Goal: Task Accomplishment & Management: Use online tool/utility

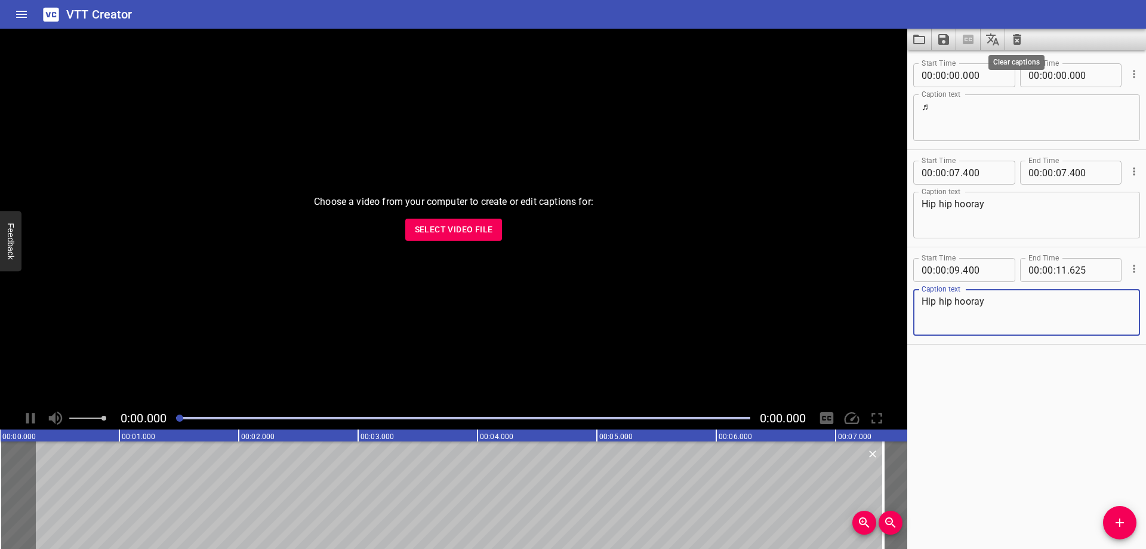
click at [1018, 37] on icon "Clear captions" at bounding box center [1017, 39] width 8 height 11
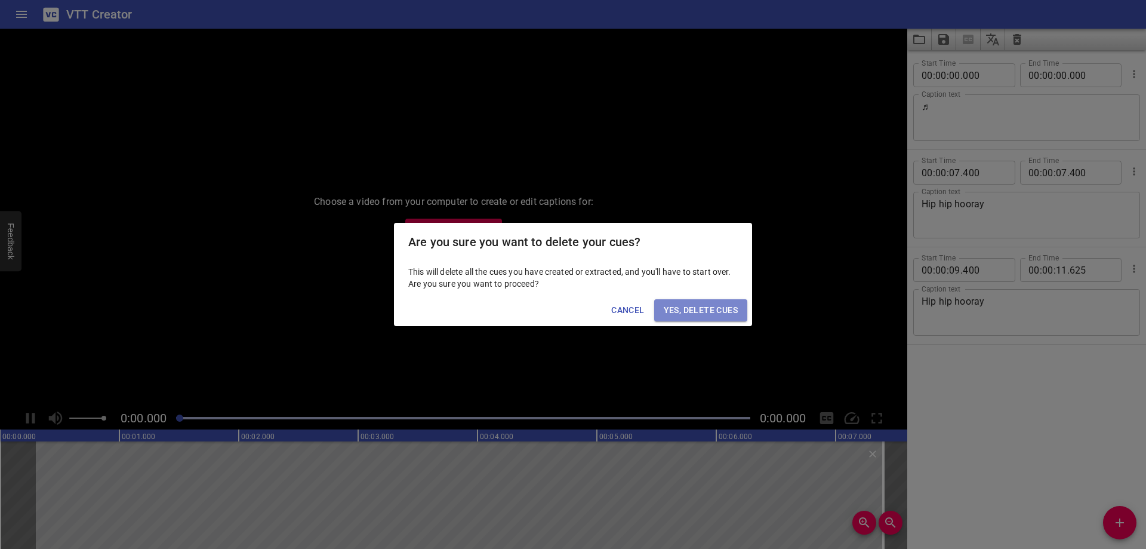
click at [705, 306] on span "Yes, Delete Cues" at bounding box center [701, 310] width 74 height 15
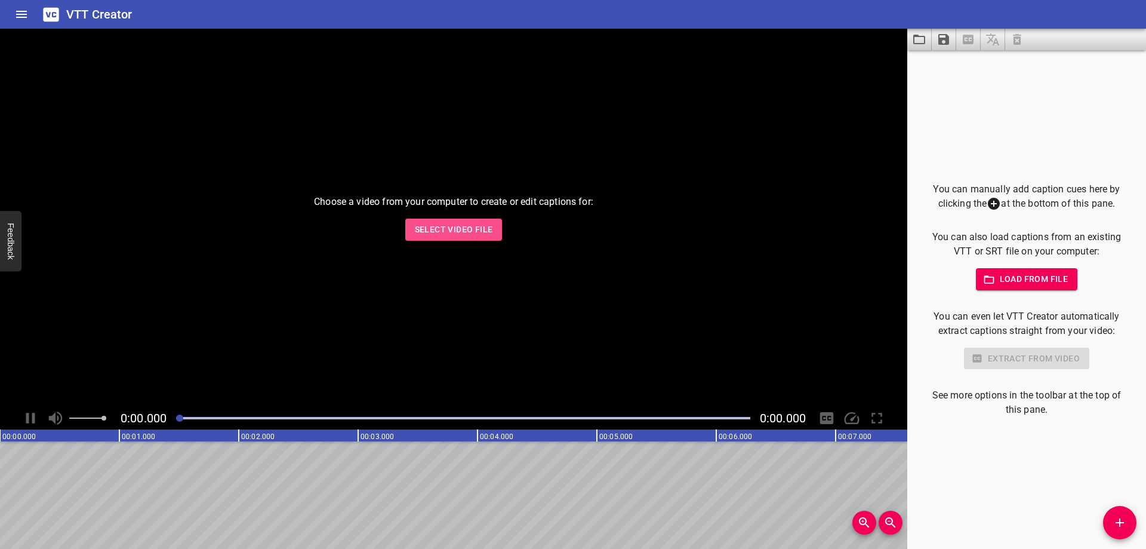
click at [466, 226] on span "Select Video File" at bounding box center [454, 229] width 78 height 15
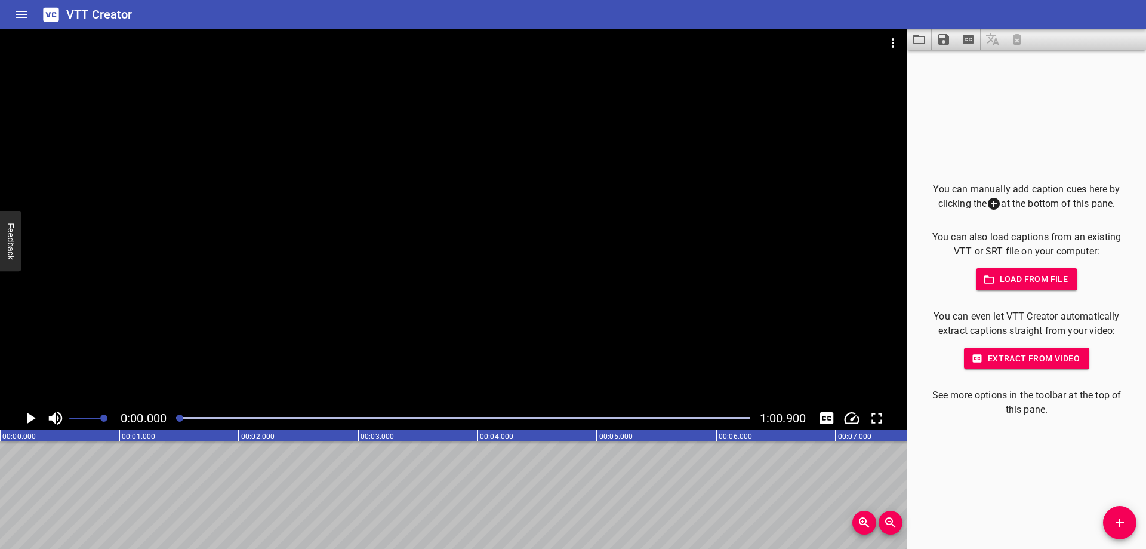
click at [1037, 128] on div "You can manually add caption cues here by clicking the at the bottom of this pa…" at bounding box center [1026, 299] width 239 height 498
click at [87, 420] on span at bounding box center [86, 418] width 35 height 17
click at [1030, 485] on div "You can manually add caption cues here by clicking the at the bottom of this pa…" at bounding box center [1026, 299] width 239 height 498
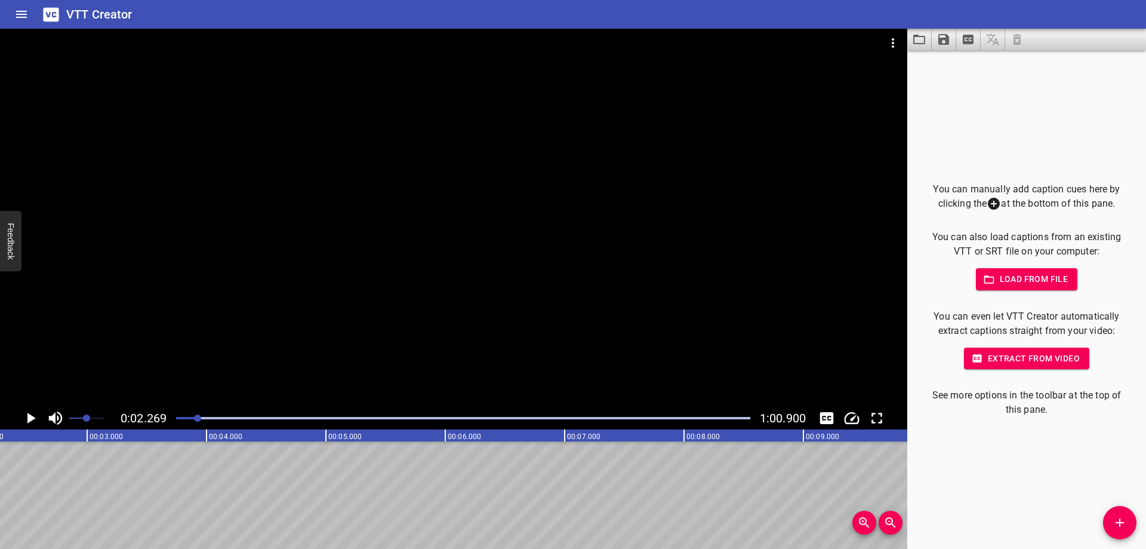
click at [1134, 534] on div "You can manually add caption cues here by clicking the at the bottom of this pa…" at bounding box center [1026, 299] width 239 height 498
click at [1121, 527] on icon "Add Cue" at bounding box center [1120, 522] width 14 height 14
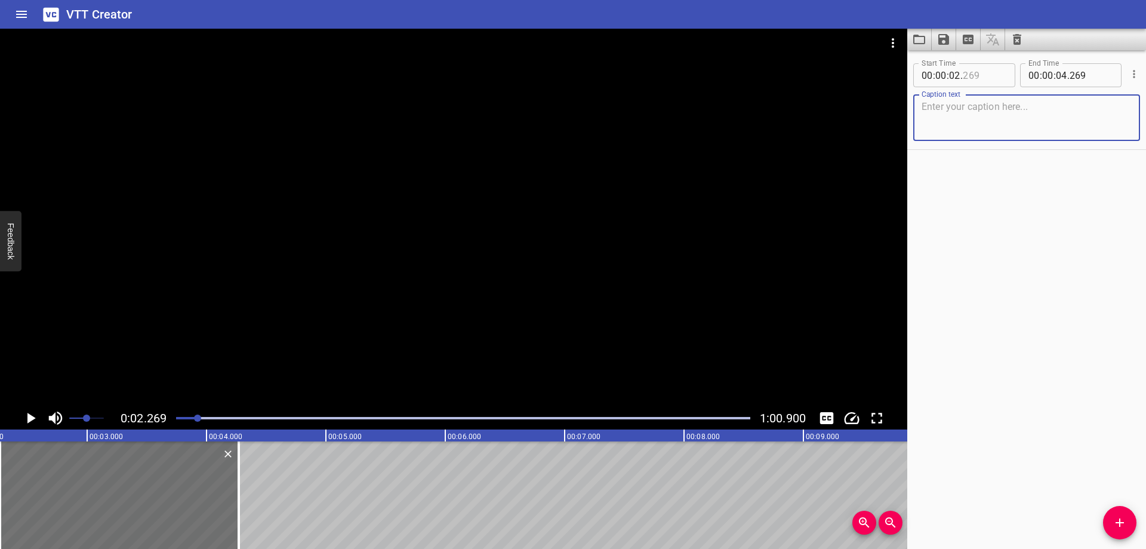
click at [975, 76] on input "number" at bounding box center [985, 75] width 44 height 24
type input "260"
drag, startPoint x: 1006, startPoint y: 277, endPoint x: 907, endPoint y: 126, distance: 180.6
click at [1000, 270] on div "Start Time 00 : 00 : 02 . 260 Start Time End Time 00 : 00 : 04 . 269 End Time C…" at bounding box center [1026, 299] width 239 height 498
click at [950, 116] on textarea at bounding box center [1027, 118] width 210 height 34
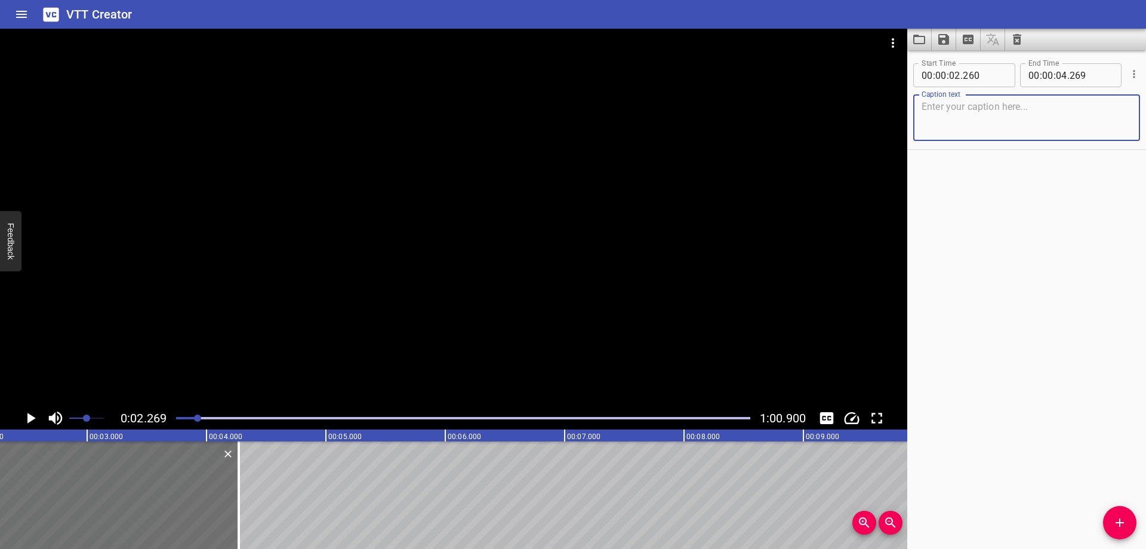
type textarea "d"
type textarea "여"
type textarea "여러분"
click at [1054, 253] on div "Start Time 00 : 00 : 02 . 260 Start Time End Time 00 : 00 : 04 . 269 End Time C…" at bounding box center [1026, 299] width 239 height 498
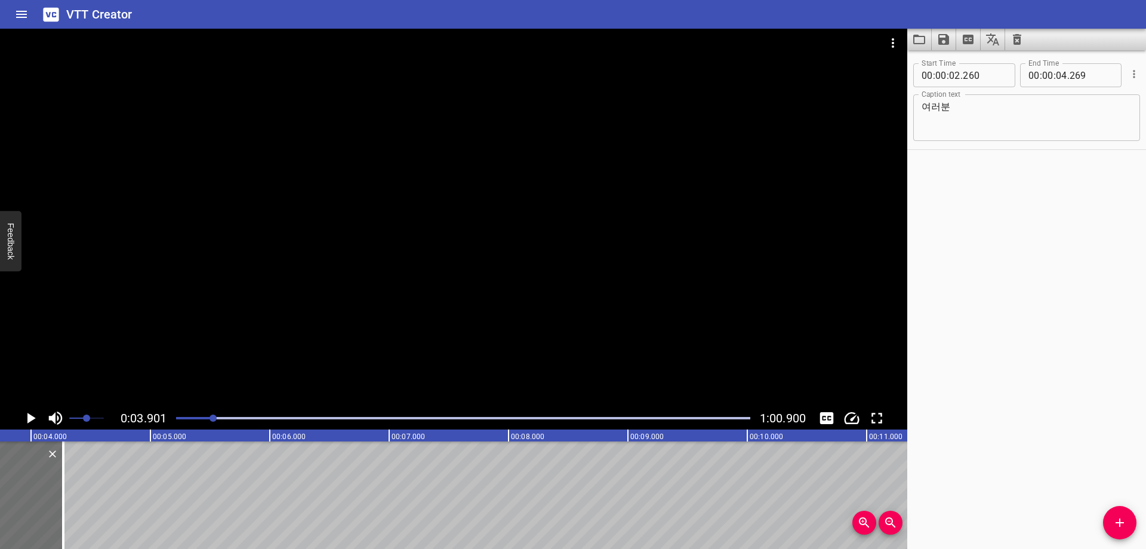
scroll to position [0, 466]
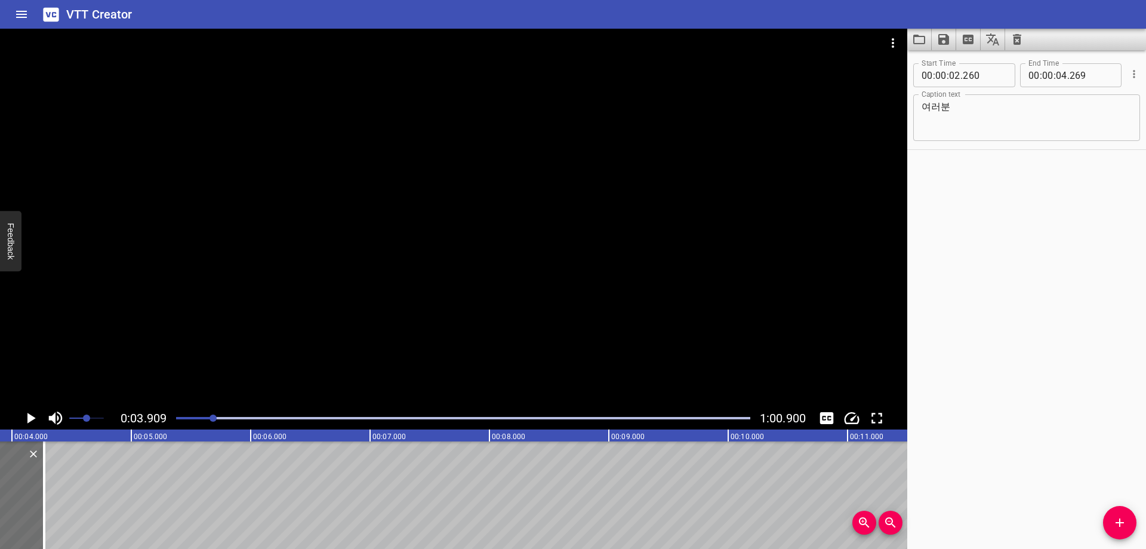
scroll to position [0, 467]
click at [1058, 76] on input "number" at bounding box center [1061, 75] width 11 height 24
type input "03"
type input "900"
click at [1065, 313] on div "Start Time 00 : 00 : 02 . 260 Start Time End Time 00 : 00 : 03 . 900 End Time C…" at bounding box center [1026, 299] width 239 height 498
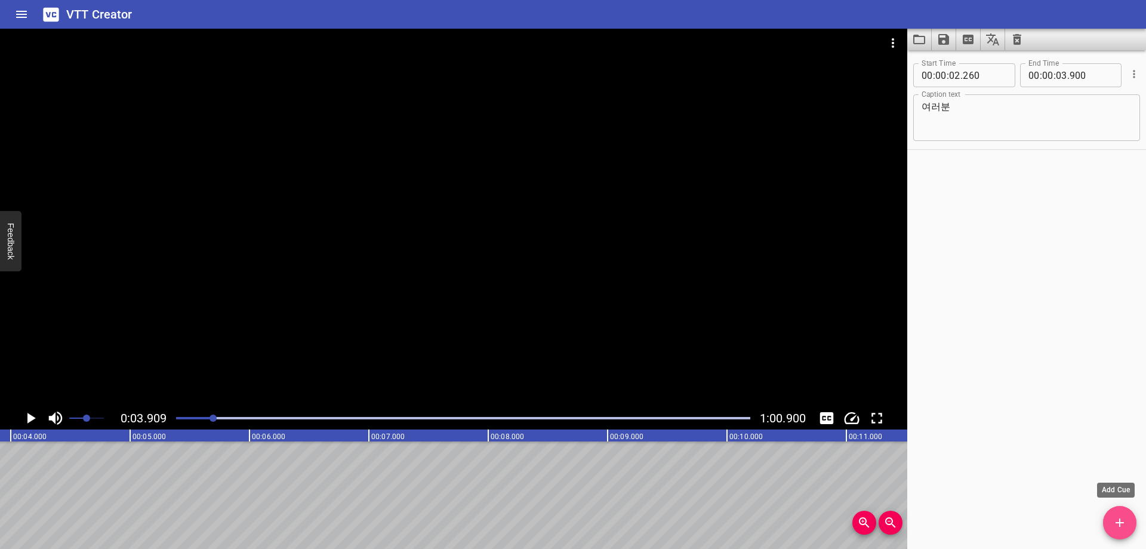
click at [1120, 525] on icon "Add Cue" at bounding box center [1120, 522] width 8 height 8
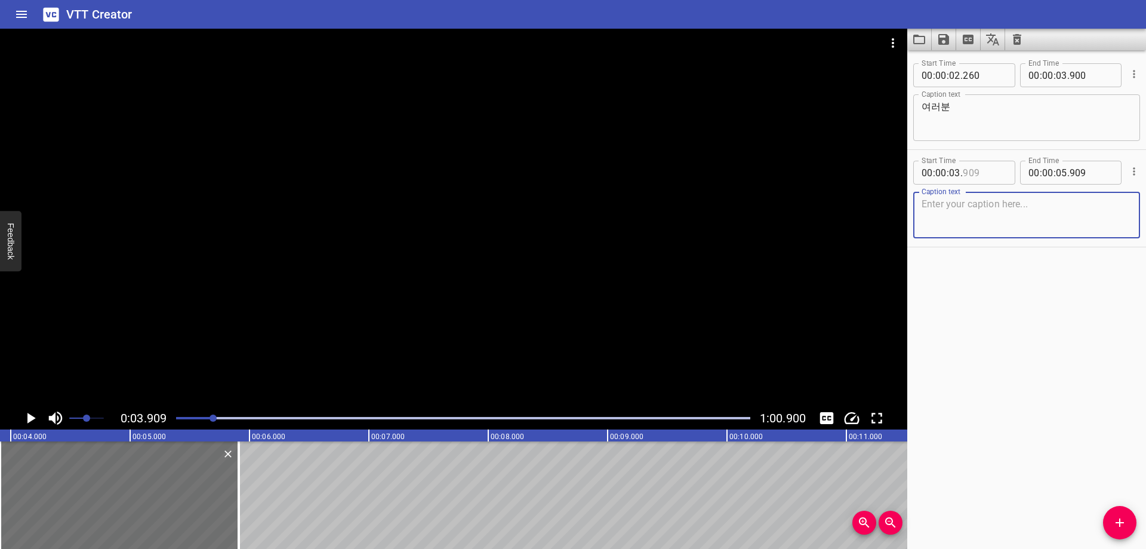
click at [980, 178] on input "number" at bounding box center [985, 173] width 44 height 24
type input "900"
click at [1014, 226] on textarea at bounding box center [1027, 215] width 210 height 34
paste textarea "손 들고~ 자, 시작~!"
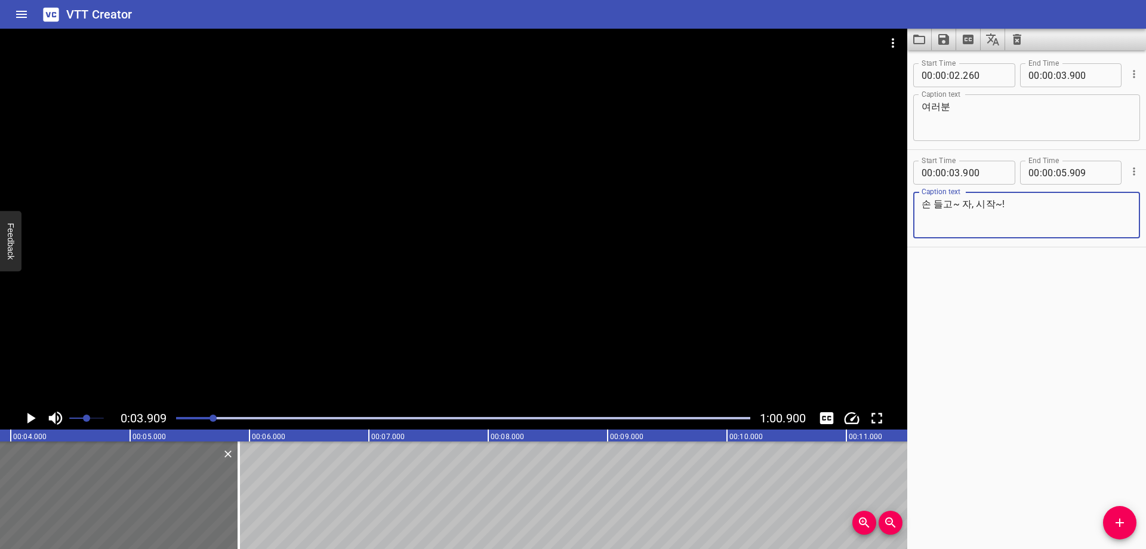
type textarea "손 들고~ 자, 시작~!"
click at [965, 116] on textarea "여러분" at bounding box center [1027, 118] width 210 height 34
paste textarea "~!"
type textarea "여러분~!"
click at [1069, 417] on div "Start Time 00 : 00 : 02 . 260 Start Time End Time 00 : 00 : 03 . 900 End Time C…" at bounding box center [1026, 299] width 239 height 498
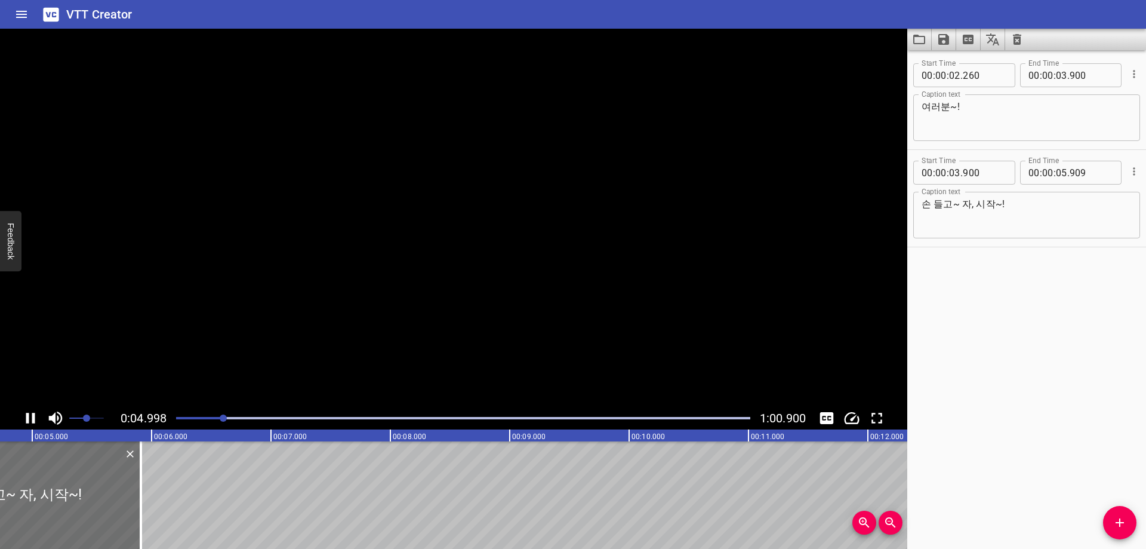
click at [964, 324] on div "Start Time 00 : 00 : 02 . 260 Start Time End Time 00 : 00 : 03 . 900 End Time C…" at bounding box center [1026, 299] width 239 height 498
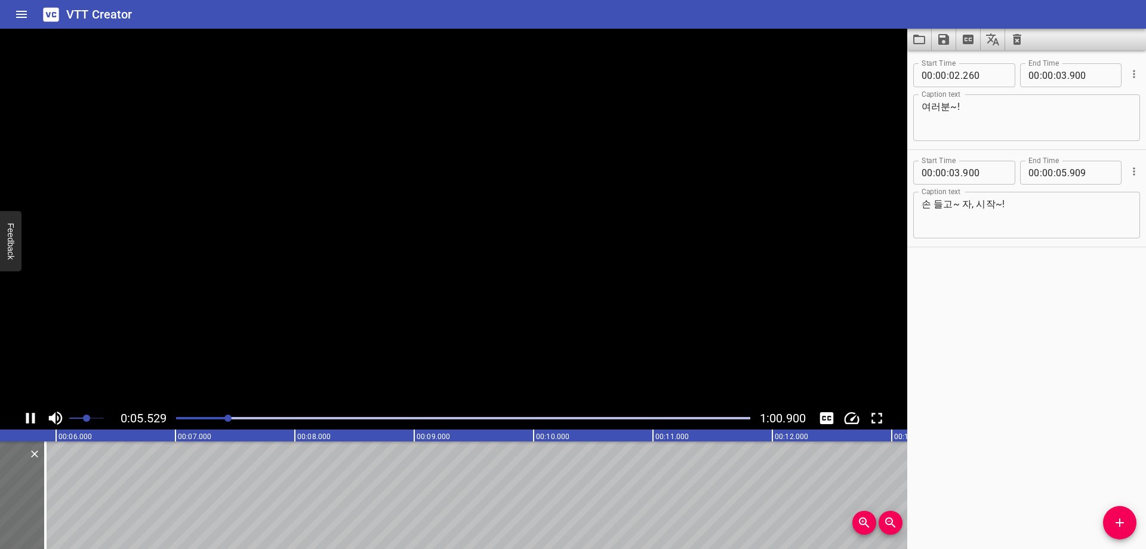
scroll to position [0, 694]
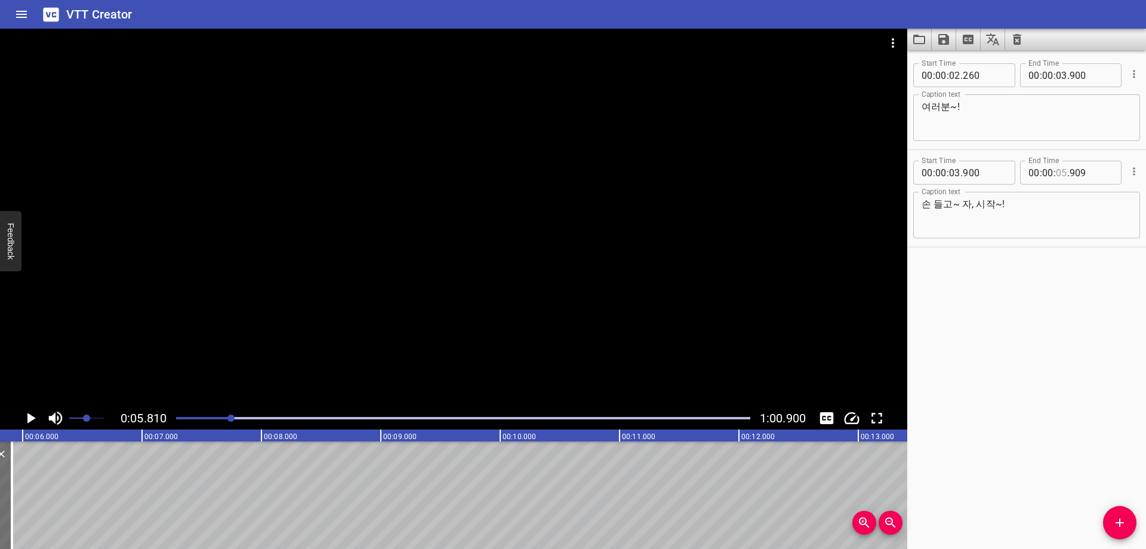
click at [1058, 171] on input "number" at bounding box center [1061, 173] width 11 height 24
type input "05"
type input "810"
click at [1026, 366] on div "Start Time 00 : 00 : 02 . 260 Start Time End Time 00 : 00 : 03 . 900 End Time C…" at bounding box center [1026, 299] width 239 height 498
click at [1129, 515] on button "Add Cue" at bounding box center [1119, 522] width 33 height 33
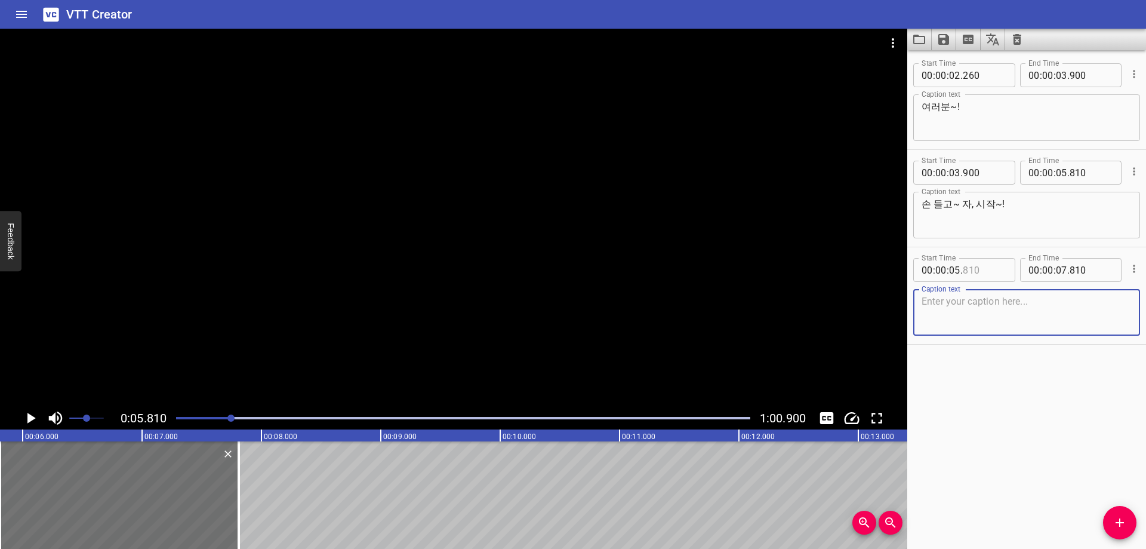
drag, startPoint x: 986, startPoint y: 272, endPoint x: 993, endPoint y: 270, distance: 7.4
click at [987, 272] on input "number" at bounding box center [985, 270] width 44 height 24
type input "810"
click at [1044, 420] on div "Start Time 00 : 00 : 02 . 260 Start Time End Time 00 : 00 : 03 . 900 End Time C…" at bounding box center [1026, 299] width 239 height 498
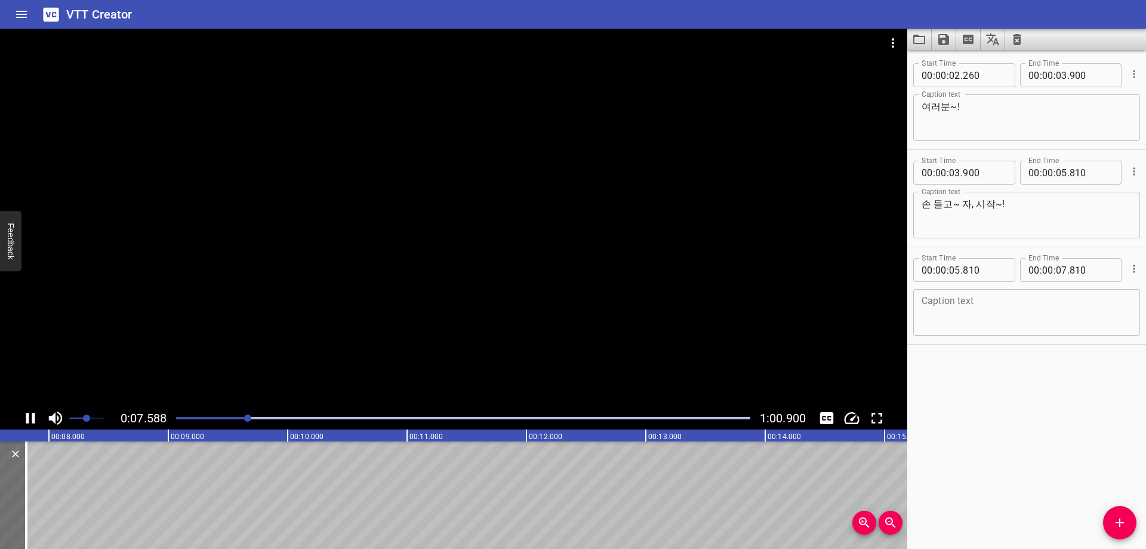
scroll to position [0, 927]
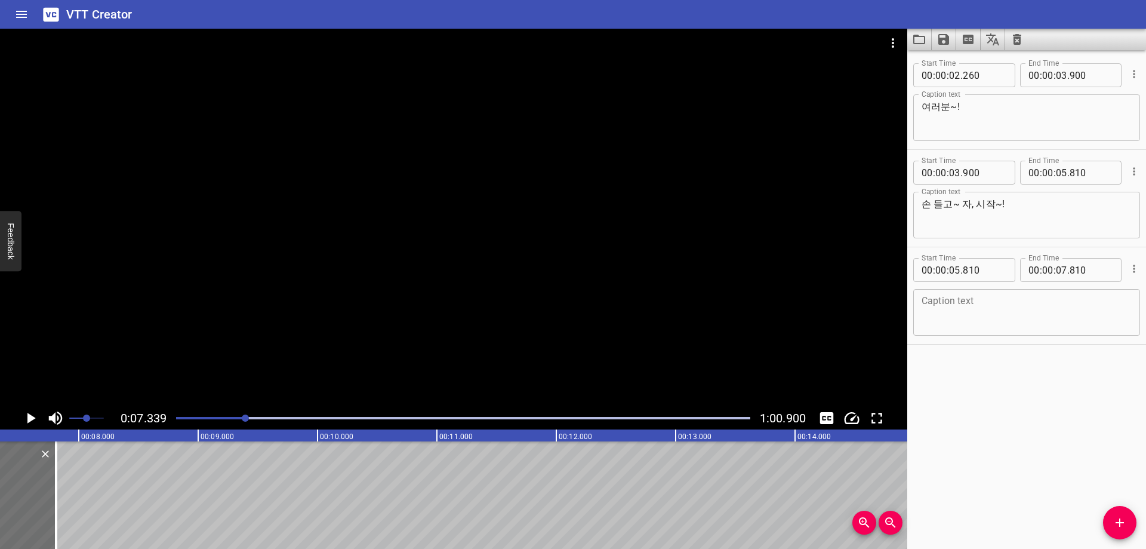
click at [243, 417] on div at bounding box center [245, 417] width 7 height 7
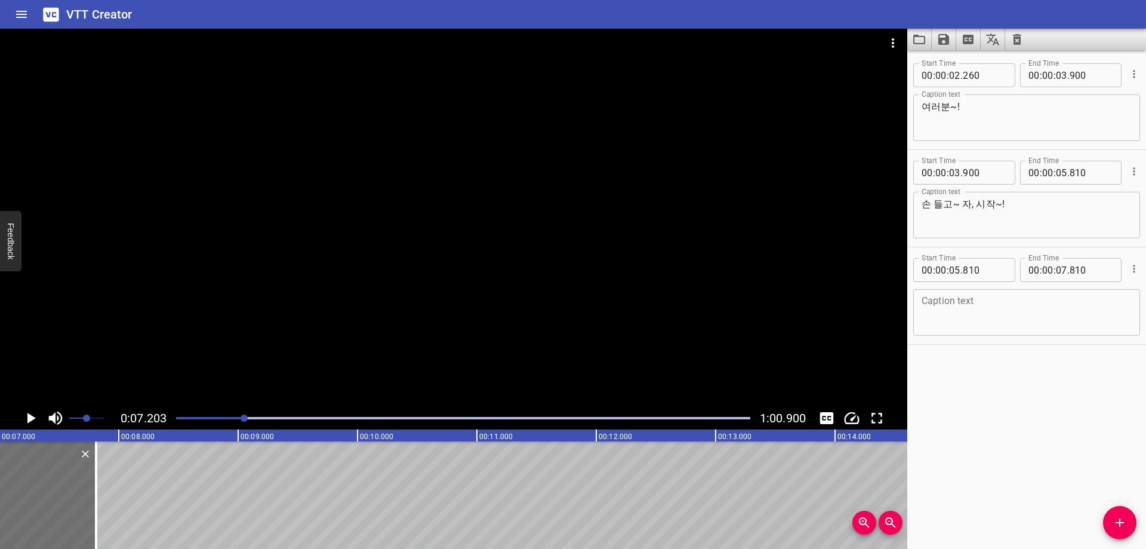
scroll to position [0, 860]
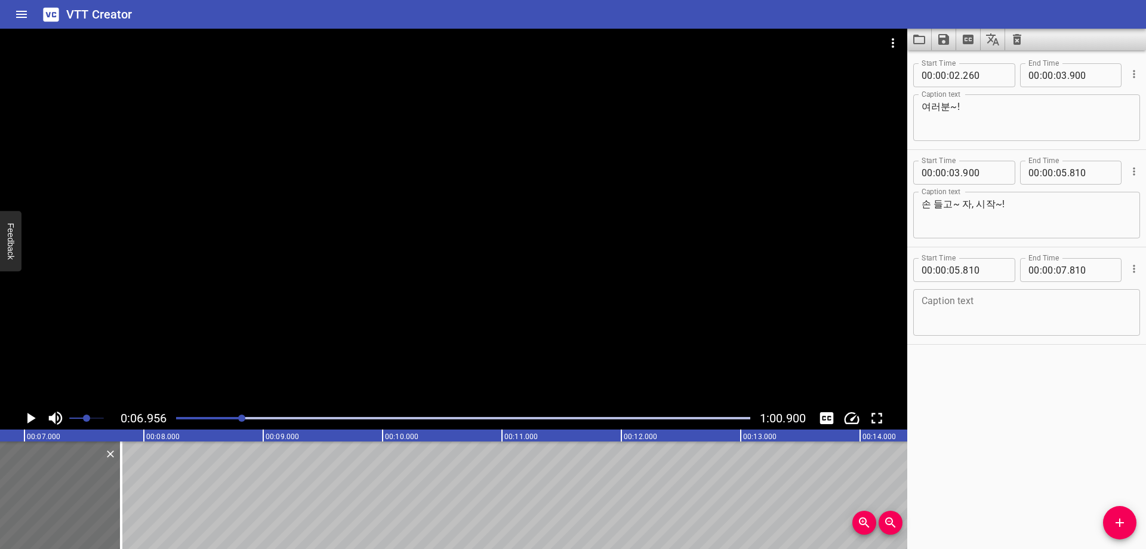
scroll to position [0, 830]
click at [1060, 171] on input "number" at bounding box center [1061, 173] width 11 height 24
type input "06"
type input "950"
drag, startPoint x: 946, startPoint y: 275, endPoint x: 952, endPoint y: 276, distance: 6.1
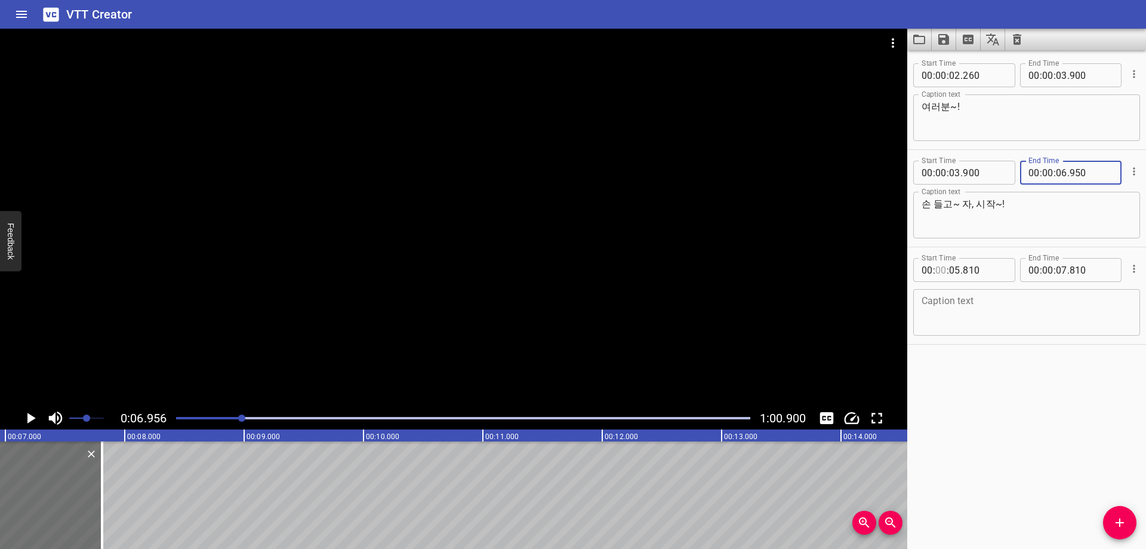
click at [948, 275] on div "00 : : 05 . 810" at bounding box center [964, 270] width 102 height 24
type input "00"
click at [953, 276] on input "number" at bounding box center [954, 270] width 11 height 24
type input "06"
type input "950"
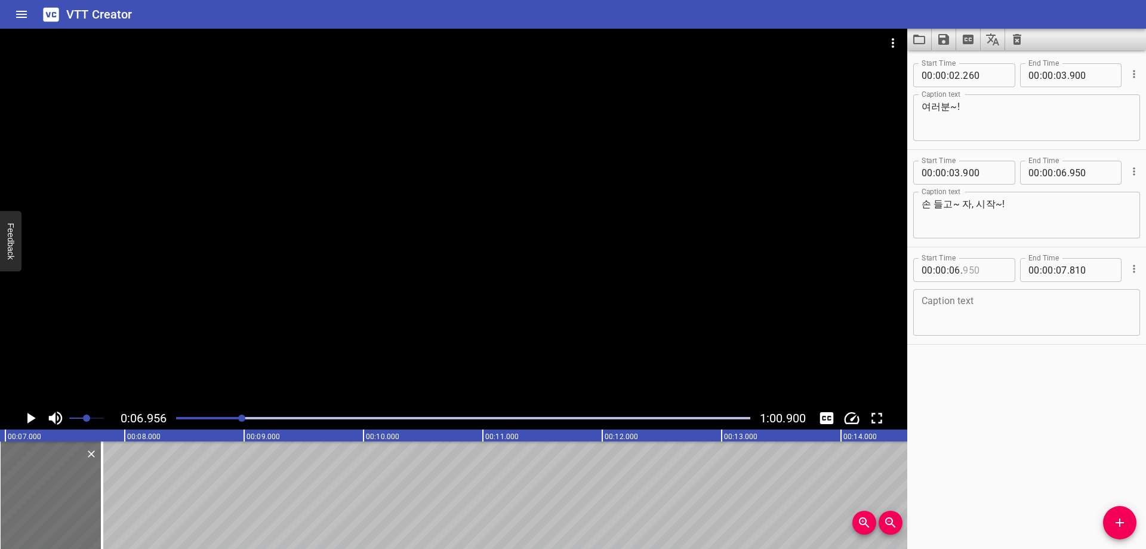
type input "950"
drag, startPoint x: 968, startPoint y: 323, endPoint x: 969, endPoint y: 336, distance: 13.1
click at [968, 323] on textarea at bounding box center [1027, 312] width 210 height 34
paste textarea "안 내면 진다~ 가위 바위 보!"
type textarea "안 내면 진다~ 가위 바위 보!"
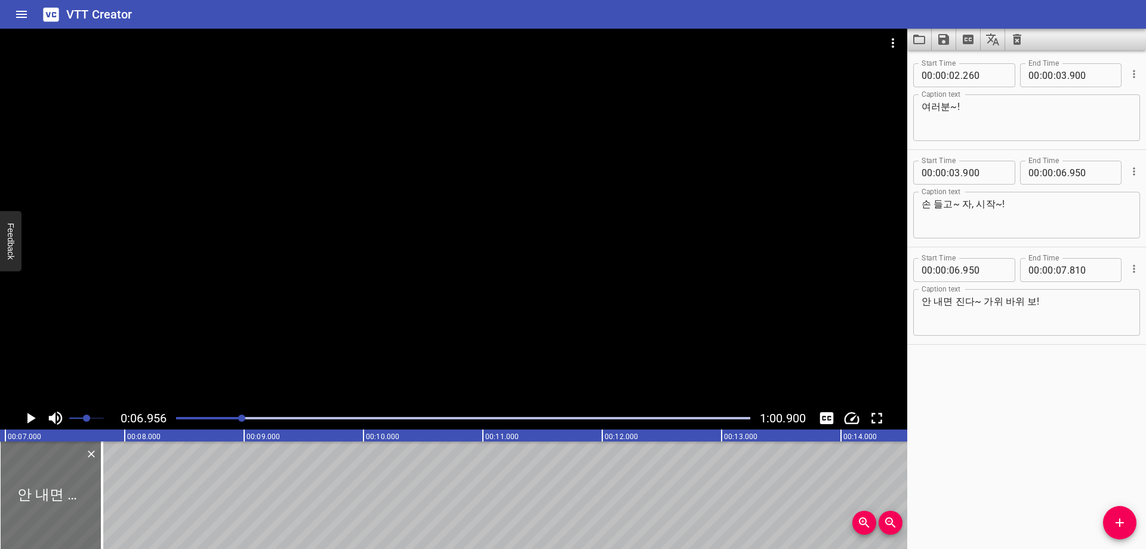
click at [1023, 401] on div "Start Time 00 : 00 : 02 . 260 Start Time End Time 00 : 00 : 03 . 900 End Time C…" at bounding box center [1026, 299] width 239 height 498
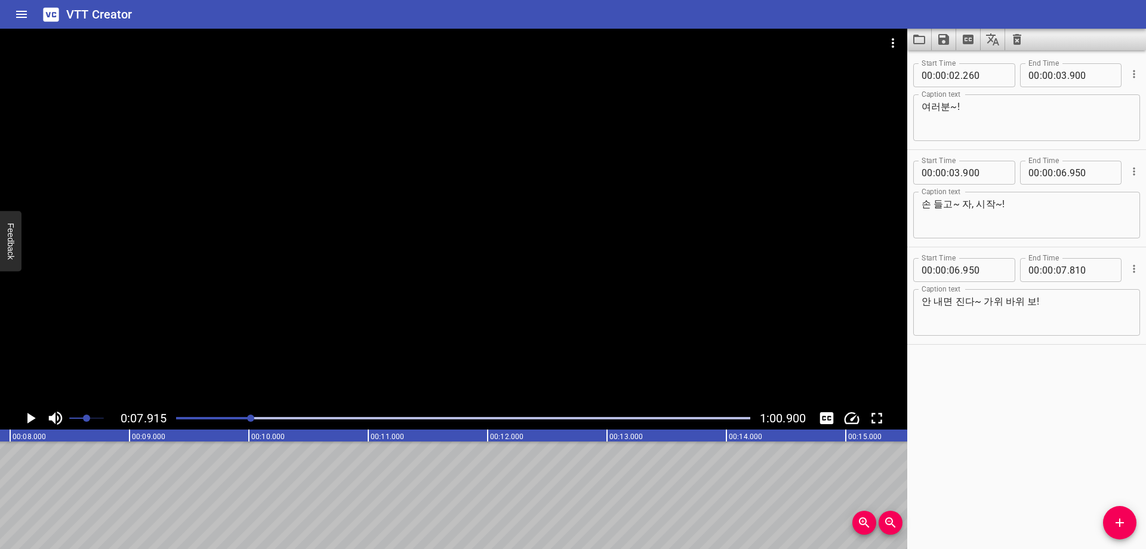
click at [258, 420] on div at bounding box center [463, 418] width 589 height 17
click at [273, 418] on div at bounding box center [270, 417] width 7 height 7
click at [1056, 272] on input "number" at bounding box center [1061, 270] width 11 height 24
type input "11"
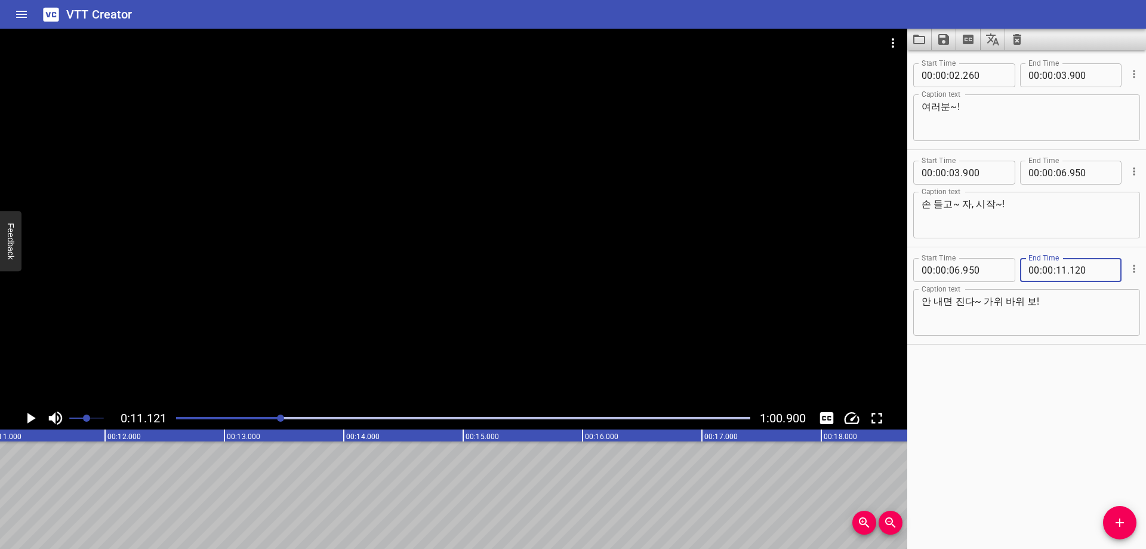
type input "120"
click at [969, 408] on div "Start Time 00 : 00 : 02 . 260 Start Time End Time 00 : 00 : 03 . 900 End Time C…" at bounding box center [1026, 299] width 239 height 498
click at [1114, 520] on icon "Add Cue" at bounding box center [1120, 522] width 14 height 14
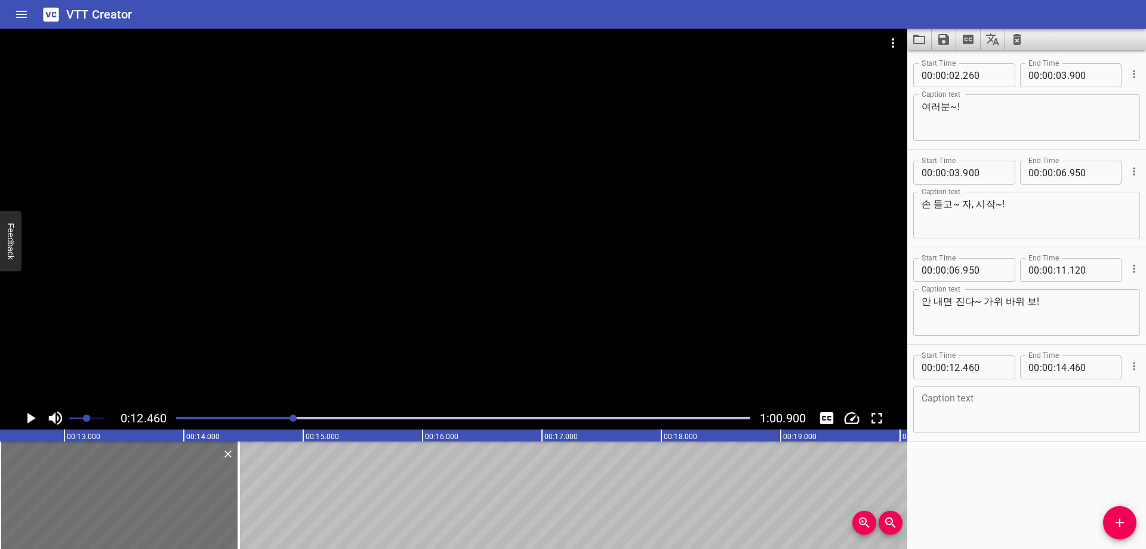
click at [946, 398] on textarea at bounding box center [1027, 410] width 210 height 34
paste textarea "사실, 이기든 지든 상관없구요."
type textarea "사실, 이기든 지든 상관없구요."
drag, startPoint x: 1027, startPoint y: 481, endPoint x: 1019, endPoint y: 482, distance: 7.8
click at [1027, 482] on div "Start Time 00 : 00 : 02 . 260 Start Time End Time 00 : 00 : 03 . 900 End Time C…" at bounding box center [1026, 299] width 239 height 498
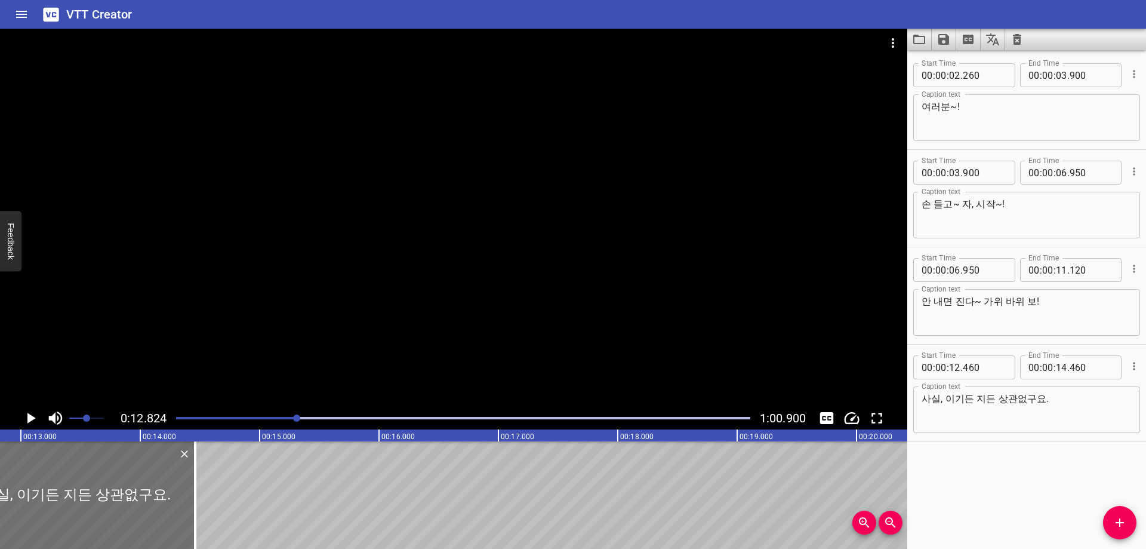
click at [306, 419] on div at bounding box center [463, 418] width 589 height 17
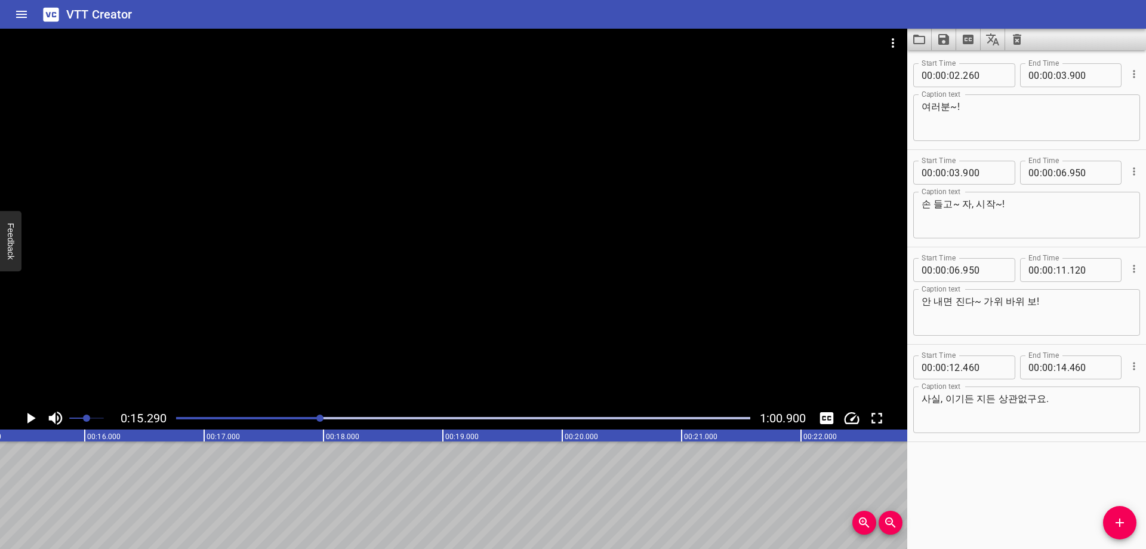
click at [328, 421] on div at bounding box center [463, 418] width 589 height 17
click at [339, 420] on div at bounding box center [463, 418] width 589 height 17
click at [335, 419] on div at bounding box center [463, 418] width 589 height 17
click at [1057, 365] on input "number" at bounding box center [1061, 367] width 11 height 24
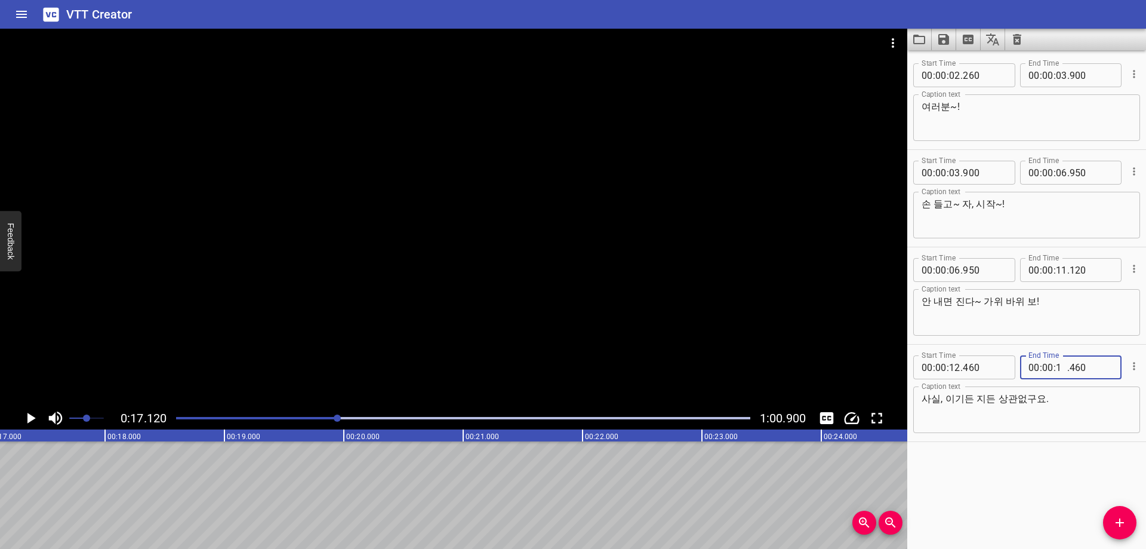
type input "17"
type input "120"
click at [1124, 521] on icon "Add Cue" at bounding box center [1120, 522] width 14 height 14
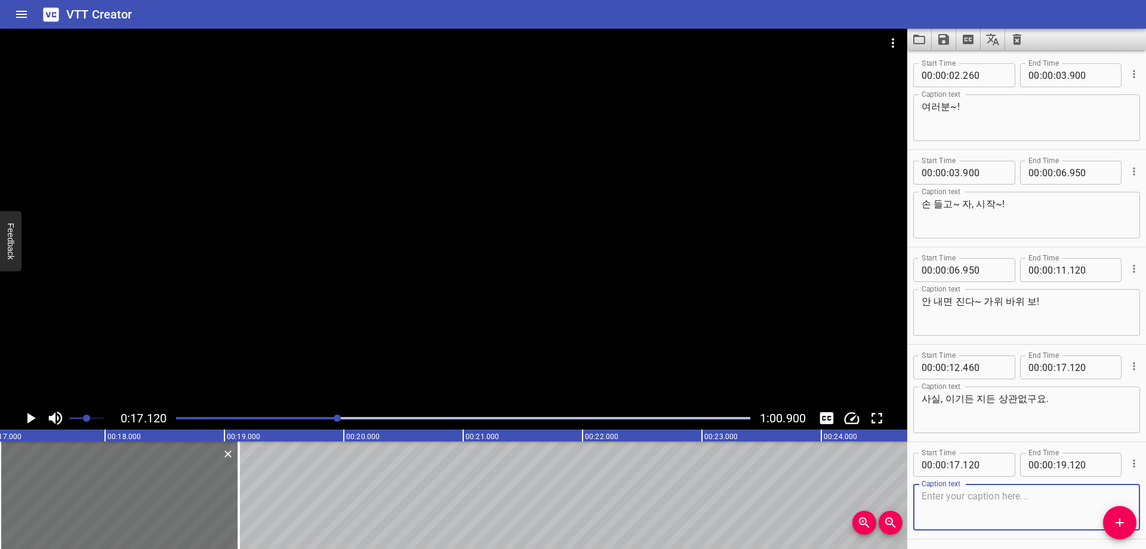
scroll to position [44, 0]
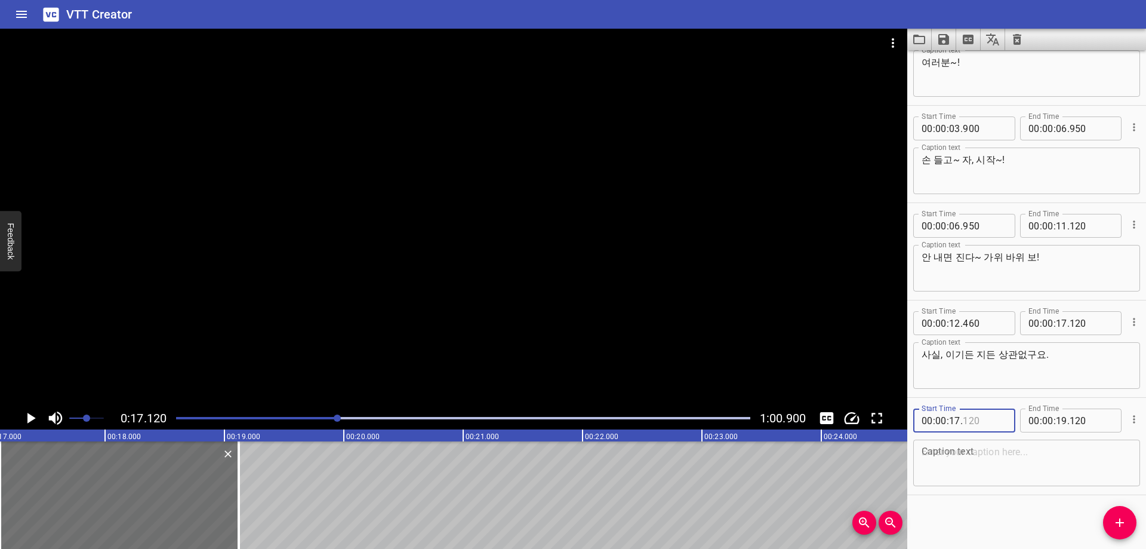
drag, startPoint x: 999, startPoint y: 424, endPoint x: 1005, endPoint y: 421, distance: 7.2
click at [1006, 422] on div "00 : 00 : 17 ." at bounding box center [964, 420] width 102 height 24
type input "120"
click at [986, 478] on textarea at bounding box center [1027, 463] width 210 height 34
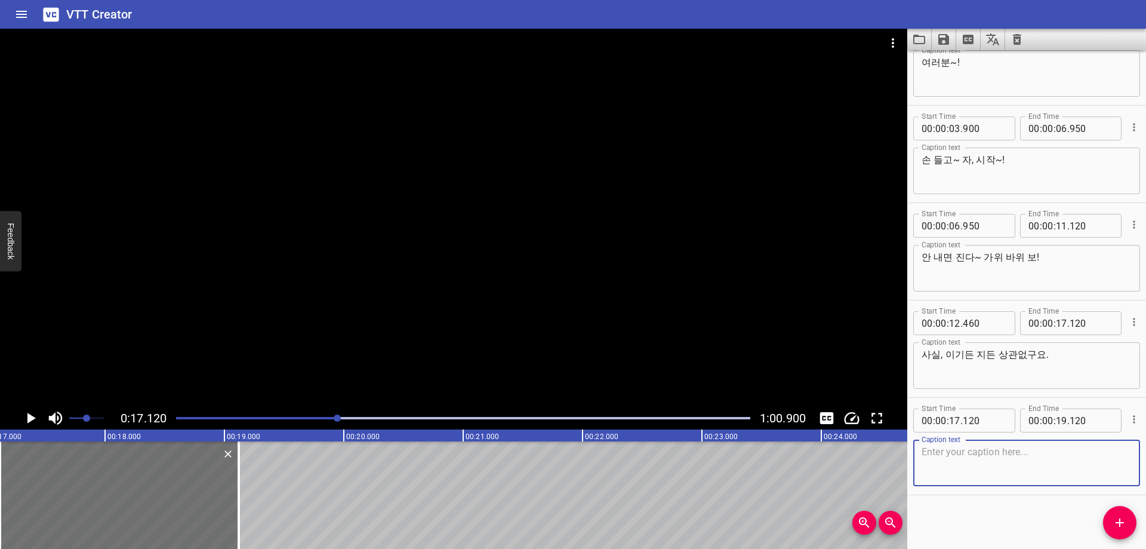
paste textarea "우리는 하나예요."
type textarea "우리는 하나예요."
click at [984, 514] on div "Start Time 00 : 00 : 02 . 260 Start Time End Time 00 : 00 : 03 . 900 End Time C…" at bounding box center [1026, 299] width 239 height 498
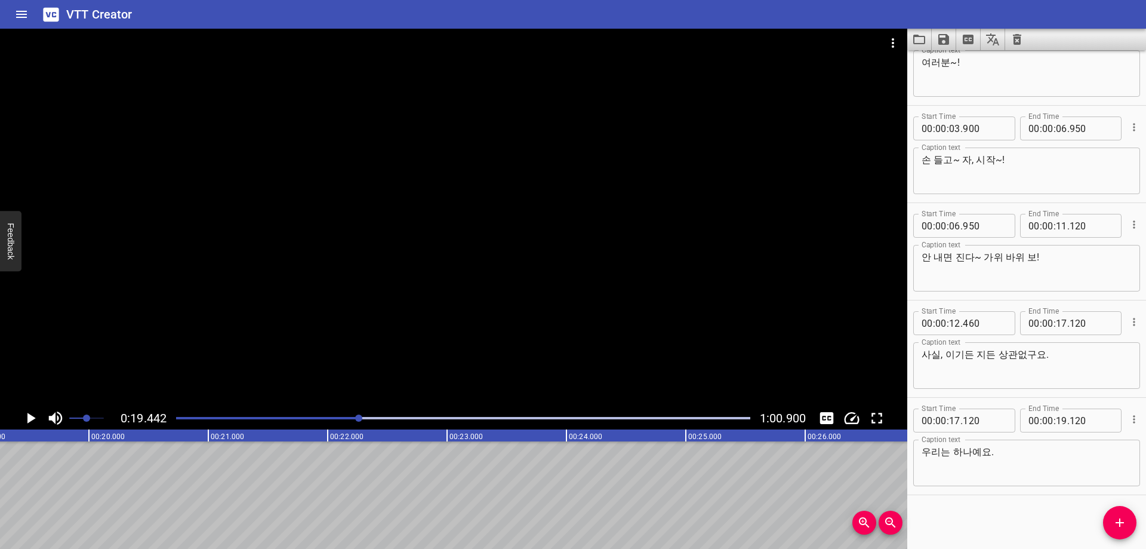
scroll to position [0, 2321]
click at [1077, 417] on input "number" at bounding box center [1092, 420] width 44 height 24
type input "440"
click at [1023, 506] on div "Start Time 00 : 00 : 02 . 260 Start Time End Time 00 : 00 : 03 . 900 End Time C…" at bounding box center [1026, 299] width 239 height 498
click at [1132, 521] on span "Add Cue" at bounding box center [1119, 522] width 33 height 14
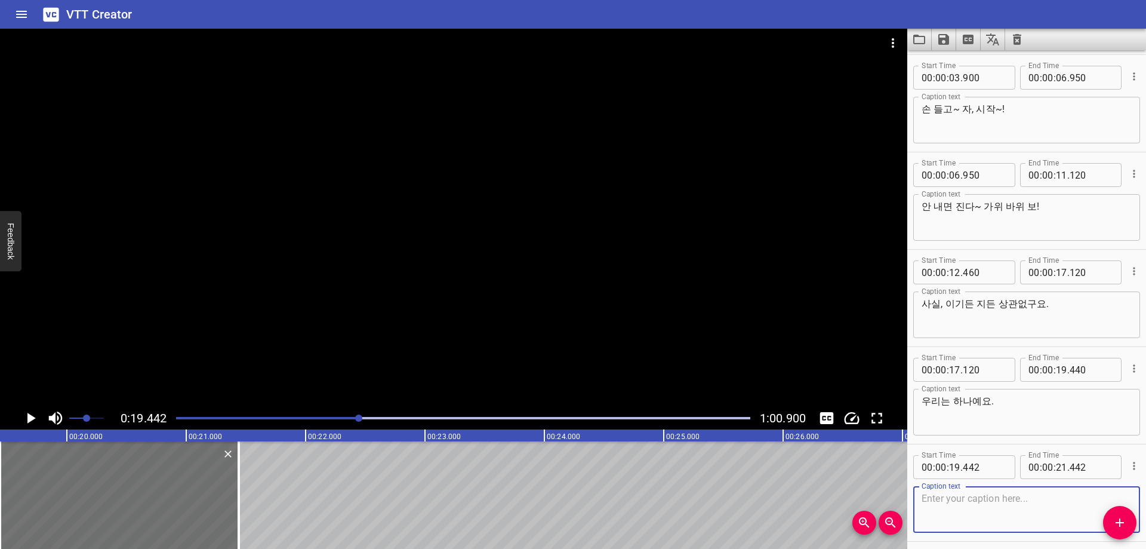
scroll to position [141, 0]
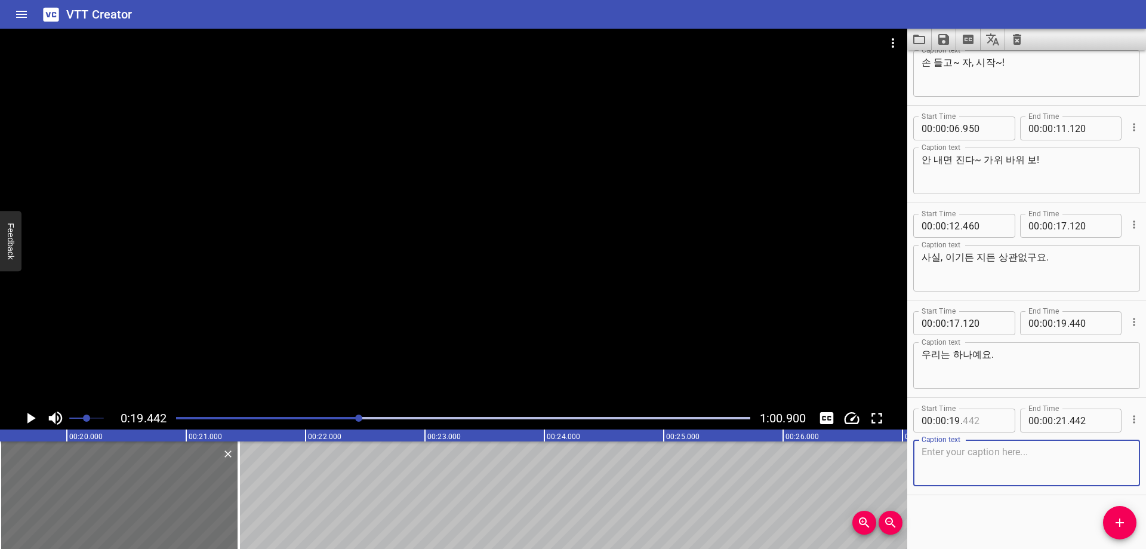
click at [992, 421] on input "number" at bounding box center [985, 420] width 44 height 24
type input "440"
click at [971, 476] on textarea at bounding box center [1027, 463] width 210 height 34
paste textarea "항상 사랑합니다."
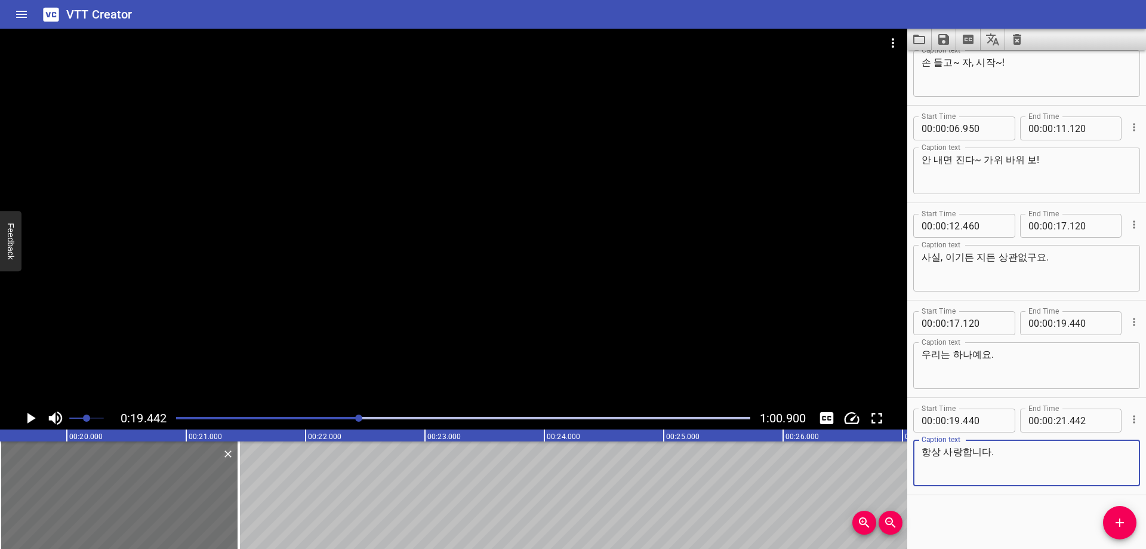
type textarea "항상 사랑합니다."
click at [976, 507] on div "Start Time 00 : 00 : 02 . 260 Start Time End Time 00 : 00 : 03 . 900 End Time C…" at bounding box center [1026, 299] width 239 height 498
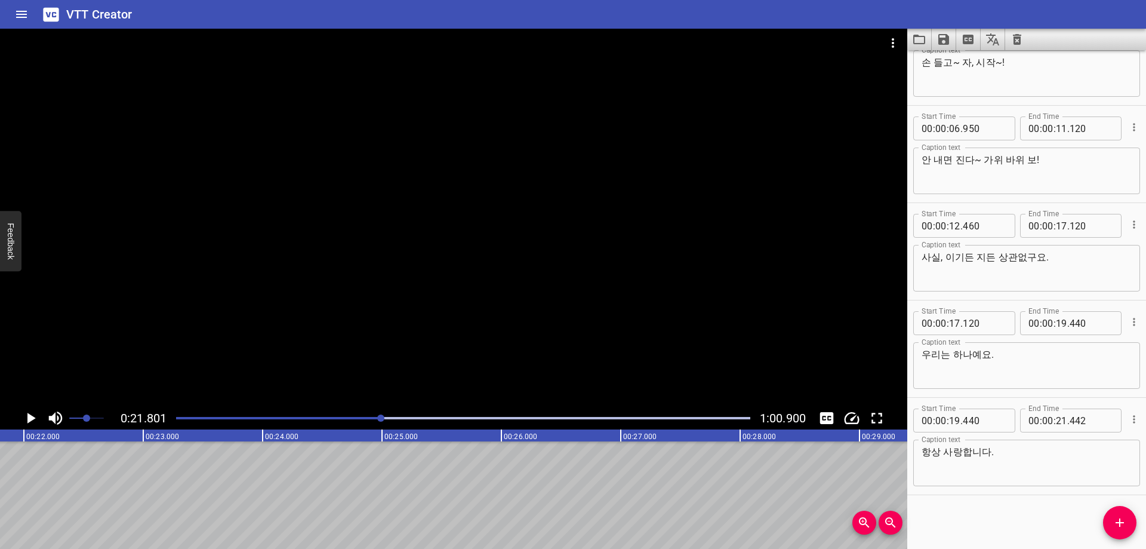
scroll to position [0, 2597]
click at [1056, 421] on input "number" at bounding box center [1061, 420] width 11 height 24
type input "21"
type input "750"
click at [1012, 525] on div "Start Time 00 : 00 : 02 . 260 Start Time End Time 00 : 00 : 03 . 900 End Time C…" at bounding box center [1026, 299] width 239 height 498
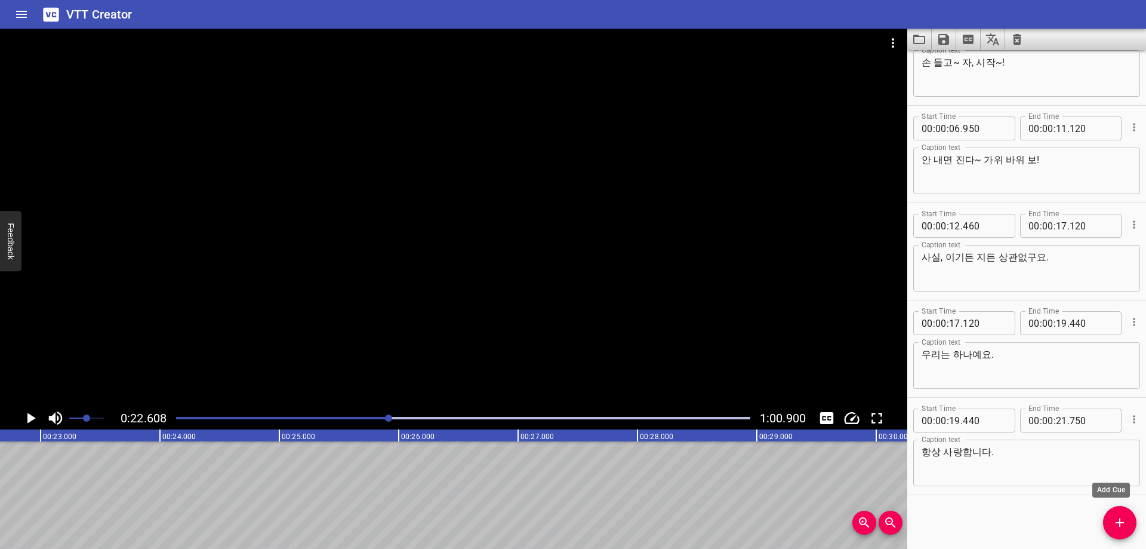
scroll to position [0, 2699]
click at [1118, 522] on icon "Add Cue" at bounding box center [1120, 522] width 8 height 8
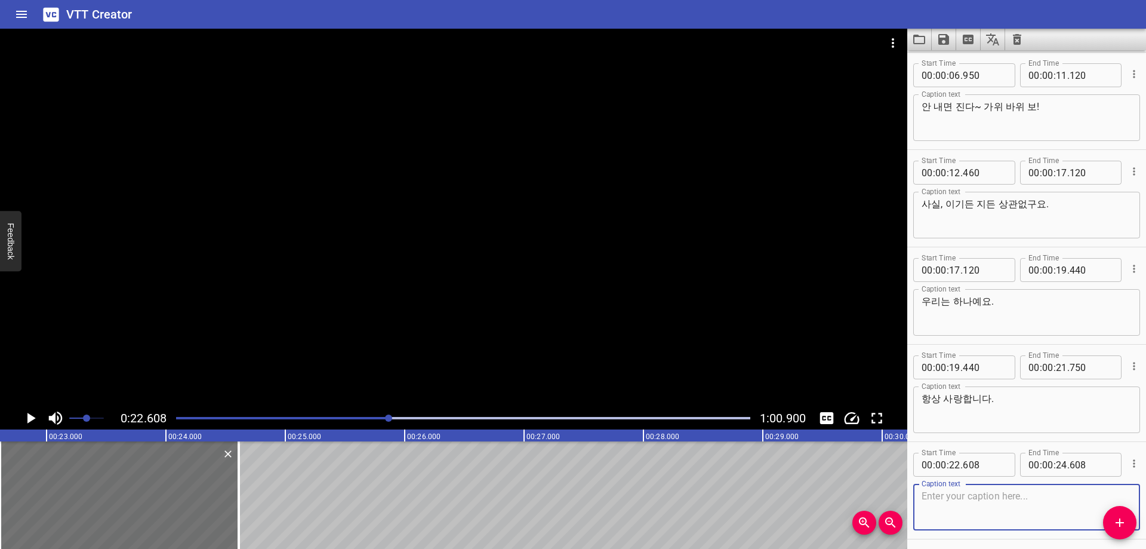
scroll to position [239, 0]
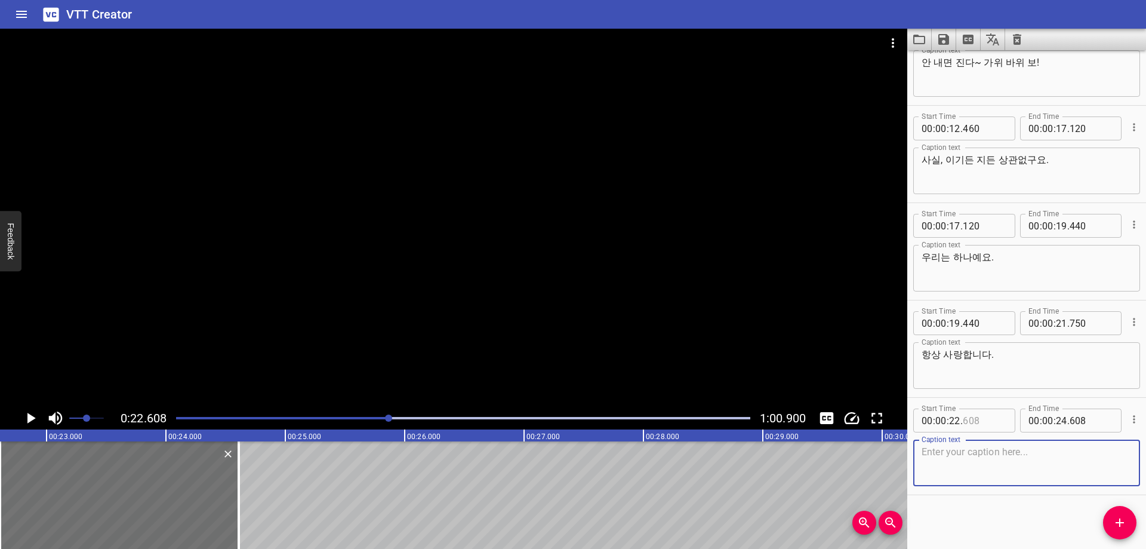
click at [991, 416] on input "number" at bounding box center [985, 420] width 44 height 24
type input "600"
click at [953, 464] on textarea at bounding box center [1027, 463] width 210 height 34
paste textarea "여러분, 잘 즐기고 있나요? 즐기고 있나요?"
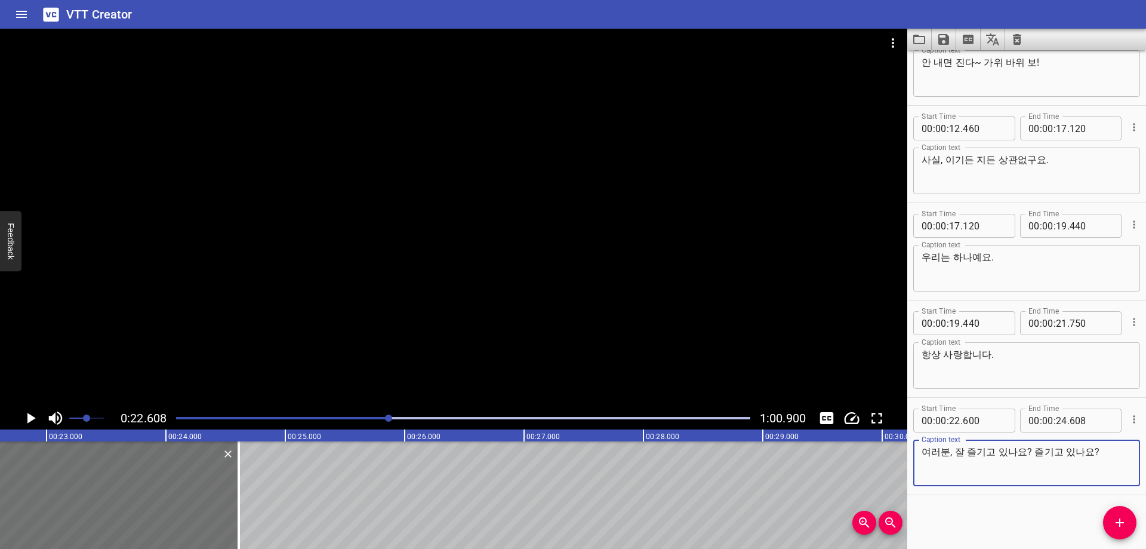
type textarea "여러분, 잘 즐기고 있나요? 즐기고 있나요?"
click at [960, 488] on div "Caption text 여러분, 잘 즐기고 있나요? 즐기고 있나요? Caption text" at bounding box center [1026, 462] width 227 height 54
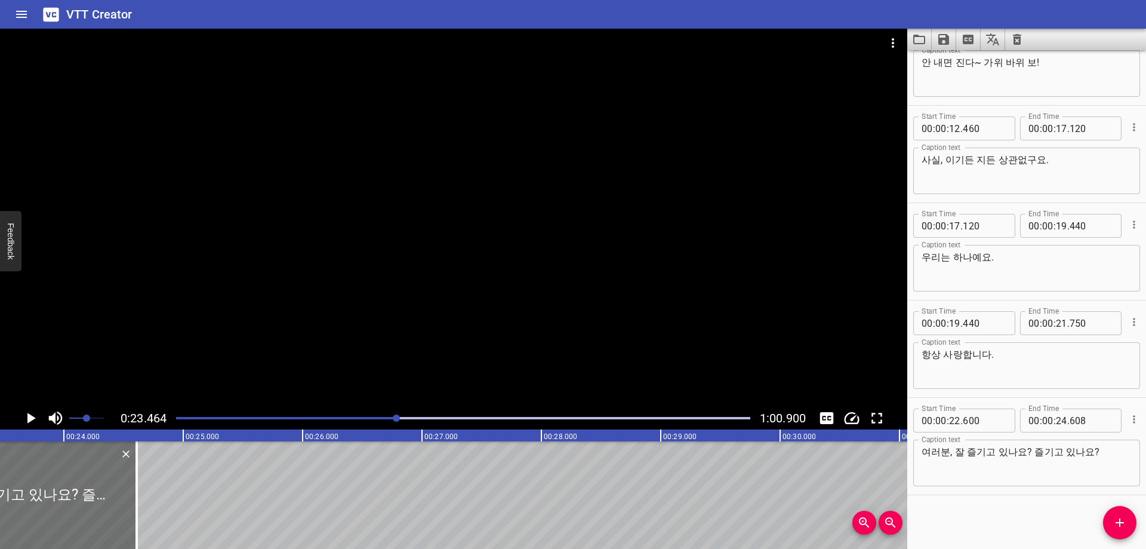
click at [408, 418] on div "Play progress" at bounding box center [463, 418] width 574 height 2
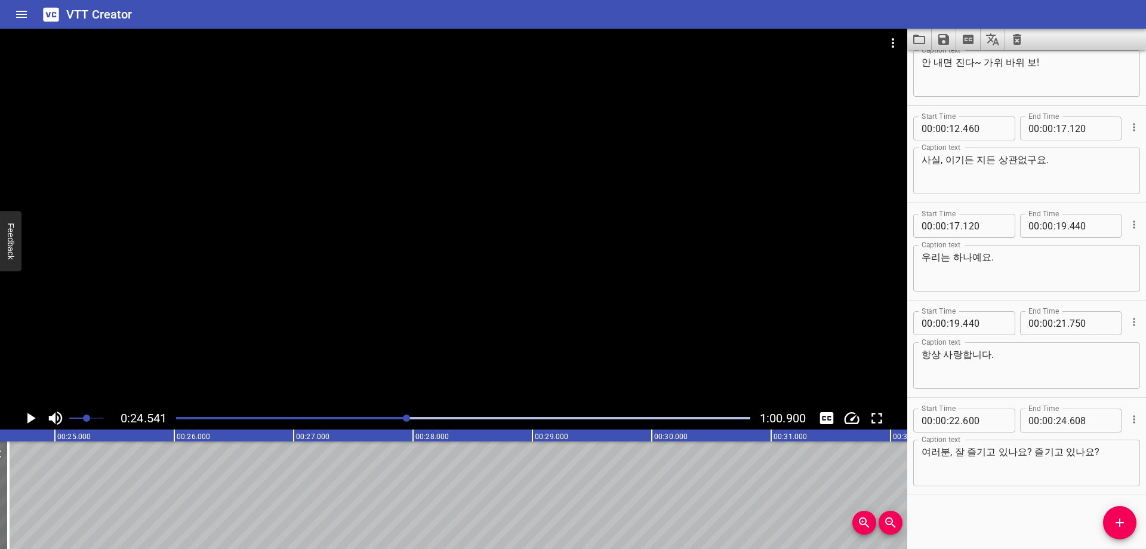
click at [402, 419] on div at bounding box center [463, 418] width 589 height 17
click at [410, 420] on div at bounding box center [408, 417] width 7 height 7
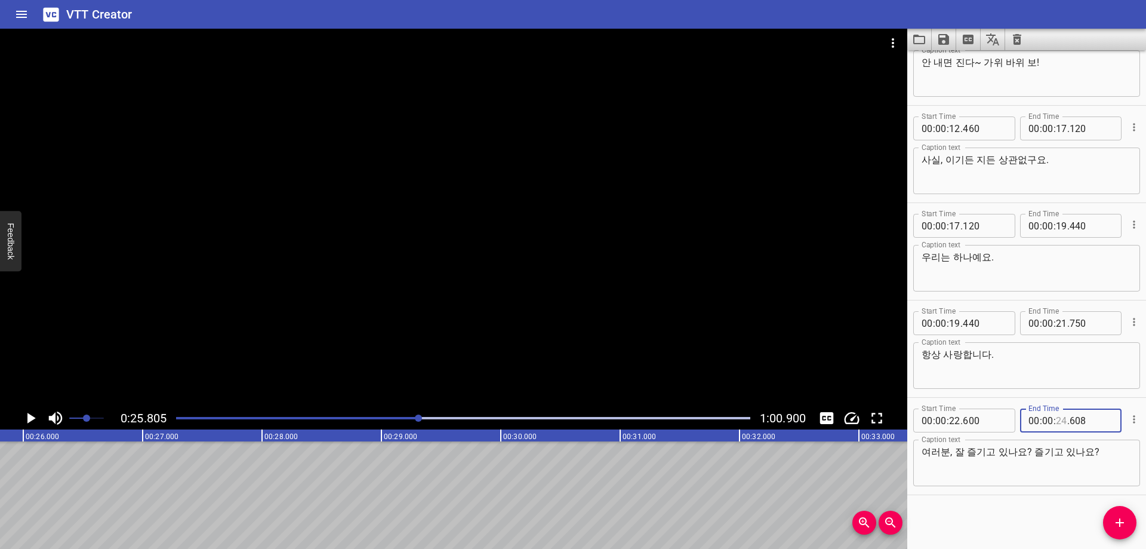
click at [1057, 424] on input "number" at bounding box center [1061, 420] width 11 height 24
type input "24"
click at [1006, 521] on div "Start Time 00 : 00 : 02 . 260 Start Time End Time 00 : 00 : 03 . 900 End Time C…" at bounding box center [1026, 299] width 239 height 498
click at [1057, 420] on input "number" at bounding box center [1061, 420] width 11 height 24
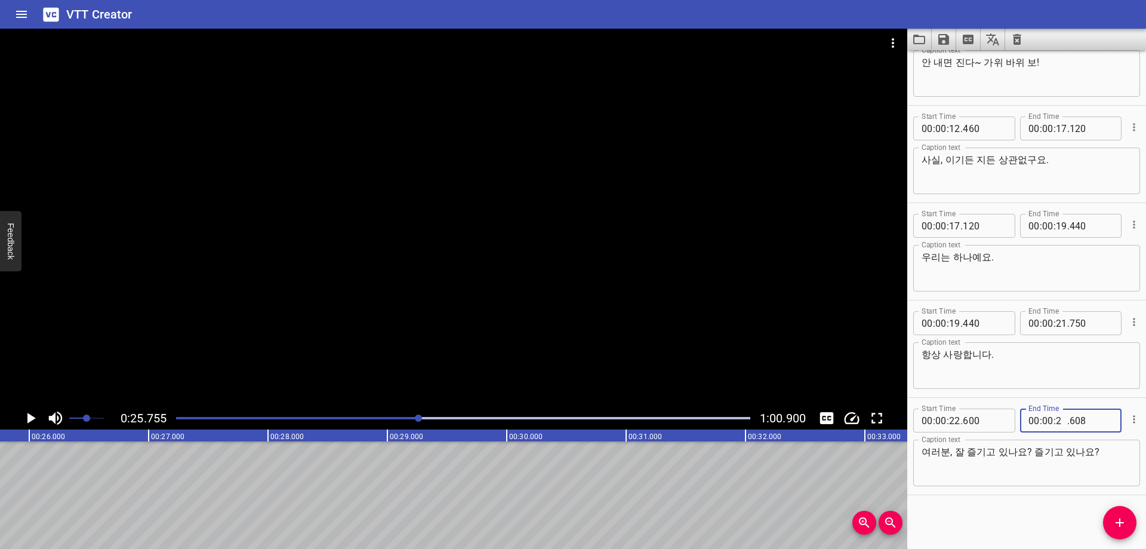
type input "25"
type input "750"
click at [1119, 524] on icon "Add Cue" at bounding box center [1120, 522] width 14 height 14
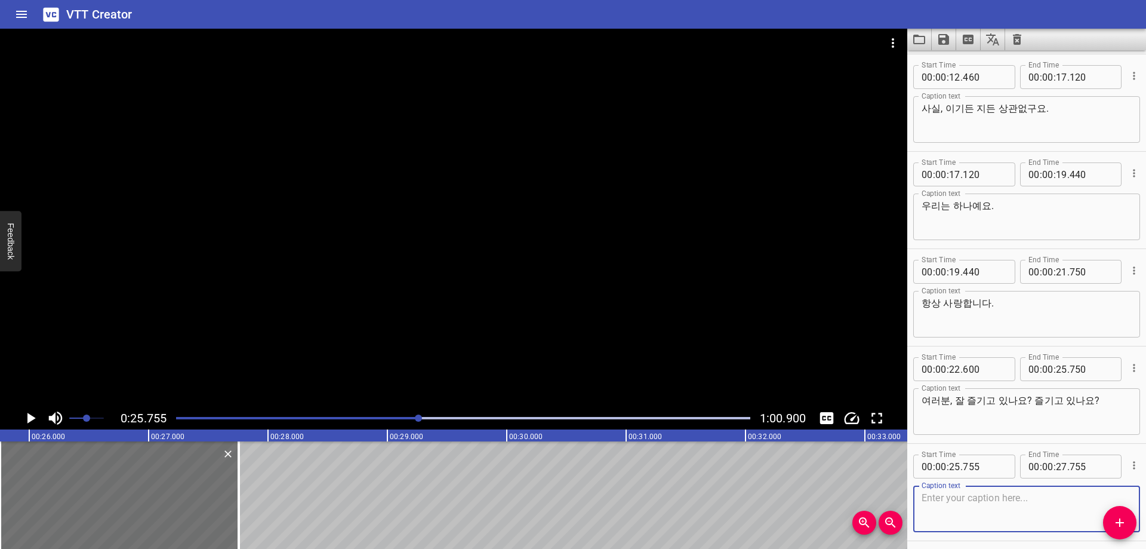
scroll to position [336, 0]
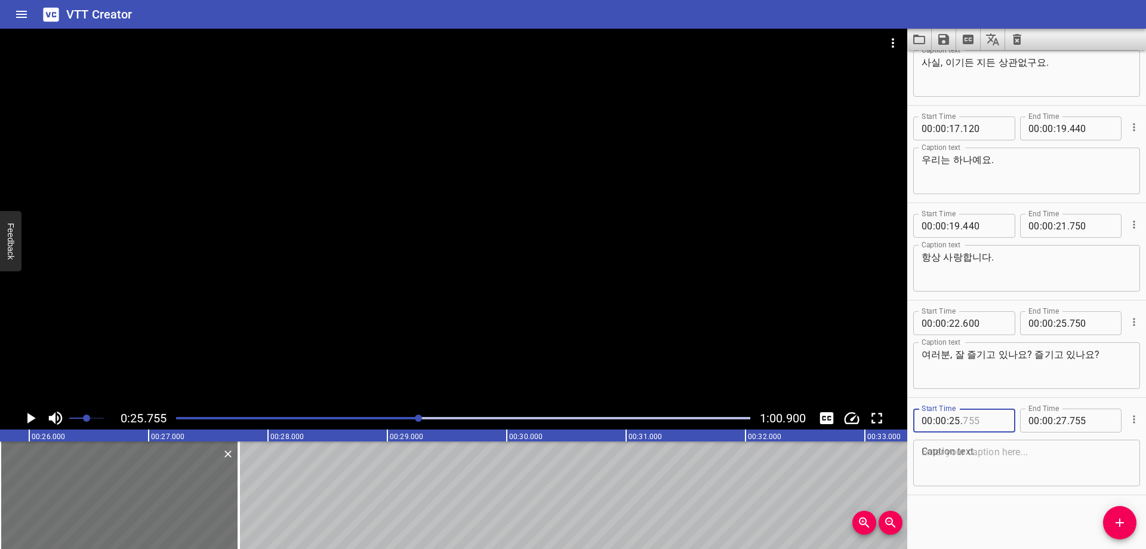
click at [984, 429] on input "number" at bounding box center [985, 420] width 44 height 24
type input "750"
click at [1046, 472] on textarea at bounding box center [1027, 463] width 210 height 34
paste textarea "사실 운동복을 처음 입어 봤는데 너무 바지가 너무 짧은 것 같기도..."
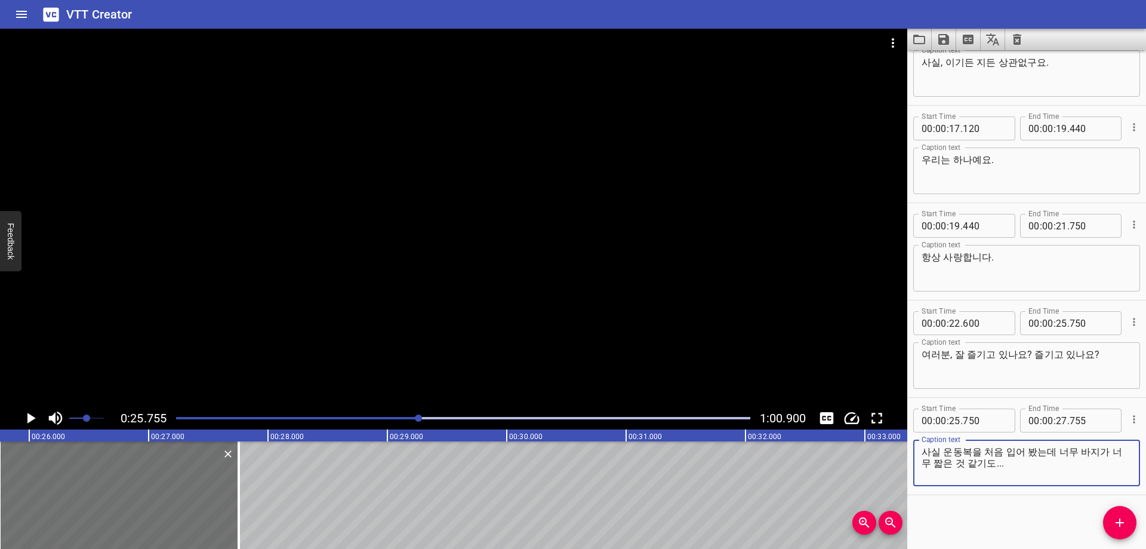
type textarea "사실 운동복을 처음 입어 봤는데 너무 바지가 너무 짧은 것 같기도..."
click at [1003, 508] on div "Start Time 00 : 00 : 02 . 260 Start Time End Time 00 : 00 : 03 . 900 End Time C…" at bounding box center [1026, 299] width 239 height 498
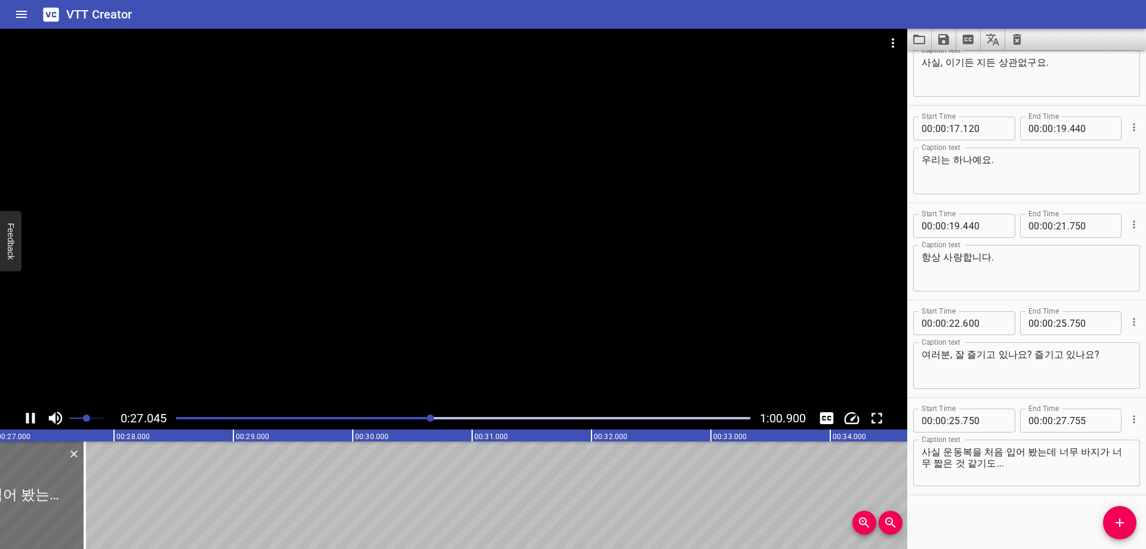
scroll to position [0, 3250]
click at [429, 420] on div at bounding box center [463, 418] width 589 height 17
click at [426, 418] on div "Play progress" at bounding box center [146, 418] width 574 height 2
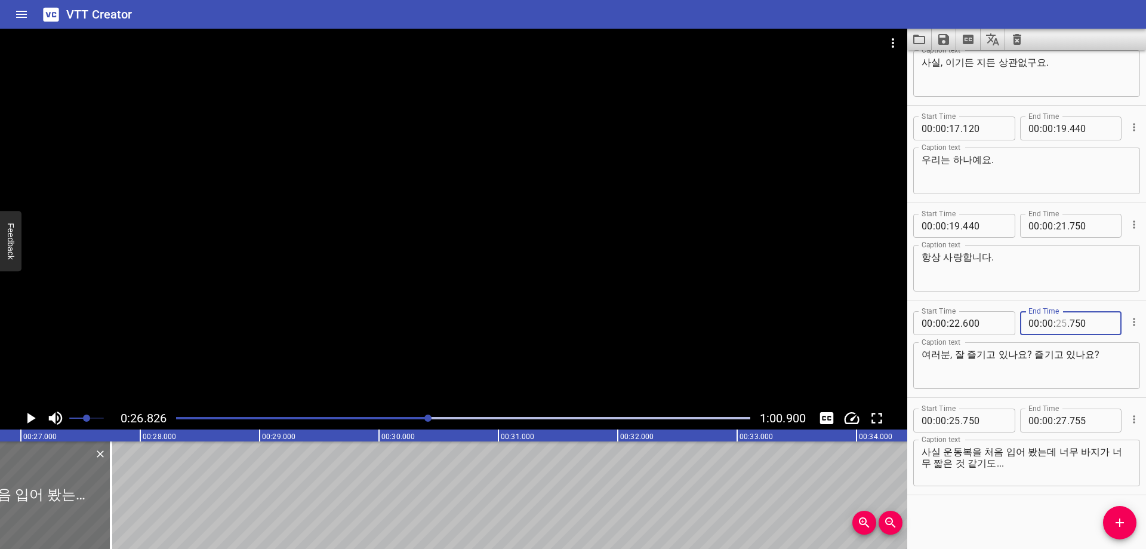
click at [1059, 324] on input "number" at bounding box center [1061, 323] width 11 height 24
type input "26"
type input "820"
click at [957, 424] on input "number" at bounding box center [954, 420] width 11 height 24
type input "26"
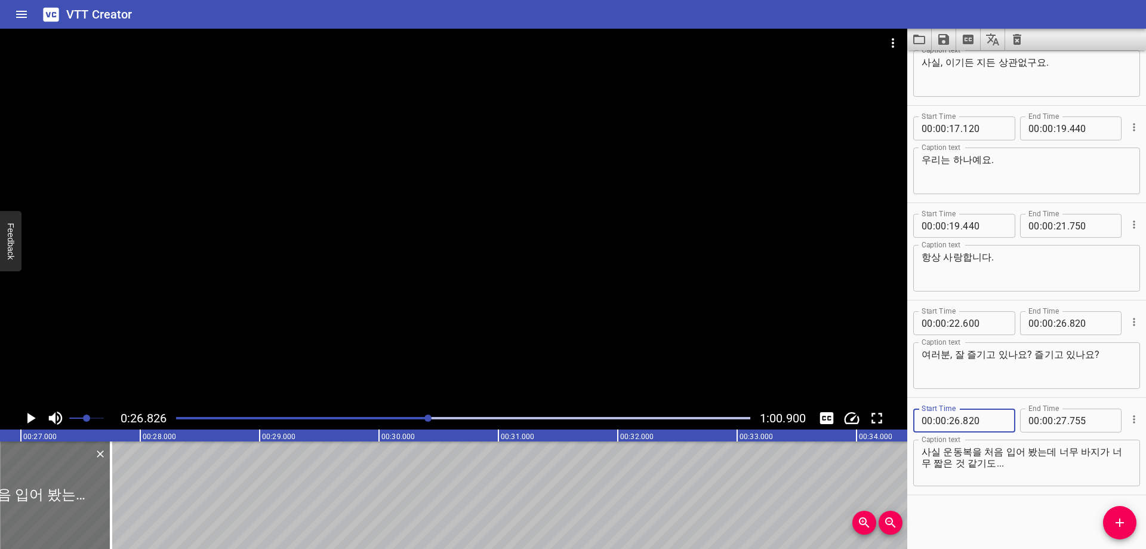
type input "820"
click at [965, 515] on div "Start Time 00 : 00 : 02 . 260 Start Time End Time 00 : 00 : 03 . 900 End Time C…" at bounding box center [1026, 299] width 239 height 498
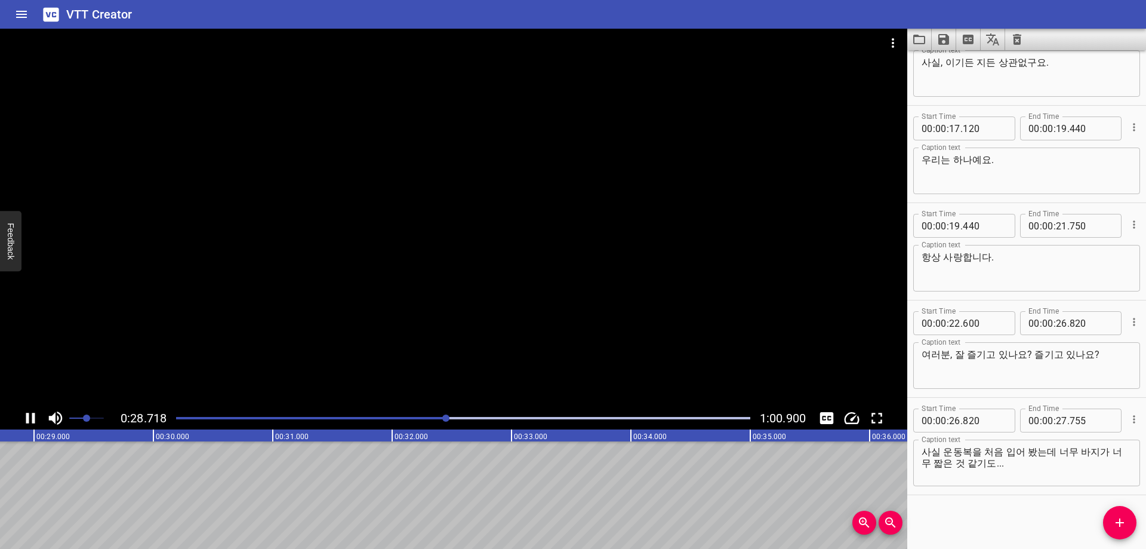
click at [458, 417] on div "Play progress" at bounding box center [463, 418] width 574 height 2
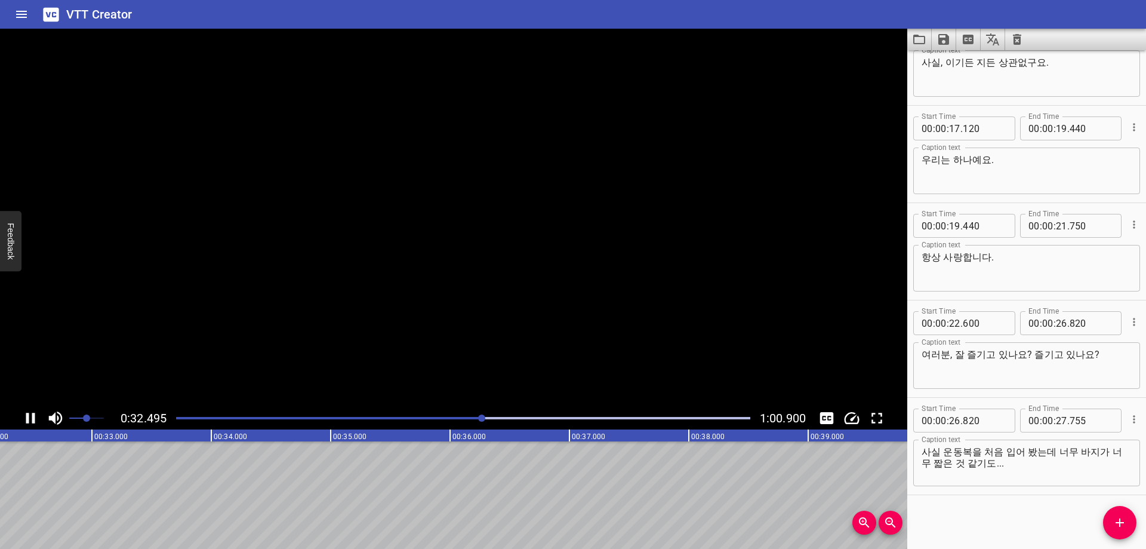
scroll to position [0, 3890]
click at [482, 419] on div at bounding box center [482, 417] width 7 height 7
click at [481, 419] on div at bounding box center [481, 417] width 7 height 7
click at [479, 419] on div at bounding box center [481, 417] width 7 height 7
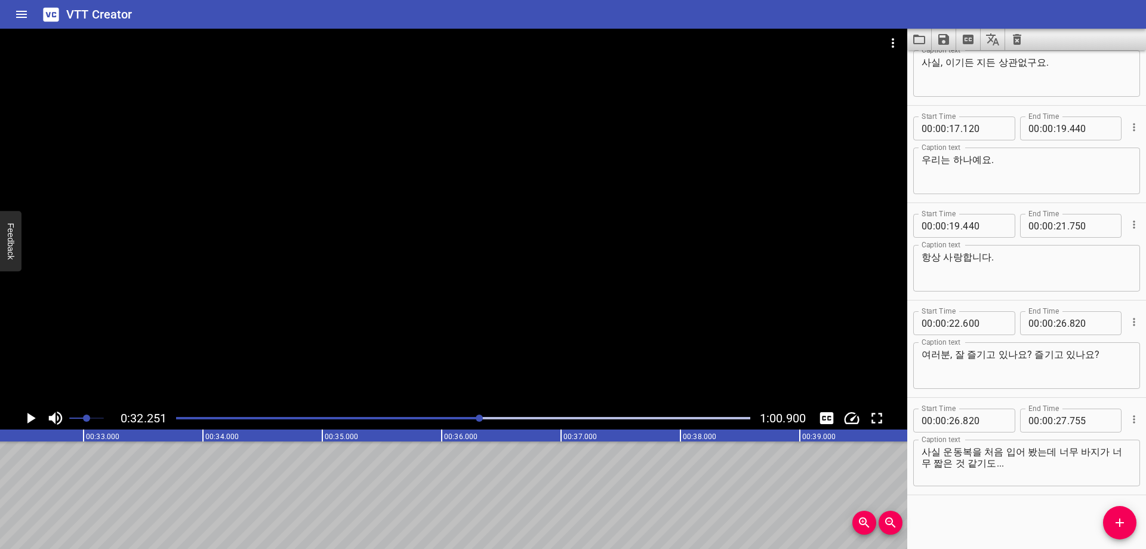
scroll to position [0, 3850]
click at [1056, 421] on input "number" at bounding box center [1061, 420] width 11 height 24
type input "32"
type input "250"
click at [1116, 513] on button "Add Cue" at bounding box center [1119, 522] width 33 height 33
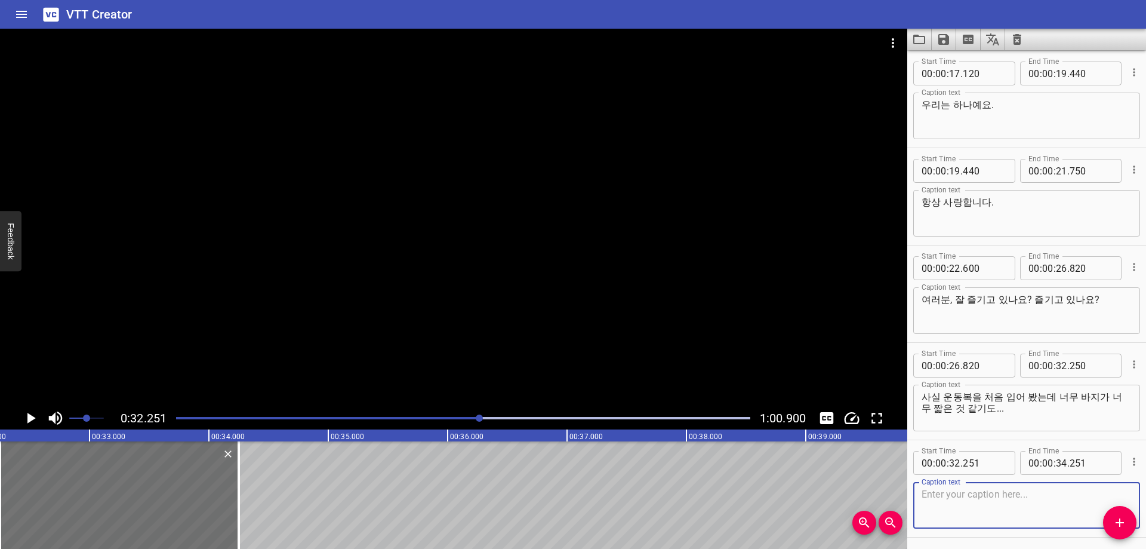
scroll to position [433, 0]
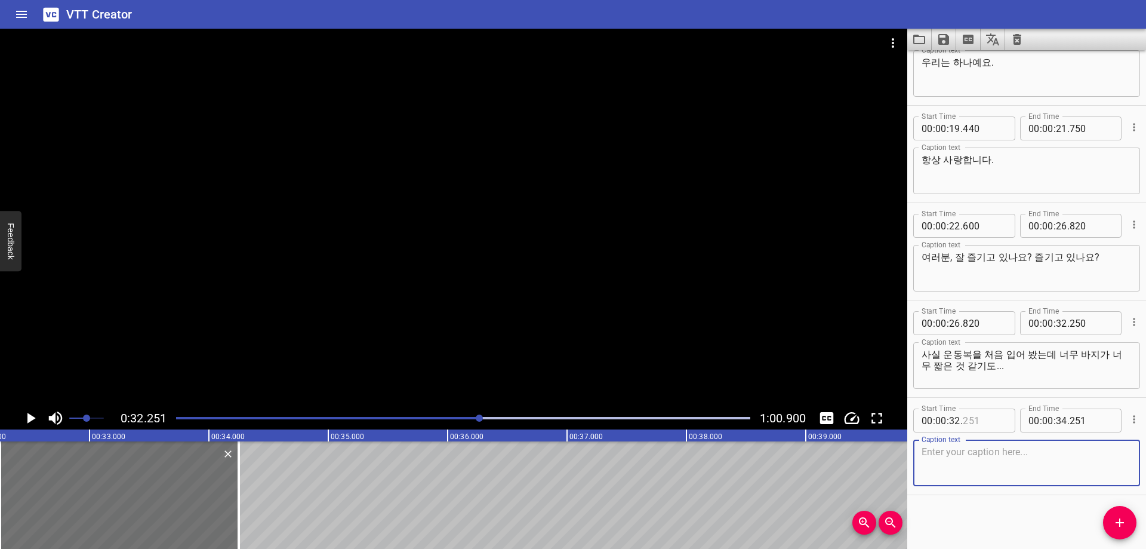
drag, startPoint x: 992, startPoint y: 425, endPoint x: 989, endPoint y: 431, distance: 6.4
click at [992, 425] on input "number" at bounding box center [985, 420] width 44 height 24
type input "250"
click at [971, 448] on textarea at bounding box center [1027, 463] width 210 height 34
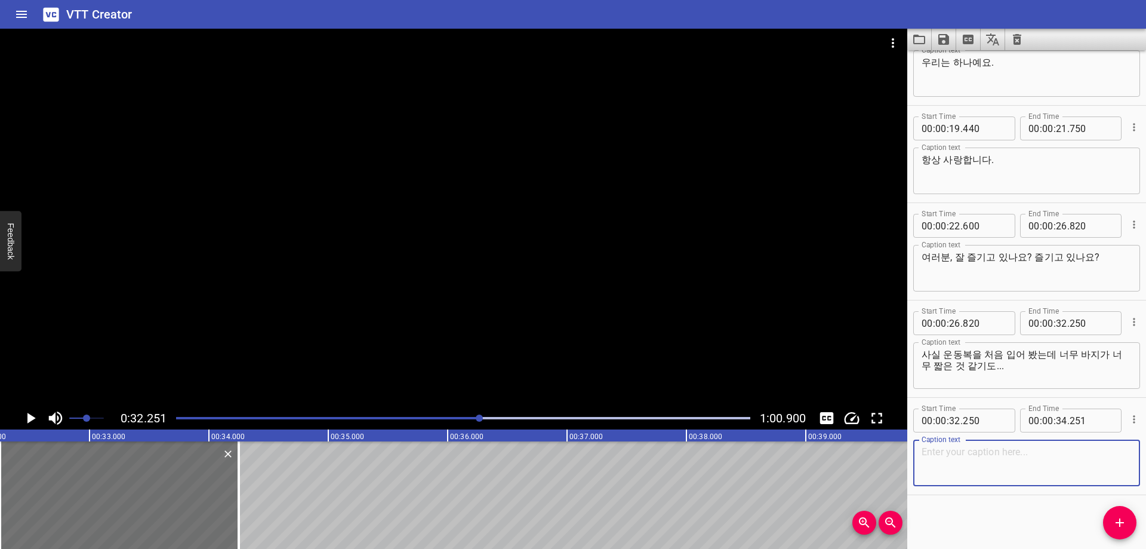
paste textarea "아니 옷이 너무 Fit 해서 몸이.. 라인 다 보여가지고"
type textarea "아니 옷이 너무 Fit 해서 몸이.. 라인 다 보여가지고"
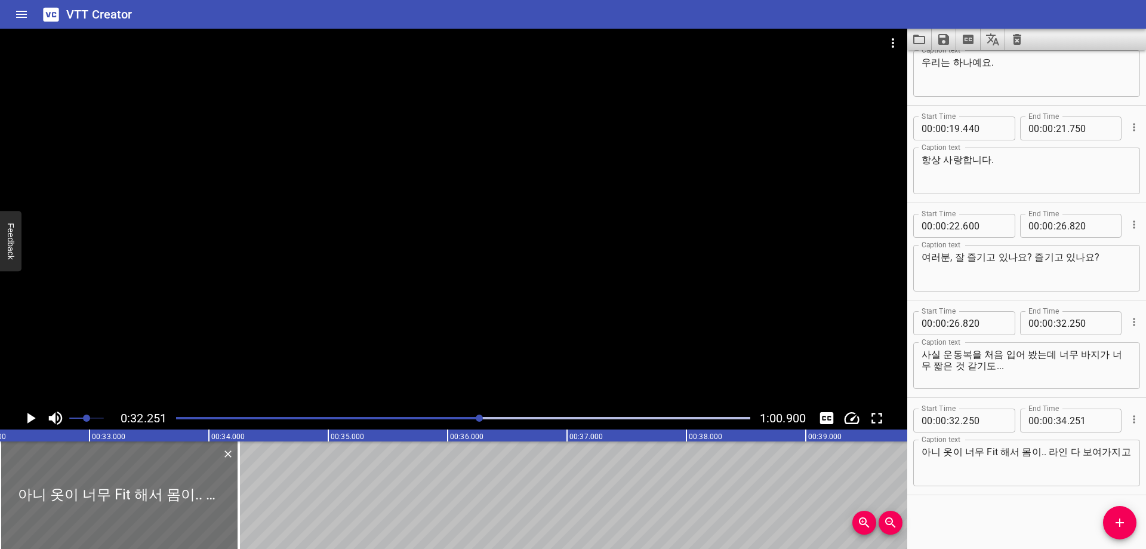
click at [971, 508] on div "Start Time 00 : 00 : 02 . 260 Start Time End Time 00 : 00 : 03 . 900 End Time C…" at bounding box center [1026, 299] width 239 height 498
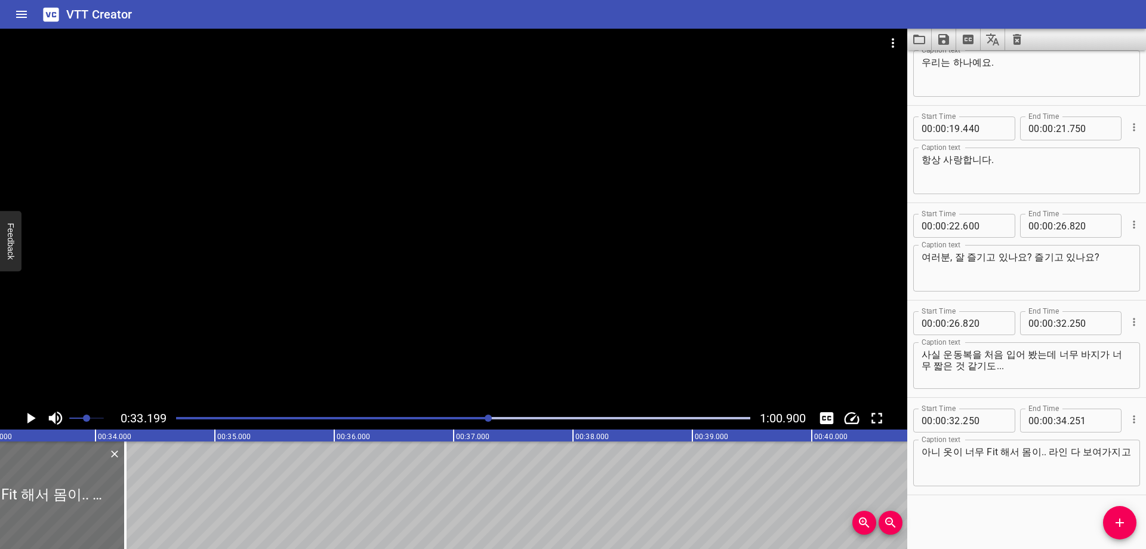
click at [507, 421] on div at bounding box center [463, 418] width 589 height 17
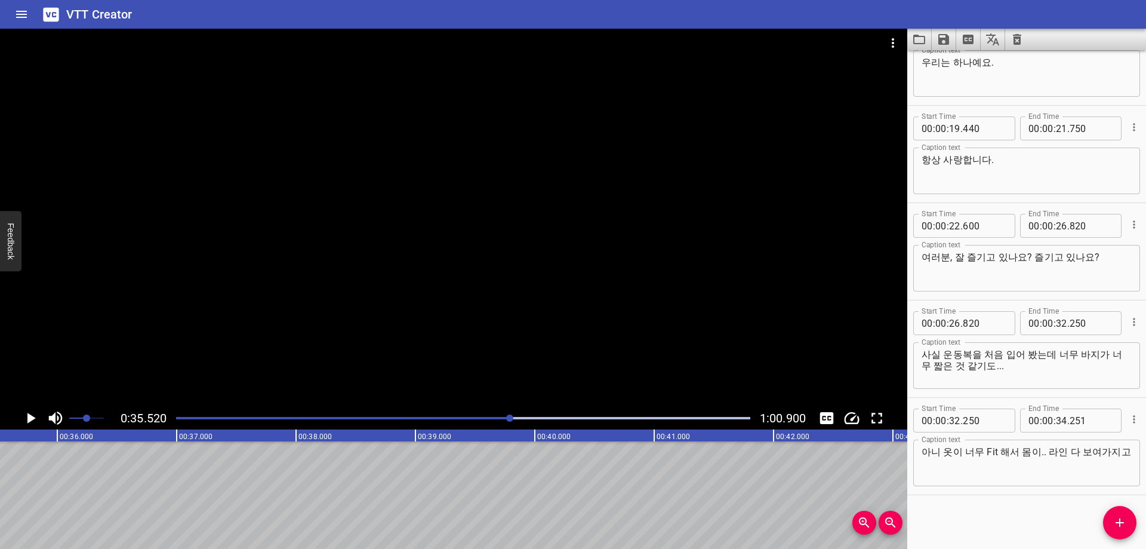
click at [502, 421] on div at bounding box center [463, 418] width 589 height 17
click at [489, 421] on div at bounding box center [463, 418] width 589 height 17
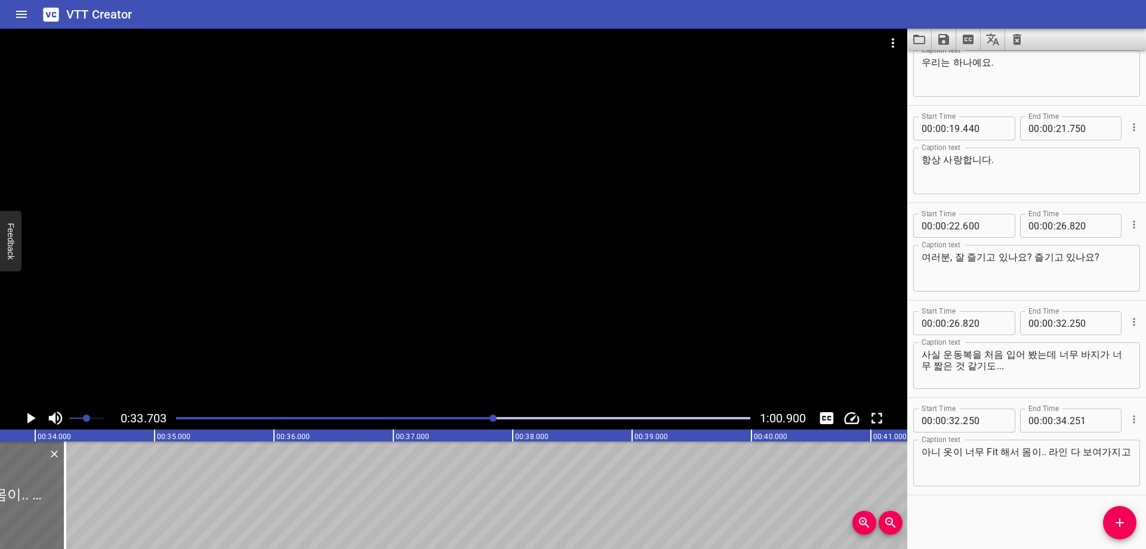
click at [507, 421] on div at bounding box center [463, 418] width 589 height 17
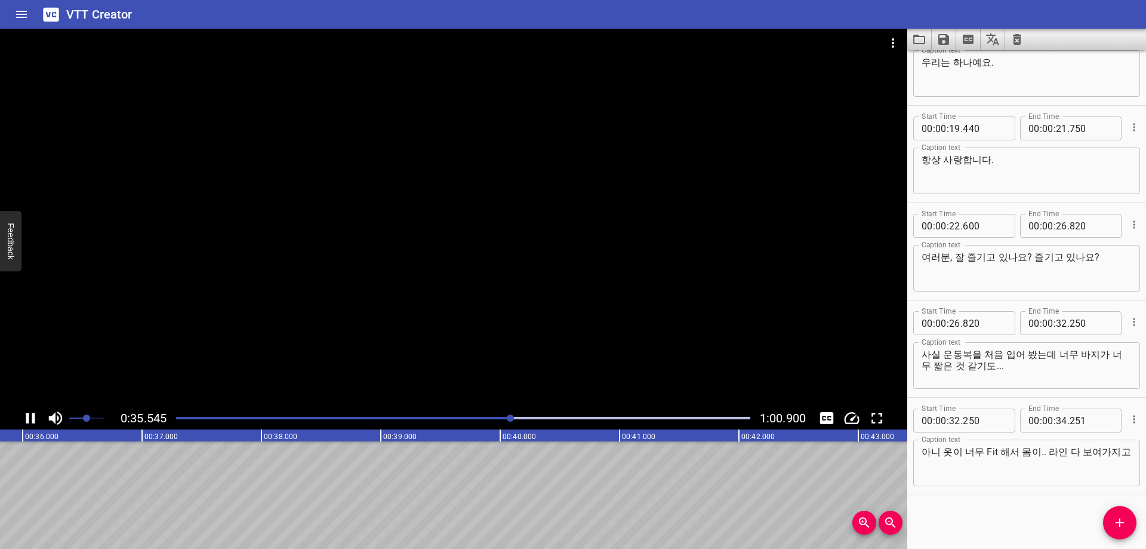
click at [519, 421] on div at bounding box center [463, 418] width 589 height 17
click at [534, 421] on div at bounding box center [463, 418] width 589 height 17
click at [537, 414] on div at bounding box center [463, 418] width 589 height 17
click at [532, 414] on div at bounding box center [463, 418] width 589 height 17
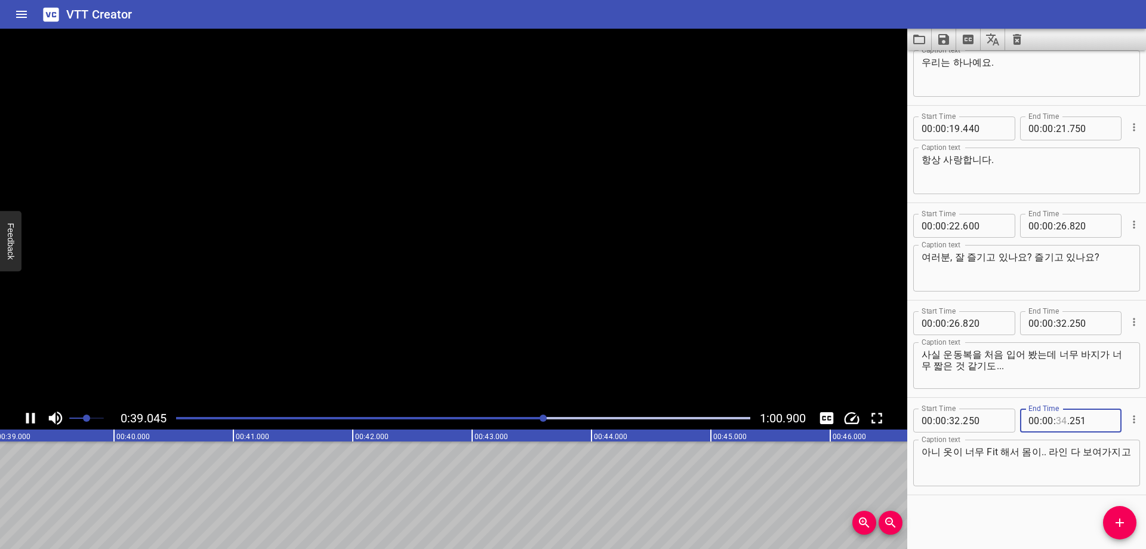
click at [1056, 417] on input "number" at bounding box center [1061, 420] width 11 height 24
type input "34"
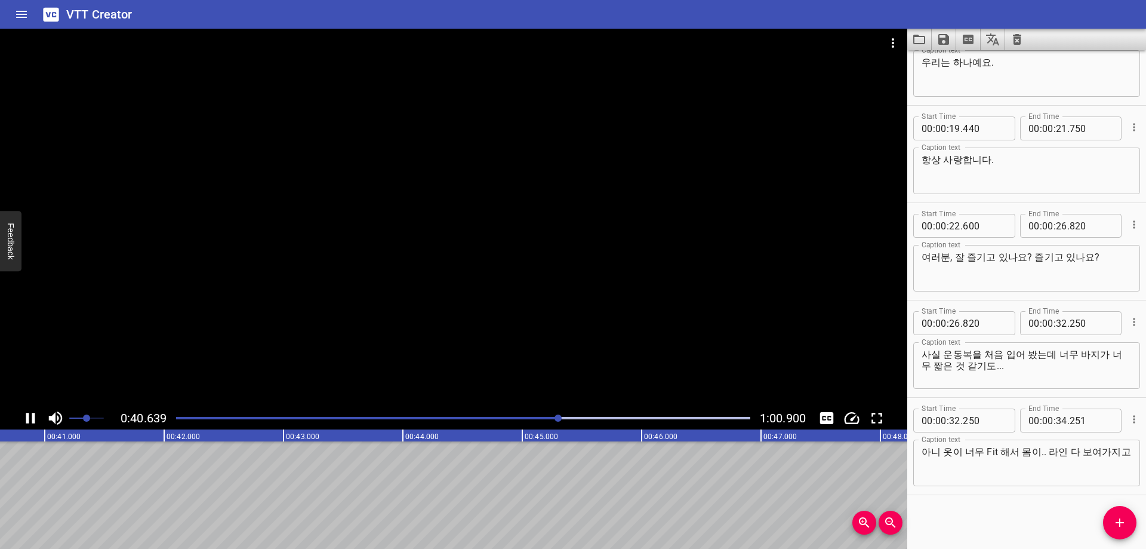
click at [546, 417] on div "Play progress" at bounding box center [272, 418] width 574 height 2
click at [540, 418] on div "Play progress" at bounding box center [264, 418] width 574 height 2
click at [1027, 510] on div "Start Time 00 : 00 : 02 . 260 Start Time End Time 00 : 00 : 03 . 900 End Time C…" at bounding box center [1026, 299] width 239 height 498
click at [535, 418] on div "Play progress" at bounding box center [262, 418] width 574 height 2
click at [534, 418] on div "Play progress" at bounding box center [254, 418] width 574 height 2
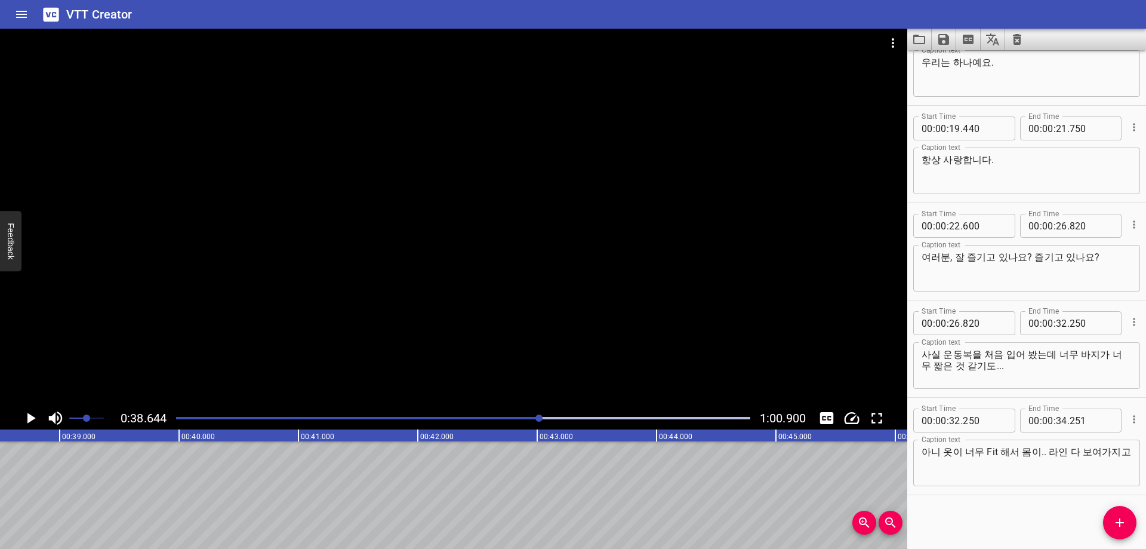
scroll to position [0, 4614]
click at [1058, 420] on input "number" at bounding box center [1061, 420] width 11 height 24
type input "38"
type input "640"
click at [1116, 529] on icon "Add Cue" at bounding box center [1120, 522] width 14 height 14
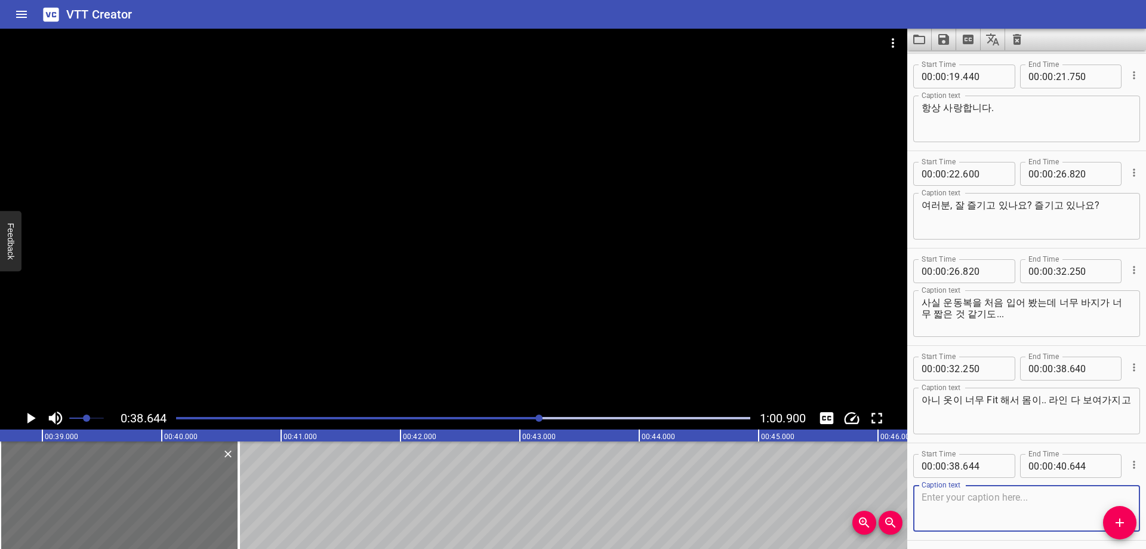
scroll to position [531, 0]
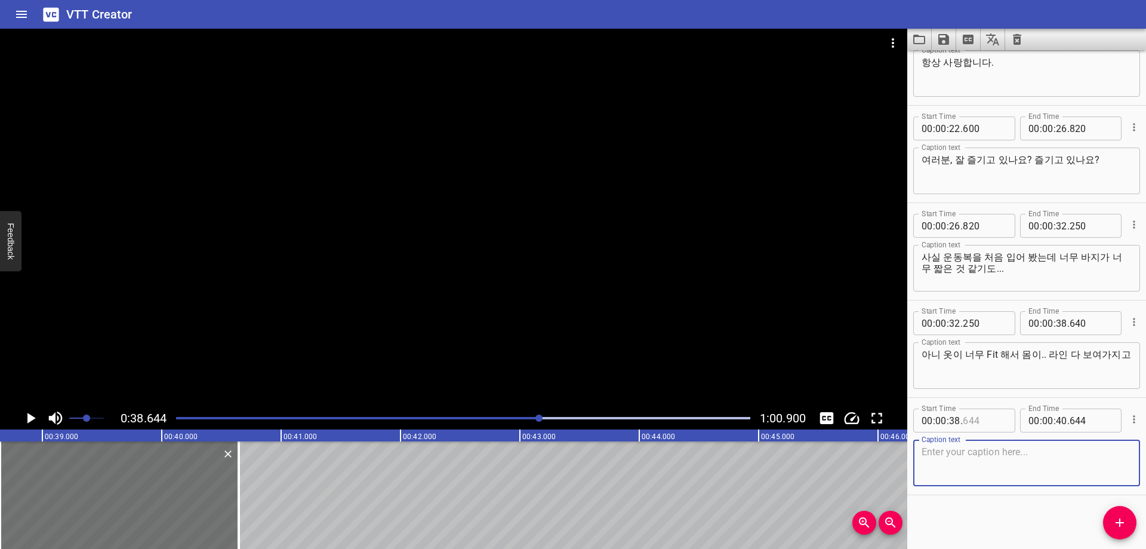
click at [981, 424] on input "number" at bounding box center [985, 420] width 44 height 24
type input "640"
click at [1000, 528] on div "Start Time 00 : 00 : 02 . 260 Start Time End Time 00 : 00 : 03 . 900 End Time C…" at bounding box center [1026, 299] width 239 height 498
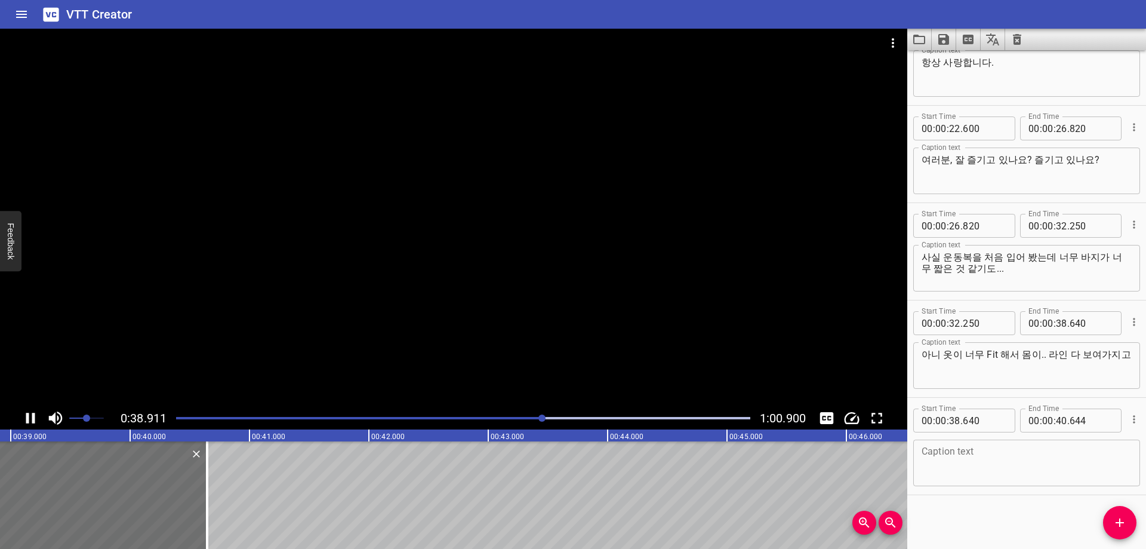
scroll to position [0, 4665]
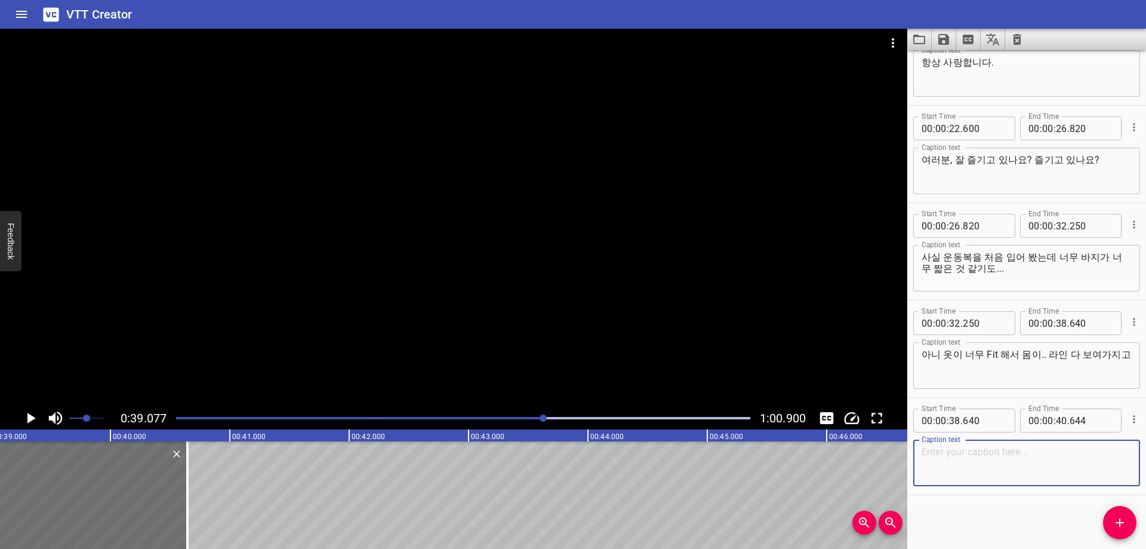
click at [982, 459] on textarea at bounding box center [1027, 463] width 210 height 34
paste textarea "가까이에서... 보지 마! 보지 마!"
type textarea "가까이에서... 보지 마! 보지 마!"
click at [541, 416] on div at bounding box center [543, 417] width 7 height 7
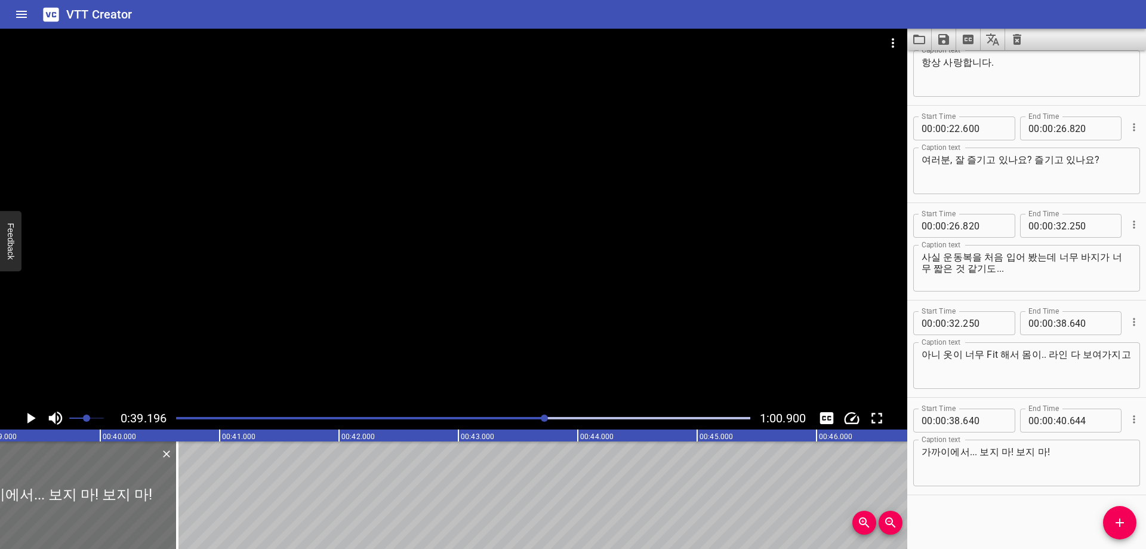
click at [538, 417] on div at bounding box center [463, 418] width 589 height 17
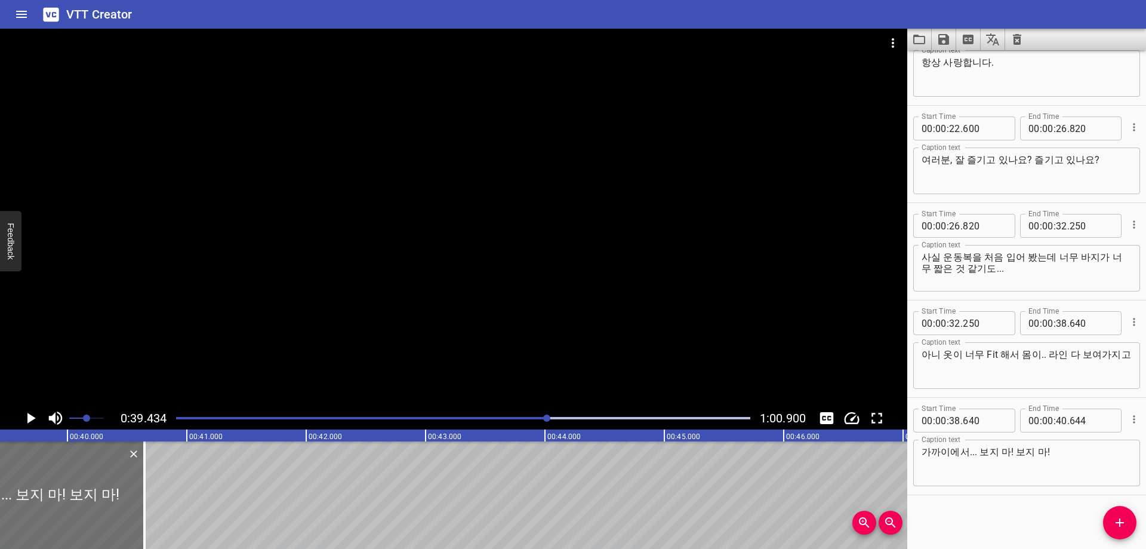
click at [538, 417] on div "Play progress" at bounding box center [261, 418] width 574 height 2
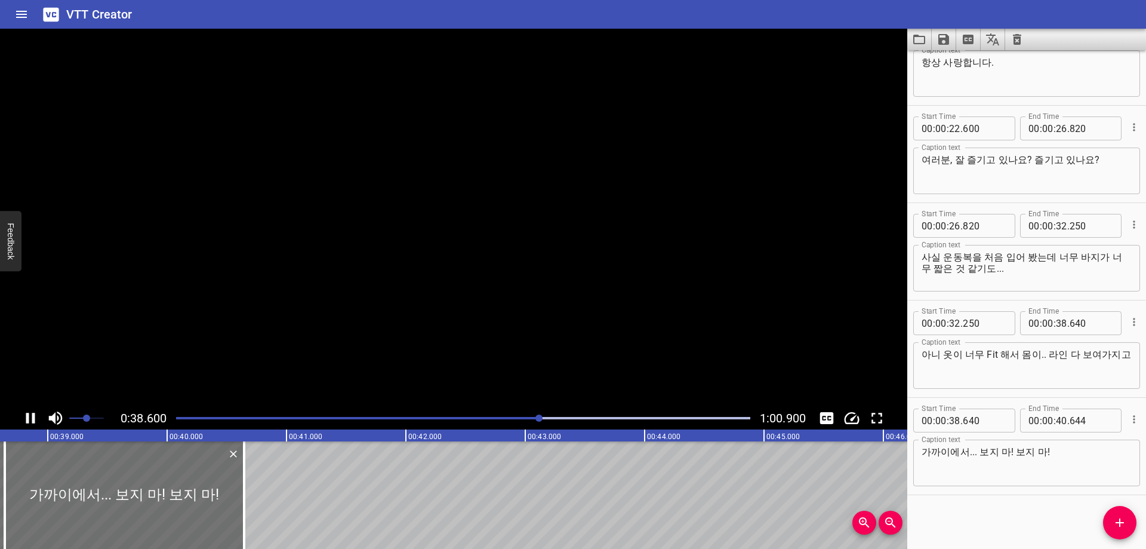
scroll to position [0, 4633]
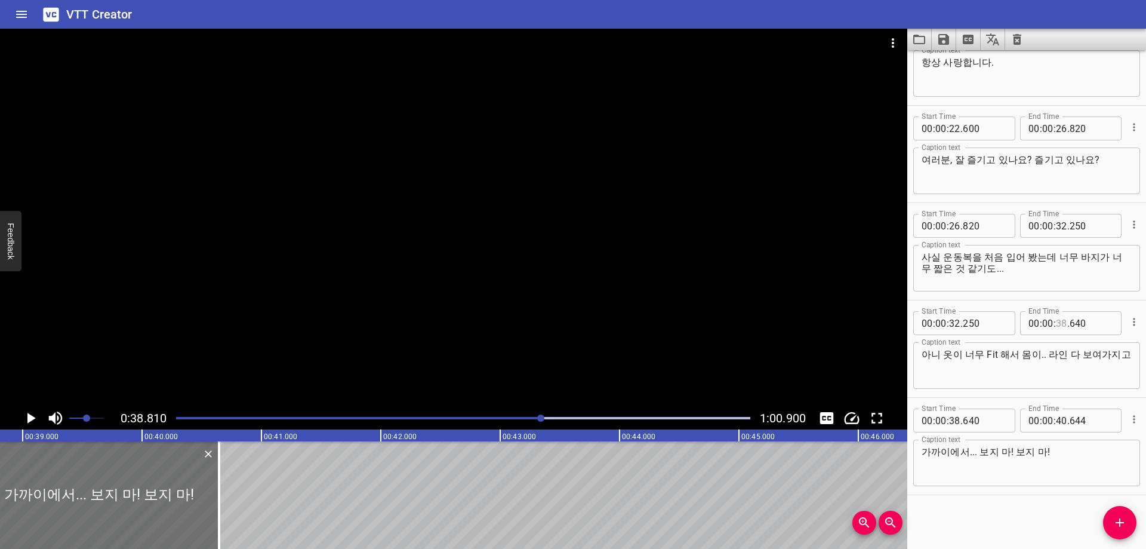
click at [1056, 325] on input "number" at bounding box center [1061, 323] width 11 height 24
type input "38"
type input "810"
click at [971, 421] on input "number" at bounding box center [985, 420] width 44 height 24
type input "810"
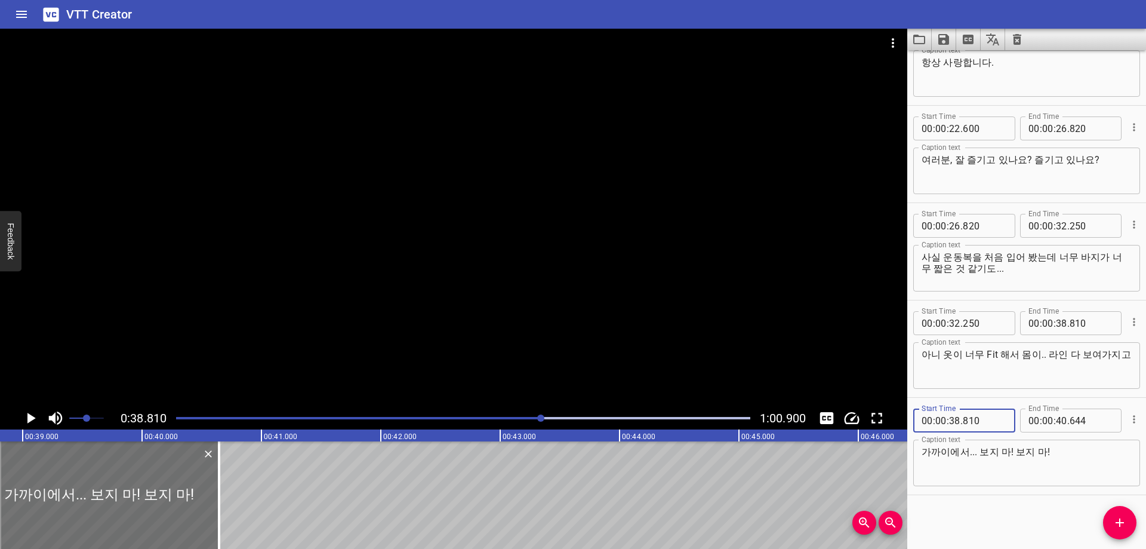
click at [996, 513] on div "Start Time 00 : 00 : 02 . 260 Start Time End Time 00 : 00 : 03 . 900 End Time C…" at bounding box center [1026, 299] width 239 height 498
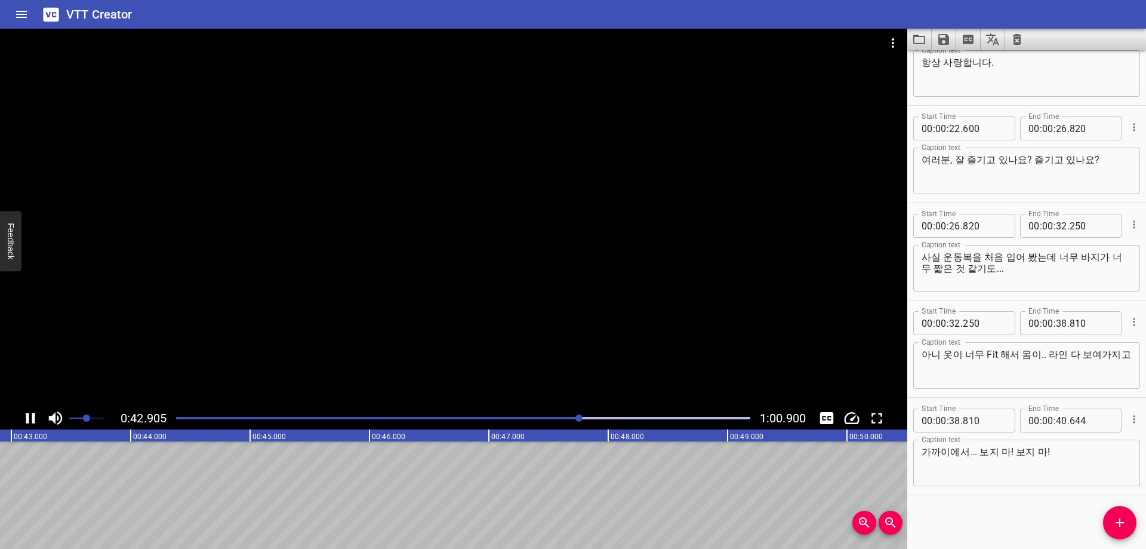
scroll to position [0, 5150]
click at [577, 419] on div at bounding box center [463, 418] width 589 height 17
click at [568, 417] on div "Play progress" at bounding box center [294, 418] width 574 height 2
click at [550, 412] on div at bounding box center [463, 418] width 589 height 17
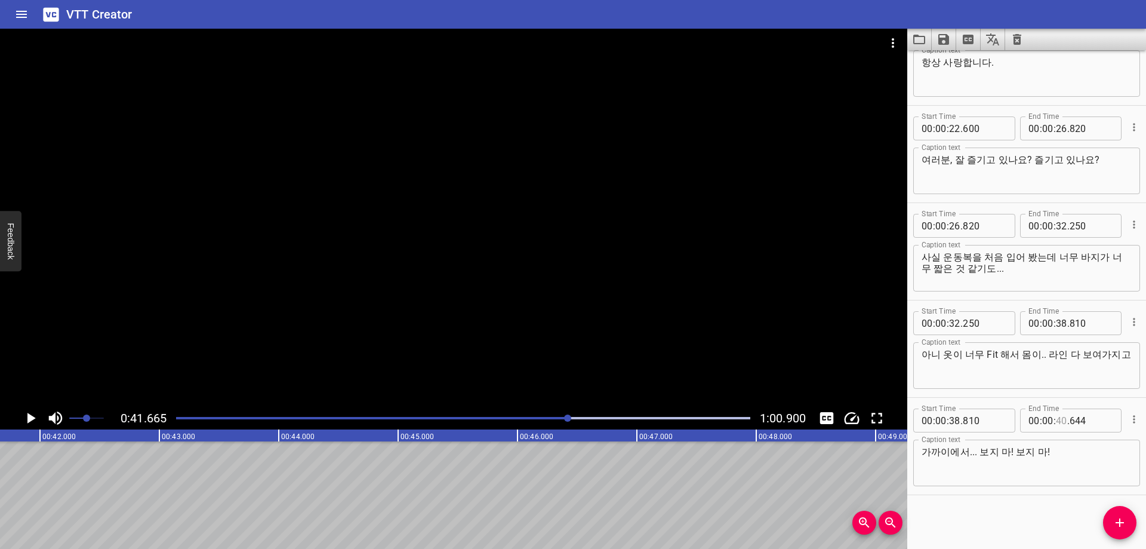
click at [1057, 421] on input "number" at bounding box center [1061, 420] width 11 height 24
type input "41"
type input "650"
click at [989, 520] on div "Start Time 00 : 00 : 02 . 260 Start Time End Time 00 : 00 : 03 . 900 End Time C…" at bounding box center [1026, 299] width 239 height 498
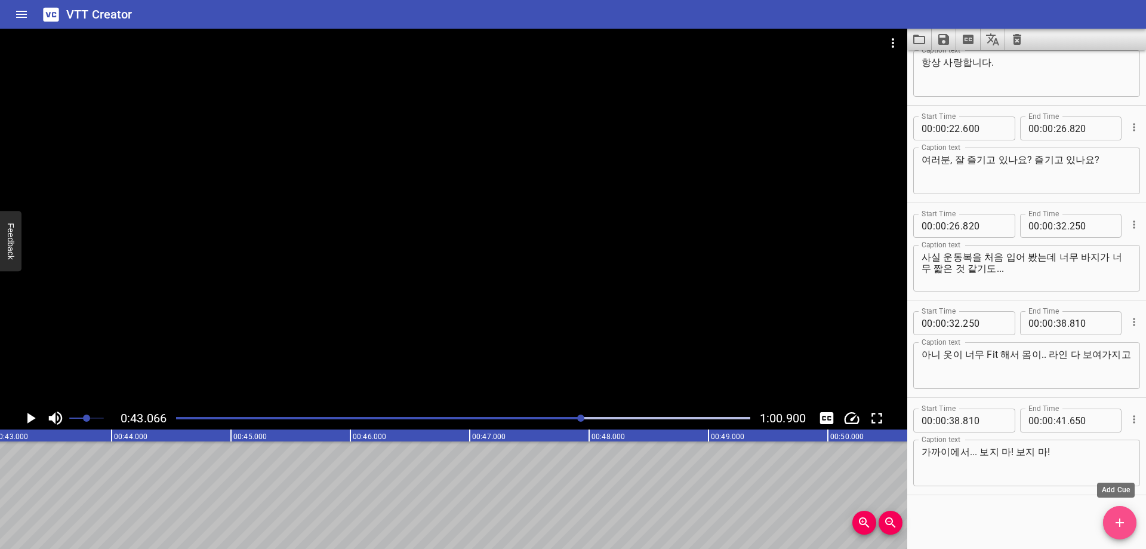
click at [1120, 527] on icon "Add Cue" at bounding box center [1120, 522] width 14 height 14
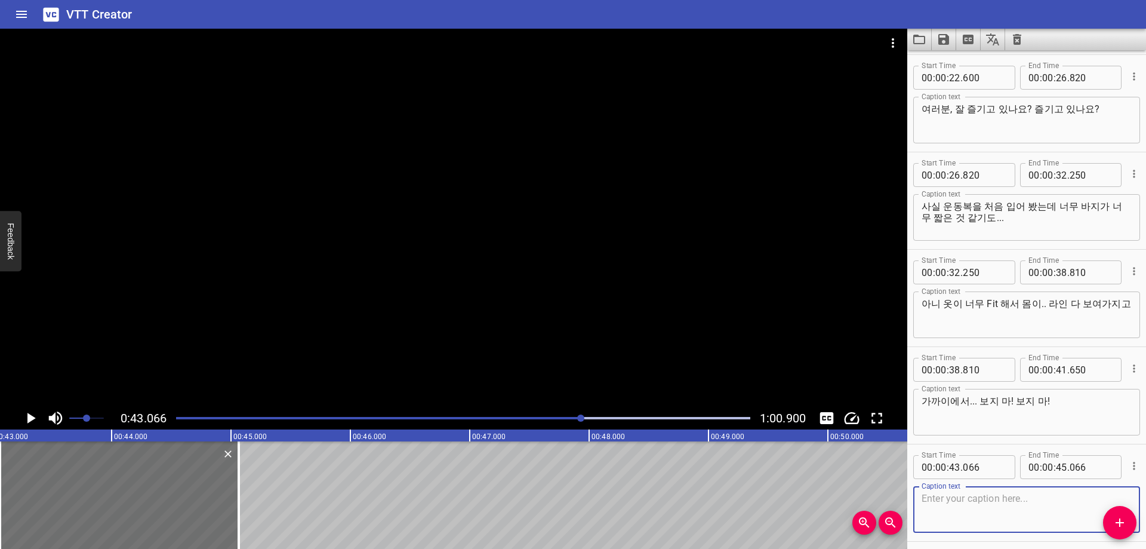
scroll to position [628, 0]
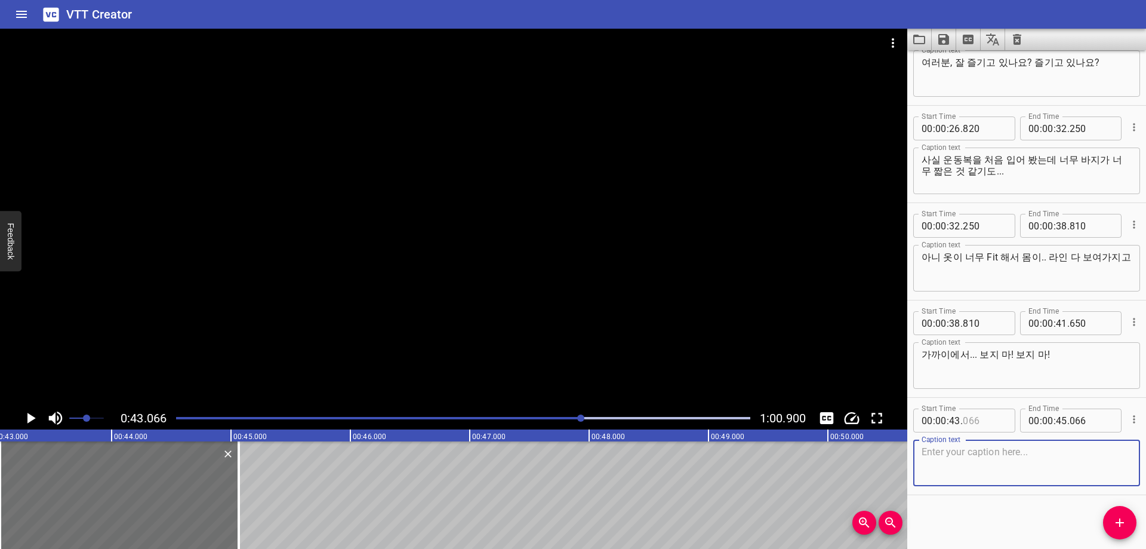
drag, startPoint x: 972, startPoint y: 411, endPoint x: 1028, endPoint y: 414, distance: 55.6
click at [984, 412] on input "number" at bounding box center [985, 420] width 44 height 24
type input "060"
drag, startPoint x: 961, startPoint y: 438, endPoint x: 960, endPoint y: 450, distance: 12.6
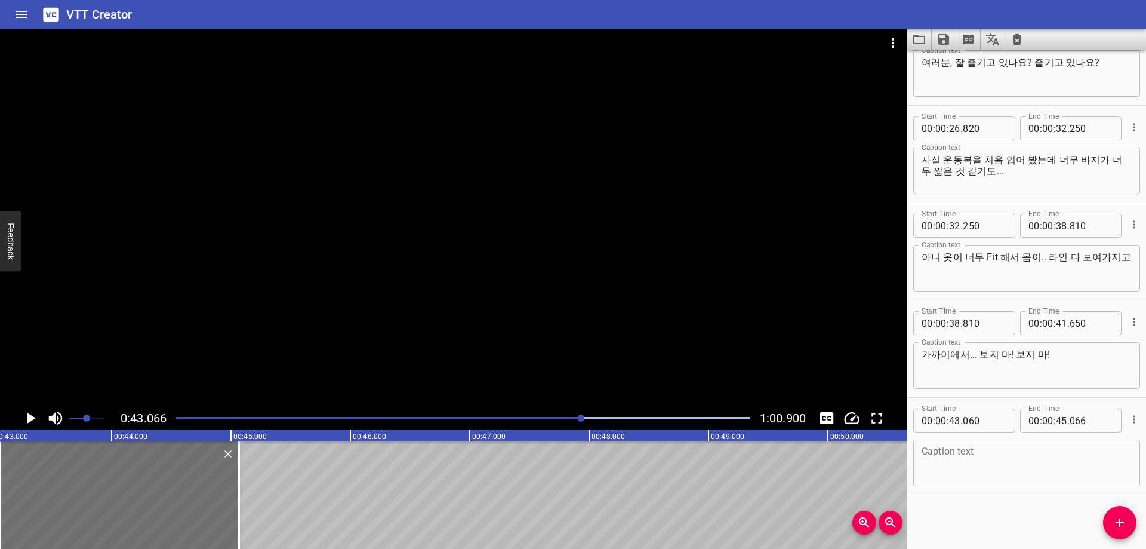
click at [961, 438] on div "Caption text Caption text" at bounding box center [1026, 462] width 227 height 54
click at [960, 458] on textarea at bounding box center [1027, 463] width 210 height 34
paste textarea "여러분! 이렇게 귀여운 유니도 잘 보고 가고요,"
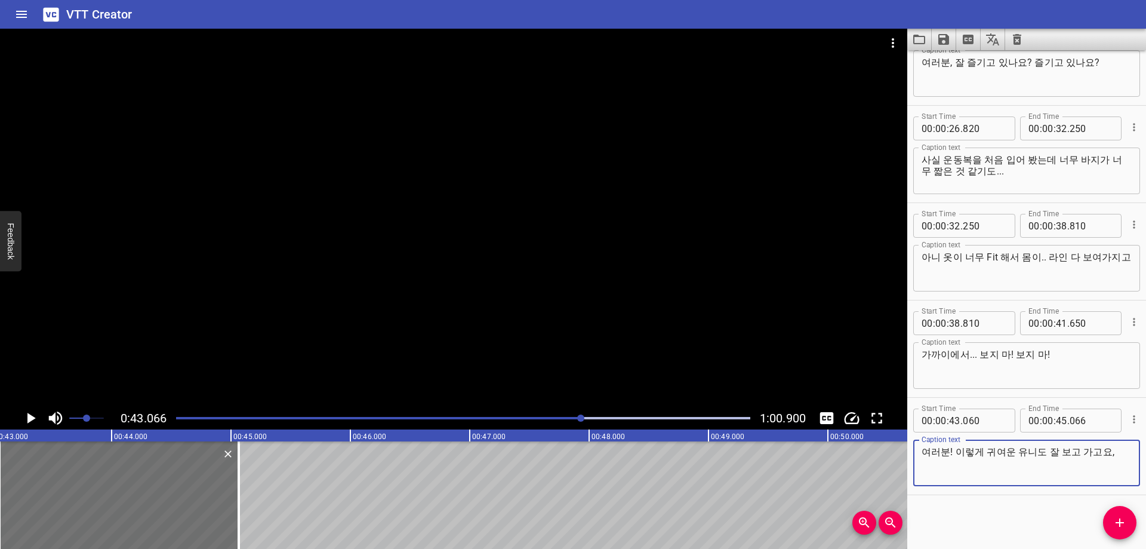
type textarea "여러분! 이렇게 귀여운 유니도 잘 보고 가고요,"
click at [971, 515] on div "Start Time 00 : 00 : 02 . 260 Start Time End Time 00 : 00 : 03 . 900 End Time C…" at bounding box center [1026, 299] width 239 height 498
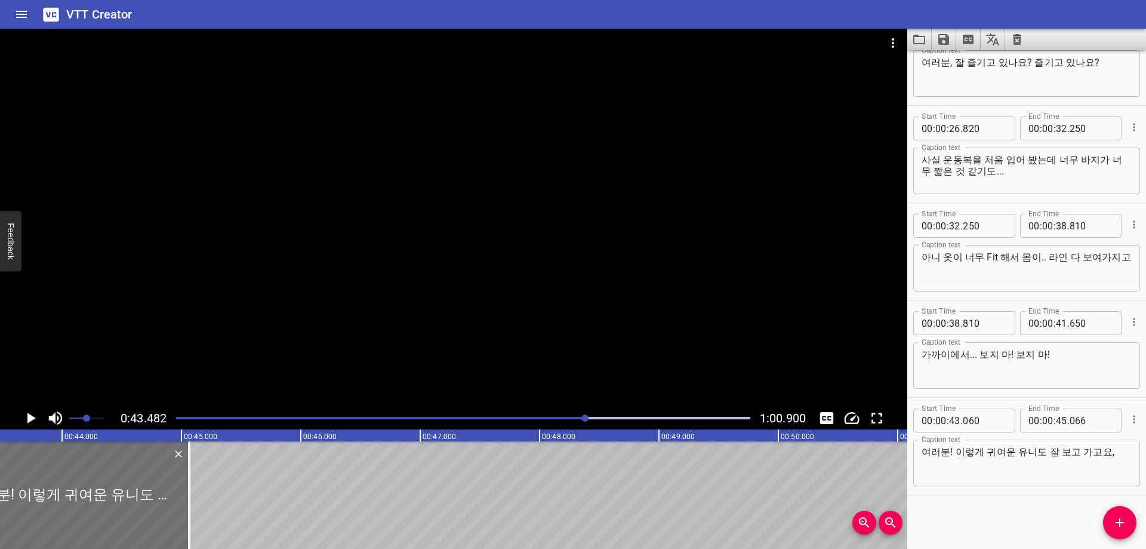
click at [590, 418] on div "Play progress" at bounding box center [463, 418] width 574 height 2
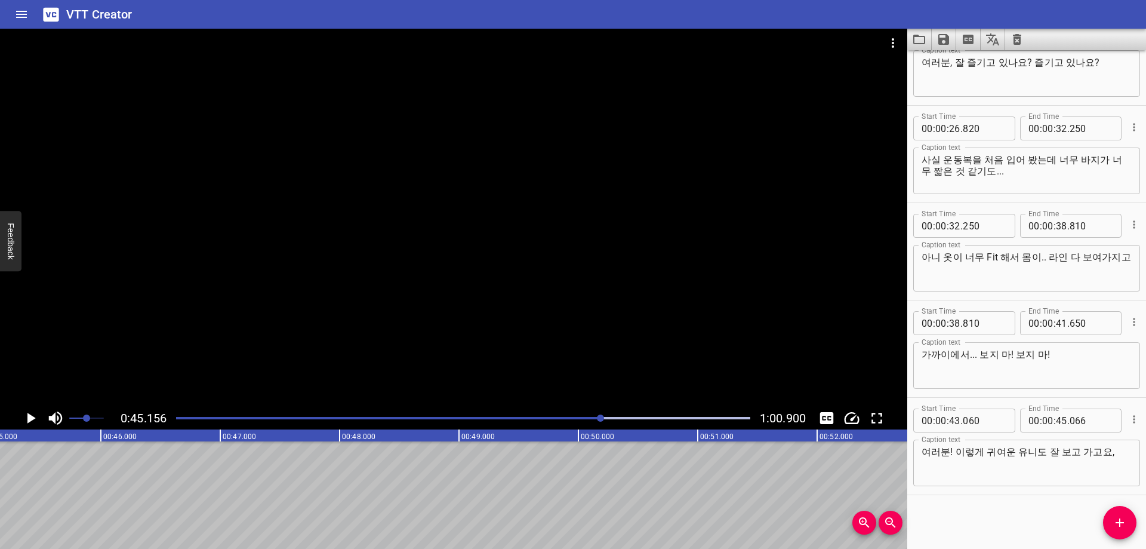
click at [611, 418] on div "Play progress" at bounding box center [463, 418] width 574 height 2
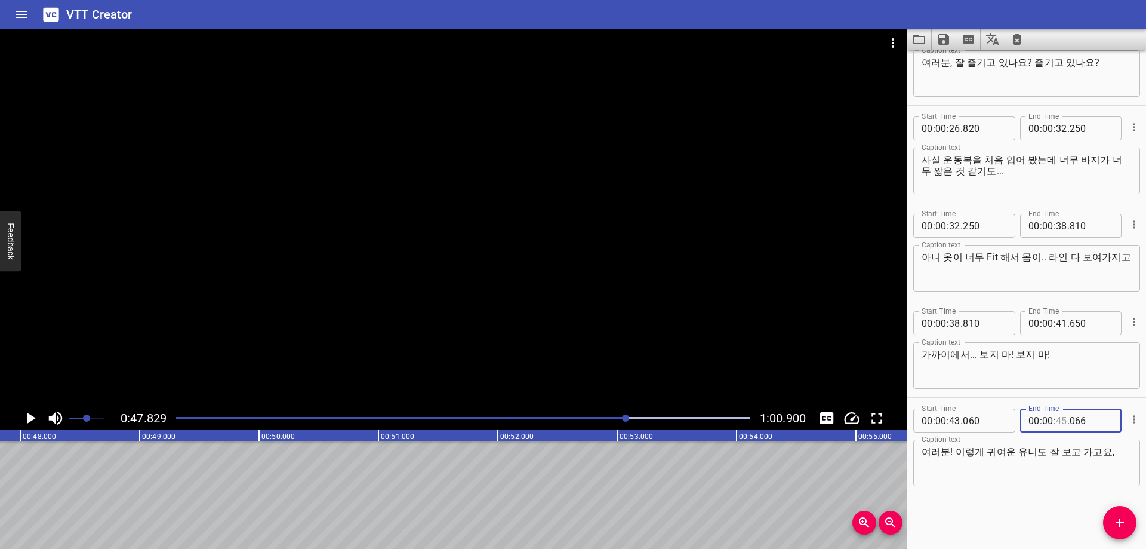
click at [1056, 423] on input "number" at bounding box center [1061, 420] width 11 height 24
type input "47"
type input "820"
drag, startPoint x: 1114, startPoint y: 519, endPoint x: 1106, endPoint y: 517, distance: 9.1
click at [1113, 519] on icon "Add Cue" at bounding box center [1120, 522] width 14 height 14
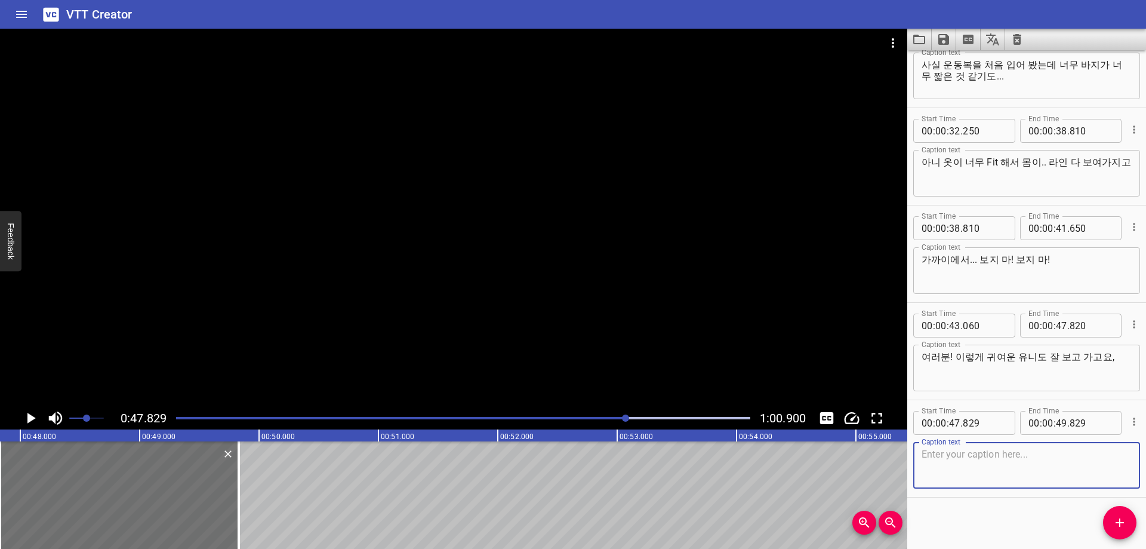
scroll to position [725, 0]
click at [982, 416] on input "number" at bounding box center [985, 420] width 44 height 24
type input "820"
drag, startPoint x: 992, startPoint y: 451, endPoint x: 984, endPoint y: 461, distance: 12.8
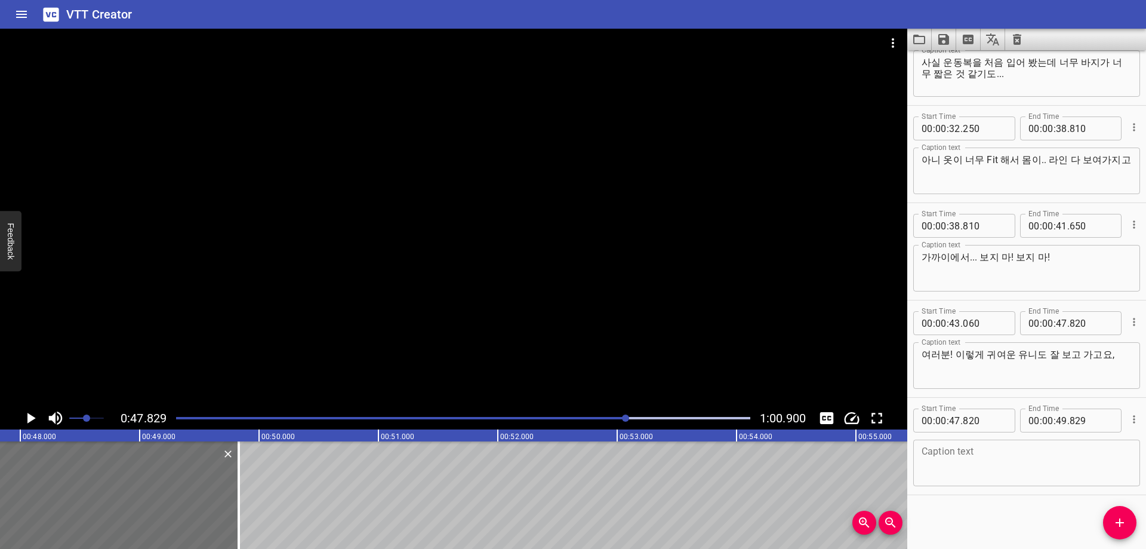
click at [990, 452] on textarea at bounding box center [1027, 463] width 210 height 34
paste textarea "네, 소화도 되고 있어요"
type textarea "네, 소화도 되고 있어요"
click at [975, 514] on div "Start Time 00 : 00 : 02 . 260 Start Time End Time 00 : 00 : 03 . 900 End Time C…" at bounding box center [1026, 299] width 239 height 498
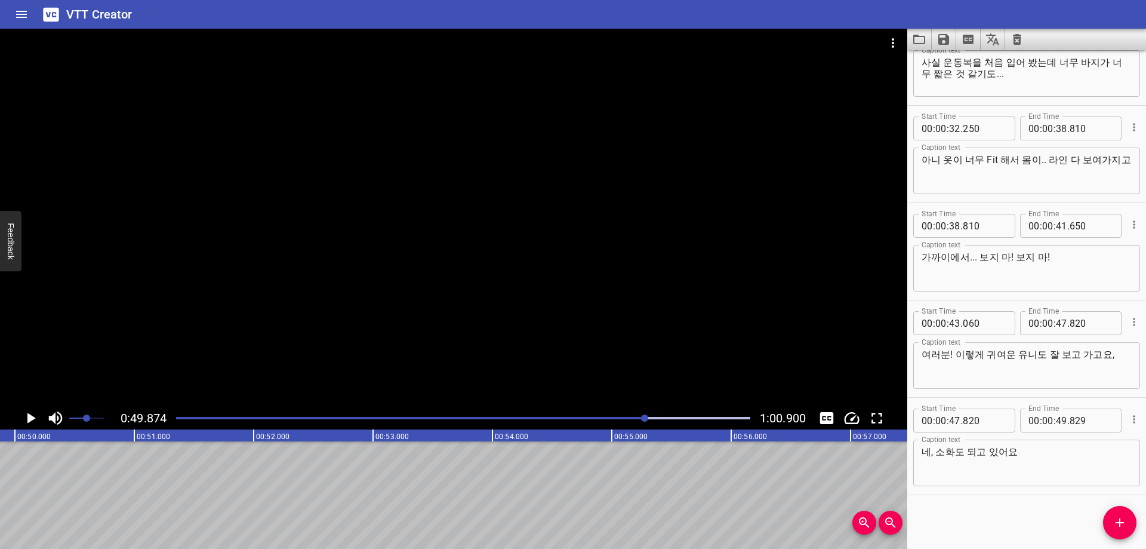
scroll to position [0, 5949]
click at [1057, 423] on input "number" at bounding box center [1061, 420] width 11 height 24
type input "49"
type input "820"
click at [1137, 522] on div "Start Time 00 : 00 : 02 . 260 Start Time End Time 00 : 00 : 03 . 900 End Time C…" at bounding box center [1026, 299] width 239 height 498
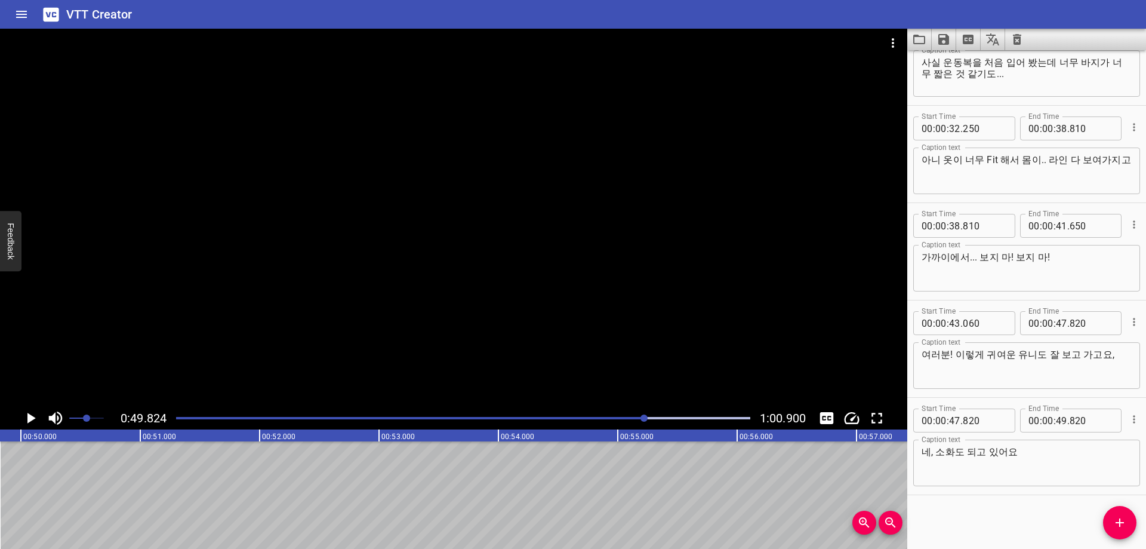
click at [1123, 529] on icon "Add Cue" at bounding box center [1120, 522] width 14 height 14
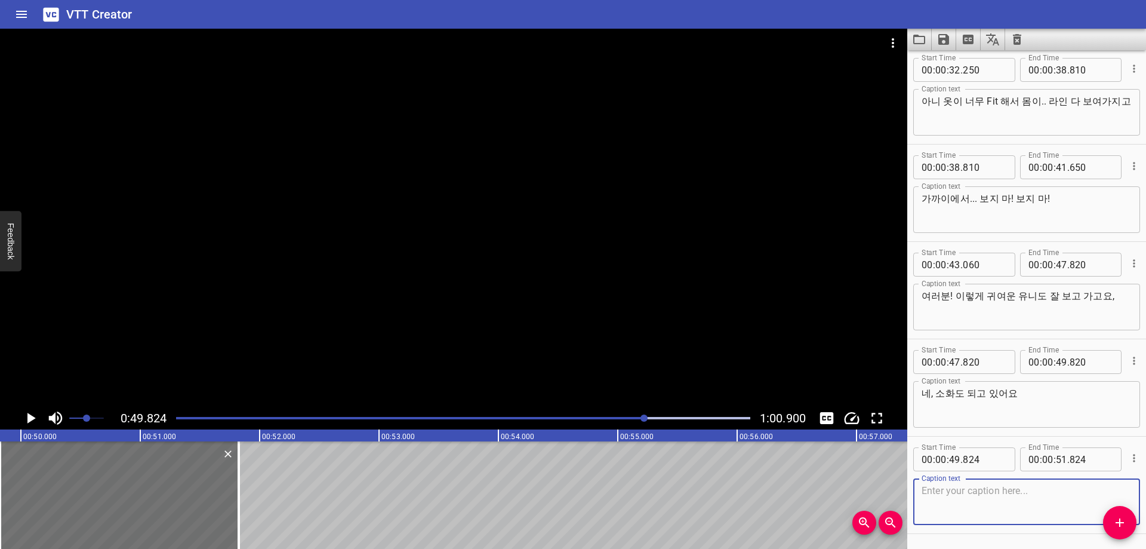
scroll to position [823, 0]
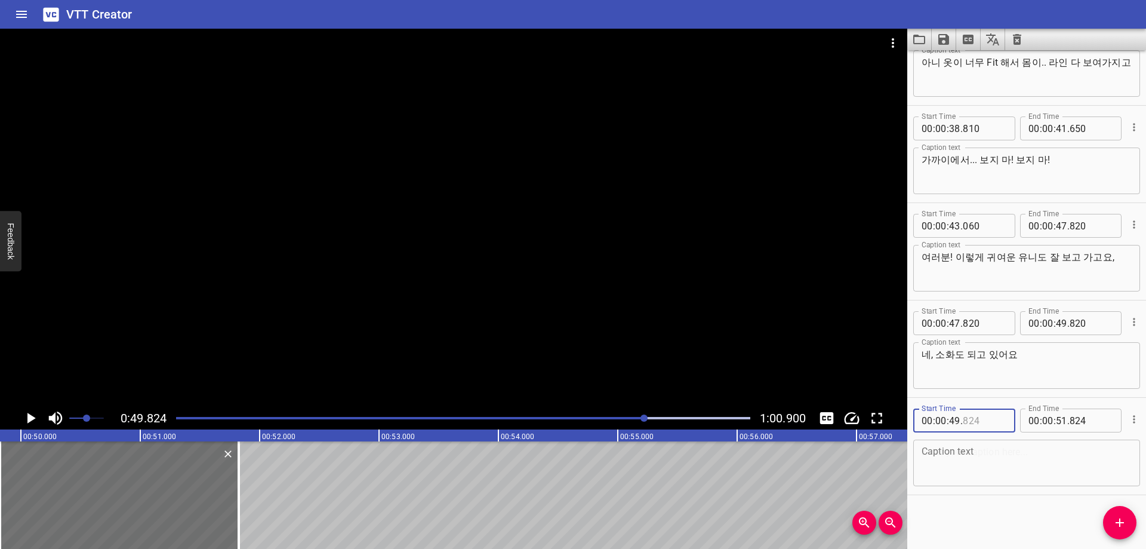
click at [980, 414] on input "number" at bounding box center [985, 420] width 44 height 24
type input "820"
click at [975, 464] on textarea at bounding box center [1027, 463] width 210 height 34
paste textarea "그리고 팝업도 잘 즐기고 가세요!"
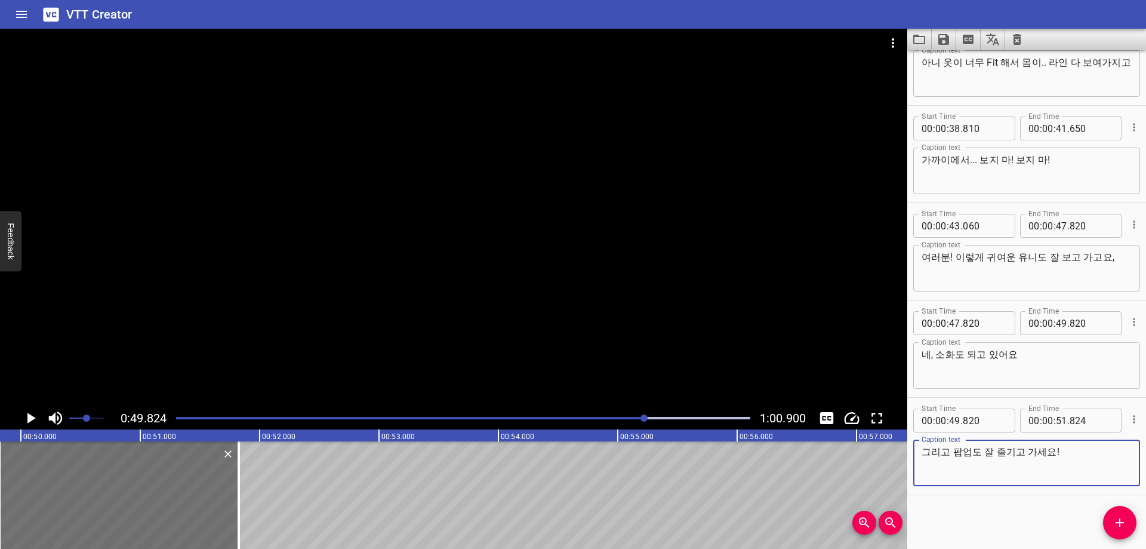
type textarea "그리고 팝업도 잘 즐기고 가세요!"
click at [975, 518] on div "Start Time 00 : 00 : 02 . 260 Start Time End Time 00 : 00 : 03 . 900 End Time C…" at bounding box center [1026, 299] width 239 height 498
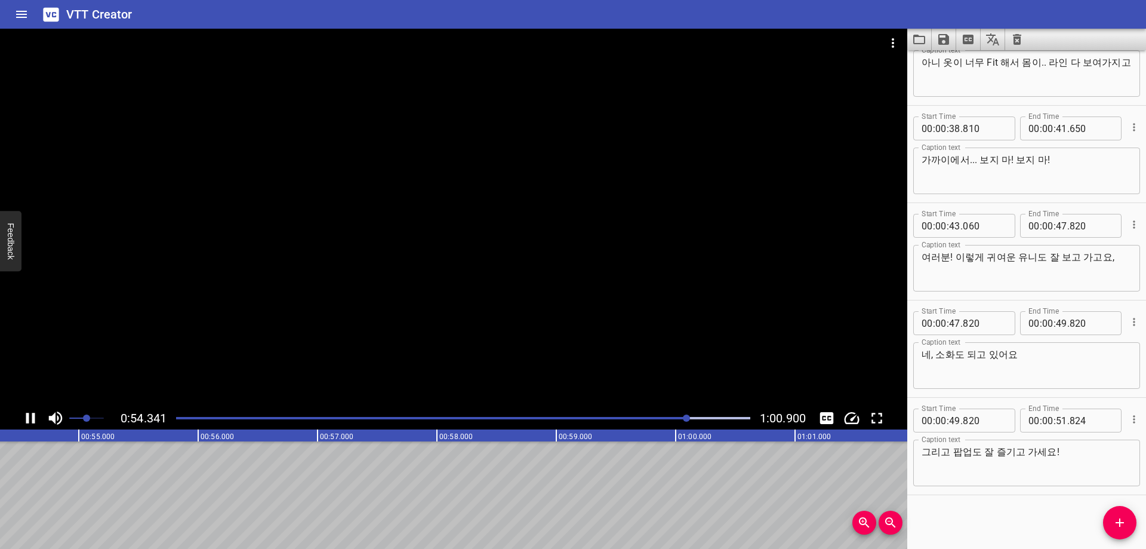
scroll to position [0, 6515]
click at [680, 416] on div at bounding box center [463, 418] width 589 height 17
click at [1056, 424] on input "number" at bounding box center [1061, 420] width 11 height 24
type input "54"
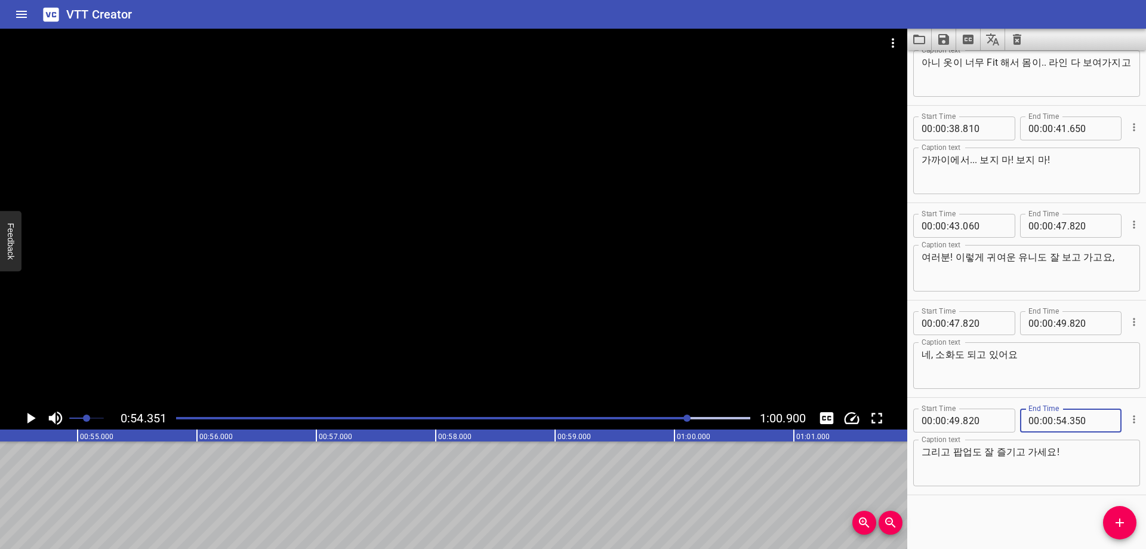
type input "350"
click at [1037, 535] on div "Start Time 00 : 00 : 02 . 260 Start Time End Time 00 : 00 : 03 . 900 End Time C…" at bounding box center [1026, 299] width 239 height 498
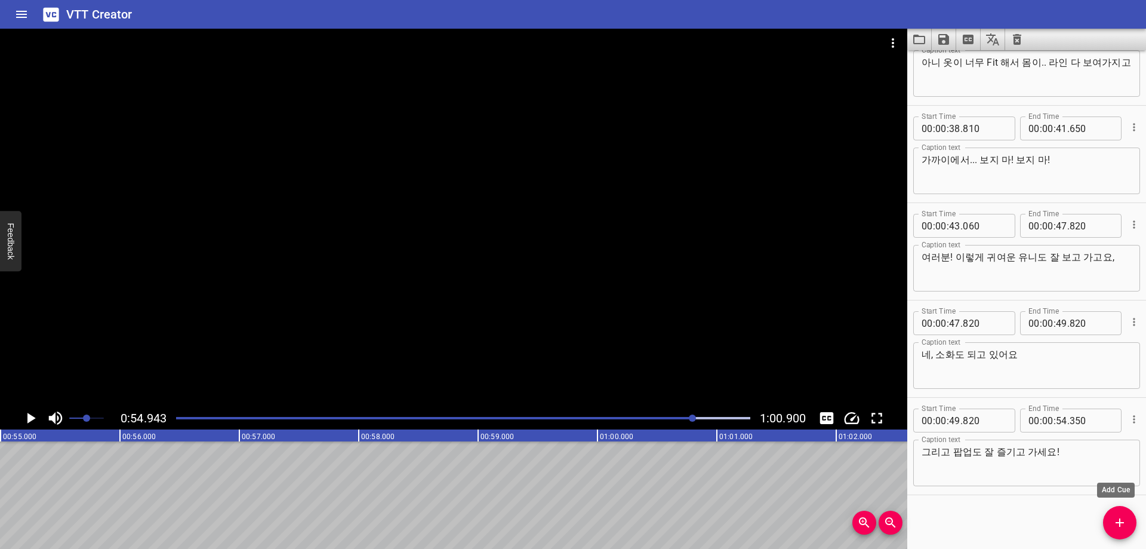
scroll to position [0, 6560]
click at [1109, 521] on span "Add Cue" at bounding box center [1119, 522] width 33 height 14
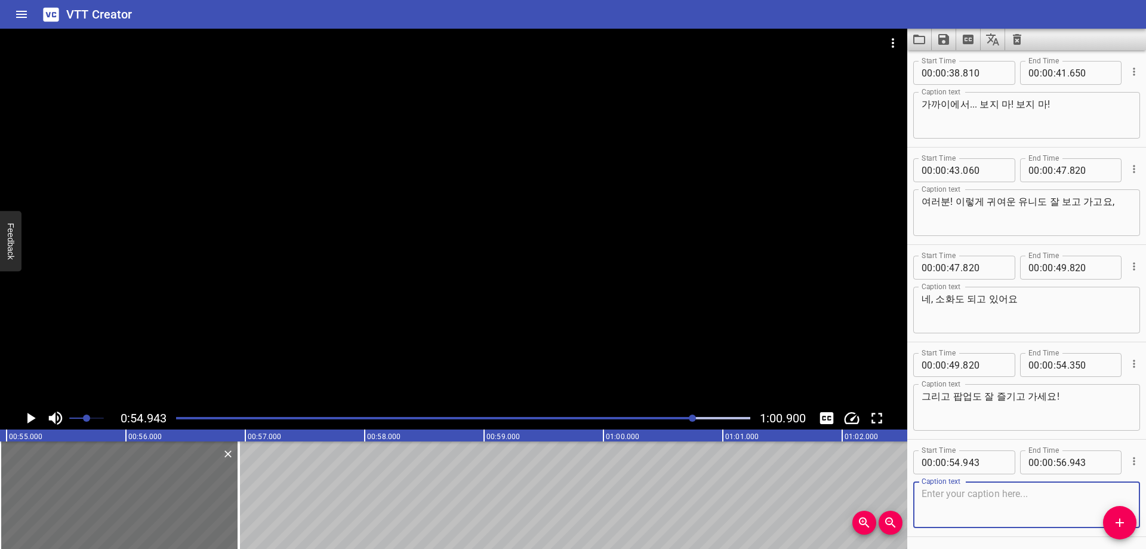
scroll to position [920, 0]
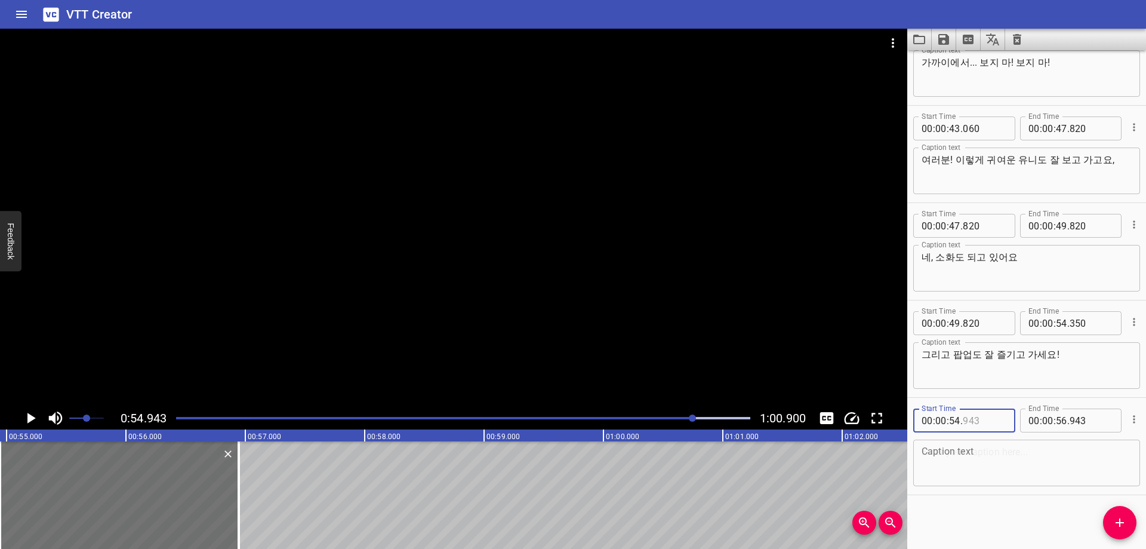
click at [980, 420] on input "number" at bounding box center [985, 420] width 44 height 24
type input "940"
click at [955, 461] on textarea at bounding box center [1027, 463] width 210 height 34
paste textarea "안녕~!"
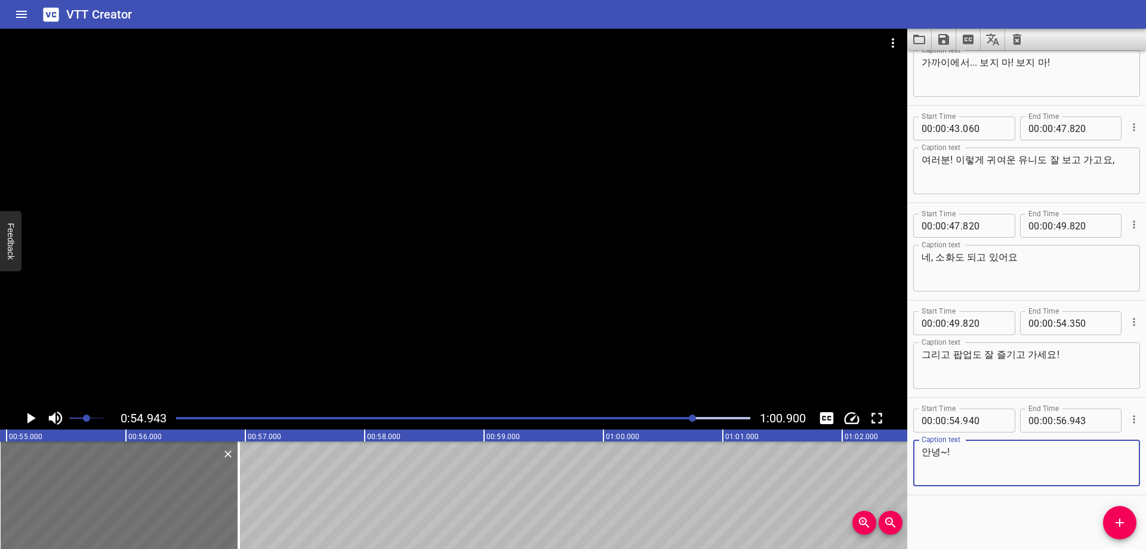
type textarea "안녕~!"
click at [978, 516] on div "Start Time 00 : 00 : 02 . 260 Start Time End Time 00 : 00 : 03 . 900 End Time C…" at bounding box center [1026, 299] width 239 height 498
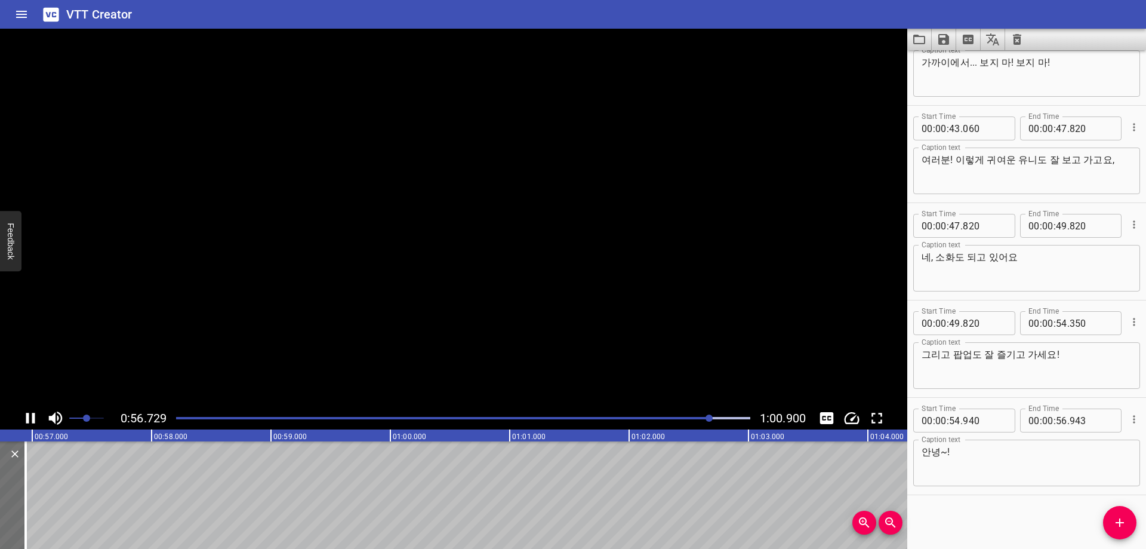
scroll to position [0, 6794]
click at [1056, 419] on input "number" at bounding box center [1061, 420] width 11 height 24
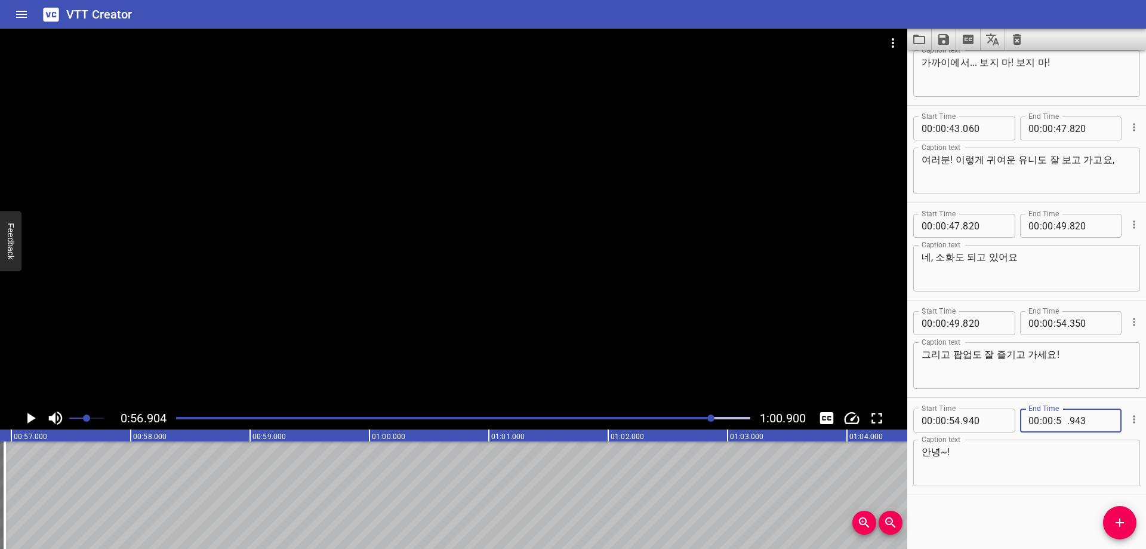
type input "56"
type input "900"
click at [1113, 520] on icon "Add Cue" at bounding box center [1120, 522] width 14 height 14
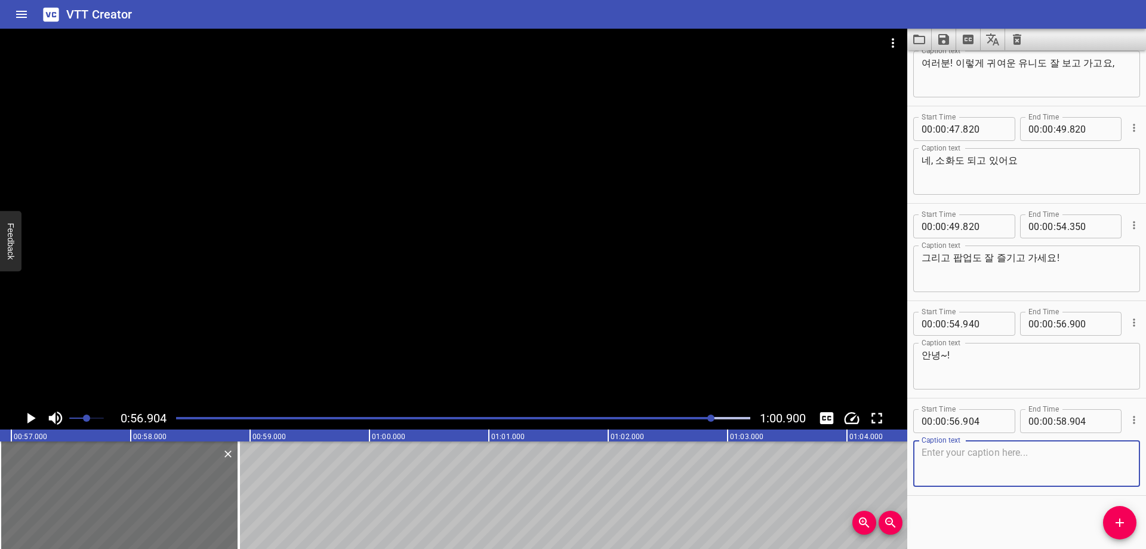
scroll to position [1017, 0]
click at [981, 417] on input "number" at bounding box center [985, 420] width 44 height 24
type input "900"
click at [966, 463] on textarea at bounding box center [1027, 463] width 210 height 34
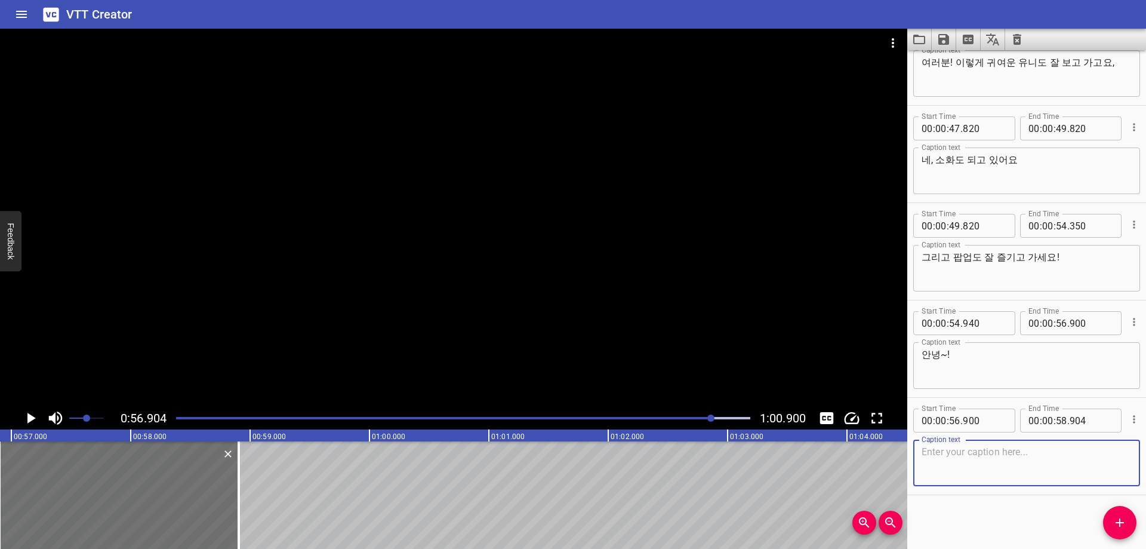
paste textarea "바.이. 바-이!"
type textarea "바.이. 바-이!"
click at [1000, 519] on div "Start Time 00 : 00 : 02 . 260 Start Time End Time 00 : 00 : 03 . 900 End Time C…" at bounding box center [1026, 299] width 239 height 498
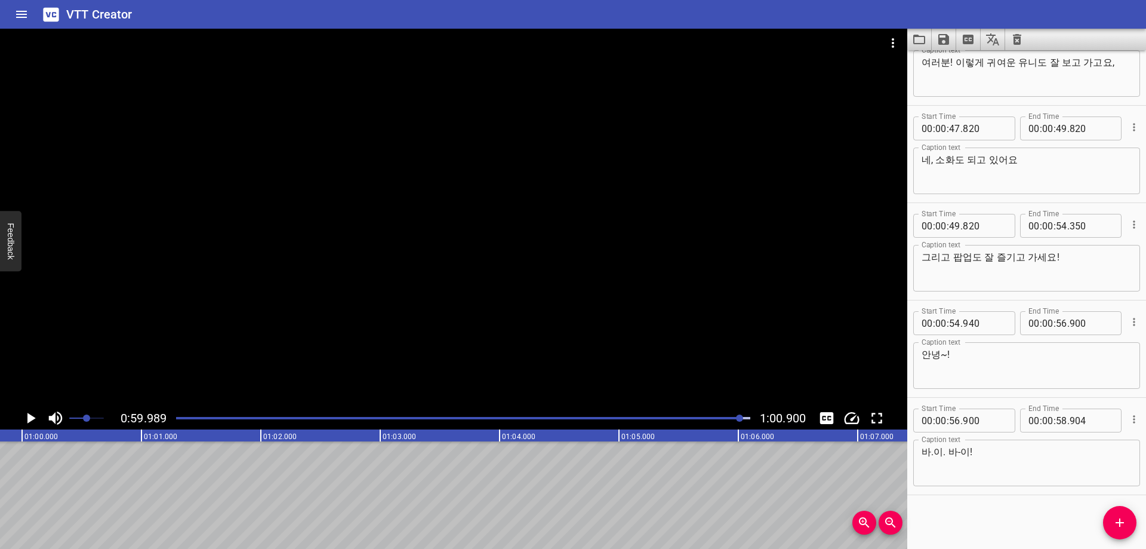
scroll to position [0, 7162]
click at [1058, 420] on input "number" at bounding box center [1061, 420] width 11 height 24
type input "59"
type input "980"
click at [1020, 522] on div "Start Time 00 : 00 : 02 . 260 Start Time End Time 00 : 00 : 03 . 900 End Time C…" at bounding box center [1026, 299] width 239 height 498
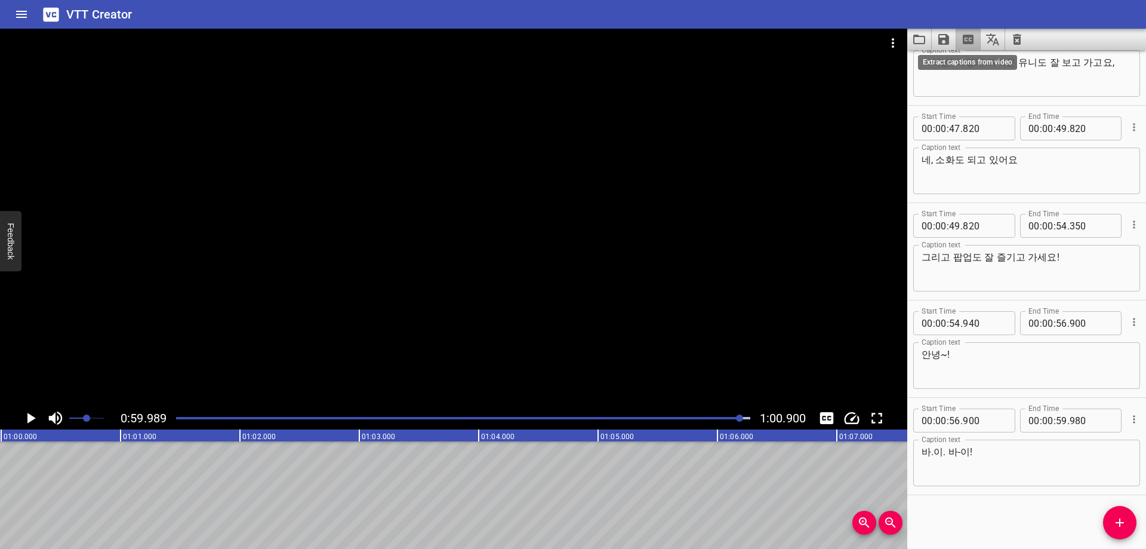
click at [966, 42] on icon "Extract captions from video" at bounding box center [968, 40] width 11 height 10
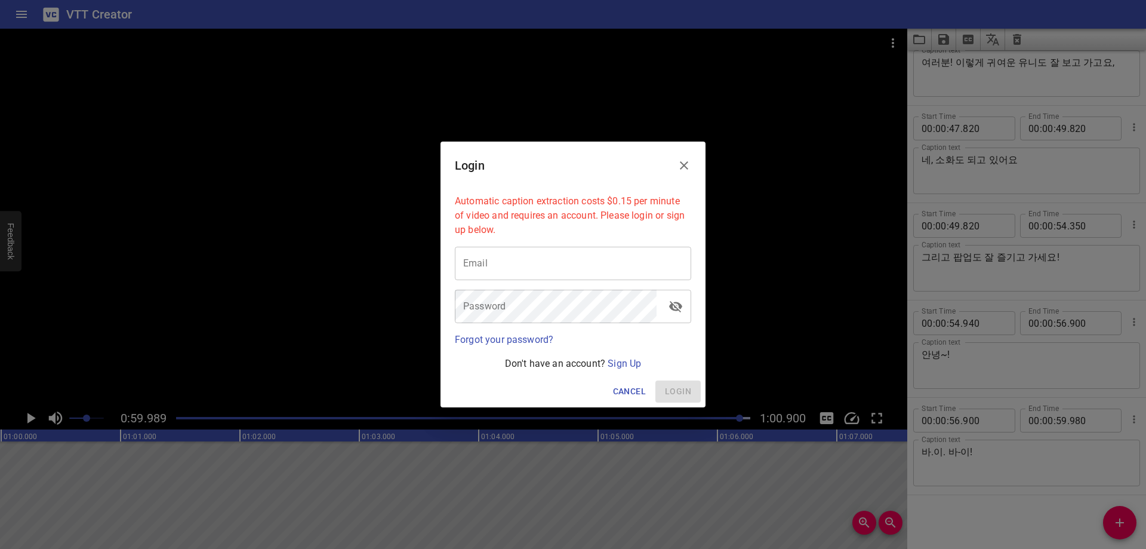
drag, startPoint x: 689, startPoint y: 167, endPoint x: 871, endPoint y: 127, distance: 185.8
click at [688, 167] on icon "Close" at bounding box center [684, 165] width 14 height 14
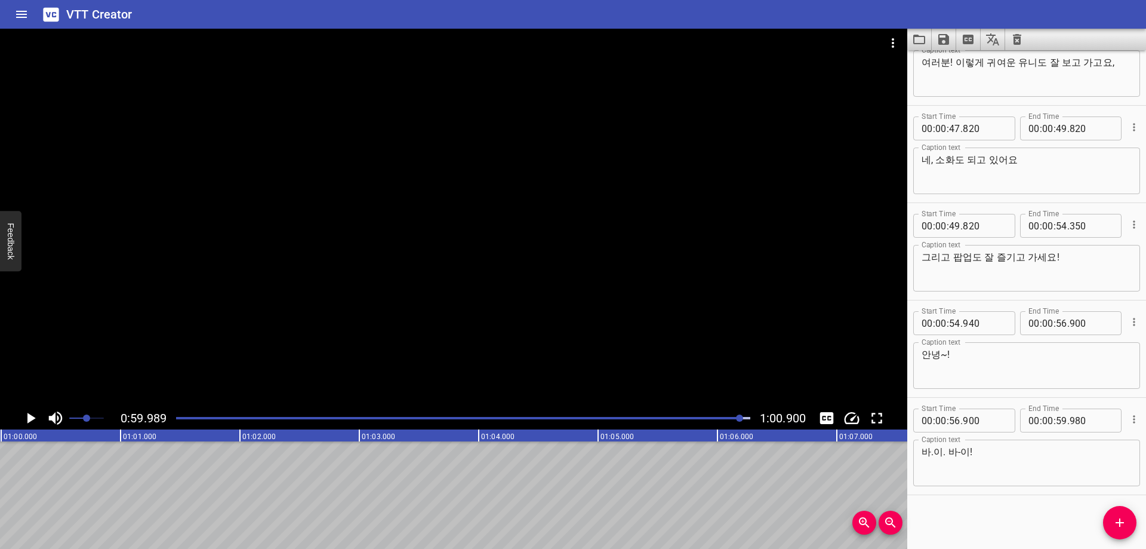
click at [941, 42] on icon "Save captions to file" at bounding box center [943, 39] width 11 height 11
click at [955, 67] on li "Save to VTT file" at bounding box center [976, 65] width 88 height 21
click at [891, 47] on icon "Video Options" at bounding box center [893, 43] width 14 height 14
click at [926, 51] on li "Select New Video File..." at bounding box center [938, 43] width 119 height 21
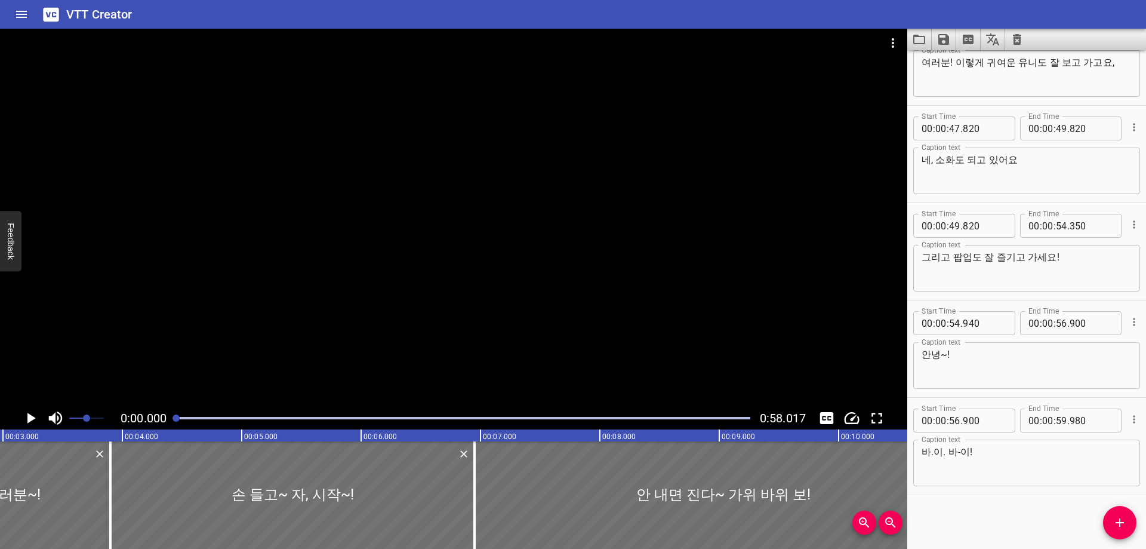
click at [1021, 38] on icon "Clear captions" at bounding box center [1017, 39] width 8 height 11
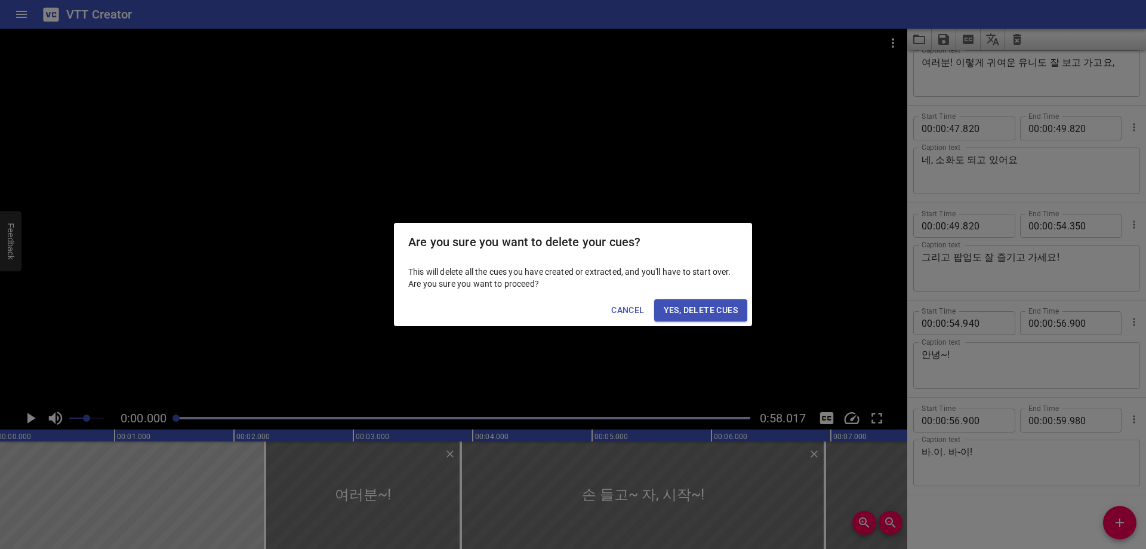
scroll to position [0, 0]
drag, startPoint x: 725, startPoint y: 307, endPoint x: 703, endPoint y: 315, distance: 23.4
click at [725, 307] on span "Yes, Delete Cues" at bounding box center [701, 310] width 74 height 15
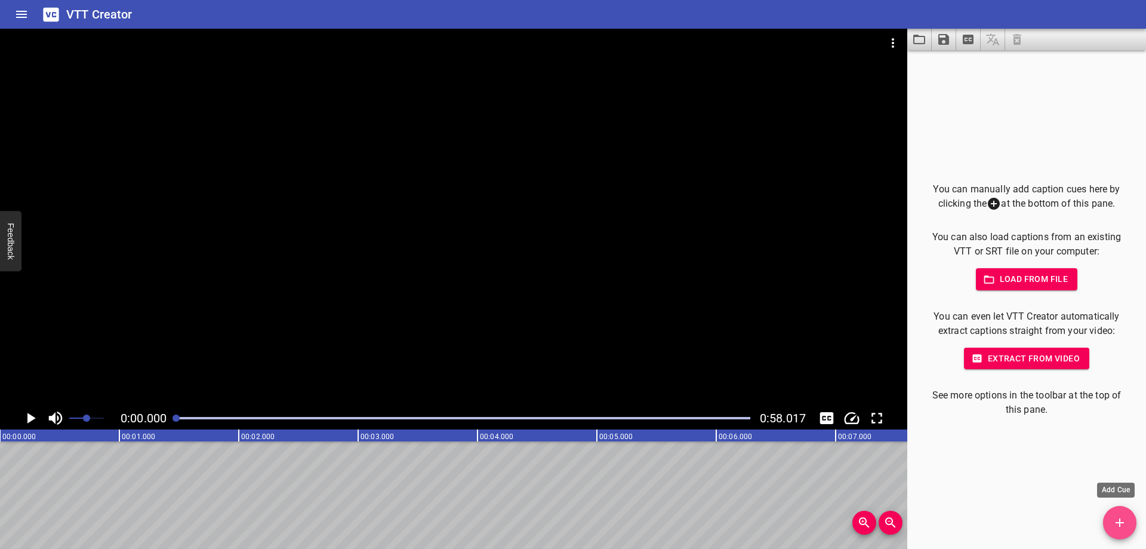
drag, startPoint x: 1117, startPoint y: 519, endPoint x: 1113, endPoint y: 515, distance: 6.3
click at [1117, 520] on icon "Add Cue" at bounding box center [1120, 522] width 14 height 14
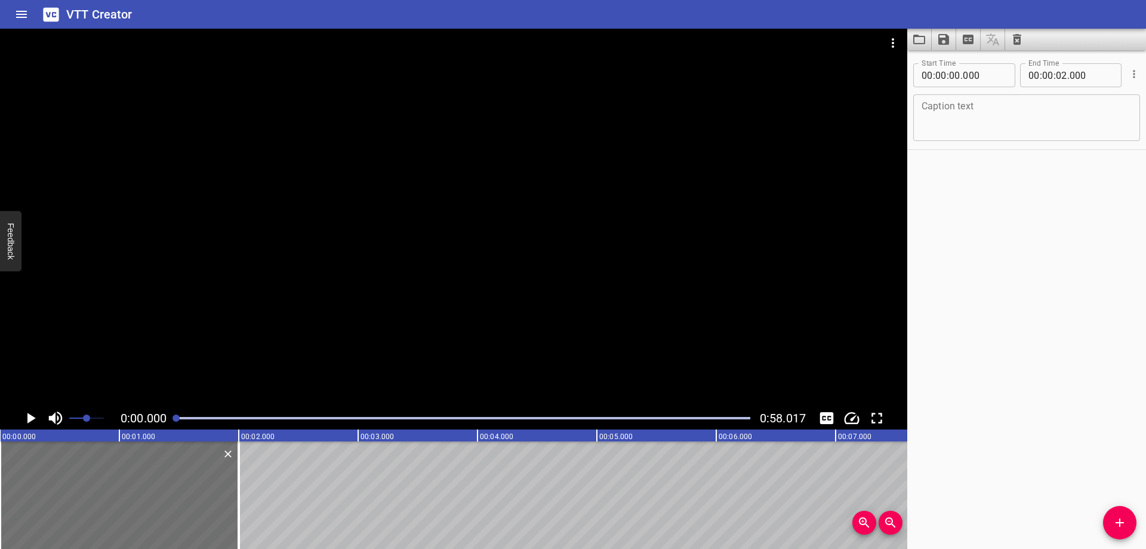
click at [965, 133] on textarea at bounding box center [1027, 118] width 210 height 34
paste textarea "똑똑똑~! 해둥이 있어?"
type textarea "똑똑똑~! 해둥이 있어?"
click at [1032, 272] on div "Start Time 00 : 00 : 00 . 000 Start Time End Time 00 : 00 : 02 . 000 End Time C…" at bounding box center [1026, 299] width 239 height 498
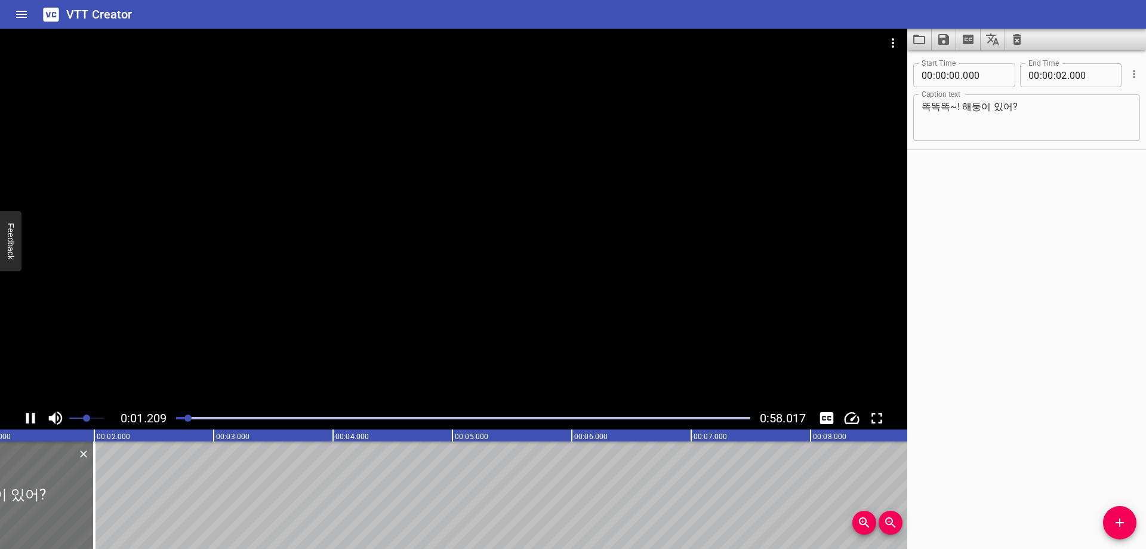
scroll to position [0, 176]
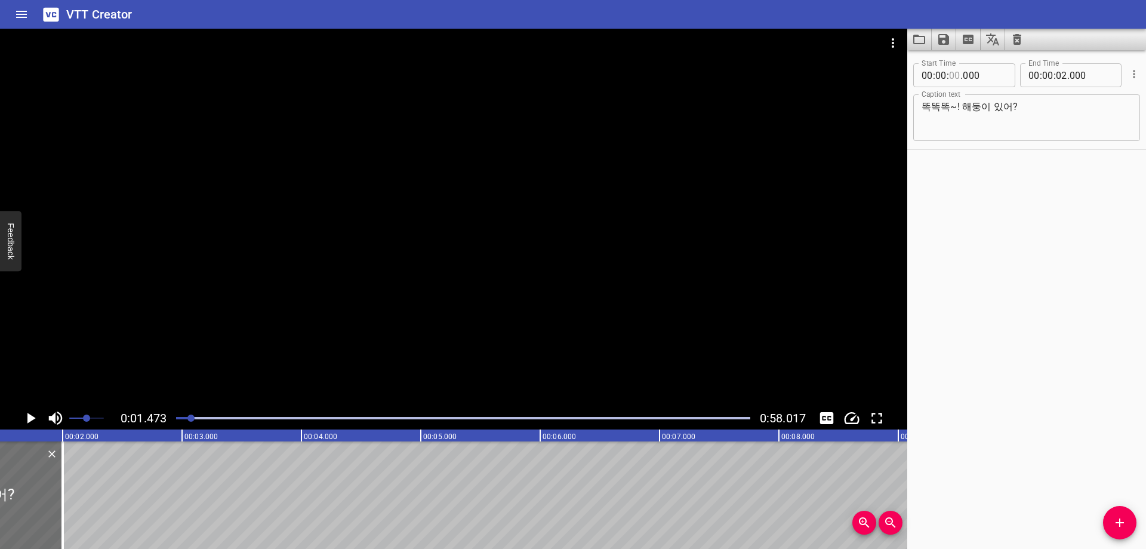
click at [956, 75] on input "number" at bounding box center [954, 75] width 11 height 24
type input "01"
type input "470"
click at [1011, 248] on div "Start Time 00 : 00 : 01 . 470 Start Time End Time 00 : 00 : 02 . 000 End Time C…" at bounding box center [1026, 299] width 239 height 498
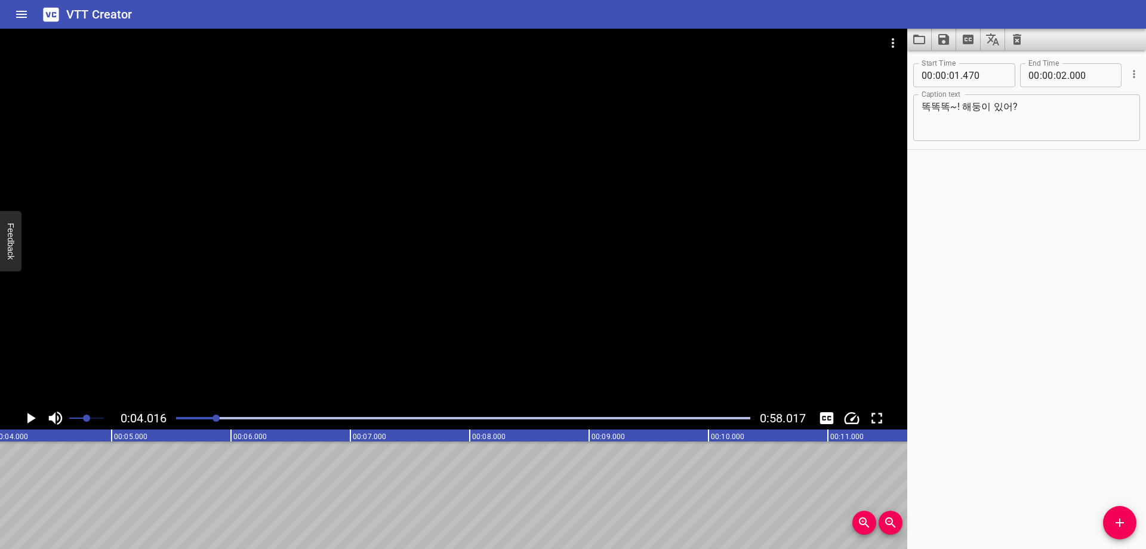
scroll to position [0, 479]
click at [1056, 79] on input "number" at bounding box center [1061, 75] width 11 height 24
type input "04"
type input "010"
click at [1080, 263] on div "Start Time 00 : 00 : 01 . 470 Start Time End Time 00 : 00 : 04 . 010 End Time C…" at bounding box center [1026, 299] width 239 height 498
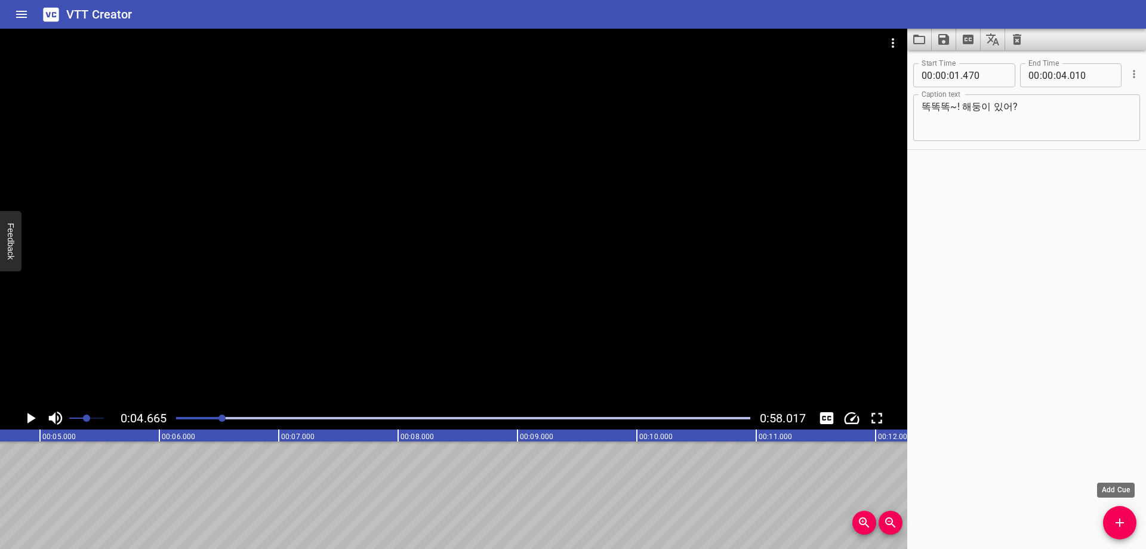
click at [1122, 514] on button "Add Cue" at bounding box center [1119, 522] width 33 height 33
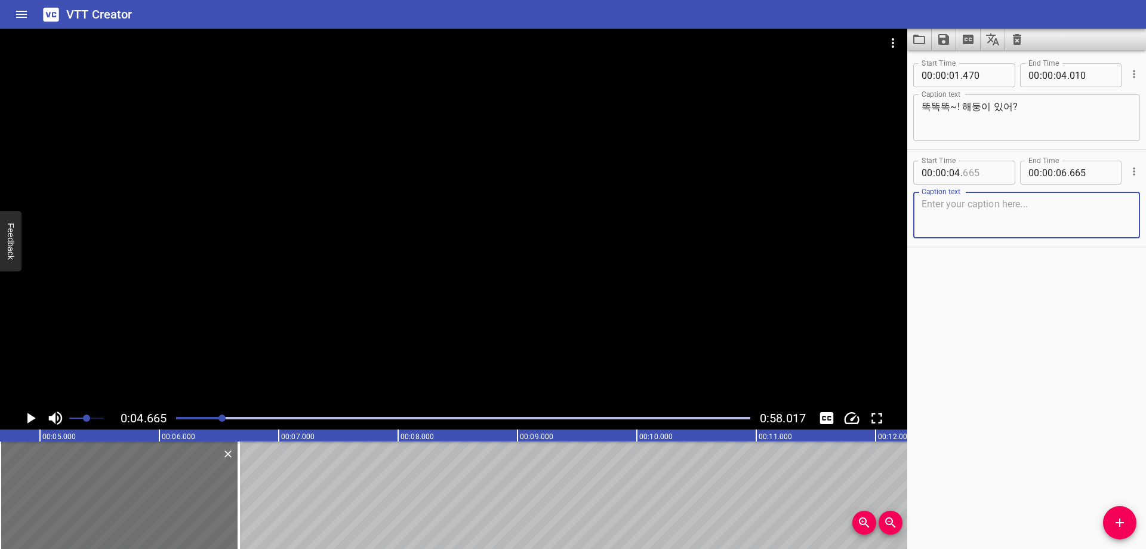
click at [971, 168] on input "number" at bounding box center [985, 173] width 44 height 24
type input "660"
click at [989, 218] on textarea at bounding box center [1027, 215] width 210 height 34
paste textarea "안녕~! 해둥이 안녕~"
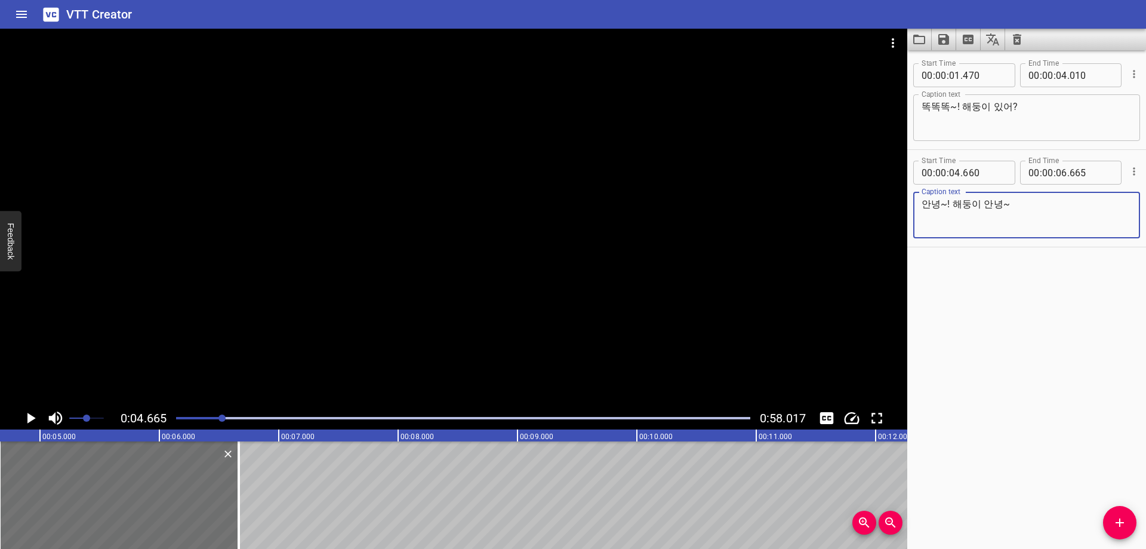
type textarea "안녕~! 해둥이 안녕~"
click at [1054, 304] on div "Start Time 00 : 00 : 01 . 470 Start Time End Time 00 : 00 : 04 . 010 End Time C…" at bounding box center [1026, 299] width 239 height 498
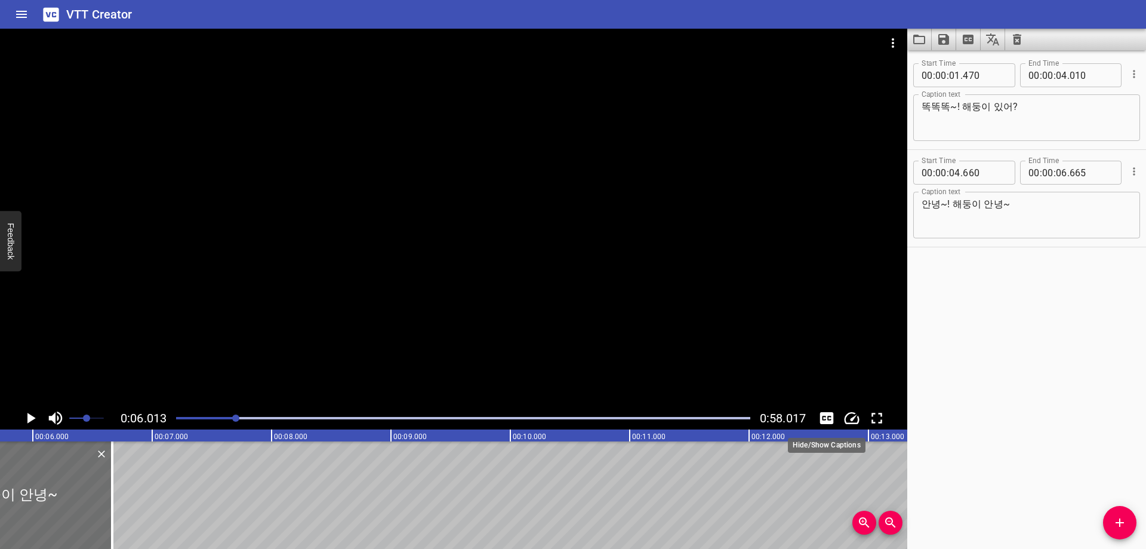
scroll to position [0, 718]
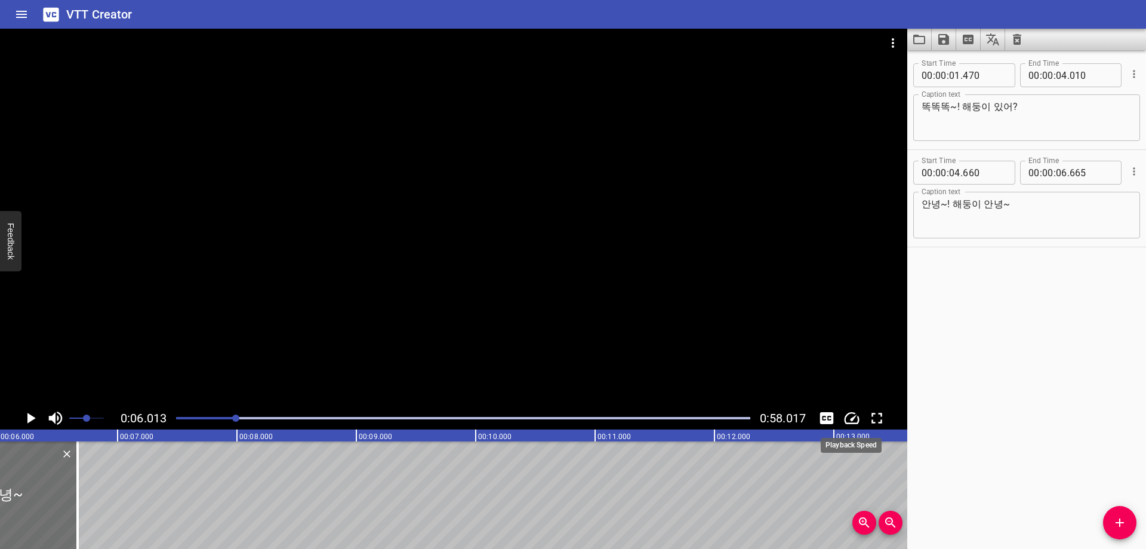
click at [849, 416] on icon "Change Playback Speed" at bounding box center [852, 418] width 18 height 18
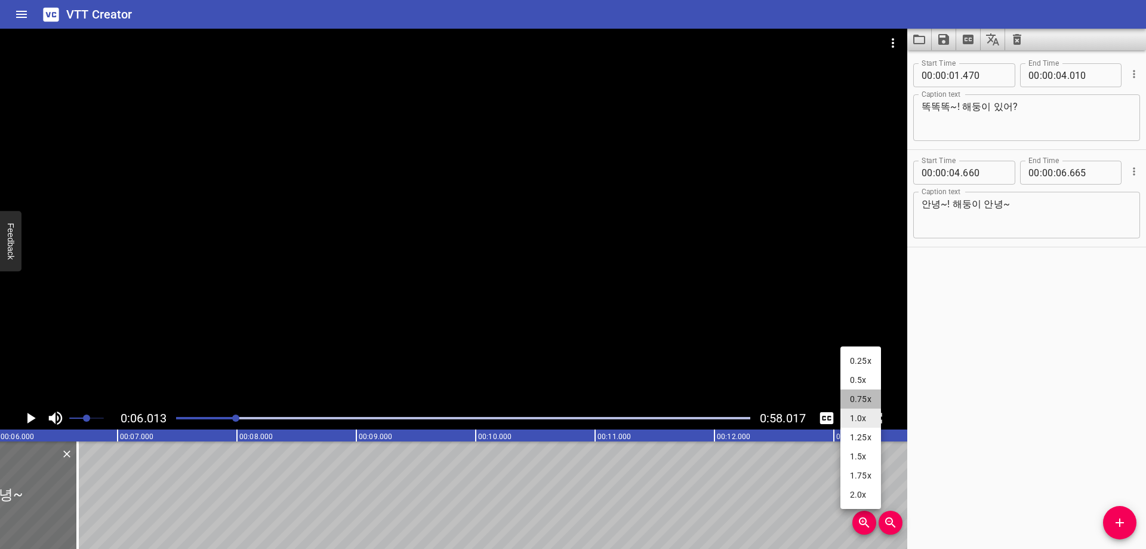
click at [863, 403] on li "0.75x" at bounding box center [860, 398] width 41 height 19
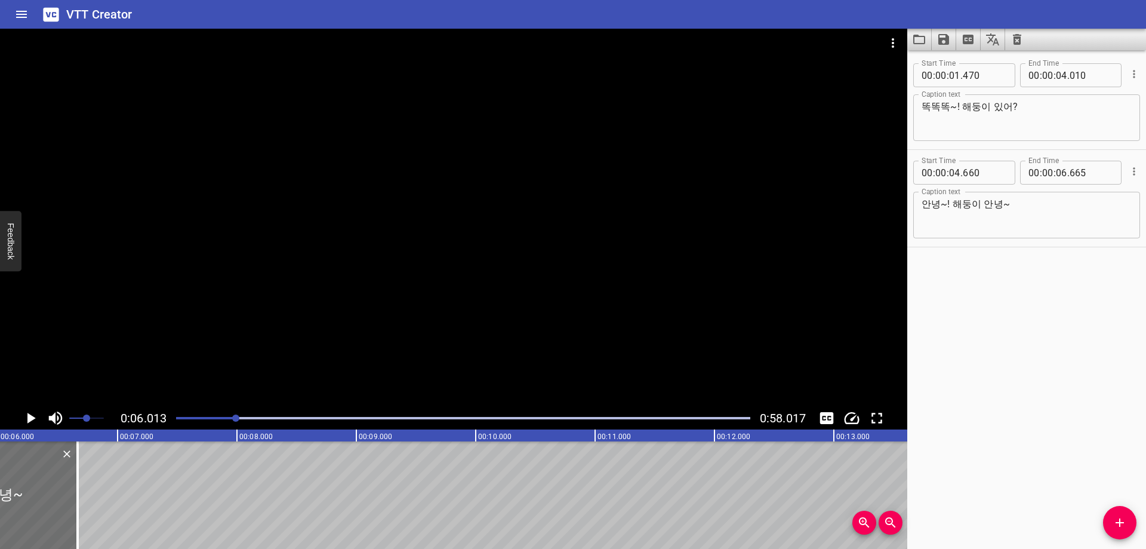
click at [1061, 424] on div "0.25x 0.5x 0.75x 1.0x 1.25x 1.5x 1.75x 2.0x" at bounding box center [573, 274] width 1146 height 549
click at [853, 415] on icon "Change Playback Speed" at bounding box center [852, 418] width 18 height 18
click at [866, 450] on li "1.25x" at bounding box center [860, 456] width 41 height 19
click at [995, 408] on div "0.25x 0.5x 0.75x 1.0x 1.25x 1.5x 1.75x 2.0x" at bounding box center [573, 274] width 1146 height 549
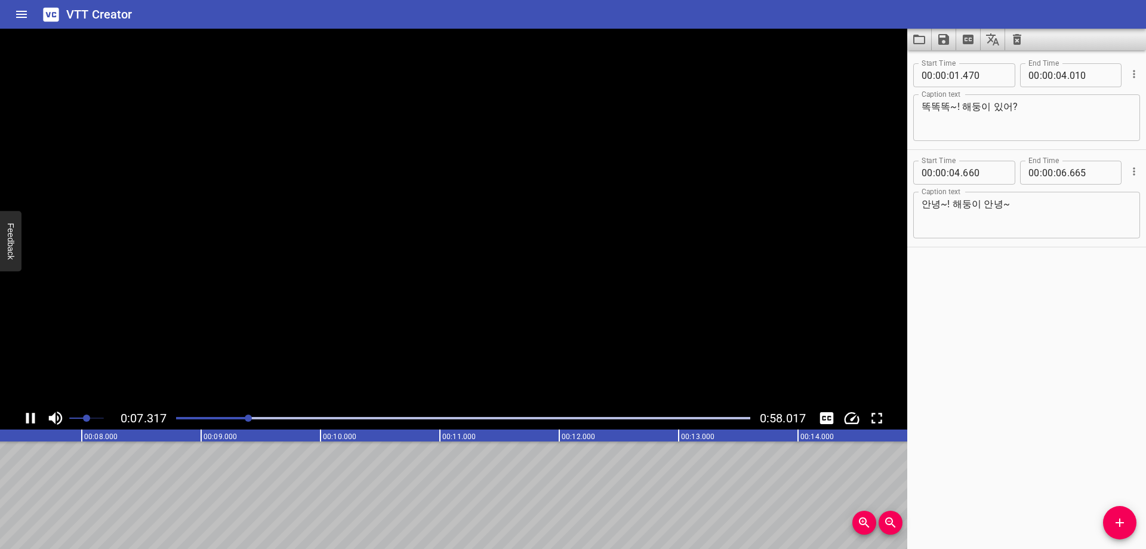
scroll to position [0, 910]
click at [1057, 174] on input "number" at bounding box center [1061, 173] width 11 height 24
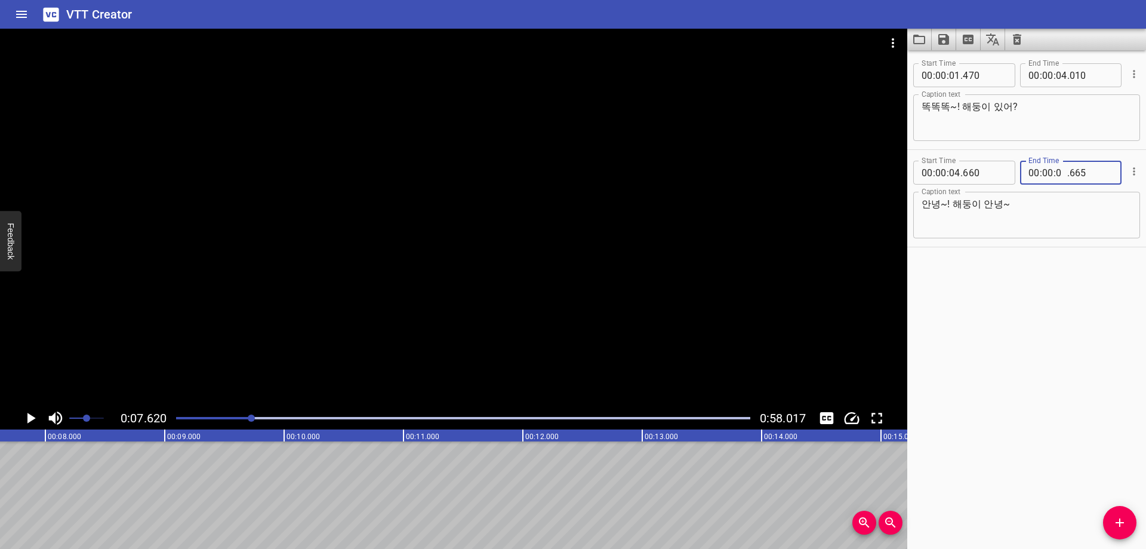
type input "07"
type input "620"
drag, startPoint x: 1116, startPoint y: 519, endPoint x: 1072, endPoint y: 481, distance: 58.3
click at [1114, 519] on icon "Add Cue" at bounding box center [1120, 522] width 14 height 14
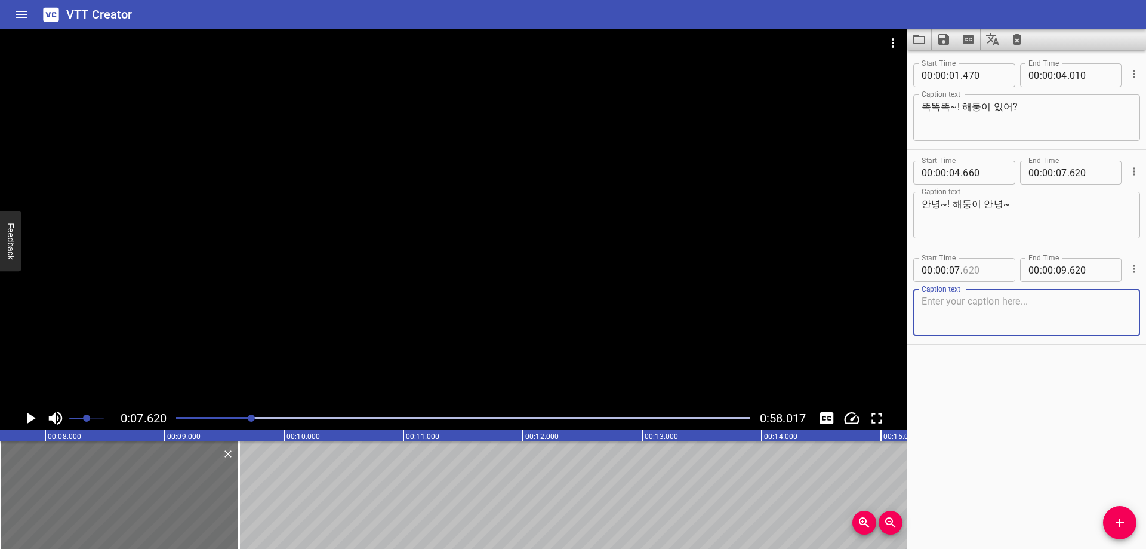
click at [981, 265] on input "number" at bounding box center [985, 270] width 44 height 24
type input "620"
click at [1000, 315] on textarea at bounding box center [1027, 312] width 210 height 34
paste textarea "파스텔 많이 왔나? 오~~~ 진짜 많이 왔는데?"
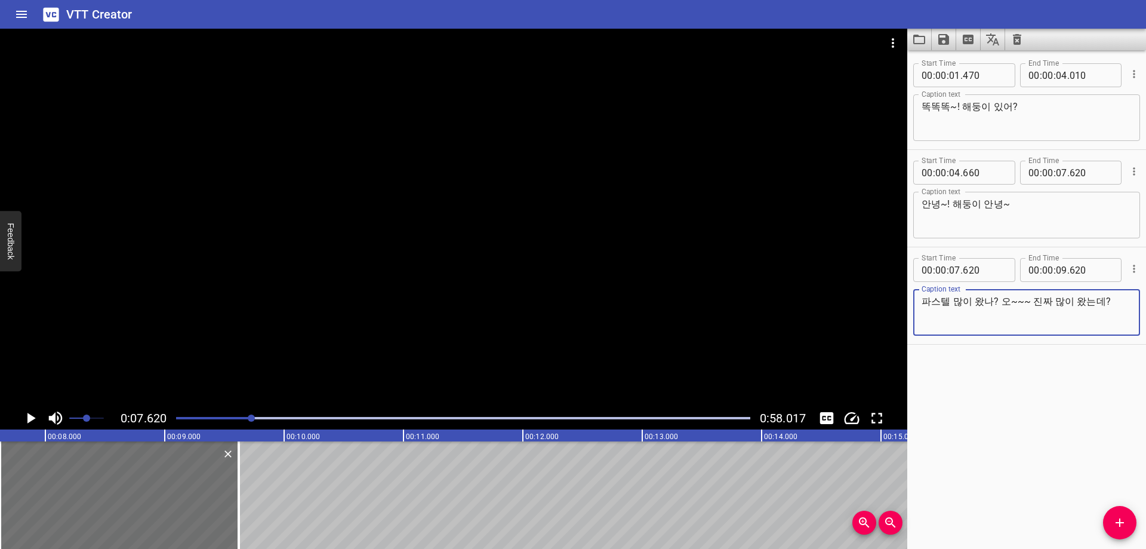
type textarea "파스텔 많이 왔나? 오~~~ 진짜 많이 왔는데?"
click at [989, 389] on div "Start Time 00 : 00 : 01 . 470 Start Time End Time 00 : 00 : 04 . 010 End Time C…" at bounding box center [1026, 299] width 239 height 498
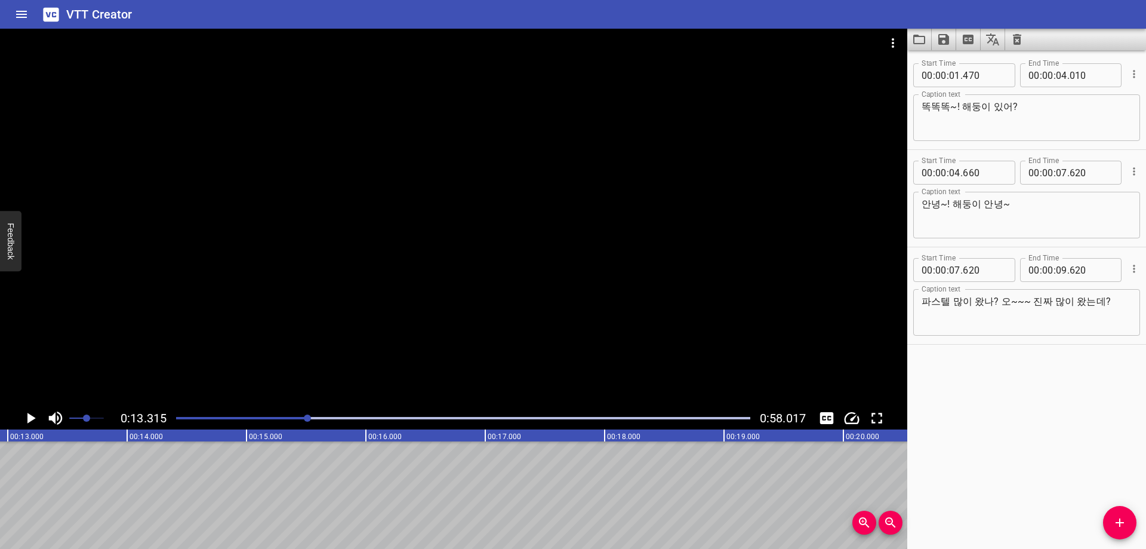
scroll to position [0, 1590]
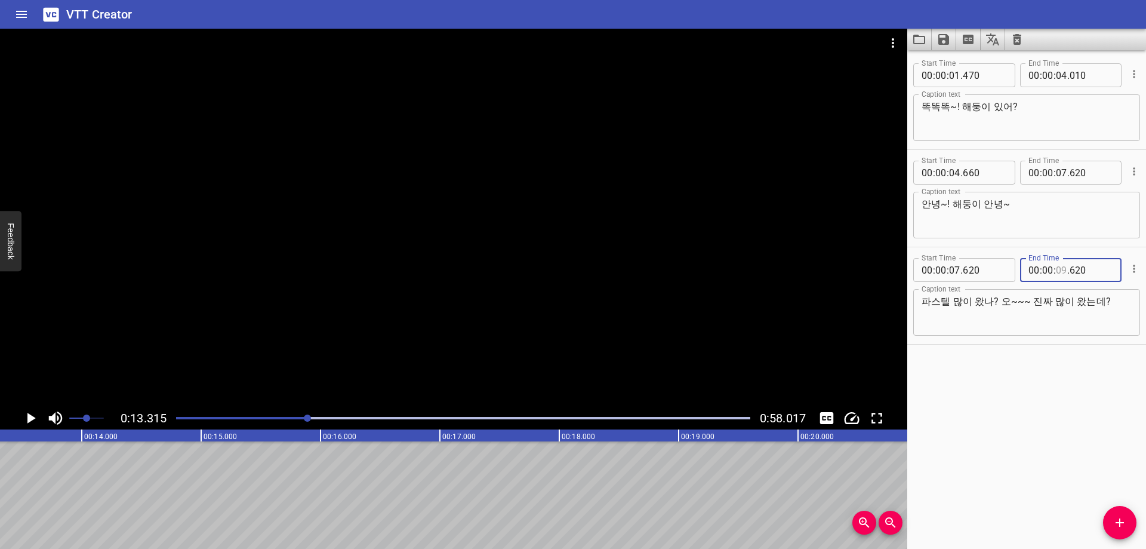
click at [1056, 270] on input "number" at bounding box center [1061, 270] width 11 height 24
type input "13"
type input "310"
click at [1117, 523] on icon "Add Cue" at bounding box center [1120, 522] width 8 height 8
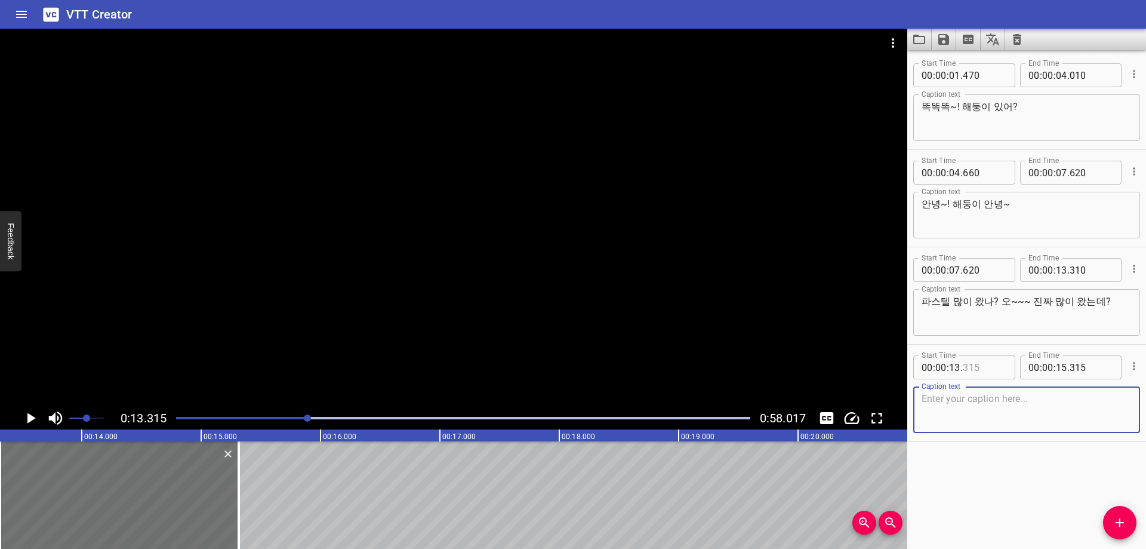
click at [975, 370] on input "number" at bounding box center [985, 367] width 44 height 24
type input "310"
click at [969, 423] on textarea at bounding box center [1027, 410] width 210 height 34
paste textarea "오늘 운동회 어땠어요? 재밌었어요?"
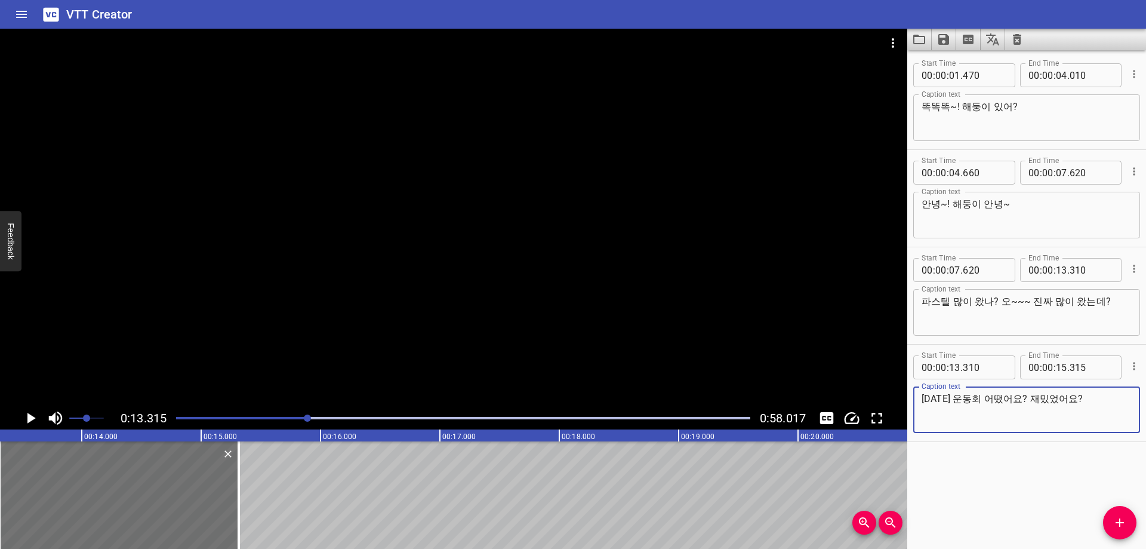
type textarea "오늘 운동회 어땠어요? 재밌었어요?"
click at [975, 479] on div "Start Time 00 : 00 : 01 . 470 Start Time End Time 00 : 00 : 04 . 010 End Time C…" at bounding box center [1026, 299] width 239 height 498
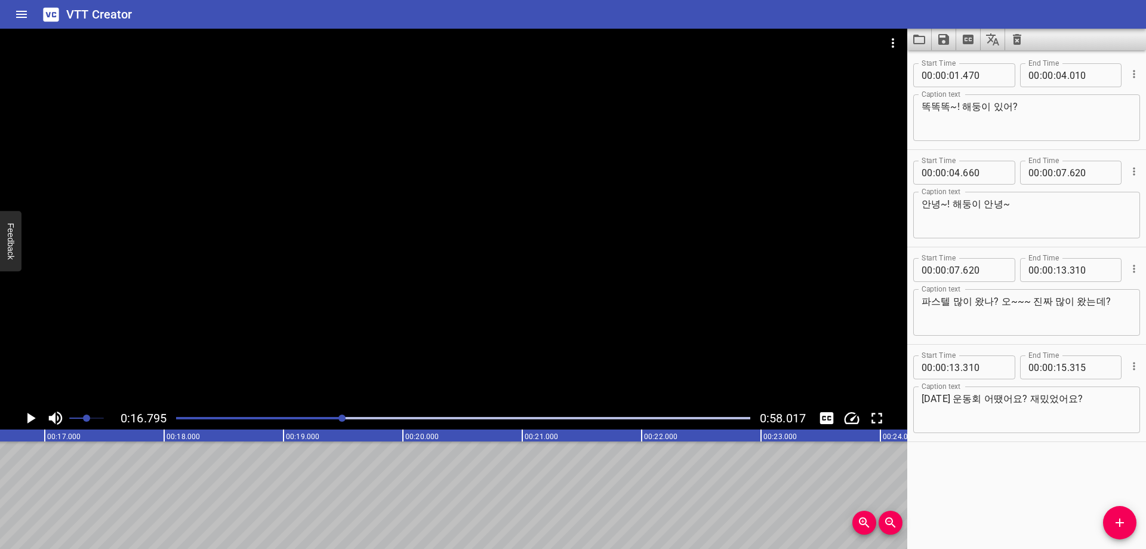
scroll to position [0, 2005]
click at [1056, 368] on input "number" at bounding box center [1061, 367] width 11 height 24
type input "16"
type input "780"
click at [949, 469] on div "Start Time 00 : 00 : 01 . 470 Start Time End Time 00 : 00 : 04 . 010 End Time C…" at bounding box center [1026, 299] width 239 height 498
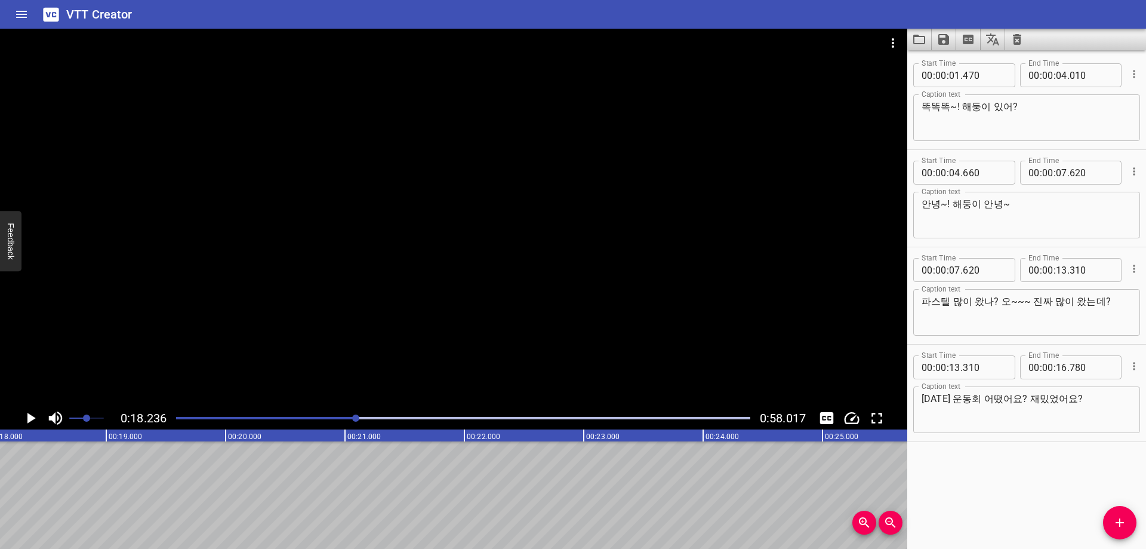
scroll to position [0, 2177]
click at [1131, 518] on span "Add Cue" at bounding box center [1119, 522] width 33 height 14
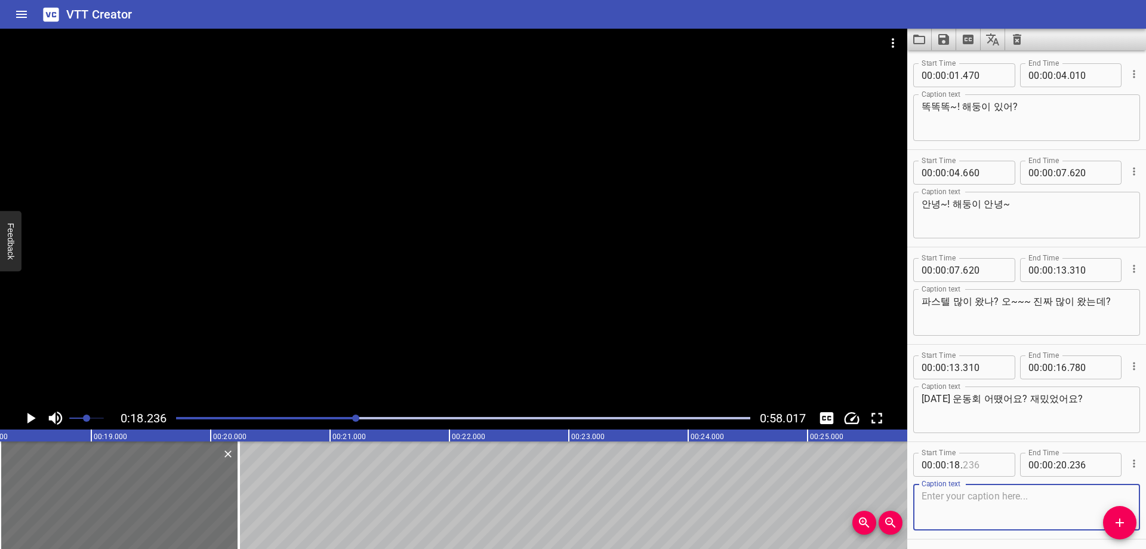
click at [967, 470] on input "number" at bounding box center [985, 464] width 44 height 24
type input "230"
click at [1006, 498] on textarea at bounding box center [1027, 507] width 210 height 34
paste textarea "오케이!"
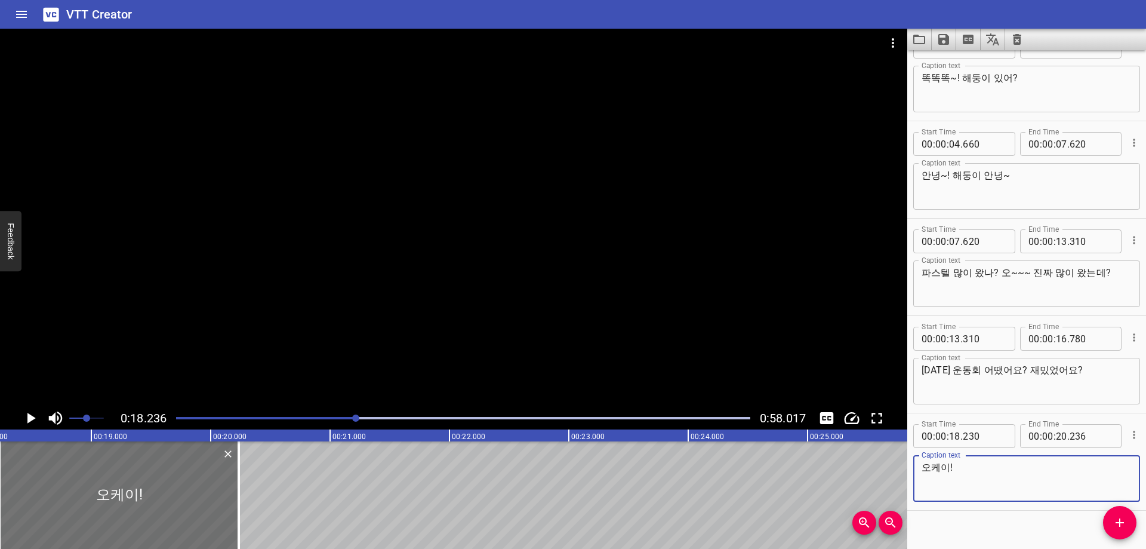
scroll to position [44, 0]
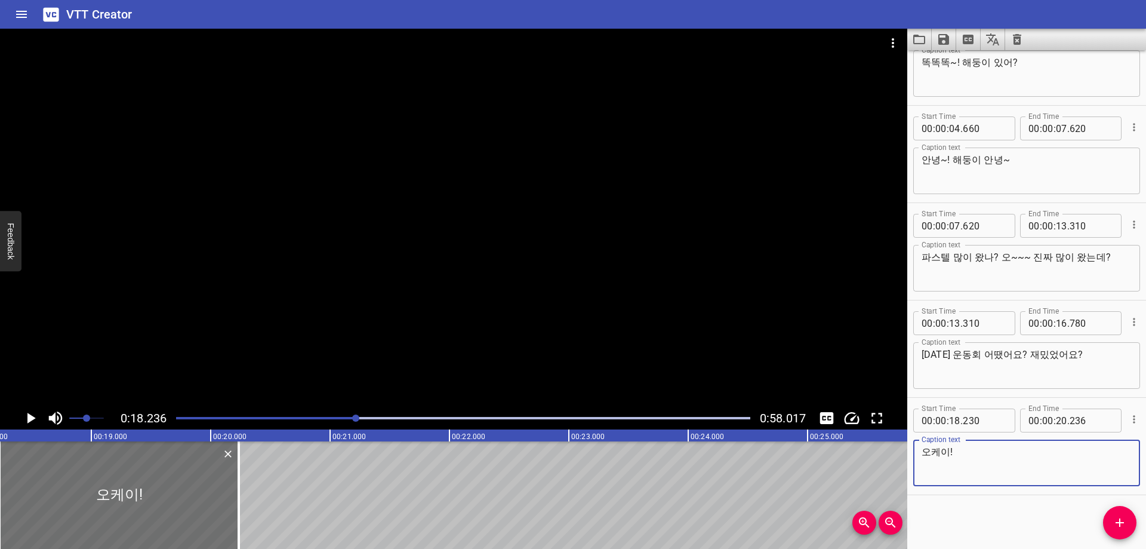
type textarea "오케이!"
click at [981, 516] on div "Start Time 00 : 00 : 01 . 470 Start Time End Time 00 : 00 : 04 . 010 End Time C…" at bounding box center [1026, 299] width 239 height 498
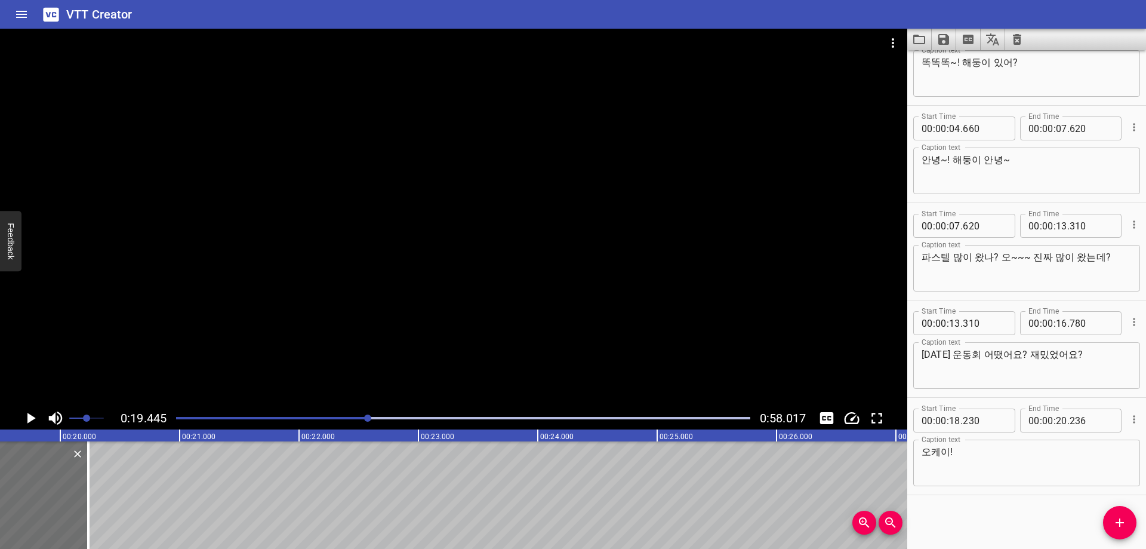
scroll to position [0, 2322]
click at [1056, 423] on input "number" at bounding box center [1061, 420] width 11 height 24
type input "19"
type input "440"
click at [1120, 522] on icon "Add Cue" at bounding box center [1120, 522] width 8 height 8
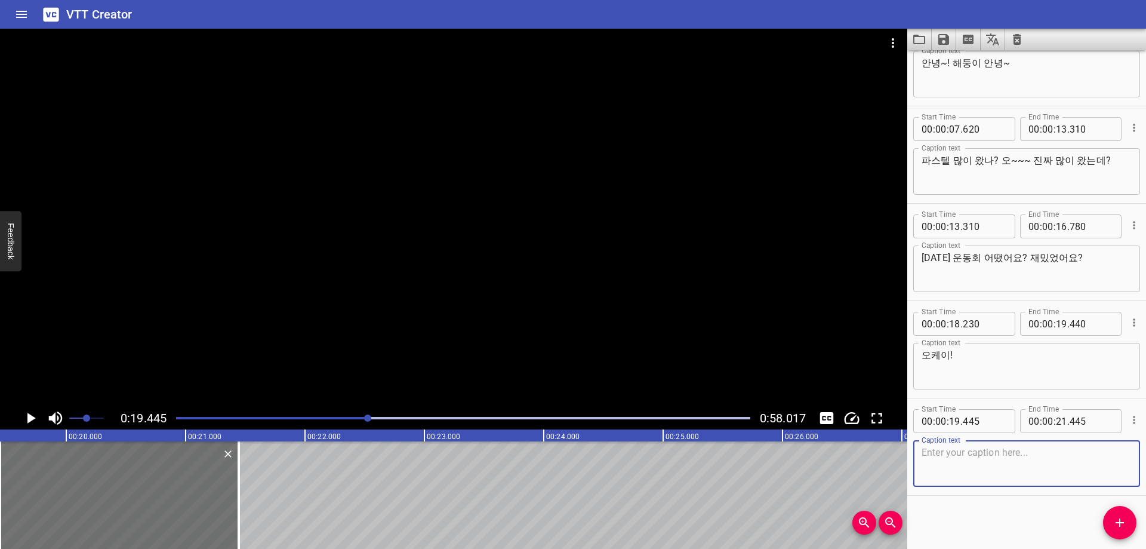
scroll to position [141, 0]
click at [983, 425] on input "number" at bounding box center [985, 420] width 44 height 24
type input "440"
click at [971, 473] on textarea at bounding box center [1027, 463] width 210 height 34
paste textarea "이번에 제가 이기면, 공약 하나 걸었죠?"
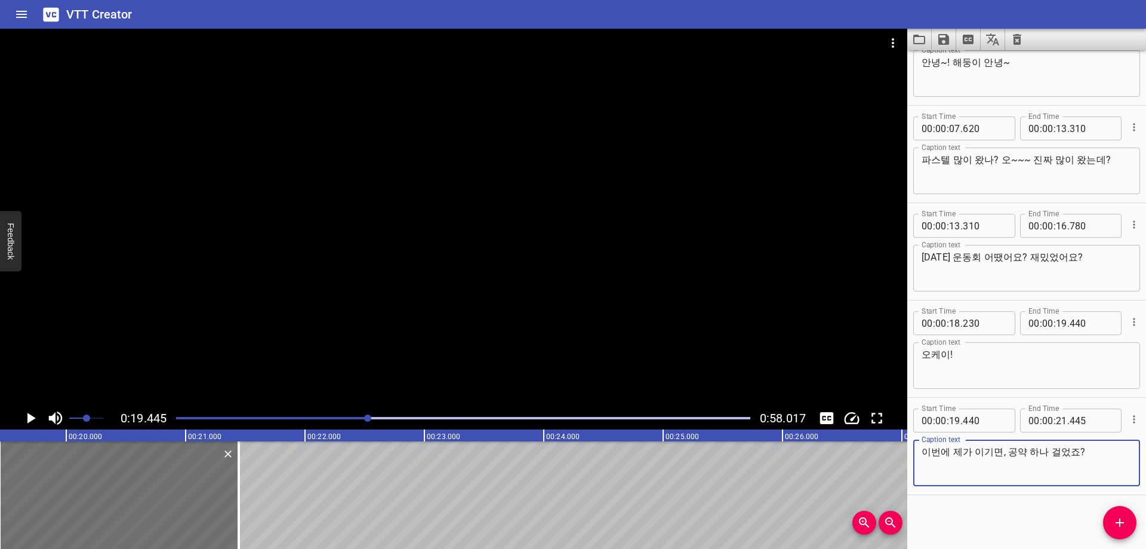
type textarea "이번에 제가 이기면, 공약 하나 걸었죠?"
click at [971, 521] on div "Start Time 00 : 00 : 01 . 470 Start Time End Time 00 : 00 : 04 . 010 End Time C…" at bounding box center [1026, 299] width 239 height 498
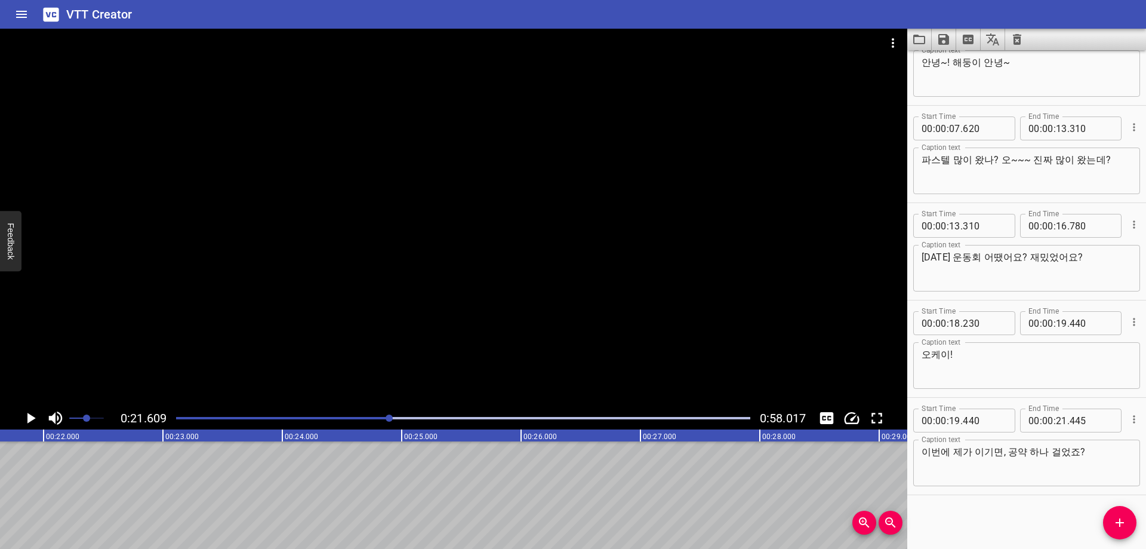
scroll to position [0, 2580]
click at [955, 524] on div "Start Time 00 : 00 : 01 . 470 Start Time End Time 00 : 00 : 04 . 010 End Time C…" at bounding box center [1026, 299] width 239 height 498
click at [968, 534] on div "Start Time 00 : 00 : 01 . 470 Start Time End Time 00 : 00 : 04 . 010 End Time C…" at bounding box center [1026, 299] width 239 height 498
click at [1058, 420] on input "number" at bounding box center [1061, 420] width 11 height 24
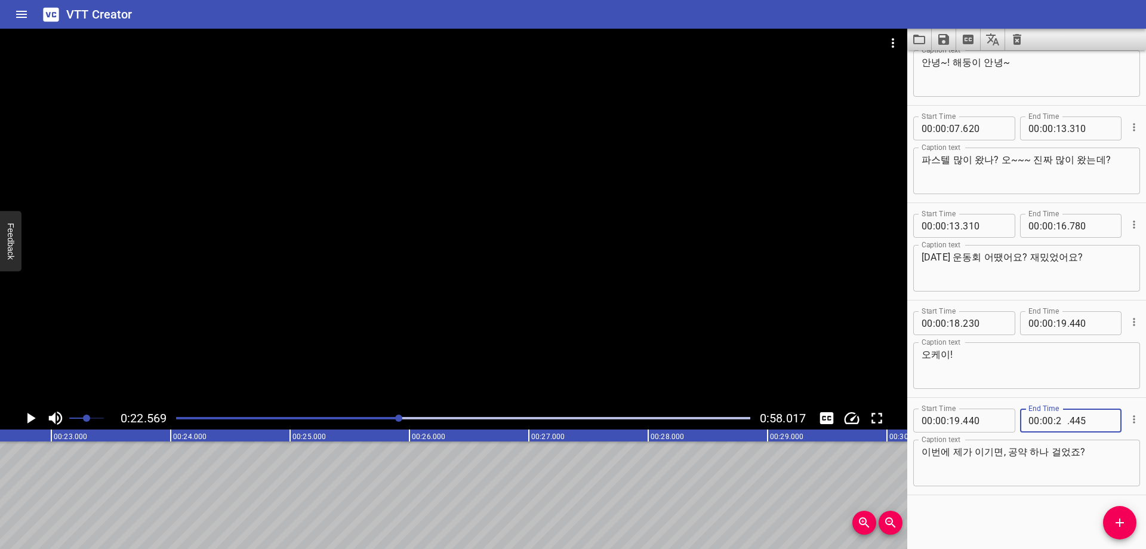
type input "22"
type input "560"
click at [975, 516] on div "Start Time 00 : 00 : 01 . 470 Start Time End Time 00 : 00 : 04 . 010 End Time C…" at bounding box center [1026, 299] width 239 height 498
click at [1112, 519] on span "Add Cue" at bounding box center [1119, 522] width 33 height 14
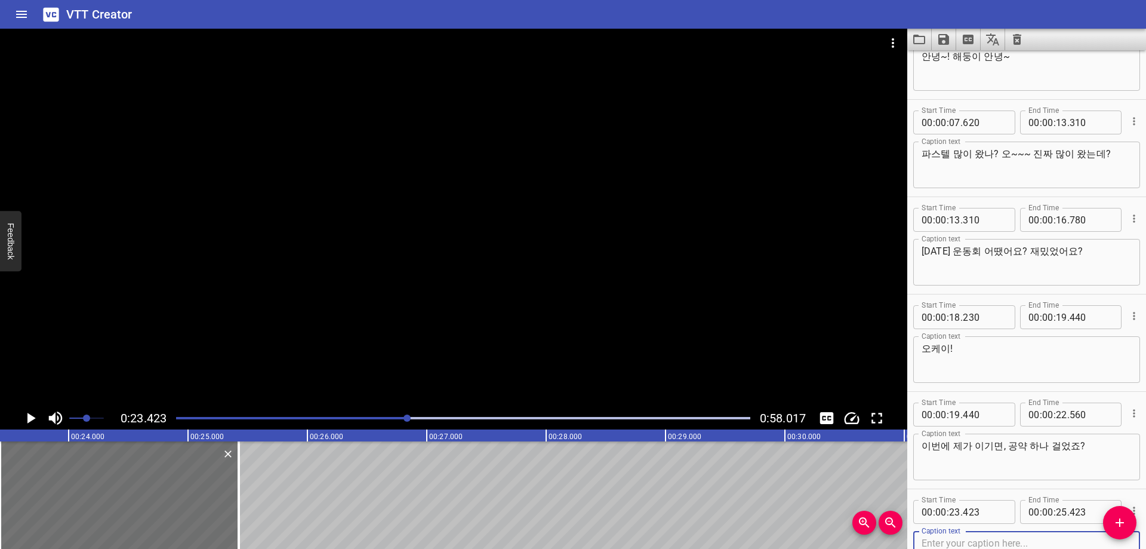
scroll to position [239, 0]
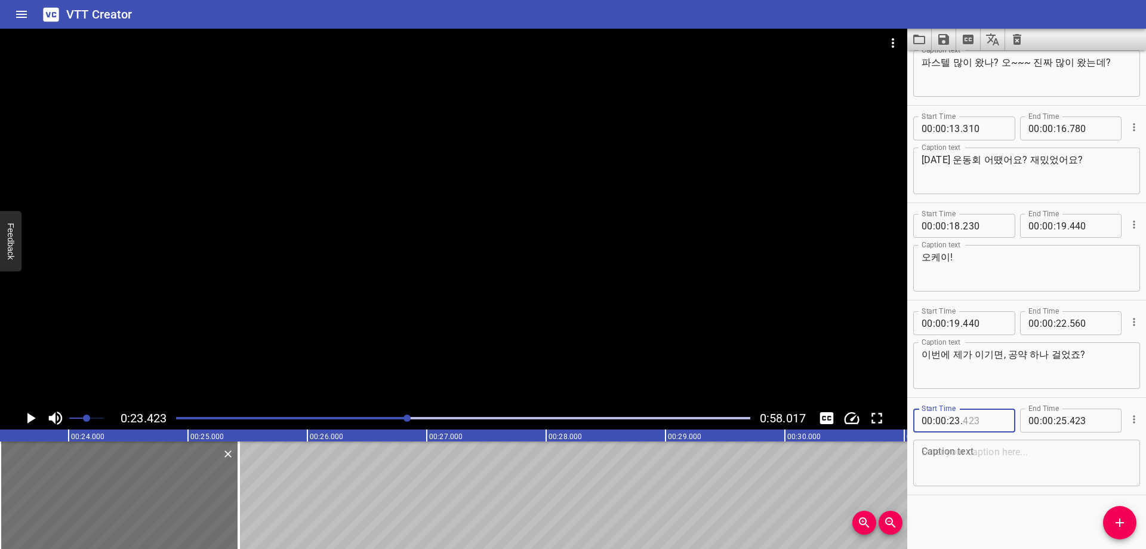
click at [988, 426] on input "number" at bounding box center [985, 420] width 44 height 24
type input "420"
click at [962, 455] on textarea at bounding box center [1027, 463] width 210 height 34
paste textarea "미룬이 사태 일어나지 않길 바라면서, 한 번 해보도록 하겠습니다."
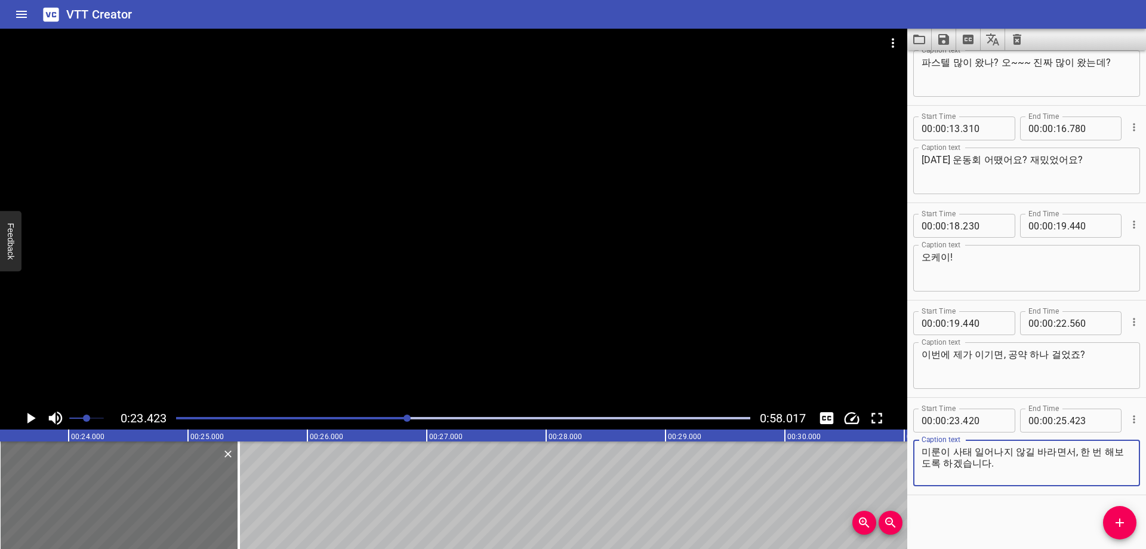
type textarea "미룬이 사태 일어나지 않길 바라면서, 한 번 해보도록 하겠습니다."
click at [986, 519] on div "Start Time 00 : 00 : 01 . 470 Start Time End Time 00 : 00 : 04 . 010 End Time C…" at bounding box center [1026, 299] width 239 height 498
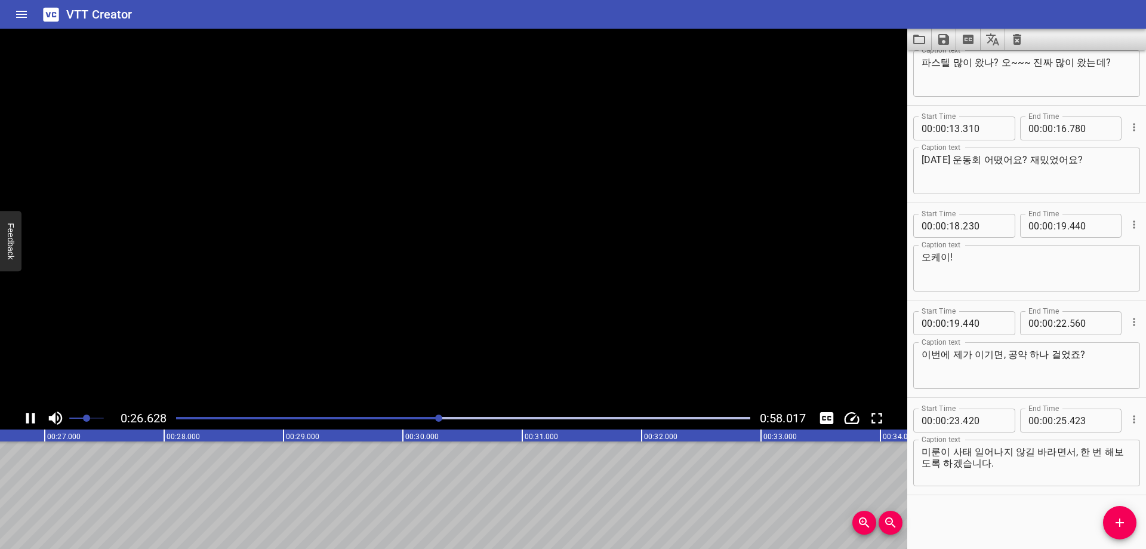
click at [1019, 524] on div "Start Time 00 : 00 : 01 . 470 Start Time End Time 00 : 00 : 04 . 010 End Time C…" at bounding box center [1026, 299] width 239 height 498
click at [433, 421] on div at bounding box center [463, 418] width 589 height 17
click at [1125, 518] on icon "Add Cue" at bounding box center [1120, 522] width 14 height 14
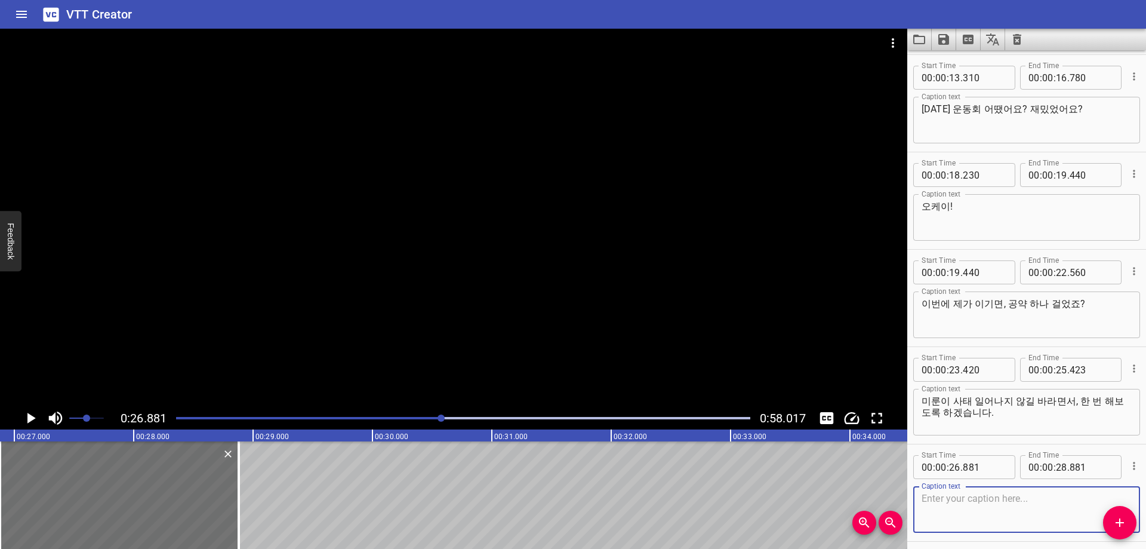
scroll to position [336, 0]
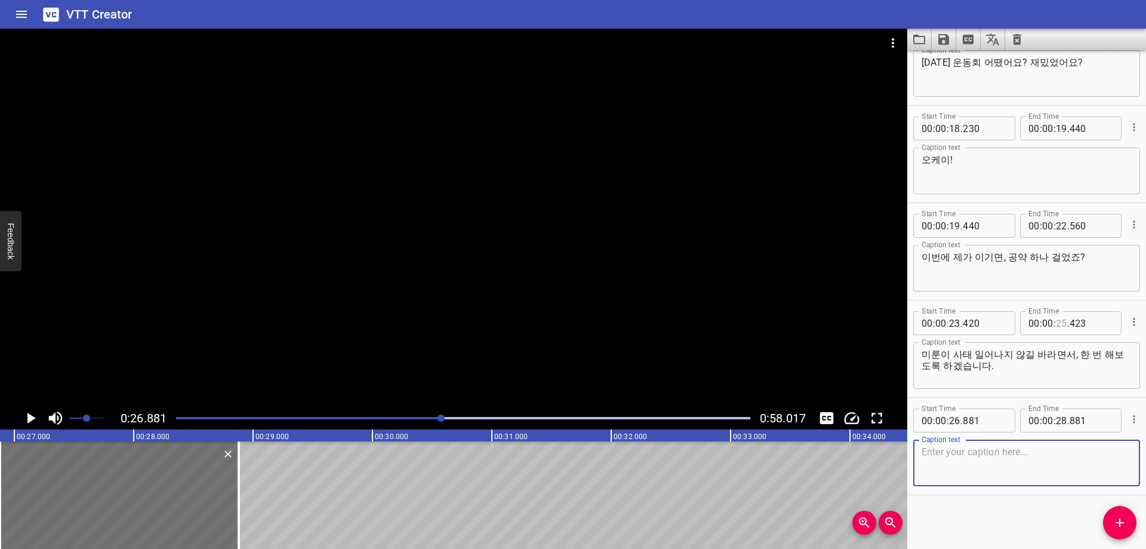
click at [1056, 322] on input "number" at bounding box center [1061, 323] width 11 height 24
type input "26"
type input "880"
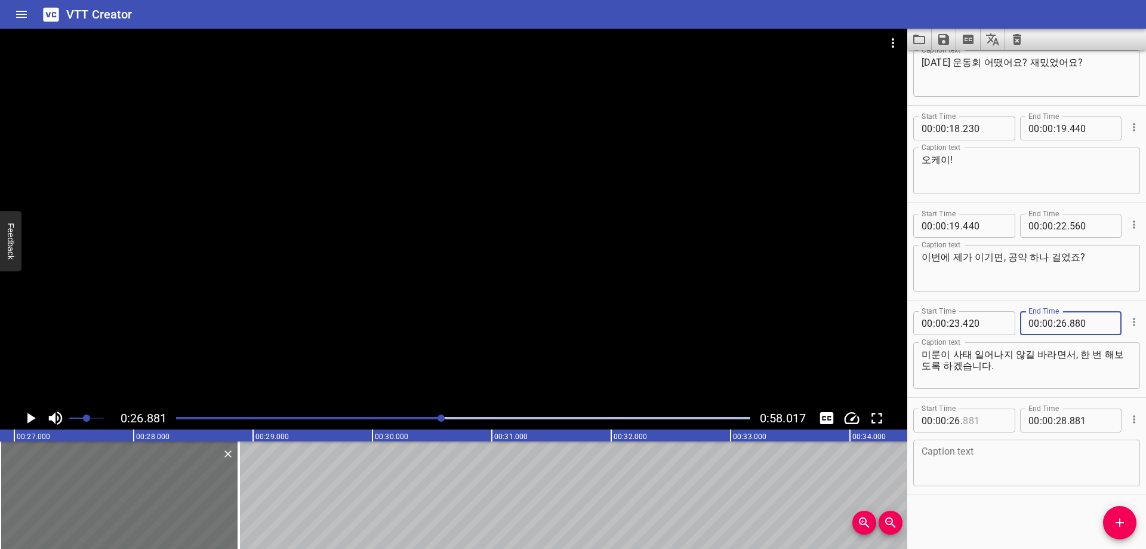
click at [984, 415] on input "number" at bounding box center [985, 420] width 44 height 24
type input "880"
click at [960, 456] on textarea at bounding box center [1027, 463] width 210 height 34
paste textarea "파스텔 호응 잘해줘야 해?"
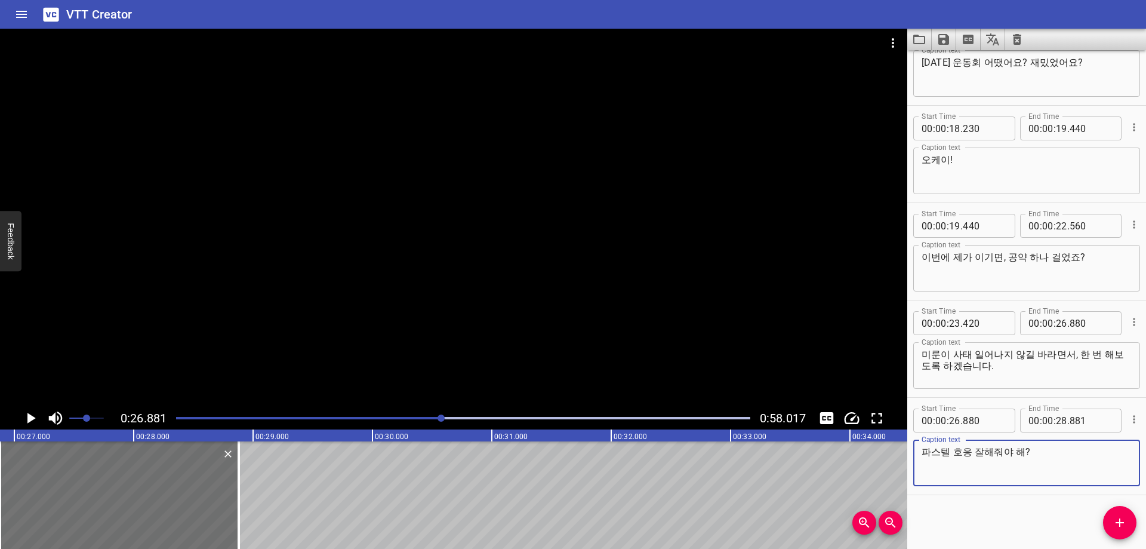
type textarea "파스텔 호응 잘해줘야 해?"
click at [985, 515] on div "Start Time 00 : 00 : 01 . 470 Start Time End Time 00 : 00 : 04 . 010 End Time C…" at bounding box center [1026, 299] width 239 height 498
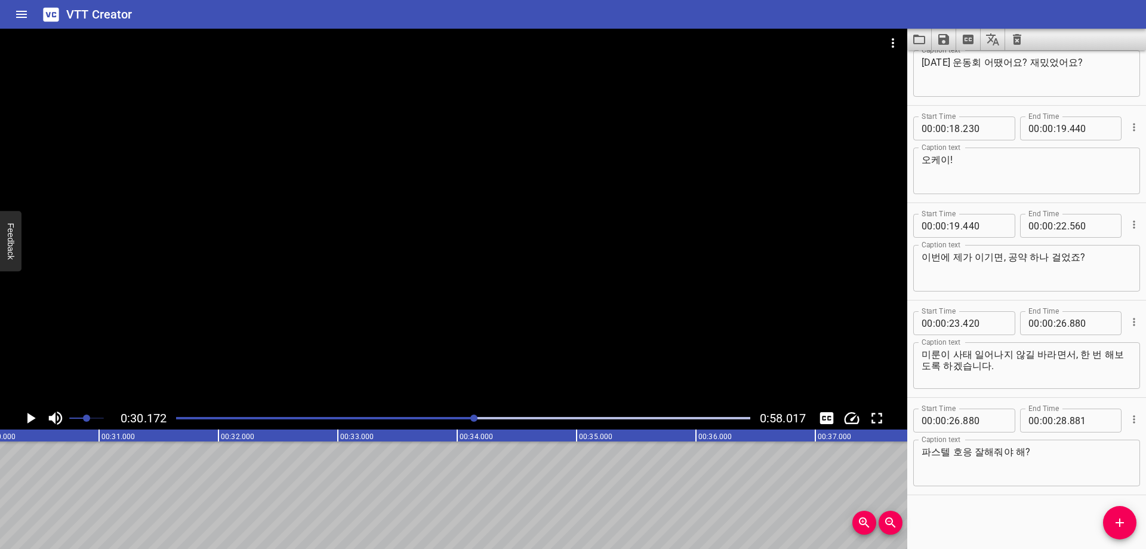
click at [466, 418] on div "Play progress" at bounding box center [188, 418] width 574 height 2
click at [459, 418] on div "Play progress" at bounding box center [181, 418] width 574 height 2
click at [445, 416] on div at bounding box center [463, 418] width 589 height 17
click at [1057, 424] on input "number" at bounding box center [1061, 420] width 11 height 24
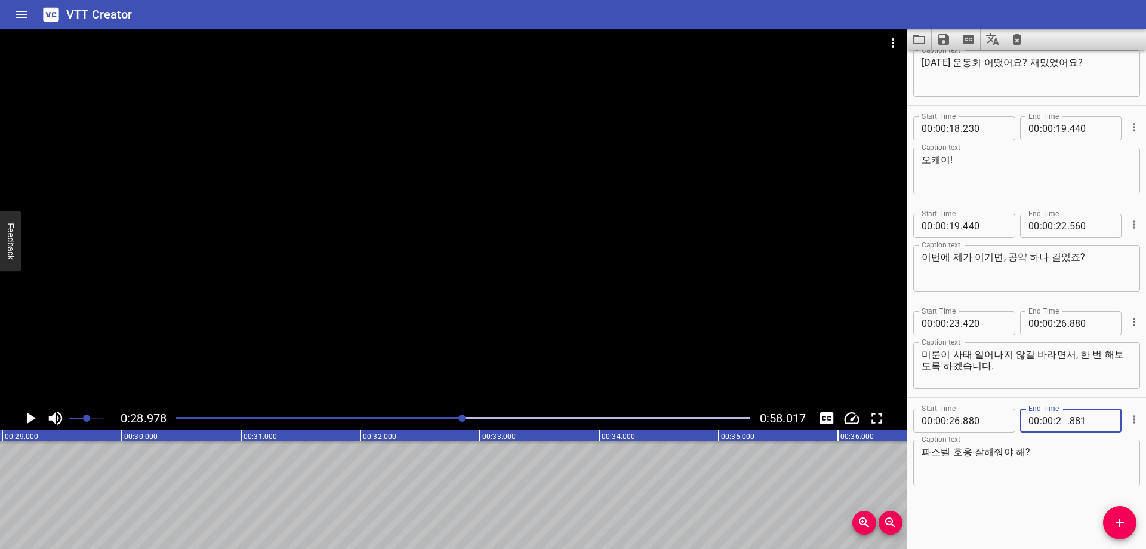
type input "28"
type input "970"
click at [1029, 522] on div "Start Time 00 : 00 : 01 . 470 Start Time End Time 00 : 00 : 04 . 010 End Time C…" at bounding box center [1026, 299] width 239 height 498
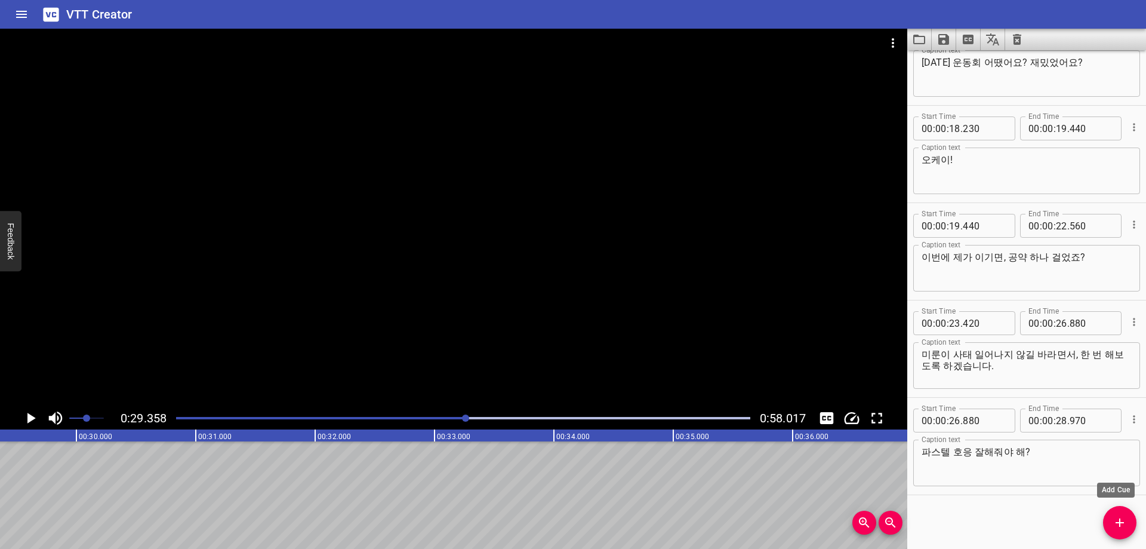
click at [1112, 529] on button "Add Cue" at bounding box center [1119, 522] width 33 height 33
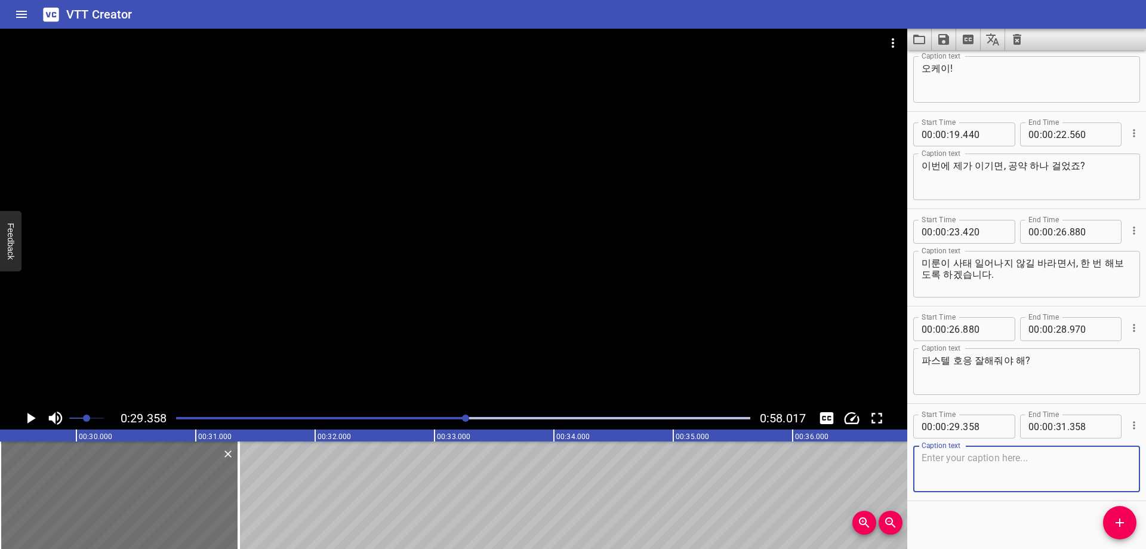
scroll to position [433, 0]
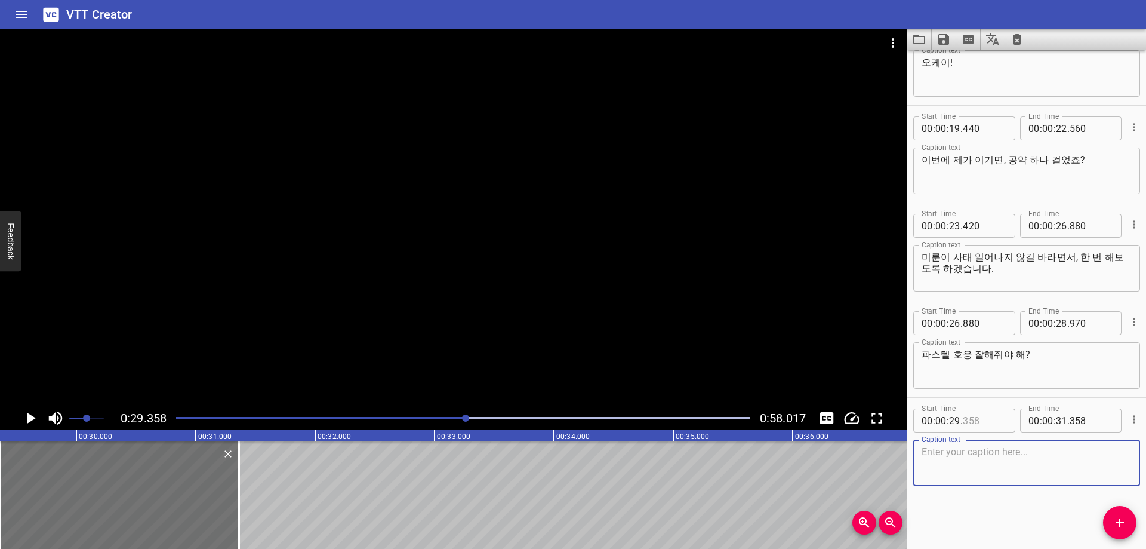
click at [987, 418] on input "number" at bounding box center [985, 420] width 44 height 24
type input "350"
click at [1013, 447] on textarea at bounding box center [1027, 463] width 210 height 34
paste textarea "자, 할 게?"
type textarea "자, 할 게?"
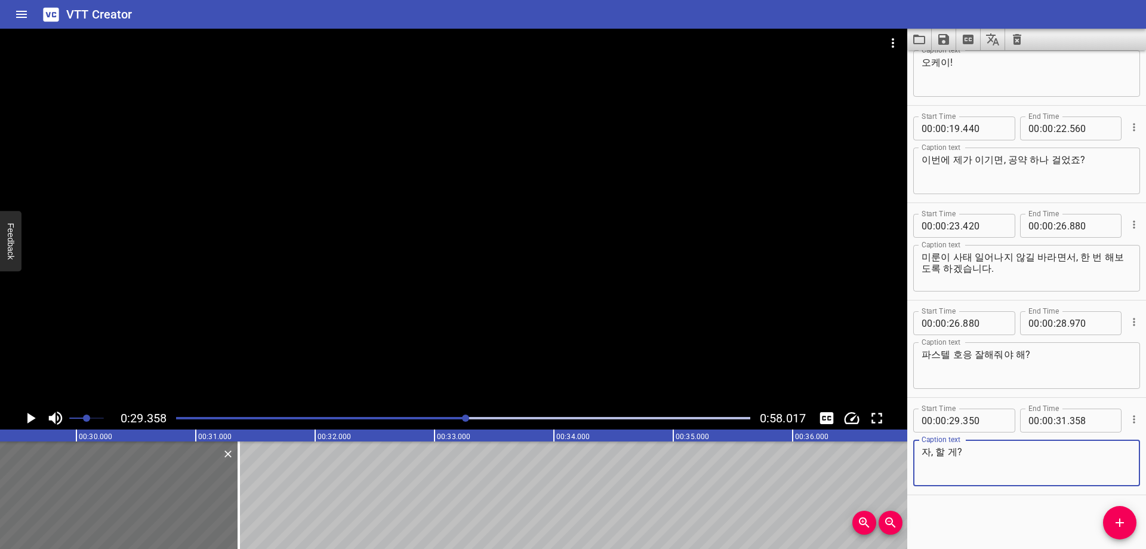
click at [988, 516] on div "Start Time 00 : 00 : 01 . 470 Start Time End Time 00 : 00 : 04 . 010 End Time C…" at bounding box center [1026, 299] width 239 height 498
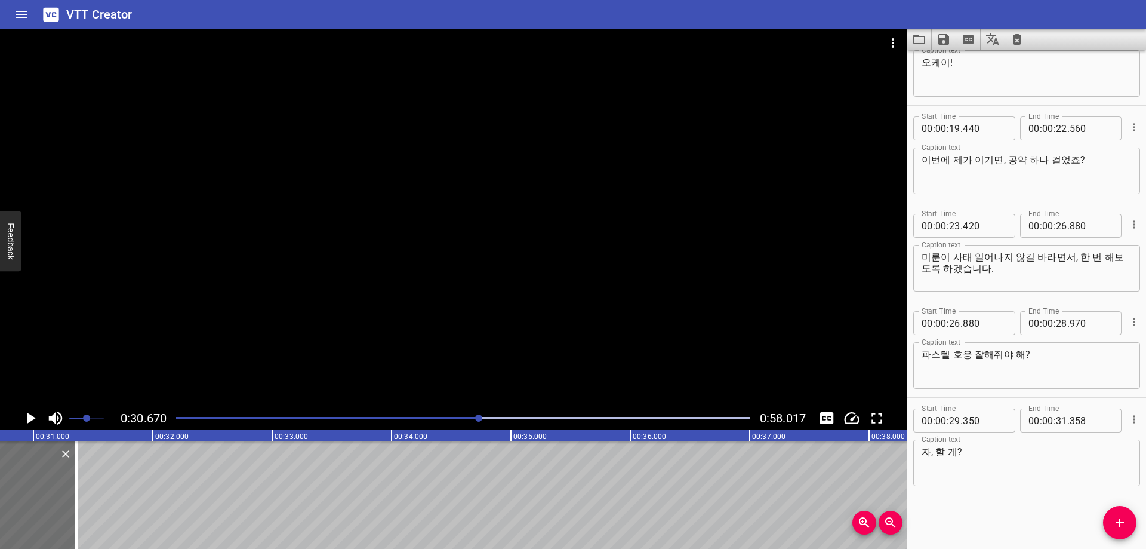
scroll to position [0, 3662]
click at [1058, 422] on input "number" at bounding box center [1061, 420] width 11 height 24
type input "30"
type input "670"
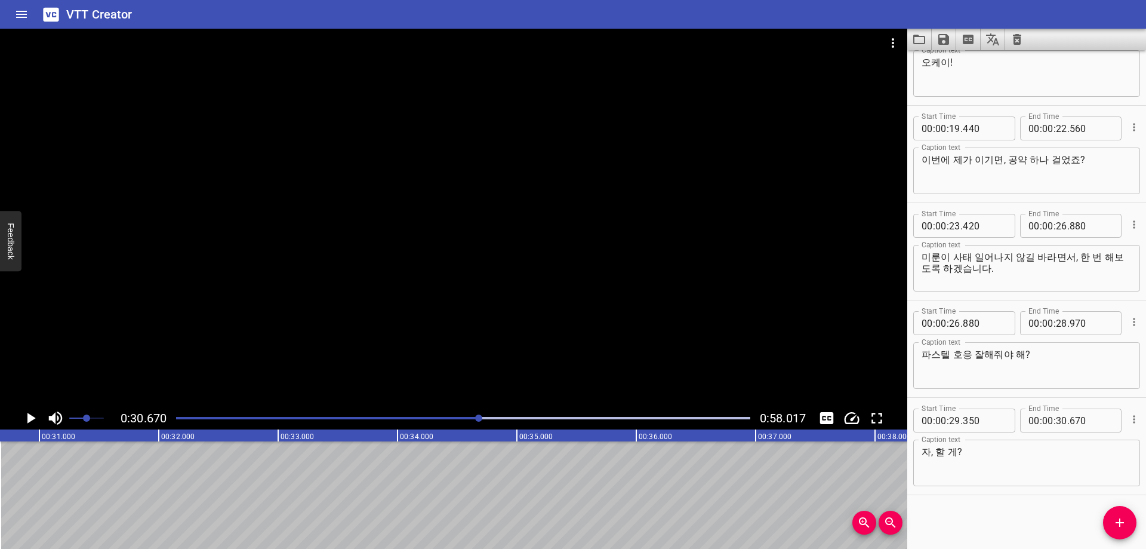
click at [986, 519] on div "Start Time 00 : 00 : 01 . 470 Start Time End Time 00 : 00 : 04 . 010 End Time C…" at bounding box center [1026, 299] width 239 height 498
click at [1115, 519] on icon "Add Cue" at bounding box center [1120, 522] width 14 height 14
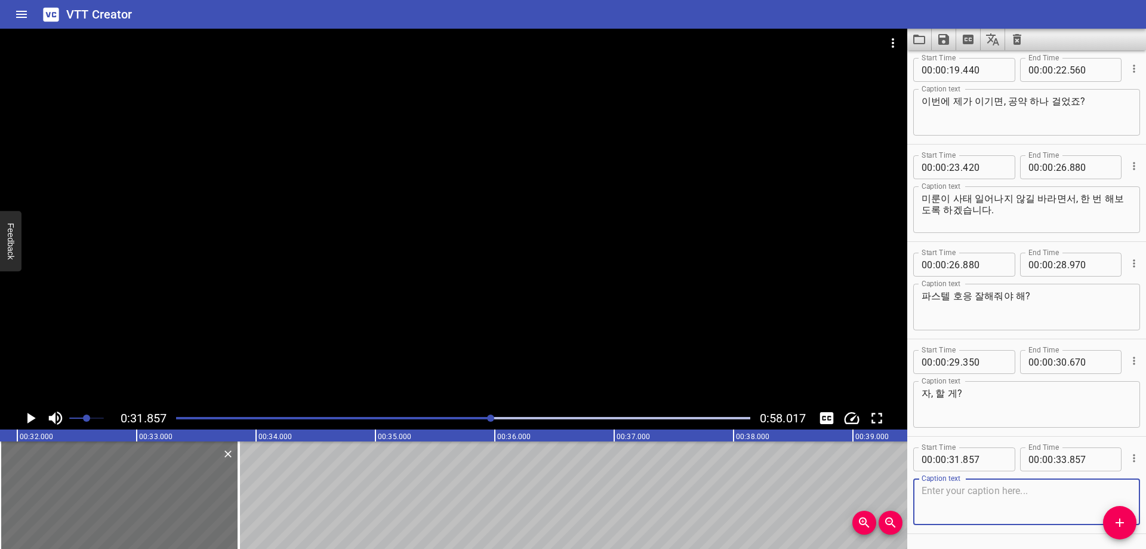
scroll to position [531, 0]
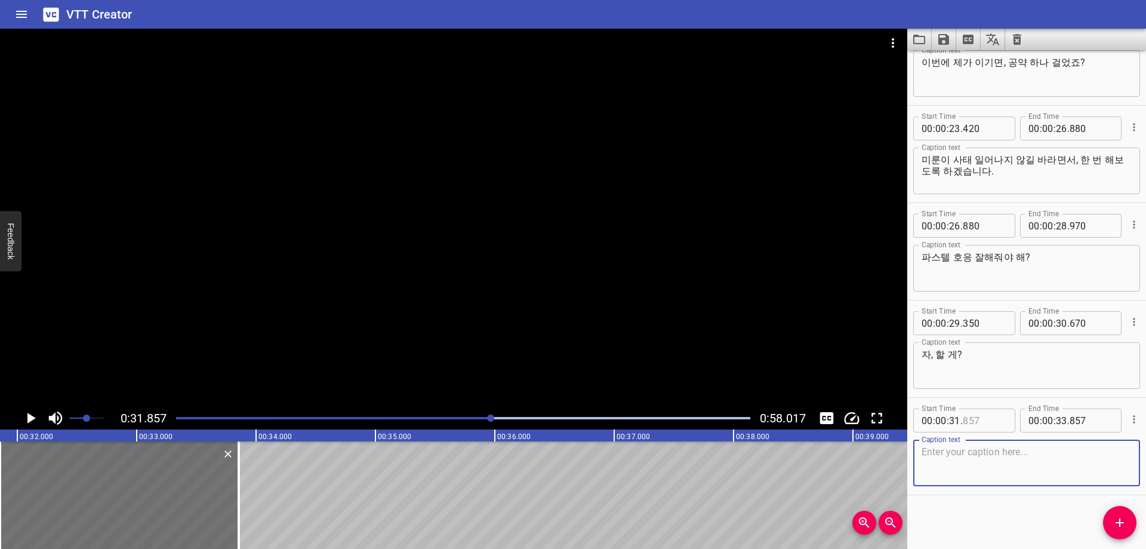
click at [986, 422] on input "number" at bounding box center [985, 420] width 44 height 24
type input "850"
click at [969, 473] on textarea at bounding box center [1027, 463] width 210 height 34
paste textarea "감사합니다. 예."
type textarea "감사합니다. 예."
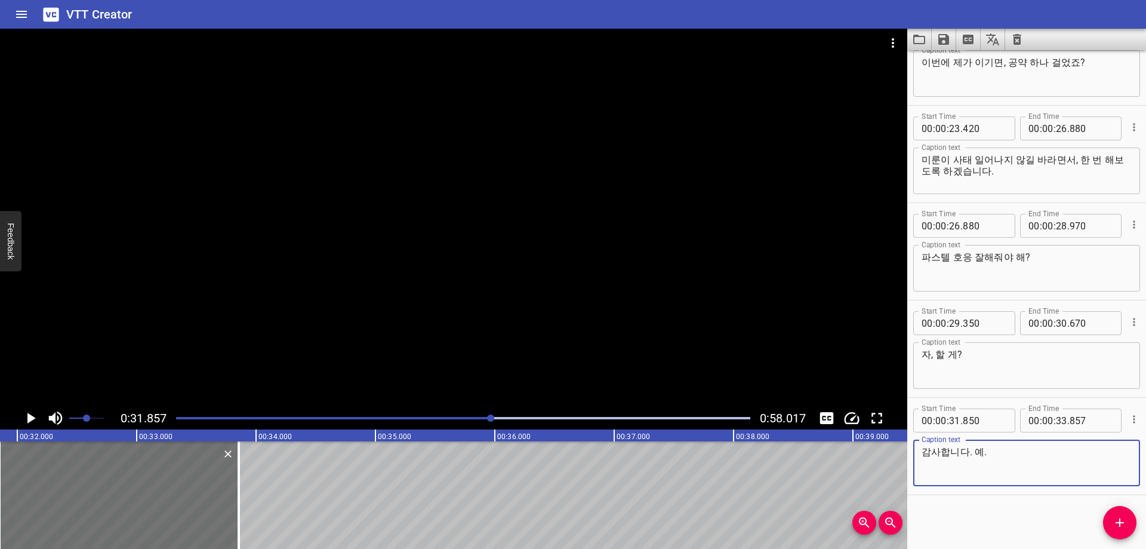
click at [975, 512] on div "Start Time 00 : 00 : 01 . 470 Start Time End Time 00 : 00 : 04 . 010 End Time C…" at bounding box center [1026, 299] width 239 height 498
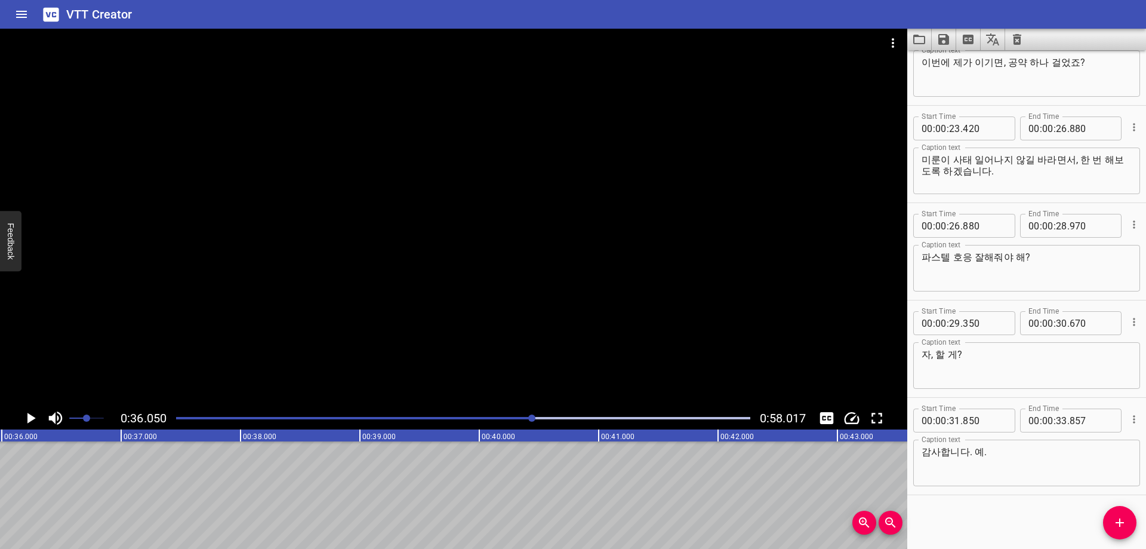
scroll to position [0, 4304]
click at [550, 421] on div at bounding box center [463, 418] width 589 height 17
click at [541, 420] on div at bounding box center [463, 418] width 589 height 17
click at [953, 418] on input "number" at bounding box center [954, 420] width 11 height 24
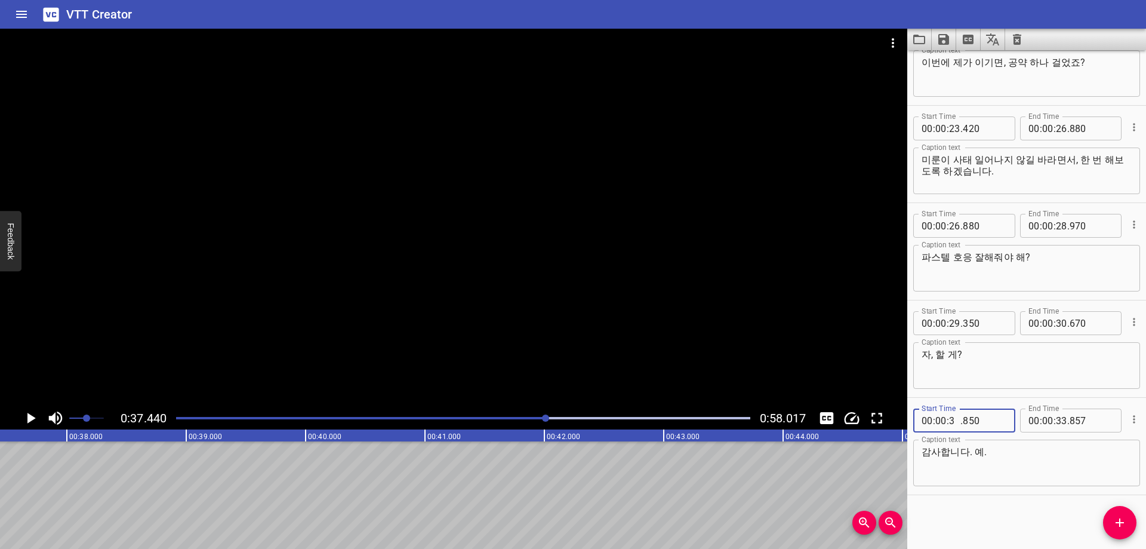
type input "37"
type input "440"
drag, startPoint x: 975, startPoint y: 534, endPoint x: 984, endPoint y: 532, distance: 9.1
click at [979, 534] on div "Start Time 00 : 00 : 01 . 470 Start Time End Time 00 : 00 : 04 . 010 End Time C…" at bounding box center [1026, 299] width 239 height 498
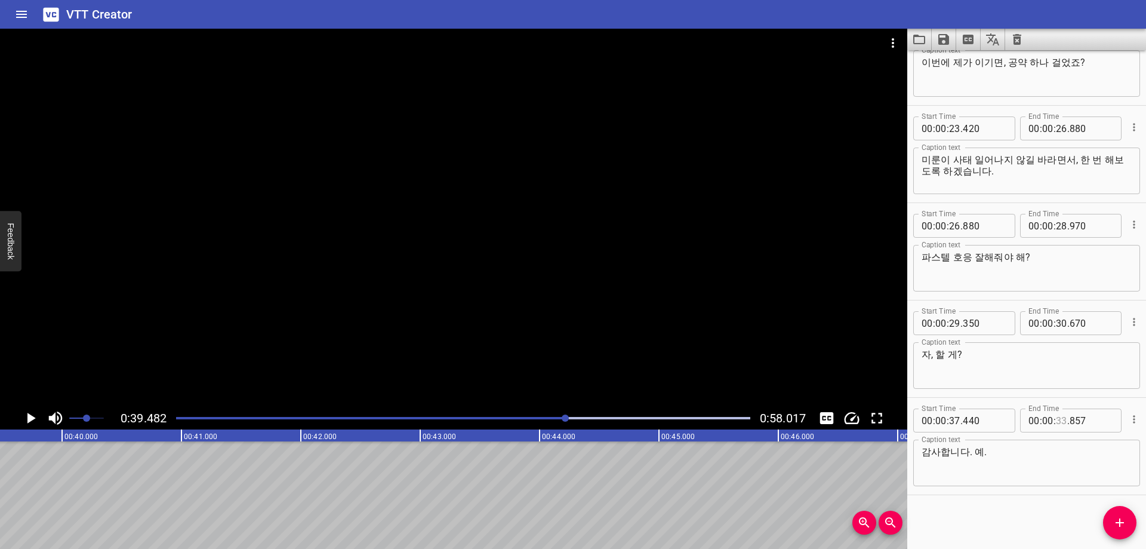
click at [1058, 418] on input "number" at bounding box center [1061, 420] width 11 height 24
type input "33"
click at [1023, 532] on div "Start Time 00 : 00 : 01 . 470 Start Time End Time 00 : 00 : 04 . 010 End Time C…" at bounding box center [1026, 299] width 239 height 498
click at [1056, 416] on input "number" at bounding box center [1061, 420] width 11 height 24
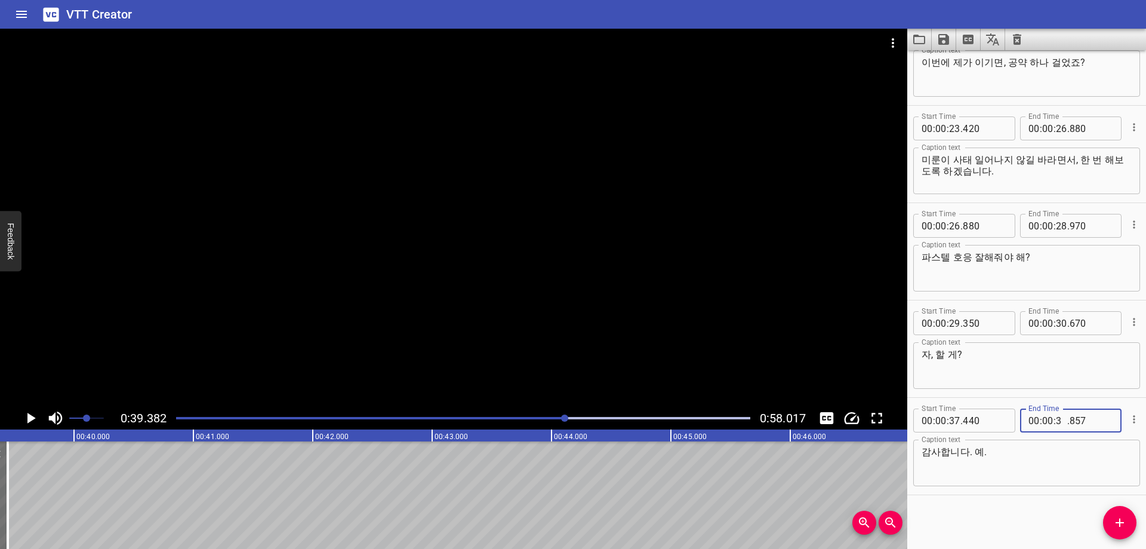
type input "39"
type input "380"
click at [1120, 524] on icon "Add Cue" at bounding box center [1120, 522] width 8 height 8
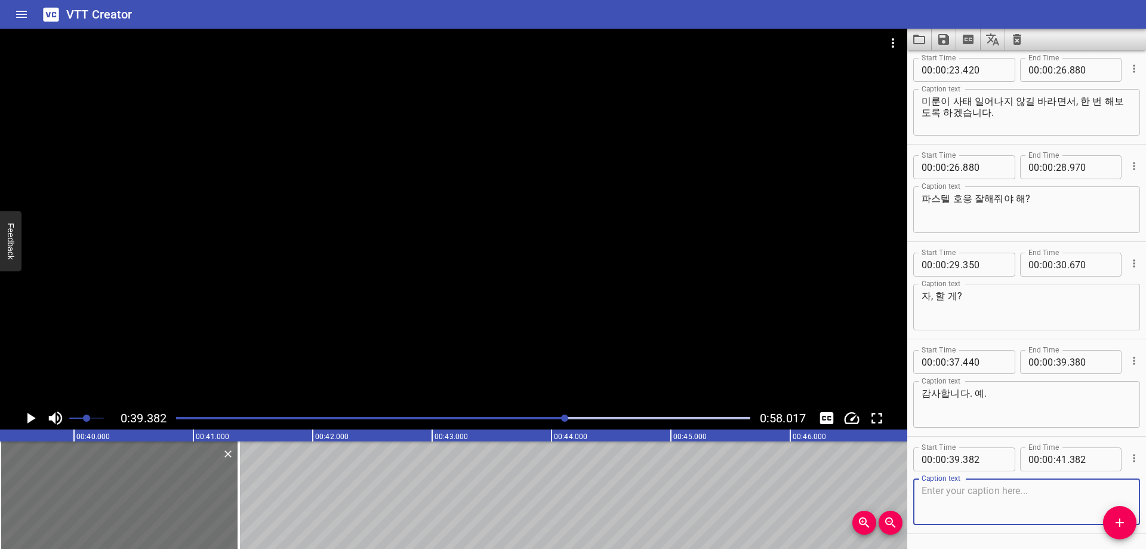
scroll to position [628, 0]
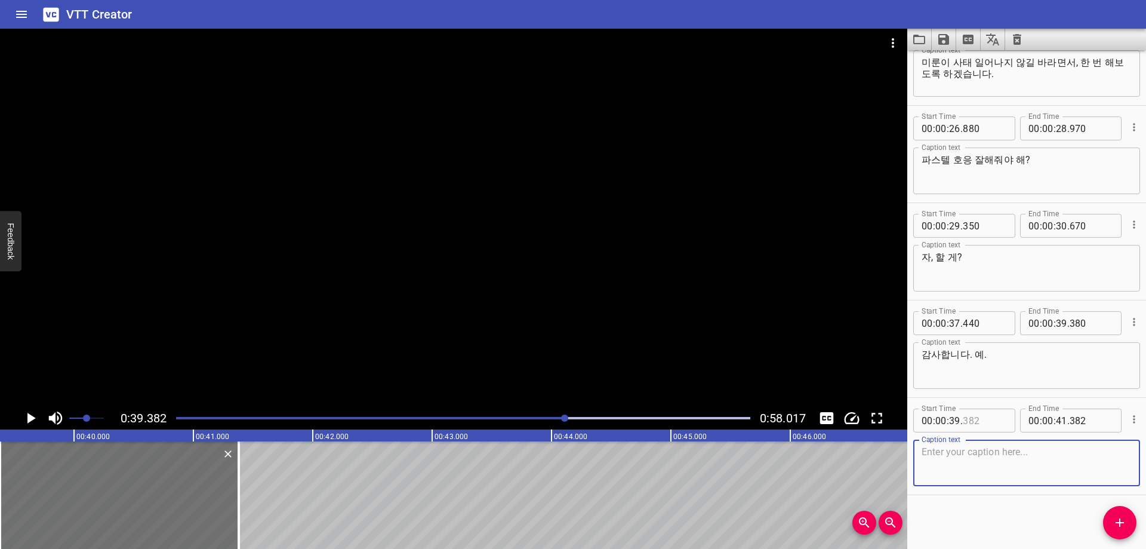
click at [972, 432] on input "number" at bounding box center [985, 420] width 44 height 24
type input "380"
click at [990, 470] on textarea at bounding box center [1027, 463] width 210 height 34
paste textarea "오늘 팝업 스토어 와줘서 고맙고, 운동회도 많이 봐줘서 고맙습니다!"
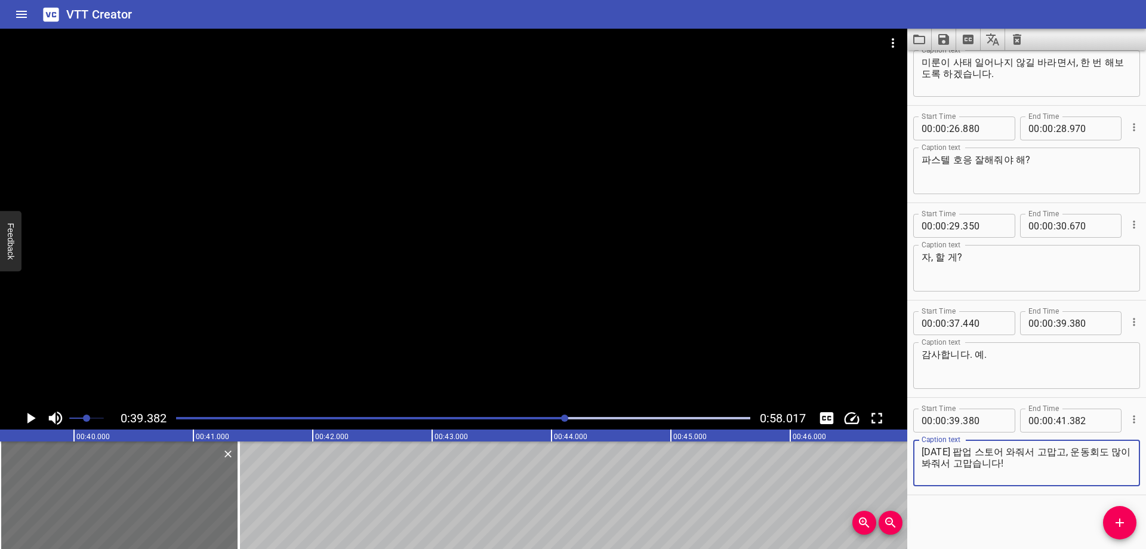
type textarea "오늘 팝업 스토어 와줘서 고맙고, 운동회도 많이 봐줘서 고맙습니다!"
click at [984, 510] on div "Start Time 00 : 00 : 01 . 470 Start Time End Time 00 : 00 : 04 . 010 End Time C…" at bounding box center [1026, 299] width 239 height 498
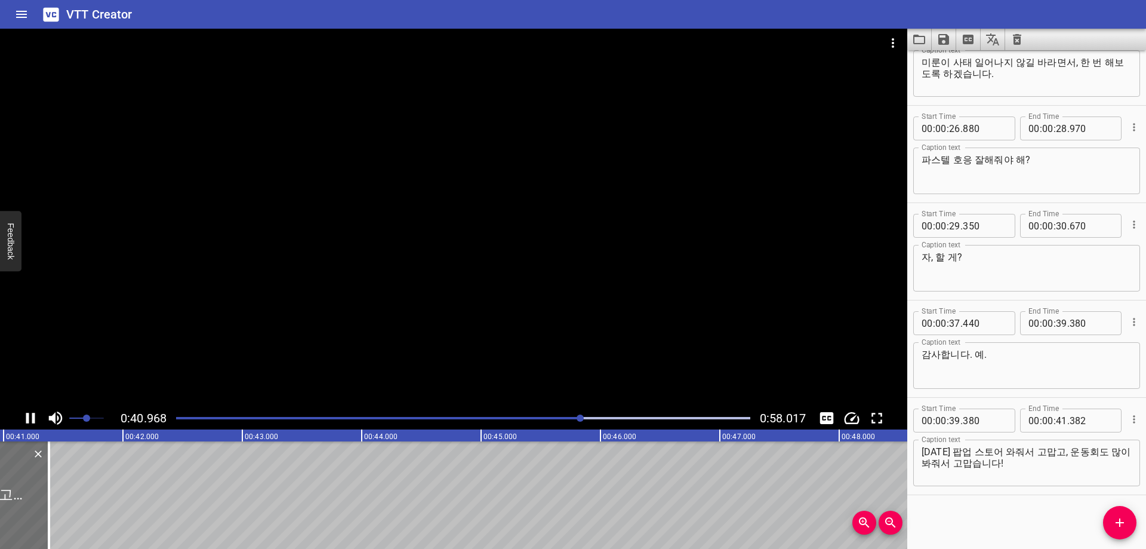
click at [544, 412] on div at bounding box center [463, 418] width 589 height 17
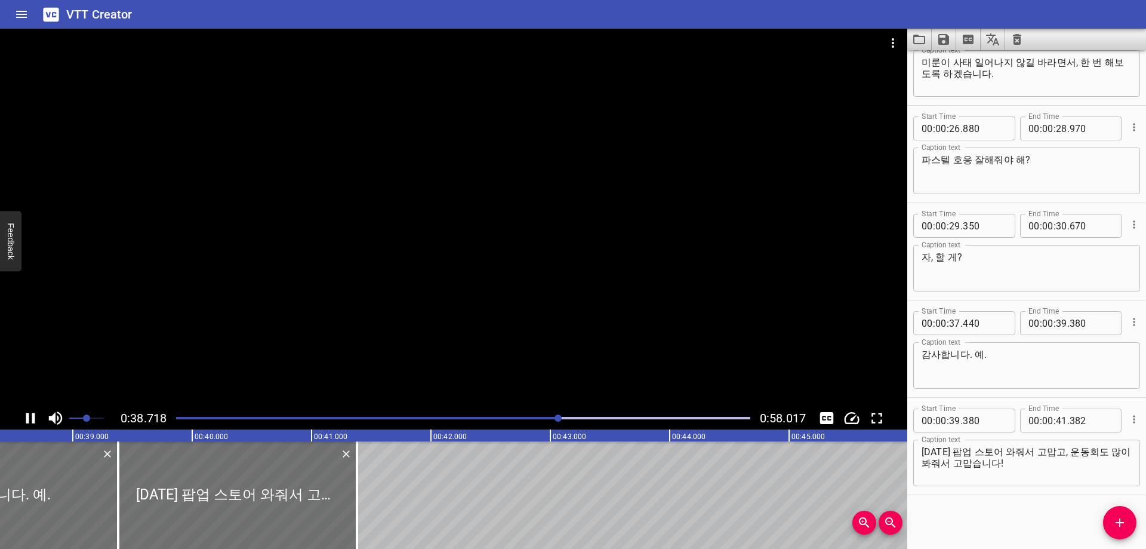
click at [532, 419] on div at bounding box center [463, 418] width 589 height 17
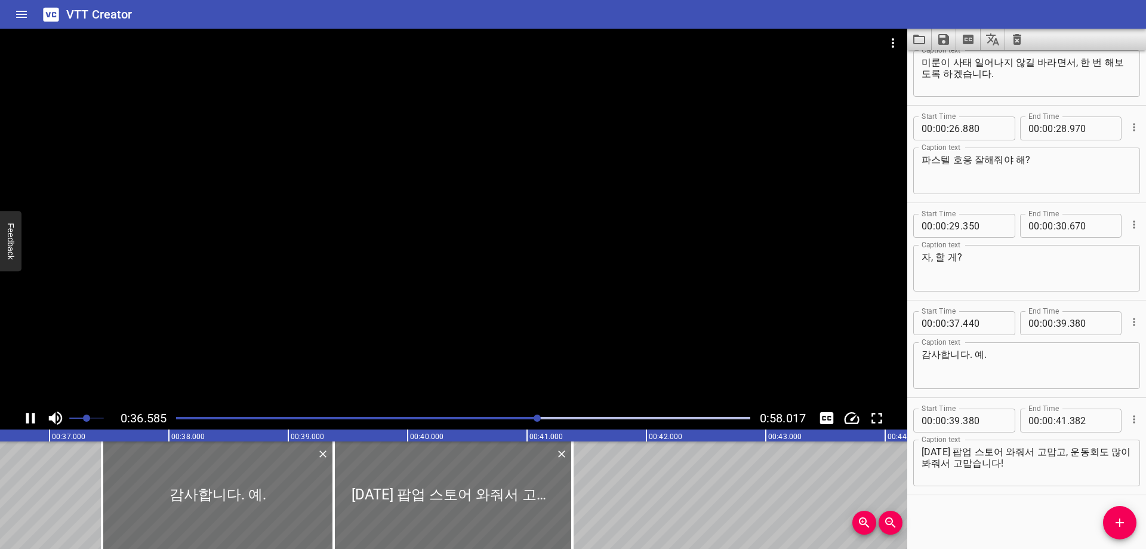
click at [506, 417] on div "Play progress" at bounding box center [251, 418] width 574 height 2
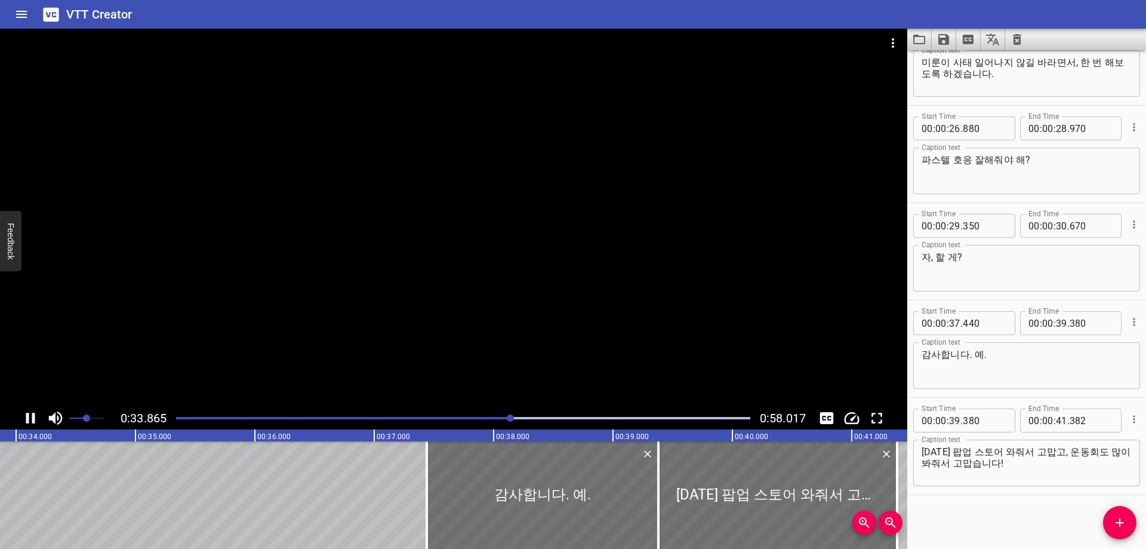
click at [489, 417] on div "Play progress" at bounding box center [224, 418] width 574 height 2
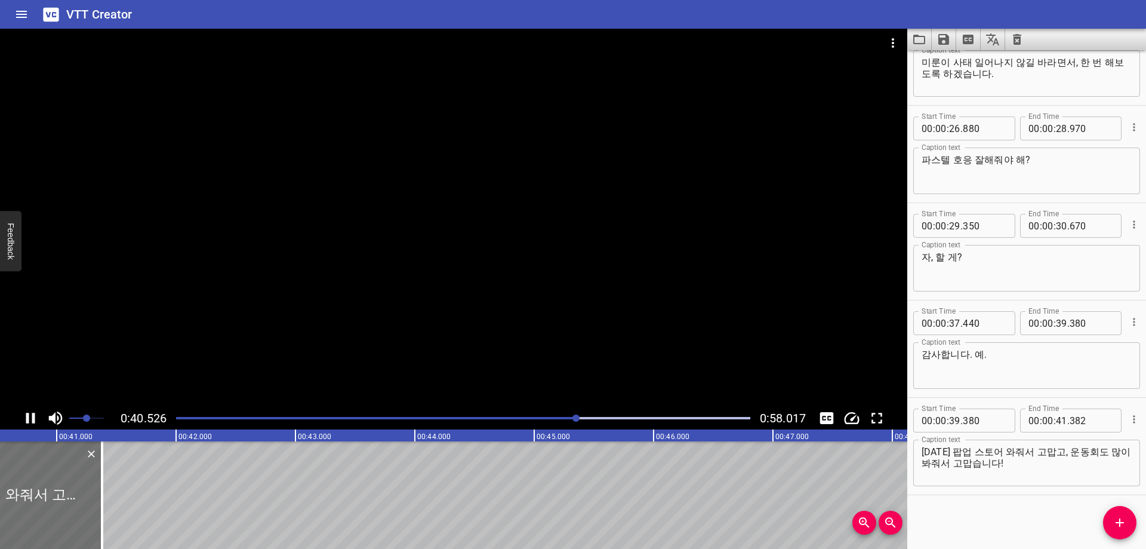
click at [1025, 515] on div "Start Time 00 : 00 : 01 . 470 Start Time End Time 00 : 00 : 04 . 010 End Time C…" at bounding box center [1026, 299] width 239 height 498
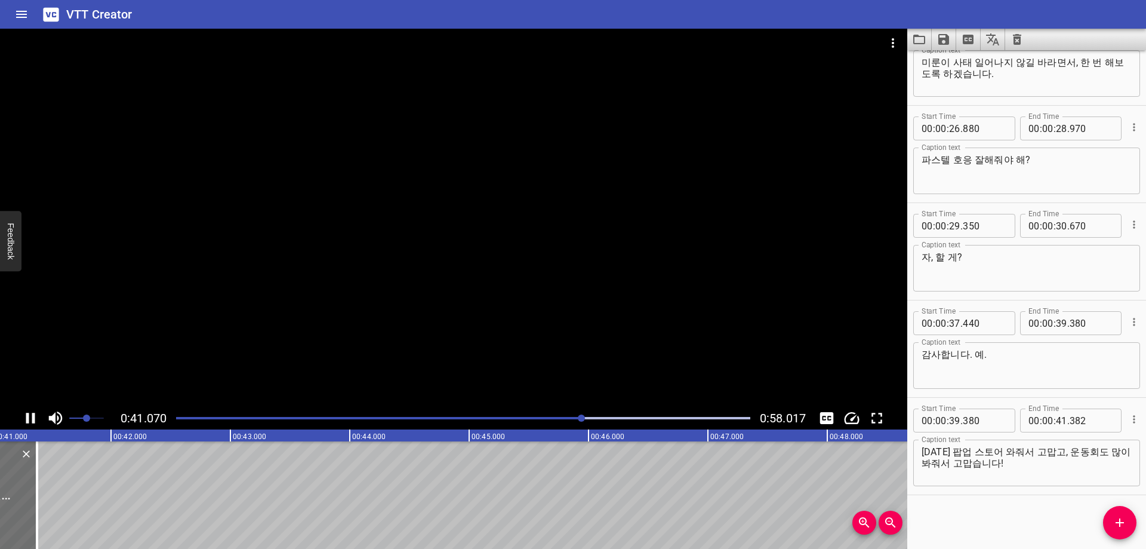
scroll to position [0, 4943]
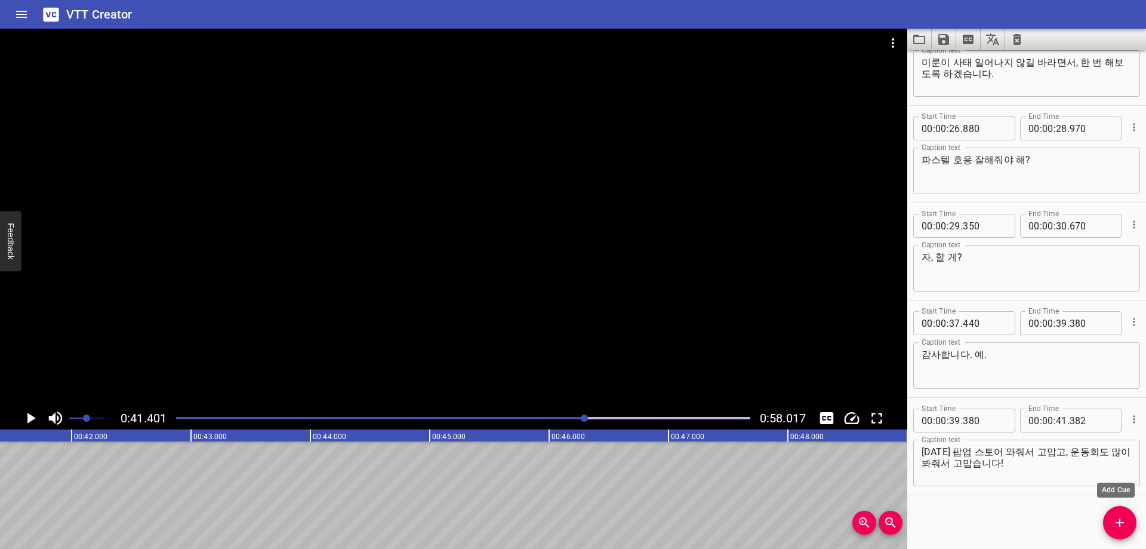
click at [1111, 522] on span "Add Cue" at bounding box center [1119, 522] width 33 height 14
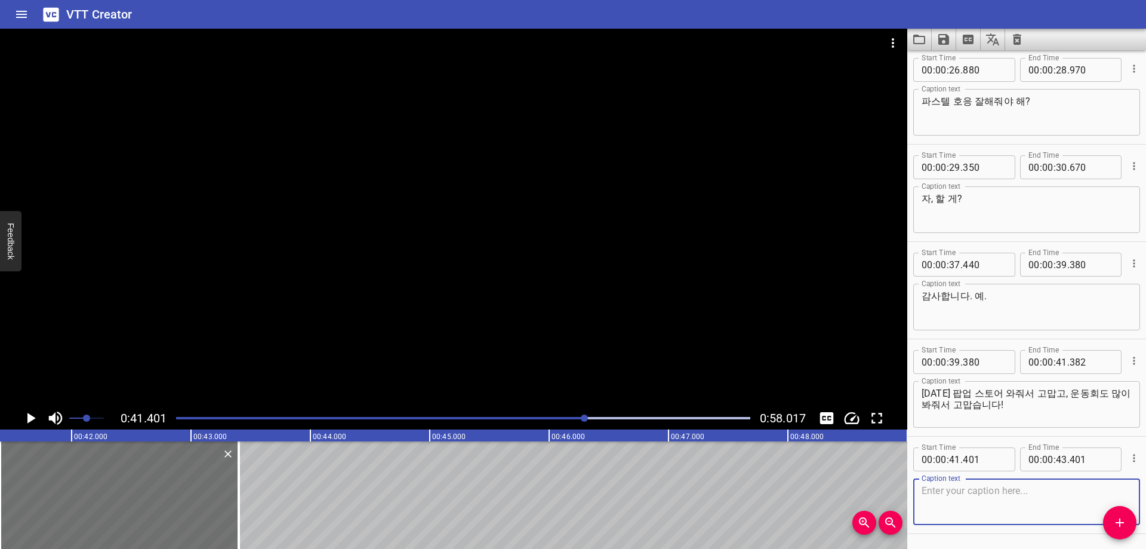
scroll to position [725, 0]
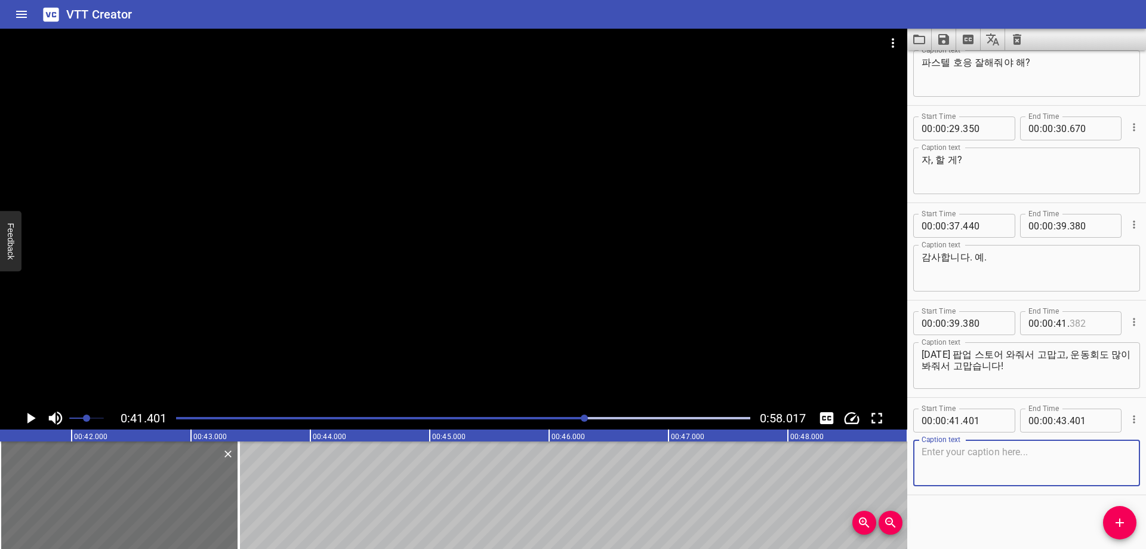
click at [1078, 322] on input "number" at bounding box center [1092, 323] width 44 height 24
type input "400"
click at [986, 421] on input "number" at bounding box center [985, 420] width 44 height 24
type input "400"
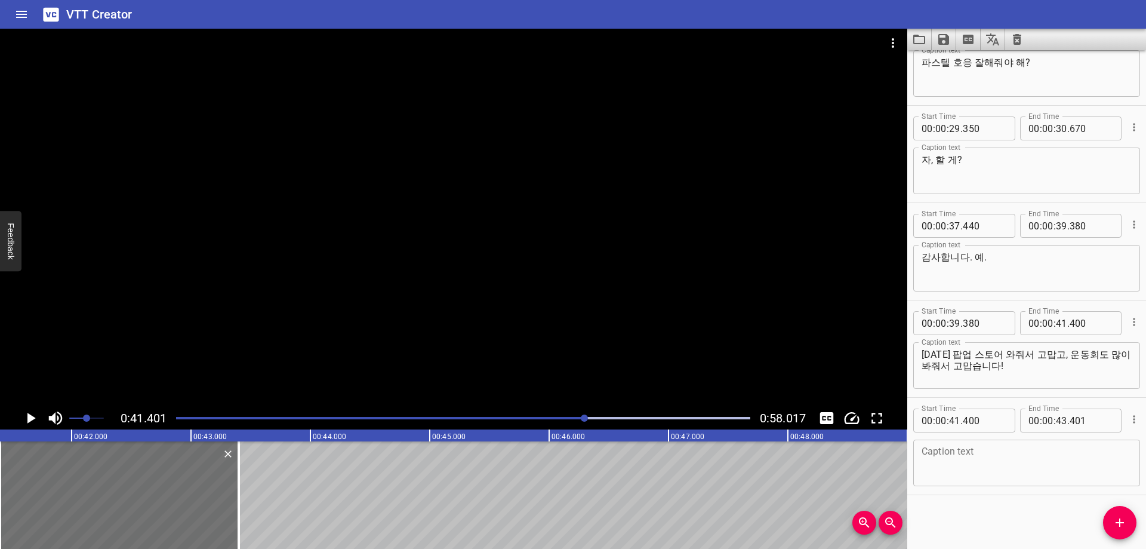
click at [979, 479] on div "Caption text" at bounding box center [1026, 462] width 227 height 47
paste textarea "그러면, 잘 놀다가 조심히 집 들어가구요,"
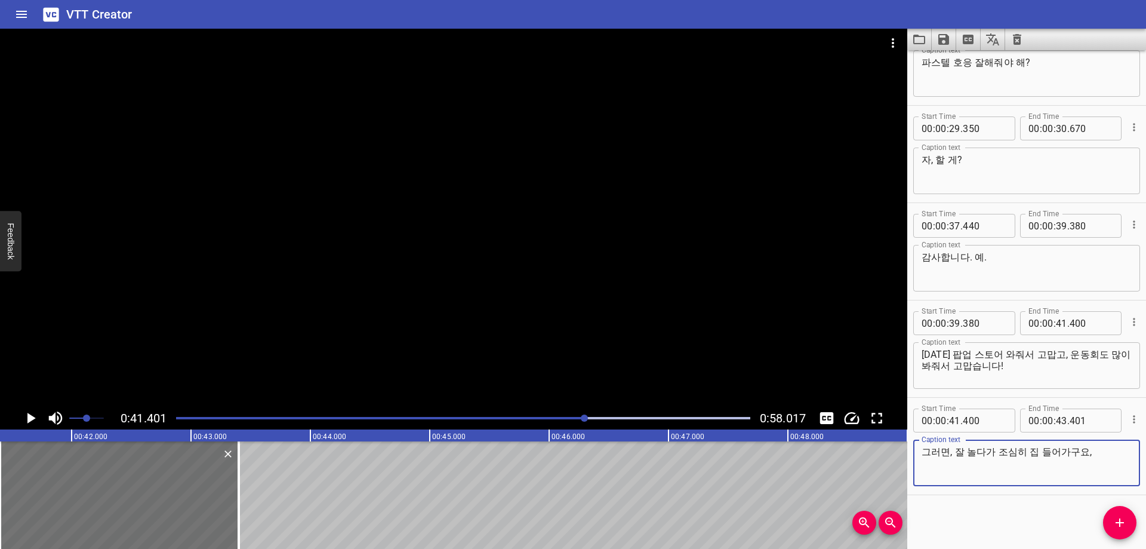
type textarea "그러면, 잘 놀다가 조심히 집 들어가구요,"
click at [972, 518] on div "Start Time 00 : 00 : 01 . 470 Start Time End Time 00 : 00 : 04 . 010 End Time C…" at bounding box center [1026, 299] width 239 height 498
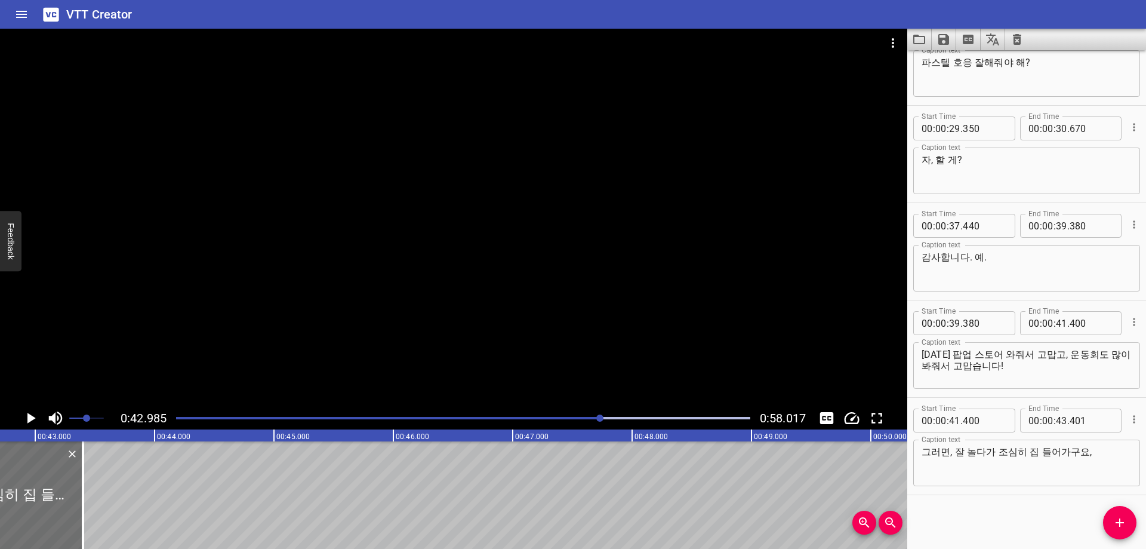
scroll to position [0, 5132]
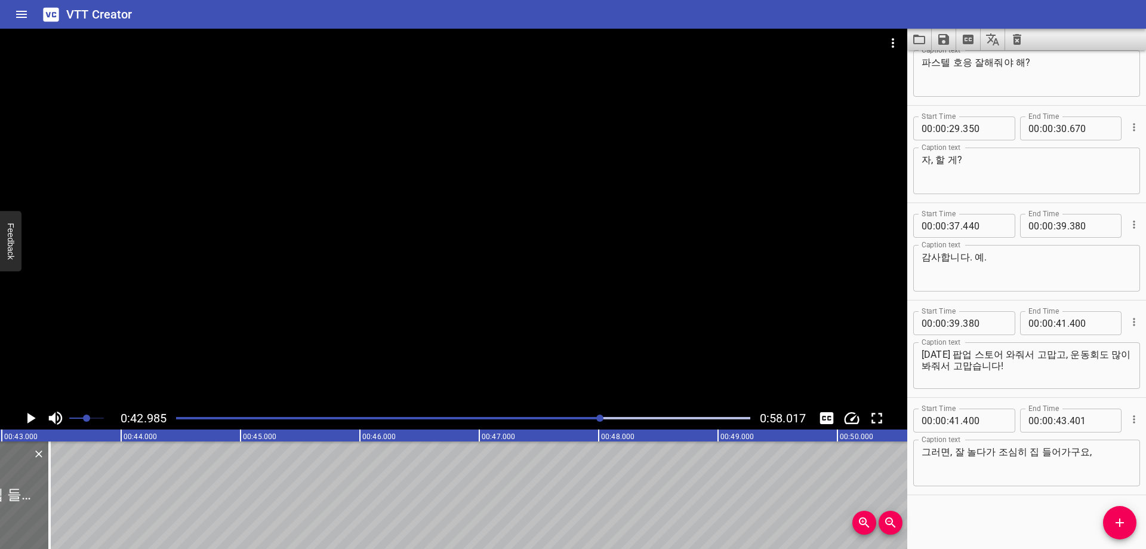
click at [1011, 517] on div "Start Time 00 : 00 : 01 . 470 Start Time End Time 00 : 00 : 04 . 010 End Time C…" at bounding box center [1026, 299] width 239 height 498
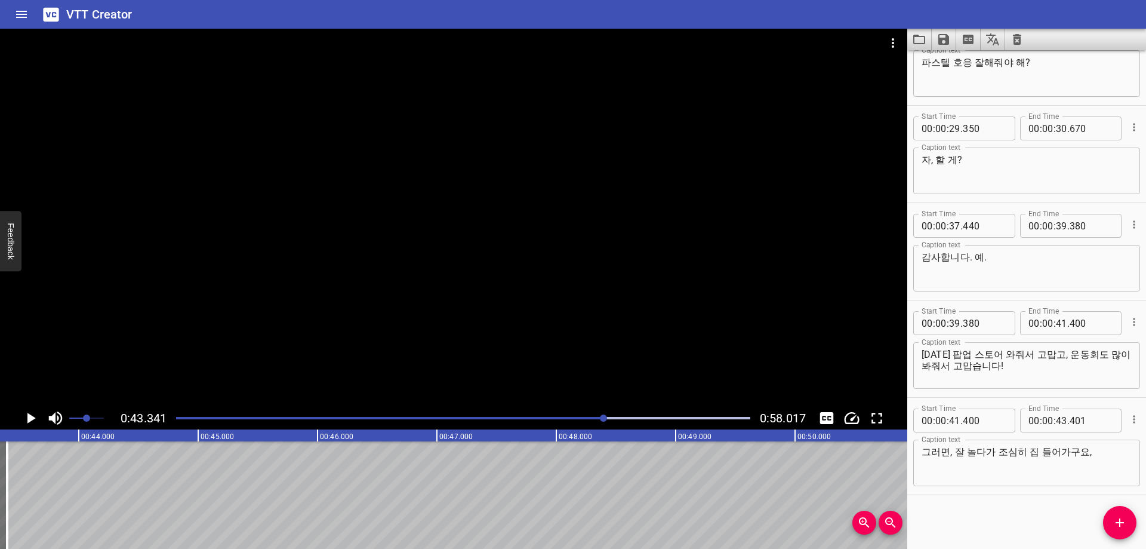
scroll to position [0, 5180]
click at [1056, 324] on input "number" at bounding box center [1061, 323] width 11 height 24
type input "43"
type input "390"
click at [952, 425] on input "number" at bounding box center [954, 420] width 11 height 24
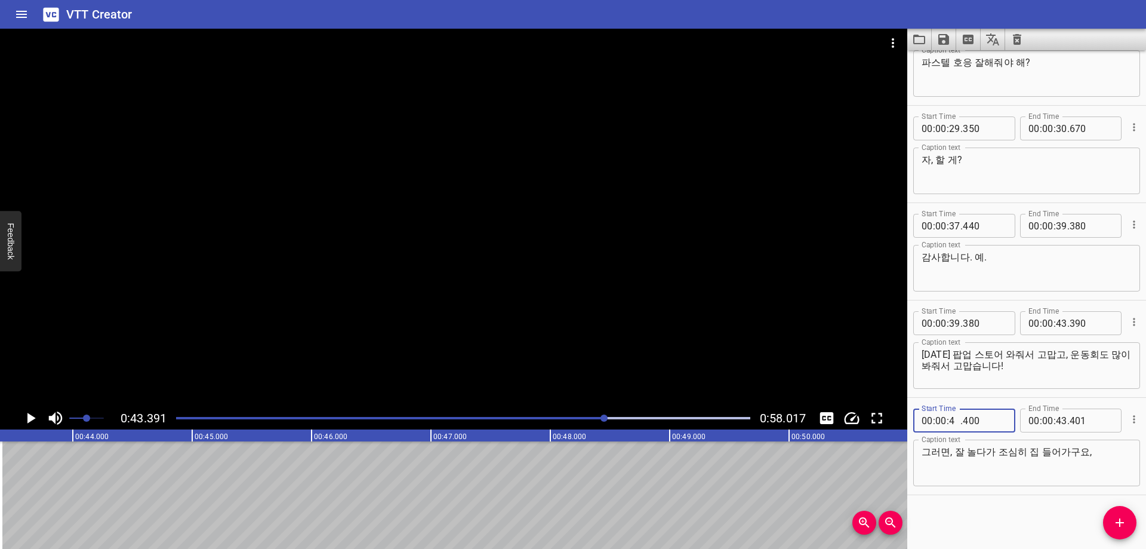
type input "43"
type input "390"
click at [975, 512] on div "Start Time 00 : 00 : 01 . 470 Start Time End Time 00 : 00 : 04 . 010 End Time C…" at bounding box center [1026, 299] width 239 height 498
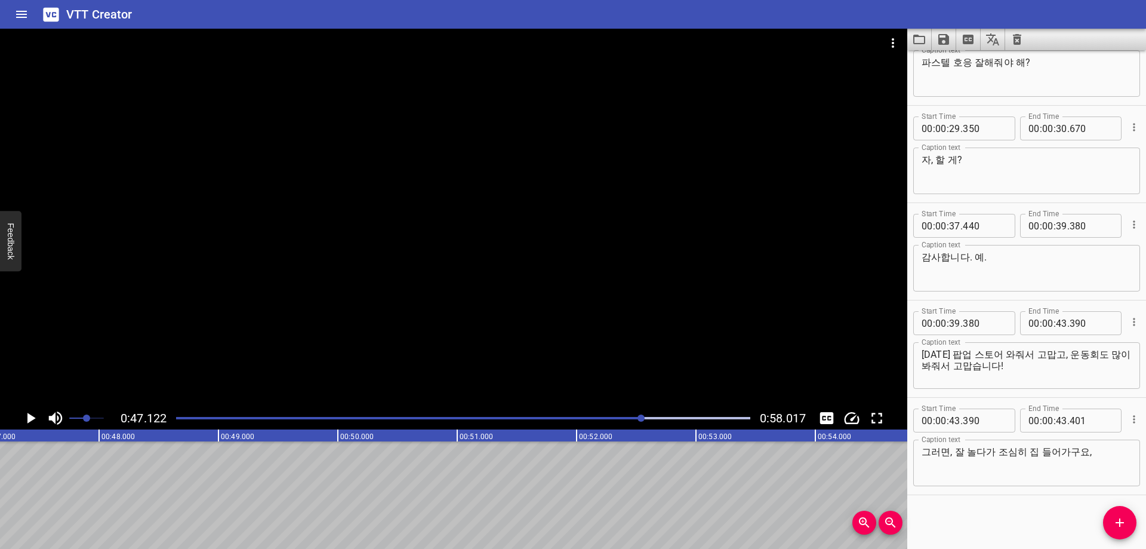
scroll to position [0, 5626]
click at [1056, 421] on input "number" at bounding box center [1061, 420] width 11 height 24
type input "47"
type input "120"
click at [629, 420] on div at bounding box center [463, 418] width 589 height 17
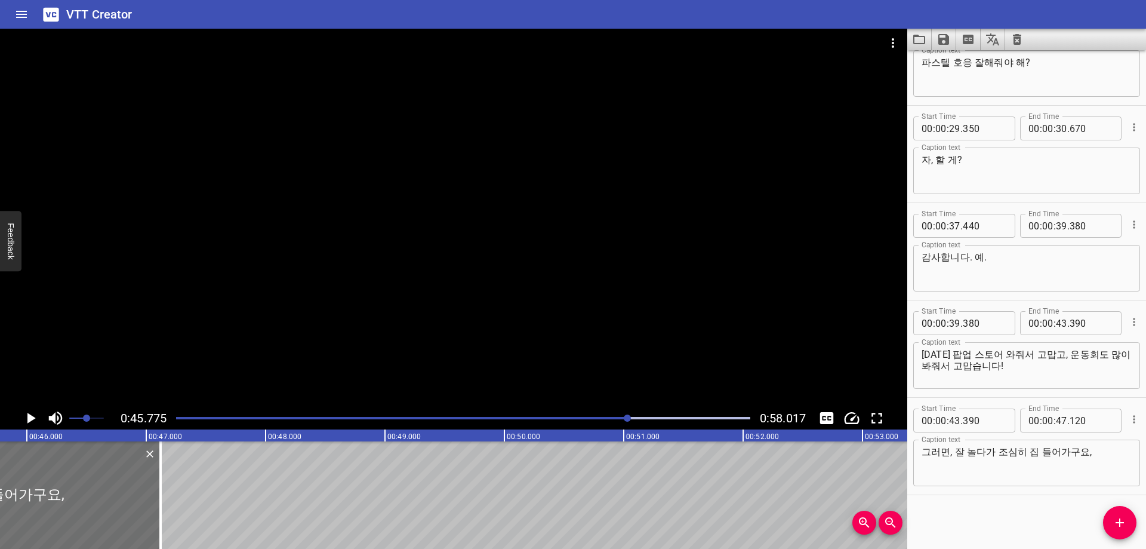
click at [607, 423] on div at bounding box center [463, 418] width 589 height 17
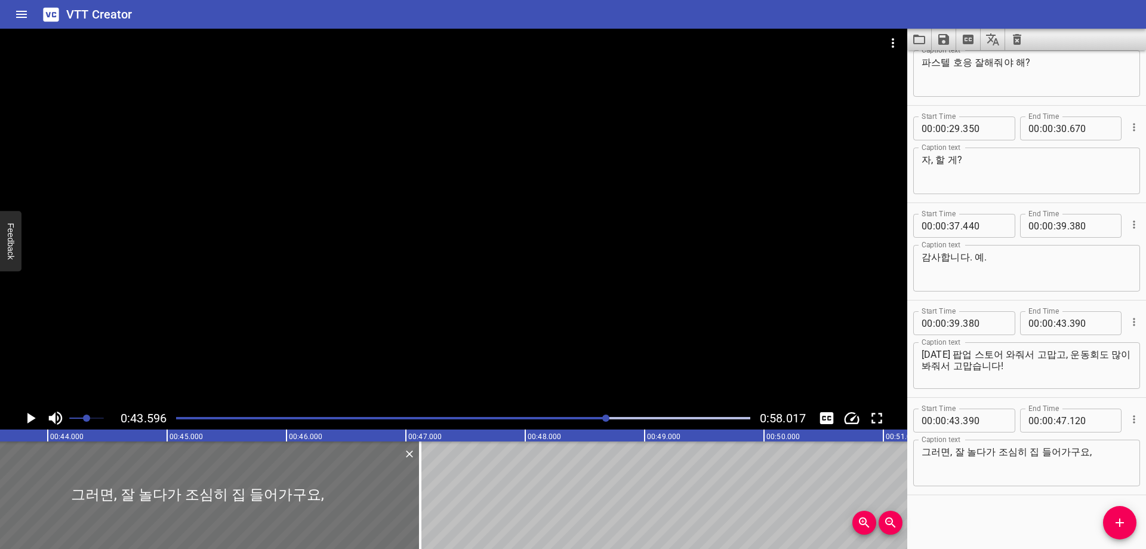
scroll to position [0, 5205]
click at [593, 418] on div "Play progress" at bounding box center [320, 418] width 574 height 2
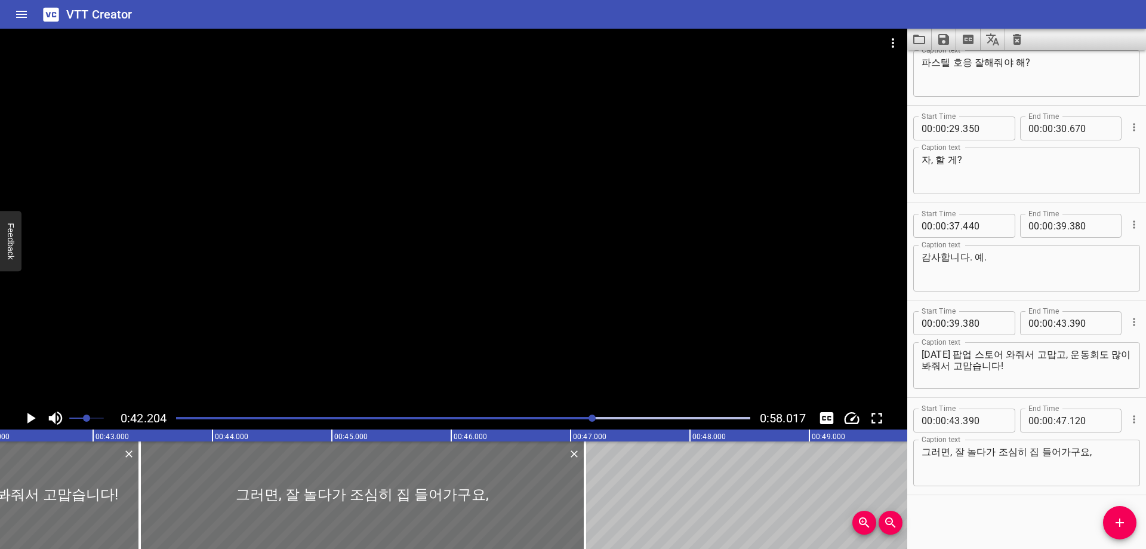
scroll to position [0, 5039]
click at [972, 500] on div "Start Time 00 : 00 : 01 . 470 Start Time End Time 00 : 00 : 04 . 010 End Time C…" at bounding box center [1026, 299] width 239 height 498
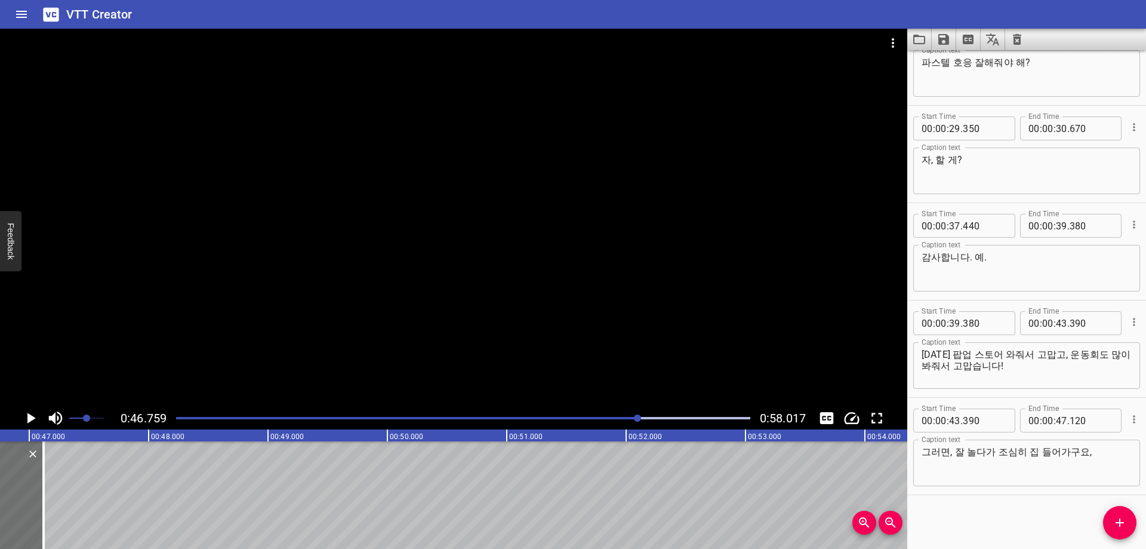
scroll to position [0, 5583]
click at [1114, 515] on icon "Add Cue" at bounding box center [1120, 522] width 14 height 14
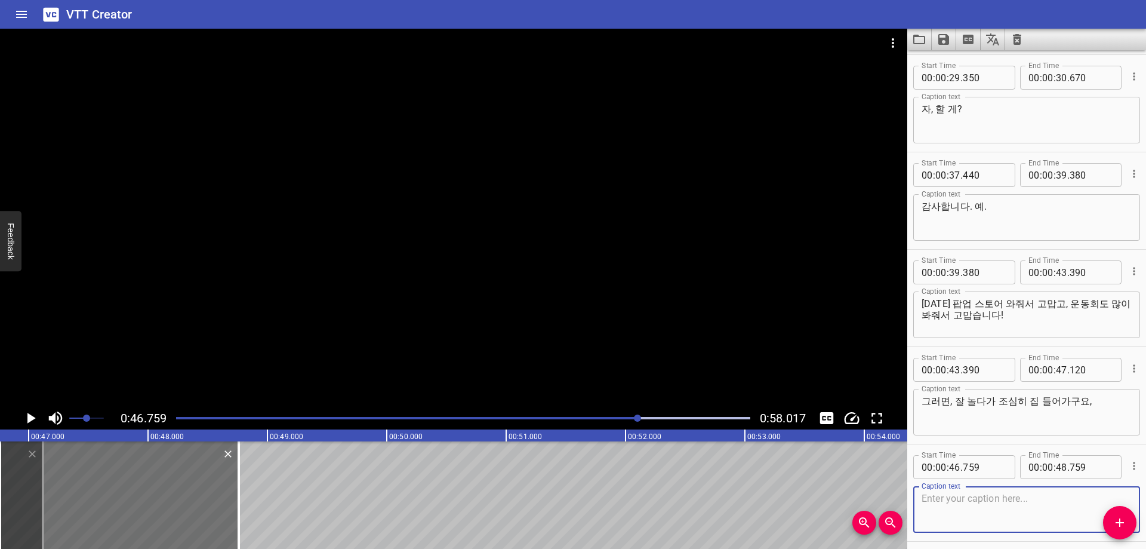
scroll to position [823, 0]
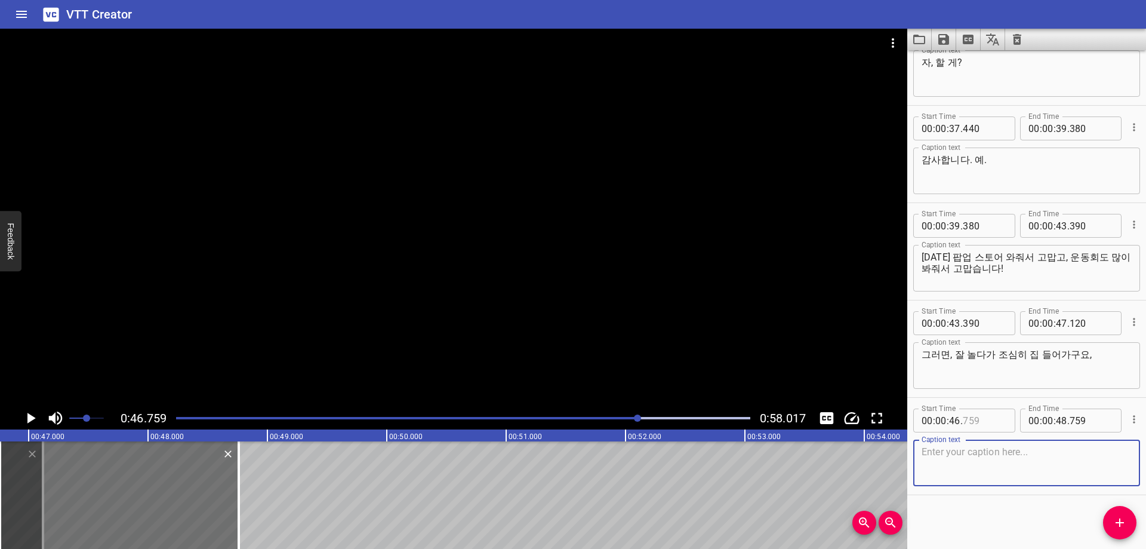
click at [977, 420] on input "number" at bounding box center [985, 420] width 44 height 24
type input "759"
click at [958, 423] on input "number" at bounding box center [954, 420] width 11 height 24
type input "47"
type input "120"
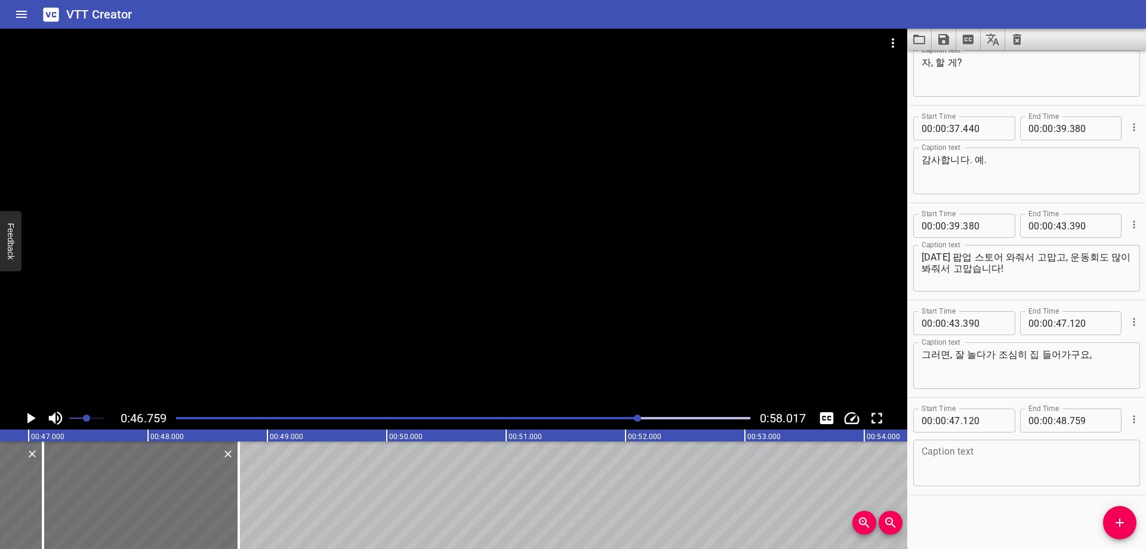
click at [943, 515] on div "Start Time 00 : 00 : 01 . 470 Start Time End Time 00 : 00 : 04 . 010 End Time C…" at bounding box center [1026, 299] width 239 height 498
click at [976, 461] on textarea at bounding box center [1027, 463] width 210 height 34
paste textarea "히나랑 많이 많이! 재밌게 놉시다."
type textarea "히나랑 많이 많이! 재밌게 놉시다."
click at [983, 512] on div "Start Time 00 : 00 : 01 . 470 Start Time End Time 00 : 00 : 04 . 010 End Time C…" at bounding box center [1026, 299] width 239 height 498
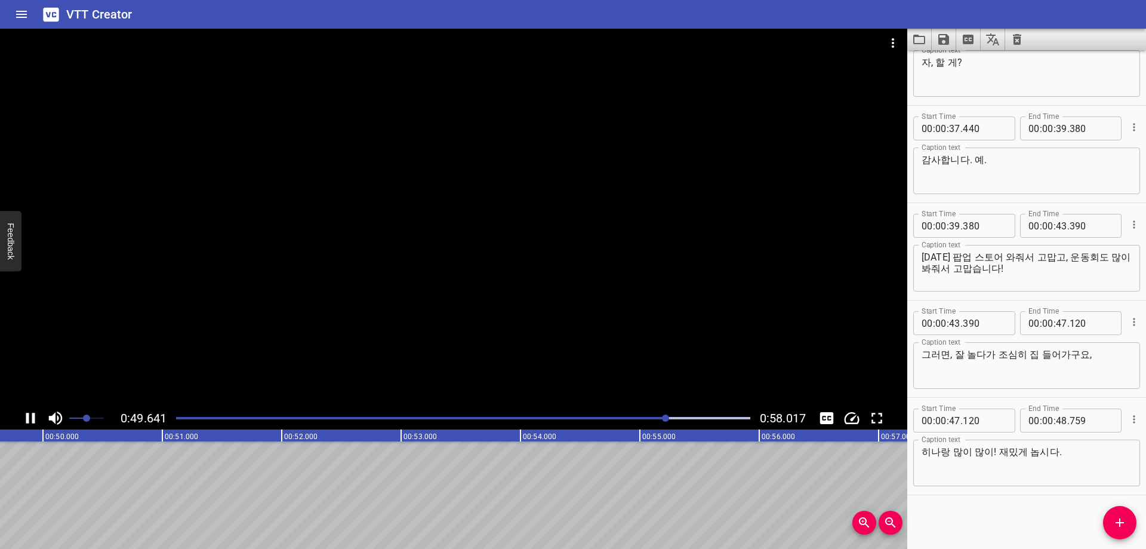
scroll to position [0, 5966]
click at [654, 418] on div "Play progress" at bounding box center [384, 418] width 574 height 2
click at [654, 418] on div "Play progress" at bounding box center [375, 418] width 574 height 2
click at [644, 418] on div "Play progress" at bounding box center [371, 418] width 574 height 2
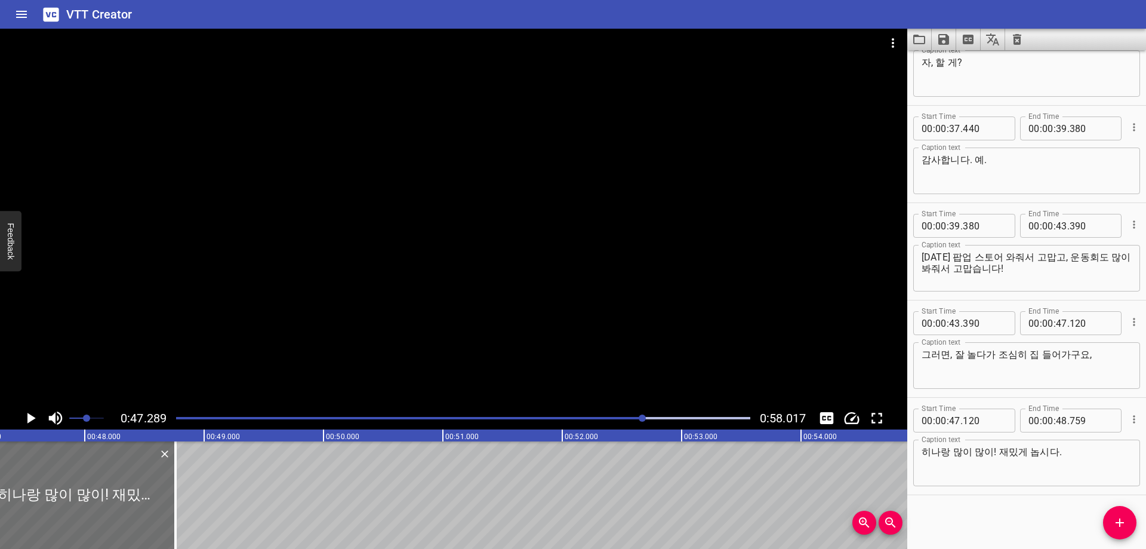
click at [640, 418] on div at bounding box center [642, 417] width 7 height 7
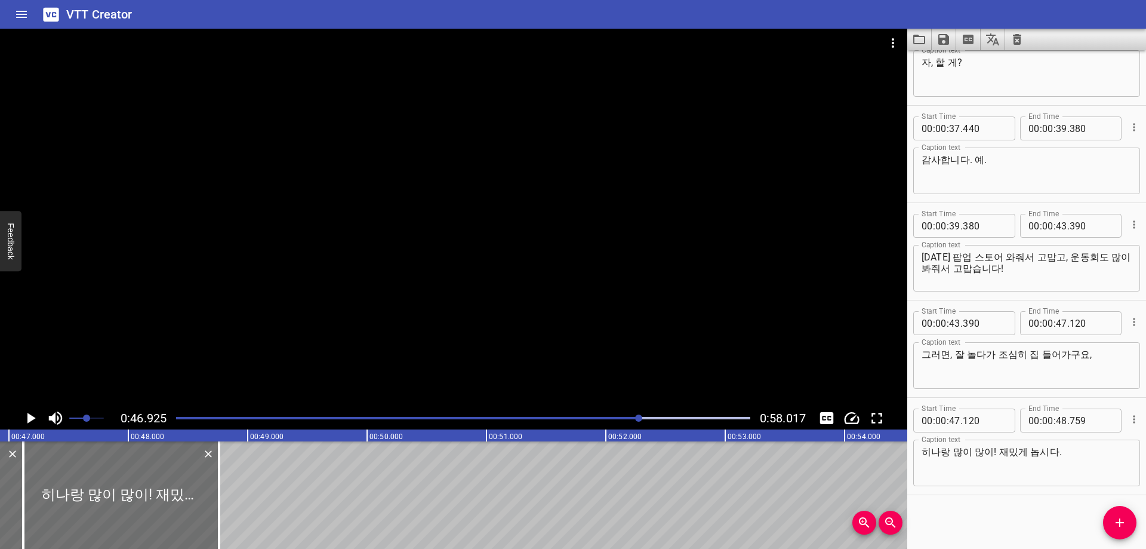
click at [620, 417] on div "Play progress" at bounding box center [353, 418] width 574 height 2
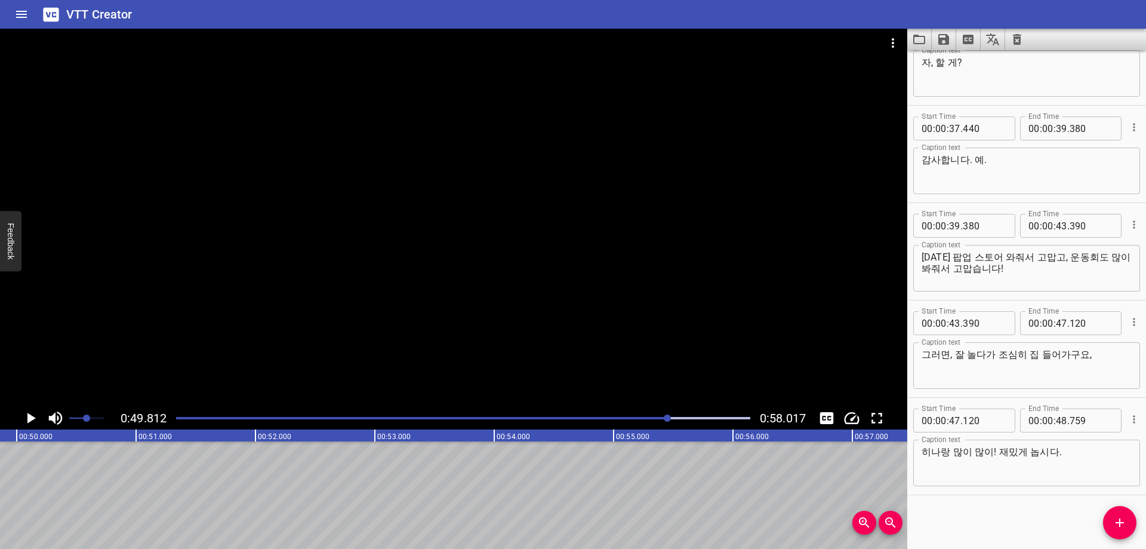
scroll to position [0, 5947]
click at [1056, 420] on input "number" at bounding box center [1061, 420] width 11 height 24
type input "49"
type input "810"
click at [1070, 516] on div "Start Time 00 : 00 : 01 . 470 Start Time End Time 00 : 00 : 04 . 010 End Time C…" at bounding box center [1026, 299] width 239 height 498
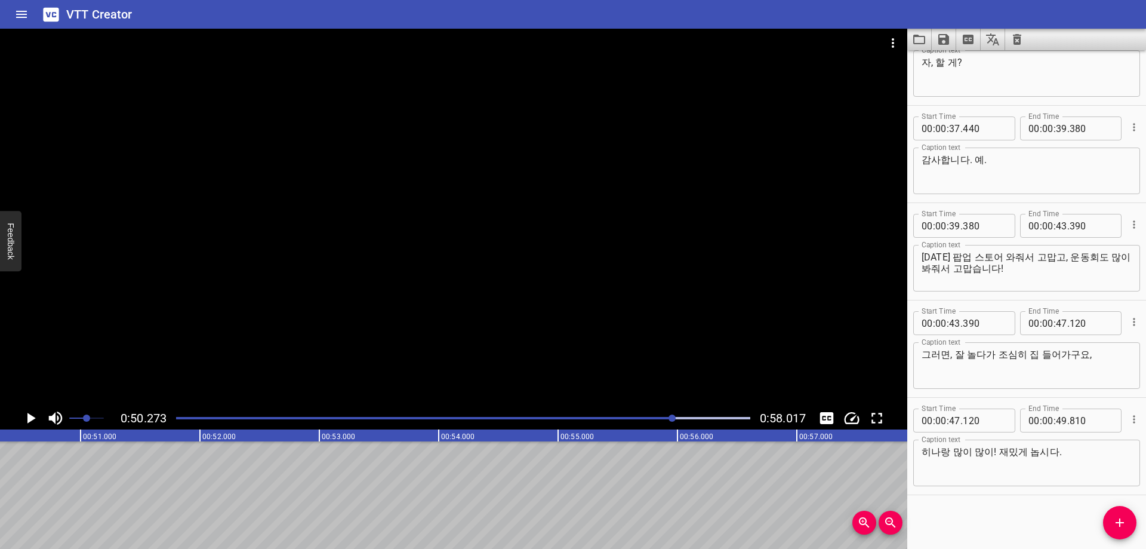
scroll to position [0, 6002]
click at [1126, 518] on icon "Add Cue" at bounding box center [1120, 522] width 14 height 14
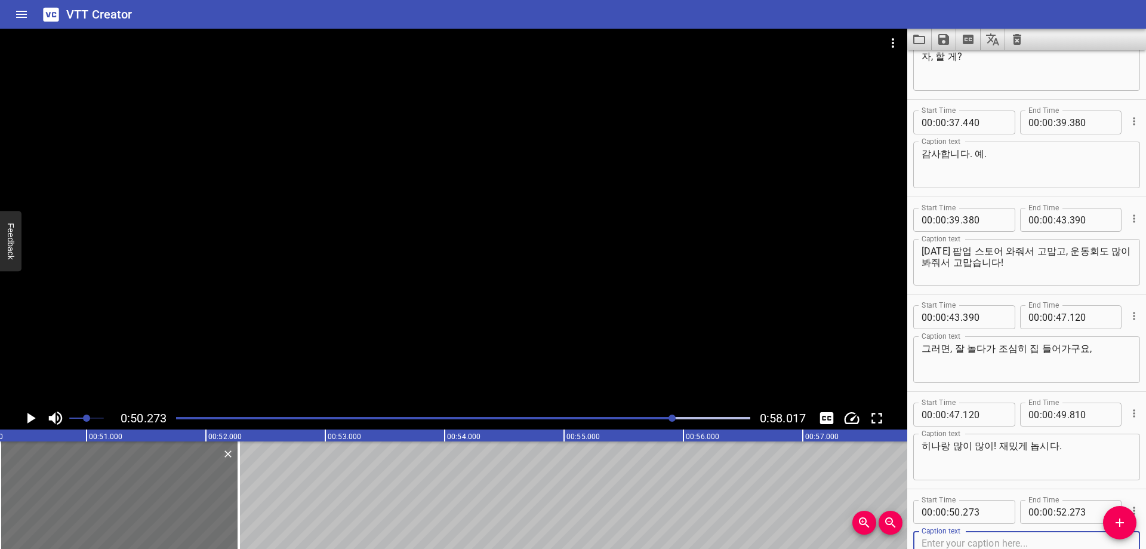
scroll to position [920, 0]
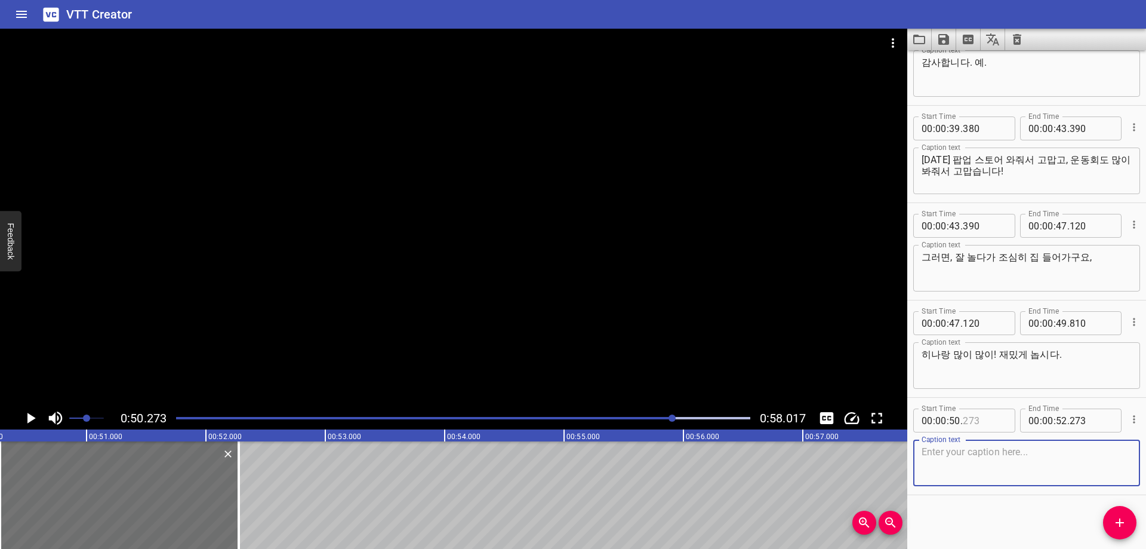
click at [983, 425] on input "number" at bounding box center [985, 420] width 44 height 24
type input "270"
drag, startPoint x: 995, startPoint y: 456, endPoint x: 981, endPoint y: 458, distance: 13.8
click at [996, 457] on textarea at bounding box center [1027, 463] width 210 height 34
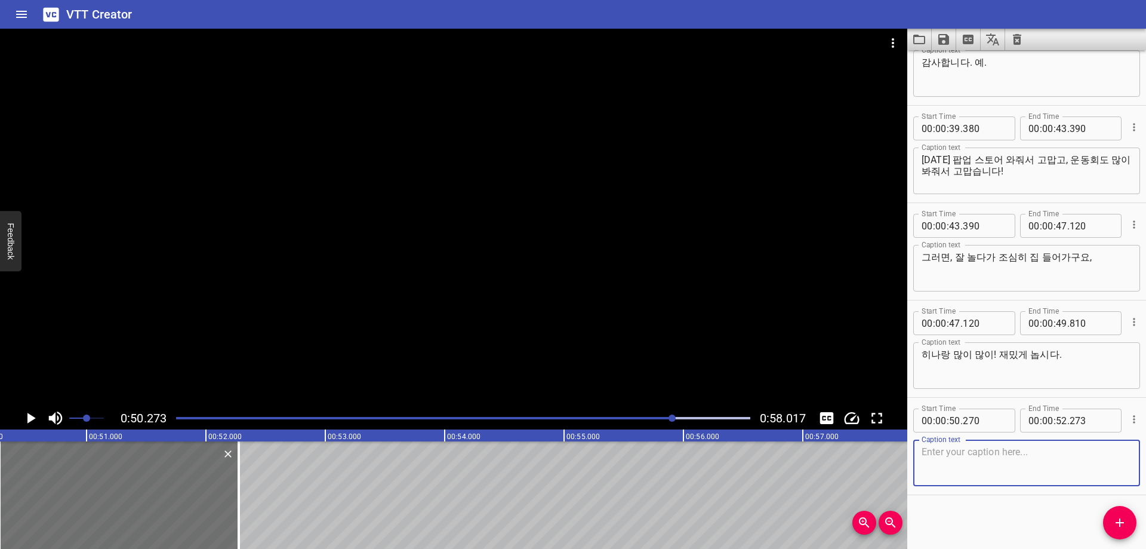
paste textarea "안뇨옹~~~! 잘 놀다가! 안녕~ 빠빠이~!"
type textarea "안뇨옹~~~! 잘 놀다가! 안녕~ 빠빠이~!"
click at [662, 419] on div at bounding box center [463, 418] width 589 height 17
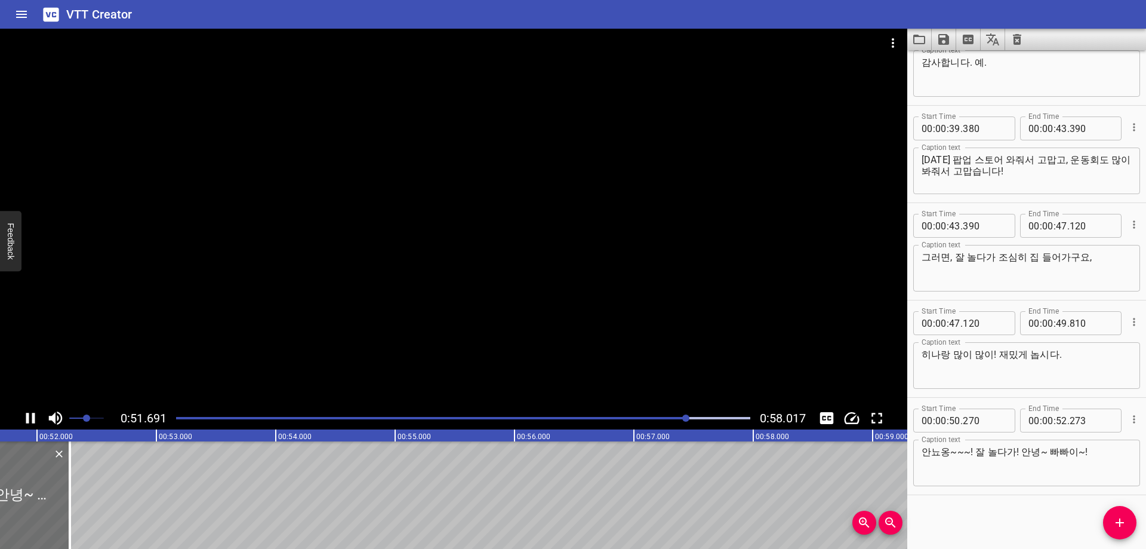
scroll to position [0, 6198]
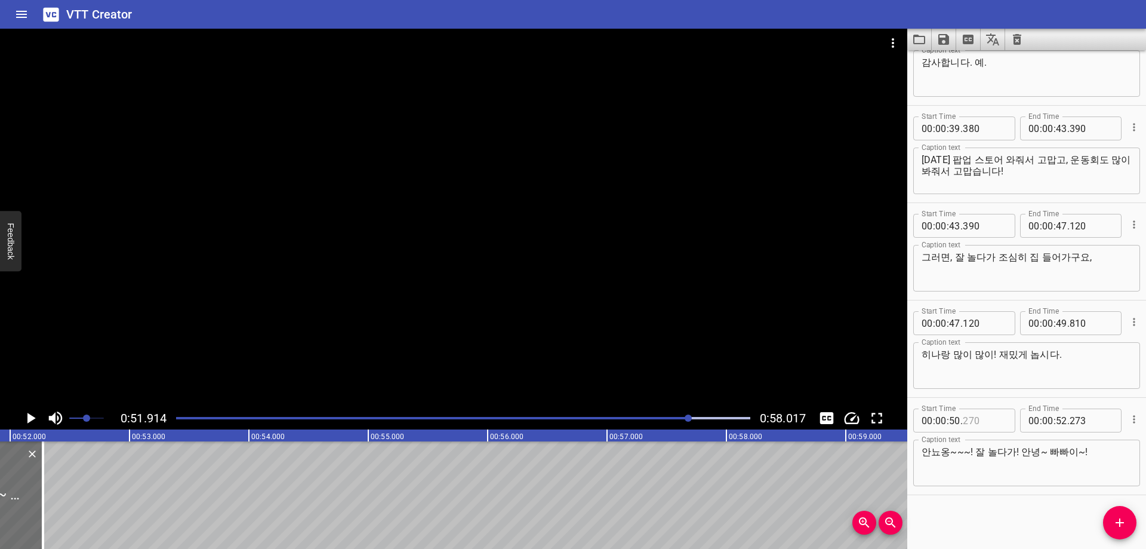
drag, startPoint x: 985, startPoint y: 418, endPoint x: 1002, endPoint y: 418, distance: 16.7
click at [986, 418] on input "number" at bounding box center [985, 420] width 44 height 24
type input "260"
click at [1008, 524] on div "Start Time 00 : 00 : 01 . 470 Start Time End Time 00 : 00 : 04 . 010 End Time C…" at bounding box center [1026, 299] width 239 height 498
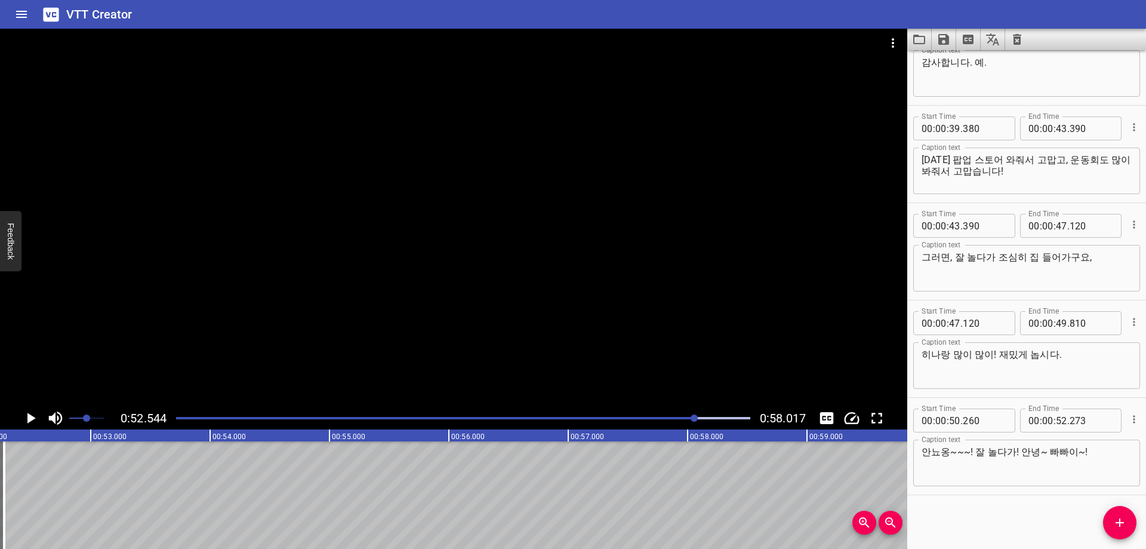
scroll to position [0, 6256]
click at [708, 421] on div at bounding box center [463, 418] width 589 height 17
click at [716, 418] on div "Play progress" at bounding box center [443, 418] width 574 height 2
click at [658, 415] on div at bounding box center [463, 418] width 589 height 17
click at [1011, 503] on div "Start Time 00 : 00 : 01 . 470 Start Time End Time 00 : 00 : 04 . 010 End Time C…" at bounding box center [1026, 299] width 239 height 498
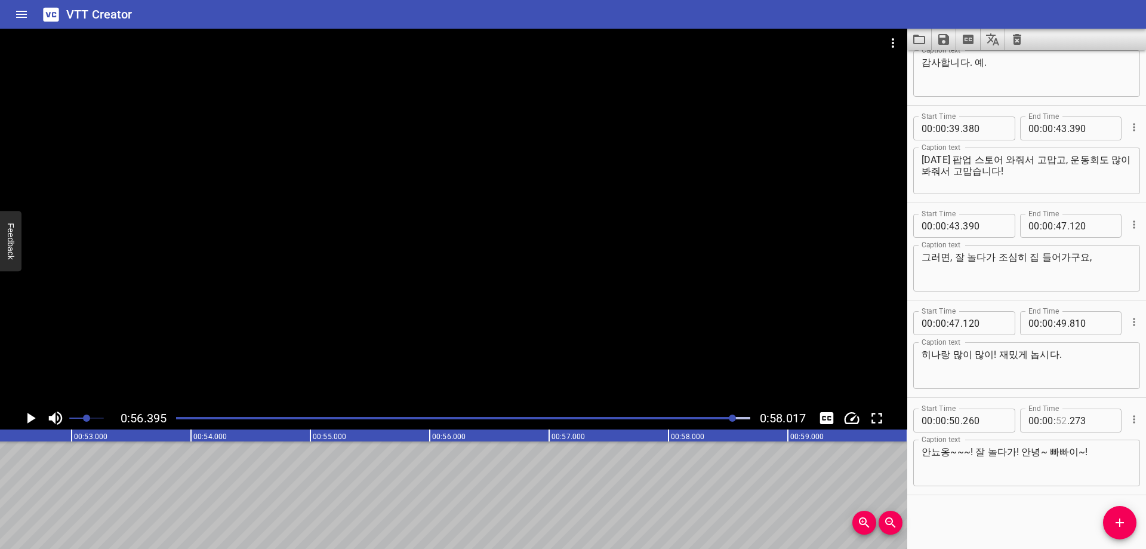
click at [1056, 421] on input "number" at bounding box center [1061, 420] width 11 height 24
type input "56"
type input "390"
click at [972, 525] on div "Start Time 00 : 00 : 01 . 470 Start Time End Time 00 : 00 : 04 . 010 End Time C…" at bounding box center [1026, 299] width 239 height 498
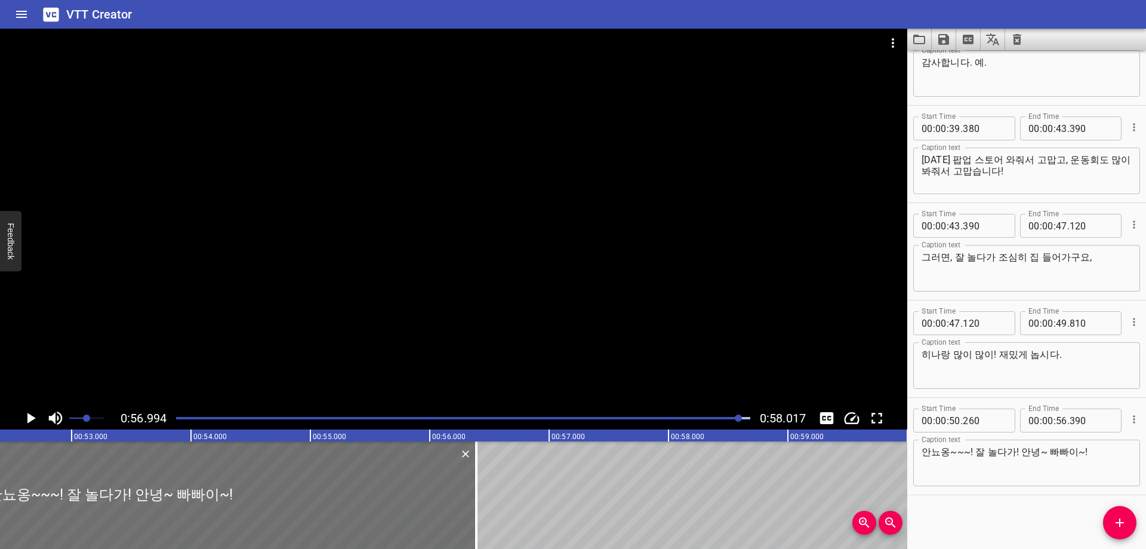
click at [719, 413] on div at bounding box center [463, 418] width 589 height 17
click at [945, 38] on icon "Save captions to file" at bounding box center [943, 39] width 11 height 11
click at [947, 67] on li "Save to VTT file" at bounding box center [976, 65] width 88 height 21
click at [954, 531] on div "Start Time 00 : 00 : 01 . 470 Start Time End Time 00 : 00 : 04 . 010 End Time C…" at bounding box center [1026, 299] width 239 height 498
click at [895, 39] on icon "Video Options" at bounding box center [893, 43] width 14 height 14
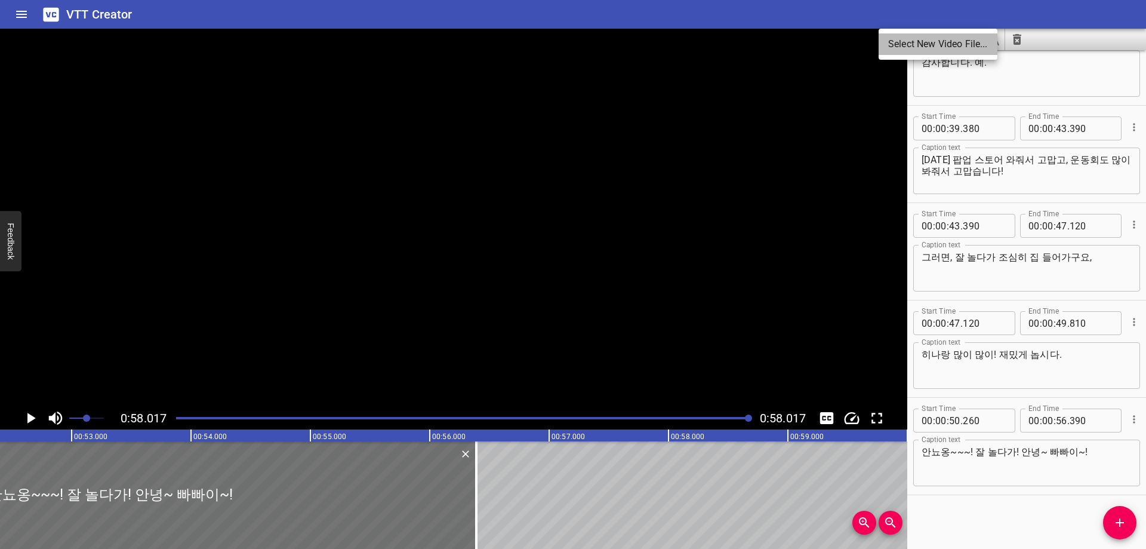
click at [910, 52] on li "Select New Video File..." at bounding box center [938, 43] width 119 height 21
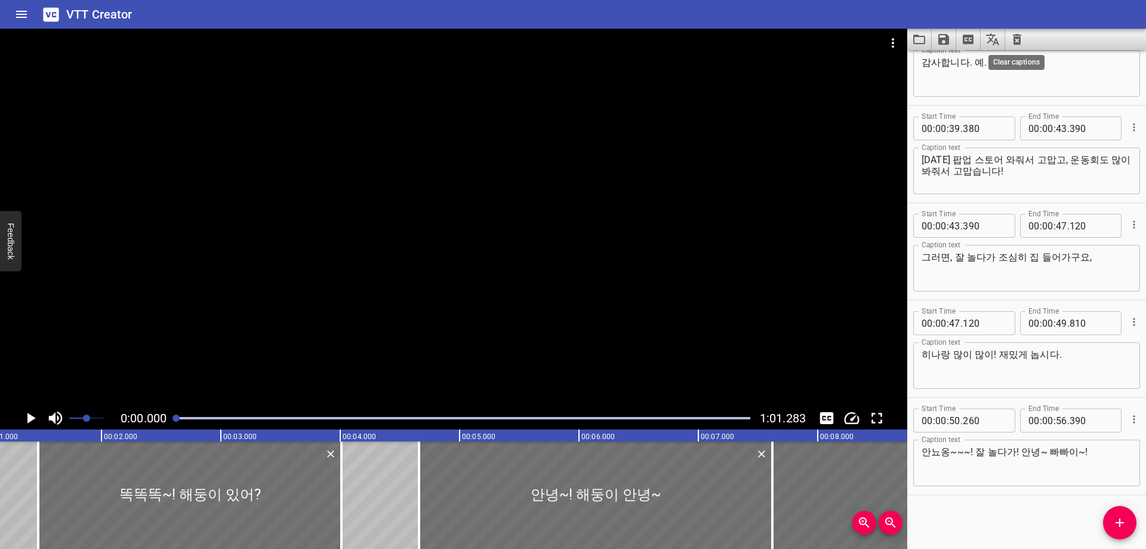
scroll to position [0, 13]
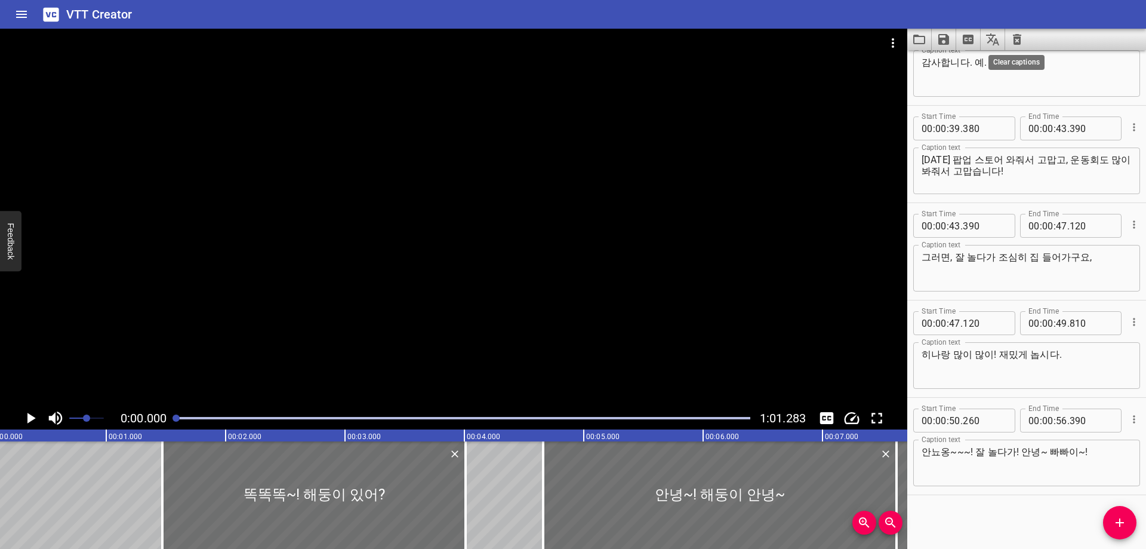
click at [1015, 42] on icon "Clear captions" at bounding box center [1017, 39] width 14 height 14
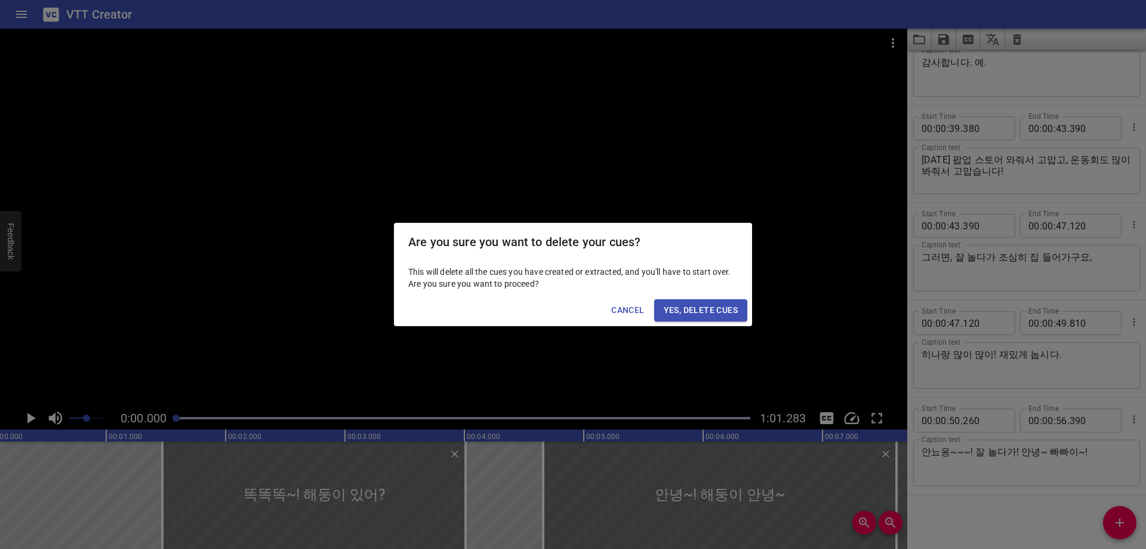
scroll to position [0, 0]
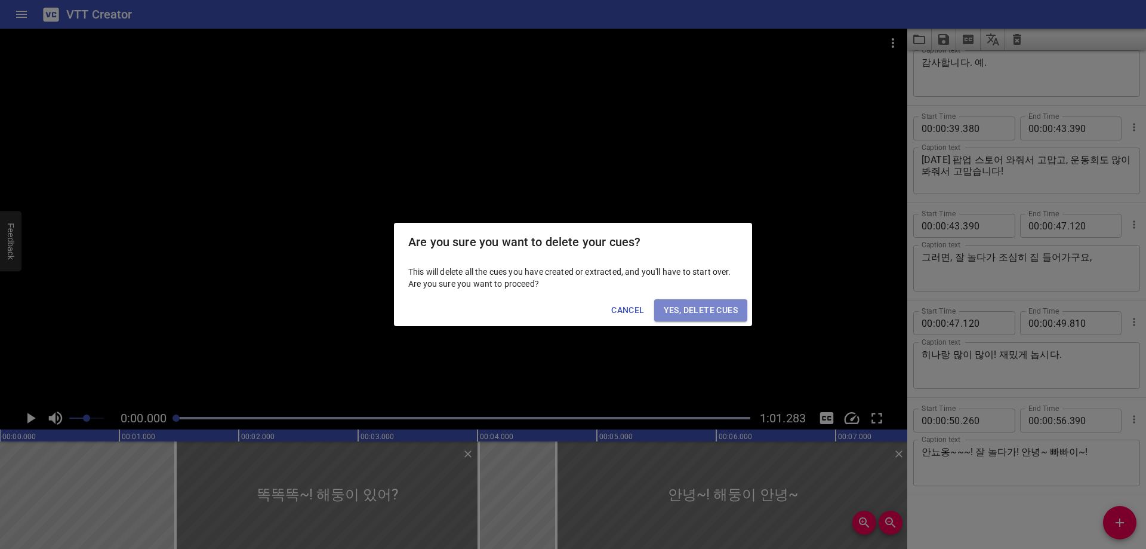
click at [719, 310] on span "Yes, Delete Cues" at bounding box center [701, 310] width 74 height 15
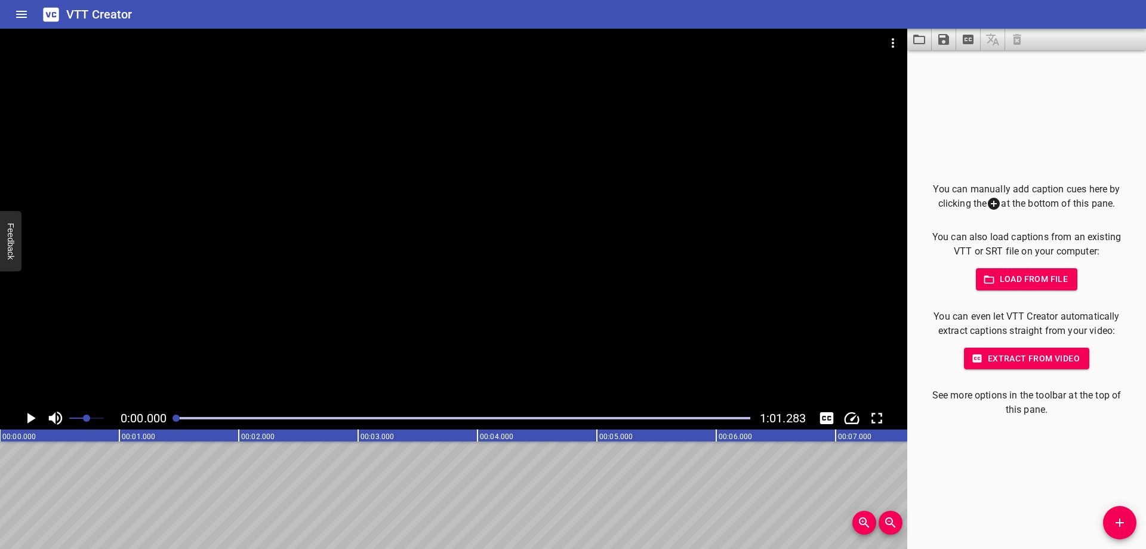
click at [1008, 524] on div "You can manually add caption cues here by clicking the at the bottom of this pa…" at bounding box center [1026, 299] width 239 height 498
click at [1015, 490] on div "You can manually add caption cues here by clicking the at the bottom of this pa…" at bounding box center [1026, 299] width 239 height 498
click at [1120, 521] on icon "Add Cue" at bounding box center [1120, 522] width 8 height 8
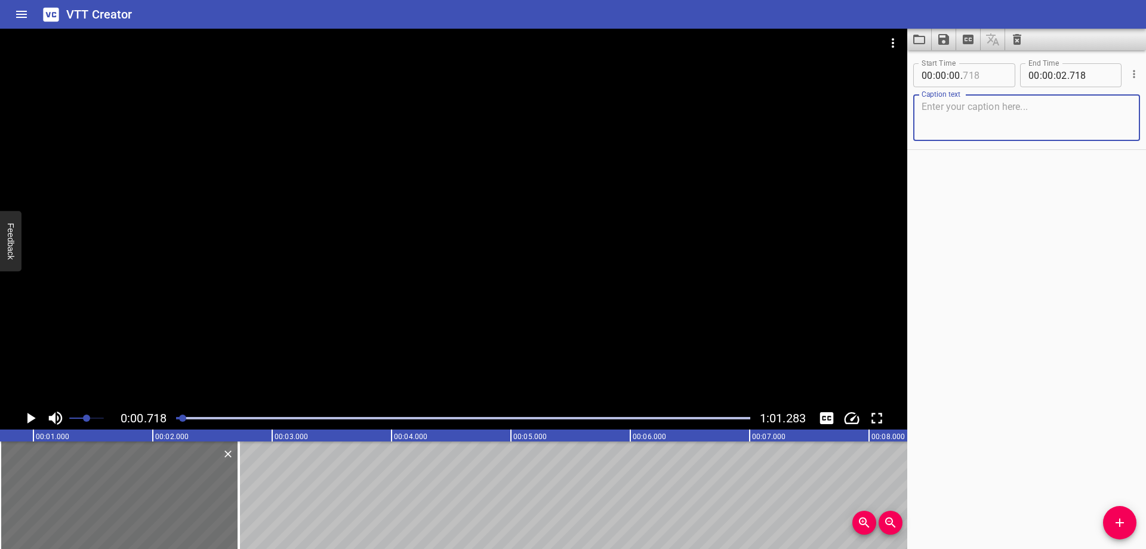
click at [978, 76] on input "number" at bounding box center [985, 75] width 44 height 24
type input "710"
click at [1021, 133] on textarea at bounding box center [1027, 118] width 210 height 34
paste textarea "파스텔~그리고 마로!"
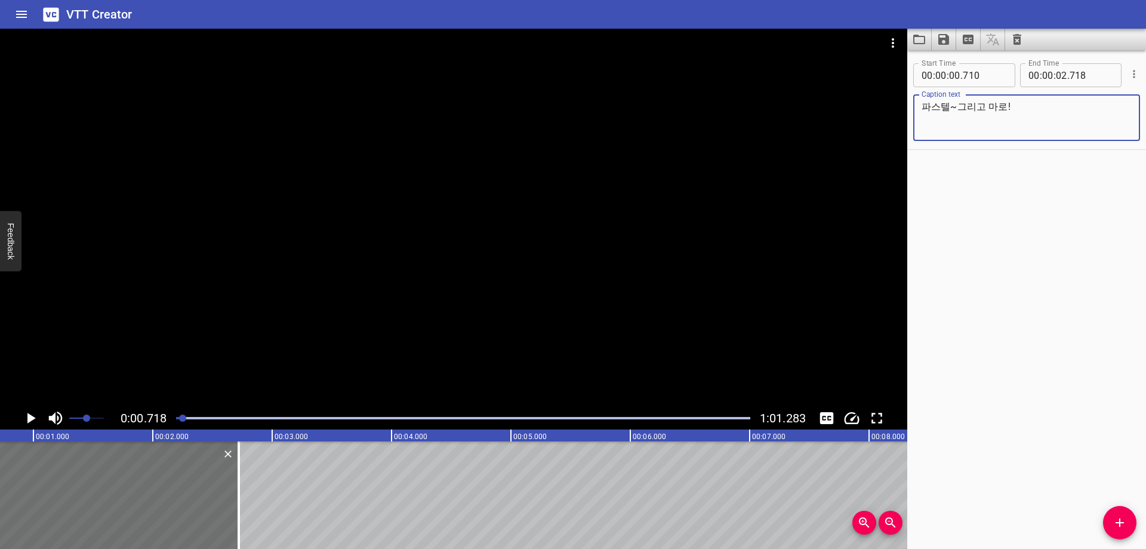
type textarea "파스텔~그리고 마로!"
click at [1018, 239] on div "Start Time 00 : 00 : 00 . 710 Start Time End Time 00 : 00 : 02 . 718 End Time C…" at bounding box center [1026, 299] width 239 height 498
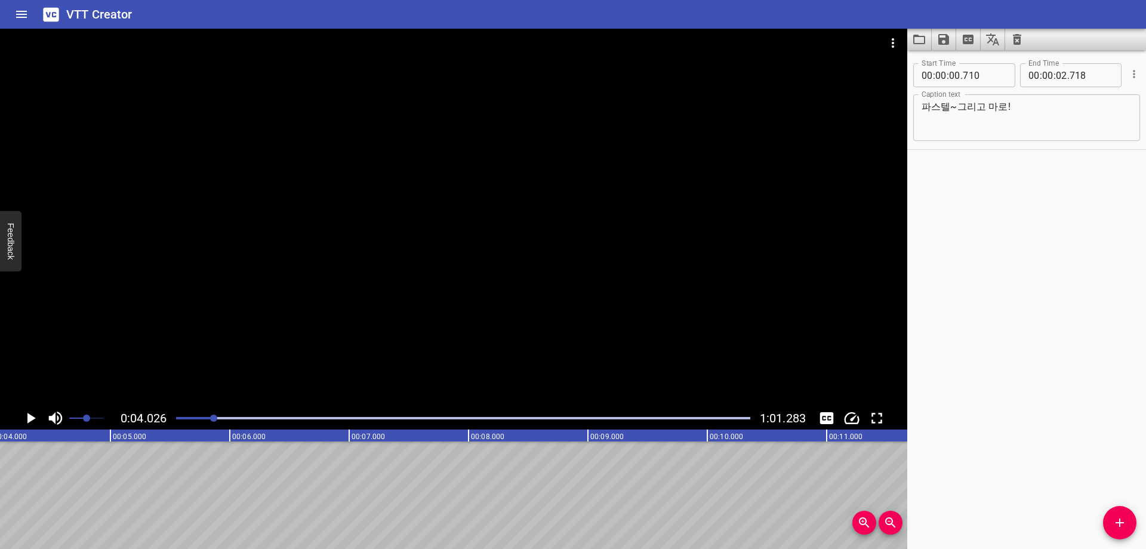
scroll to position [0, 481]
click at [1058, 77] on input "number" at bounding box center [1061, 75] width 11 height 24
type input "04"
type input "020"
click at [1052, 223] on div "Start Time 00 : 00 : 00 . 710 Start Time End Time 00 : 00 : 04 . 020 End Time C…" at bounding box center [1026, 299] width 239 height 498
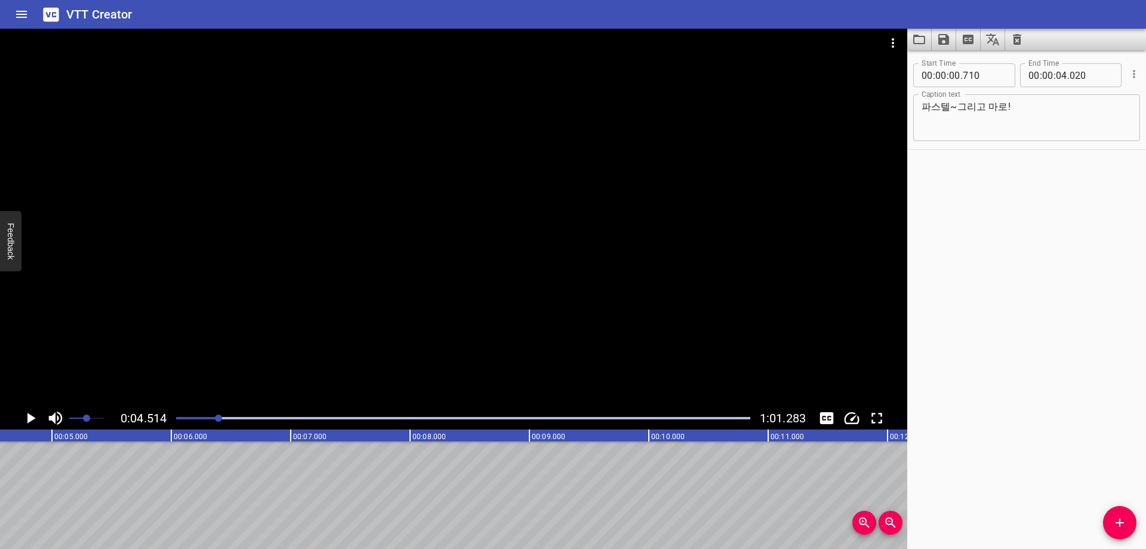
scroll to position [0, 539]
click at [1123, 514] on button "Add Cue" at bounding box center [1119, 522] width 33 height 33
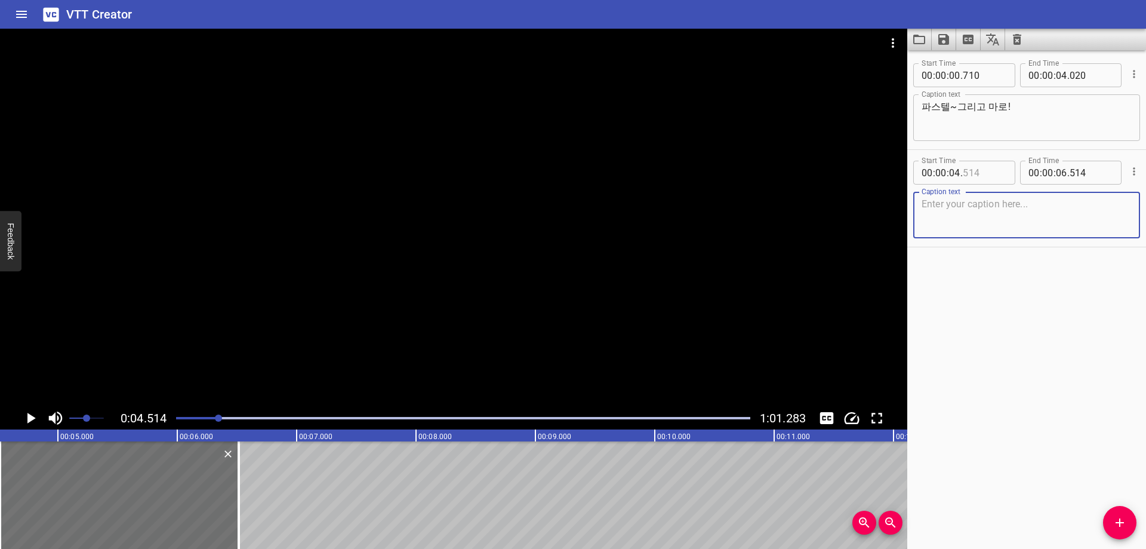
click at [987, 178] on input "number" at bounding box center [985, 173] width 44 height 24
type input "510"
click at [999, 205] on textarea at bounding box center [1027, 215] width 210 height 34
paste textarea "안녕하십니까. 시로입니다!"
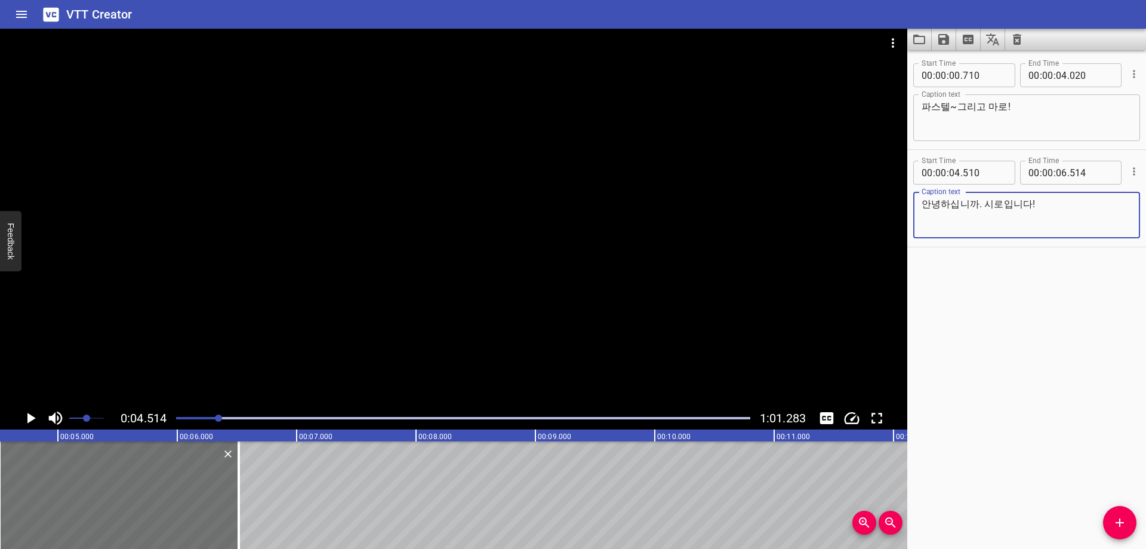
type textarea "안녕하십니까. 시로입니다!"
click at [1000, 319] on div "Start Time 00 : 00 : 00 . 710 Start Time End Time 00 : 00 : 04 . 020 End Time C…" at bounding box center [1026, 299] width 239 height 498
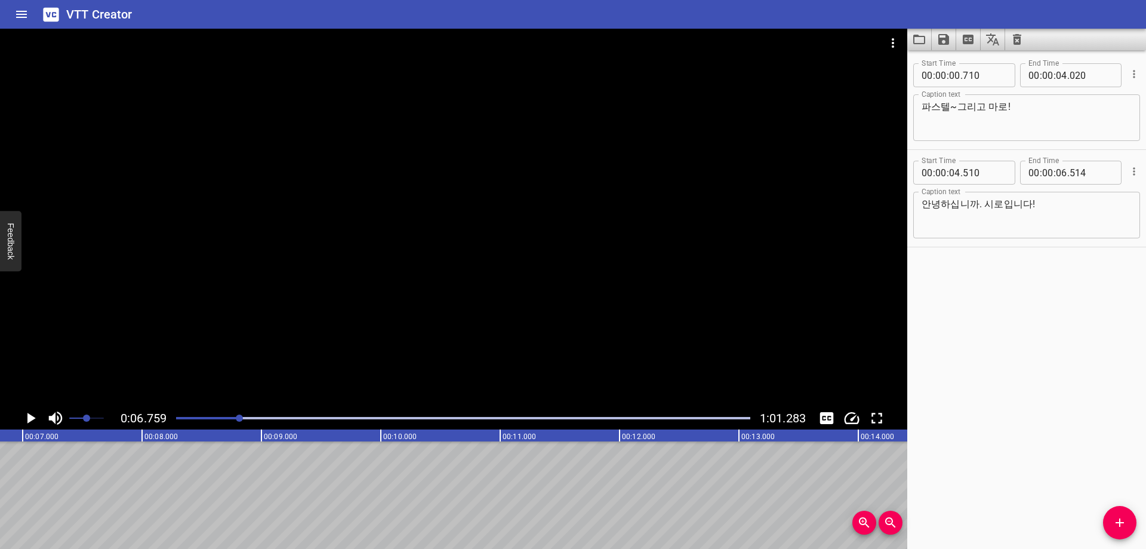
scroll to position [0, 807]
click at [1056, 177] on input "number" at bounding box center [1061, 173] width 11 height 24
type input "06"
type input "750"
click at [1128, 510] on button "Add Cue" at bounding box center [1119, 522] width 33 height 33
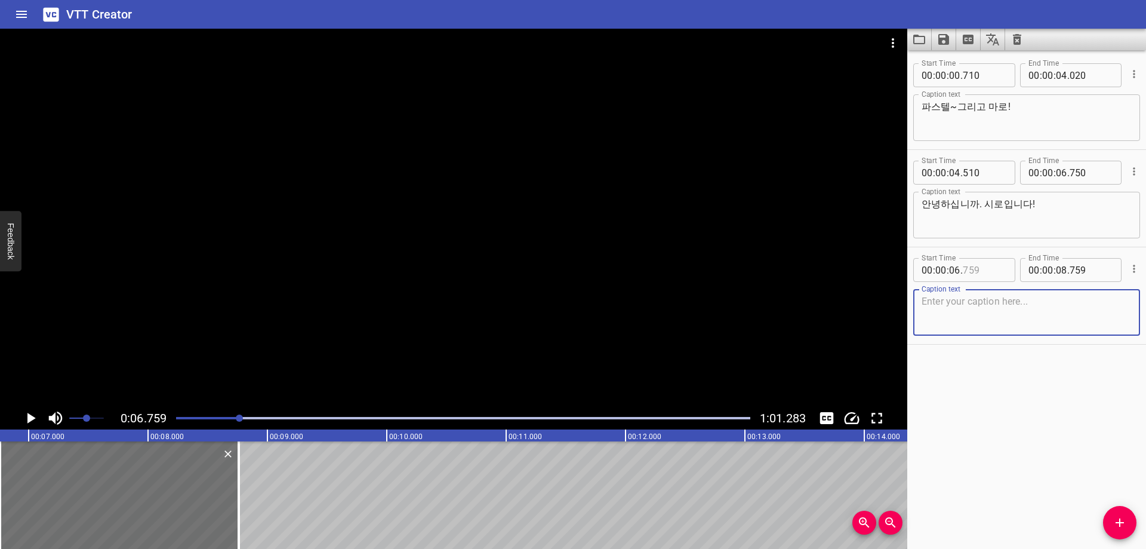
click at [984, 264] on input "number" at bounding box center [985, 270] width 44 height 24
type input "750"
click at [962, 323] on textarea at bounding box center [1027, 312] width 210 height 34
paste textarea "와~ 오늘 정말 많이 와주셨는데요!"
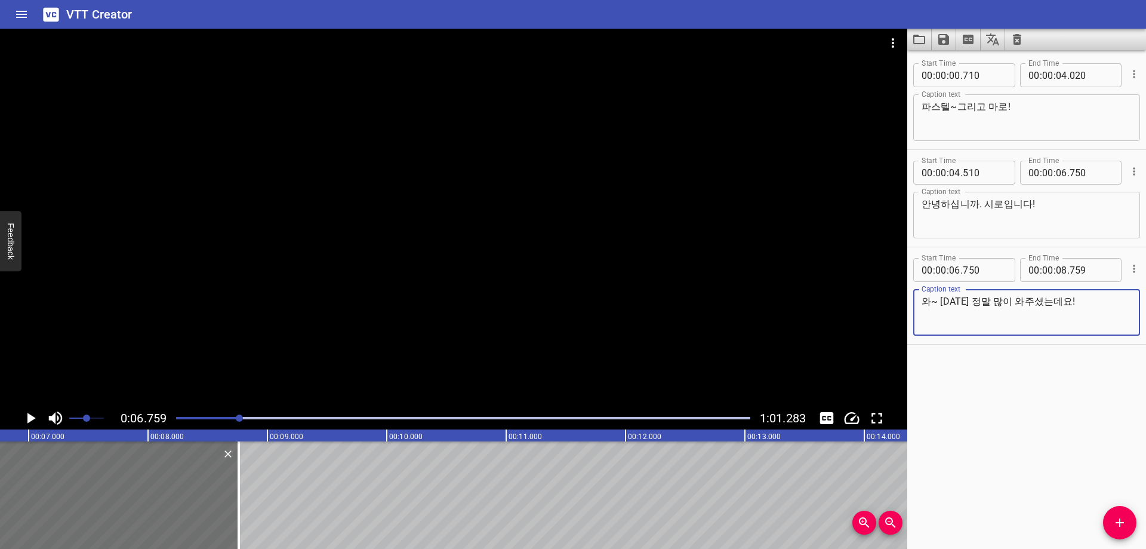
type textarea "와~ 오늘 정말 많이 와주셨는데요!"
click at [1006, 404] on div "Start Time 00 : 00 : 00 . 710 Start Time End Time 00 : 00 : 04 . 020 End Time C…" at bounding box center [1026, 299] width 239 height 498
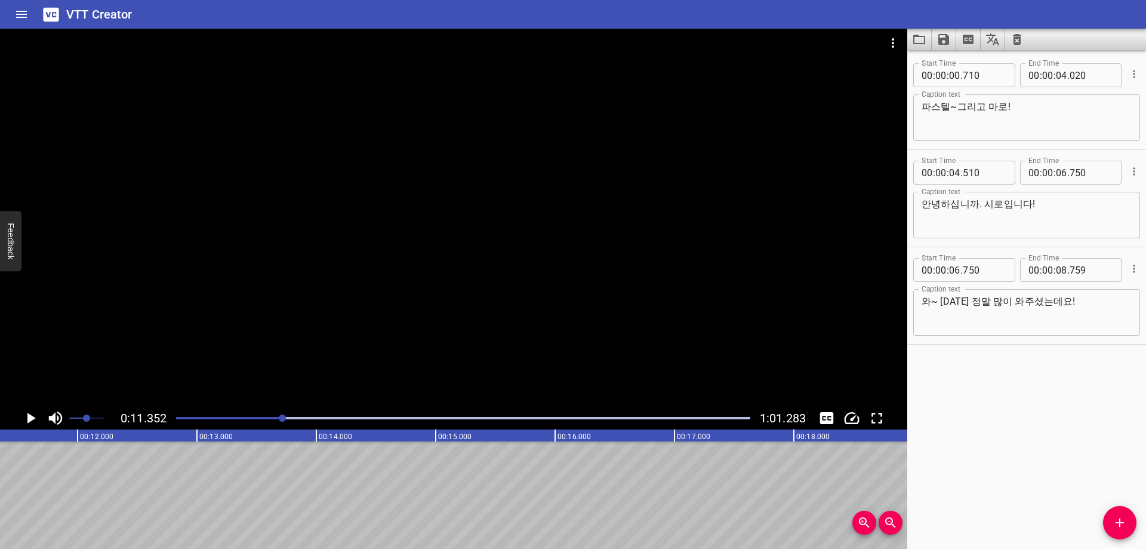
scroll to position [0, 1349]
click at [1056, 269] on input "number" at bounding box center [1061, 270] width 11 height 24
type input "11"
type input "300"
click at [1127, 529] on button "Add Cue" at bounding box center [1119, 522] width 33 height 33
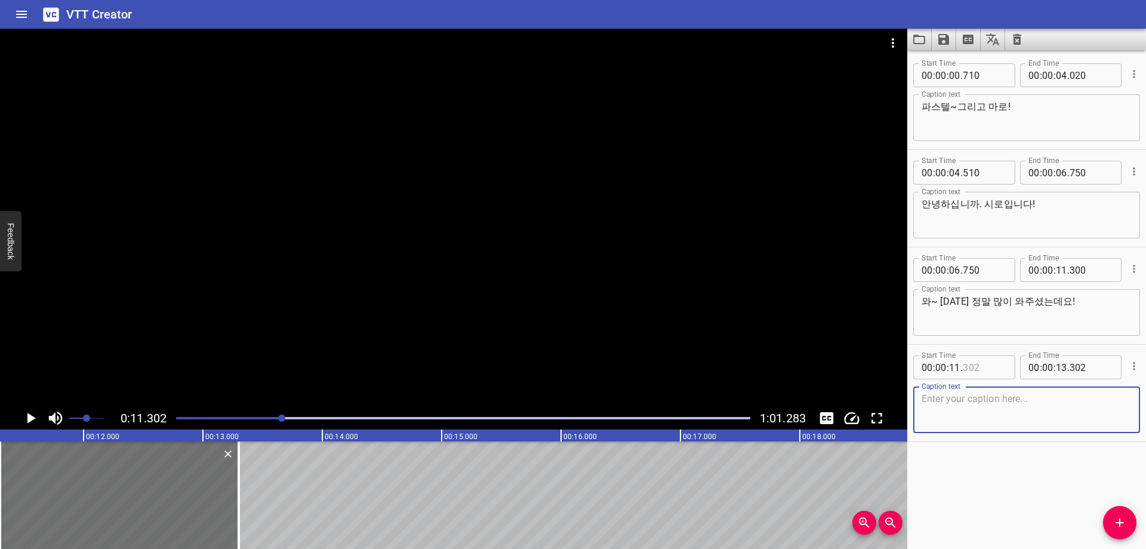
click at [999, 372] on input "number" at bounding box center [985, 367] width 44 height 24
type input "300"
click at [977, 426] on textarea at bounding box center [1027, 410] width 210 height 34
paste textarea "외..왼쪽~오른쪽~"
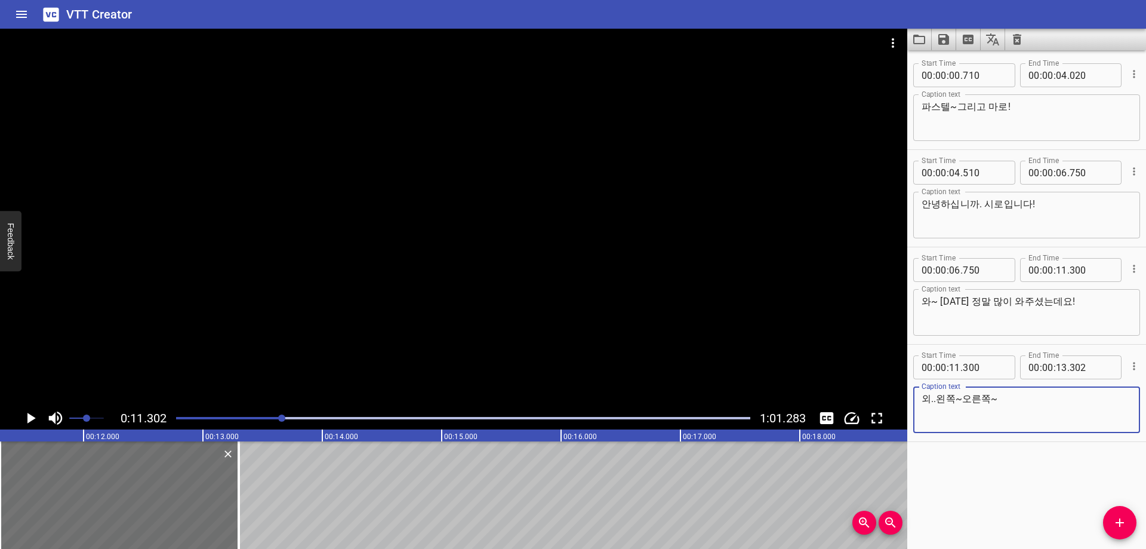
type textarea "외..왼쪽~오른쪽~"
click at [972, 478] on div "Start Time 00 : 00 : 00 . 710 Start Time End Time 00 : 00 : 04 . 020 End Time C…" at bounding box center [1026, 299] width 239 height 498
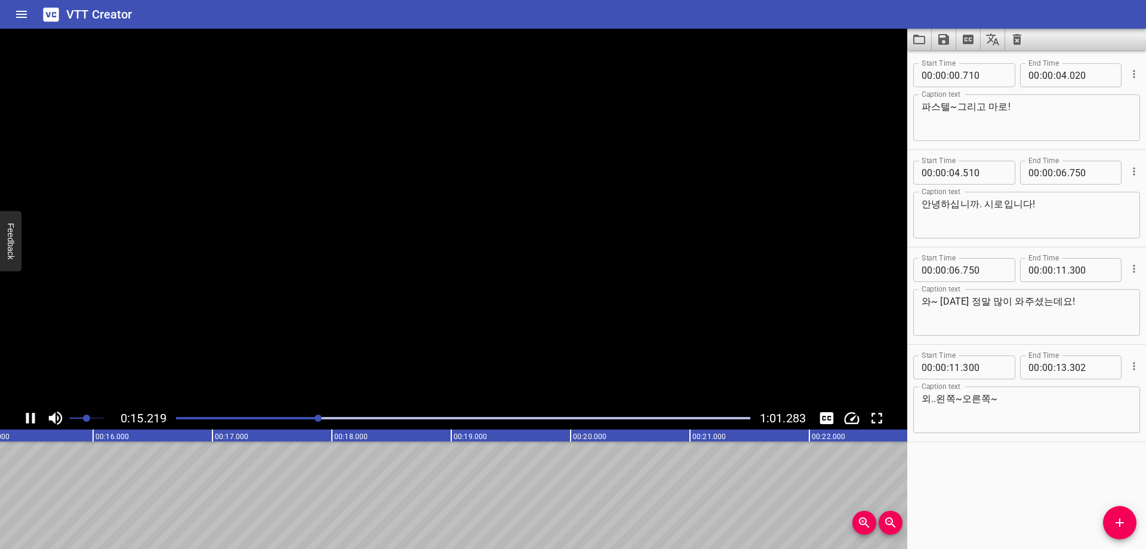
scroll to position [0, 1845]
click at [315, 419] on div at bounding box center [463, 418] width 589 height 17
click at [1058, 372] on input "number" at bounding box center [1061, 367] width 11 height 24
type input "15"
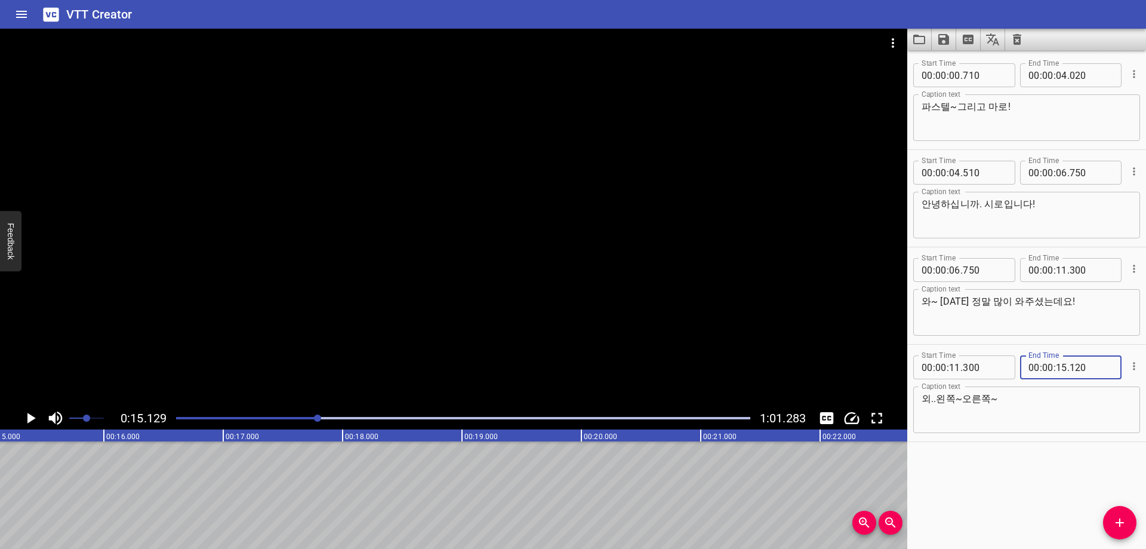
type input "120"
click at [1110, 514] on button "Add Cue" at bounding box center [1119, 522] width 33 height 33
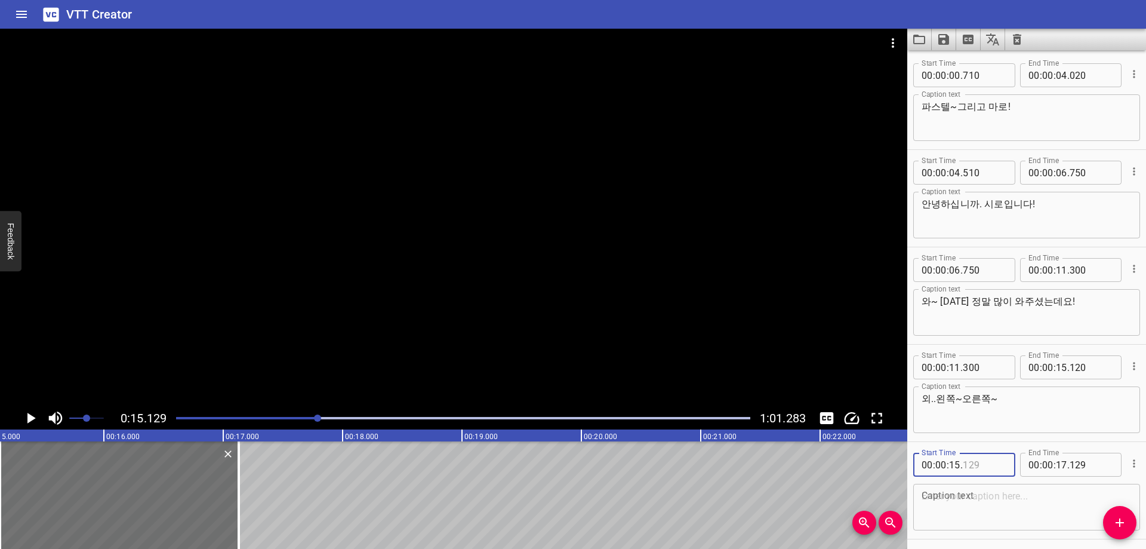
click at [987, 469] on input "number" at bounding box center [985, 464] width 44 height 24
type input "120"
click at [963, 502] on textarea at bounding box center [1027, 507] width 210 height 34
paste textarea "어, 이렇게 한다고 시로 꼬리 만지면 안 돼요~!"
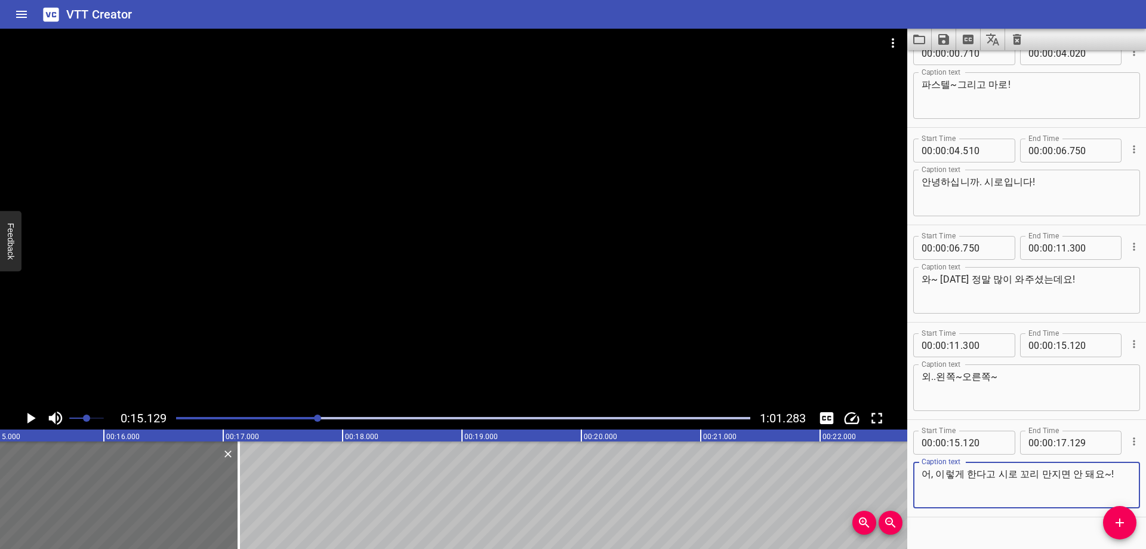
scroll to position [44, 0]
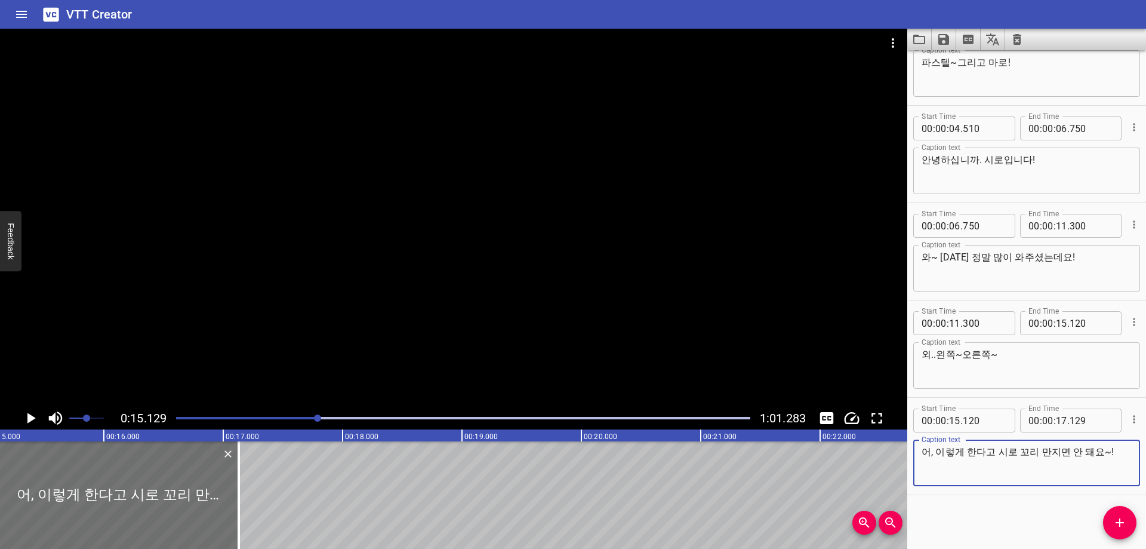
type textarea "어, 이렇게 한다고 시로 꼬리 만지면 안 돼요~!"
click at [960, 505] on div "Start Time 00 : 00 : 00 . 710 Start Time End Time 00 : 00 : 04 . 020 End Time C…" at bounding box center [1026, 299] width 239 height 498
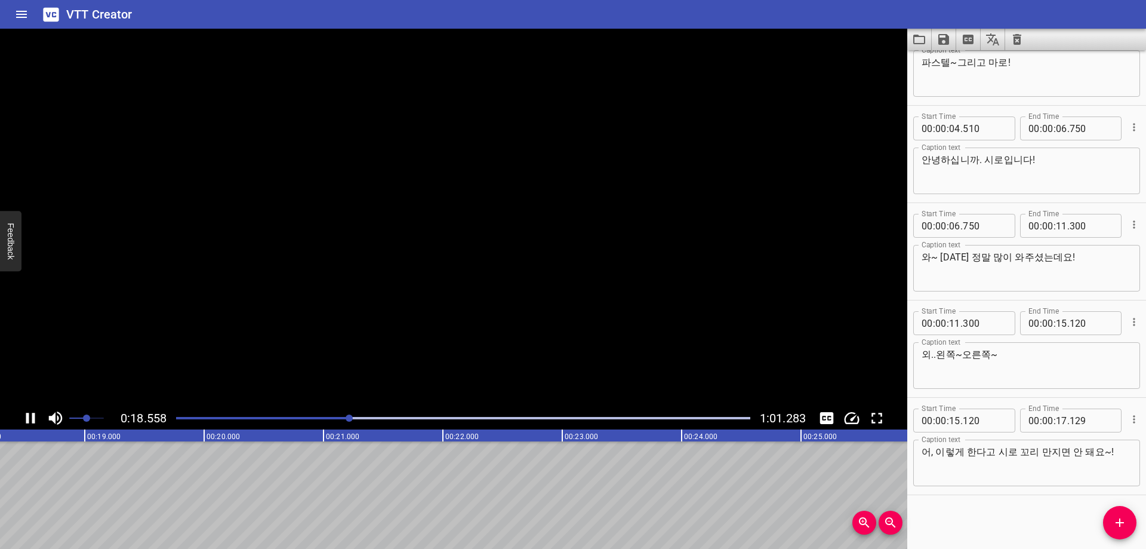
scroll to position [0, 2222]
click at [1058, 424] on input "number" at bounding box center [1061, 420] width 11 height 24
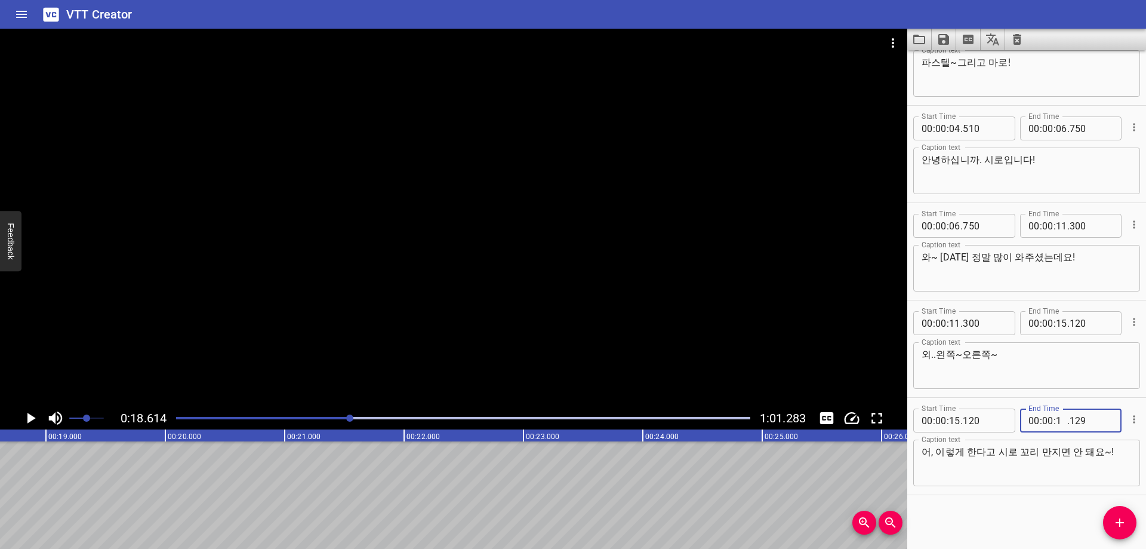
type input "18"
type input "610"
click at [1115, 518] on icon "Add Cue" at bounding box center [1120, 522] width 14 height 14
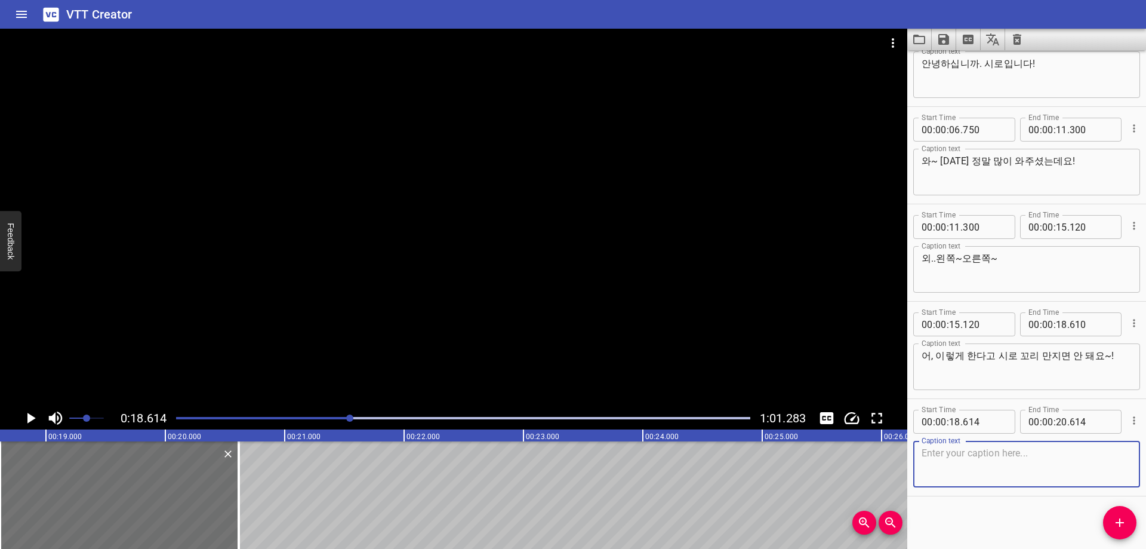
scroll to position [141, 0]
click at [983, 427] on input "number" at bounding box center [985, 420] width 44 height 24
type input "610"
drag, startPoint x: 968, startPoint y: 461, endPoint x: 977, endPoint y: 497, distance: 36.9
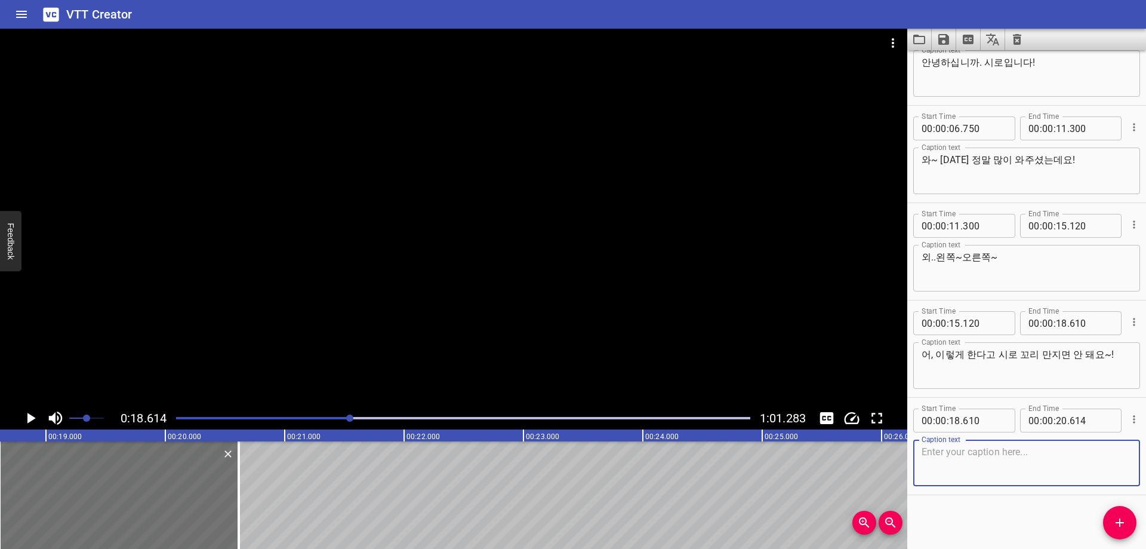
click at [968, 462] on textarea at bounding box center [1027, 463] width 210 height 34
paste textarea "그리고, 오늘 시로 체육하는 거 잘 보셨나요?"
type textarea "그리고, 오늘 시로 체육하는 거 잘 보셨나요?"
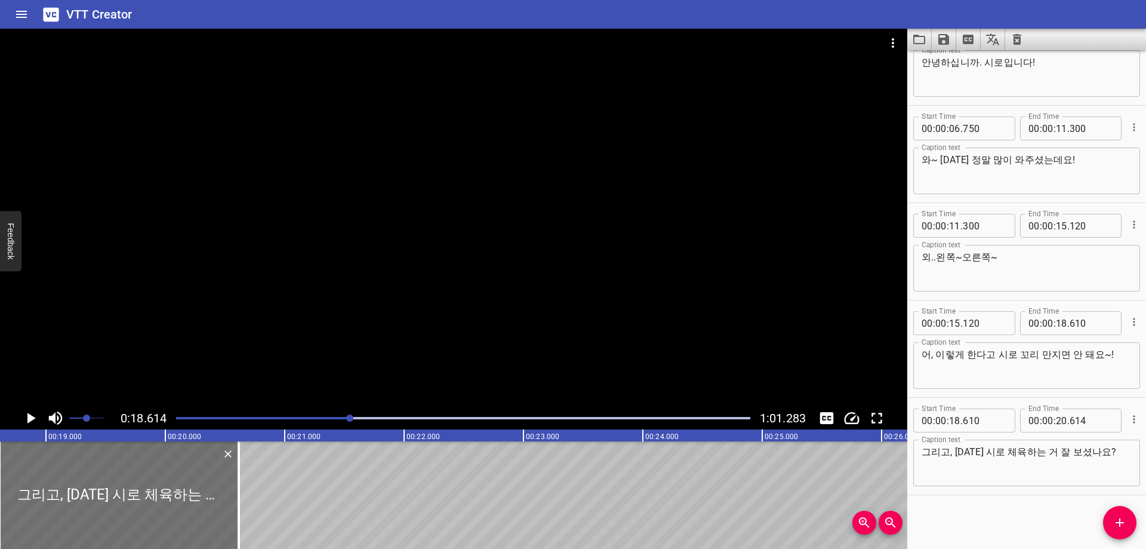
click at [977, 516] on div "Start Time 00 : 00 : 00 . 710 Start Time End Time 00 : 00 : 04 . 020 End Time C…" at bounding box center [1026, 299] width 239 height 498
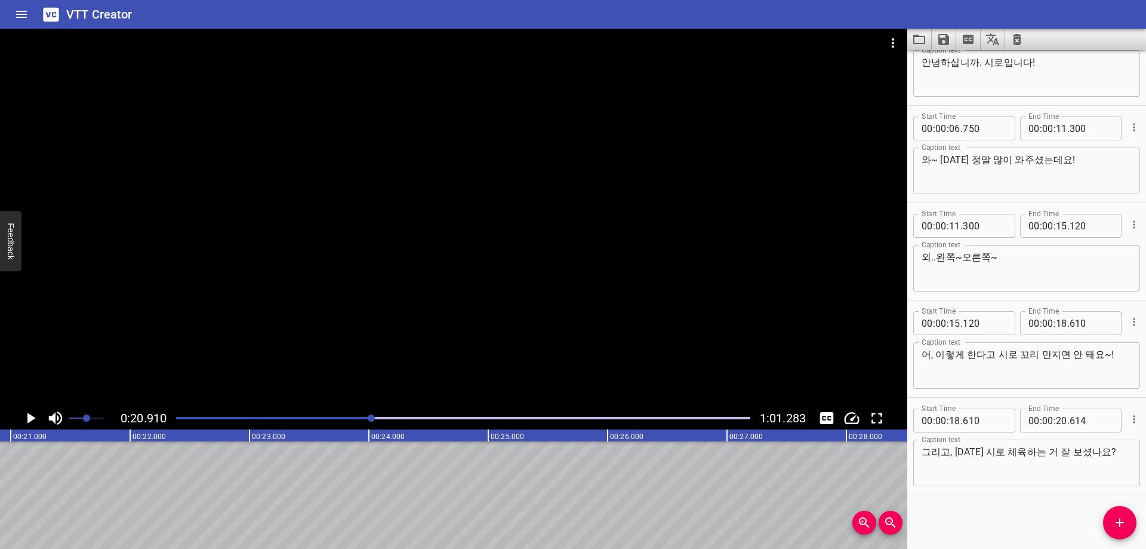
click at [378, 420] on div at bounding box center [463, 418] width 589 height 17
click at [1057, 425] on input "number" at bounding box center [1061, 420] width 11 height 24
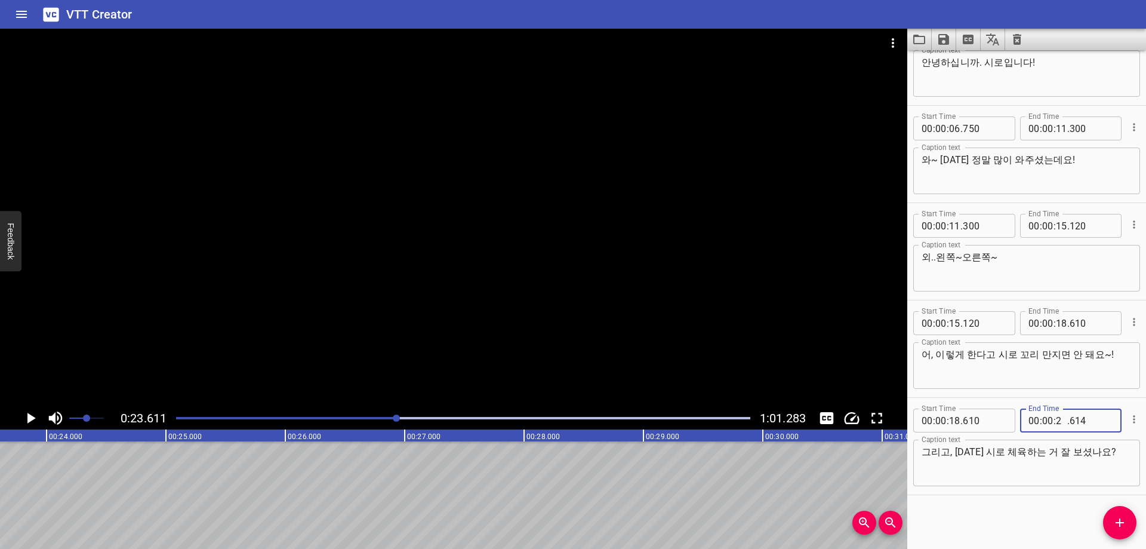
type input "23"
type input "610"
click at [1108, 528] on span "Add Cue" at bounding box center [1119, 522] width 33 height 14
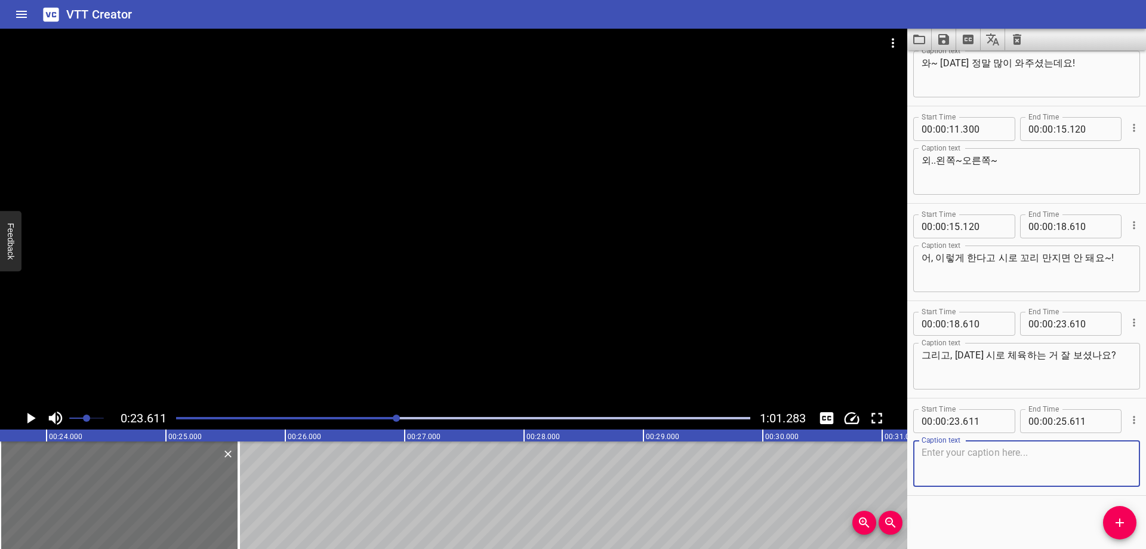
scroll to position [239, 0]
click at [998, 429] on input "number" at bounding box center [985, 420] width 44 height 24
type input "610"
click at [956, 461] on textarea at bounding box center [1027, 463] width 210 height 34
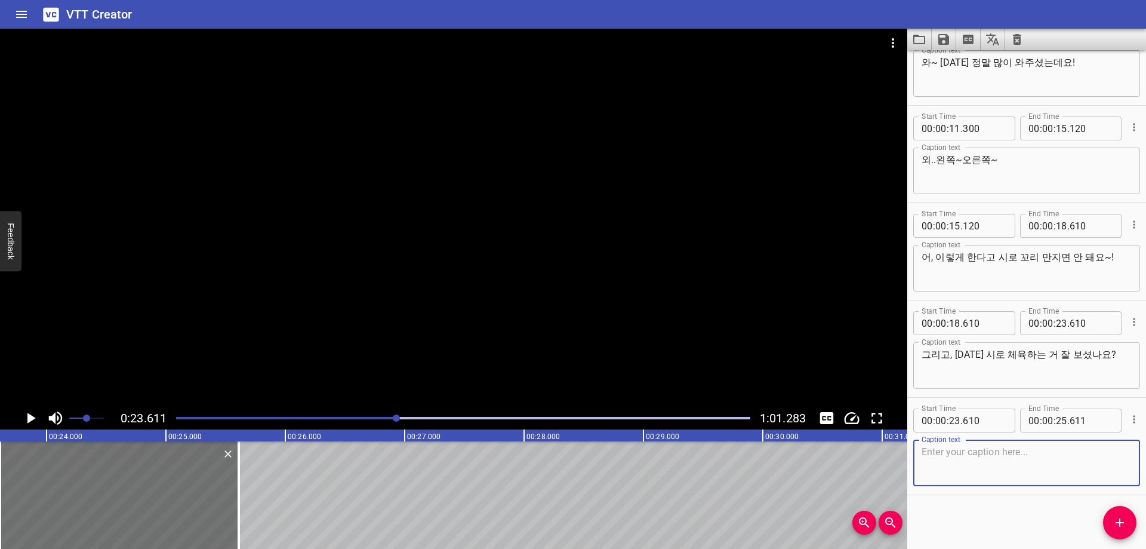
paste textarea "그리고 체육복도 시로가 이렇게 입었는데요 바지가 좀 짧은데,"
type textarea "그리고 체육복도 시로가 이렇게 입었는데요 바지가 좀 짧은데,"
click at [972, 521] on div "Start Time 00 : 00 : 00 . 710 Start Time End Time 00 : 00 : 04 . 020 End Time C…" at bounding box center [1026, 299] width 239 height 498
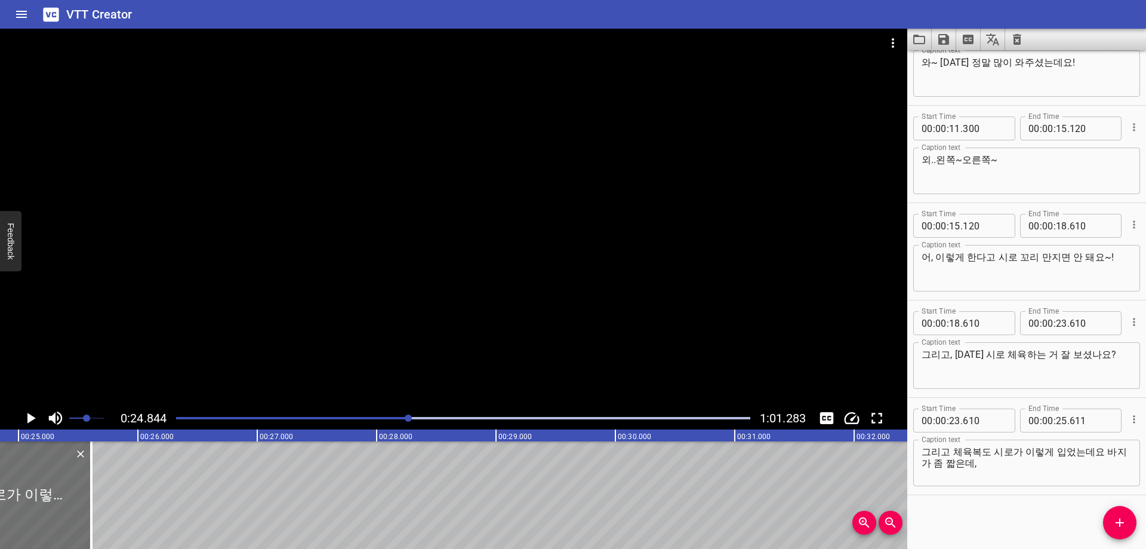
click at [387, 413] on div at bounding box center [463, 418] width 589 height 17
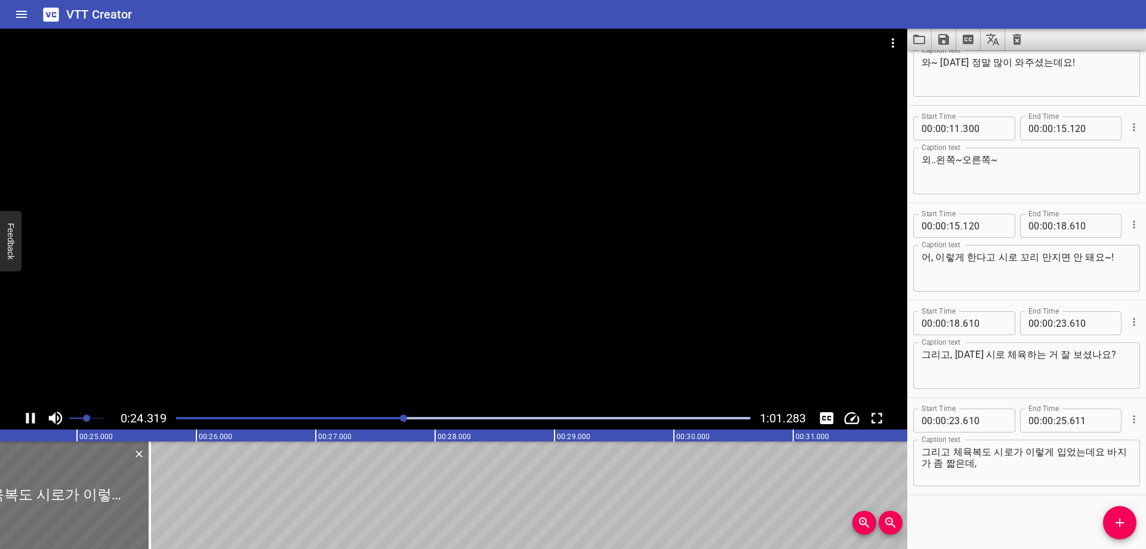
click at [429, 414] on div at bounding box center [463, 418] width 589 height 17
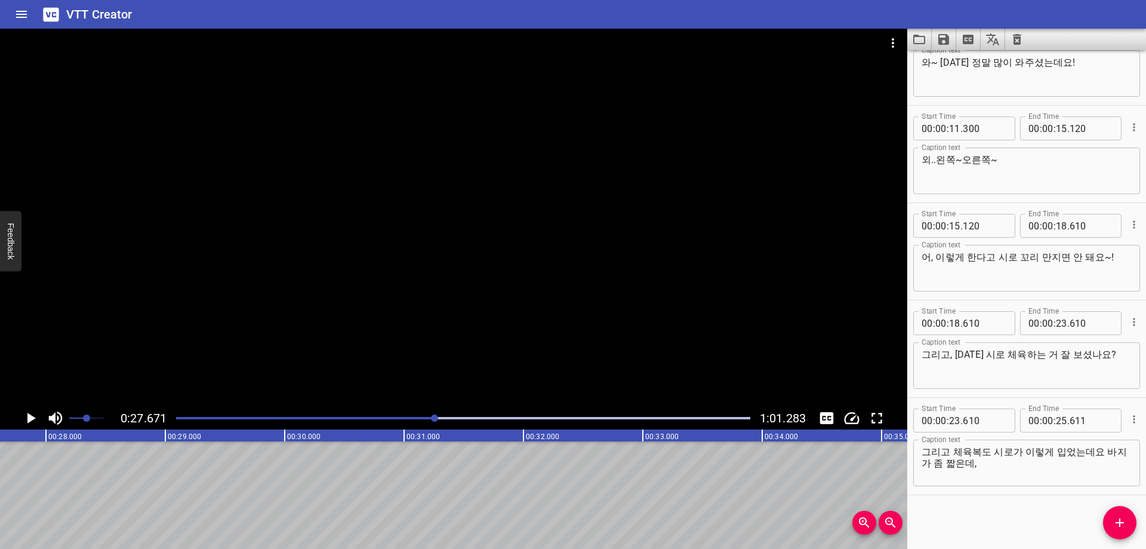
scroll to position [0, 3303]
click at [1056, 419] on input "number" at bounding box center [1061, 420] width 11 height 24
type input "27"
type input "9"
drag, startPoint x: 1125, startPoint y: 516, endPoint x: 1079, endPoint y: 478, distance: 59.7
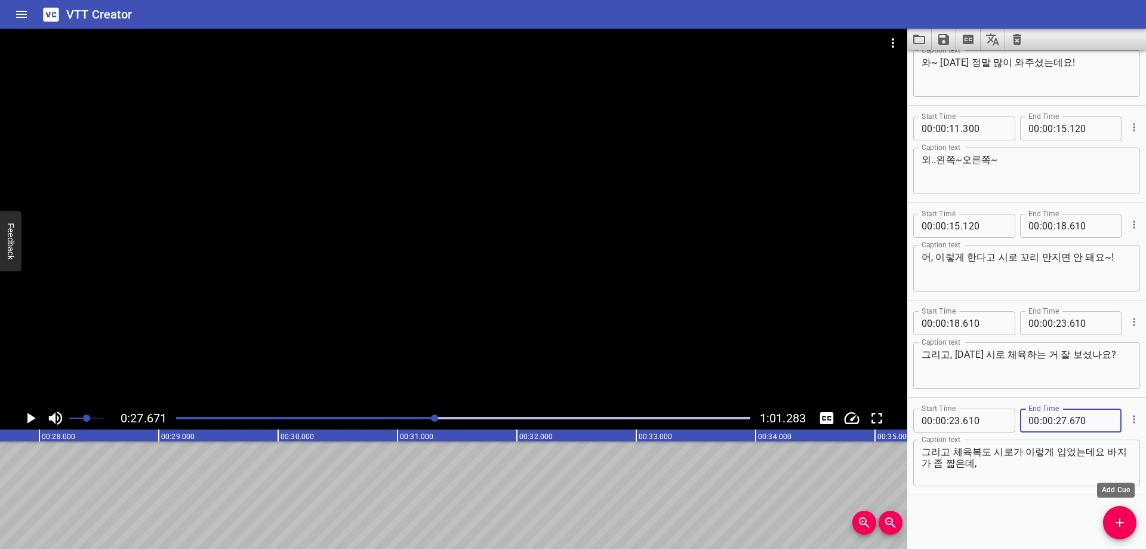
click at [1124, 516] on icon "Add Cue" at bounding box center [1120, 522] width 14 height 14
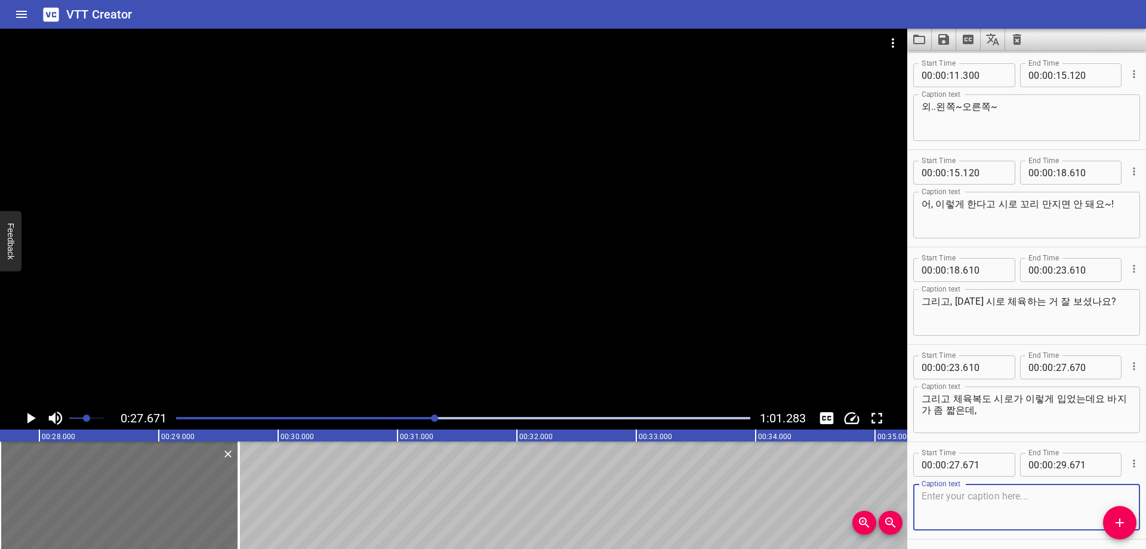
scroll to position [336, 0]
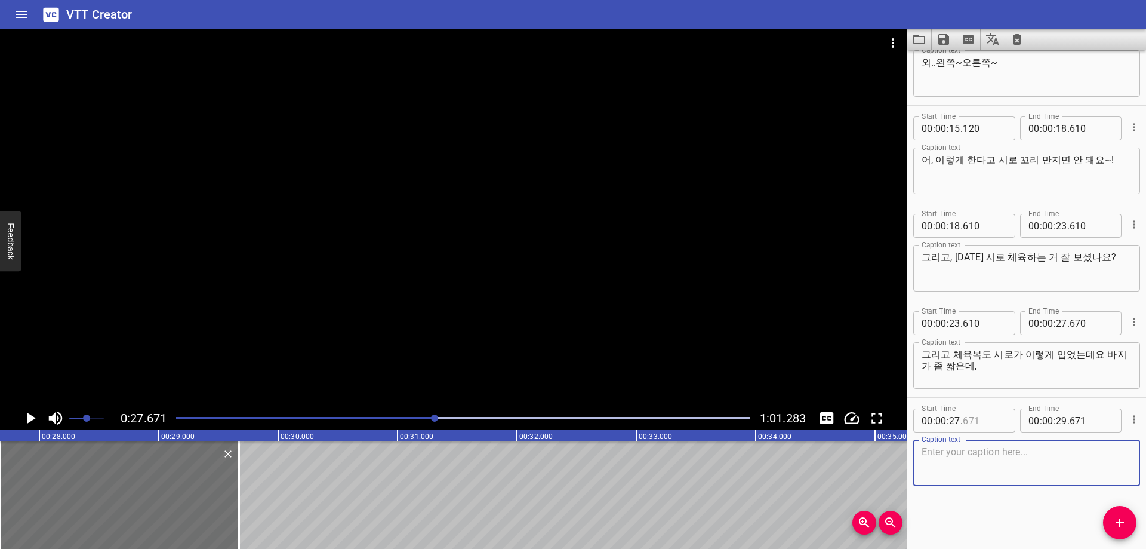
click at [985, 418] on input "number" at bounding box center [985, 420] width 44 height 24
click at [975, 453] on textarea at bounding box center [1027, 463] width 210 height 34
paste textarea "그래도 꼬리가 더 잘 보여서 여러분들은 더 좋겠죠? 네~"
click at [979, 513] on div "Start Time 00 : 00 : 00 . 710 Start Time End Time 00 : 00 : 04 . 020 End Time C…" at bounding box center [1026, 299] width 239 height 498
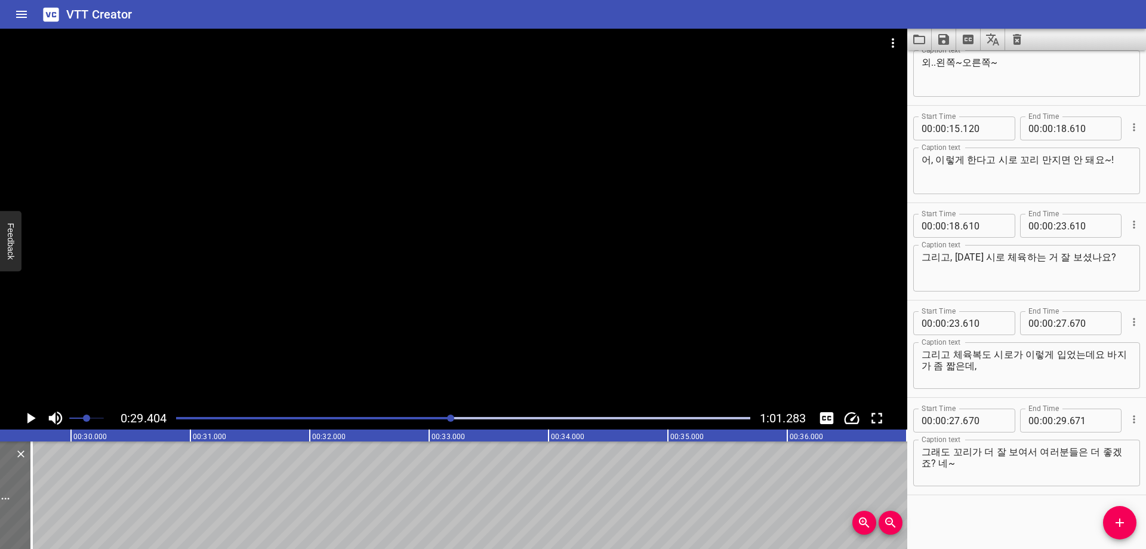
click at [455, 417] on div "Play progress" at bounding box center [463, 418] width 574 height 2
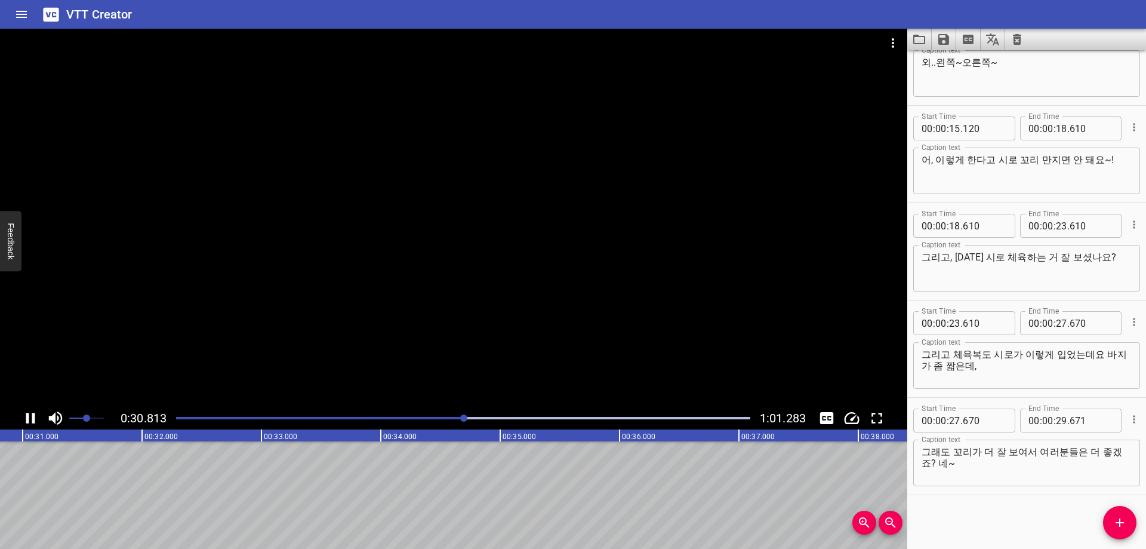
click at [470, 418] on div "Play progress" at bounding box center [463, 418] width 574 height 2
click at [473, 417] on div "Play progress" at bounding box center [200, 418] width 574 height 2
click at [954, 421] on input "number" at bounding box center [954, 420] width 11 height 24
click at [1056, 418] on input "number" at bounding box center [1061, 420] width 11 height 24
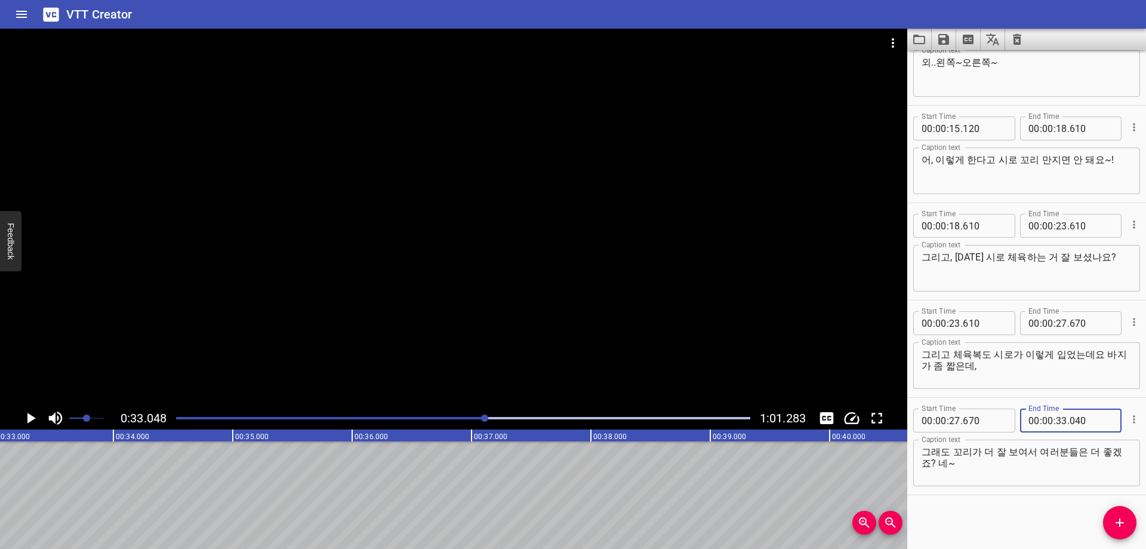
click at [1123, 518] on icon "Add Cue" at bounding box center [1120, 522] width 14 height 14
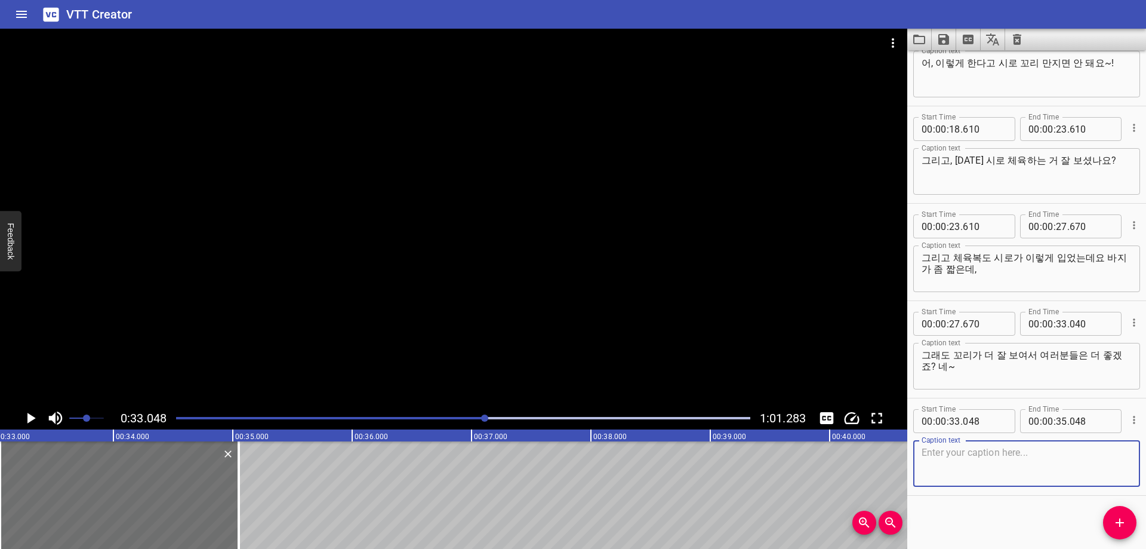
scroll to position [433, 0]
drag, startPoint x: 981, startPoint y: 427, endPoint x: 980, endPoint y: 399, distance: 28.1
click at [981, 427] on input "number" at bounding box center [985, 420] width 44 height 24
click at [1001, 469] on textarea at bounding box center [1027, 463] width 210 height 34
paste textarea "오늘 팝업 많이 와주셔서 감사하고요,"
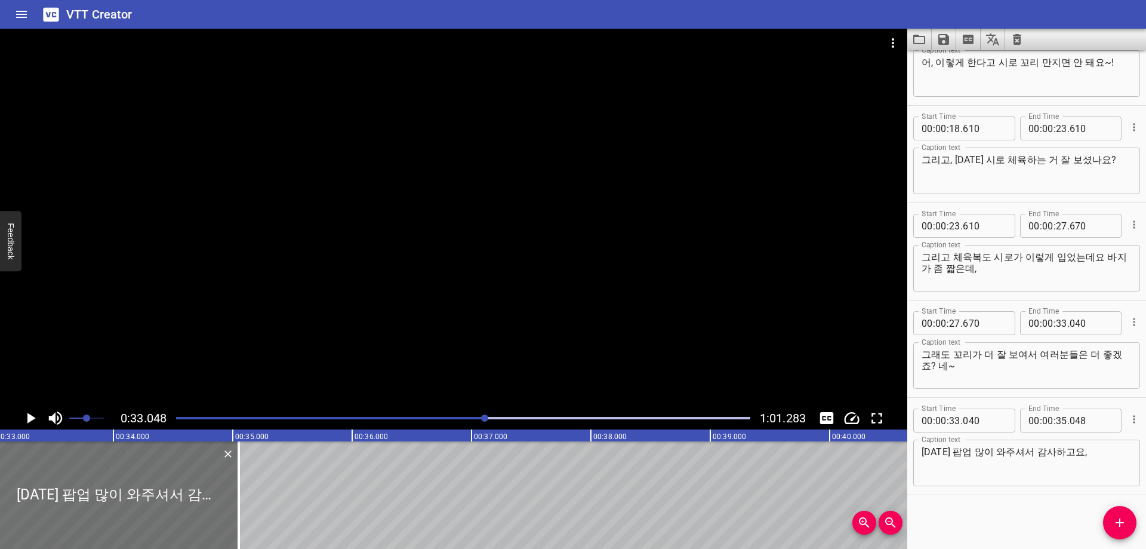
click at [972, 505] on div "Start Time 00 : 00 : 00 . 710 Start Time End Time 00 : 00 : 04 . 020 End Time C…" at bounding box center [1026, 299] width 239 height 498
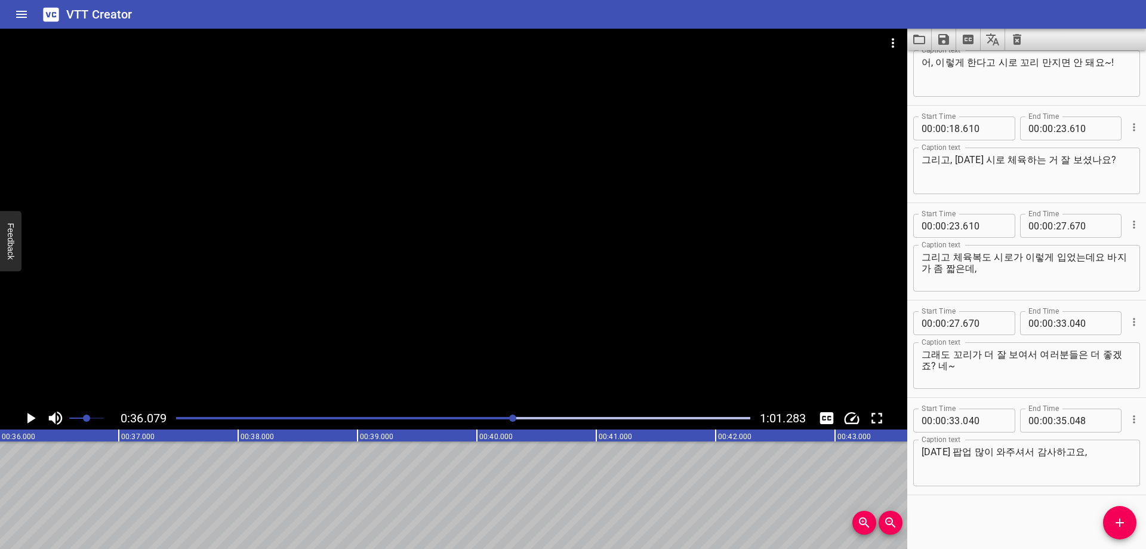
scroll to position [0, 4308]
click at [1056, 417] on input "number" at bounding box center [1061, 420] width 11 height 24
click at [1121, 515] on icon "Add Cue" at bounding box center [1120, 522] width 14 height 14
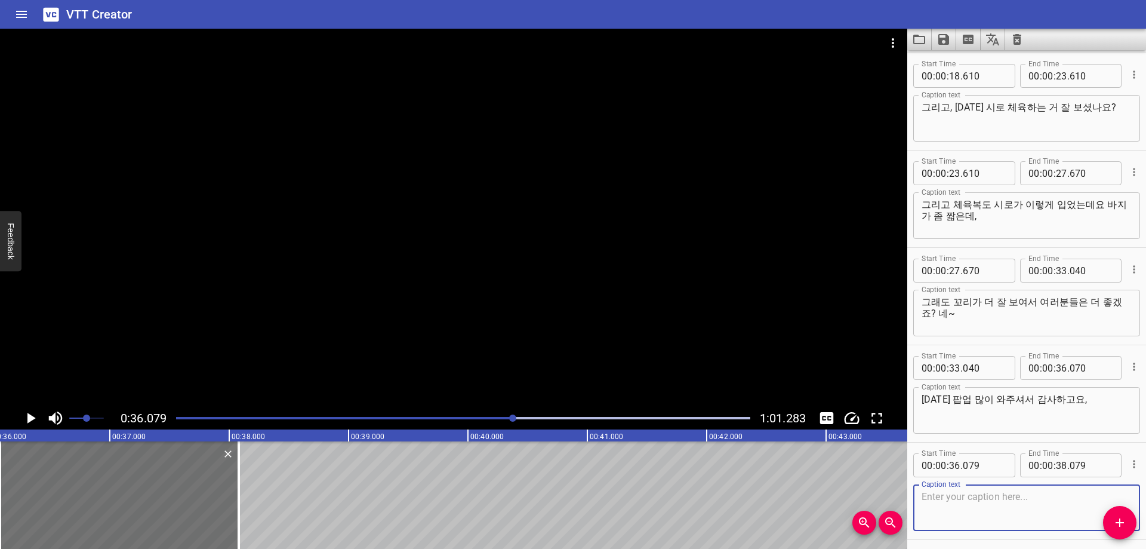
scroll to position [531, 0]
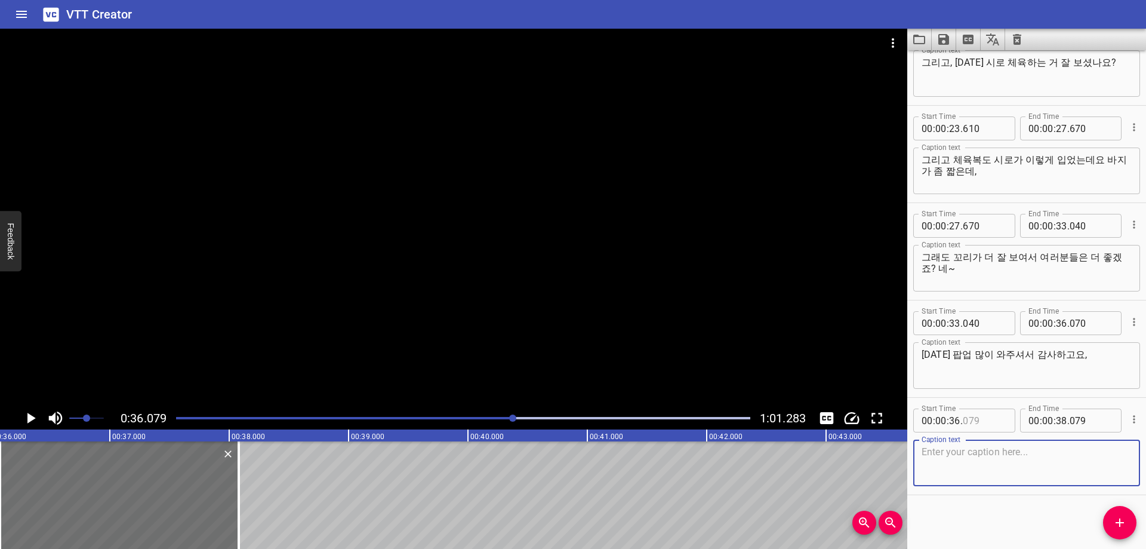
click at [990, 420] on input "number" at bounding box center [985, 420] width 44 height 24
click at [1021, 463] on textarea at bounding box center [1027, 463] width 210 height 34
paste textarea "그리고 시로 체육하는거 열심히 응원해주셔가지고 감사합니다~"
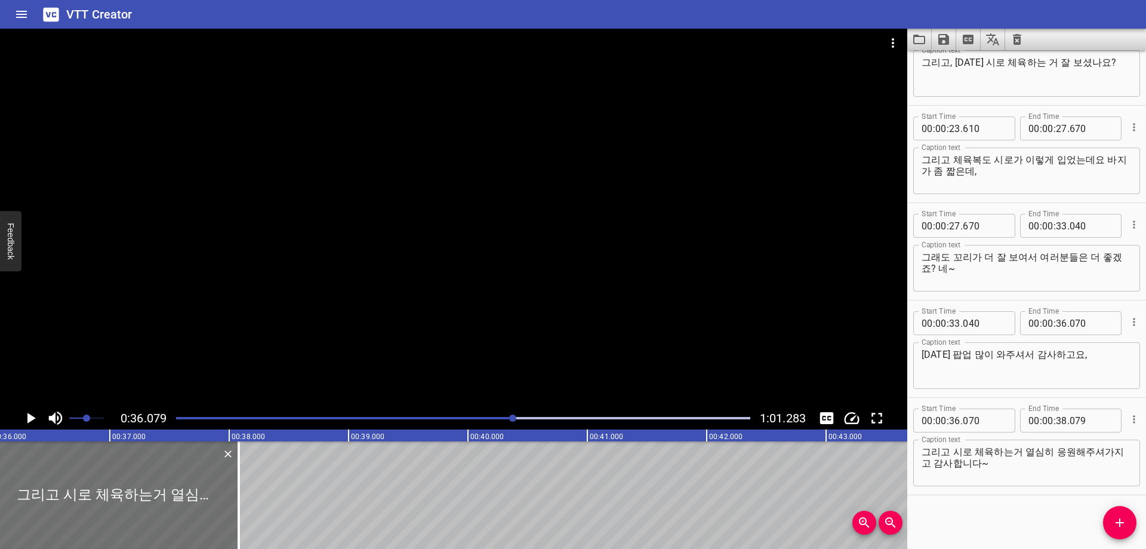
click at [977, 504] on div "Start Time 00 : 00 : 00 . 710 Start Time End Time 00 : 00 : 04 . 020 End Time C…" at bounding box center [1026, 299] width 239 height 498
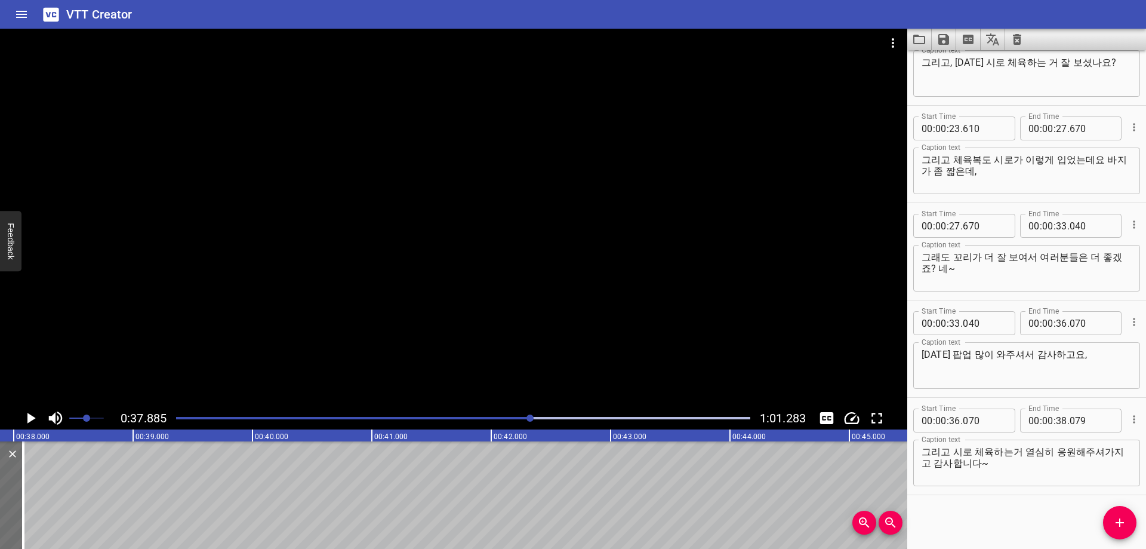
click at [543, 420] on div at bounding box center [463, 418] width 589 height 17
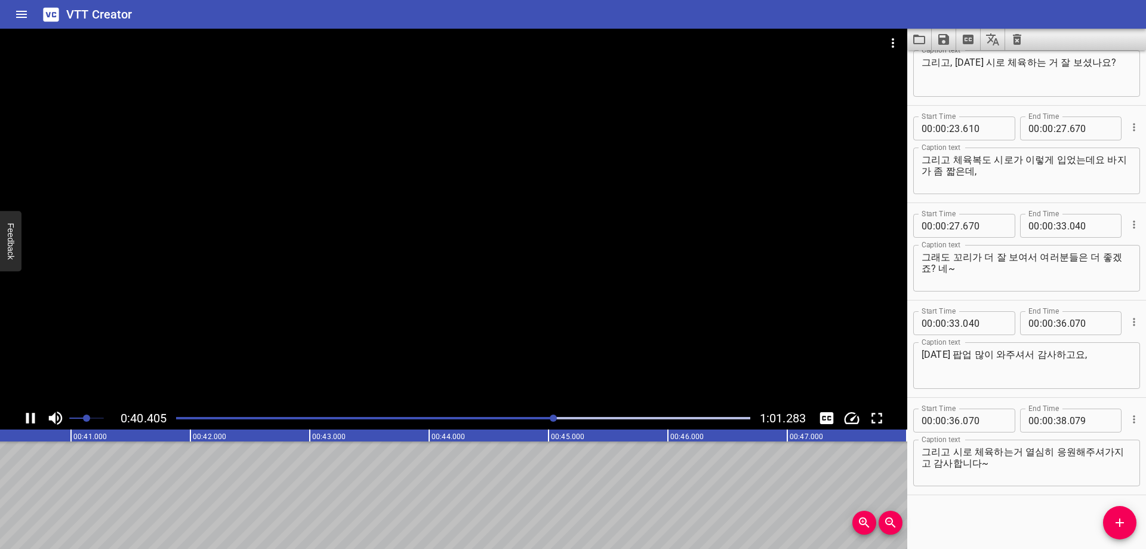
click at [572, 418] on div "Play progress" at bounding box center [463, 418] width 574 height 2
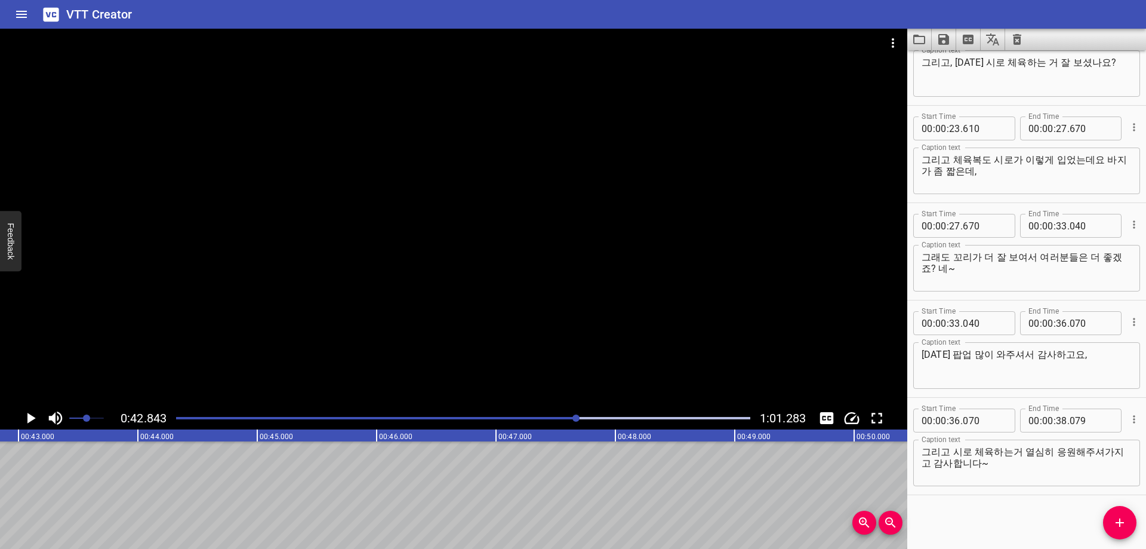
click at [571, 418] on div "Play progress" at bounding box center [291, 418] width 574 height 2
click at [565, 417] on div "Play progress" at bounding box center [286, 418] width 574 height 2
click at [1056, 420] on input "number" at bounding box center [1061, 420] width 11 height 24
click at [1112, 518] on span "Add Cue" at bounding box center [1119, 522] width 33 height 14
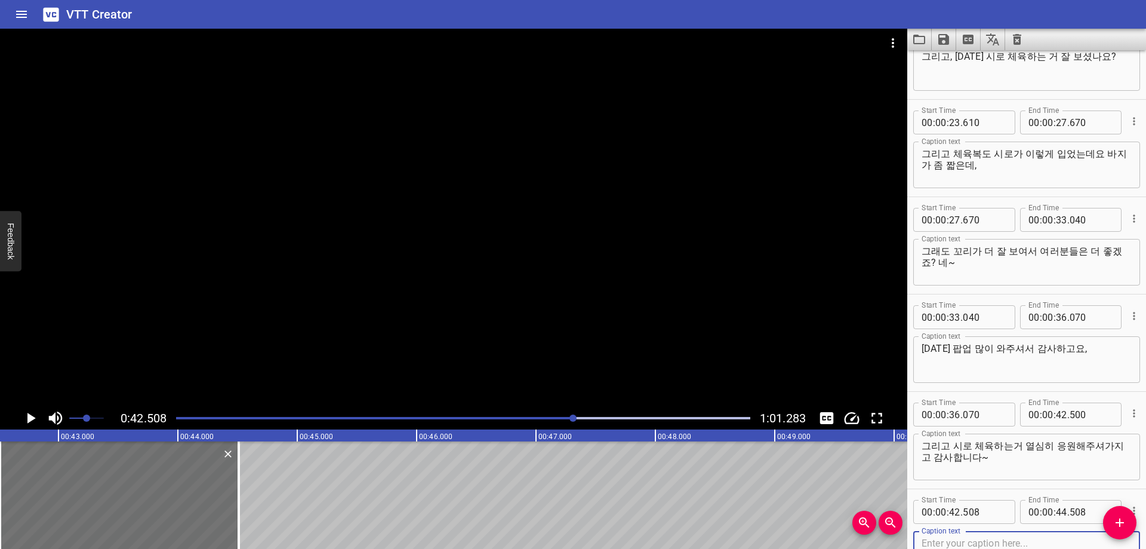
scroll to position [628, 0]
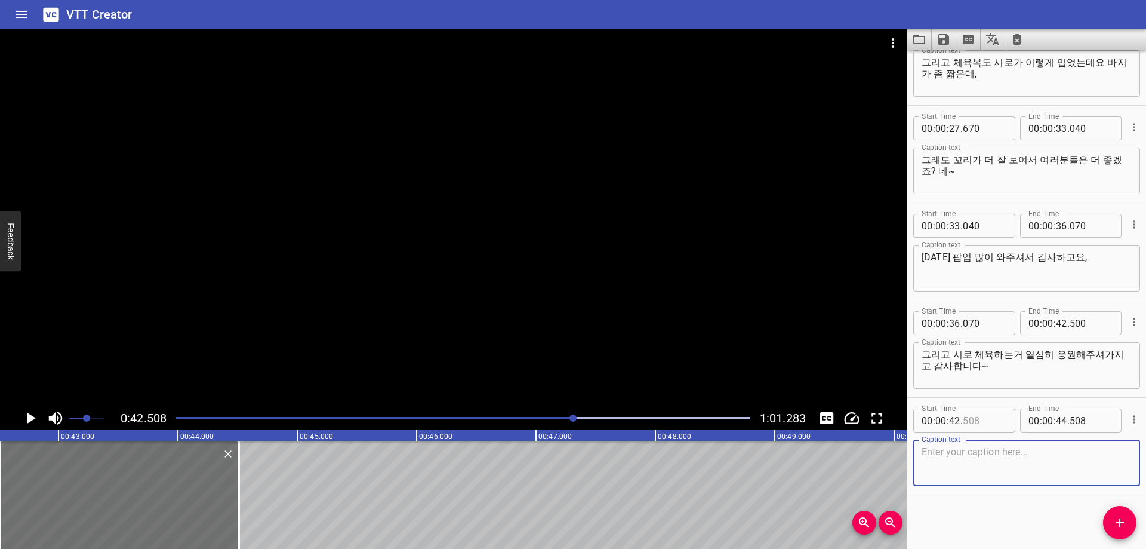
click at [986, 424] on input "number" at bounding box center [985, 420] width 44 height 24
click at [968, 513] on div "Start Time 00 : 00 : 00 . 710 Start Time End Time 00 : 00 : 04 . 020 End Time C…" at bounding box center [1026, 299] width 239 height 498
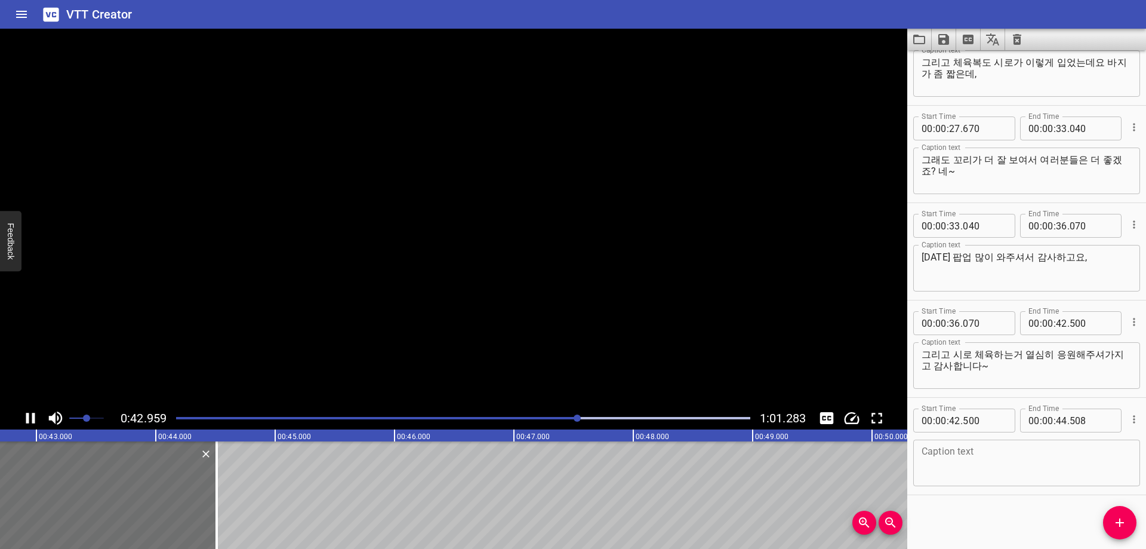
scroll to position [0, 5137]
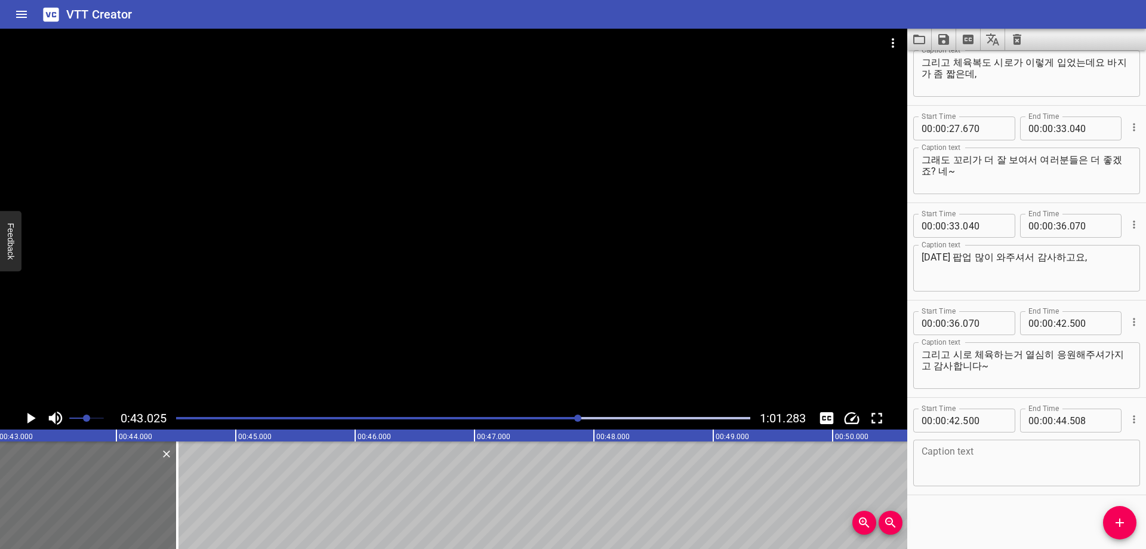
click at [571, 420] on div at bounding box center [463, 418] width 589 height 17
click at [953, 426] on input "number" at bounding box center [954, 420] width 11 height 24
click at [975, 426] on input "number" at bounding box center [985, 420] width 44 height 24
click at [964, 511] on div "Start Time 00 : 00 : 00 . 710 Start Time End Time 00 : 00 : 04 . 020 End Time C…" at bounding box center [1026, 299] width 239 height 498
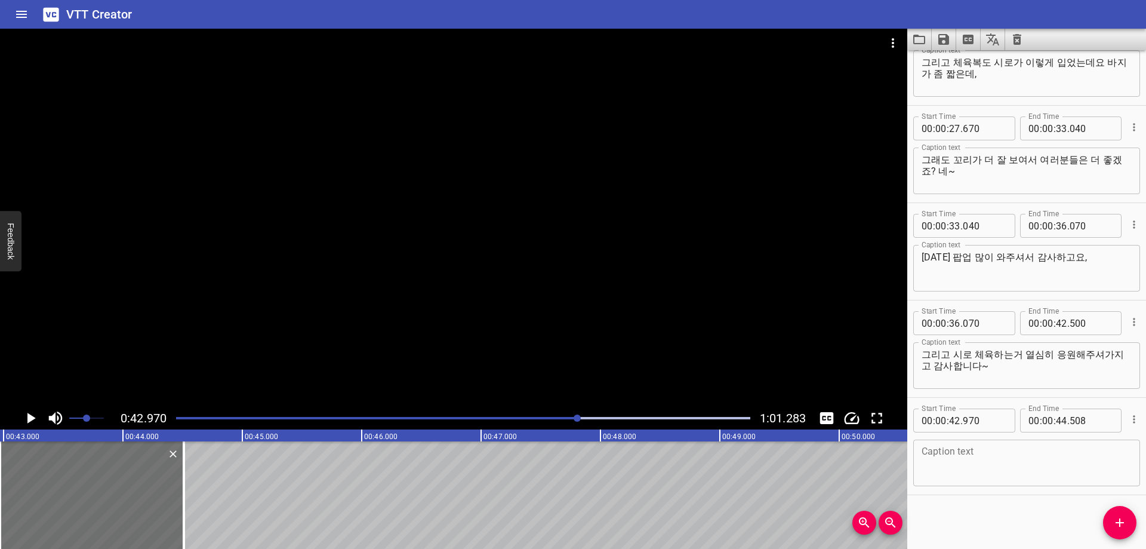
click at [989, 481] on div "Caption text" at bounding box center [1026, 462] width 227 height 47
paste textarea "조선 왕조 씰룩쌜룩 해달라고 해서 그거하고 갈게요."
click at [980, 511] on div "Start Time 00 : 00 : 00 . 710 Start Time End Time 00 : 00 : 04 . 020 End Time C…" at bounding box center [1026, 299] width 239 height 498
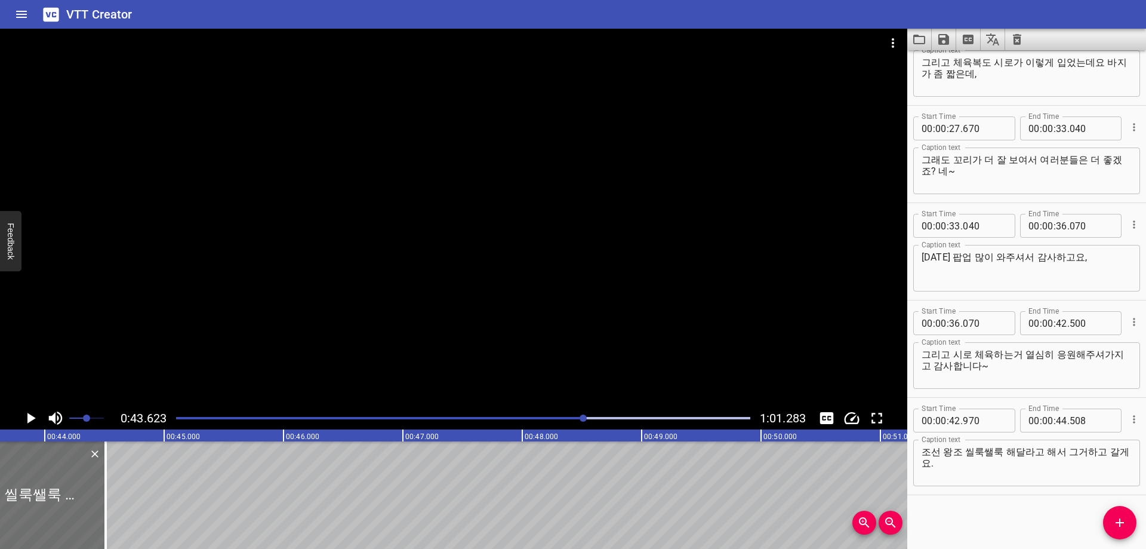
click at [590, 418] on div "Play progress" at bounding box center [463, 418] width 574 height 2
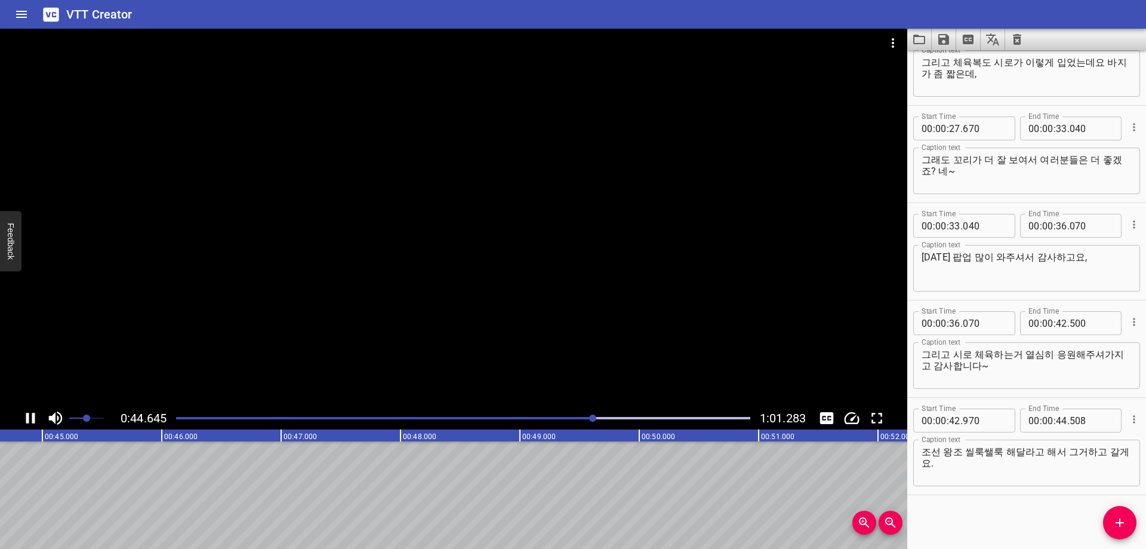
click at [598, 418] on div at bounding box center [463, 418] width 574 height 2
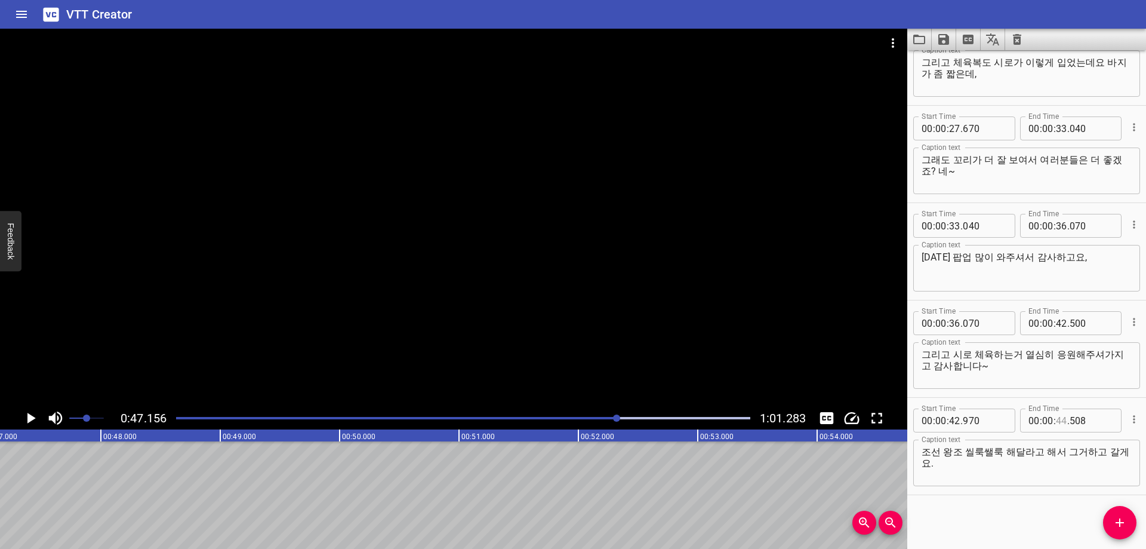
click at [1056, 424] on input "number" at bounding box center [1061, 420] width 11 height 24
click at [974, 510] on div "Start Time 00 : 00 : 00 . 710 Start Time End Time 00 : 00 : 04 . 020 End Time C…" at bounding box center [1026, 299] width 239 height 498
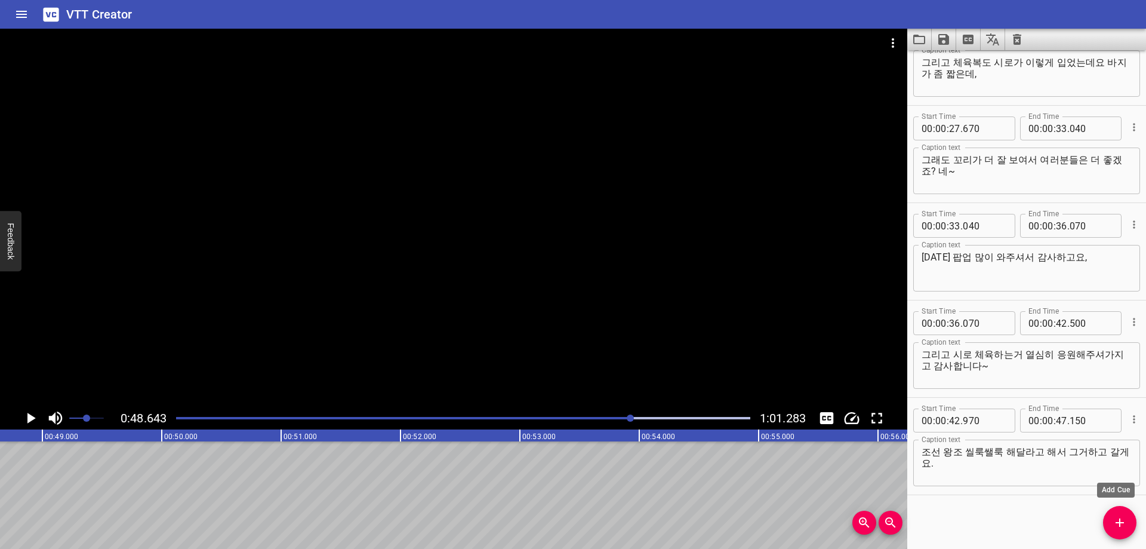
drag, startPoint x: 1109, startPoint y: 526, endPoint x: 1085, endPoint y: 528, distance: 23.3
click at [1110, 526] on span "Add Cue" at bounding box center [1119, 522] width 33 height 14
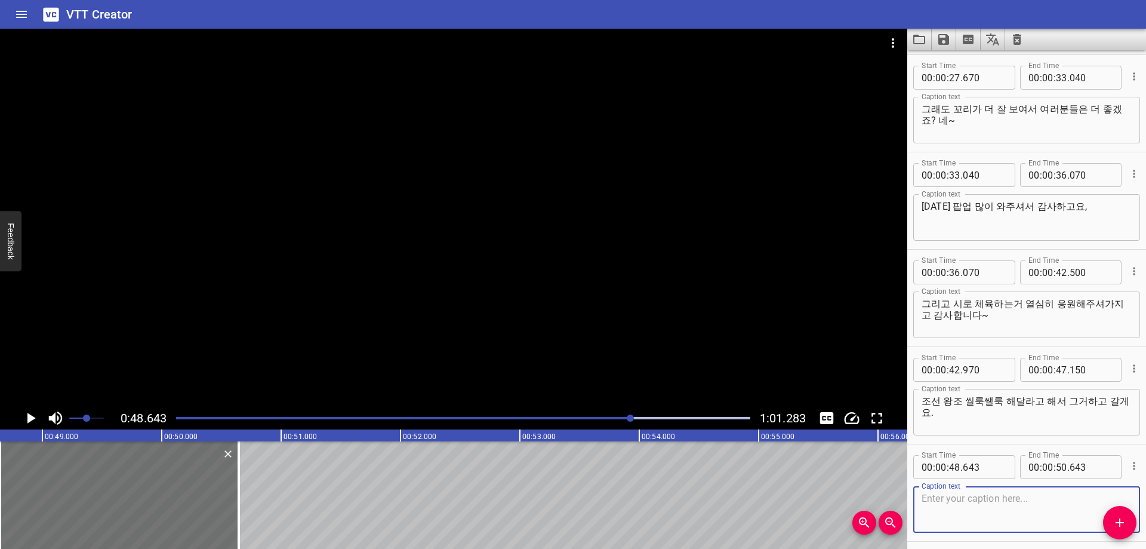
scroll to position [725, 0]
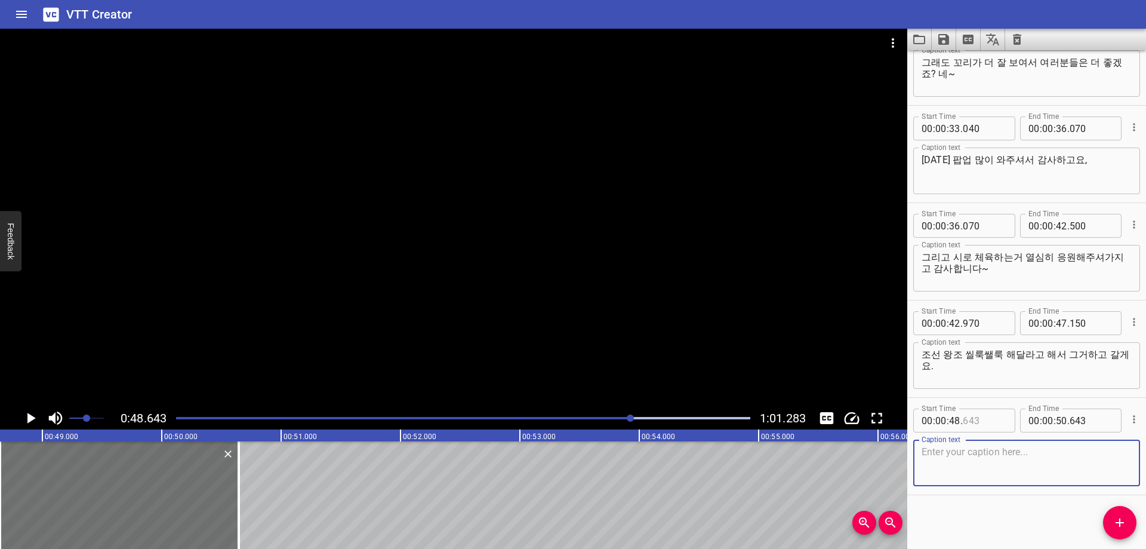
click at [993, 421] on input "number" at bounding box center [985, 420] width 44 height 24
click at [1015, 467] on textarea at bounding box center [1027, 463] width 210 height 34
paste textarea "조선 왕조 씰룩쌜룩~조선 왕조 씰룩쌜룩~"
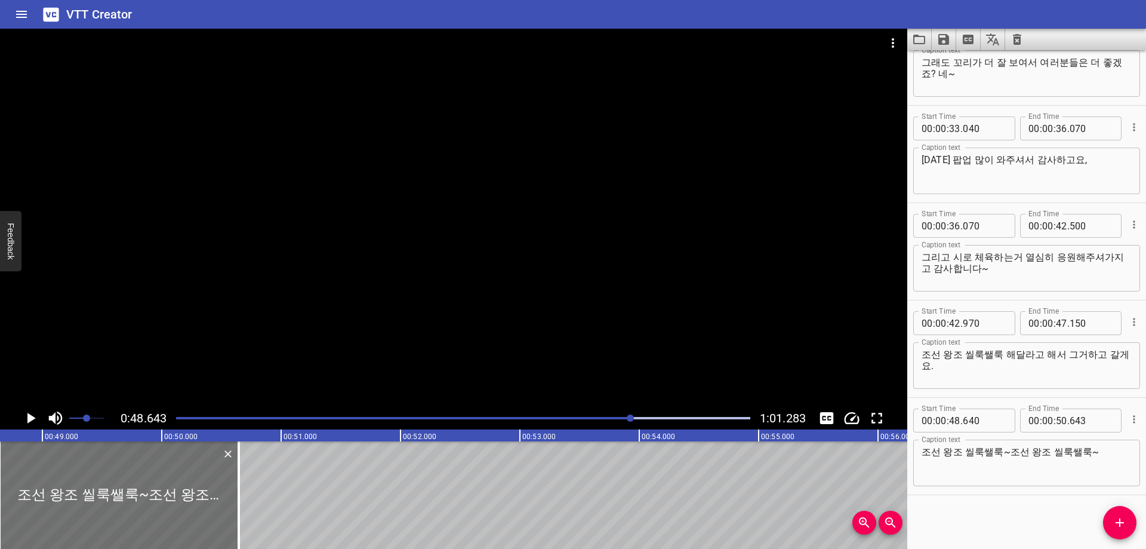
click at [1002, 501] on div "Start Time 00 : 00 : 00 . 710 Start Time End Time 00 : 00 : 04 . 020 End Time C…" at bounding box center [1026, 299] width 239 height 498
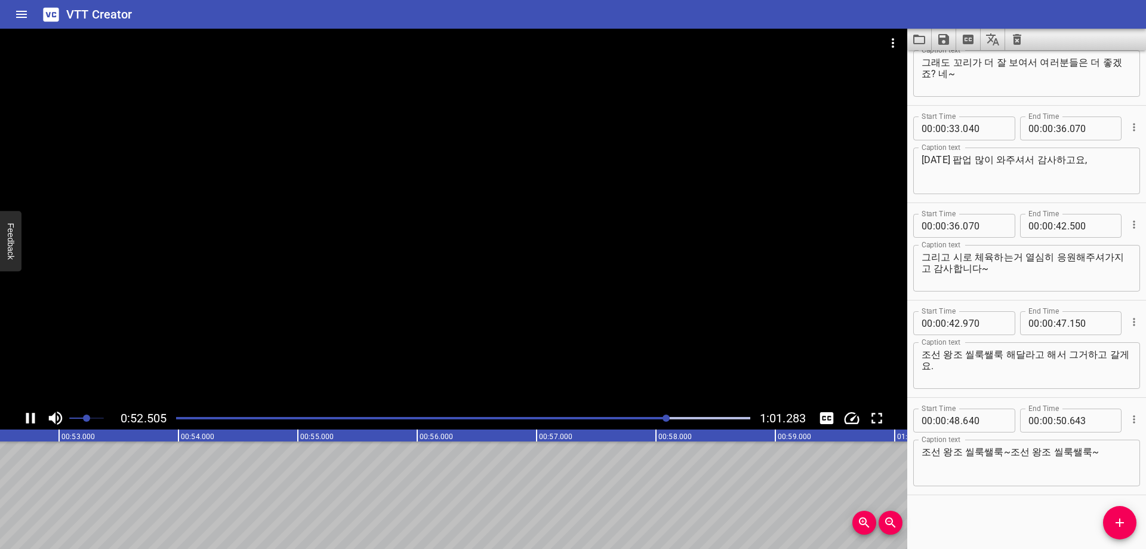
scroll to position [0, 6292]
click at [1056, 421] on input "number" at bounding box center [1061, 420] width 11 height 24
click at [1119, 517] on icon "Add Cue" at bounding box center [1120, 522] width 14 height 14
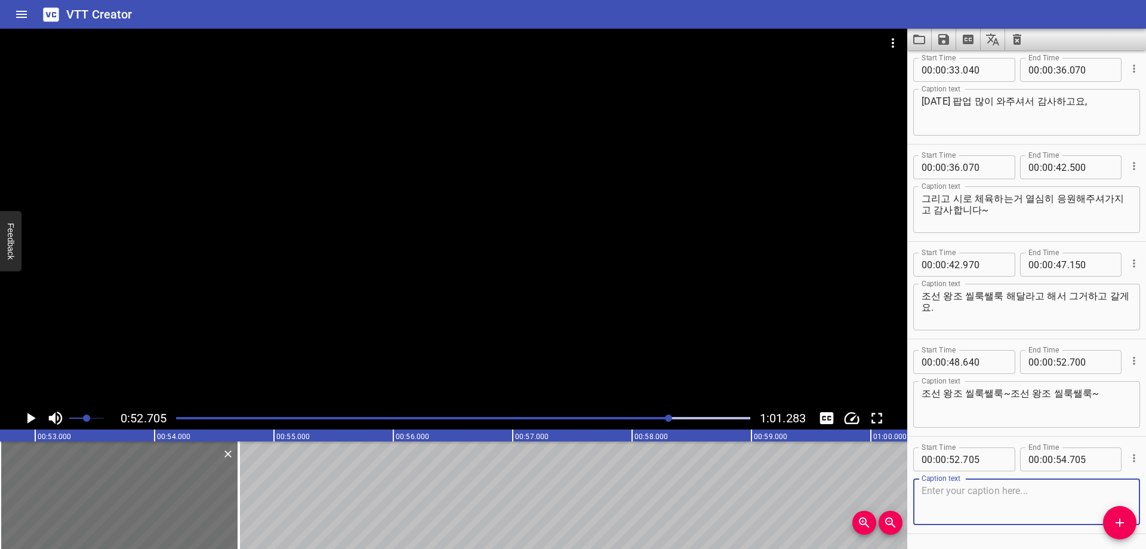
scroll to position [823, 0]
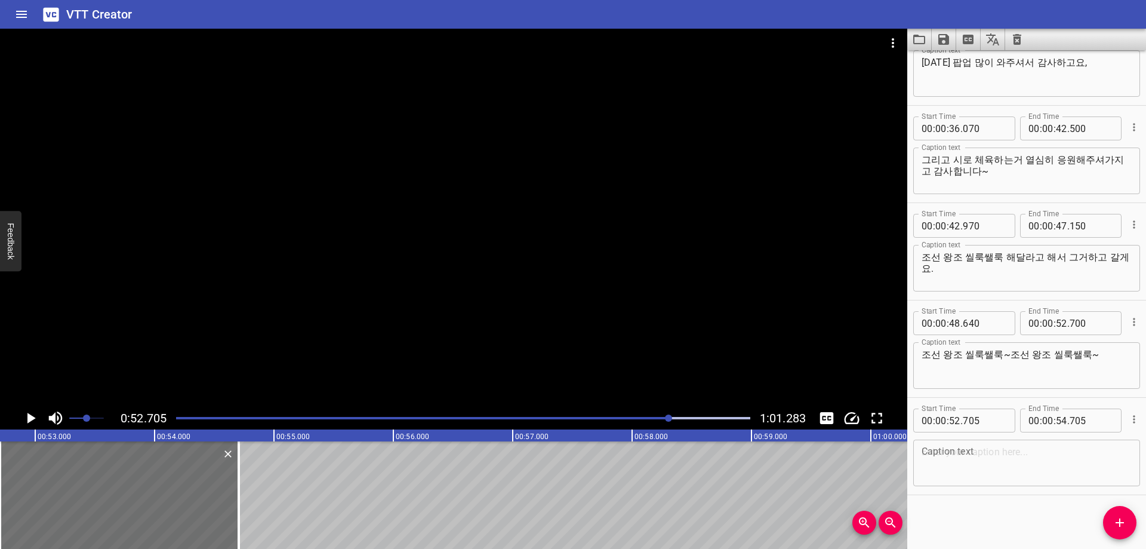
click at [987, 436] on div "Caption text Caption text" at bounding box center [1026, 462] width 227 height 54
click at [993, 426] on input "number" at bounding box center [985, 420] width 44 height 24
click at [1012, 475] on textarea at bounding box center [1027, 463] width 210 height 34
paste textarea "씰룩쌜룩~"
click at [983, 524] on div "Start Time 00 : 00 : 00 . 710 Start Time End Time 00 : 00 : 04 . 020 End Time C…" at bounding box center [1026, 299] width 239 height 498
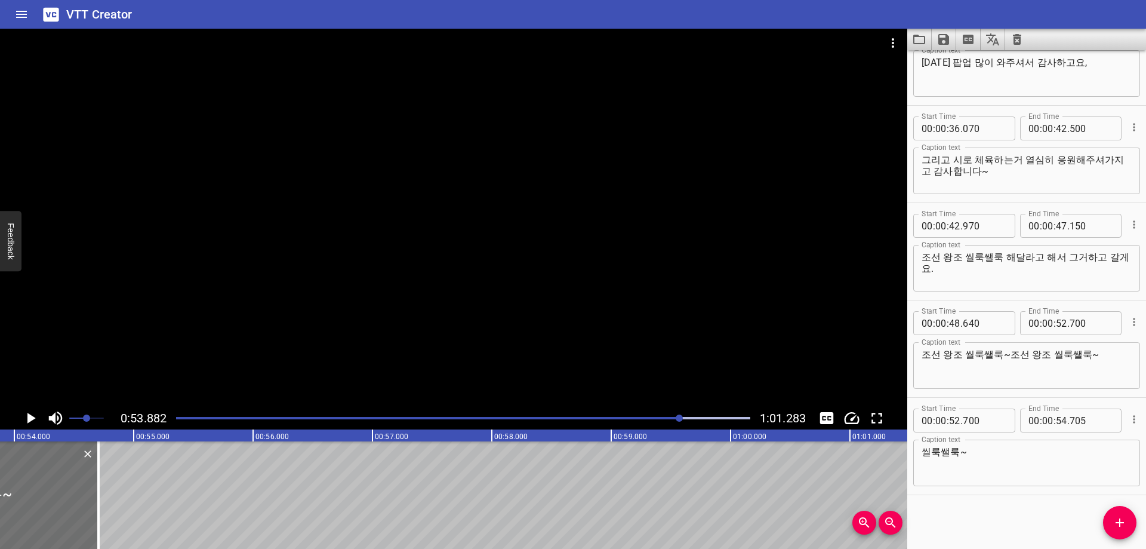
click at [646, 422] on div at bounding box center [463, 418] width 589 height 17
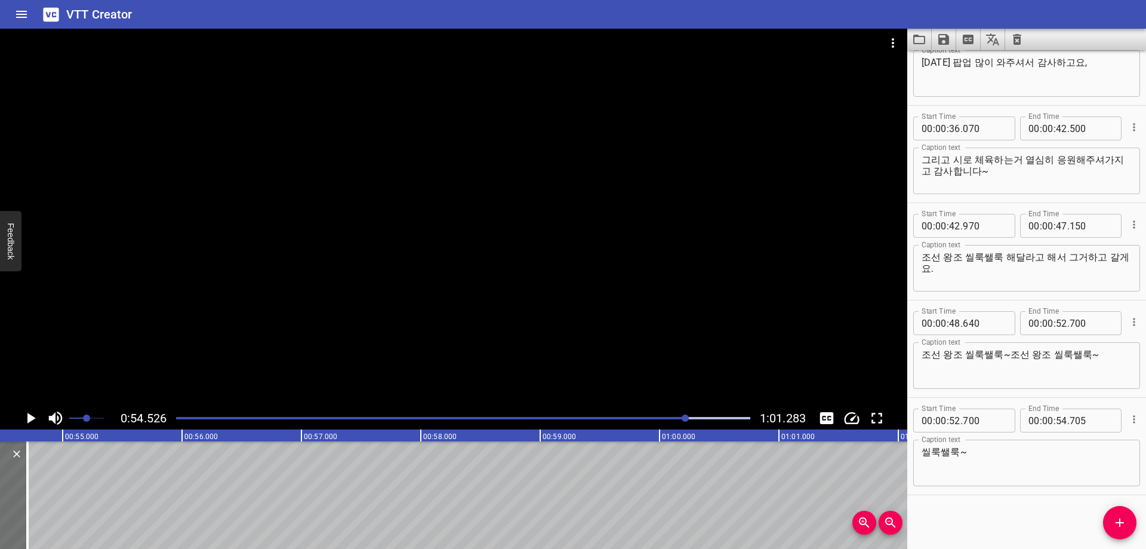
scroll to position [0, 6510]
click at [1056, 419] on input "number" at bounding box center [1061, 420] width 11 height 24
click at [984, 530] on div "Start Time 00 : 00 : 00 . 710 Start Time End Time 00 : 00 : 04 . 020 End Time C…" at bounding box center [1026, 299] width 239 height 498
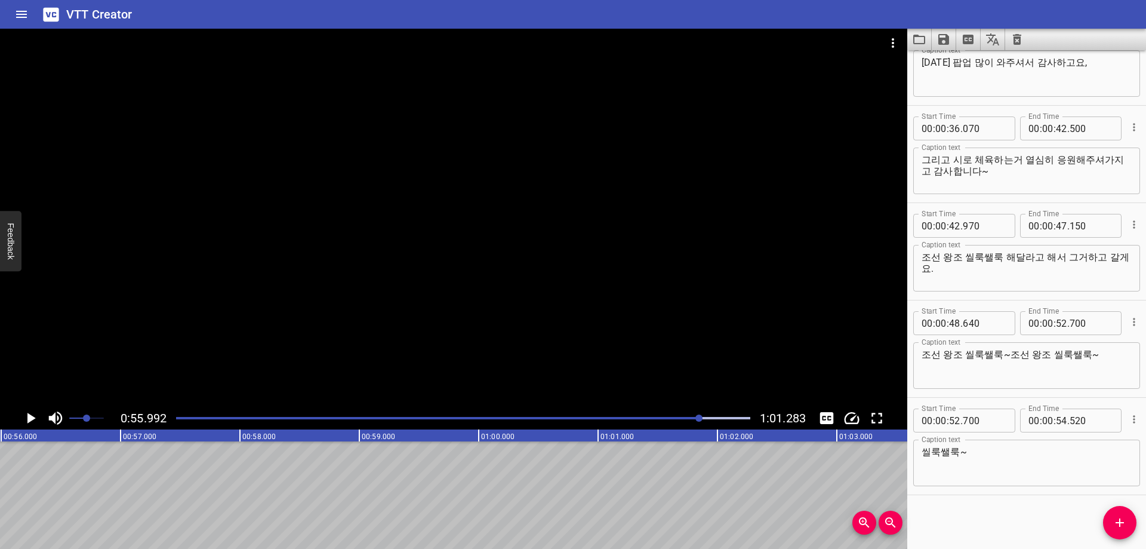
click at [678, 422] on div at bounding box center [463, 418] width 589 height 17
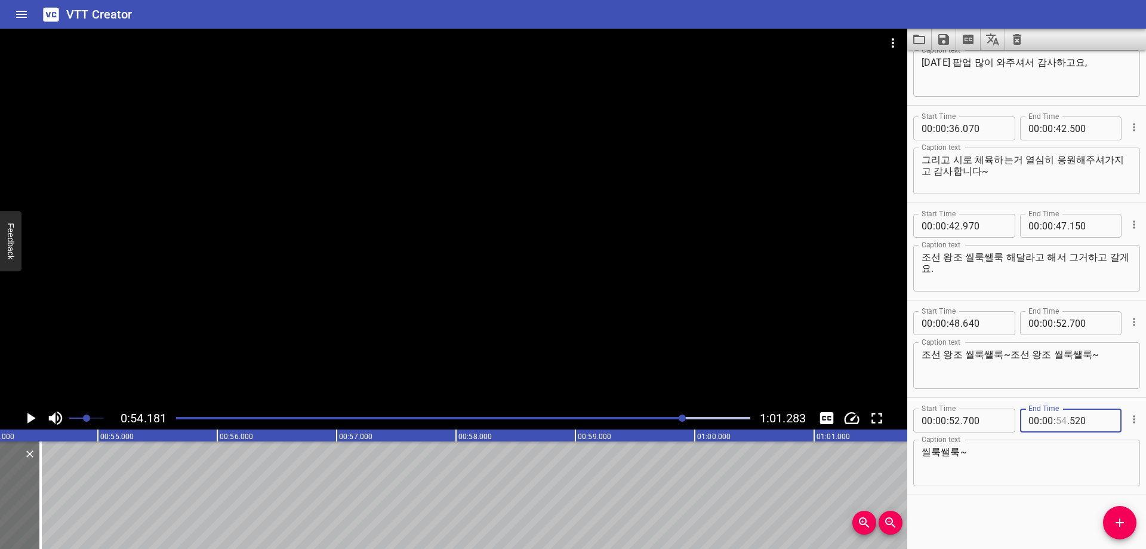
click at [1062, 425] on input "number" at bounding box center [1061, 420] width 11 height 24
click at [1123, 518] on icon "Add Cue" at bounding box center [1120, 522] width 14 height 14
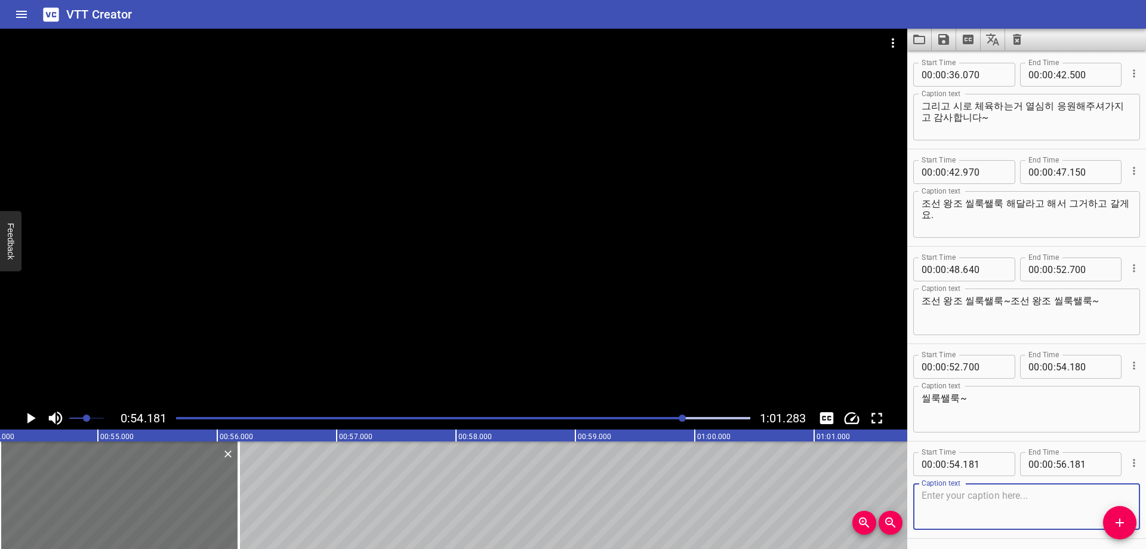
scroll to position [920, 0]
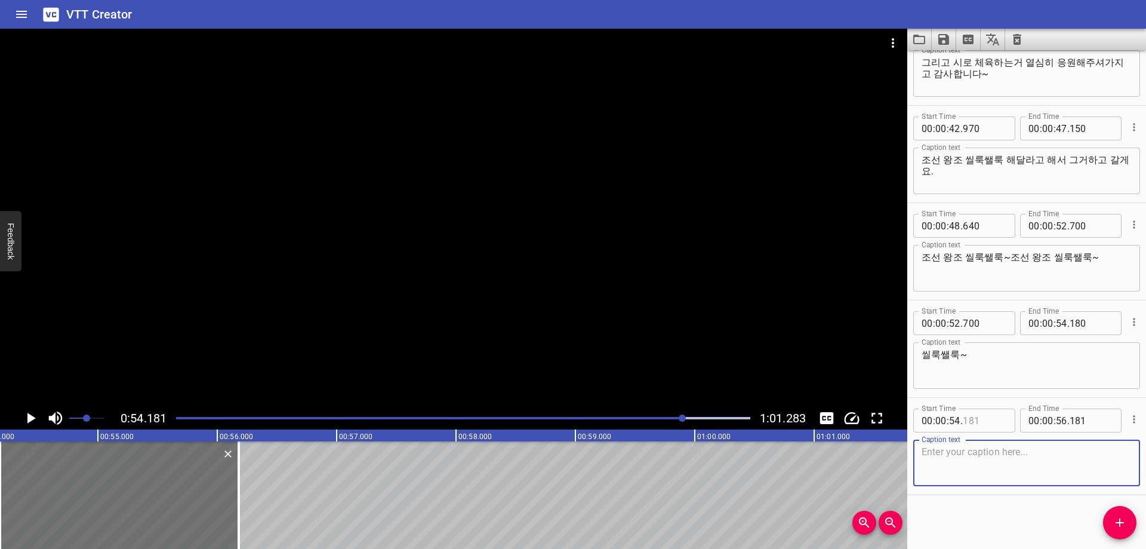
click at [977, 420] on input "number" at bounding box center [985, 420] width 44 height 24
click at [945, 464] on textarea at bounding box center [1027, 463] width 210 height 34
paste textarea "감사합니다~사랑해요!"
click at [977, 521] on div "Start Time 00 : 00 : 00 . 710 Start Time End Time 00 : 00 : 04 . 020 End Time C…" at bounding box center [1026, 299] width 239 height 498
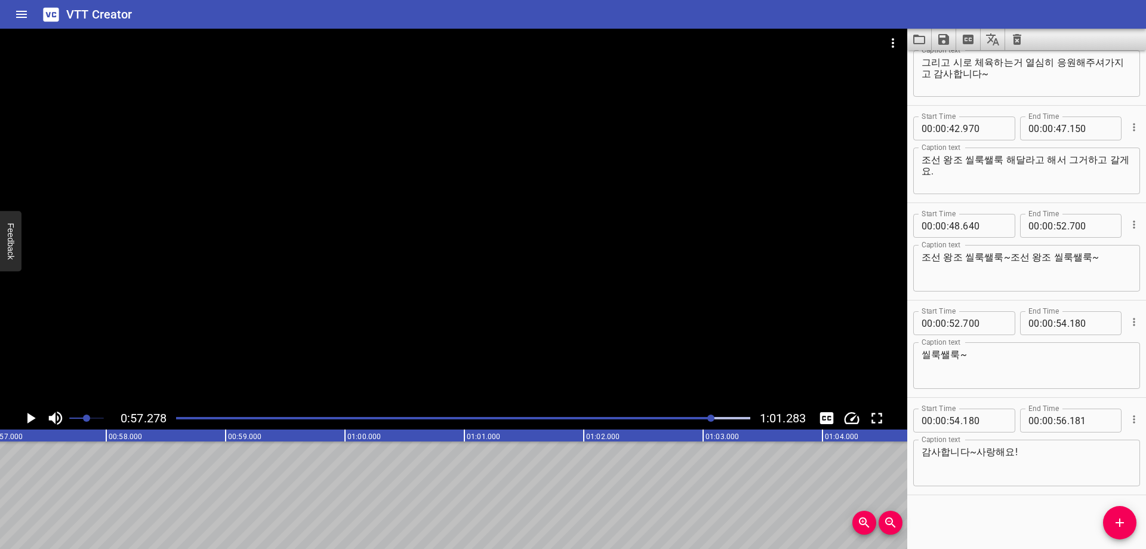
scroll to position [0, 6839]
click at [1056, 423] on input "number" at bounding box center [1061, 420] width 11 height 24
click at [992, 513] on div "Start Time 00 : 00 : 00 . 710 Start Time End Time 00 : 00 : 04 . 020 End Time C…" at bounding box center [1026, 299] width 239 height 498
click at [1114, 512] on button "Add Cue" at bounding box center [1119, 522] width 33 height 33
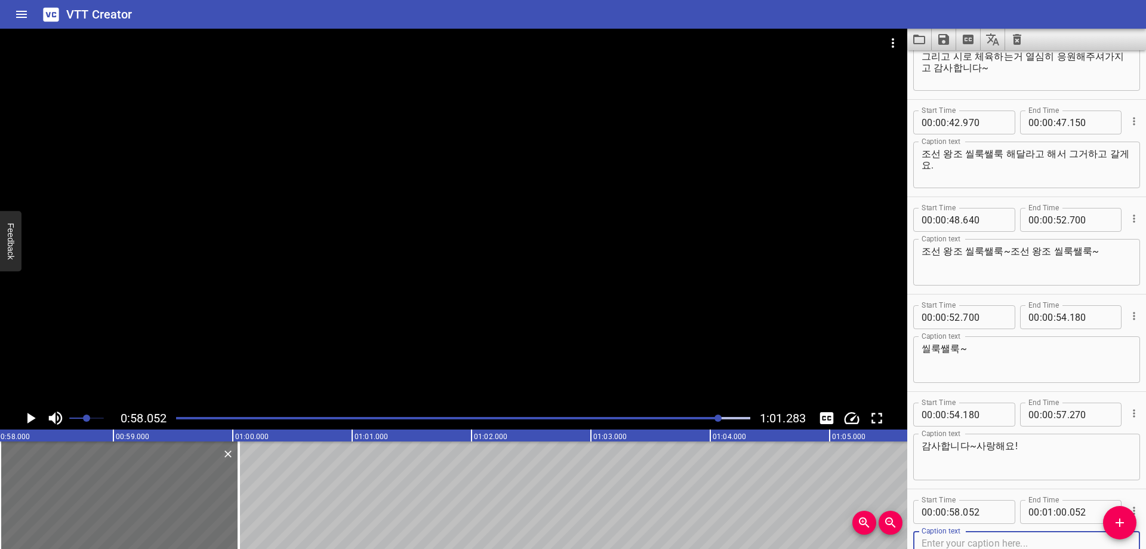
scroll to position [1017, 0]
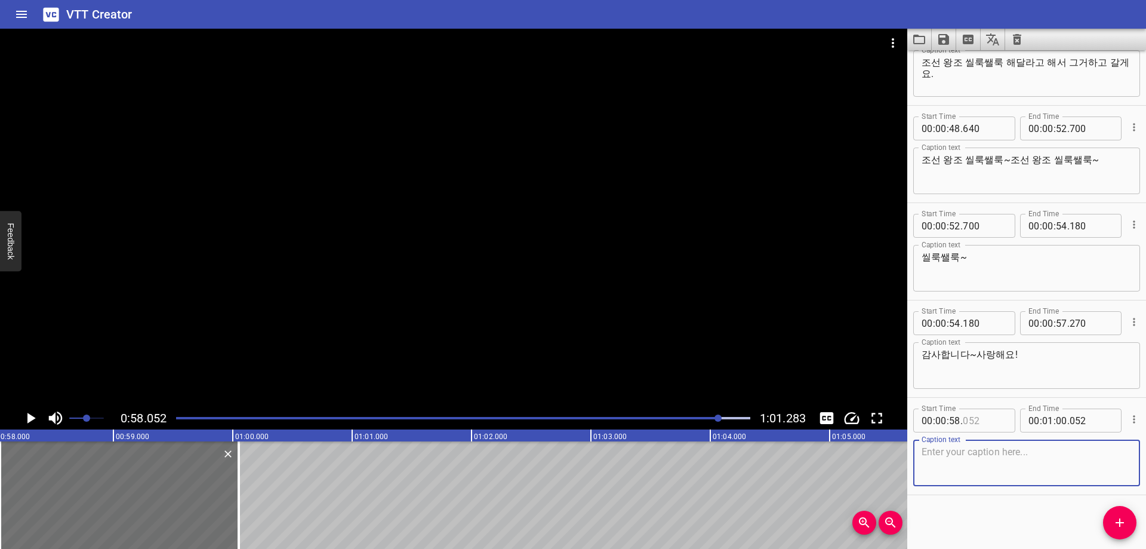
click at [991, 420] on input "number" at bounding box center [985, 420] width 44 height 24
click at [996, 470] on textarea at bounding box center [1027, 463] width 210 height 34
paste textarea "안녕!"
click at [968, 522] on div "Start Time 00 : 00 : 00 . 710 Start Time End Time 00 : 00 : 04 . 020 End Time C…" at bounding box center [1026, 299] width 239 height 498
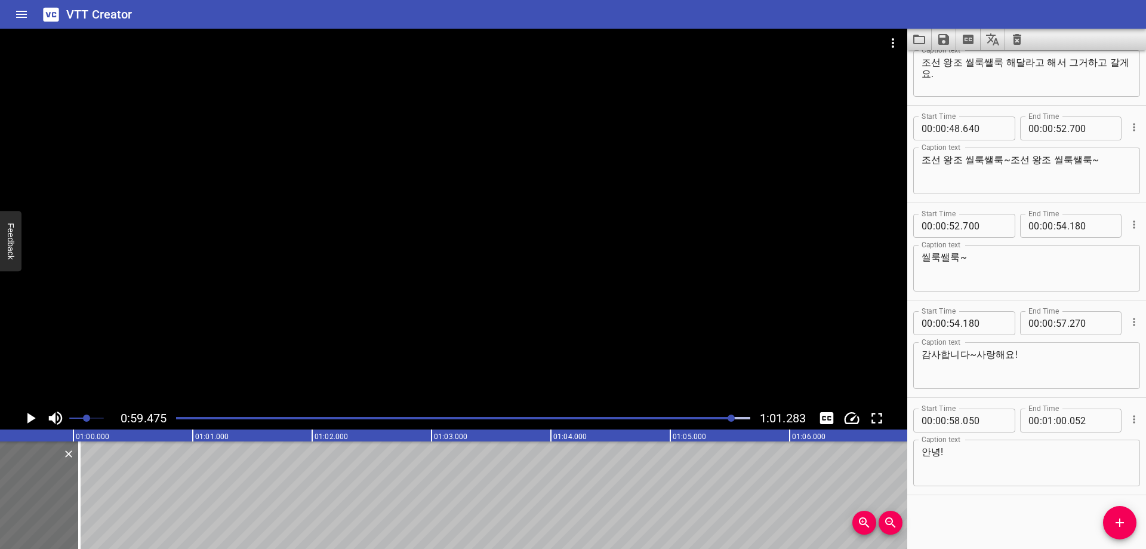
scroll to position [0, 7101]
click at [1042, 418] on input "number" at bounding box center [1047, 420] width 11 height 24
click at [1061, 420] on input "number" at bounding box center [1061, 420] width 11 height 24
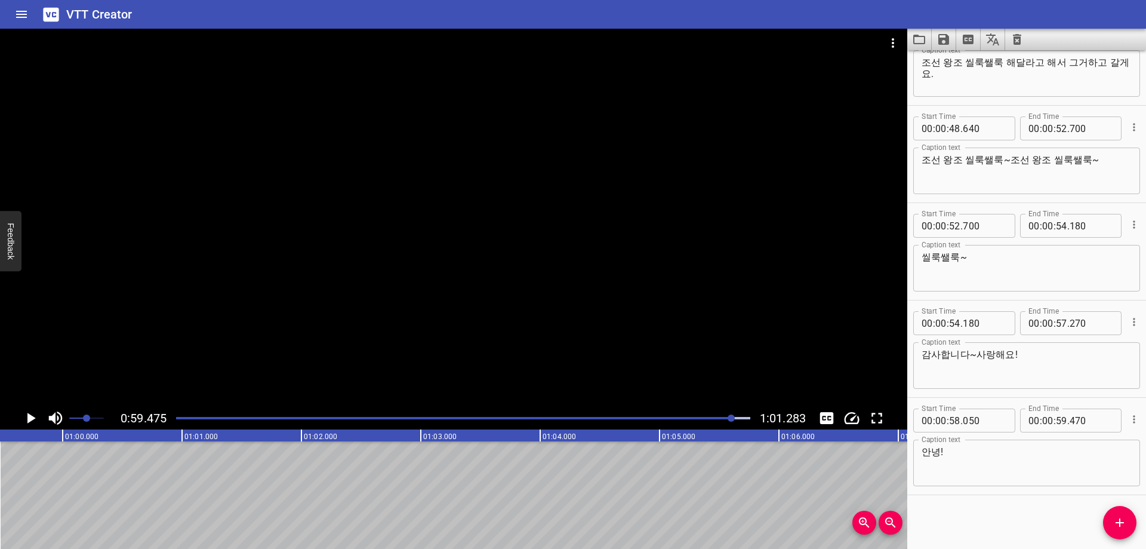
click at [969, 524] on div "Start Time 00 : 00 : 00 . 710 Start Time End Time 00 : 00 : 04 . 020 End Time C…" at bounding box center [1026, 299] width 239 height 498
click at [946, 44] on icon "Save captions to file" at bounding box center [943, 39] width 11 height 11
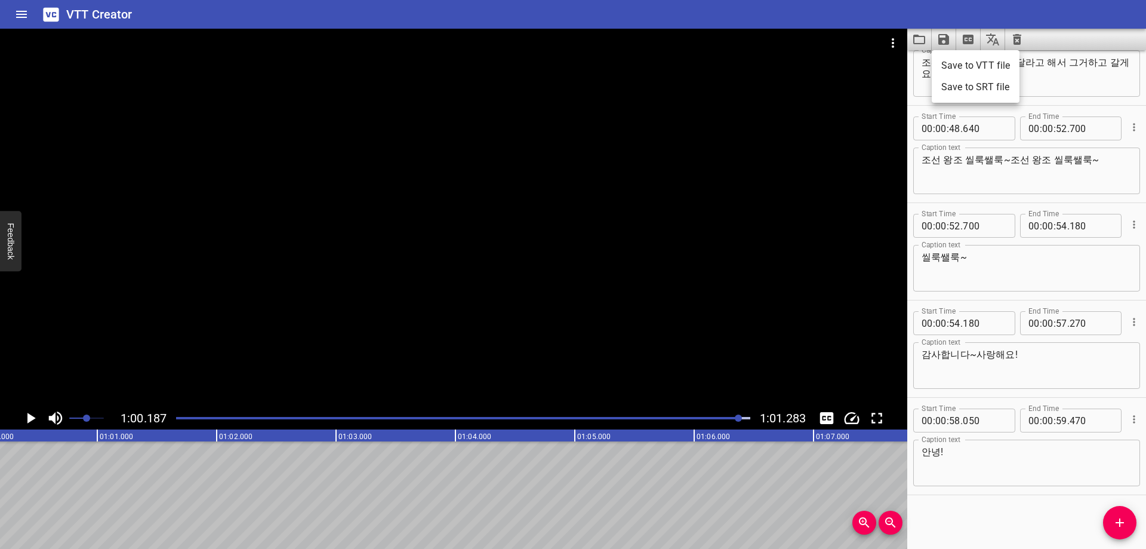
click at [955, 70] on li "Save to VTT file" at bounding box center [976, 65] width 88 height 21
click at [894, 39] on icon "Video Options" at bounding box center [893, 43] width 2 height 10
click at [901, 42] on li "Select New Video File..." at bounding box center [938, 43] width 119 height 21
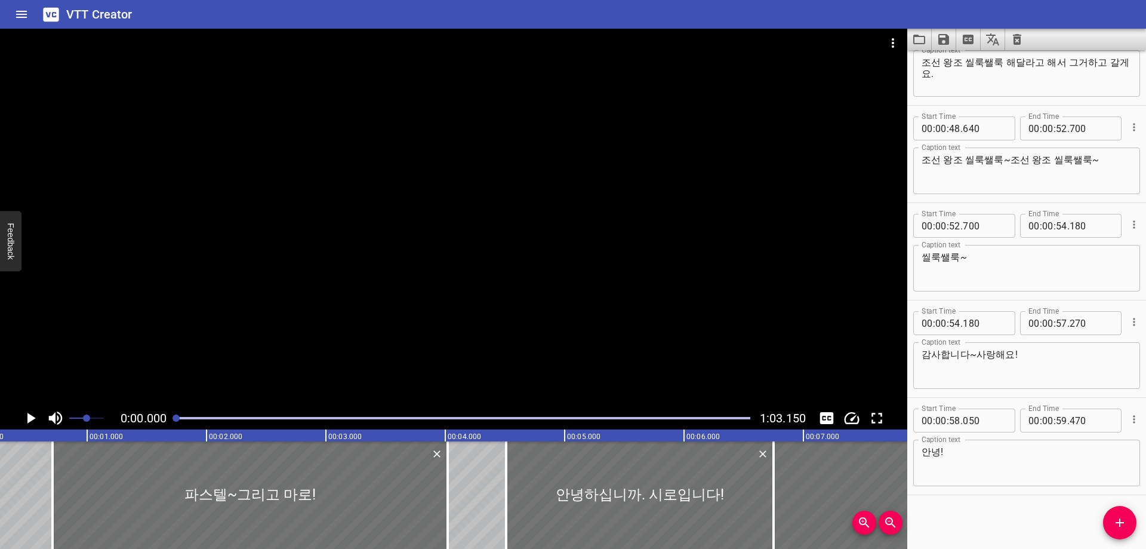
scroll to position [0, 3]
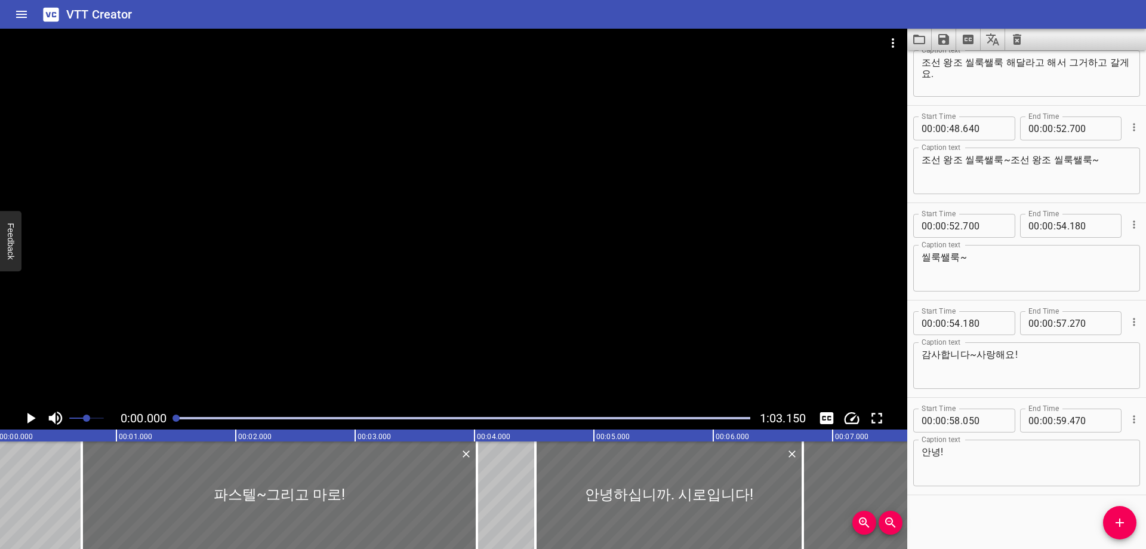
click at [1019, 42] on icon "Clear captions" at bounding box center [1017, 39] width 8 height 11
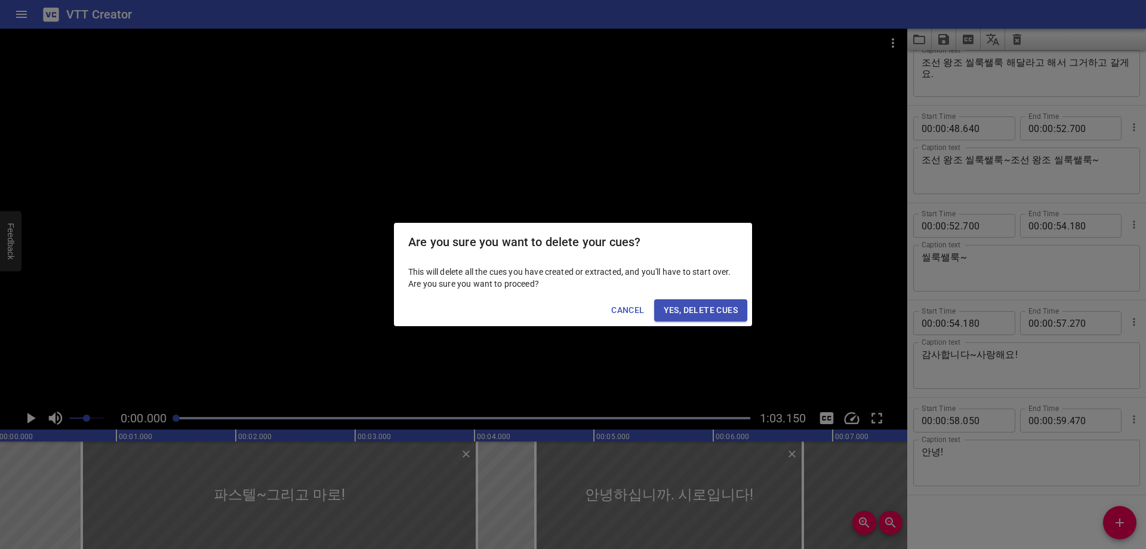
scroll to position [0, 0]
click at [712, 305] on span "Yes, Delete Cues" at bounding box center [701, 310] width 74 height 15
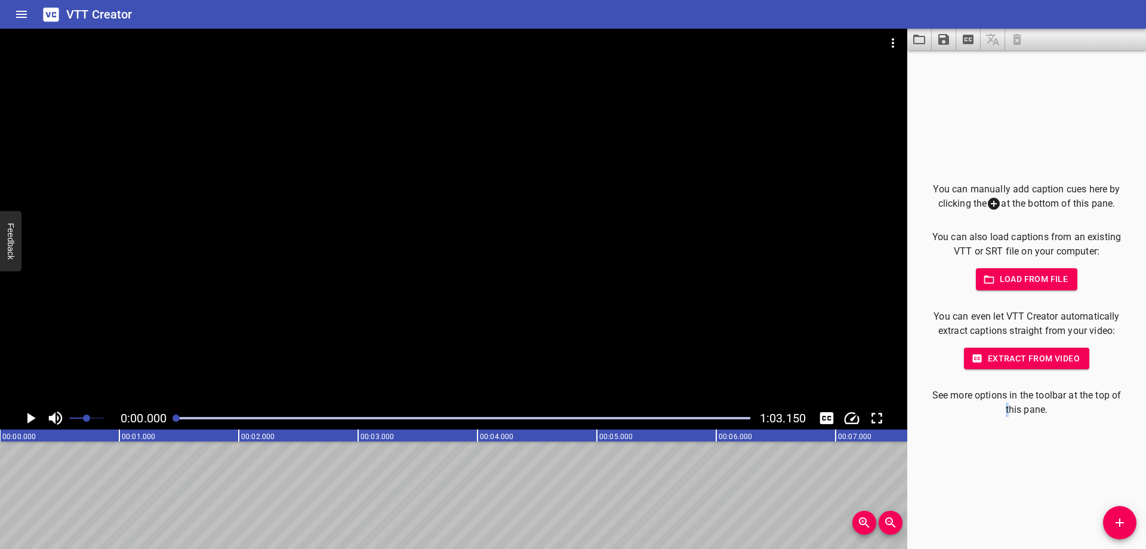
click at [1003, 500] on div "You can manually add caption cues here by clicking the at the bottom of this pa…" at bounding box center [1026, 299] width 239 height 498
click at [190, 420] on div at bounding box center [463, 418] width 589 height 17
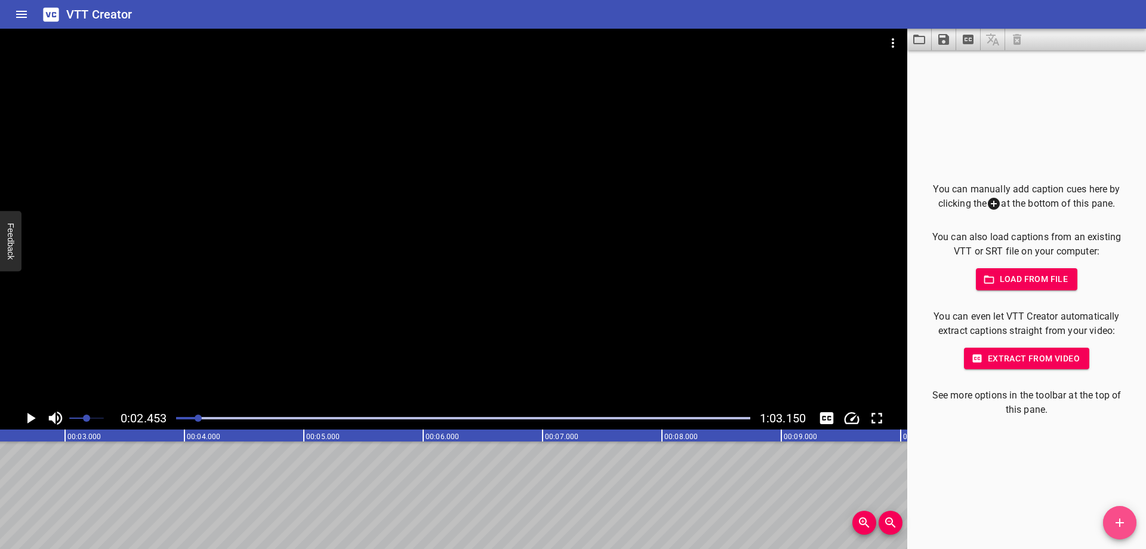
click at [1127, 523] on span "Add Cue" at bounding box center [1119, 522] width 33 height 14
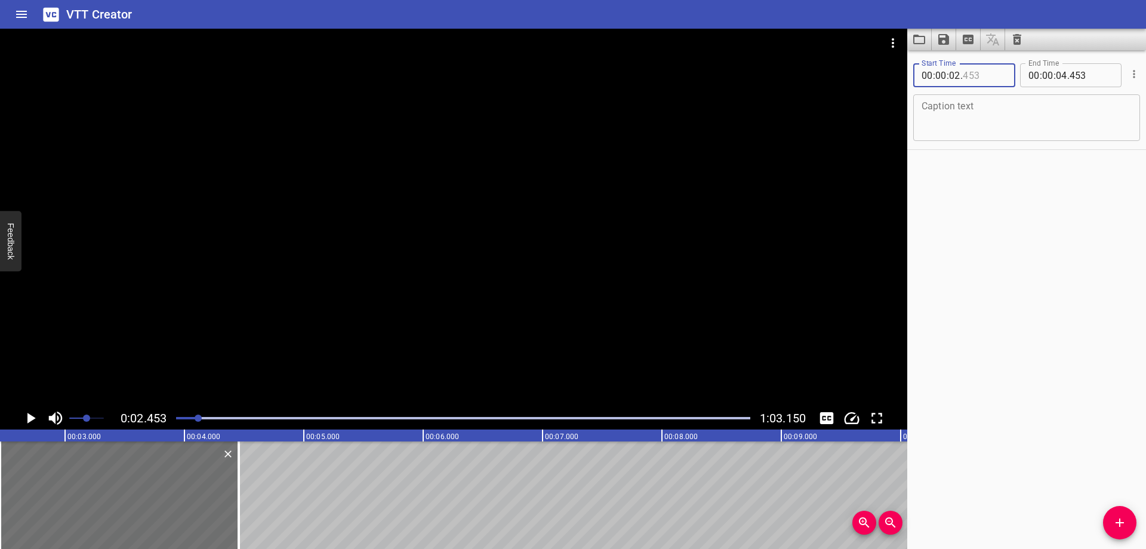
click at [984, 81] on input "number" at bounding box center [985, 75] width 44 height 24
click at [956, 121] on textarea at bounding box center [1027, 118] width 210 height 34
paste textarea "응?"
drag, startPoint x: 975, startPoint y: 245, endPoint x: 966, endPoint y: 250, distance: 9.9
click at [976, 245] on div "Start Time 00 : 00 : 02 . 450 Start Time End Time 00 : 00 : 04 . 453 End Time C…" at bounding box center [1026, 299] width 239 height 498
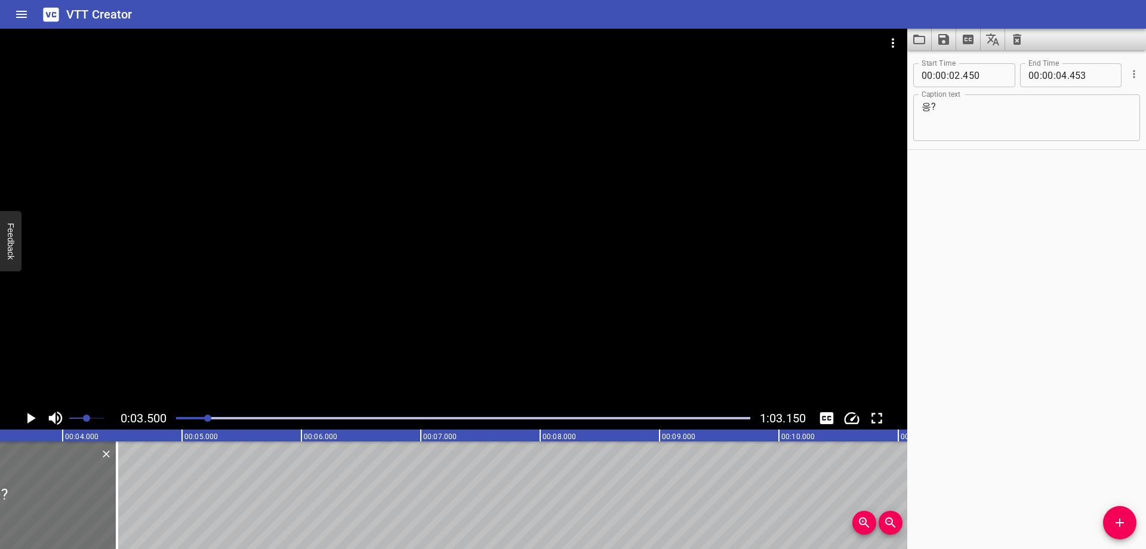
scroll to position [0, 418]
click at [199, 421] on div at bounding box center [463, 418] width 589 height 17
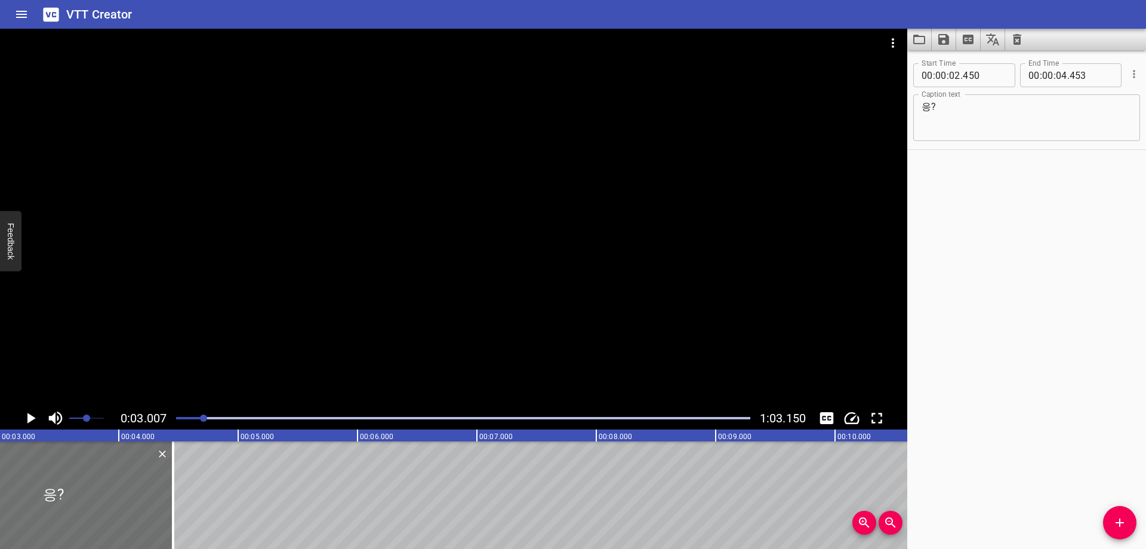
click at [196, 421] on div at bounding box center [463, 418] width 589 height 17
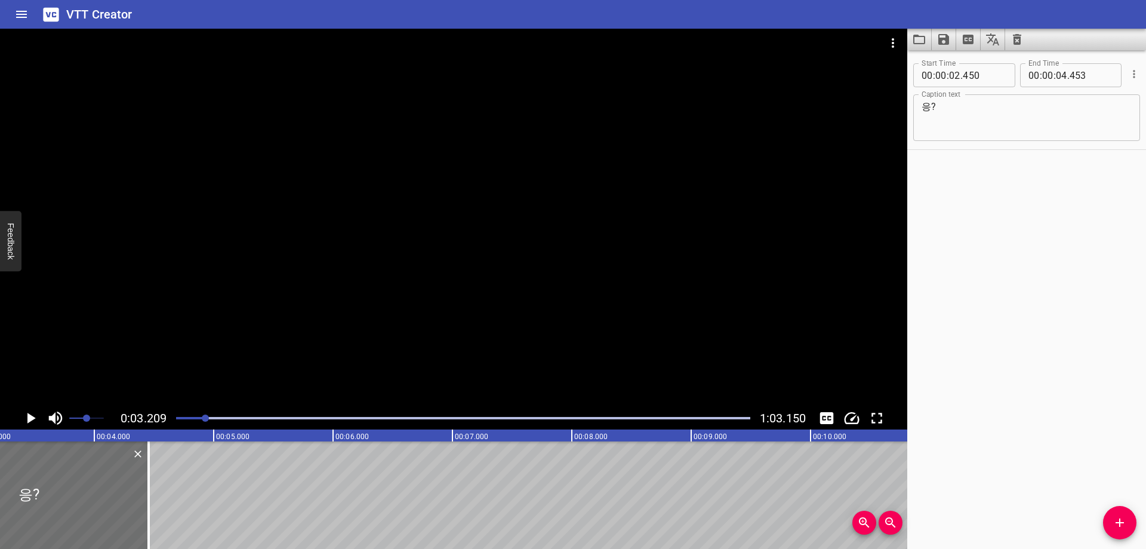
click at [196, 420] on div at bounding box center [463, 418] width 589 height 17
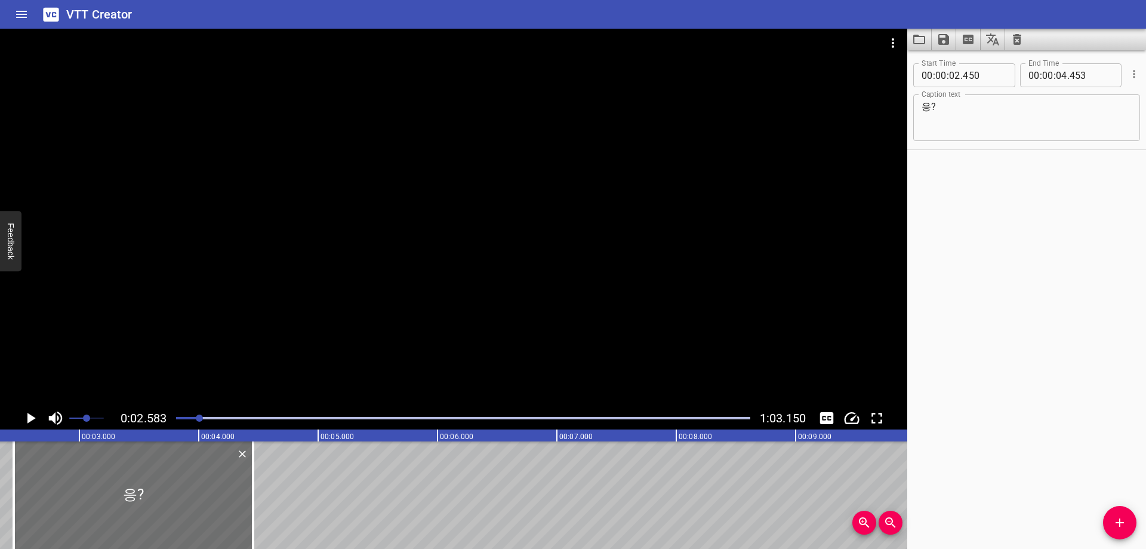
scroll to position [0, 309]
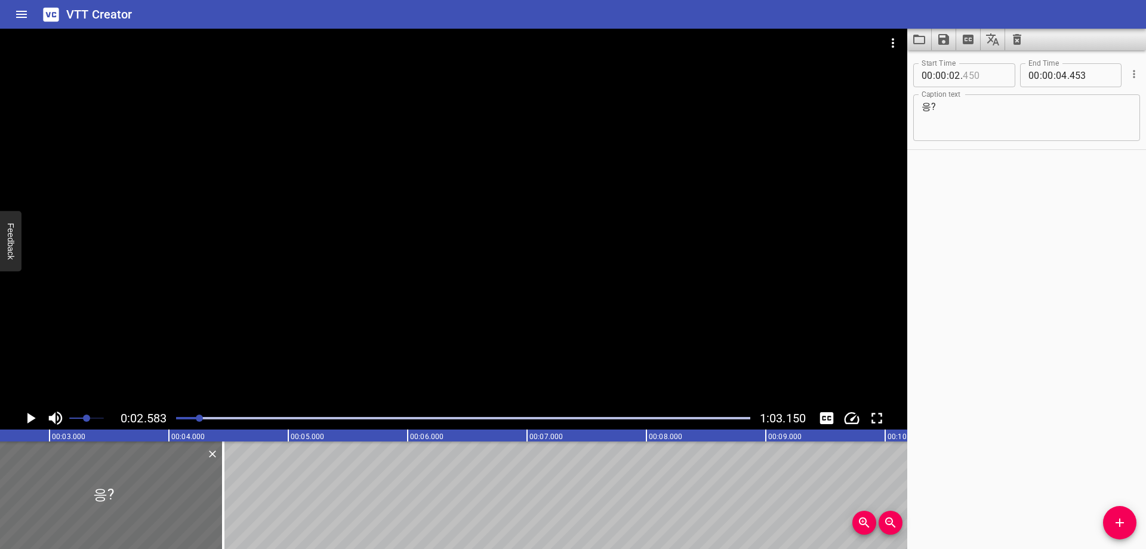
click at [972, 79] on input "number" at bounding box center [985, 75] width 44 height 24
click at [971, 331] on div "Start Time 00 : 00 : 02 . 570 Start Time End Time 00 : 00 : 04 . 453 End Time C…" at bounding box center [1026, 299] width 239 height 498
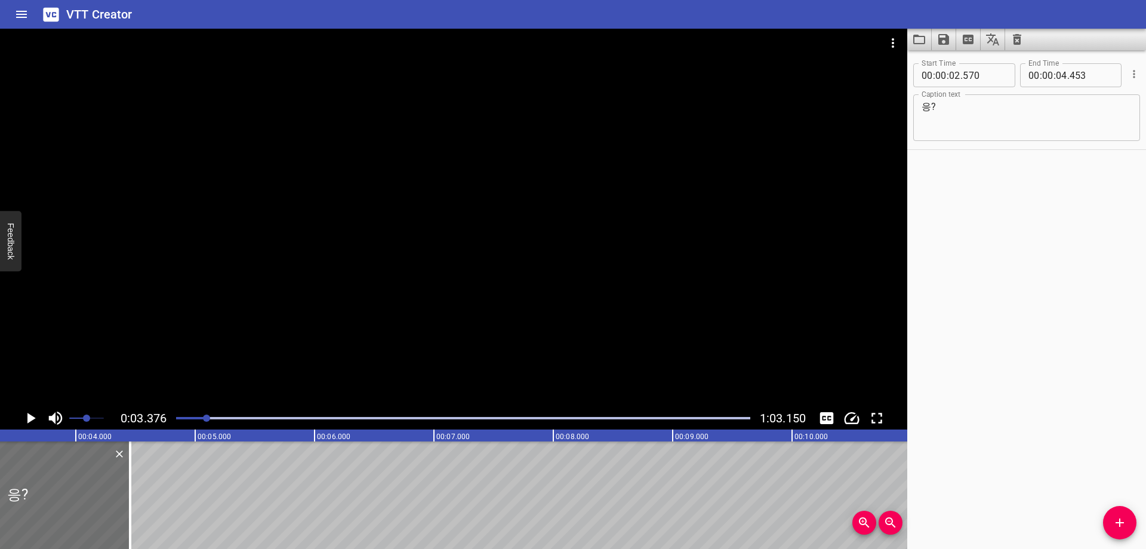
scroll to position [0, 403]
click at [1056, 80] on input "number" at bounding box center [1061, 75] width 11 height 24
click at [1055, 285] on div "Start Time 00 : 00 : 02 . 570 Start Time End Time 00 : 00 : 03 . 370 End Time C…" at bounding box center [1026, 299] width 239 height 498
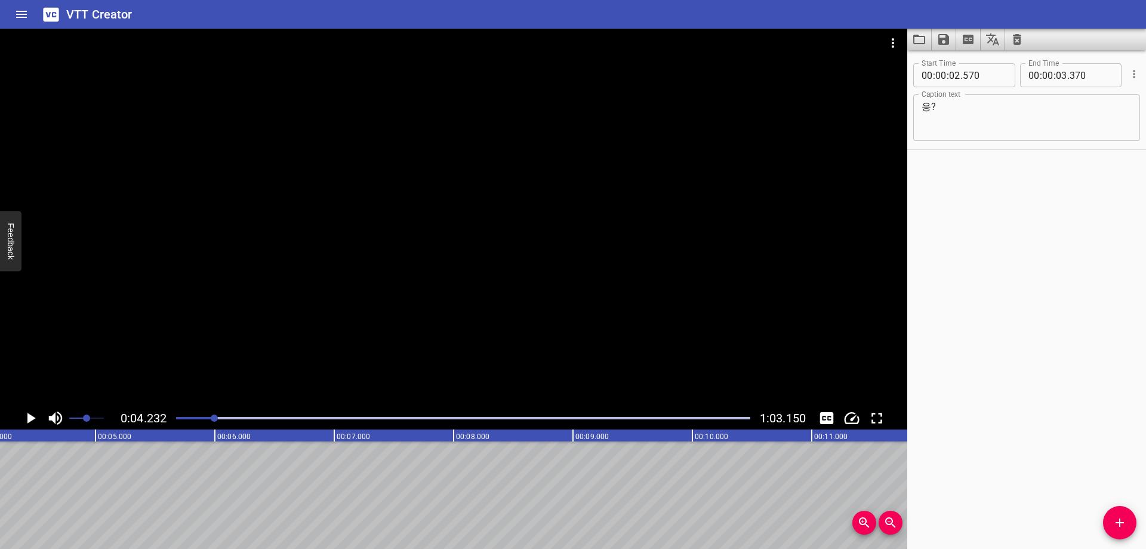
scroll to position [0, 505]
drag, startPoint x: 1123, startPoint y: 519, endPoint x: 1095, endPoint y: 395, distance: 128.0
click at [1123, 519] on icon "Add Cue" at bounding box center [1120, 522] width 14 height 14
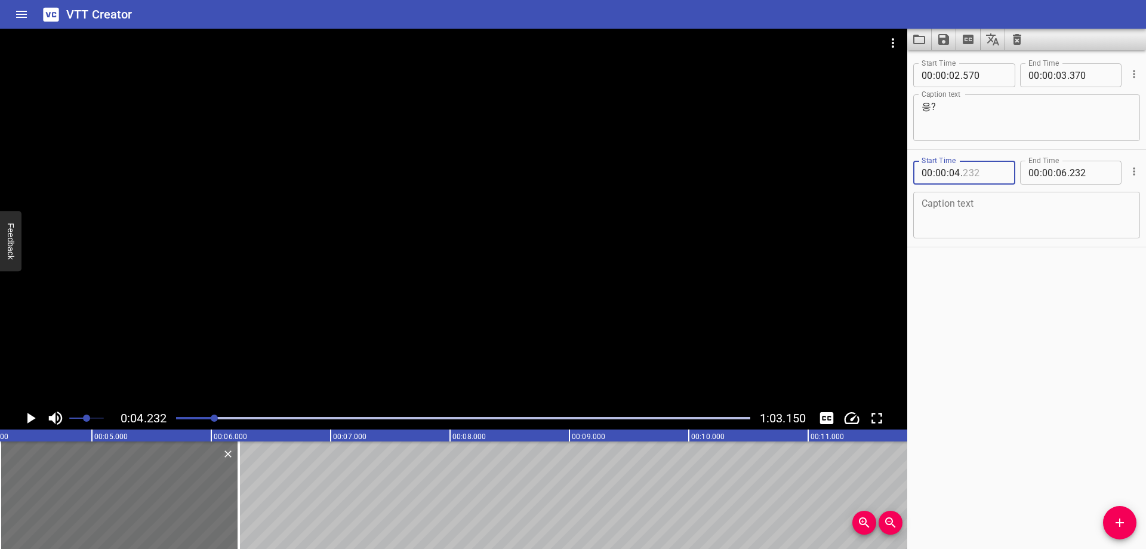
click at [983, 174] on input "number" at bounding box center [985, 173] width 44 height 24
click at [1049, 214] on textarea at bounding box center [1027, 215] width 210 height 34
paste textarea "얘들아~! 얘들아, 여기야~! 여기 봐봐!"
click at [1008, 289] on div "Start Time 00 : 00 : 02 . 570 Start Time End Time 00 : 00 : 03 . 370 End Time C…" at bounding box center [1026, 299] width 239 height 498
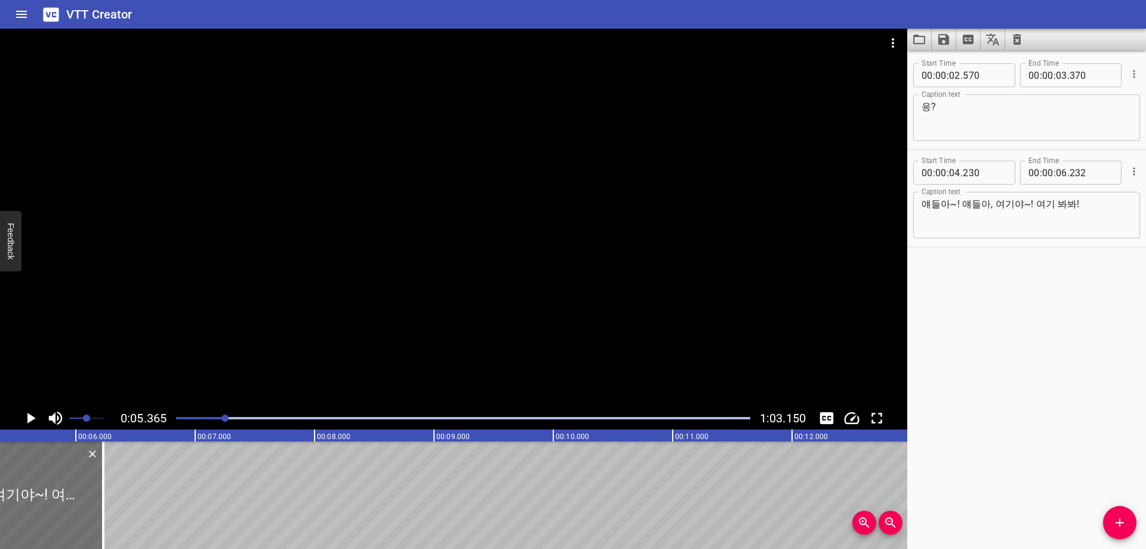
click at [235, 417] on div "Play progress" at bounding box center [463, 418] width 574 height 2
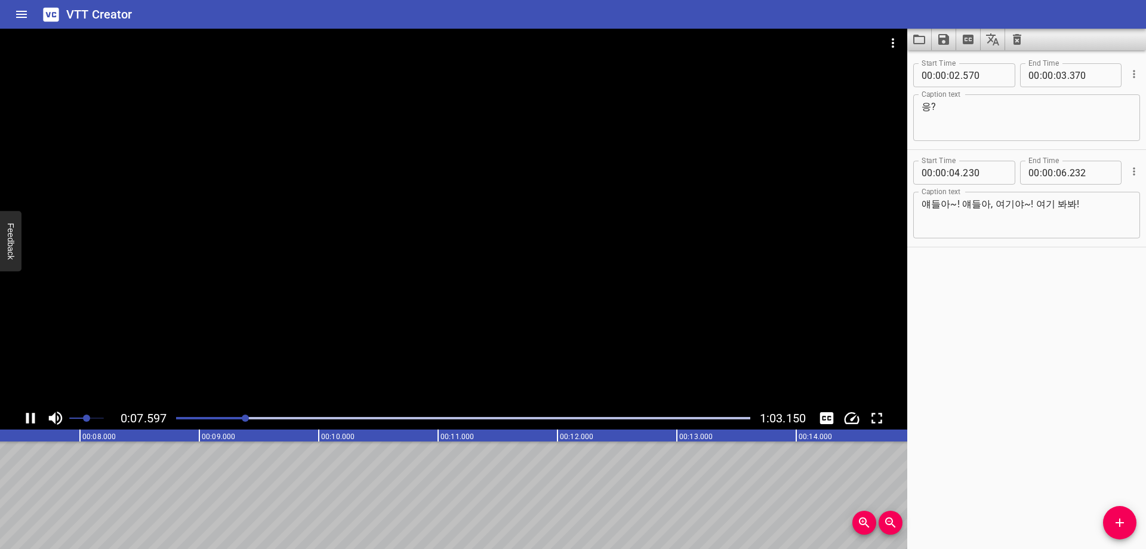
click at [260, 418] on div "Play progress" at bounding box center [463, 418] width 574 height 2
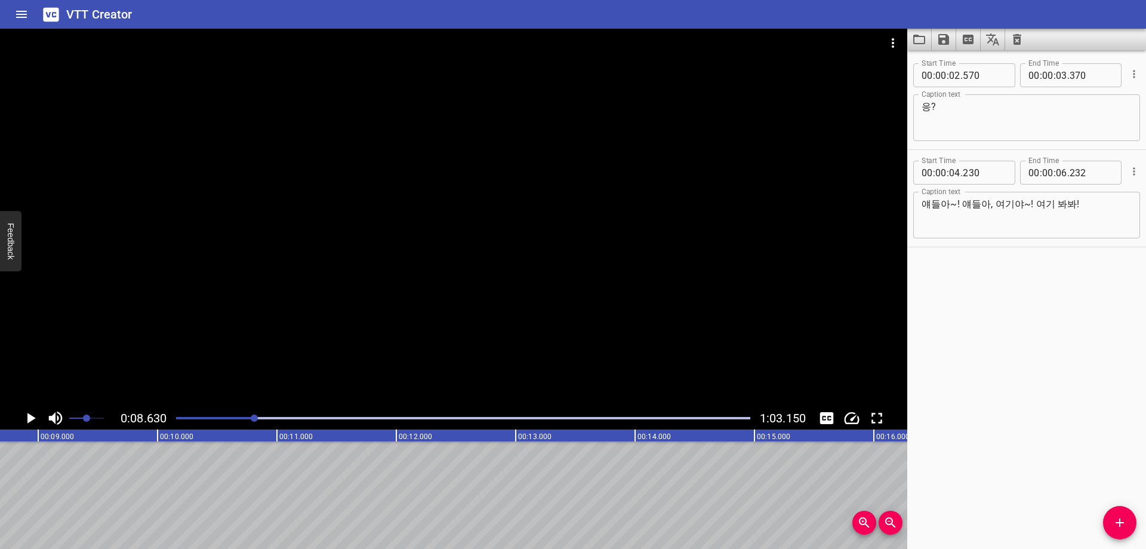
scroll to position [0, 1030]
click at [1056, 178] on input "number" at bounding box center [1061, 173] width 11 height 24
click at [986, 411] on div "Start Time 00 : 00 : 02 . 570 Start Time End Time 00 : 00 : 03 . 370 End Time C…" at bounding box center [1026, 299] width 239 height 498
click at [1128, 528] on span "Add Cue" at bounding box center [1119, 522] width 33 height 14
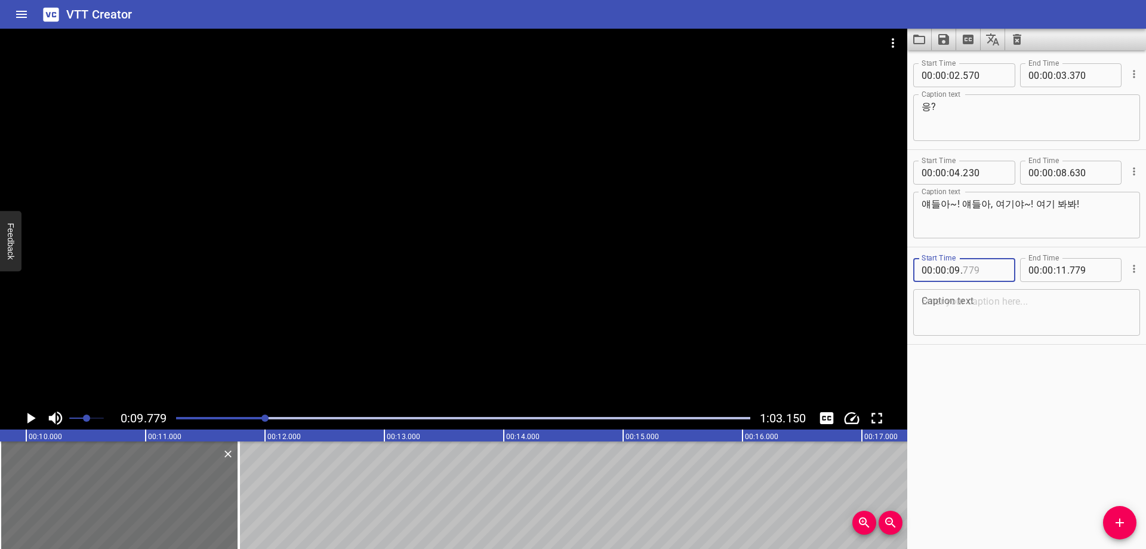
click at [991, 271] on input "number" at bounding box center [985, 270] width 44 height 24
click at [981, 311] on textarea at bounding box center [1027, 312] width 210 height 34
paste textarea "안녕~! 안녕하세요~!"
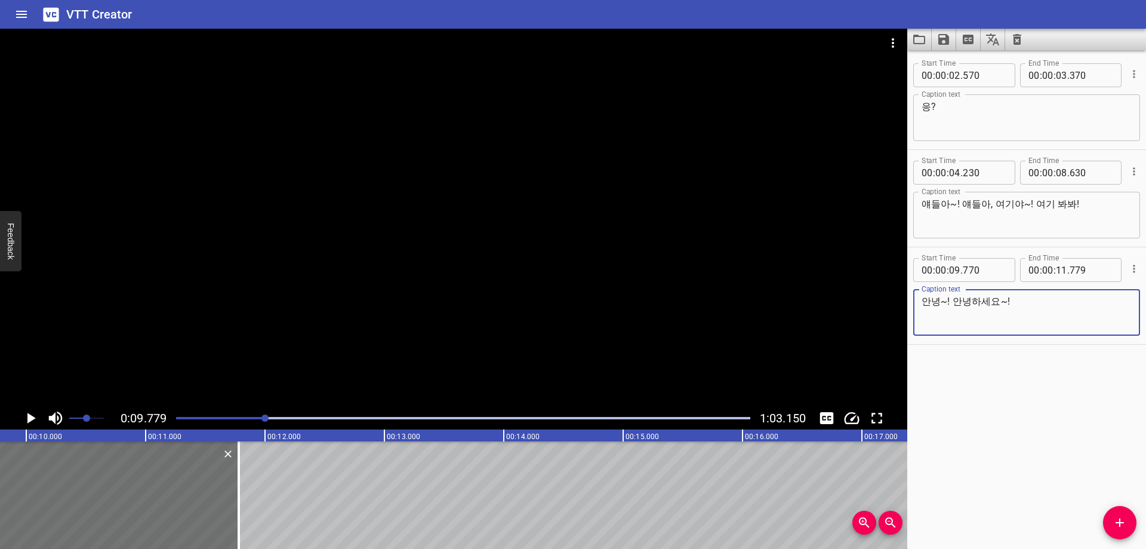
click at [1033, 398] on div "Start Time 00 : 00 : 02 . 570 Start Time End Time 00 : 00 : 03 . 370 End Time C…" at bounding box center [1026, 299] width 239 height 498
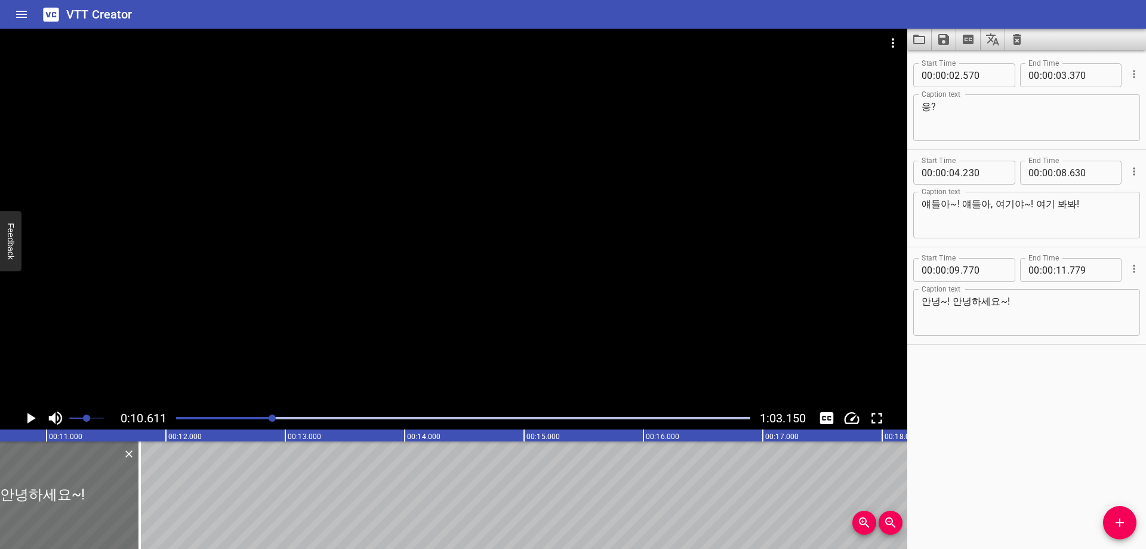
drag, startPoint x: 284, startPoint y: 417, endPoint x: 290, endPoint y: 420, distance: 6.1
click at [285, 417] on div "Play progress" at bounding box center [463, 418] width 574 height 2
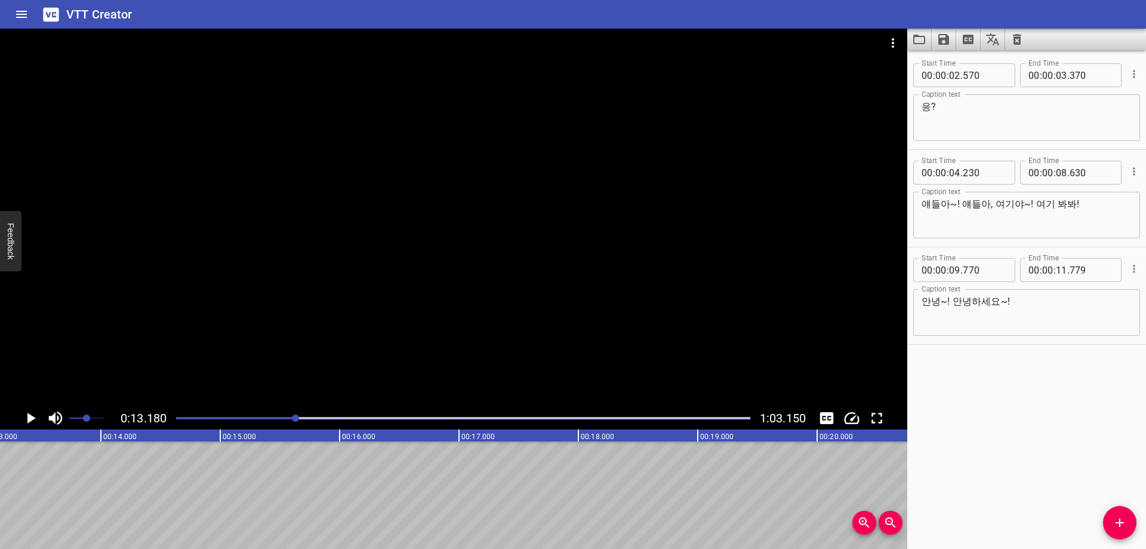
scroll to position [0, 1574]
click at [282, 418] on div "Play progress" at bounding box center [9, 418] width 574 height 2
click at [1060, 272] on input "number" at bounding box center [1061, 270] width 11 height 24
click at [1121, 524] on icon "Add Cue" at bounding box center [1120, 522] width 14 height 14
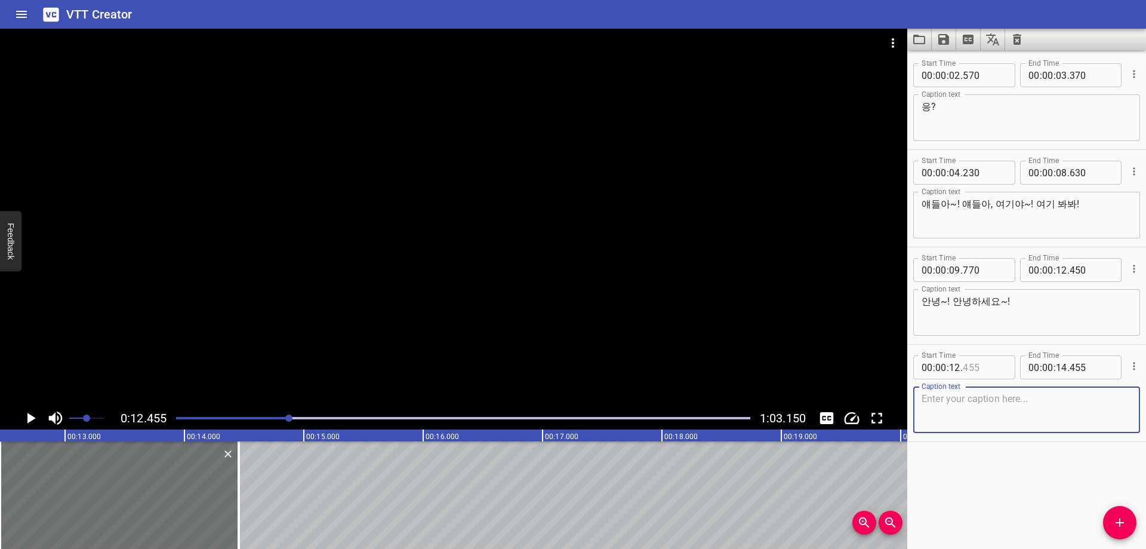
drag, startPoint x: 986, startPoint y: 369, endPoint x: 994, endPoint y: 365, distance: 9.3
click at [986, 369] on input "number" at bounding box center [985, 367] width 44 height 24
drag, startPoint x: 1027, startPoint y: 417, endPoint x: 1007, endPoint y: 460, distance: 47.3
click at [1026, 416] on textarea at bounding box center [1027, 410] width 210 height 34
paste textarea "뭐야, 잘 놀고있나? 어디보자~"
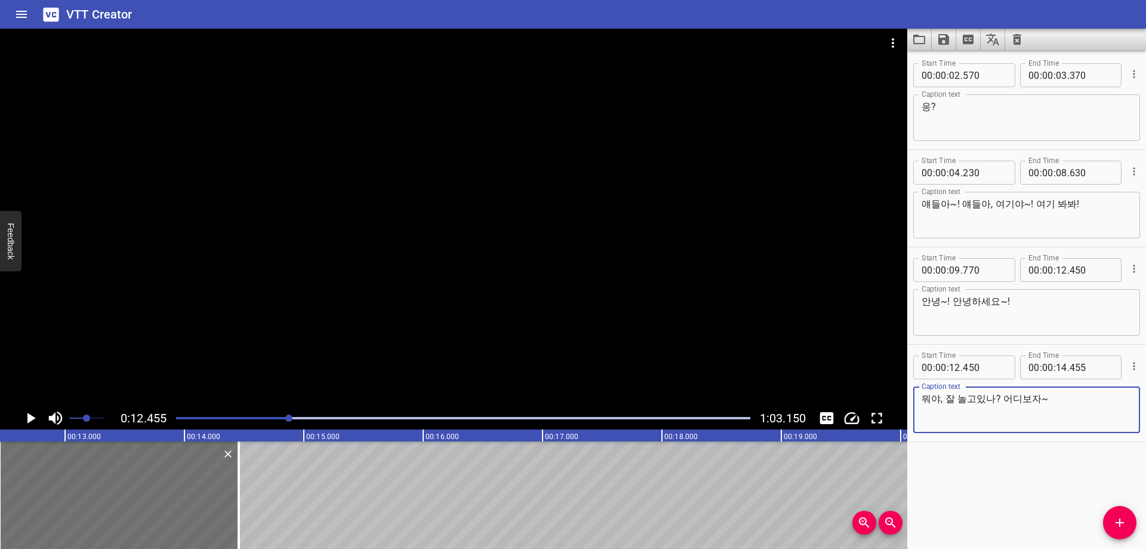
click at [1005, 472] on div "Start Time 00 : 00 : 02 . 570 Start Time End Time 00 : 00 : 03 . 370 End Time C…" at bounding box center [1026, 299] width 239 height 498
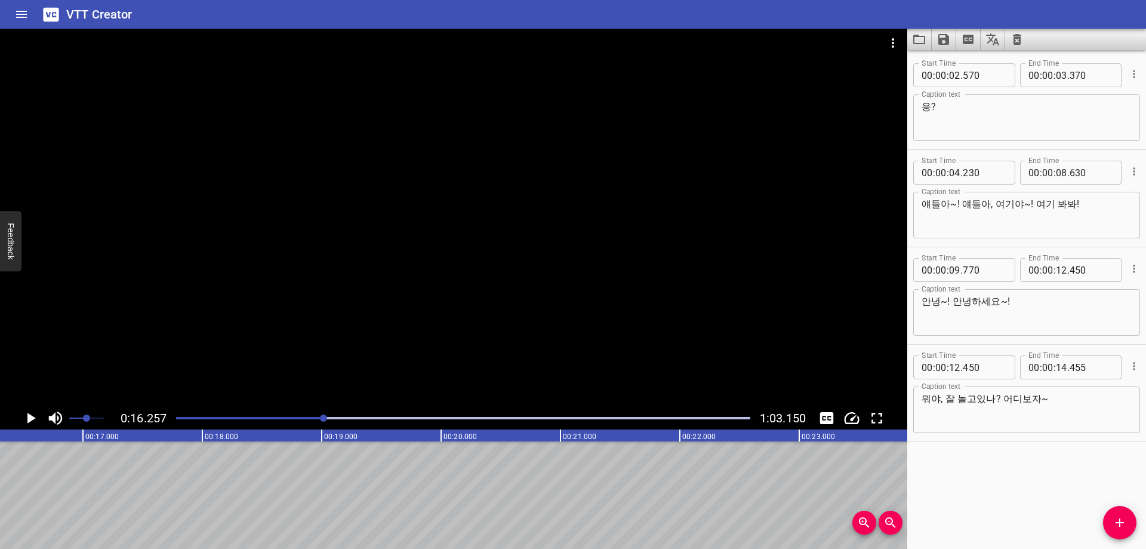
scroll to position [0, 1941]
click at [1058, 369] on input "number" at bounding box center [1061, 367] width 11 height 24
click at [1009, 521] on div "Start Time 00 : 00 : 02 . 570 Start Time End Time 00 : 00 : 03 . 370 End Time C…" at bounding box center [1026, 299] width 239 height 498
click at [1113, 516] on icon "Add Cue" at bounding box center [1120, 522] width 14 height 14
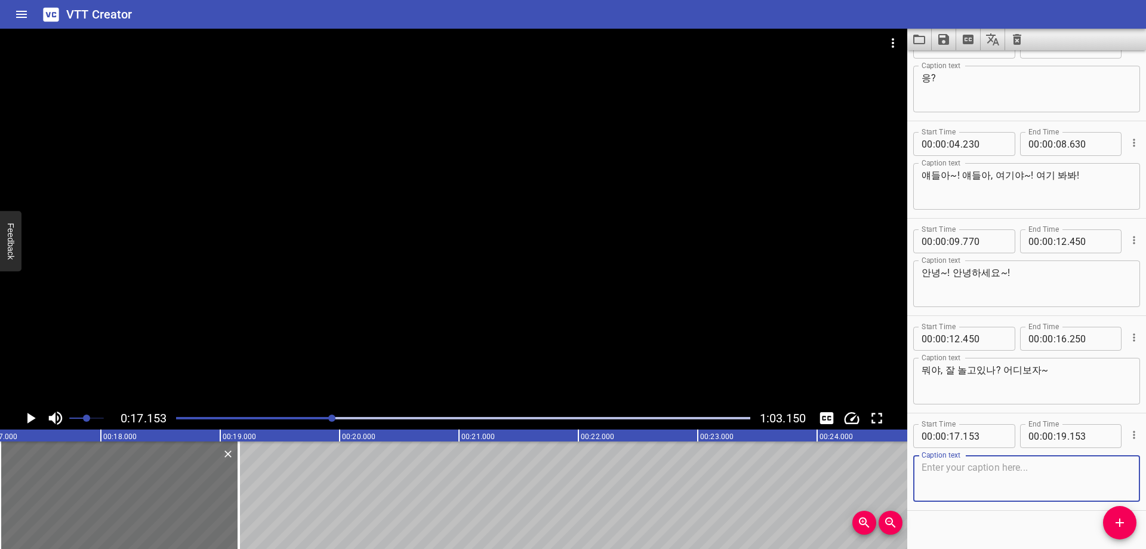
scroll to position [44, 0]
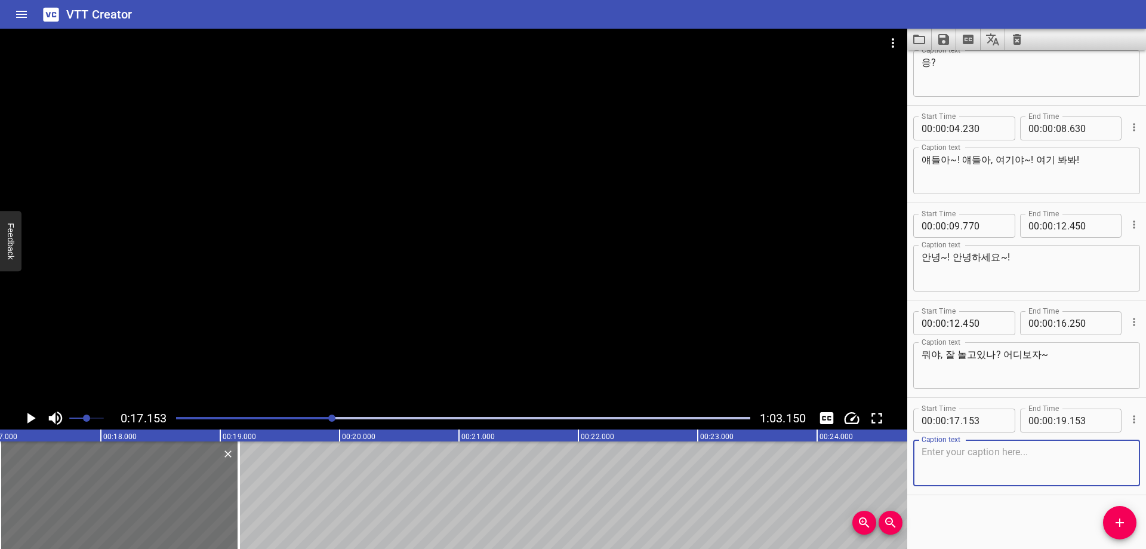
click at [993, 405] on div "Start Time 00 : 00 : 17 . 153 Start Time End Time 00 : 00 : 19 . 153 End Time" at bounding box center [1026, 419] width 227 height 31
click at [993, 412] on input "number" at bounding box center [985, 420] width 44 height 24
drag, startPoint x: 1027, startPoint y: 461, endPoint x: 1020, endPoint y: 466, distance: 8.6
click at [1026, 461] on textarea at bounding box center [1027, 463] width 210 height 34
paste textarea "저기 파스텔~ 보자~ 어, [DATE] 뽑았네~에~"
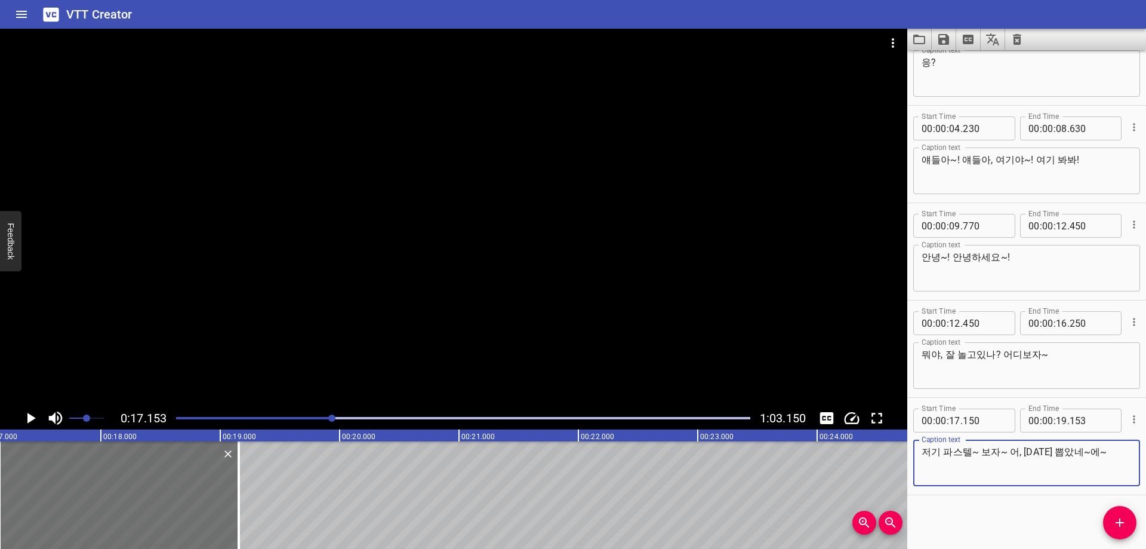
click at [991, 509] on div "Start Time 00 : 00 : 02 . 570 Start Time End Time 00 : 00 : 03 . 370 End Time C…" at bounding box center [1026, 299] width 239 height 498
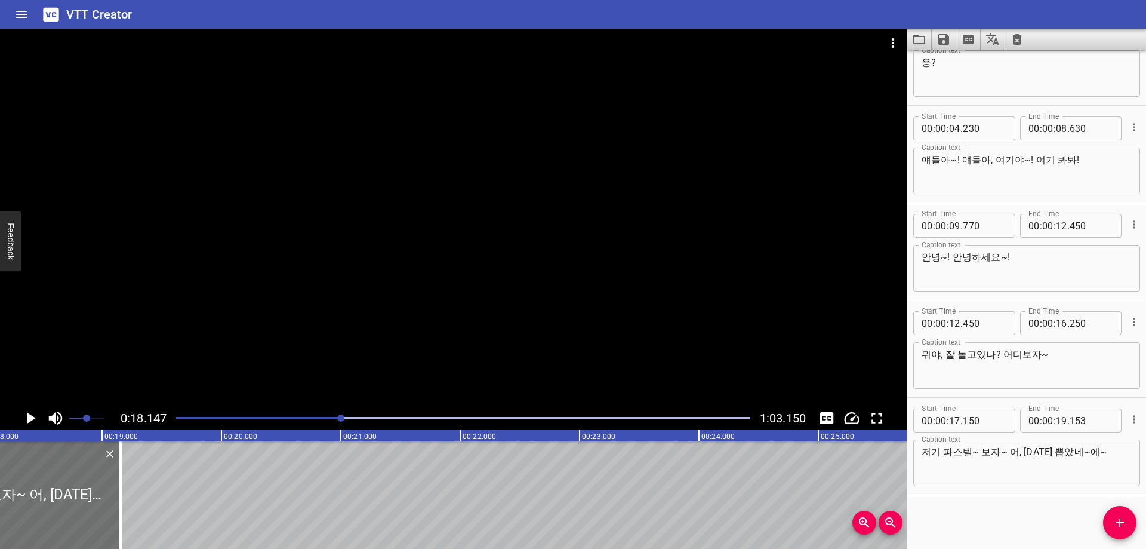
click at [353, 418] on div "Play progress" at bounding box center [463, 418] width 574 height 2
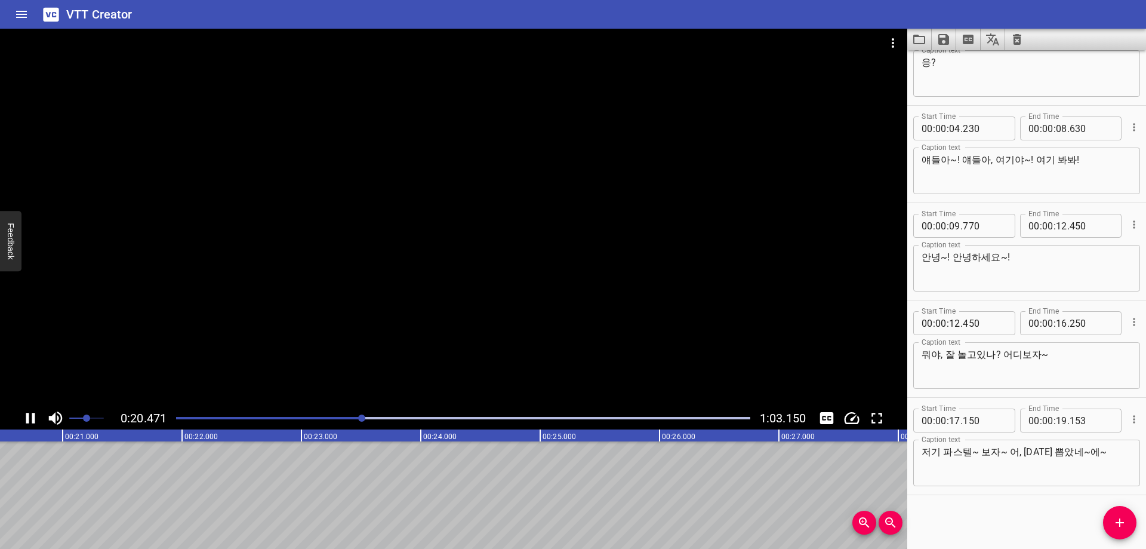
click at [370, 417] on div "Play progress" at bounding box center [463, 418] width 574 height 2
click at [1056, 424] on input "number" at bounding box center [1061, 420] width 11 height 24
click at [1120, 523] on icon "Add Cue" at bounding box center [1120, 522] width 8 height 8
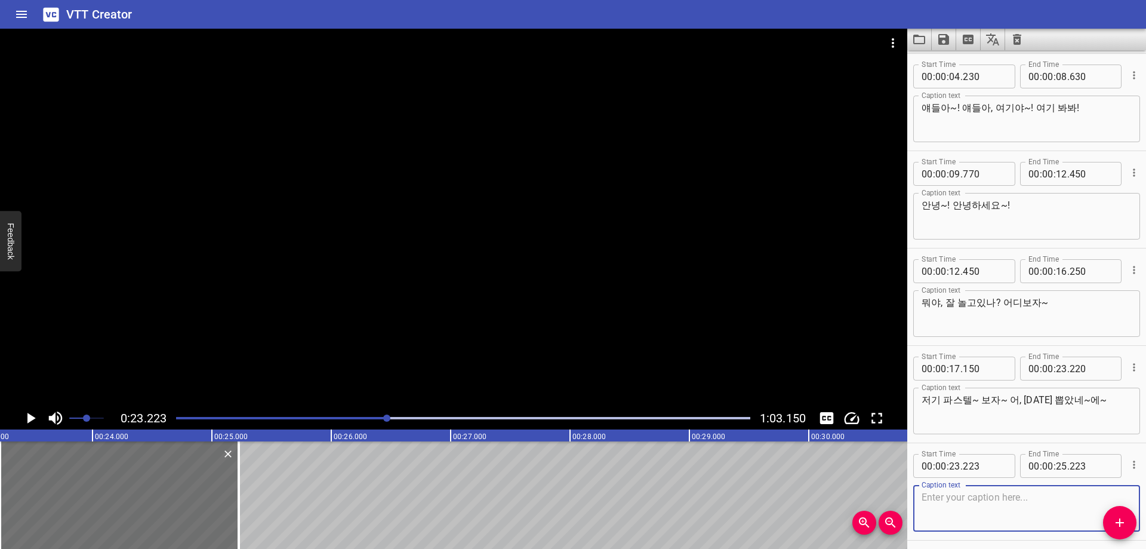
scroll to position [141, 0]
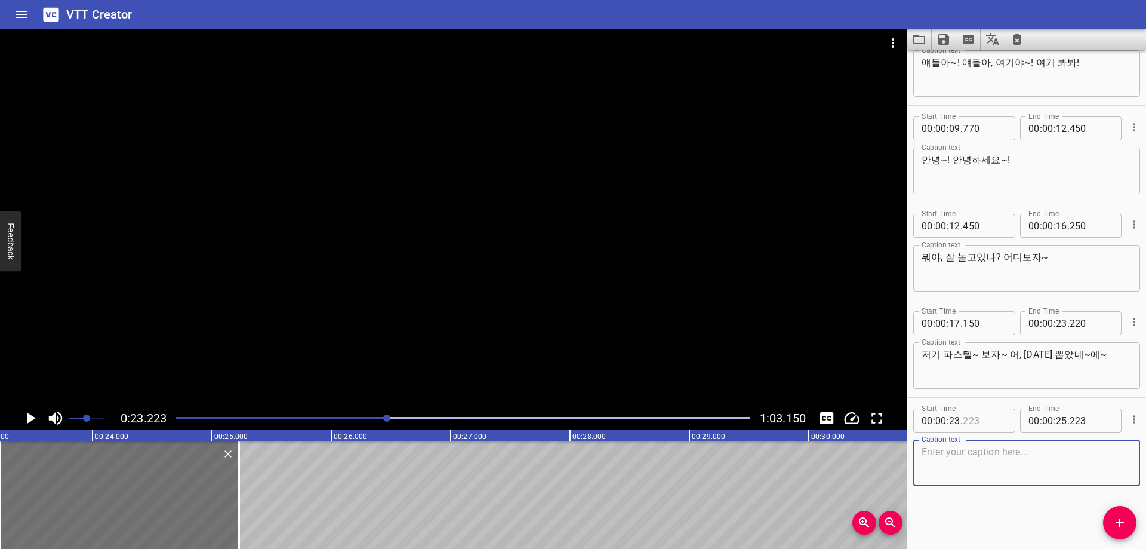
click at [983, 412] on input "number" at bounding box center [985, 420] width 44 height 24
drag, startPoint x: 1033, startPoint y: 466, endPoint x: 1020, endPoint y: 467, distance: 12.6
click at [1033, 466] on textarea at bounding box center [1027, 463] width 210 height 34
paste textarea "반갑고~ 우리 운동 영상, 잘 봤어요?"
click at [365, 417] on div "Play progress" at bounding box center [100, 418] width 574 height 2
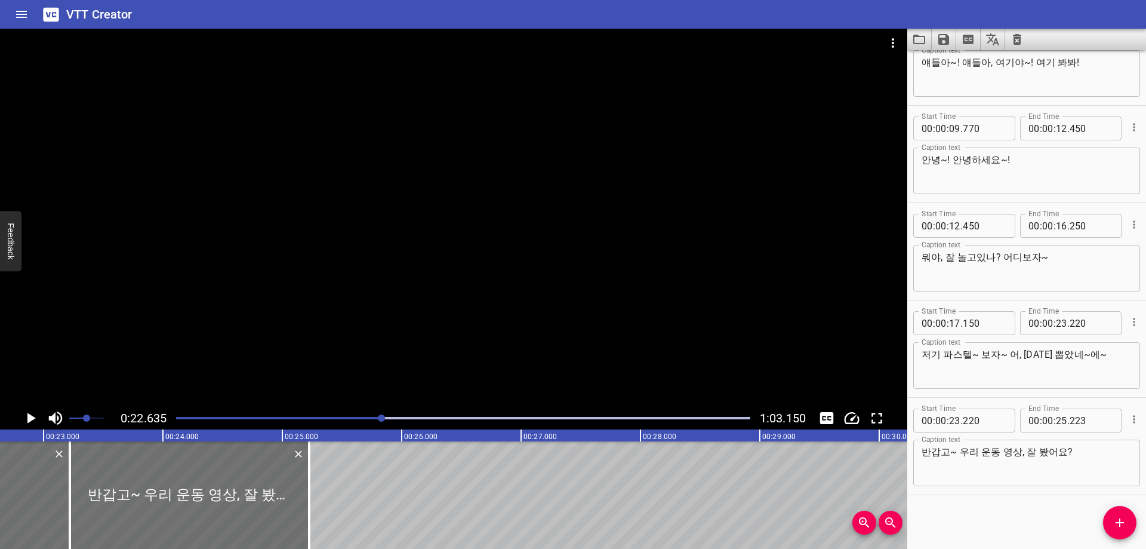
click at [399, 418] on div "Play progress" at bounding box center [463, 418] width 574 height 2
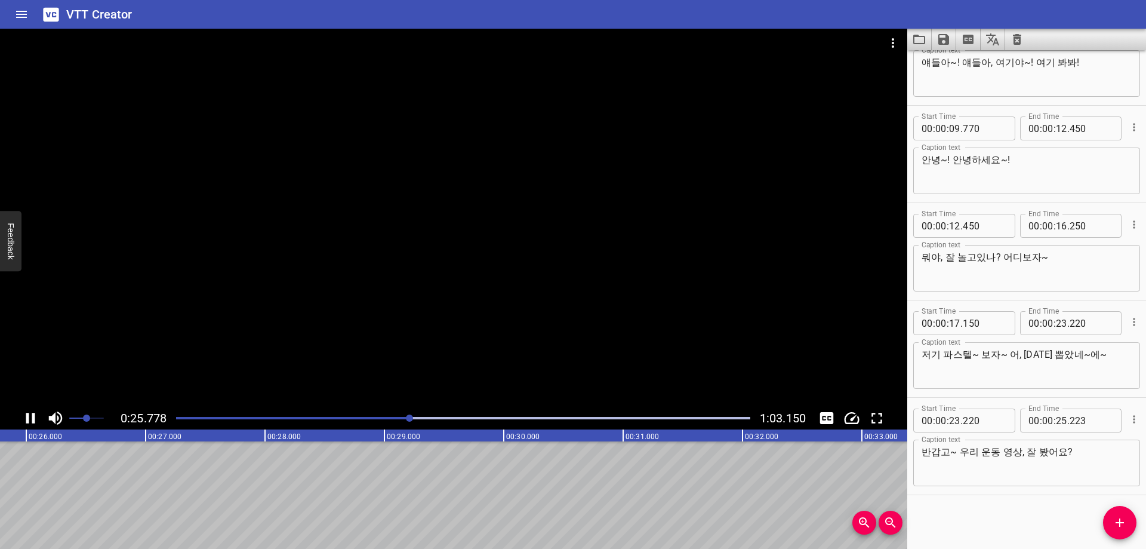
click at [424, 416] on div at bounding box center [463, 418] width 589 height 17
click at [1056, 420] on input "number" at bounding box center [1061, 420] width 11 height 24
click at [423, 420] on div at bounding box center [463, 418] width 589 height 17
click at [1014, 510] on div "Start Time 00 : 00 : 02 . 570 Start Time End Time 00 : 00 : 03 . 370 End Time C…" at bounding box center [1026, 299] width 239 height 498
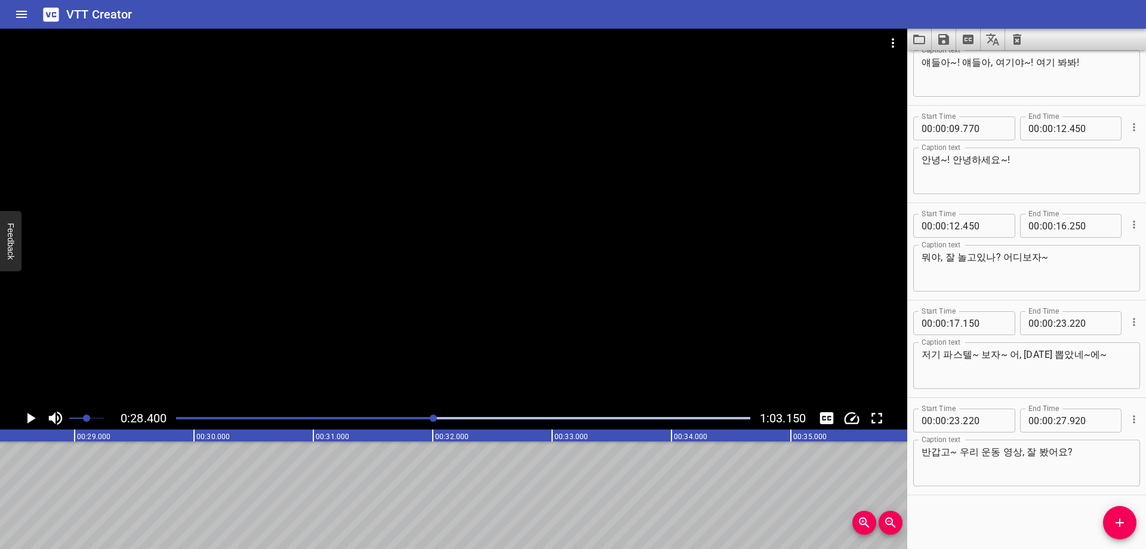
scroll to position [0, 3391]
click at [1110, 514] on button "Add Cue" at bounding box center [1119, 522] width 33 height 33
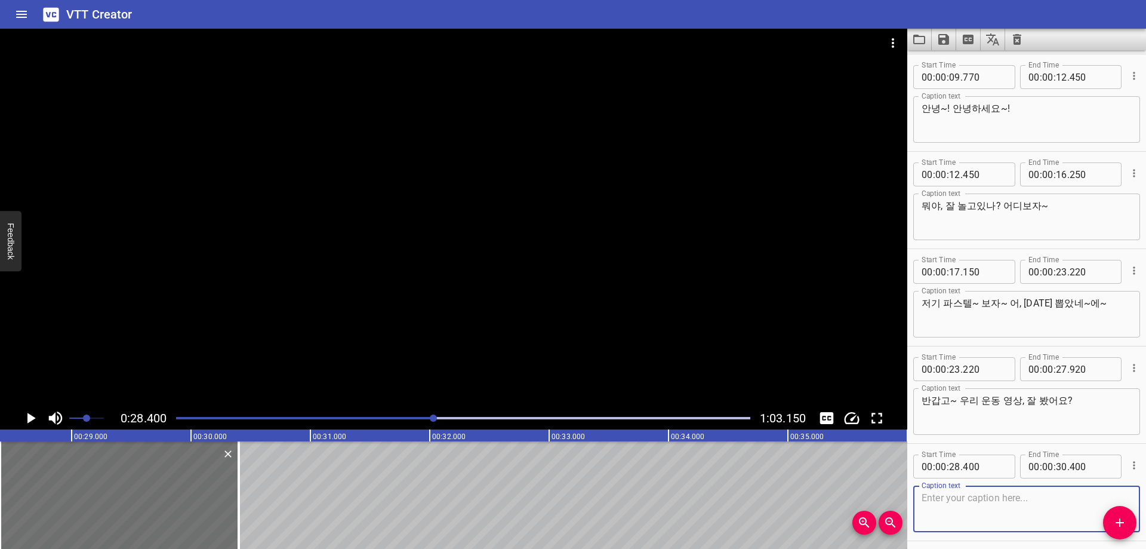
scroll to position [239, 0]
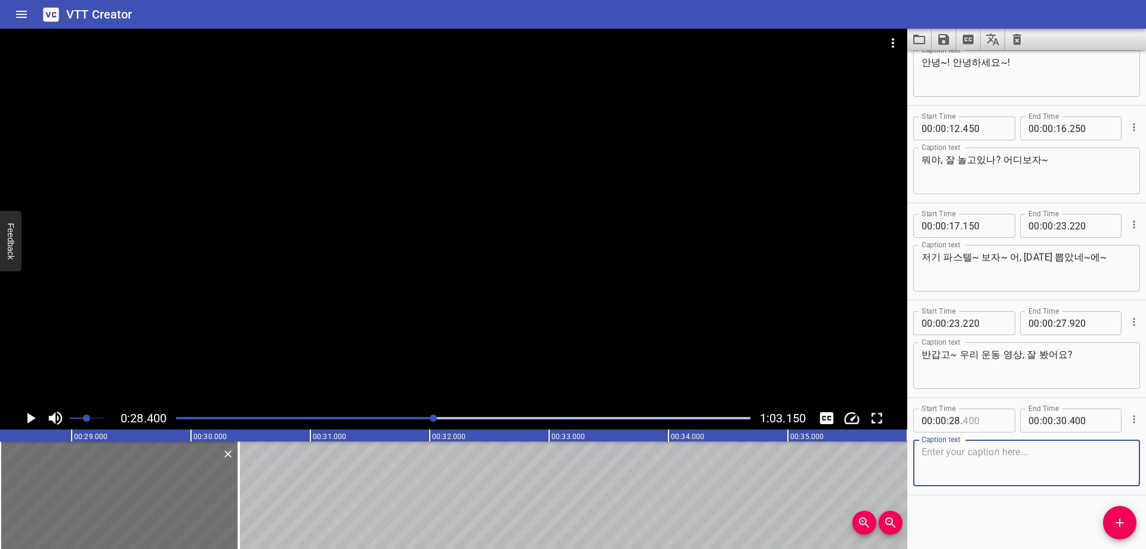
click at [984, 415] on input "number" at bounding box center [985, 420] width 44 height 24
drag, startPoint x: 974, startPoint y: 451, endPoint x: 975, endPoint y: 488, distance: 37.1
click at [972, 451] on textarea at bounding box center [1027, 463] width 210 height 34
paste textarea "봤나요?"
click at [978, 512] on div "Start Time 00 : 00 : 02 . 570 Start Time End Time 00 : 00 : 03 . 370 End Time C…" at bounding box center [1026, 299] width 239 height 498
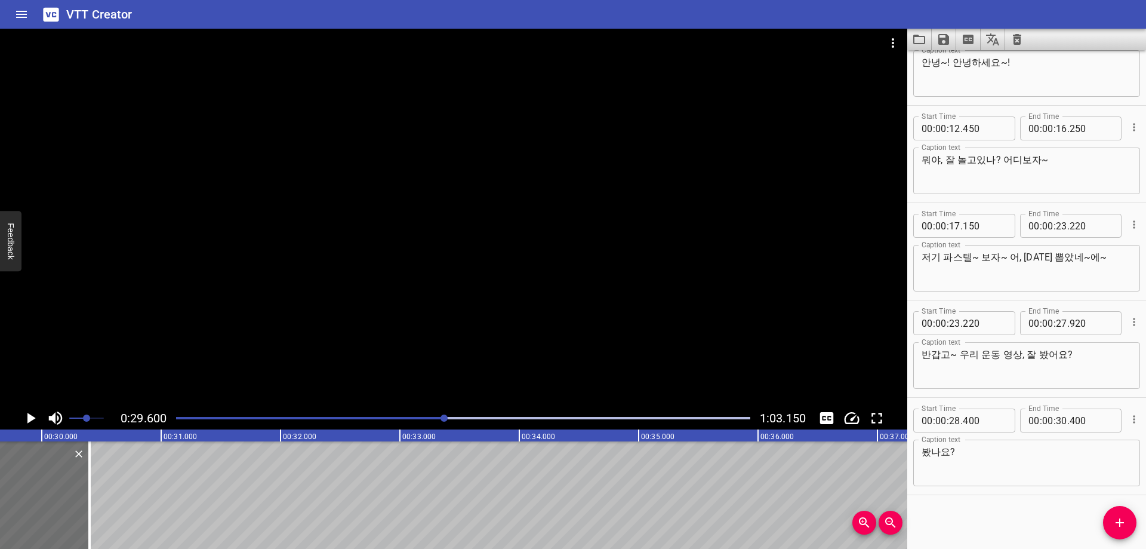
scroll to position [0, 3534]
click at [1056, 421] on input "number" at bounding box center [1061, 420] width 11 height 24
click at [1130, 525] on span "Add Cue" at bounding box center [1119, 522] width 33 height 14
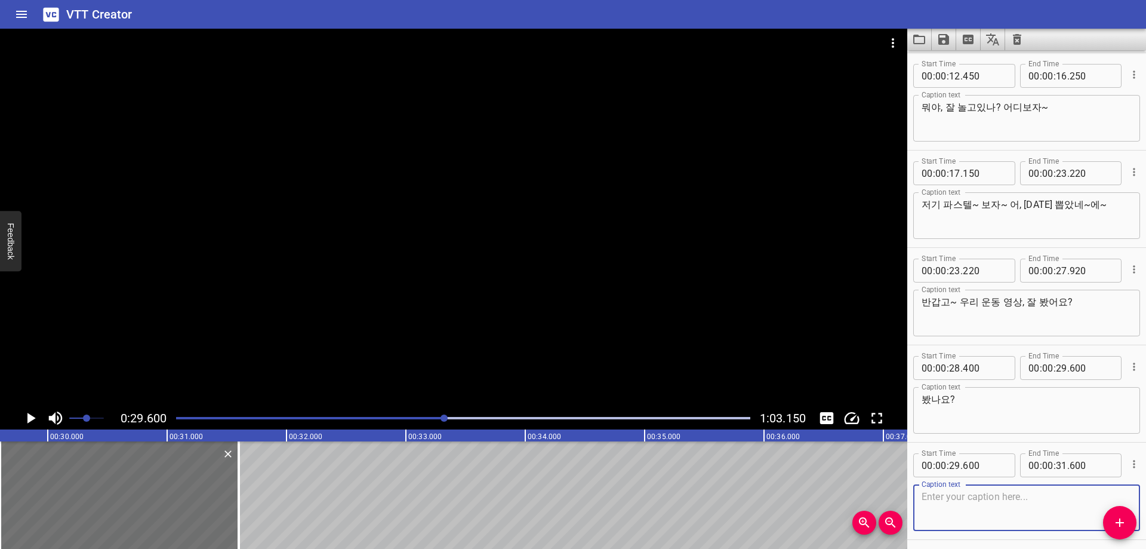
scroll to position [336, 0]
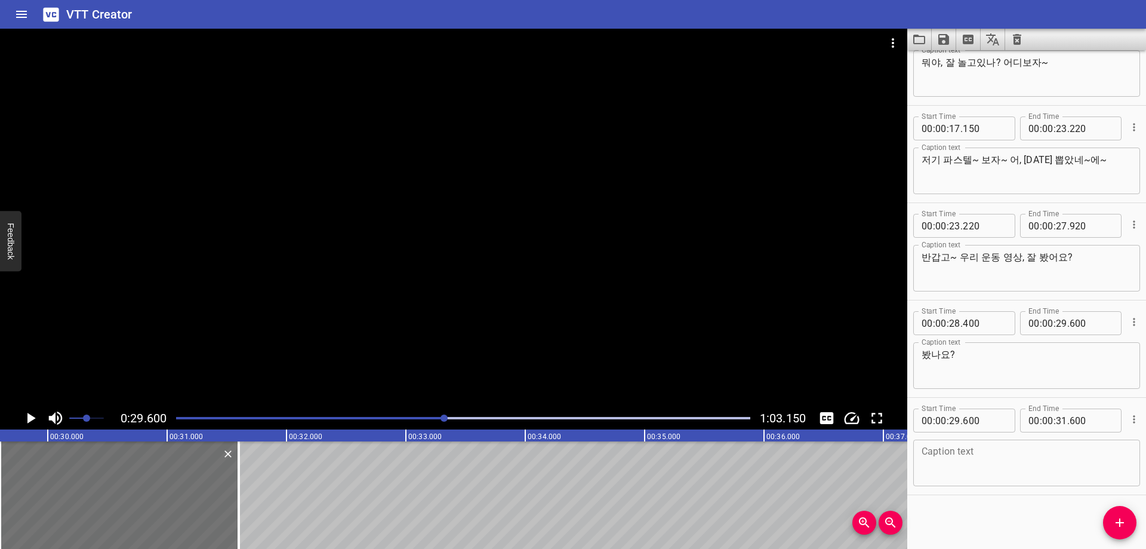
drag, startPoint x: 1000, startPoint y: 460, endPoint x: 975, endPoint y: 495, distance: 43.2
click at [1000, 460] on textarea at bounding box center [1027, 463] width 210 height 34
paste textarea "그래 아이들아, 내가 너희를 위해서 그렇게 열심히 움직였단다."
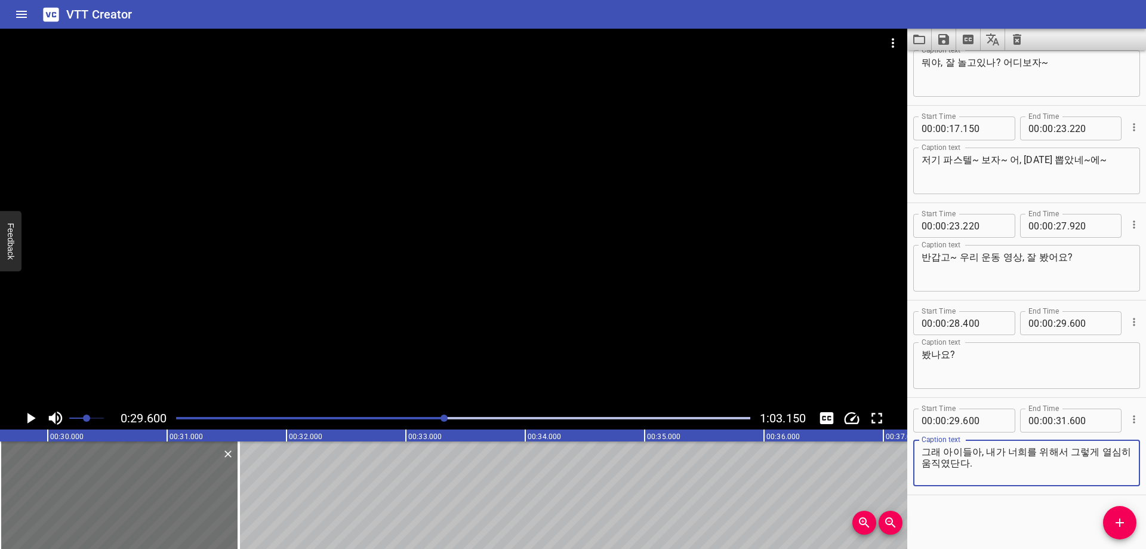
click at [964, 507] on div "Start Time 00 : 00 : 02 . 570 Start Time End Time 00 : 00 : 03 . 370 End Time C…" at bounding box center [1026, 299] width 239 height 498
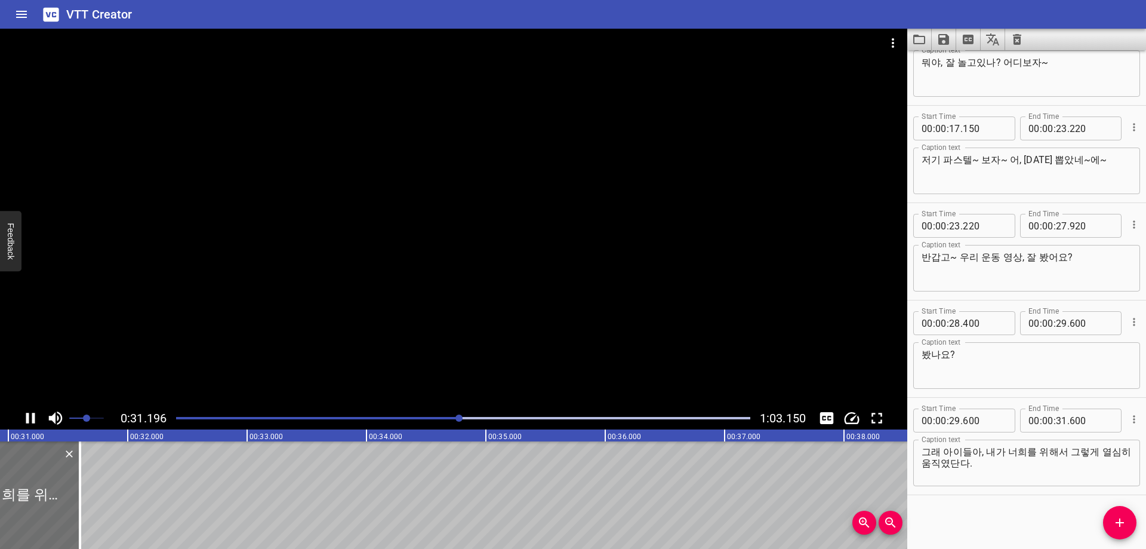
click at [443, 417] on div "Play progress" at bounding box center [173, 418] width 574 height 2
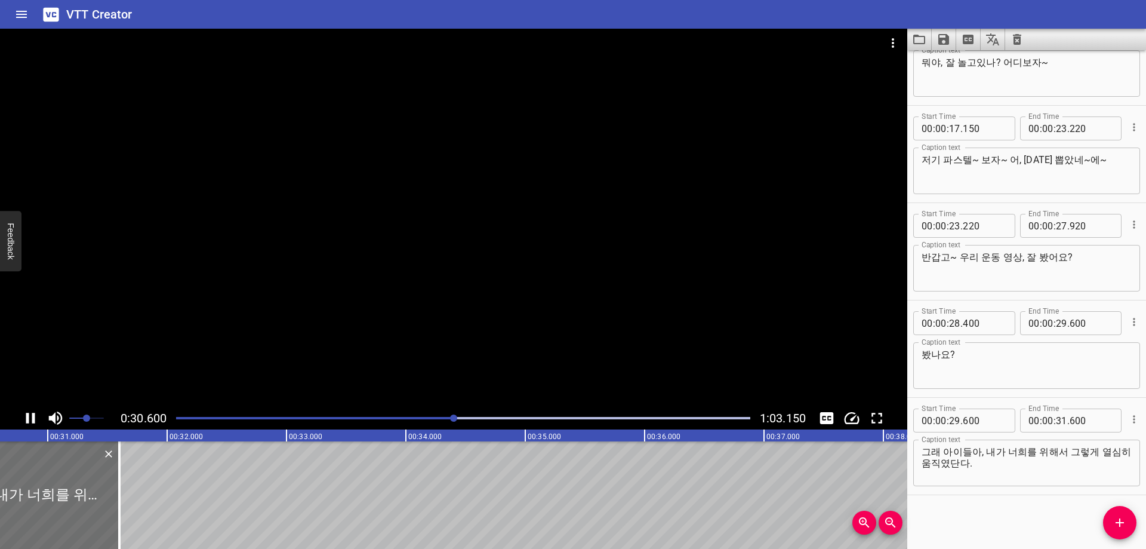
click at [478, 417] on div "Play progress" at bounding box center [463, 418] width 574 height 2
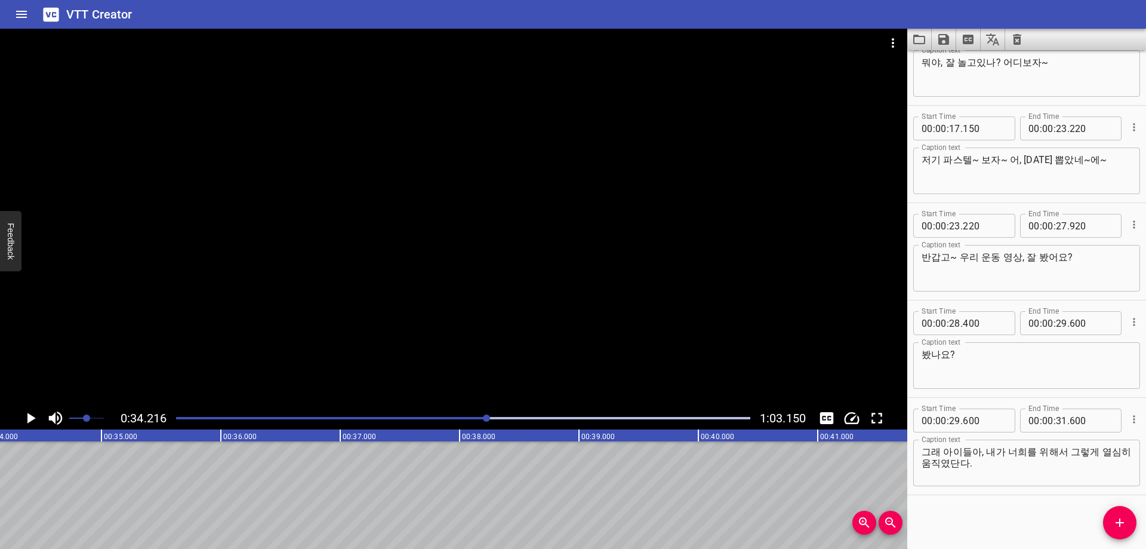
scroll to position [0, 4085]
click at [484, 417] on div "Play progress" at bounding box center [207, 418] width 574 height 2
click at [476, 417] on div "Play progress" at bounding box center [197, 418] width 574 height 2
click at [1057, 420] on input "number" at bounding box center [1061, 420] width 11 height 24
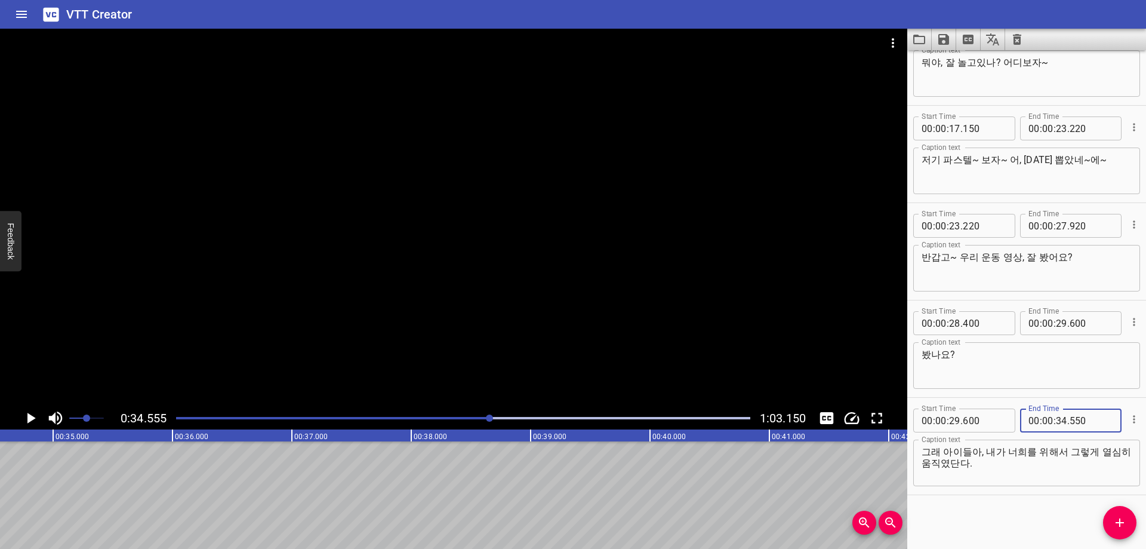
click at [1069, 537] on div "Start Time 00 : 00 : 02 . 570 Start Time End Time 00 : 00 : 03 . 370 End Time C…" at bounding box center [1026, 299] width 239 height 498
click at [1113, 540] on div "Start Time 00 : 00 : 02 . 570 Start Time End Time 00 : 00 : 03 . 370 End Time C…" at bounding box center [1026, 299] width 239 height 498
click at [1122, 533] on button "Add Cue" at bounding box center [1119, 522] width 33 height 33
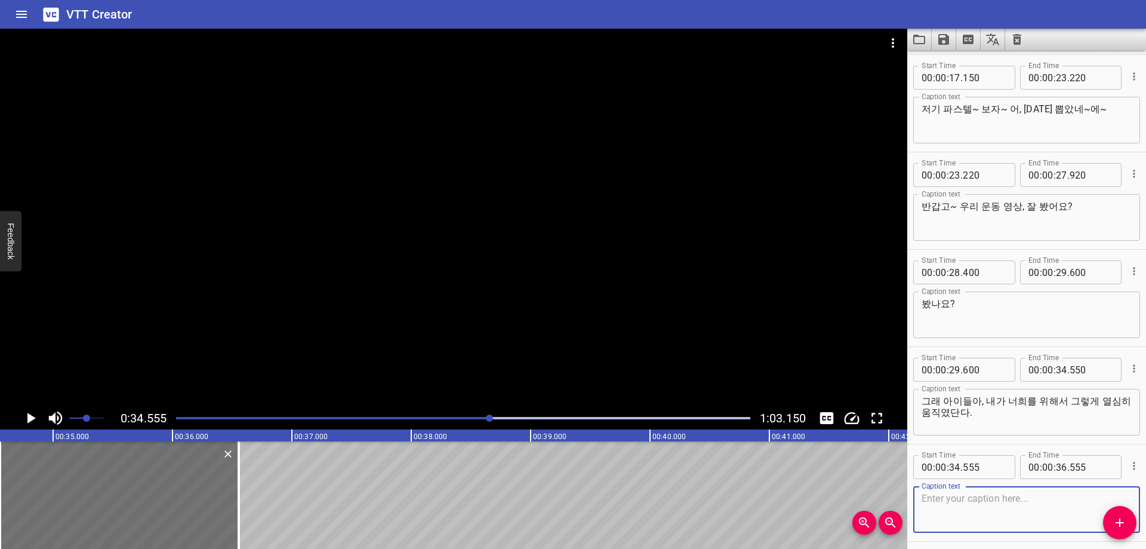
scroll to position [433, 0]
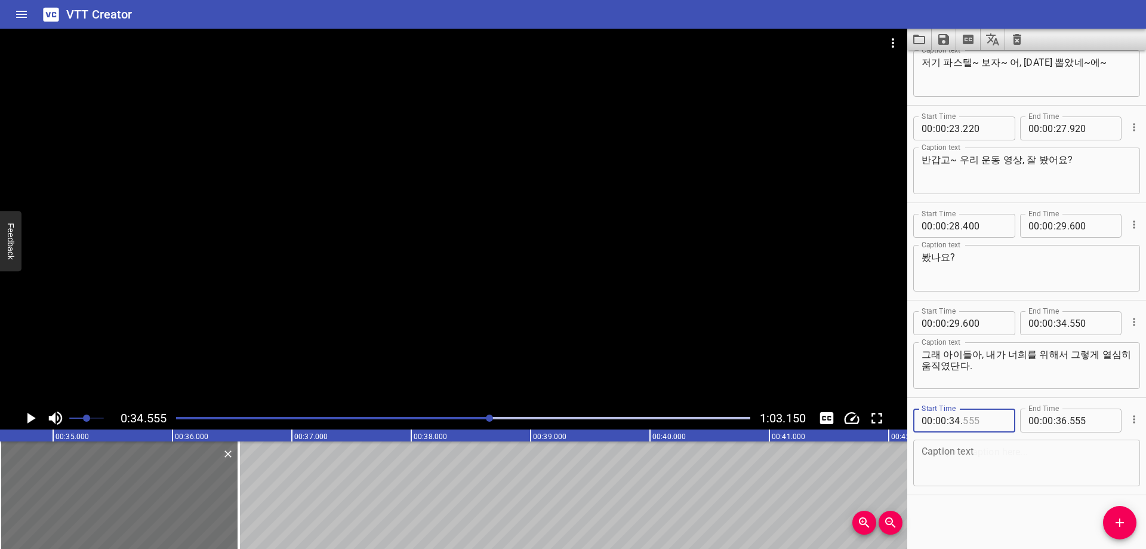
click at [995, 413] on input "number" at bounding box center [985, 420] width 44 height 24
click at [965, 450] on textarea at bounding box center [1027, 463] width 210 height 34
paste textarea "물론 뭐, 다른 친구들이 더 열심히 움직였지만?"
click at [478, 419] on div at bounding box center [463, 418] width 589 height 17
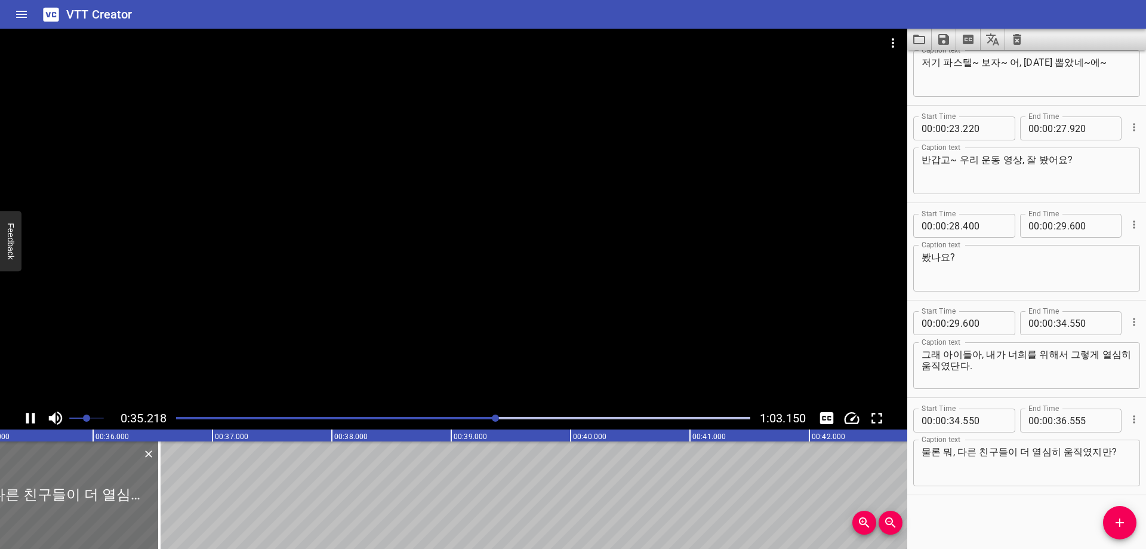
click at [1013, 509] on div "Start Time 00 : 00 : 02 . 570 Start Time End Time 00 : 00 : 03 . 370 End Time C…" at bounding box center [1026, 299] width 239 height 498
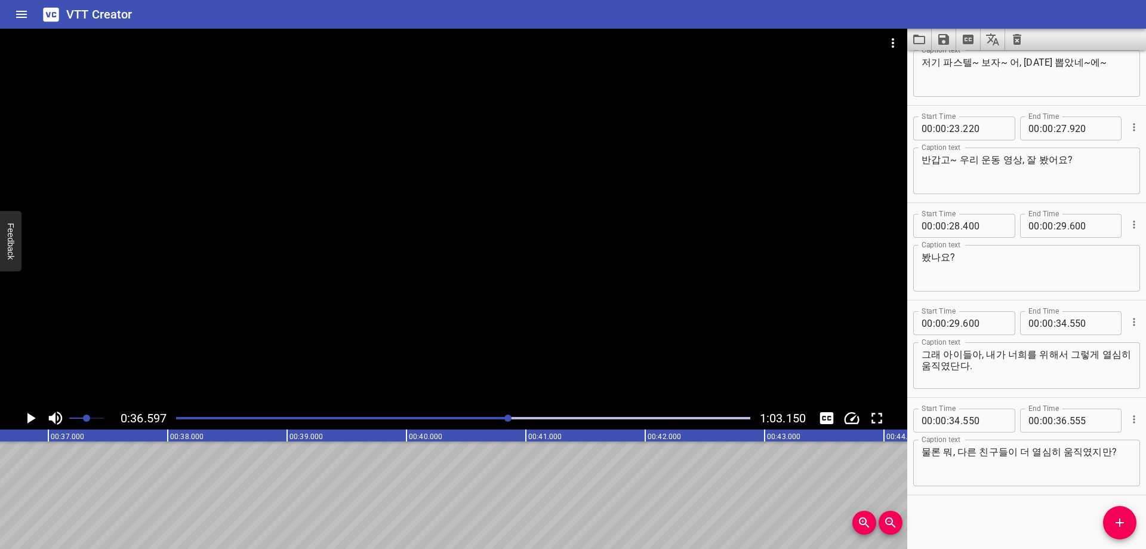
click at [519, 414] on div at bounding box center [463, 418] width 589 height 17
click at [516, 415] on div at bounding box center [463, 418] width 589 height 17
click at [1056, 423] on input "number" at bounding box center [1061, 420] width 11 height 24
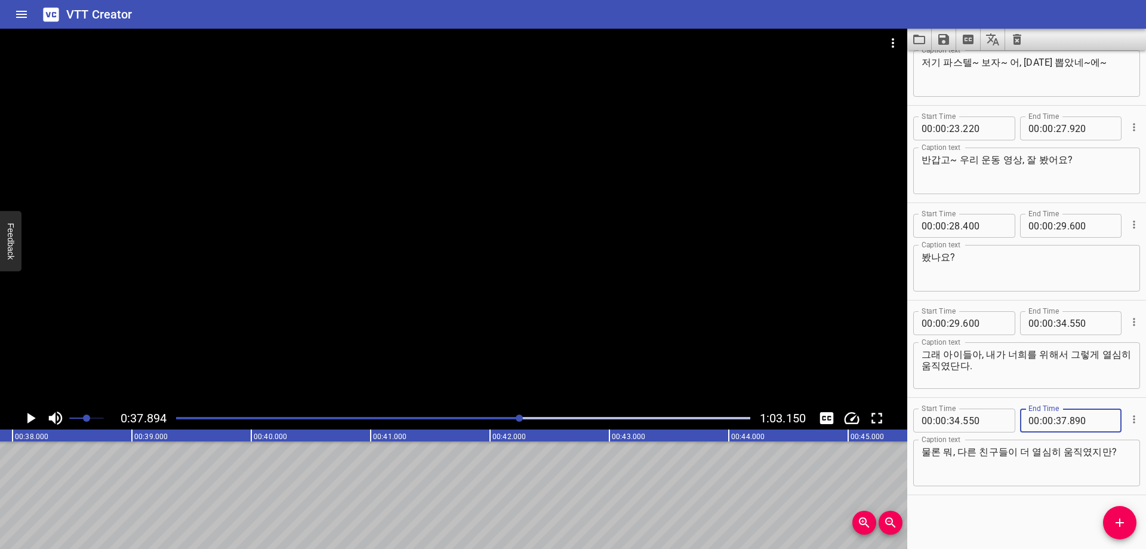
click at [1114, 511] on button "Add Cue" at bounding box center [1119, 522] width 33 height 33
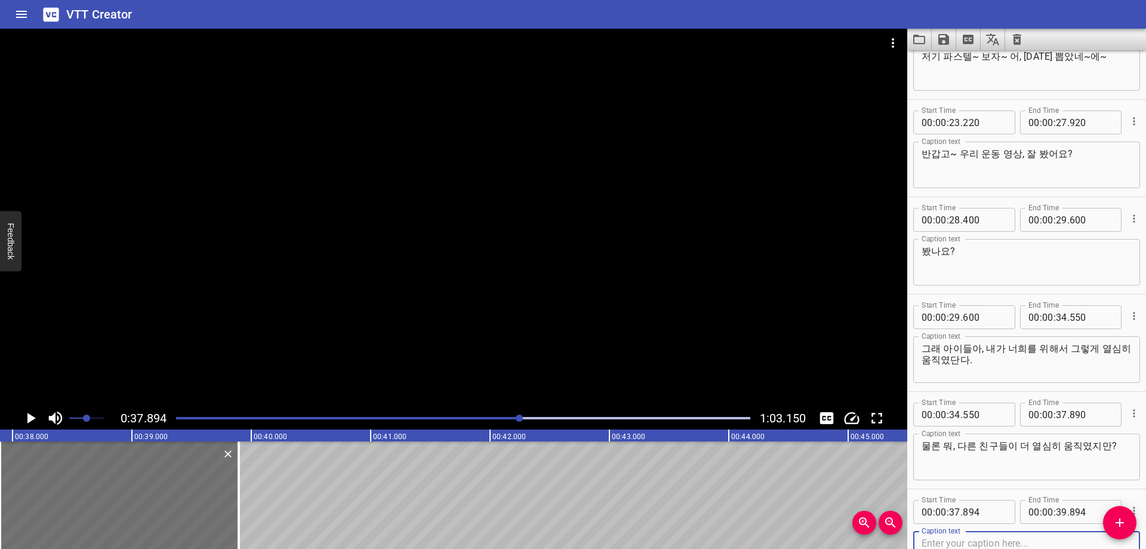
scroll to position [531, 0]
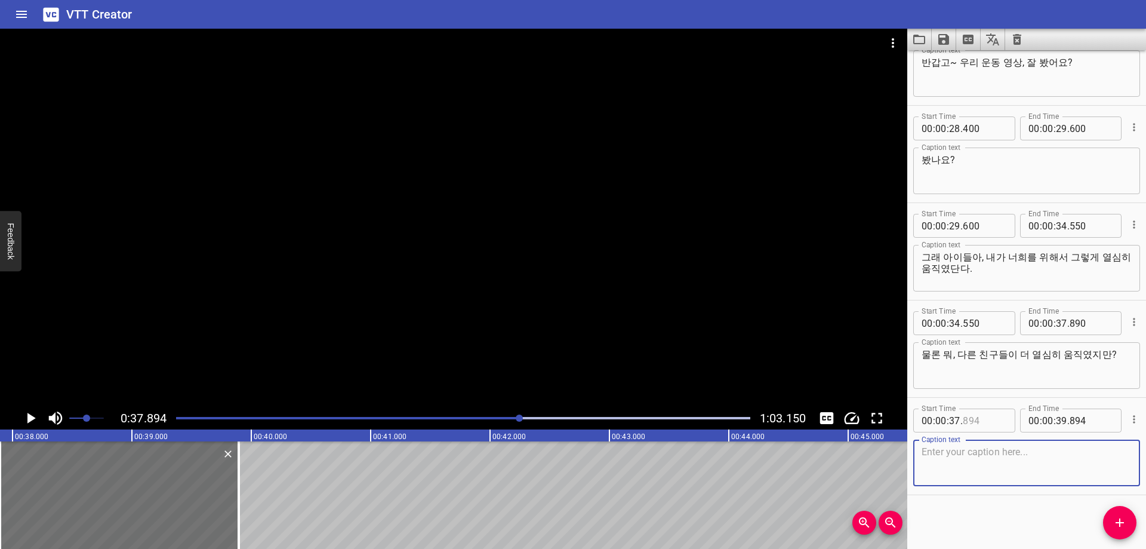
click at [977, 426] on input "number" at bounding box center [985, 420] width 44 height 24
click at [1004, 465] on textarea at bounding box center [1027, 463] width 210 height 34
paste textarea "나도 열심히 했으니깐... 좀 칭찬? 칭찬? 칭찬?"
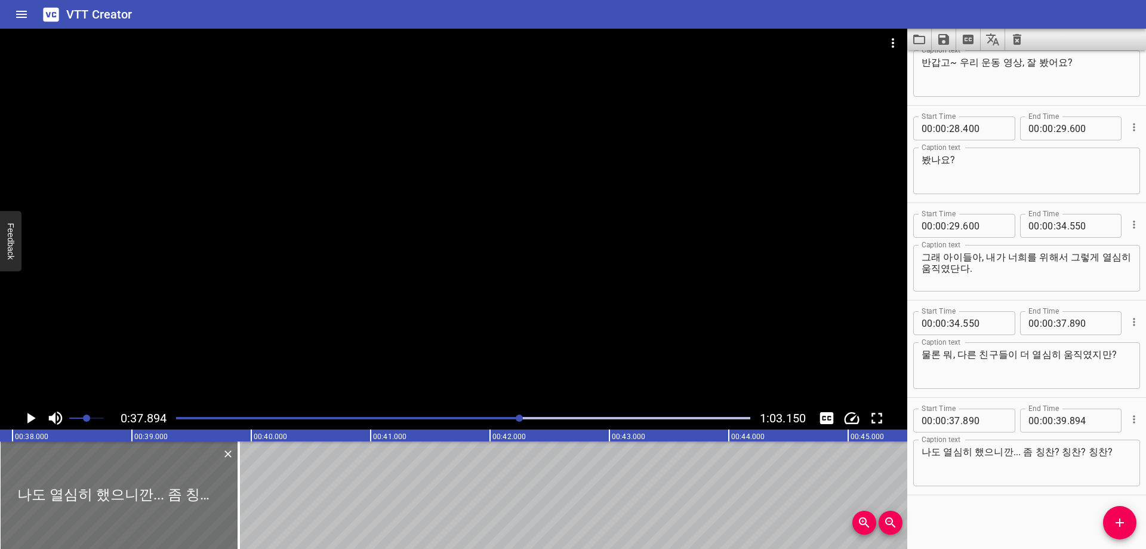
click at [956, 519] on div "Start Time 00 : 00 : 02 . 570 Start Time End Time 00 : 00 : 03 . 370 End Time C…" at bounding box center [1026, 299] width 239 height 498
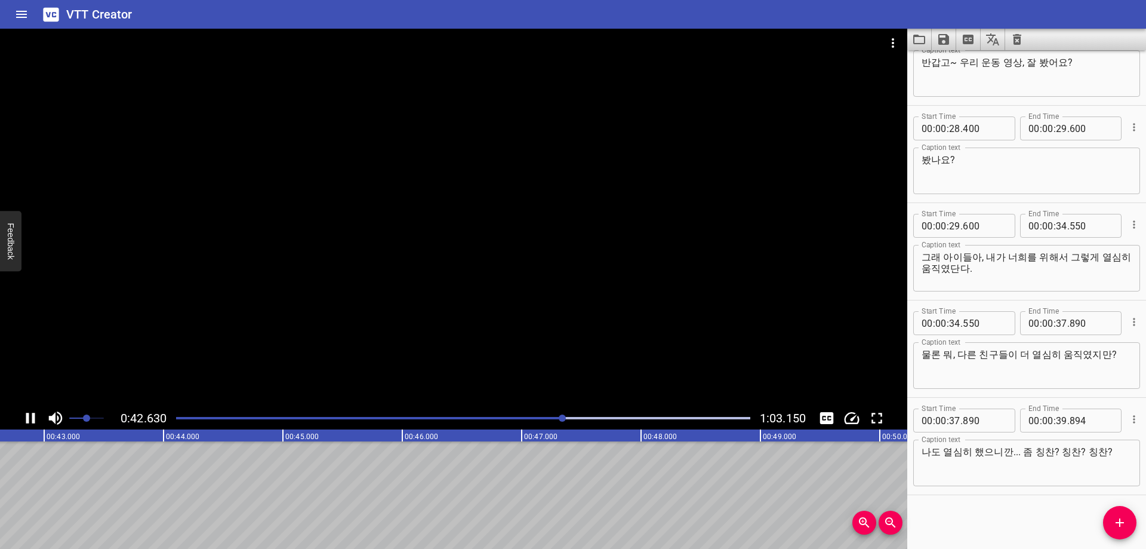
scroll to position [0, 5110]
click at [1056, 423] on input "number" at bounding box center [1061, 420] width 11 height 24
click at [1034, 529] on div "Start Time 00 : 00 : 02 . 570 Start Time End Time 00 : 00 : 03 . 370 End Time C…" at bounding box center [1026, 299] width 239 height 498
click at [1117, 518] on icon "Add Cue" at bounding box center [1120, 522] width 14 height 14
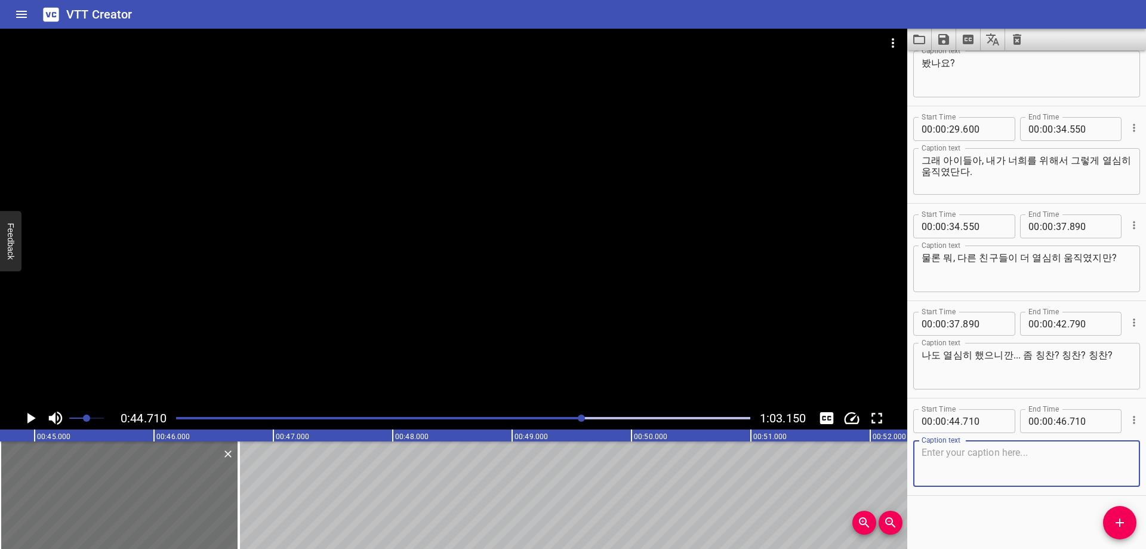
scroll to position [628, 0]
click at [952, 463] on textarea at bounding box center [1027, 463] width 210 height 34
paste textarea "내가 뭘 [DEMOGRAPHIC_DATA]~ 에휴!"
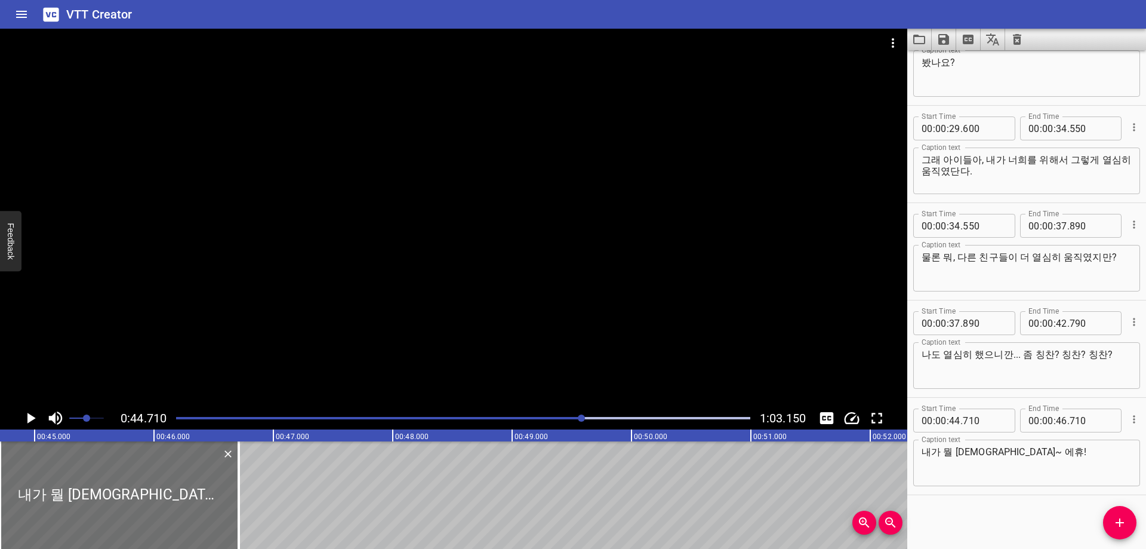
click at [978, 515] on div "Start Time 00 : 00 : 02 . 570 Start Time End Time 00 : 00 : 03 . 370 End Time C…" at bounding box center [1026, 299] width 239 height 498
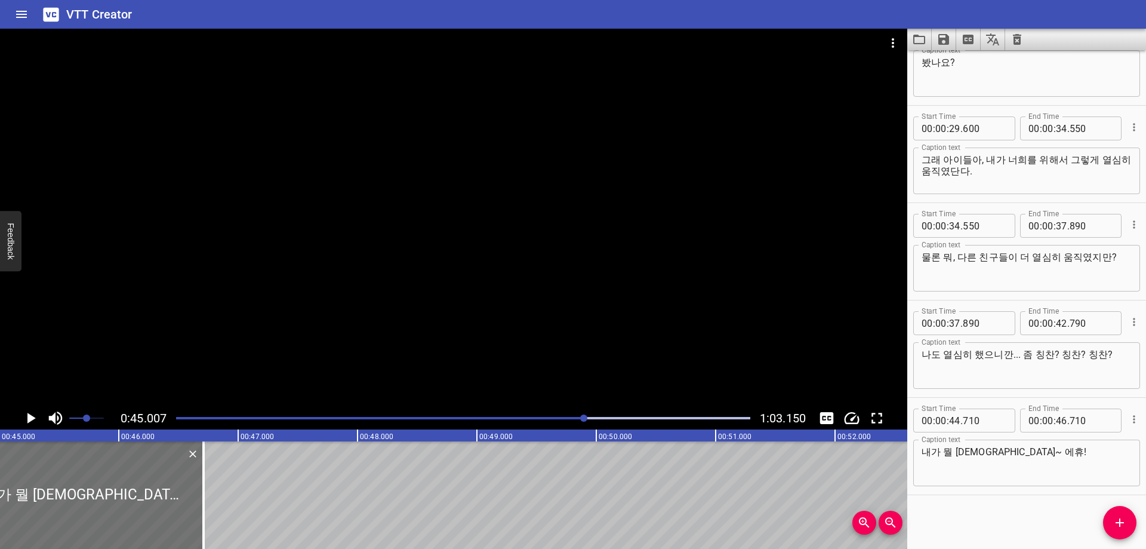
click at [598, 419] on div at bounding box center [463, 418] width 589 height 17
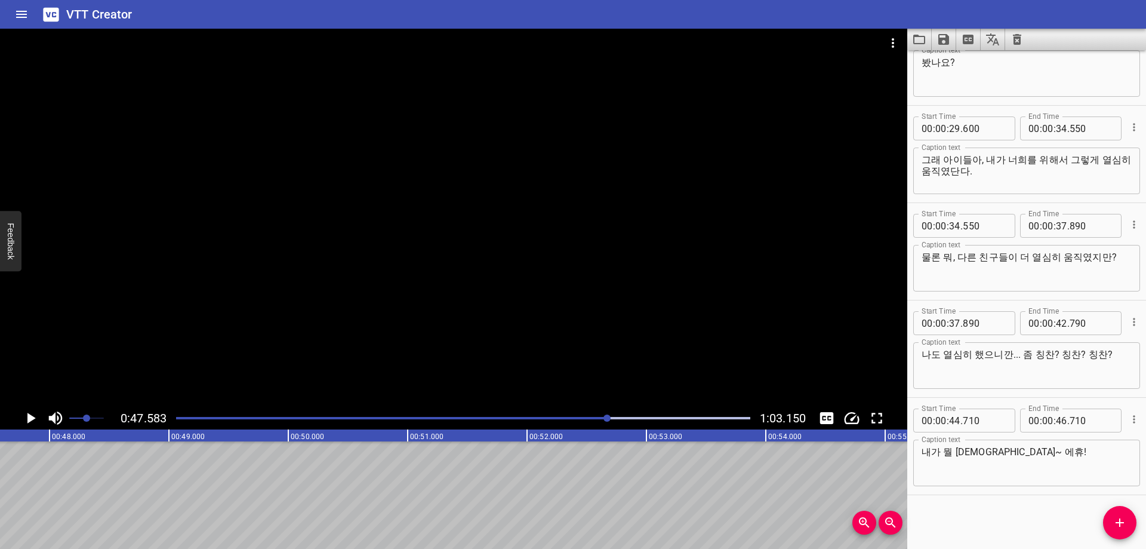
click at [595, 418] on div "Play progress" at bounding box center [322, 418] width 574 height 2
click at [595, 418] on div "Play progress" at bounding box center [319, 418] width 574 height 2
click at [1056, 421] on input "number" at bounding box center [1061, 420] width 11 height 24
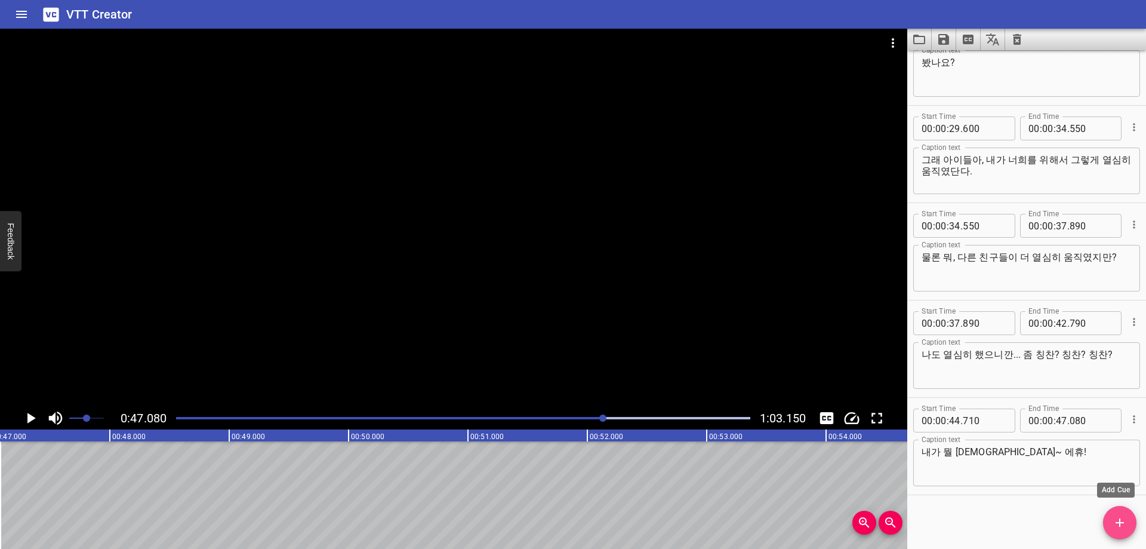
drag, startPoint x: 1121, startPoint y: 522, endPoint x: 1113, endPoint y: 521, distance: 7.9
click at [1120, 522] on icon "Add Cue" at bounding box center [1120, 522] width 14 height 14
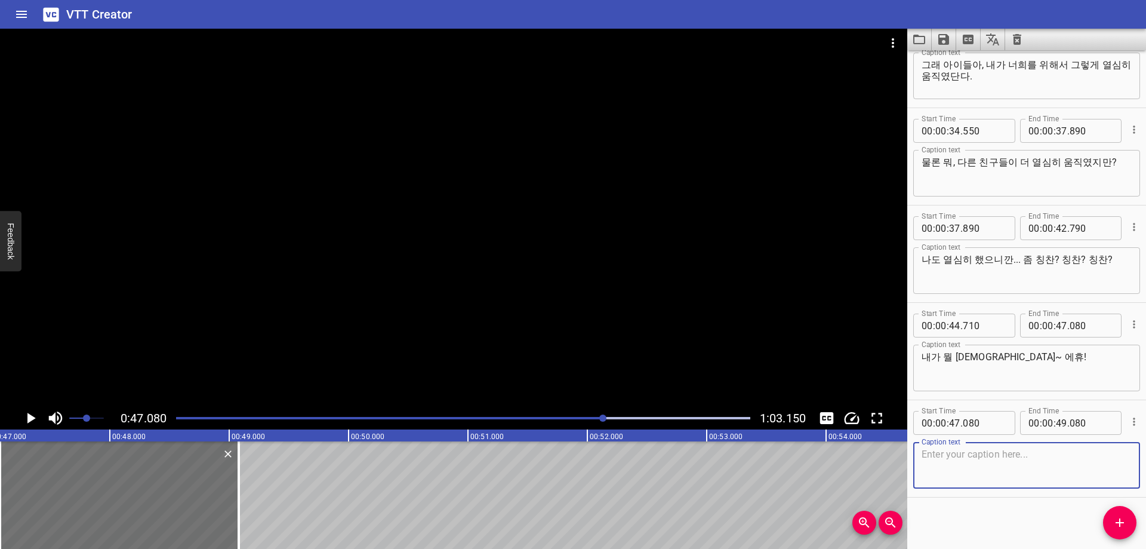
scroll to position [725, 0]
click at [1005, 475] on textarea at bounding box center [1027, 463] width 210 height 34
paste textarea "그래도 이렇게 와준 거에 너무나도 [DEMOGRAPHIC_DATA]하다는 말씀~"
click at [966, 507] on div "Start Time 00 : 00 : 02 . 570 Start Time End Time 00 : 00 : 03 . 370 End Time C…" at bounding box center [1026, 299] width 239 height 498
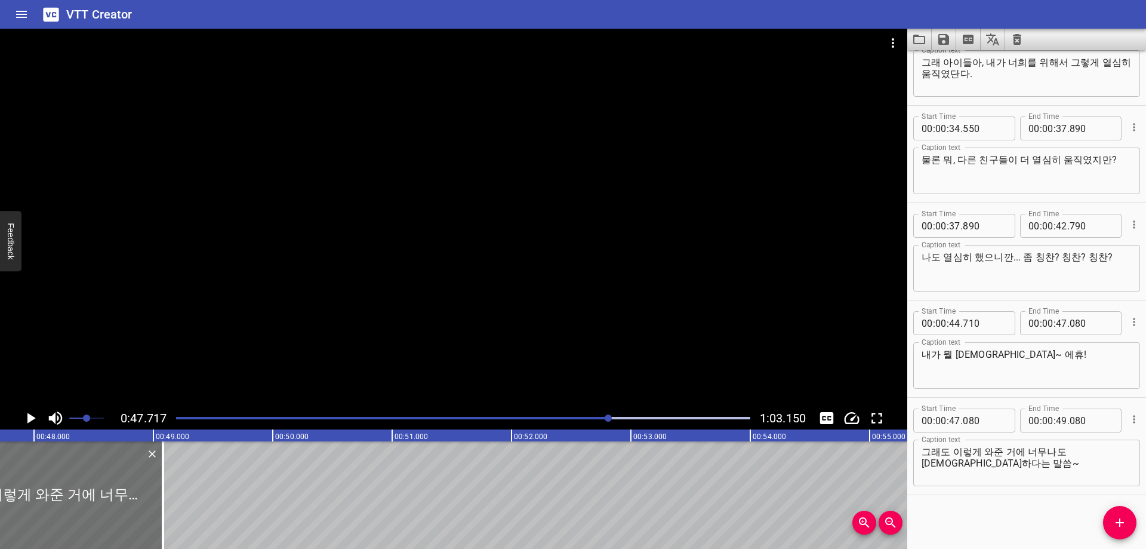
click at [619, 418] on div "Play progress" at bounding box center [463, 418] width 574 height 2
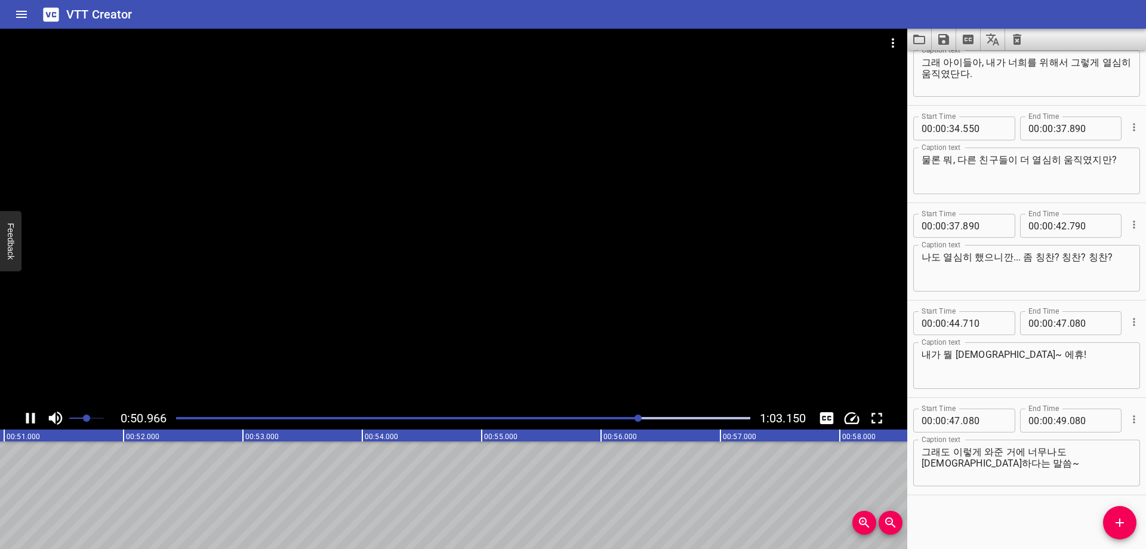
scroll to position [0, 6104]
click at [1058, 423] on input "number" at bounding box center [1061, 420] width 11 height 24
click at [1129, 520] on span "Add Cue" at bounding box center [1119, 522] width 33 height 14
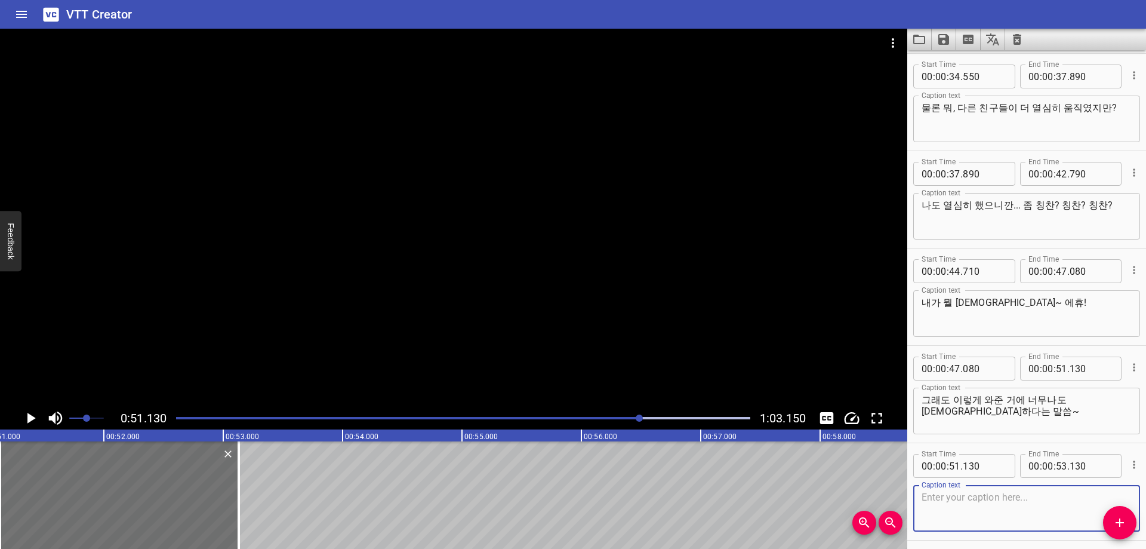
scroll to position [823, 0]
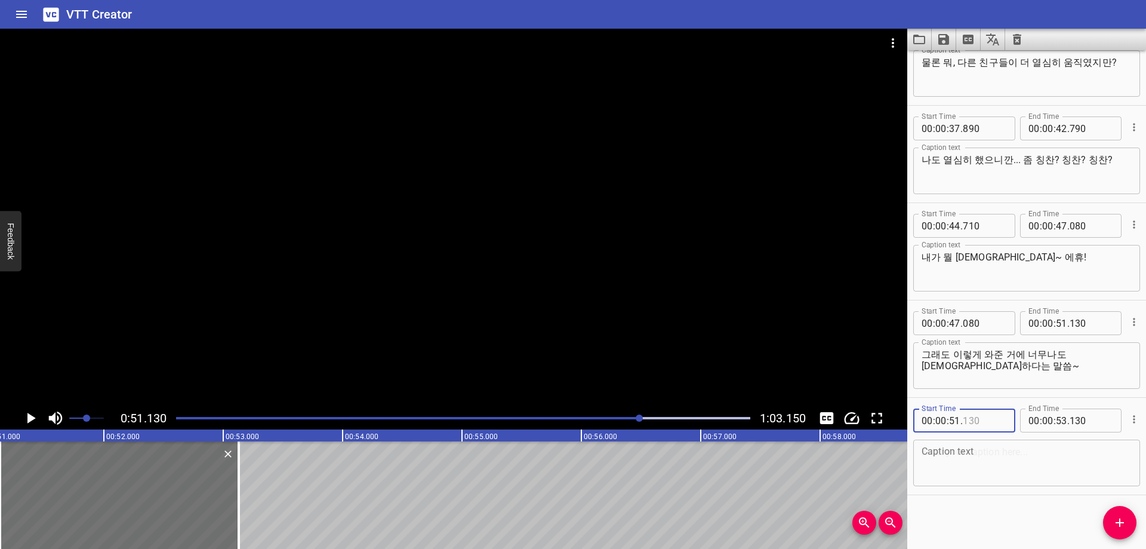
click at [980, 422] on input "number" at bounding box center [985, 420] width 44 height 24
click at [989, 524] on div "Start Time 00 : 00 : 02 . 570 Start Time End Time 00 : 00 : 03 . 370 End Time C…" at bounding box center [1026, 299] width 239 height 498
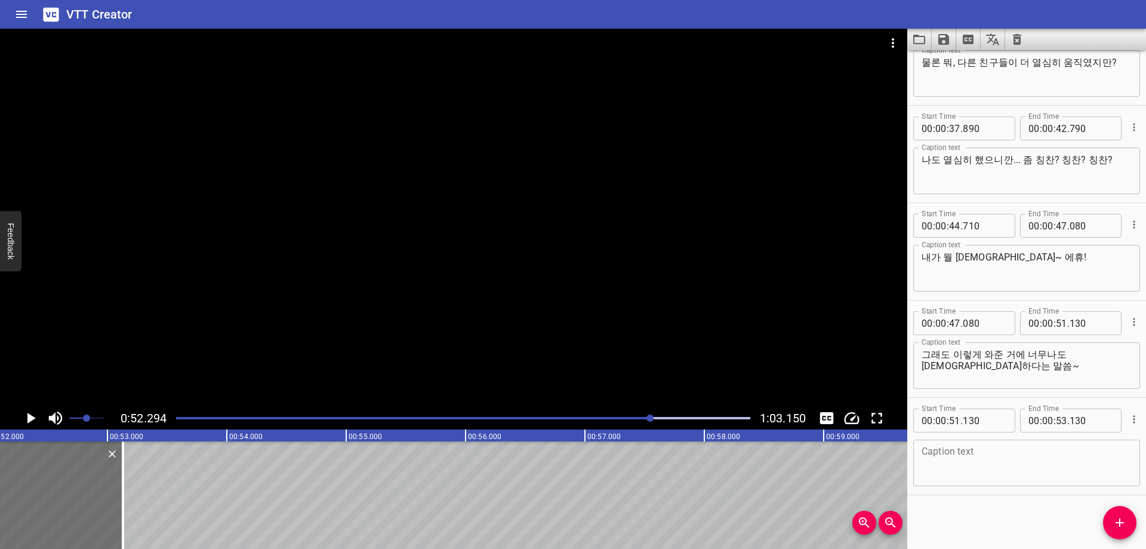
scroll to position [0, 6243]
click at [638, 417] on div at bounding box center [463, 418] width 589 height 17
click at [647, 417] on div at bounding box center [648, 417] width 7 height 7
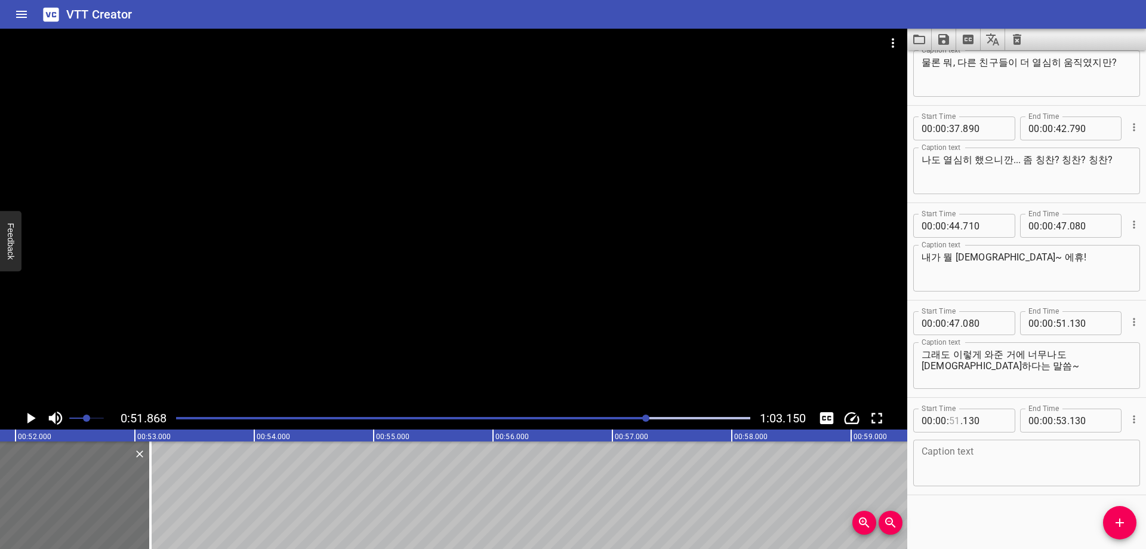
click at [953, 420] on input "number" at bounding box center [954, 420] width 11 height 24
click at [997, 512] on div "Start Time 00 : 00 : 02 . 570 Start Time End Time 00 : 00 : 03 . 370 End Time C…" at bounding box center [1026, 299] width 239 height 498
click at [1060, 417] on input "number" at bounding box center [1061, 420] width 11 height 24
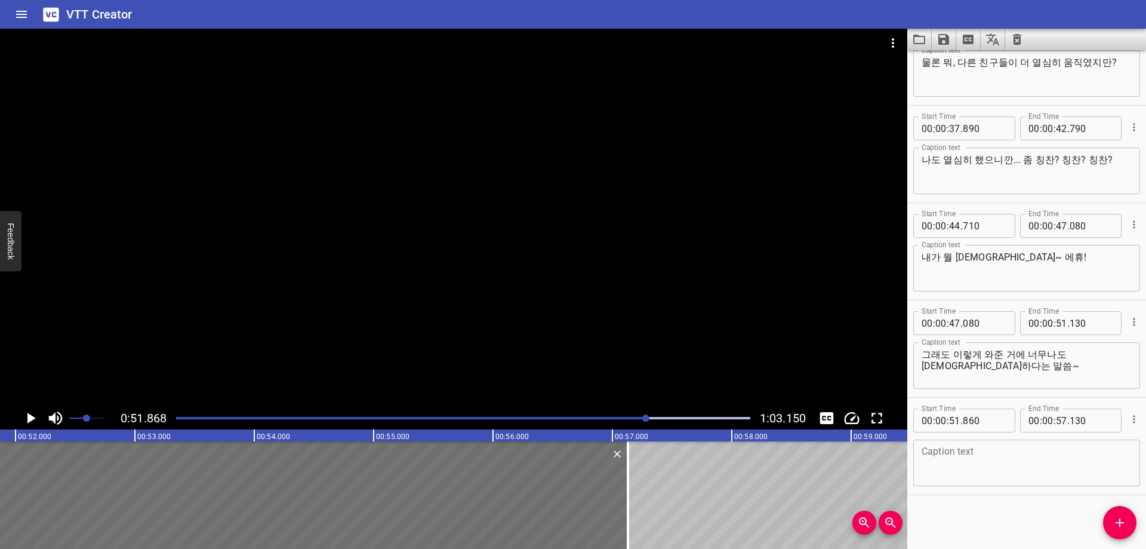
drag, startPoint x: 975, startPoint y: 546, endPoint x: 990, endPoint y: 533, distance: 19.9
click at [978, 546] on div "Start Time 00 : 00 : 02 . 570 Start Time End Time 00 : 00 : 03 . 370 End Time C…" at bounding box center [1026, 299] width 239 height 498
click at [990, 470] on textarea at bounding box center [1027, 463] width 210 height 34
paste textarea "고맙구! 어유 어유, 삑사리가... 네, 고마워요~"
click at [644, 418] on div at bounding box center [645, 417] width 7 height 7
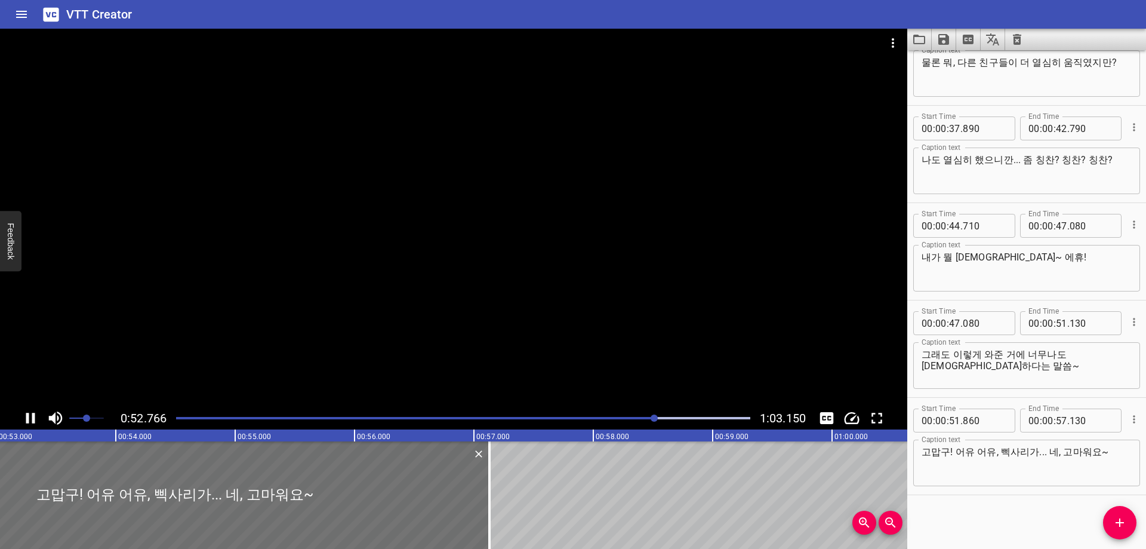
click at [1030, 521] on div "Start Time 00 : 00 : 02 . 570 Start Time End Time 00 : 00 : 03 . 370 End Time C…" at bounding box center [1026, 299] width 239 height 498
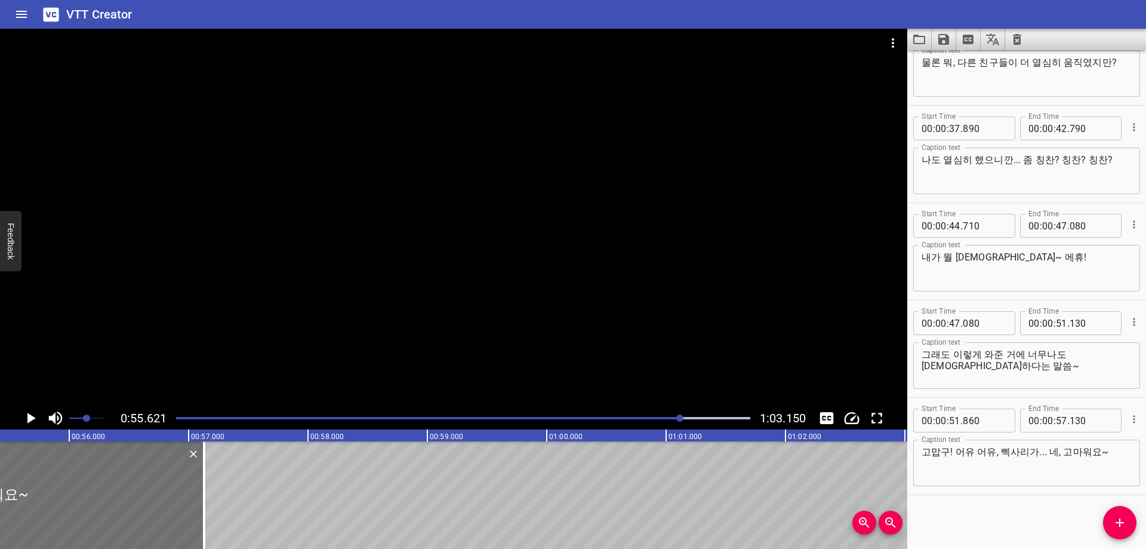
scroll to position [0, 6640]
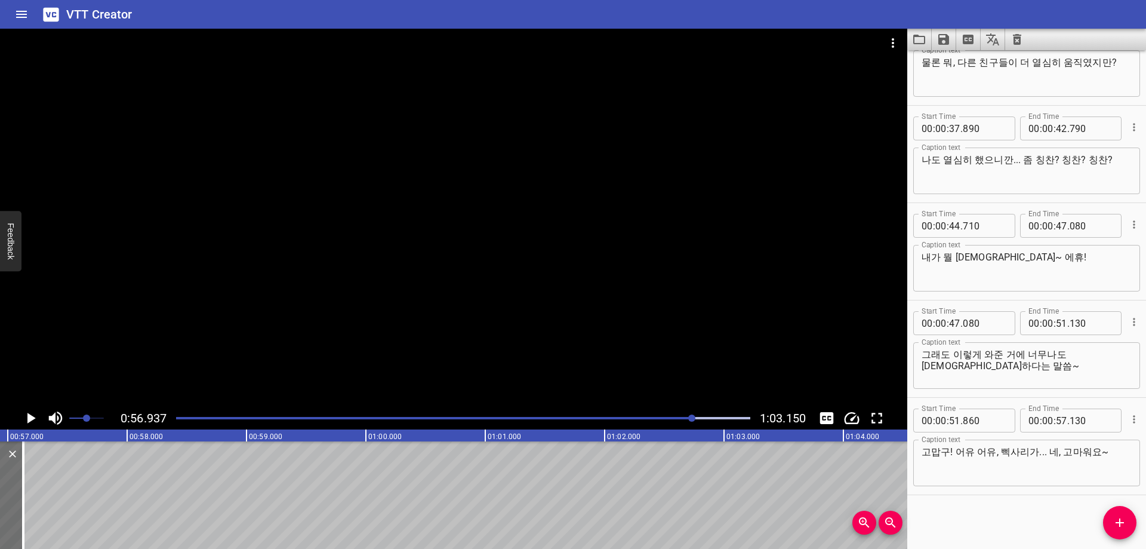
click at [672, 417] on div "Play progress" at bounding box center [407, 418] width 574 height 2
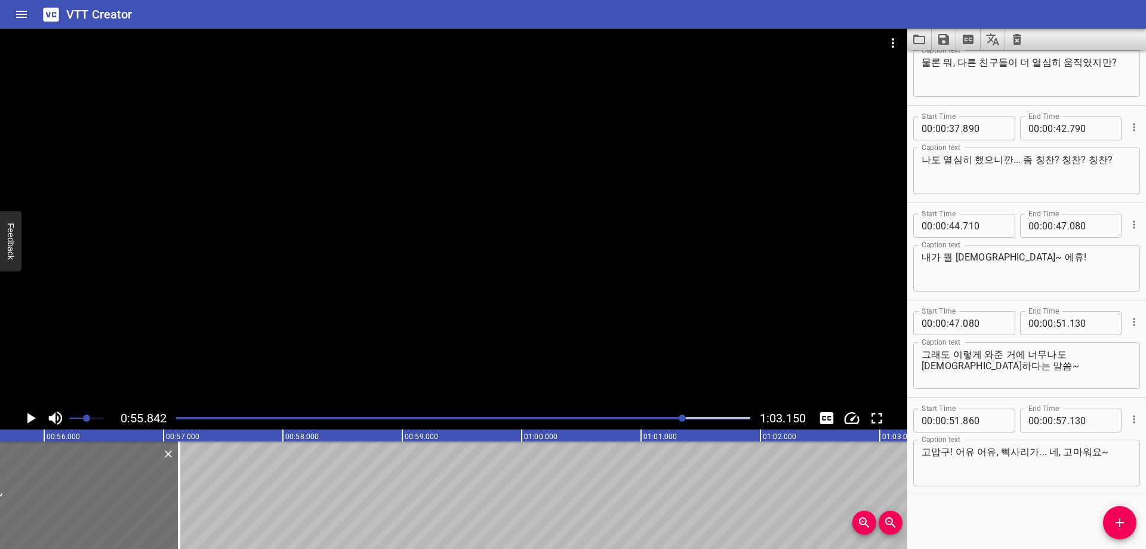
scroll to position [0, 6667]
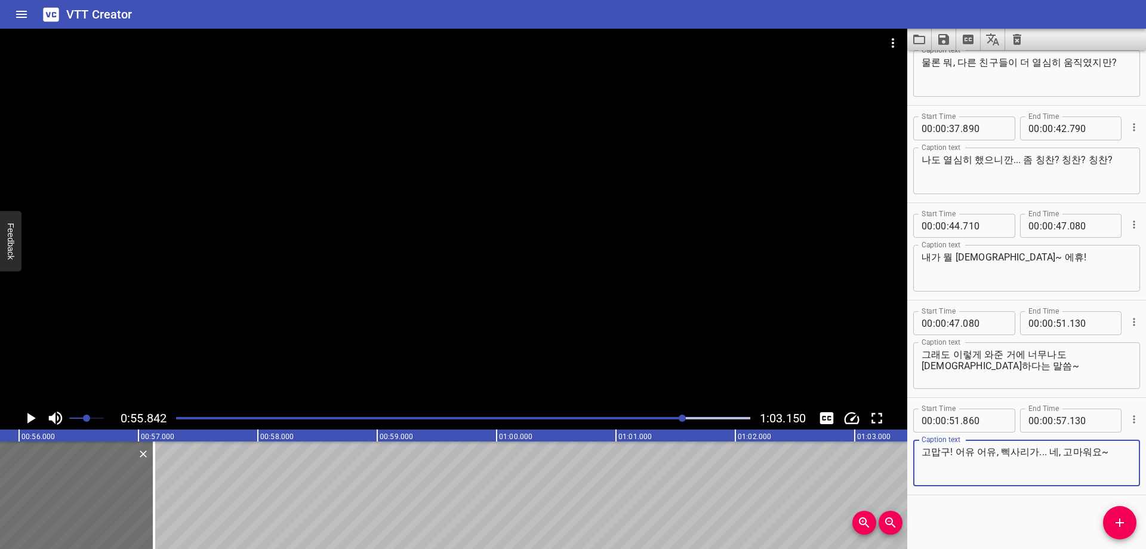
drag, startPoint x: 1055, startPoint y: 449, endPoint x: 1042, endPoint y: 450, distance: 13.1
click at [1042, 450] on textarea "고맙구! 어유 어유, 삑사리가... 네, 고마워요~" at bounding box center [1027, 463] width 210 height 34
click at [1037, 520] on div "Start Time 00 : 00 : 02 . 570 Start Time End Time 00 : 00 : 03 . 370 End Time C…" at bounding box center [1026, 299] width 239 height 498
click at [1117, 515] on icon "Add Cue" at bounding box center [1120, 522] width 14 height 14
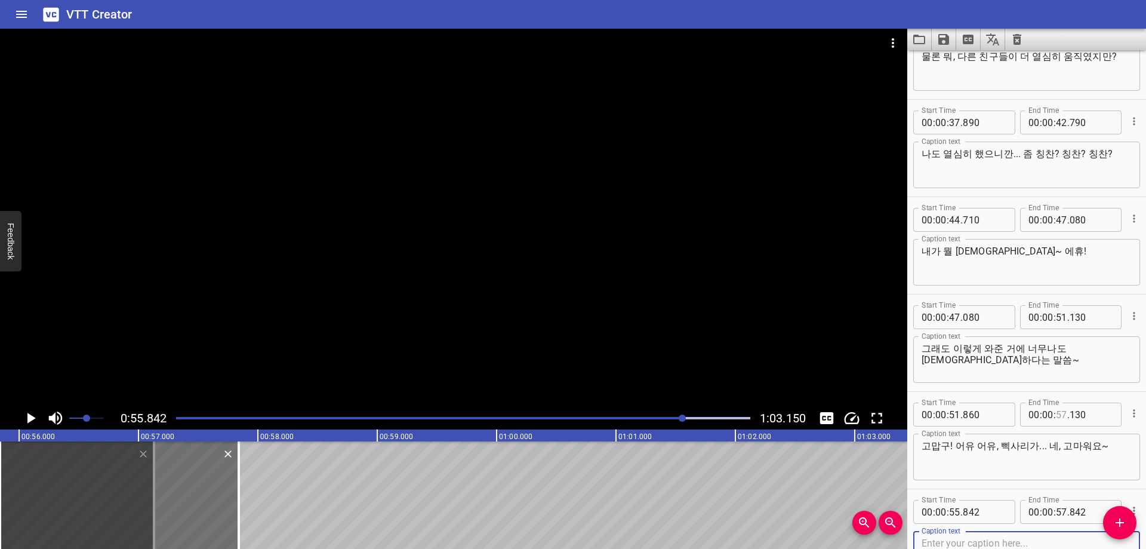
click at [1059, 418] on input "number" at bounding box center [1061, 414] width 11 height 24
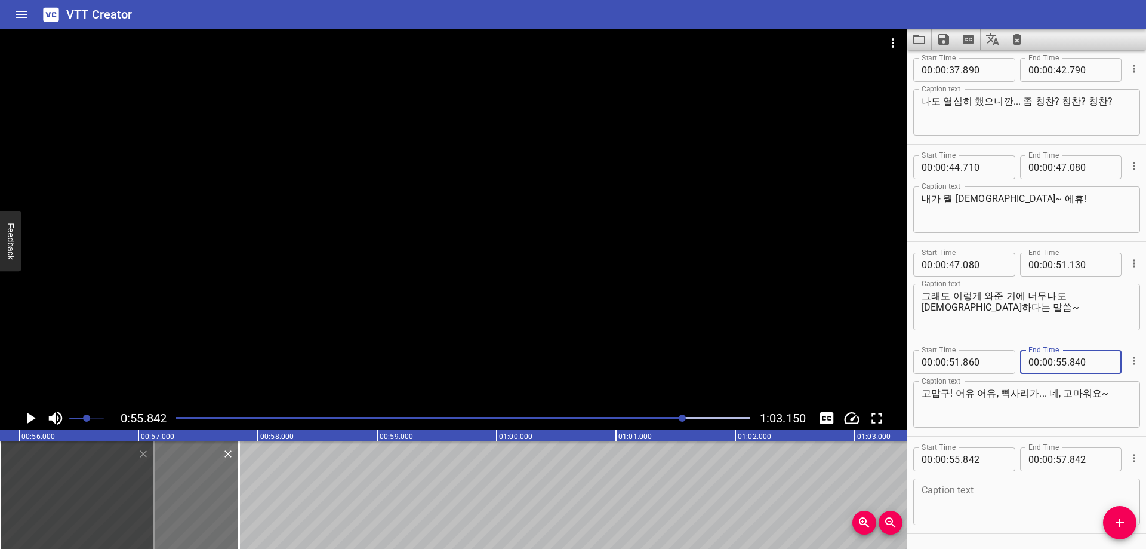
scroll to position [920, 0]
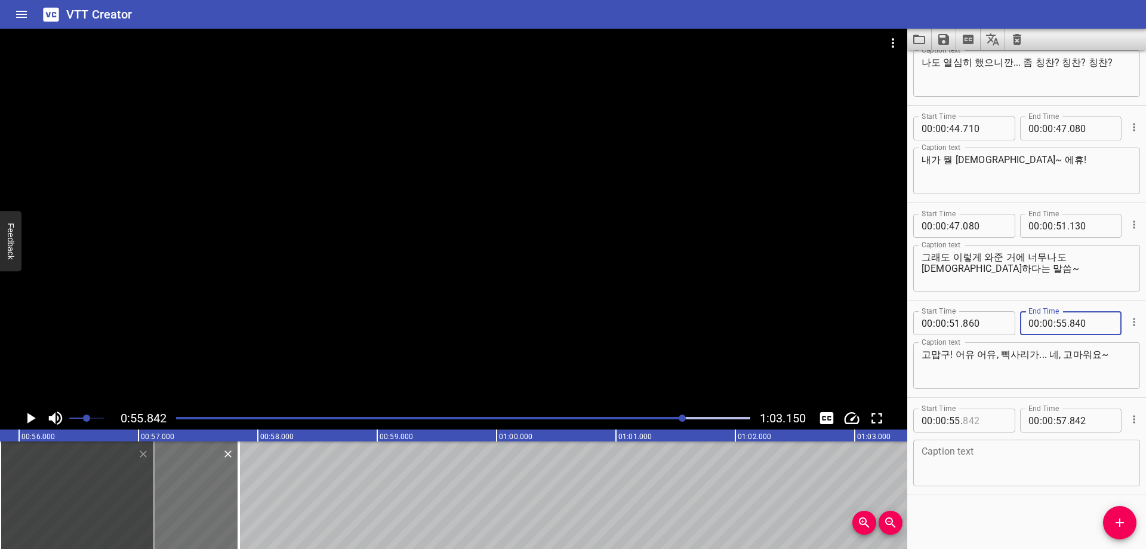
click at [996, 423] on input "number" at bounding box center [985, 420] width 44 height 24
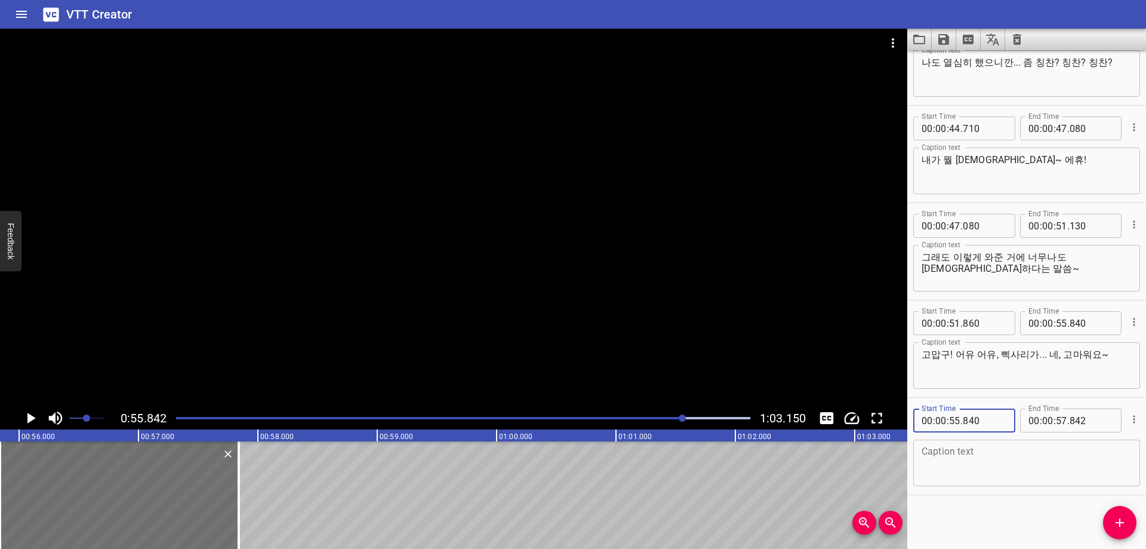
click at [959, 455] on textarea at bounding box center [1027, 463] width 210 height 34
paste textarea "저, 잘 놀다가고 나 이렇게 가볼게..."
click at [987, 508] on div "Start Time 00 : 00 : 02 . 570 Start Time End Time 00 : 00 : 03 . 370 End Time C…" at bounding box center [1026, 299] width 239 height 498
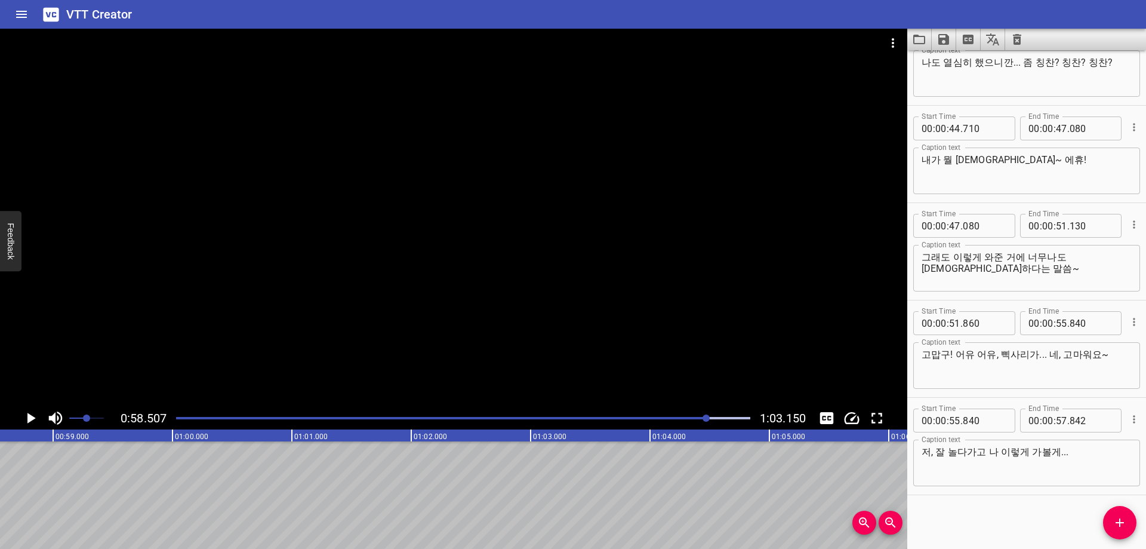
scroll to position [0, 6985]
click at [1056, 419] on input "number" at bounding box center [1061, 420] width 11 height 24
click at [1113, 515] on button "Add Cue" at bounding box center [1119, 522] width 33 height 33
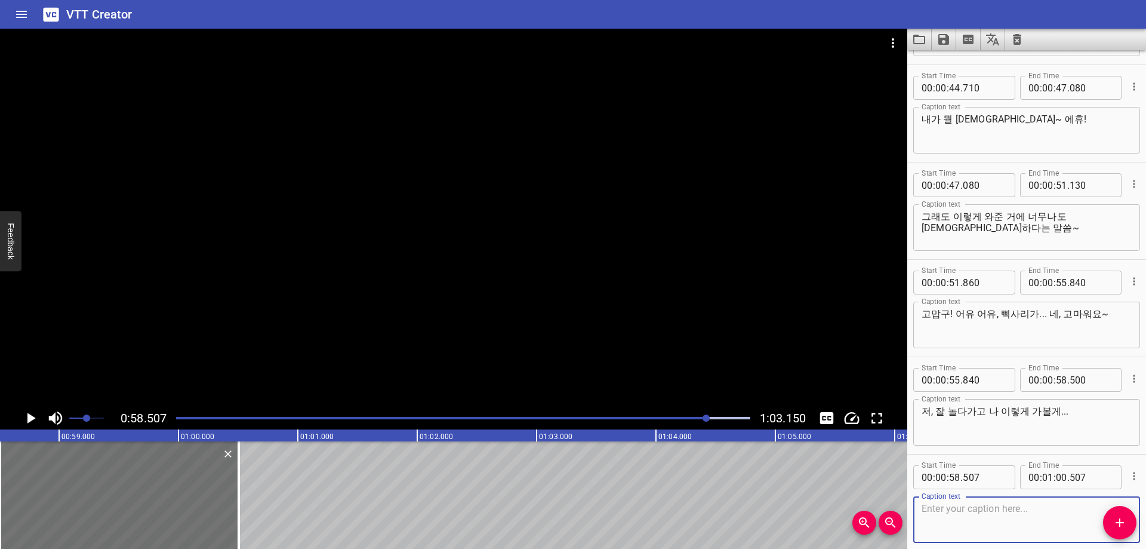
scroll to position [1017, 0]
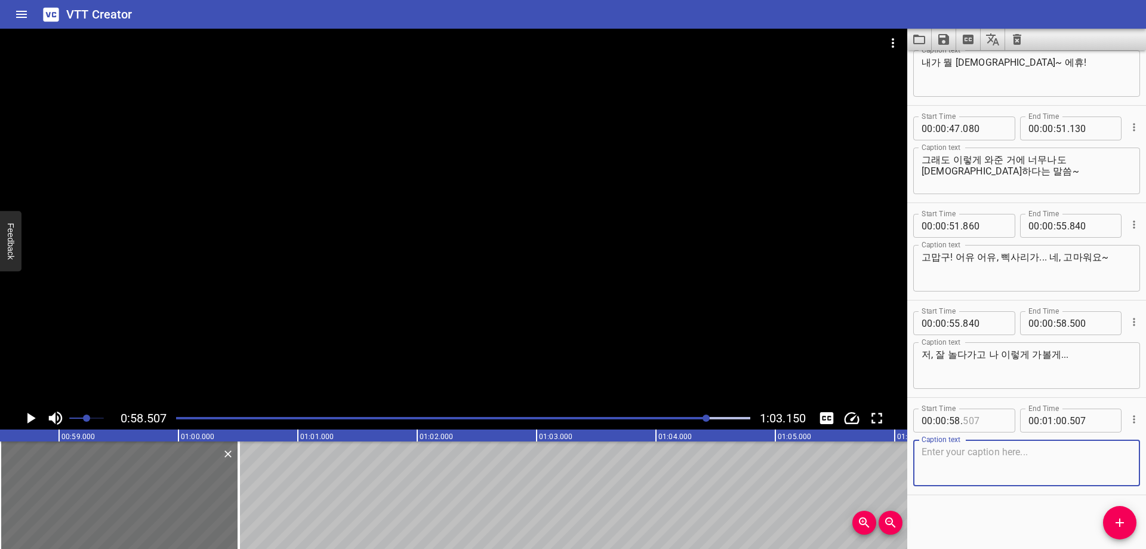
click at [966, 423] on input "number" at bounding box center [985, 420] width 44 height 24
click at [990, 466] on textarea at bounding box center [1027, 463] width 210 height 34
paste textarea "잘, 잘있어!"
click at [694, 420] on div at bounding box center [463, 418] width 589 height 17
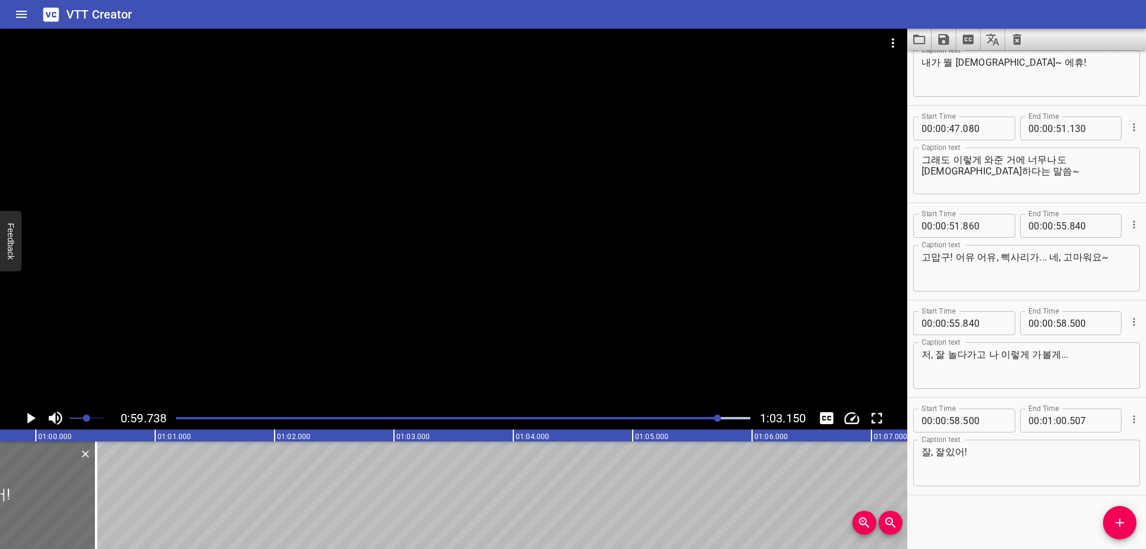
scroll to position [0, 7132]
click at [1077, 322] on input "number" at bounding box center [1092, 323] width 44 height 24
click at [980, 418] on input "number" at bounding box center [985, 420] width 44 height 24
click at [975, 522] on div "Start Time 00 : 00 : 02 . 570 Start Time End Time 00 : 00 : 03 . 370 End Time C…" at bounding box center [1026, 299] width 239 height 498
click at [715, 418] on div at bounding box center [717, 417] width 7 height 7
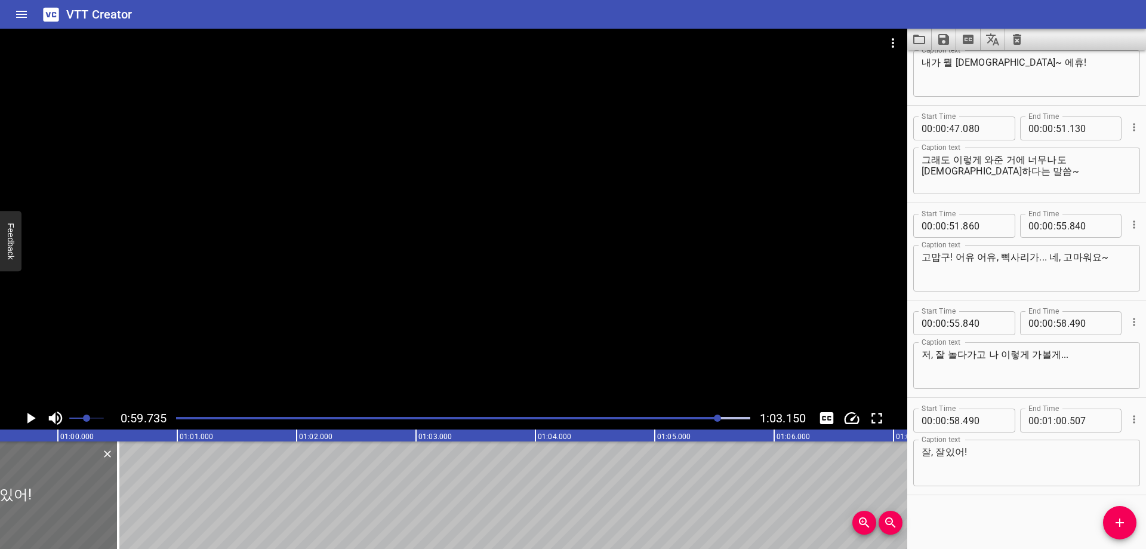
scroll to position [0, 7132]
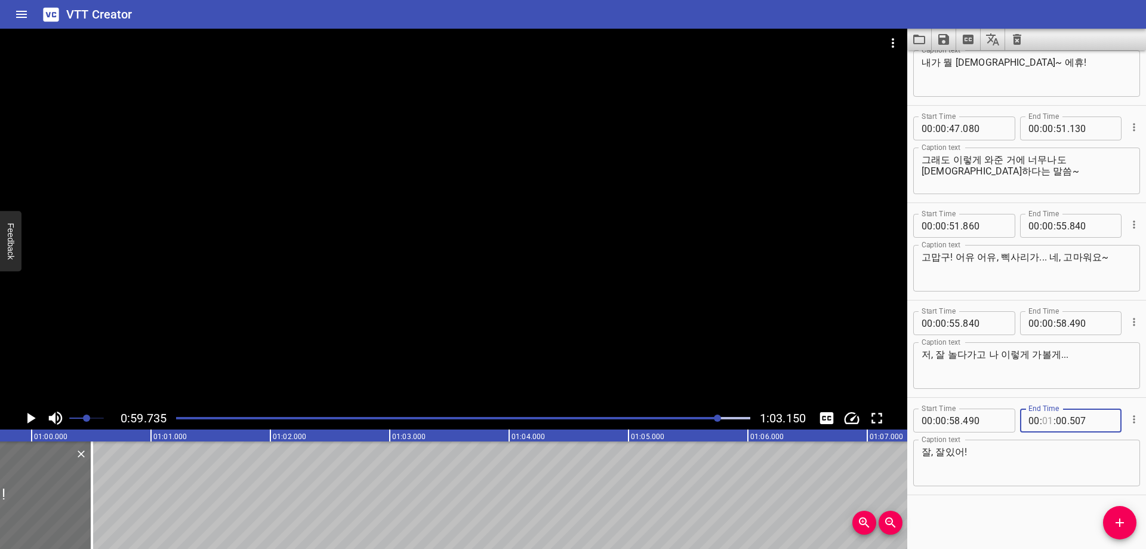
click at [1047, 419] on input "number" at bounding box center [1047, 420] width 11 height 24
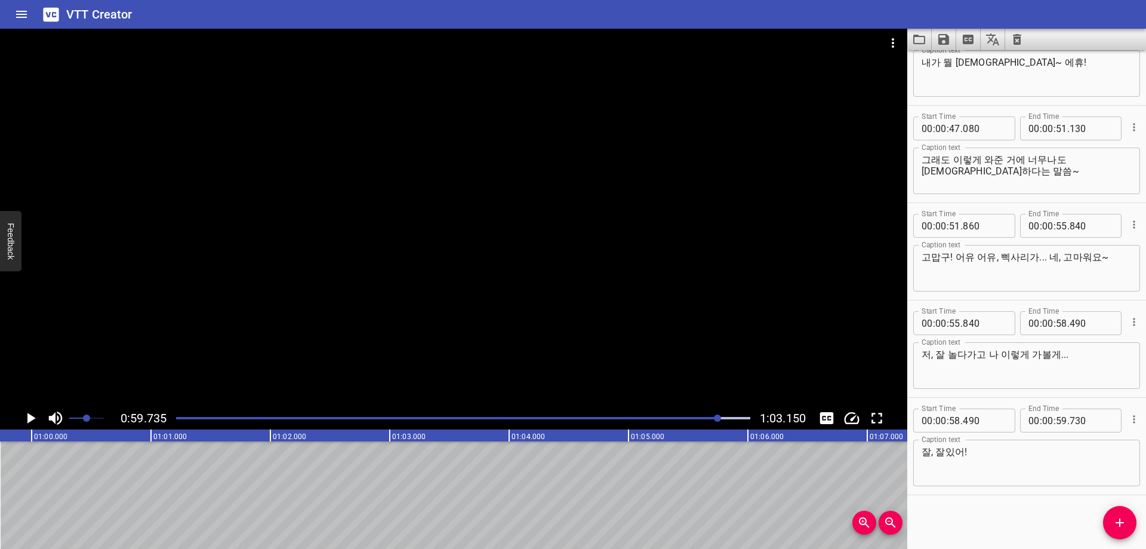
click at [1051, 519] on div "Start Time 00 : 00 : 02 . 570 Start Time End Time 00 : 00 : 03 . 370 End Time C…" at bounding box center [1026, 299] width 239 height 498
drag, startPoint x: 1112, startPoint y: 518, endPoint x: 1073, endPoint y: 513, distance: 38.5
click at [1113, 518] on span "Add Cue" at bounding box center [1119, 522] width 33 height 14
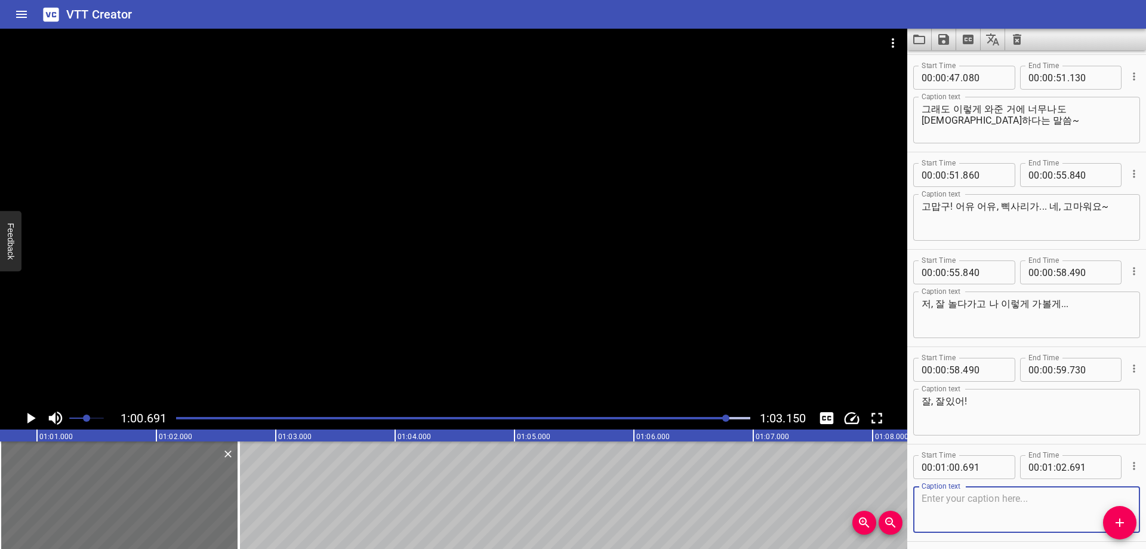
scroll to position [1114, 0]
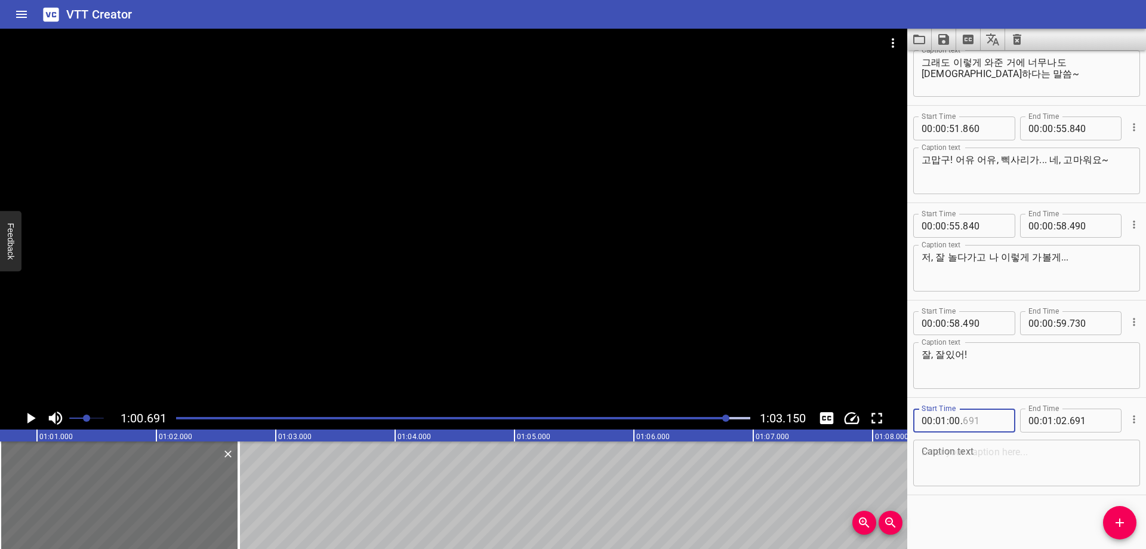
click at [988, 421] on input "number" at bounding box center [985, 420] width 44 height 24
click at [1014, 444] on div "Caption text" at bounding box center [1026, 462] width 227 height 47
paste textarea "뿅!"
click at [960, 509] on div "Start Time 00 : 00 : 02 . 570 Start Time End Time 00 : 00 : 03 . 370 End Time C…" at bounding box center [1026, 299] width 239 height 498
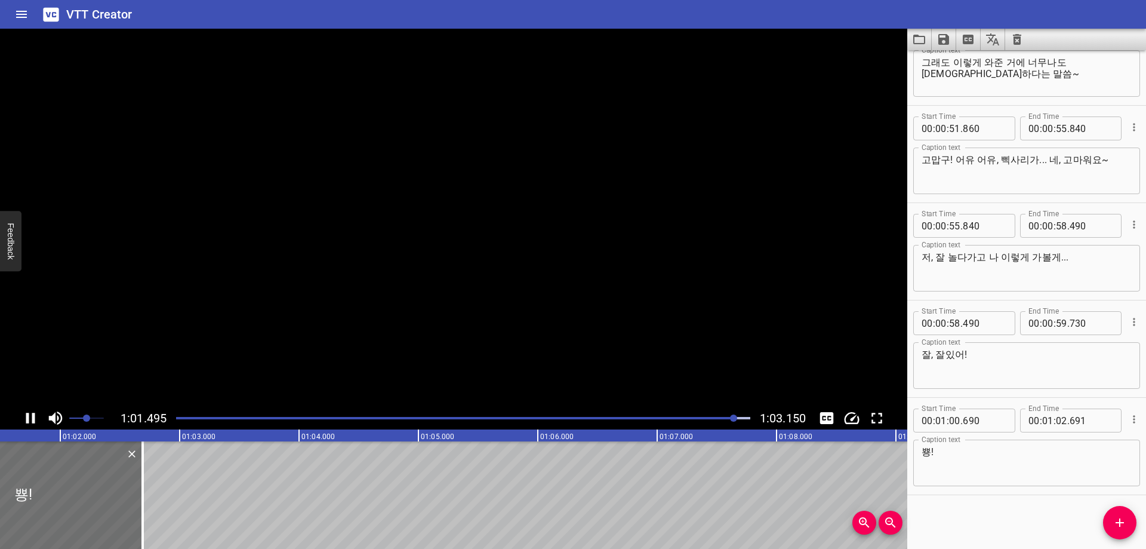
scroll to position [0, 7363]
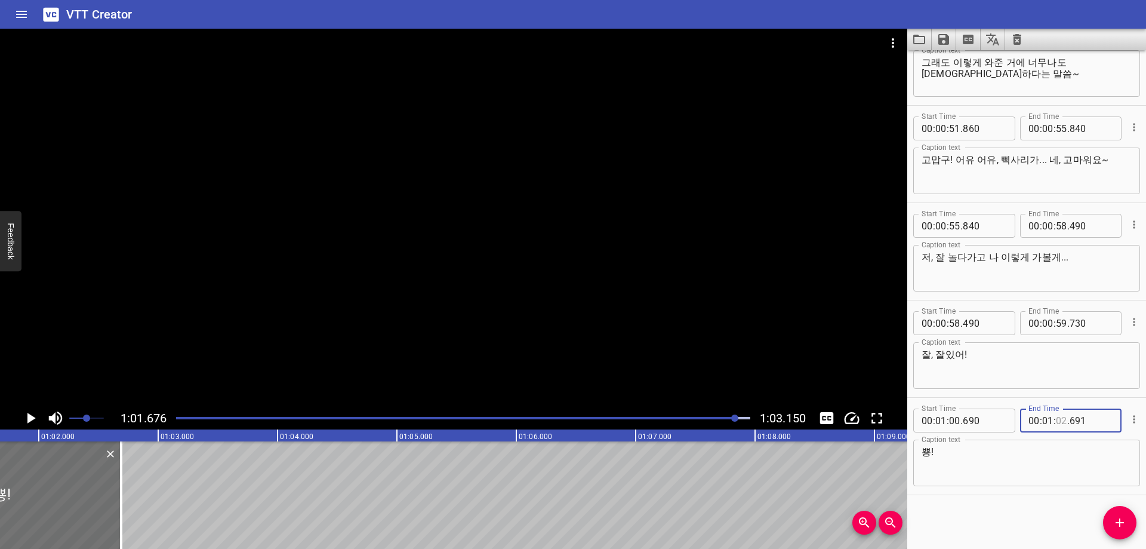
click at [1057, 425] on input "number" at bounding box center [1061, 420] width 11 height 24
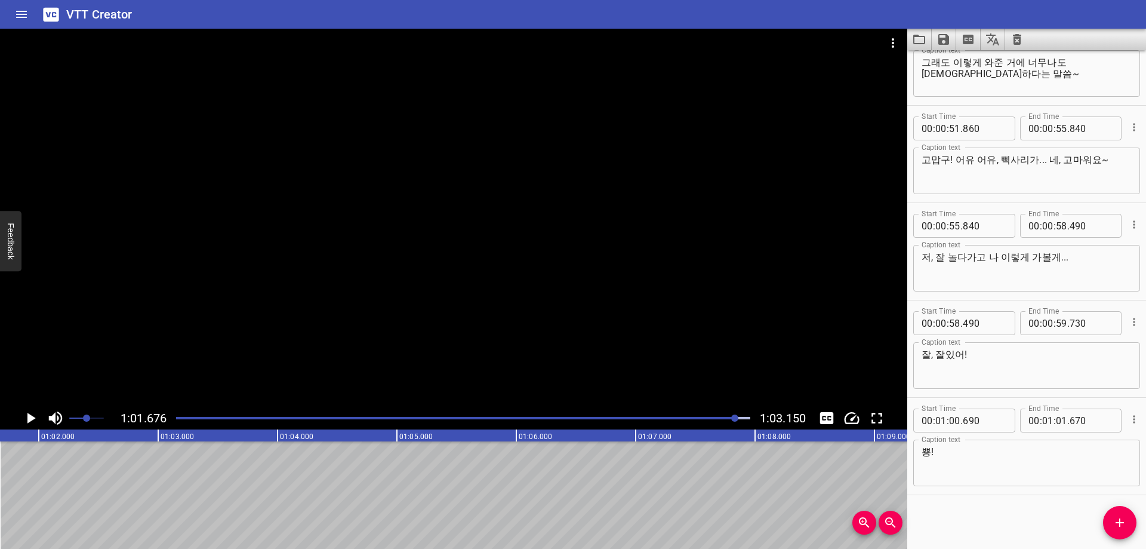
click at [1015, 537] on div "Start Time 00 : 00 : 02 . 570 Start Time End Time 00 : 00 : 03 . 370 End Time C…" at bounding box center [1026, 299] width 239 height 498
click at [716, 420] on div at bounding box center [463, 418] width 589 height 17
click at [940, 35] on icon "Save captions to file" at bounding box center [943, 39] width 11 height 11
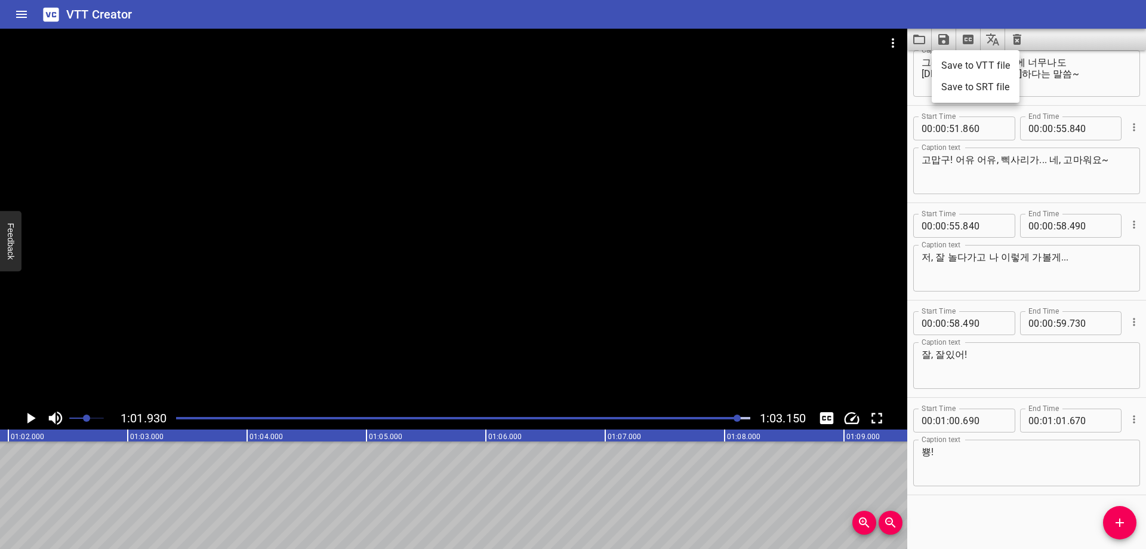
click at [969, 66] on li "Save to VTT file" at bounding box center [976, 65] width 88 height 21
click at [978, 518] on div "Start Time 00 : 00 : 02 . 570 Start Time End Time 00 : 00 : 03 . 370 End Time C…" at bounding box center [1026, 299] width 239 height 498
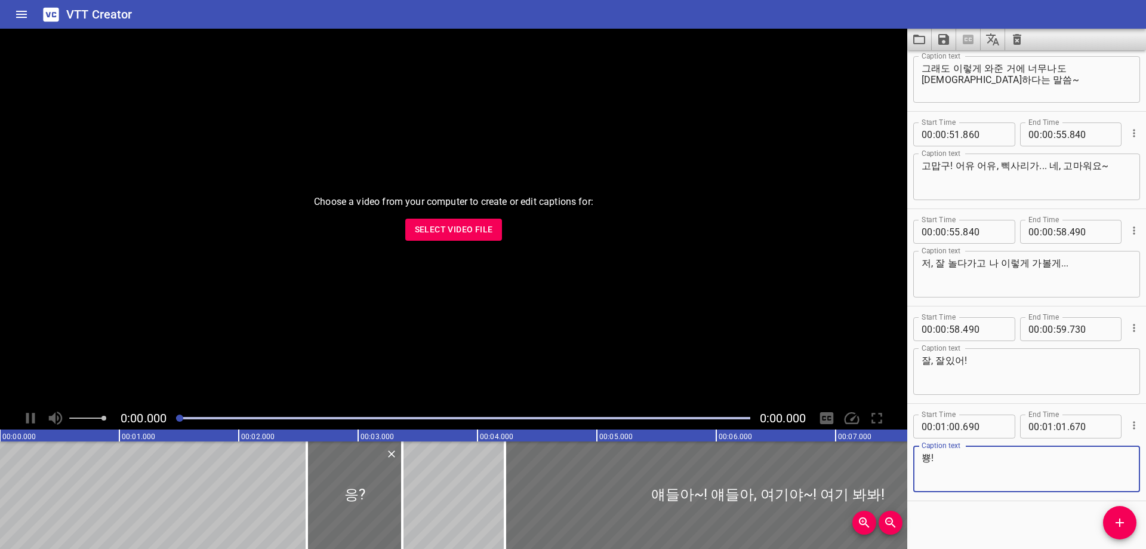
scroll to position [1114, 0]
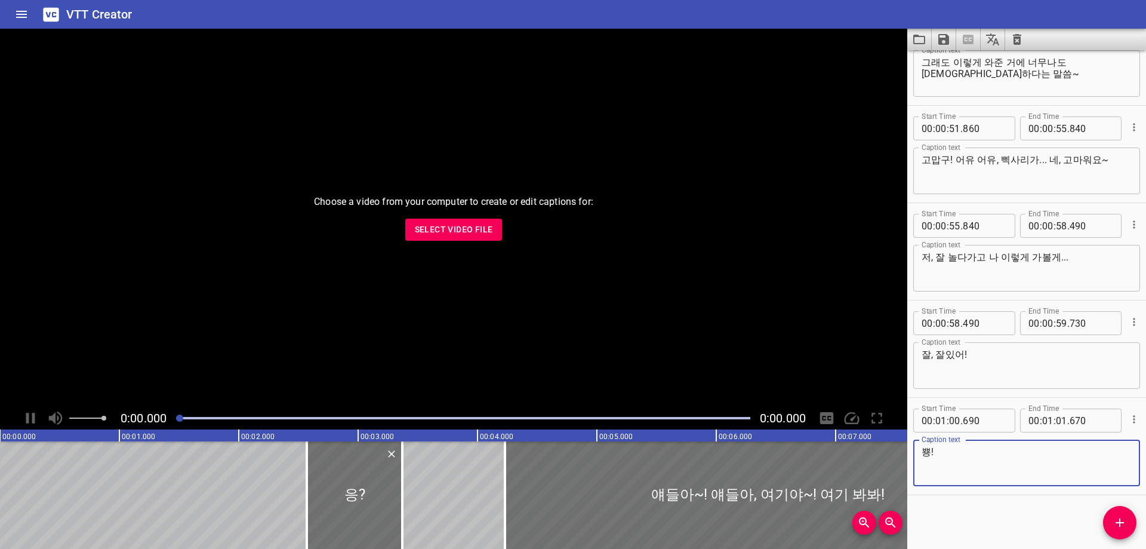
click at [480, 230] on span "Select Video File" at bounding box center [454, 229] width 78 height 15
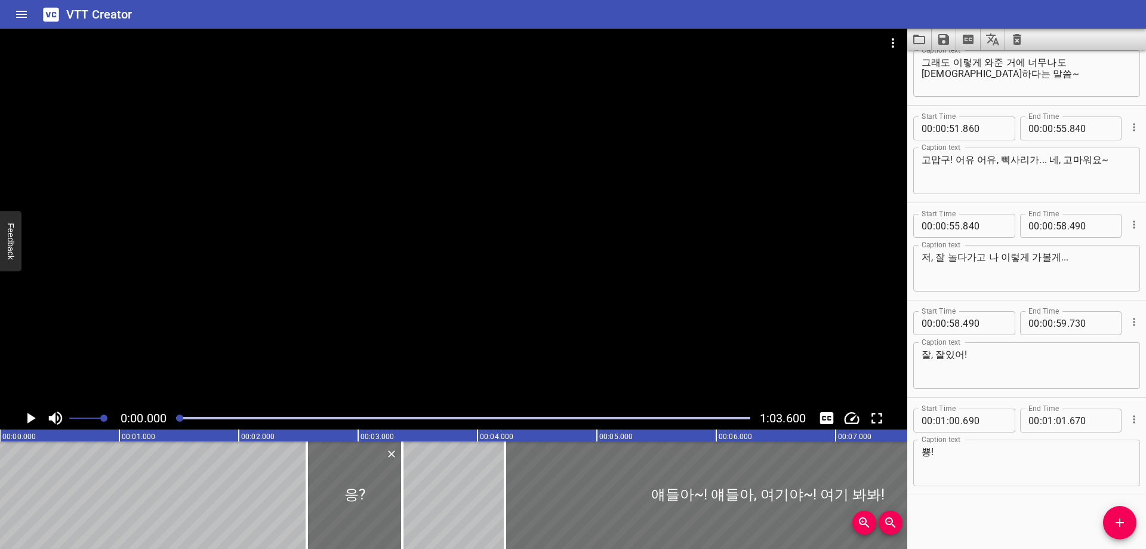
click at [1012, 42] on icon "Clear captions" at bounding box center [1017, 39] width 14 height 14
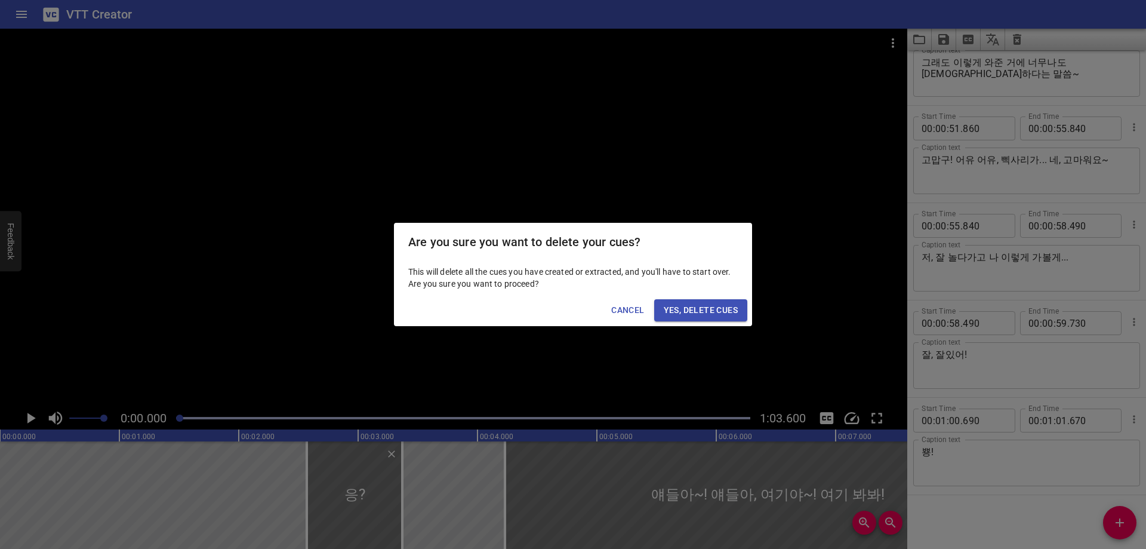
click at [678, 310] on span "Yes, Delete Cues" at bounding box center [701, 310] width 74 height 15
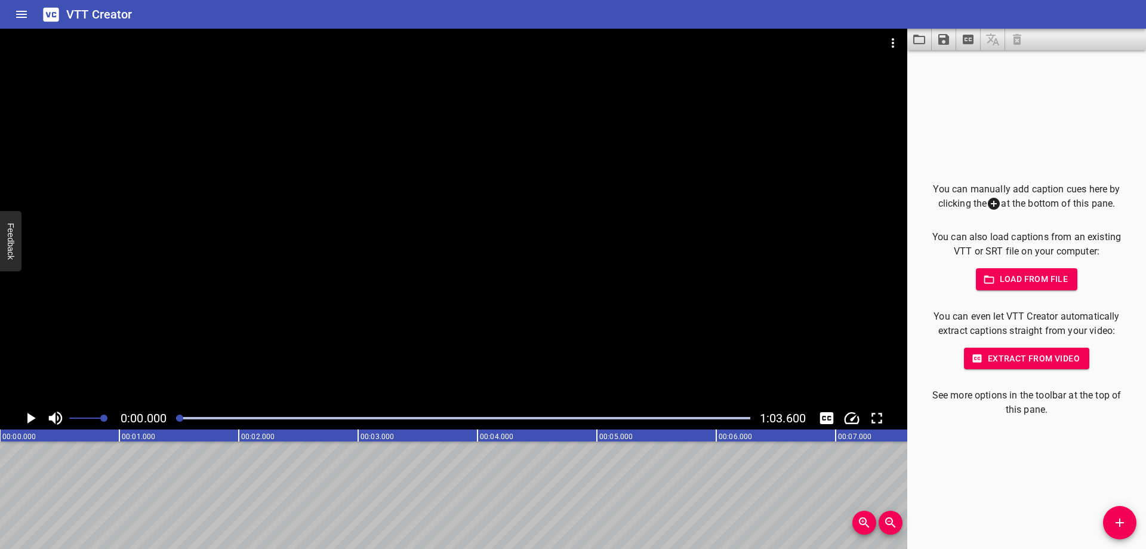
click at [1026, 492] on div "You can manually add caption cues here by clicking the at the bottom of this pa…" at bounding box center [1026, 299] width 239 height 498
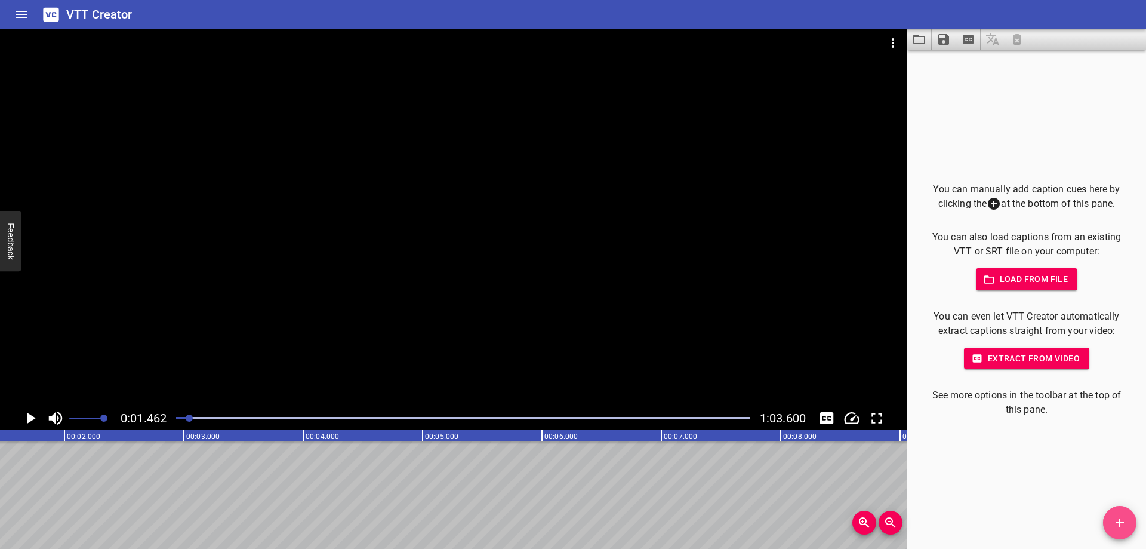
click at [1112, 516] on span "Add Cue" at bounding box center [1119, 522] width 33 height 14
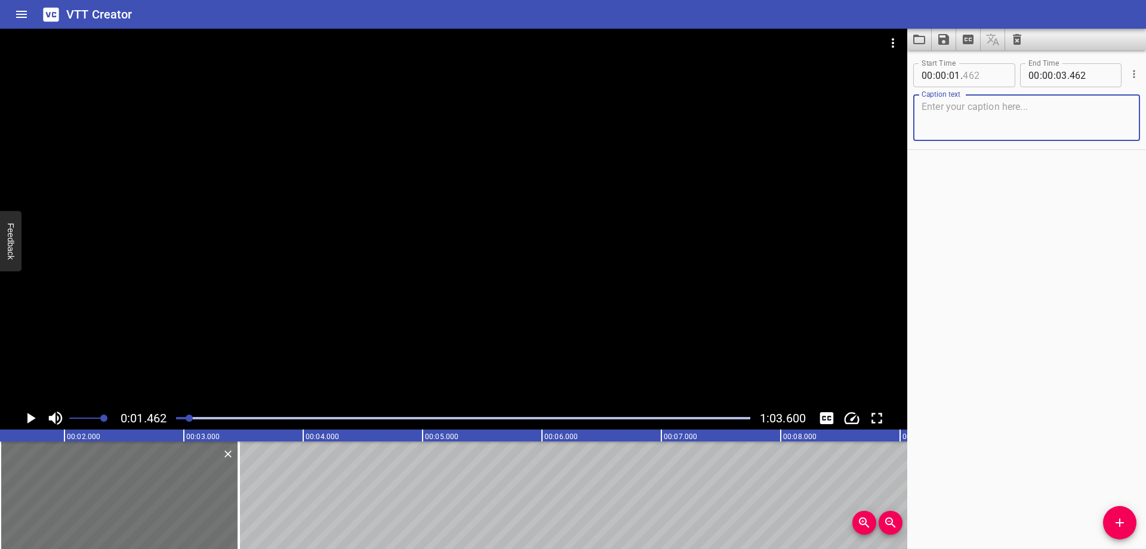
click at [986, 86] on input "number" at bounding box center [985, 75] width 44 height 24
type input "460"
drag, startPoint x: 1002, startPoint y: 122, endPoint x: 987, endPoint y: 184, distance: 63.7
click at [1002, 122] on textarea at bounding box center [1027, 118] width 210 height 34
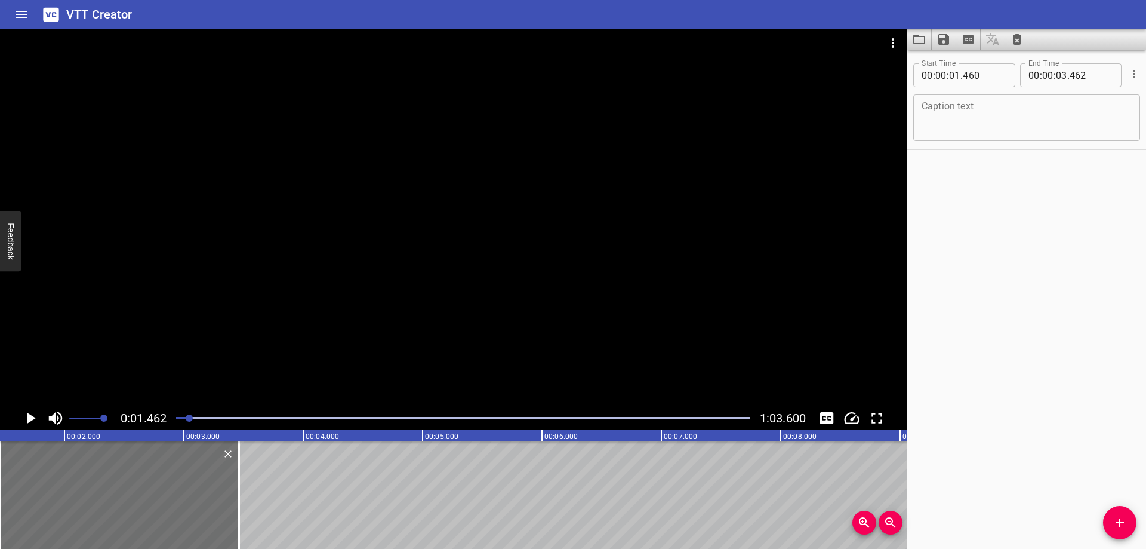
paste textarea "앗차차차차... 하이~안녕~뿡빵띠!"
type textarea "앗차차차차... 하이~안녕~뿡빵띠!"
click at [995, 281] on div "Start Time 00 : 00 : 01 . 460 Start Time End Time 00 : 00 : 03 . 462 End Time C…" at bounding box center [1026, 299] width 239 height 498
click at [203, 417] on div "Play progress" at bounding box center [463, 418] width 574 height 2
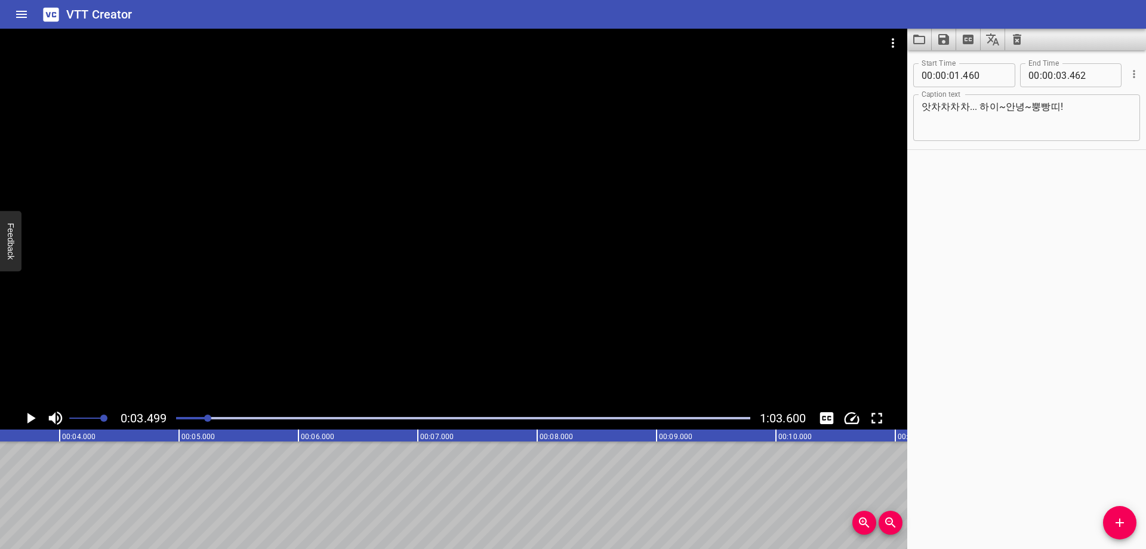
click at [222, 417] on div "Play progress" at bounding box center [463, 418] width 574 height 2
click at [238, 417] on div "Play progress" at bounding box center [463, 418] width 574 height 2
click at [229, 421] on div at bounding box center [463, 418] width 589 height 17
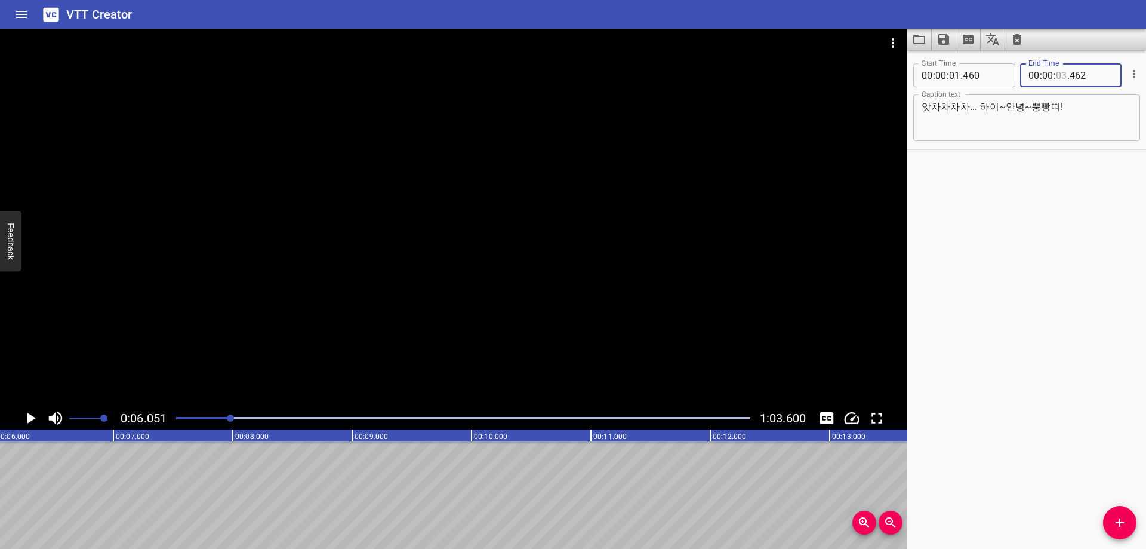
click at [1061, 82] on input "number" at bounding box center [1061, 75] width 11 height 24
type input "06"
type input "5"
type input "462"
type input "06"
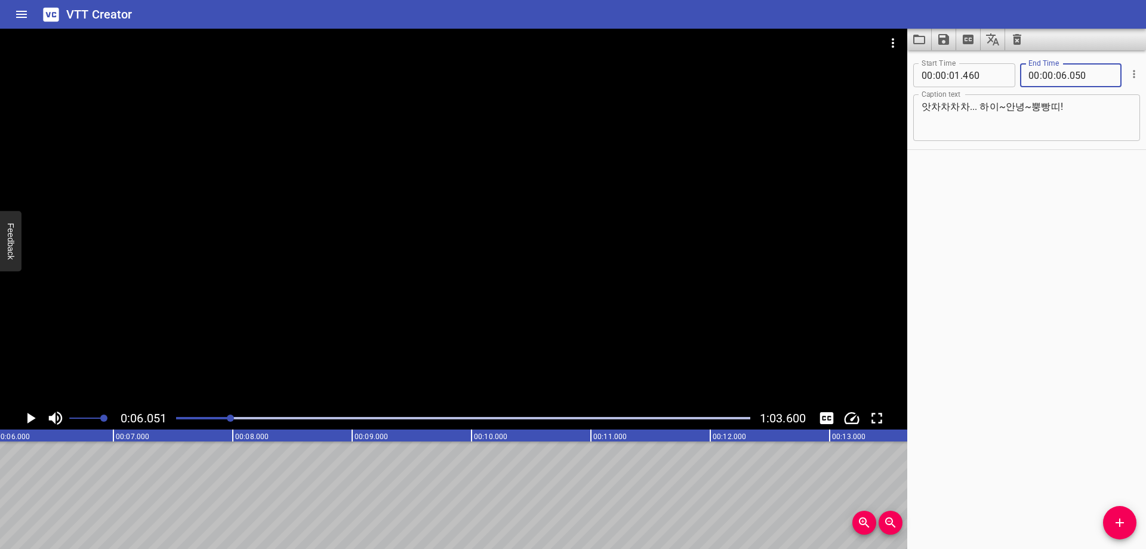
type input "050"
click at [1128, 509] on button "Add Cue" at bounding box center [1119, 522] width 33 height 33
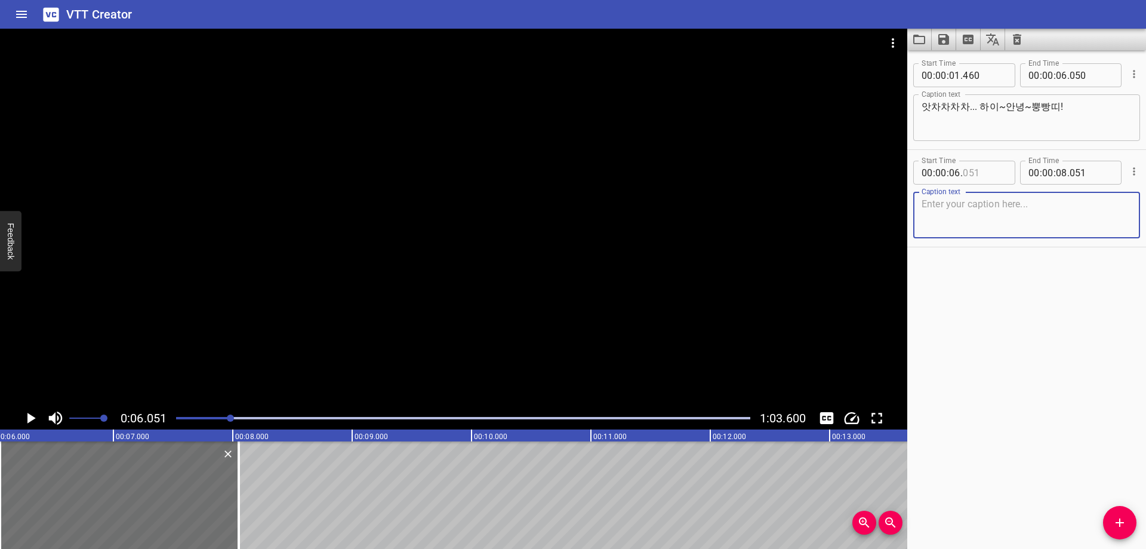
click at [972, 173] on input "number" at bounding box center [985, 173] width 44 height 24
type input "050"
drag, startPoint x: 983, startPoint y: 223, endPoint x: 988, endPoint y: 258, distance: 35.5
click at [983, 223] on textarea at bounding box center [1027, 215] width 210 height 34
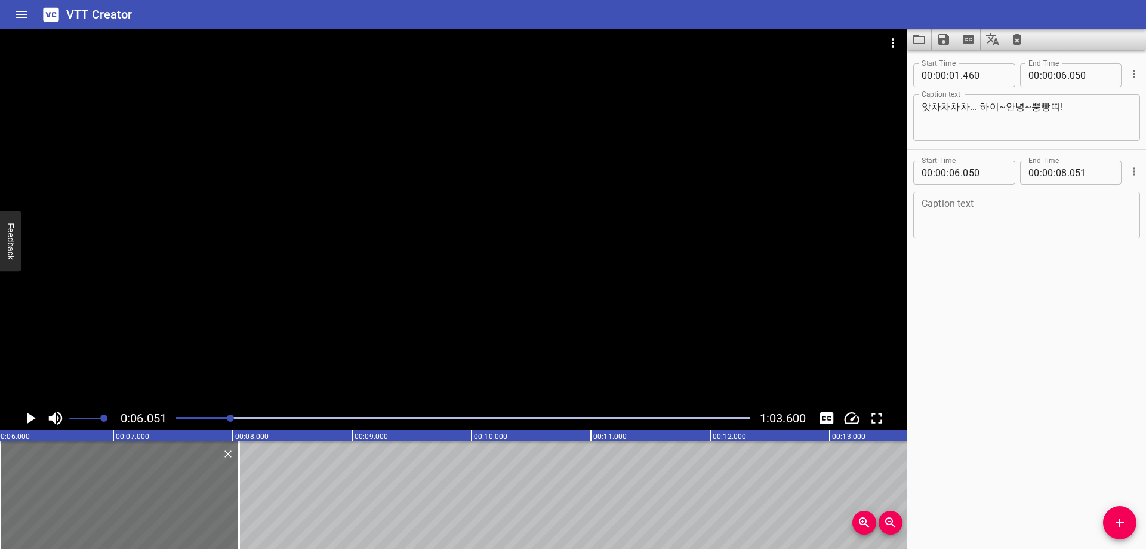
paste textarea "아라하시~타비입니다! 반가워요~"
type textarea "아라하시~타비입니다! 반가워요~"
click at [996, 323] on div "Start Time 00 : 00 : 01 . 460 Start Time End Time 00 : 00 : 06 . 050 End Time C…" at bounding box center [1026, 299] width 239 height 498
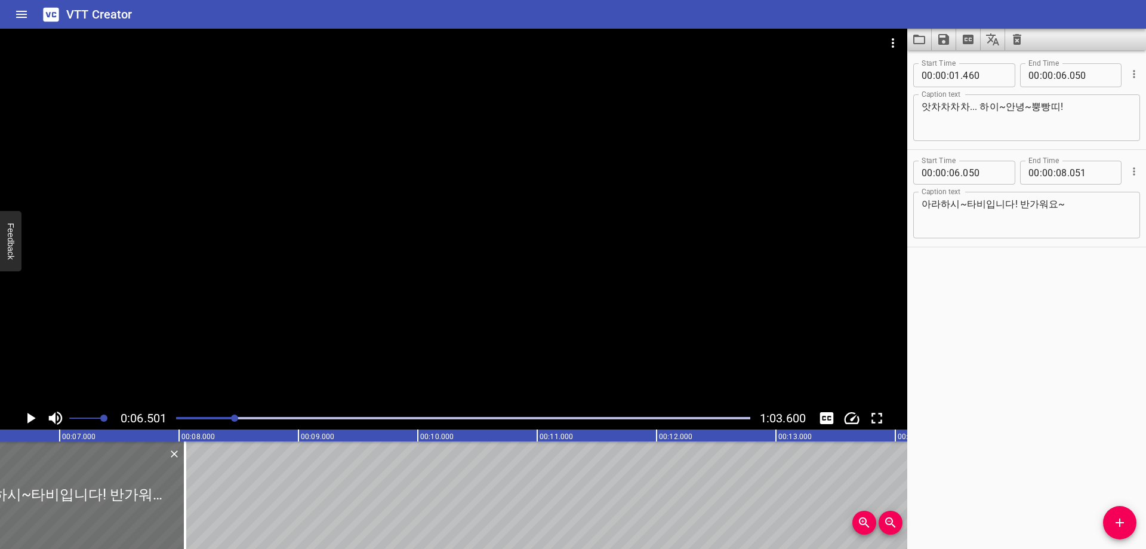
click at [251, 417] on div "Play progress" at bounding box center [463, 418] width 574 height 2
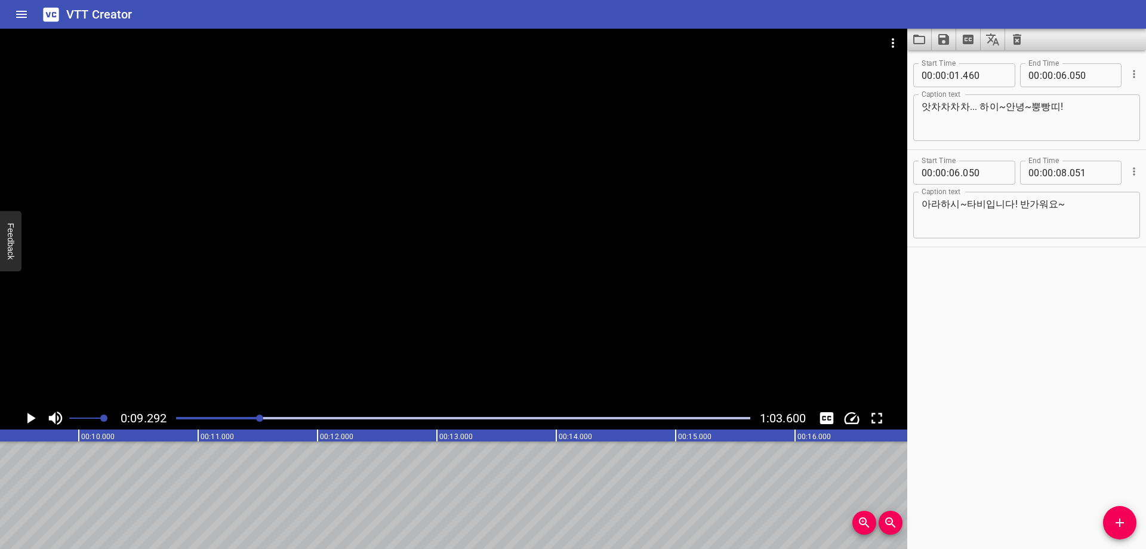
scroll to position [0, 1109]
click at [1056, 171] on input "number" at bounding box center [1061, 173] width 11 height 24
type input "09"
type input "290"
drag, startPoint x: 1124, startPoint y: 509, endPoint x: 1030, endPoint y: 403, distance: 141.6
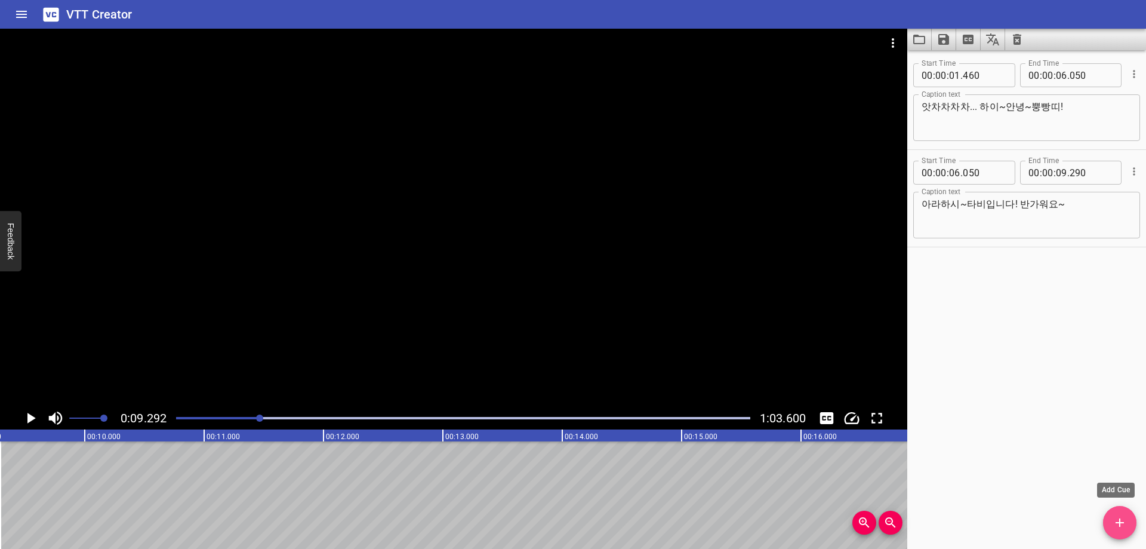
click at [1123, 509] on button "Add Cue" at bounding box center [1119, 522] width 33 height 33
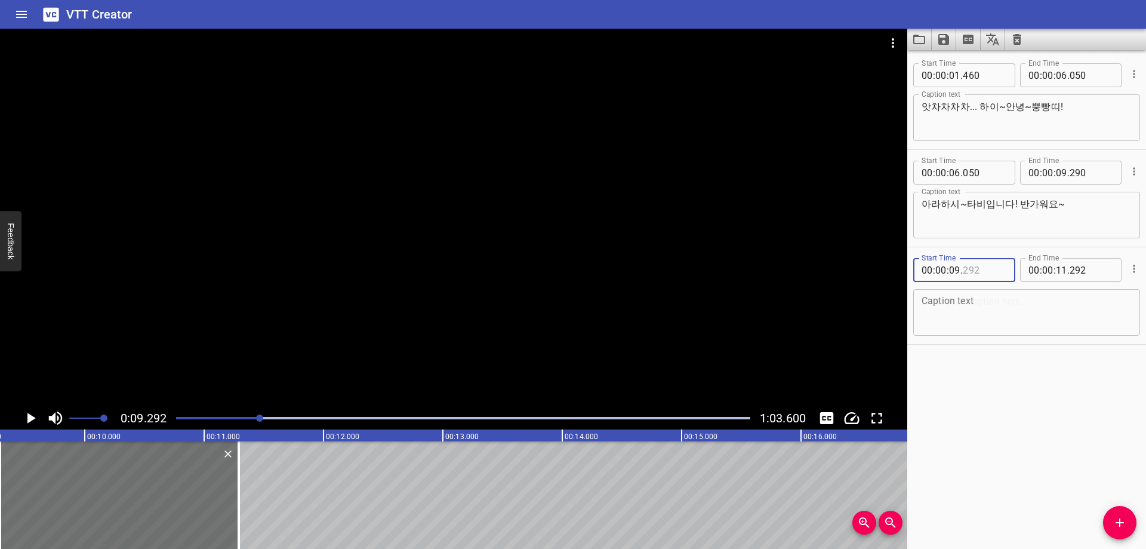
click at [981, 273] on input "number" at bounding box center [985, 270] width 44 height 24
type input "290"
click at [1001, 318] on textarea at bounding box center [1027, 312] width 210 height 34
paste textarea "안녕~안녕~"
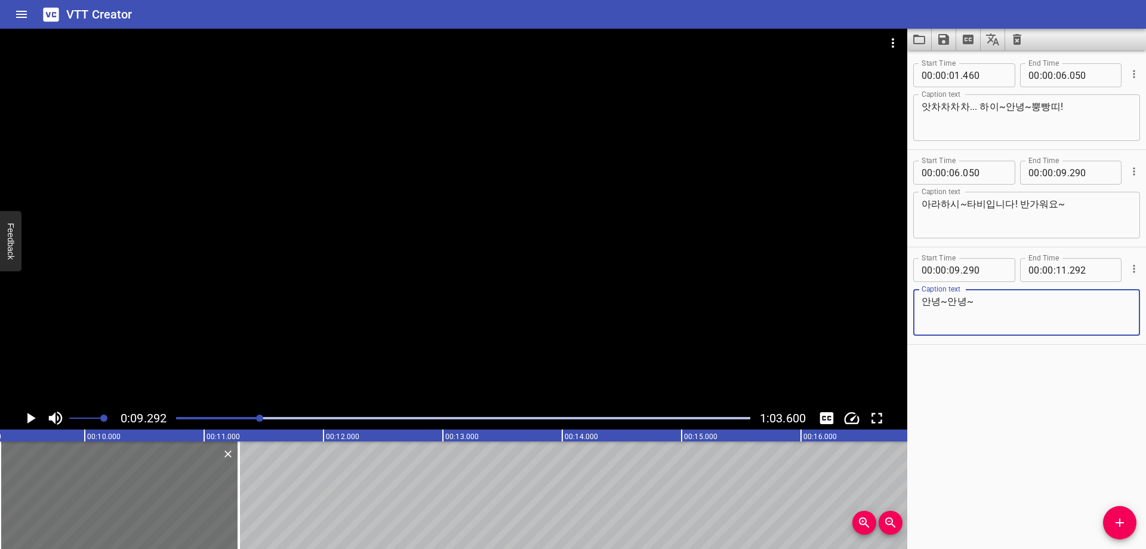
type textarea "안녕~안녕~"
click at [994, 402] on div "Start Time 00 : 00 : 01 . 460 Start Time End Time 00 : 00 : 06 . 050 End Time C…" at bounding box center [1026, 299] width 239 height 498
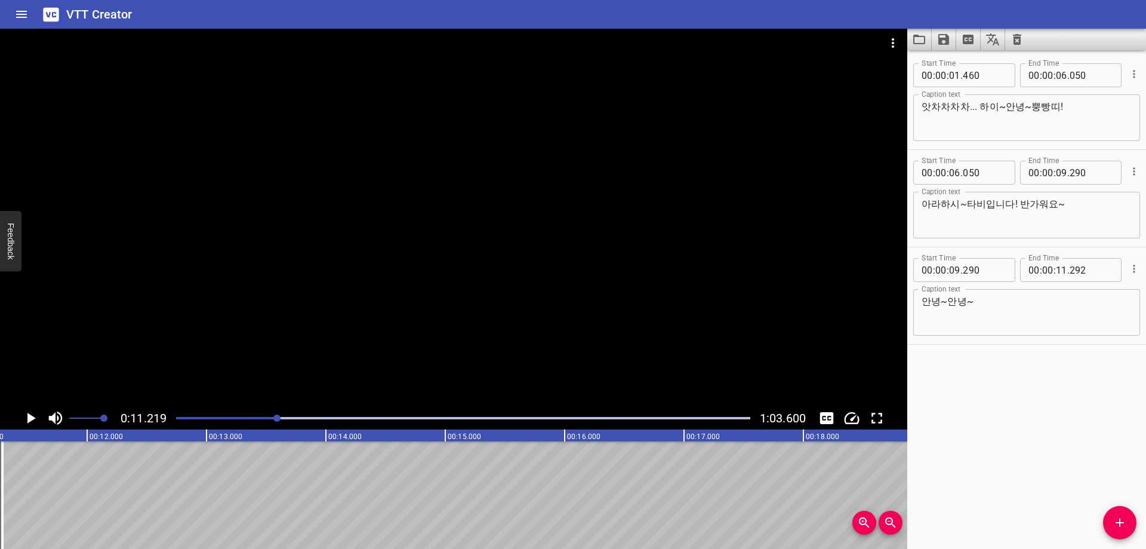
scroll to position [0, 1340]
click at [1058, 273] on input "number" at bounding box center [1061, 270] width 11 height 24
type input "11"
type input "210"
click at [1134, 524] on span "Add Cue" at bounding box center [1119, 522] width 33 height 14
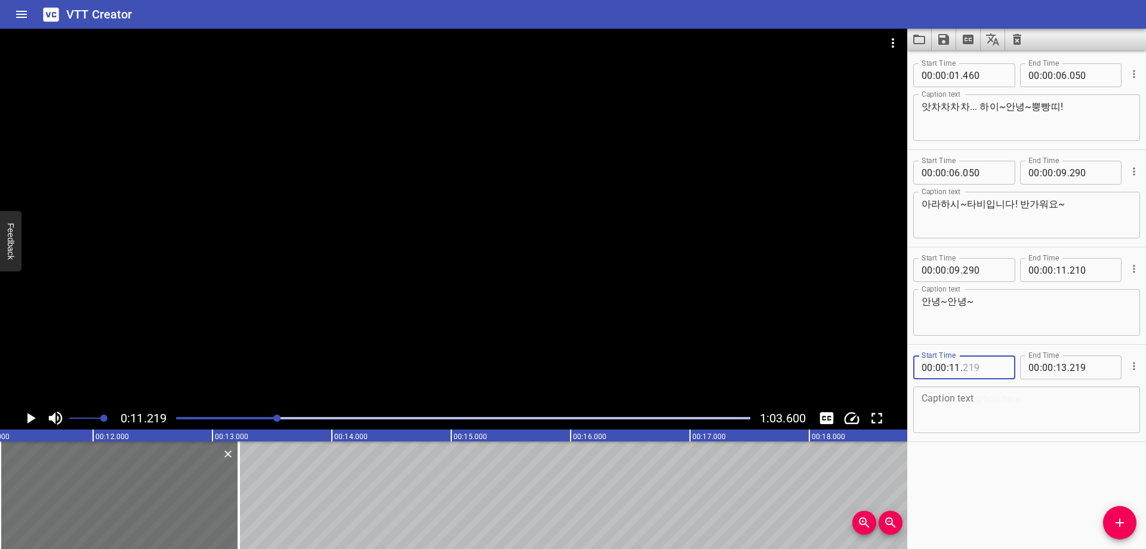
click at [978, 372] on input "number" at bounding box center [985, 367] width 44 height 24
type input "210"
click at [978, 410] on textarea at bounding box center [1027, 410] width 210 height 34
paste textarea "다들 만나서 너무 반가워요~!"
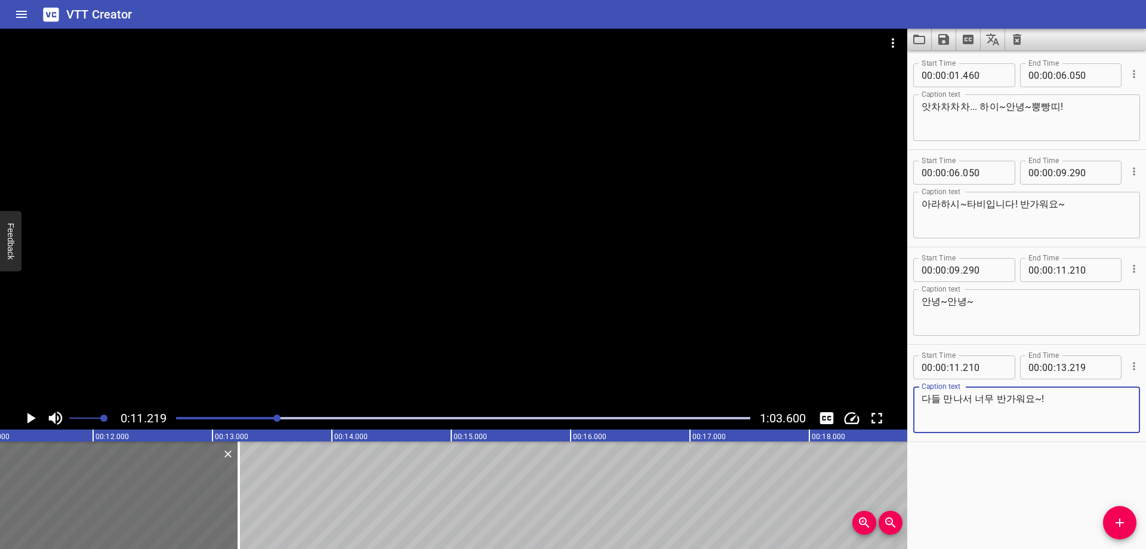
type textarea "다들 만나서 너무 반가워요~!"
click at [985, 466] on div "Start Time 00 : 00 : 01 . 460 Start Time End Time 00 : 00 : 06 . 050 End Time C…" at bounding box center [1026, 299] width 239 height 498
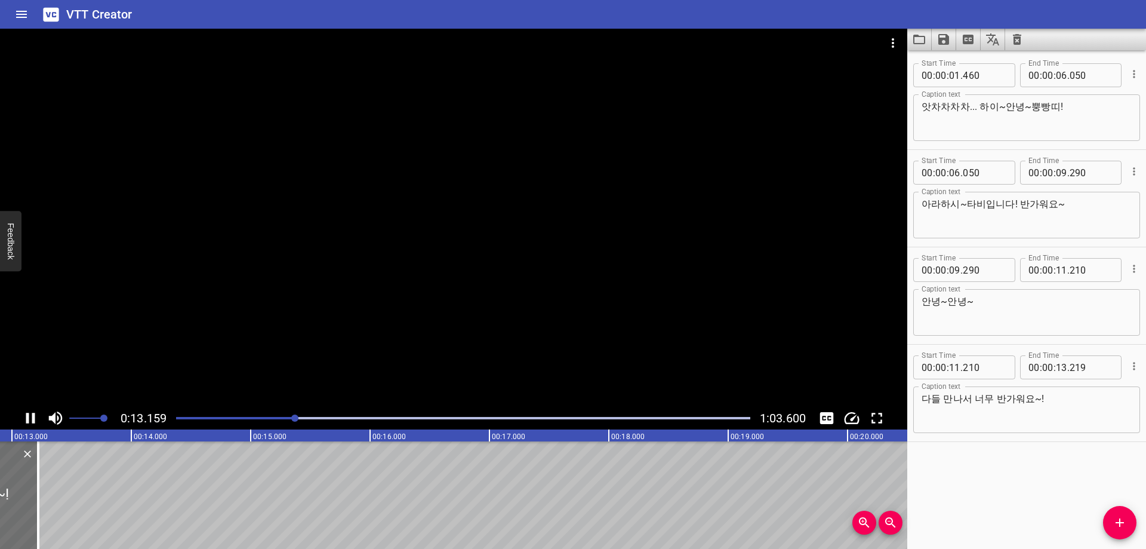
scroll to position [0, 1578]
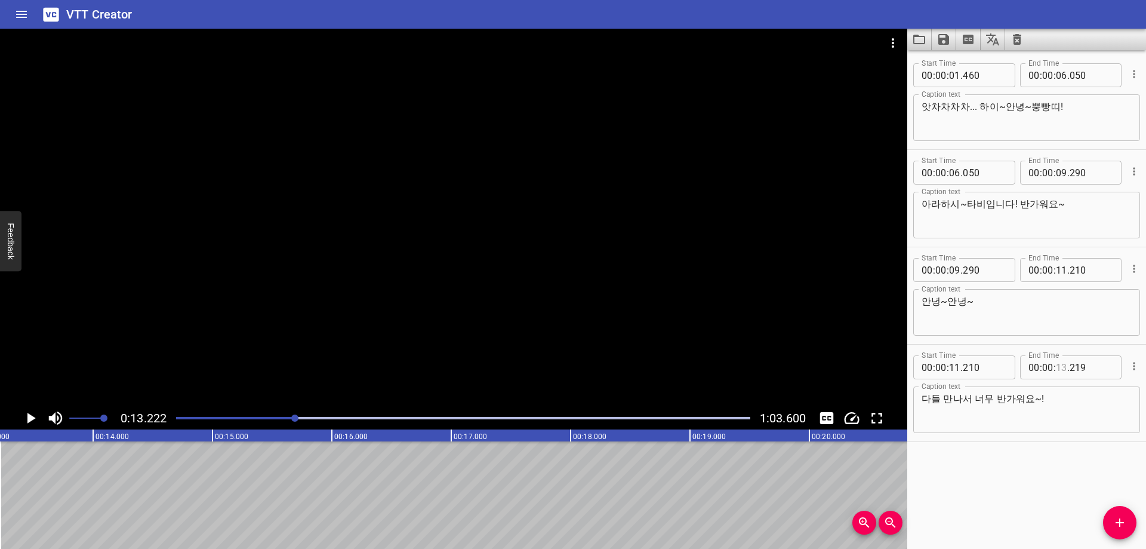
click at [1056, 372] on input "number" at bounding box center [1061, 367] width 11 height 24
type input "13"
type input "220"
click at [1114, 523] on icon "Add Cue" at bounding box center [1120, 522] width 14 height 14
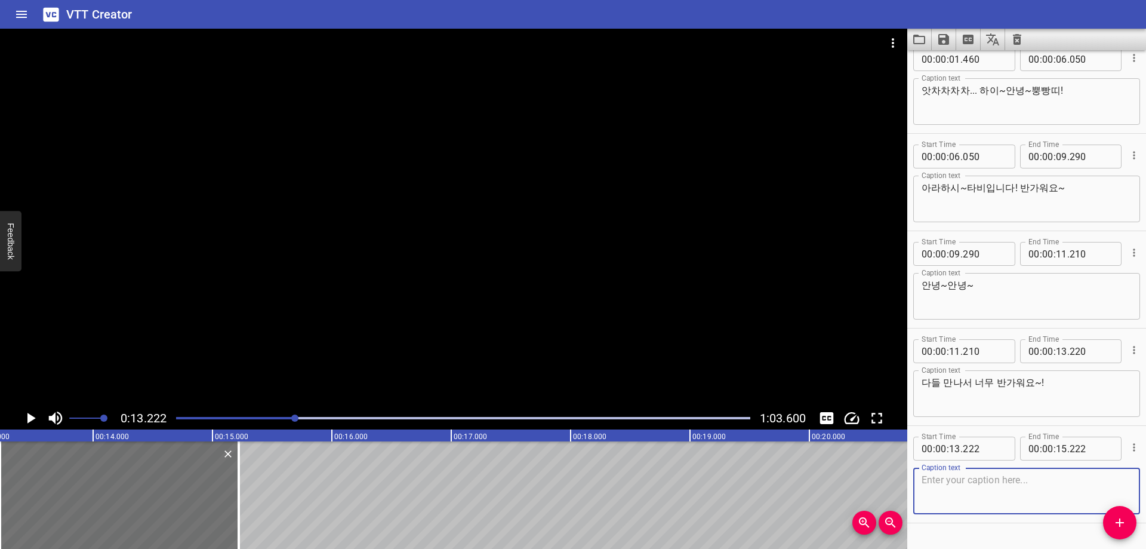
scroll to position [44, 0]
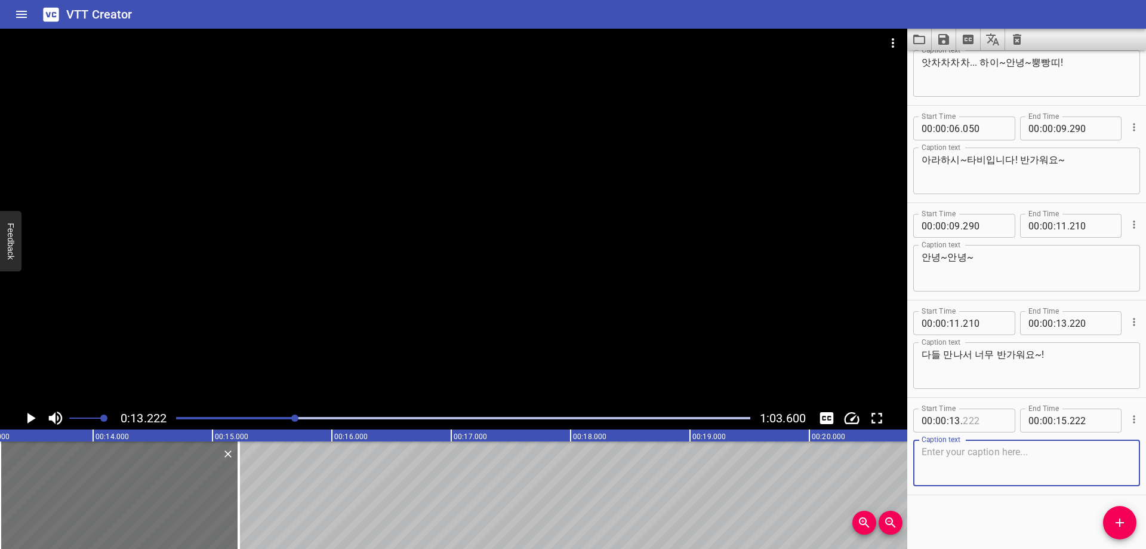
click at [987, 400] on div "Start Time 00 : 00 : 13 . Start Time End Time 00 : 00 : 15 . 222 End Time Capti…" at bounding box center [1026, 446] width 239 height 97
type input "220"
click at [949, 468] on textarea at bounding box center [1027, 463] width 210 height 34
paste textarea "[DEMOGRAPHIC_DATA], 어서 오시지요. 어서 오시지요."
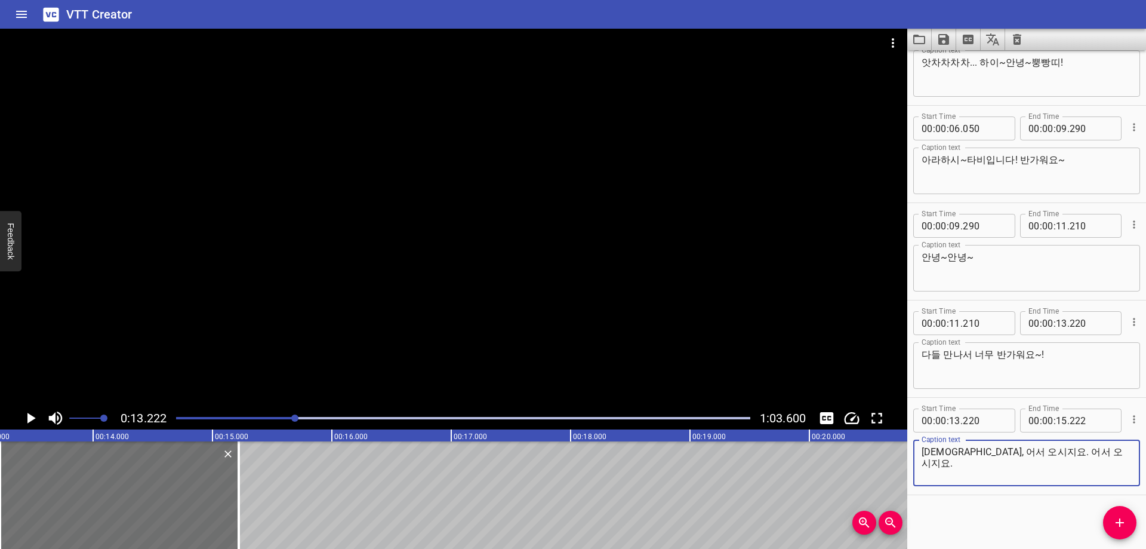
type textarea "[DEMOGRAPHIC_DATA], 어서 오시지요. 어서 오시지요."
click at [978, 510] on div "Start Time 00 : 00 : 01 . 460 Start Time End Time 00 : 00 : 06 . 050 End Time C…" at bounding box center [1026, 299] width 239 height 498
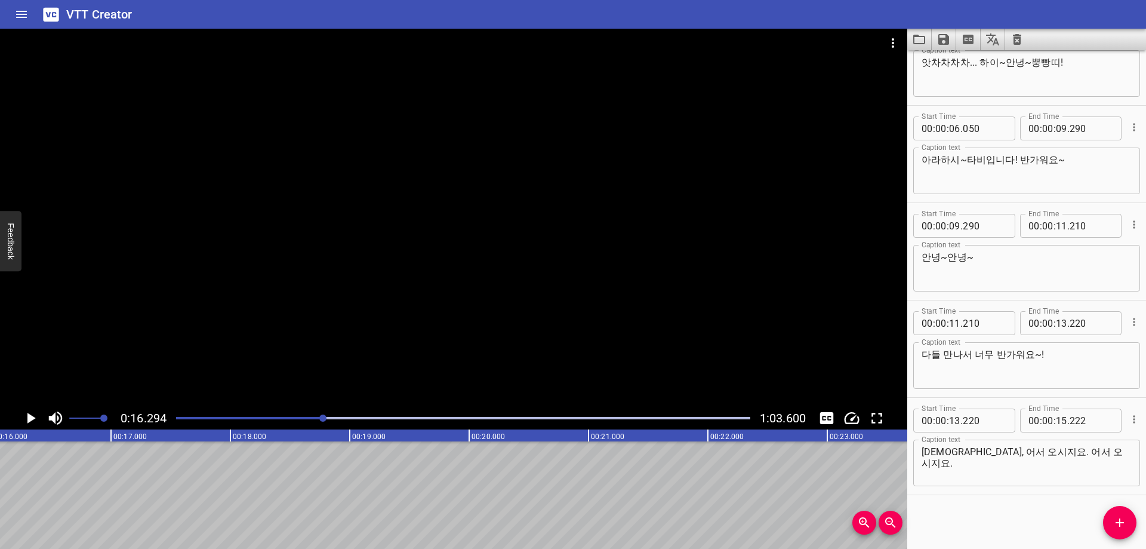
scroll to position [0, 1945]
click at [1056, 423] on input "number" at bounding box center [1061, 420] width 11 height 24
type input "16"
type input "290"
click at [1118, 528] on icon "Add Cue" at bounding box center [1120, 522] width 14 height 14
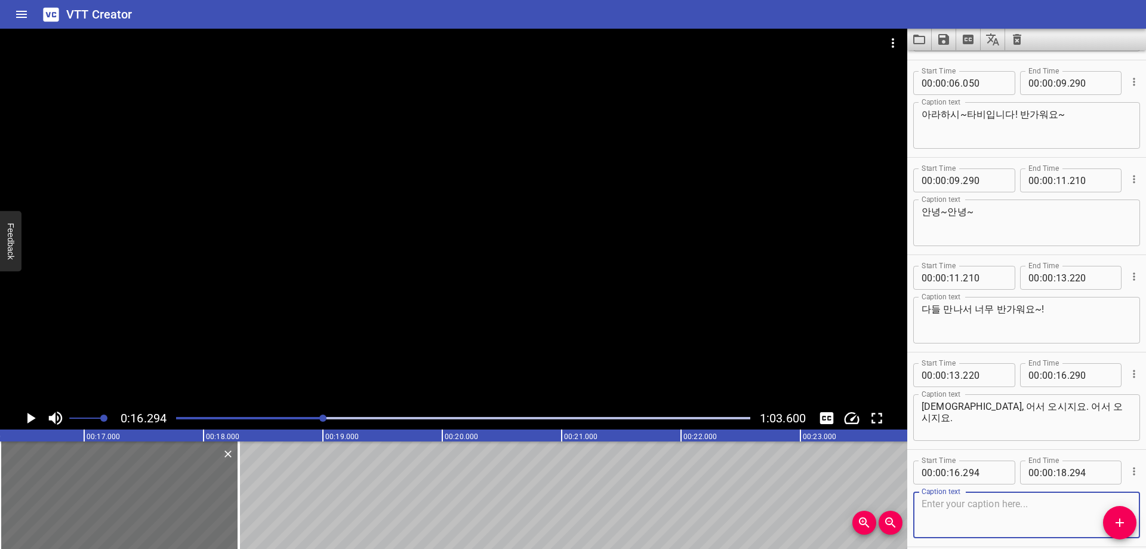
scroll to position [141, 0]
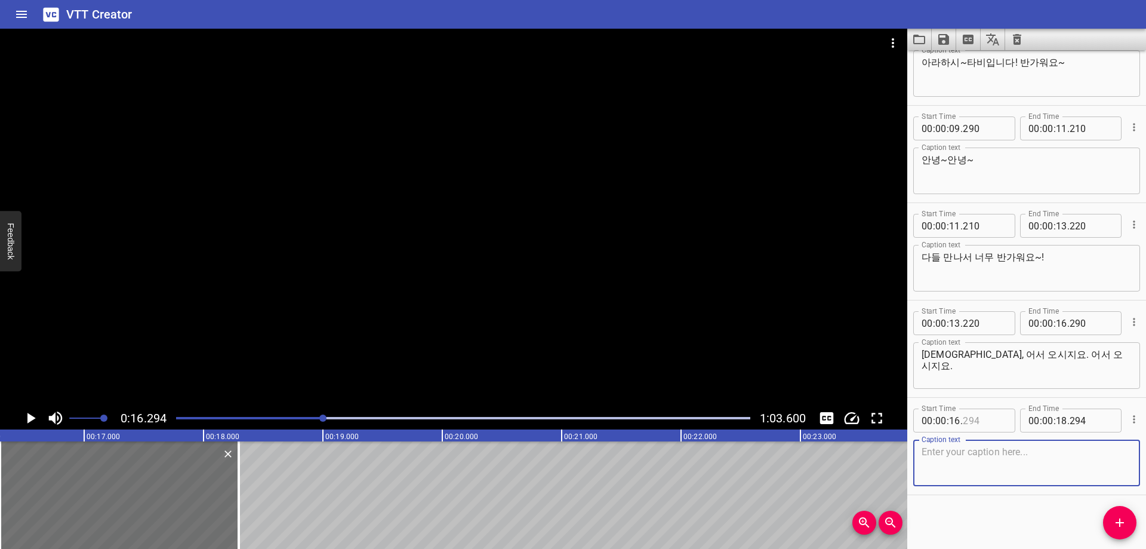
click at [996, 414] on input "number" at bounding box center [985, 420] width 44 height 24
type input "290"
click at [983, 466] on textarea at bounding box center [1027, 463] width 210 height 34
paste textarea "다들, 잘 즐기고 계신가요?"
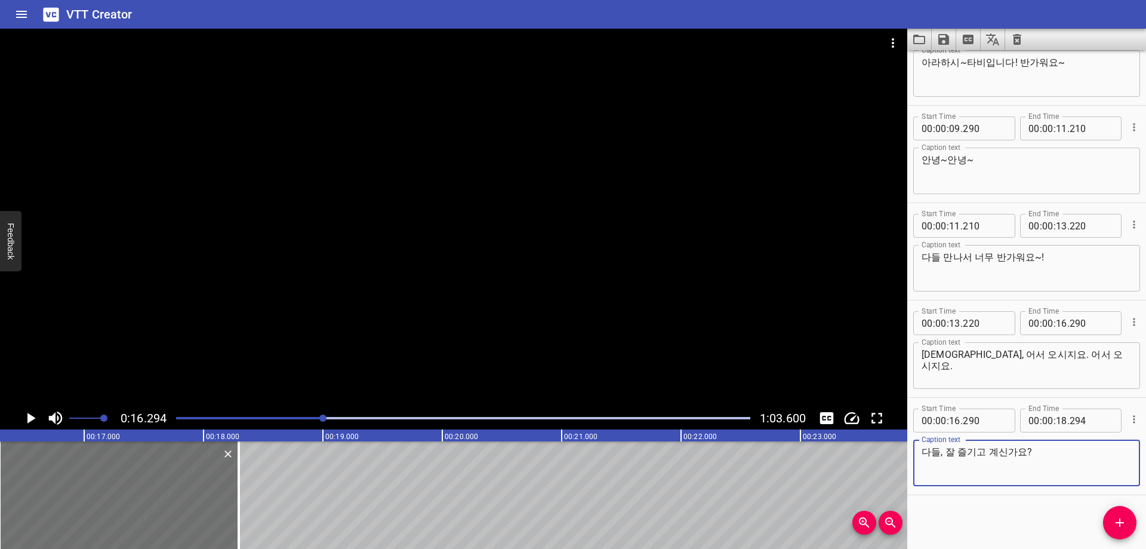
type textarea "다들, 잘 즐기고 계신가요?"
click at [974, 514] on div "Start Time 00 : 00 : 01 . 460 Start Time End Time 00 : 00 : 06 . 050 End Time C…" at bounding box center [1026, 299] width 239 height 498
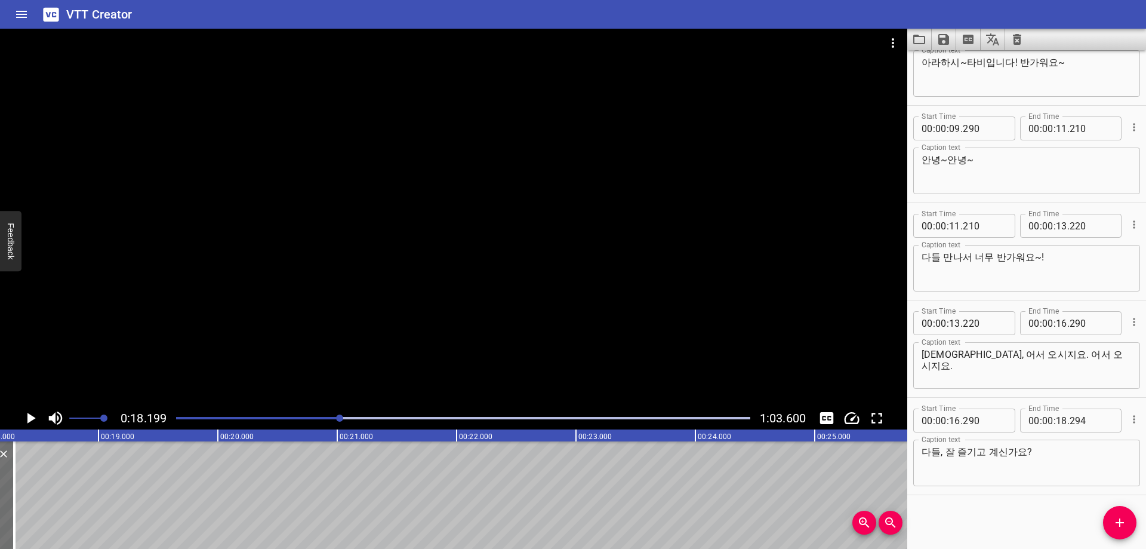
scroll to position [0, 2173]
click at [958, 418] on input "number" at bounding box center [954, 420] width 11 height 24
type input "18"
type input "190"
click at [1056, 320] on input "number" at bounding box center [1061, 323] width 11 height 24
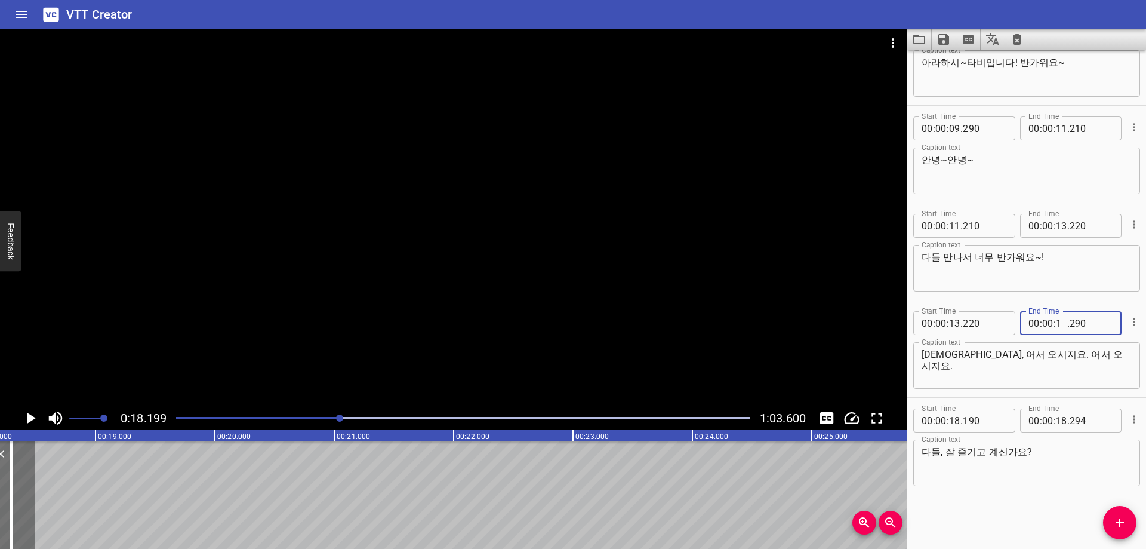
type input "18"
type input "190"
click at [1032, 509] on div "Start Time 00 : 00 : 01 . 460 Start Time End Time 00 : 00 : 06 . 050 End Time C…" at bounding box center [1026, 299] width 239 height 498
click at [1062, 423] on input "number" at bounding box center [1061, 420] width 11 height 24
type input "20"
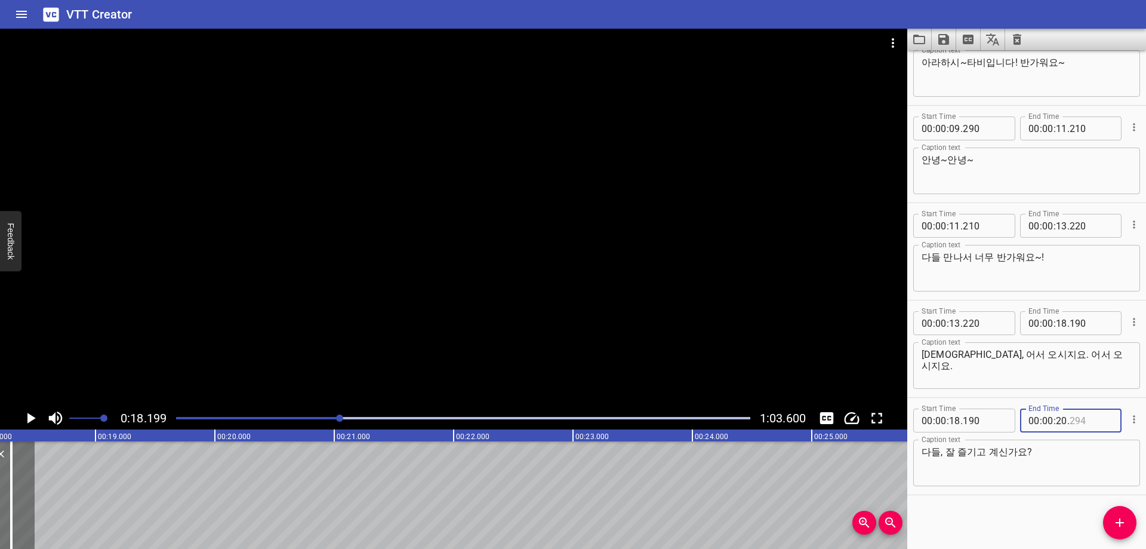
type input "294"
click at [1013, 510] on div "Start Time 00 : 00 : 01 . 460 Start Time End Time 00 : 00 : 06 . 050 End Time C…" at bounding box center [1026, 299] width 239 height 498
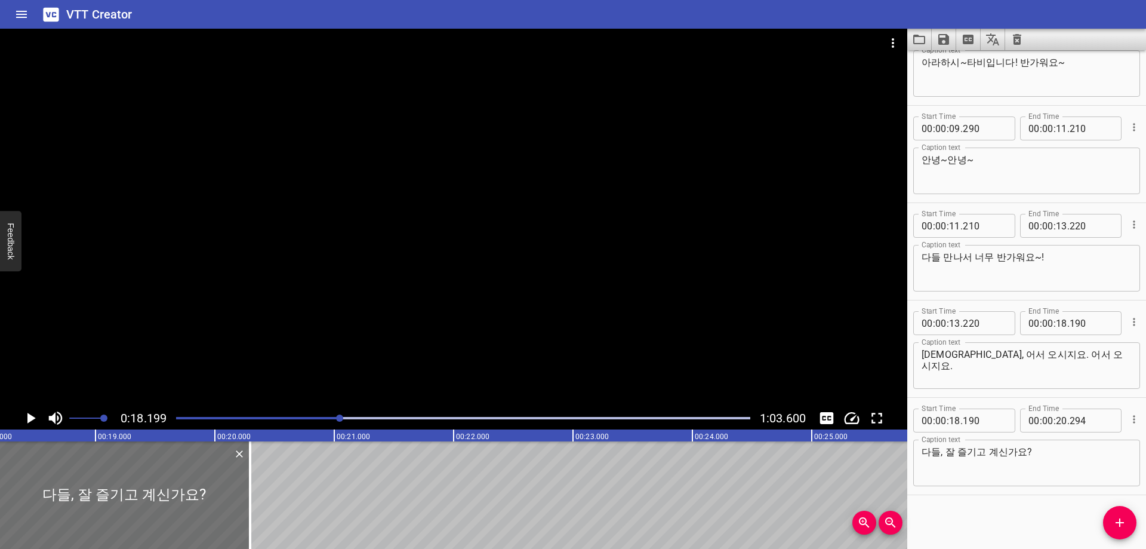
click at [332, 415] on div at bounding box center [463, 418] width 589 height 17
click at [995, 526] on div "Start Time 00 : 00 : 01 . 460 Start Time End Time 00 : 00 : 06 . 050 End Time C…" at bounding box center [1026, 299] width 239 height 498
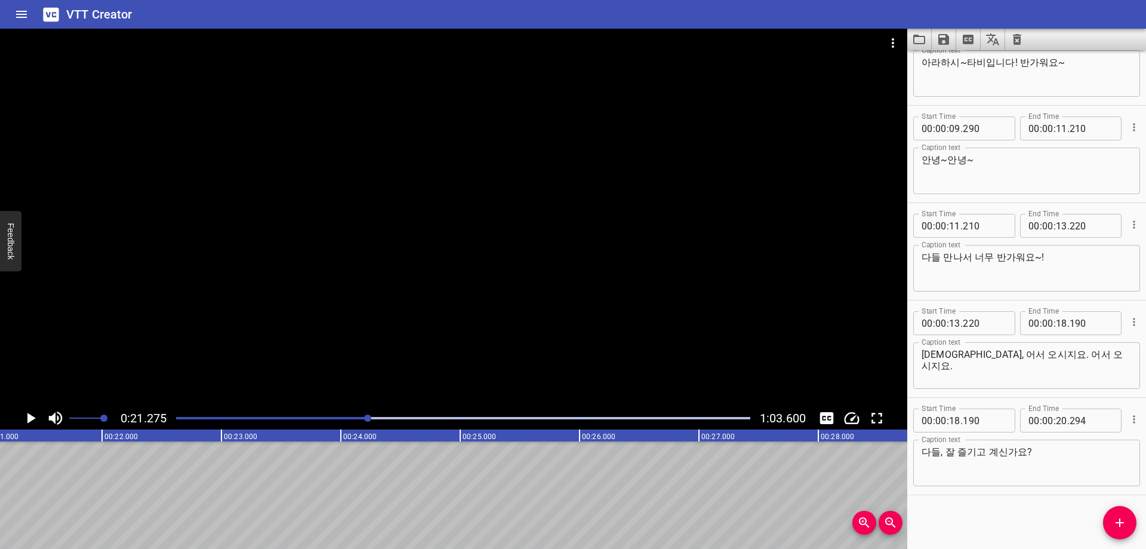
scroll to position [0, 2540]
click at [1060, 424] on input "number" at bounding box center [1061, 420] width 11 height 24
type input "21"
type input "270"
click at [978, 528] on div "Start Time 00 : 00 : 01 . 460 Start Time End Time 00 : 00 : 06 . 050 End Time C…" at bounding box center [1026, 299] width 239 height 498
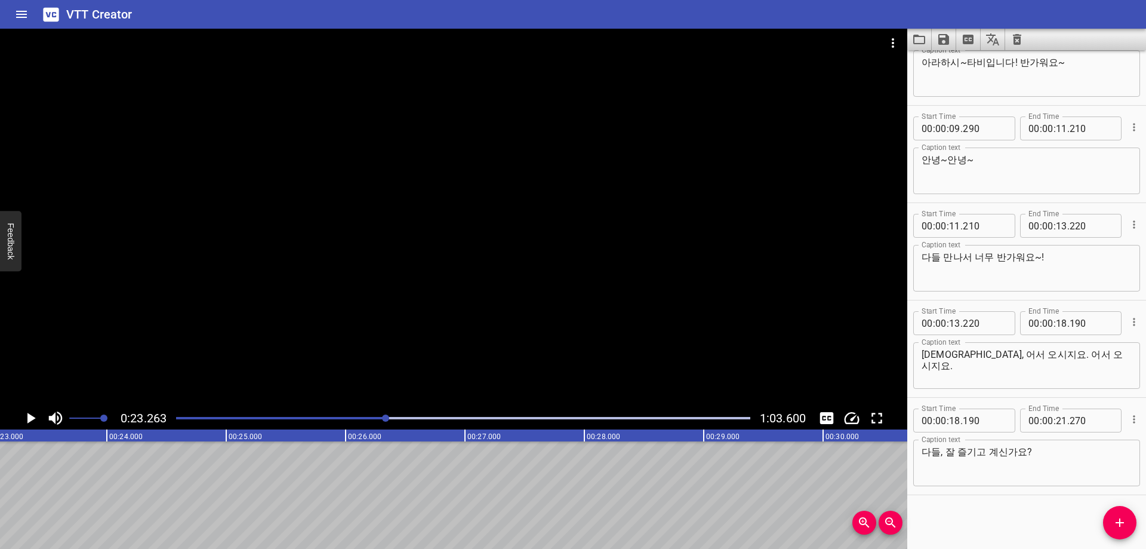
scroll to position [0, 2778]
click at [1119, 524] on icon "Add Cue" at bounding box center [1120, 522] width 14 height 14
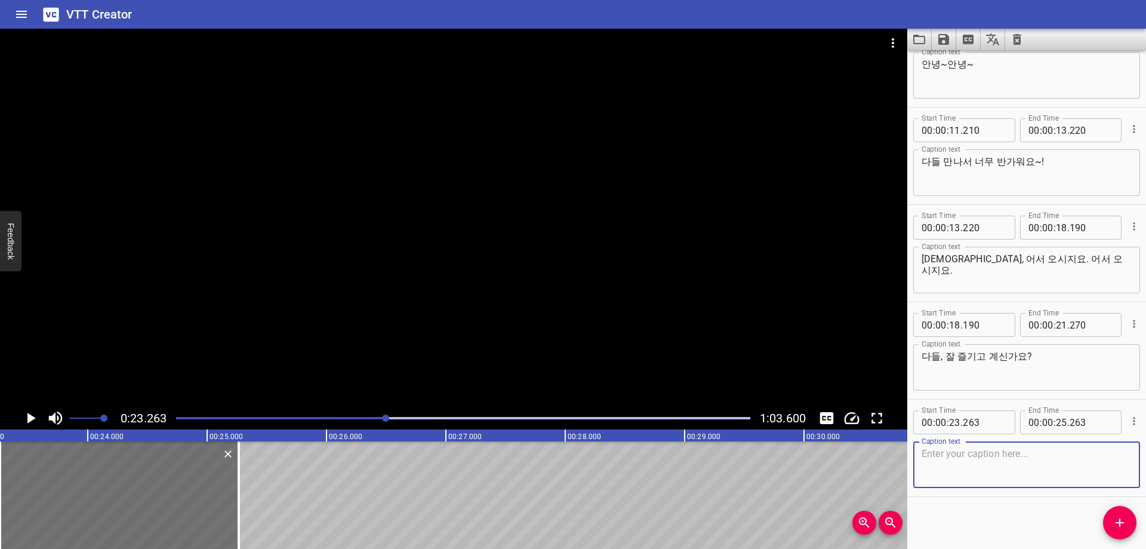
scroll to position [239, 0]
click at [988, 418] on input "number" at bounding box center [985, 420] width 44 height 24
type input "260"
click at [989, 478] on textarea at bounding box center [1027, 463] width 210 height 34
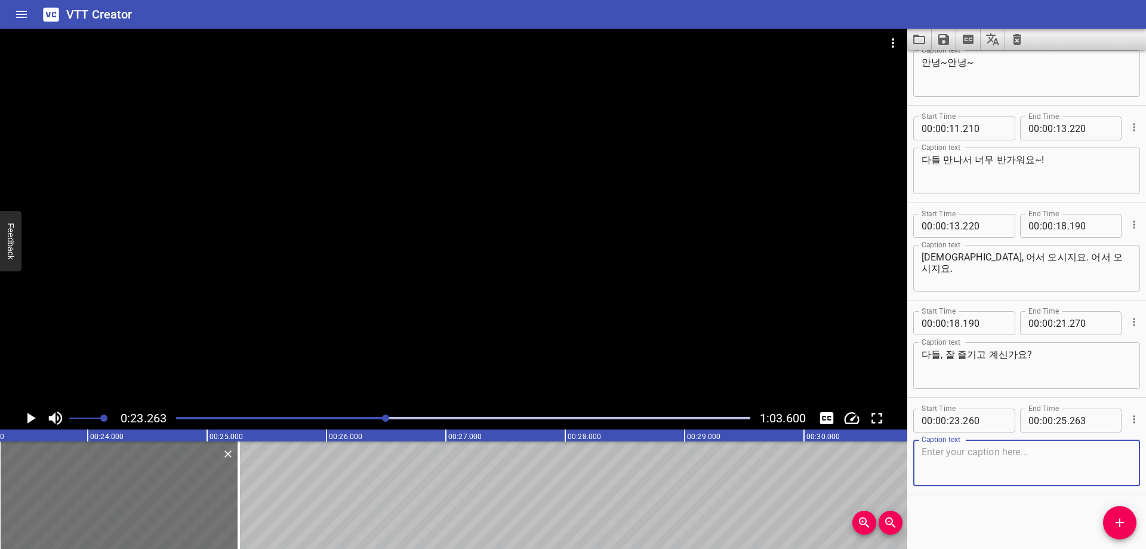
paste textarea "다 즐기고 있는 것 같아서 타비도 너무 너무 행복하네요~!"
type textarea "다 즐기고 있는 것 같아서 타비도 너무 너무 행복하네요~!"
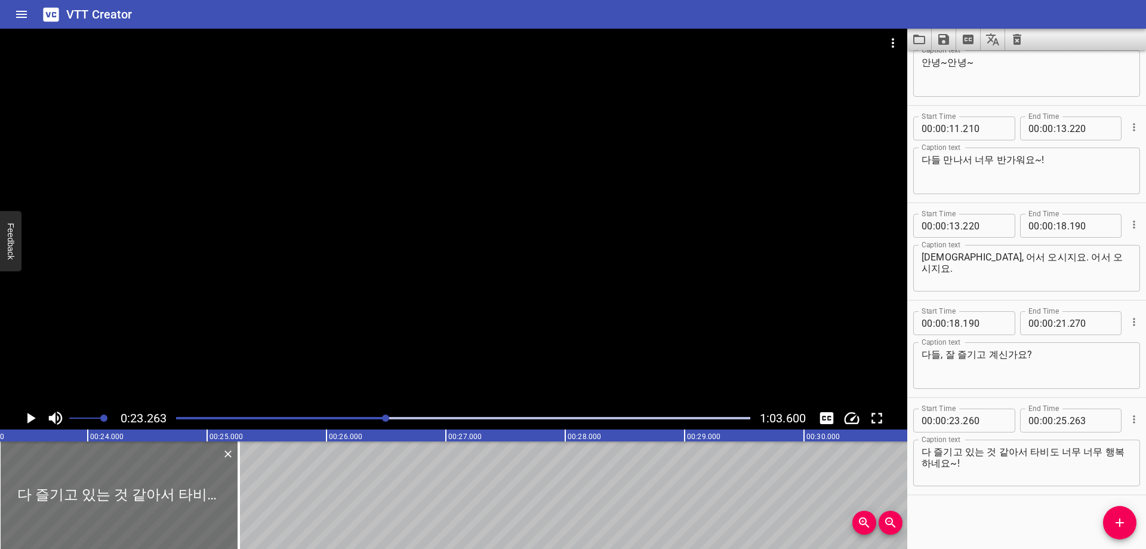
click at [1001, 504] on div "Start Time 00 : 00 : 01 . 460 Start Time End Time 00 : 00 : 06 . 050 End Time C…" at bounding box center [1026, 299] width 239 height 498
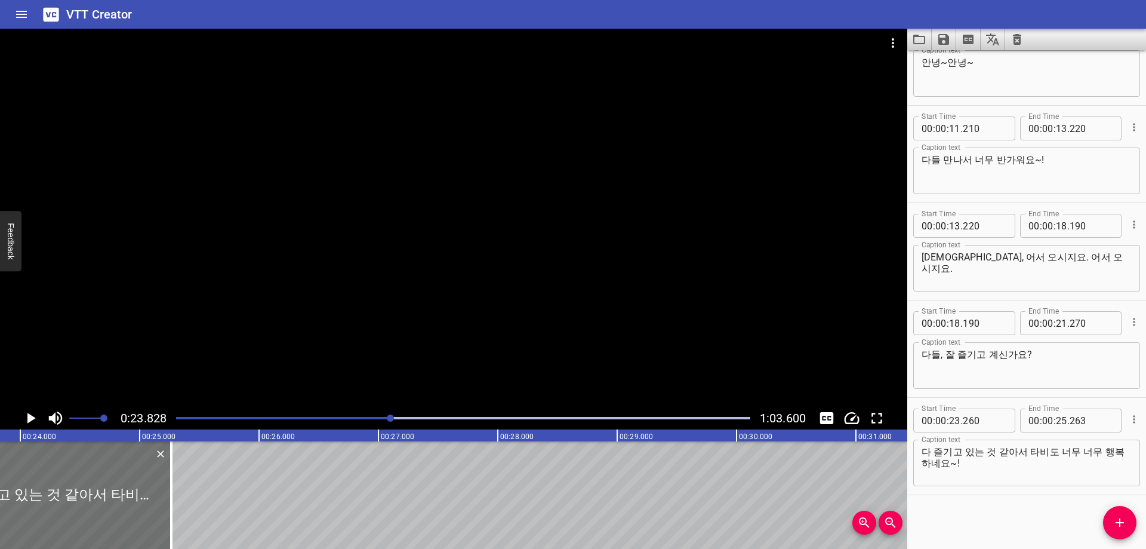
click at [409, 414] on div at bounding box center [463, 418] width 589 height 17
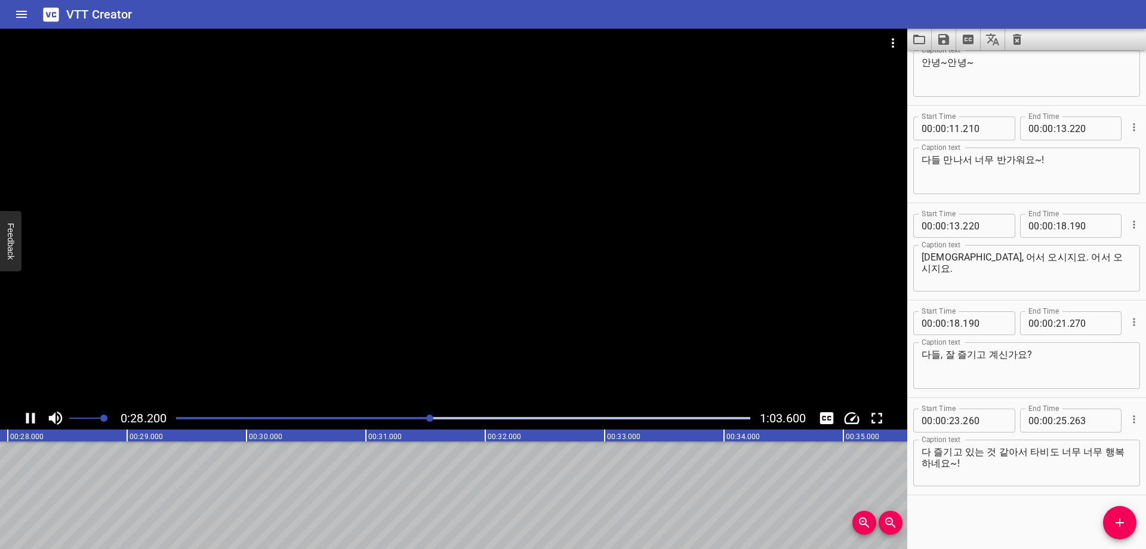
scroll to position [0, 3376]
click at [1060, 422] on input "number" at bounding box center [1061, 420] width 11 height 24
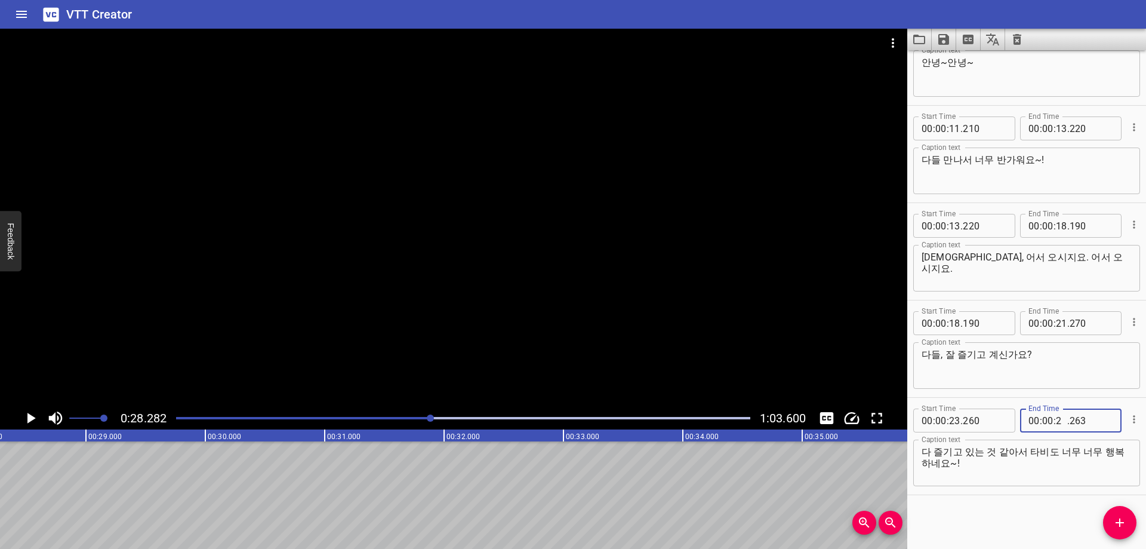
type input "28"
type input "280"
click at [1113, 515] on button "Add Cue" at bounding box center [1119, 522] width 33 height 33
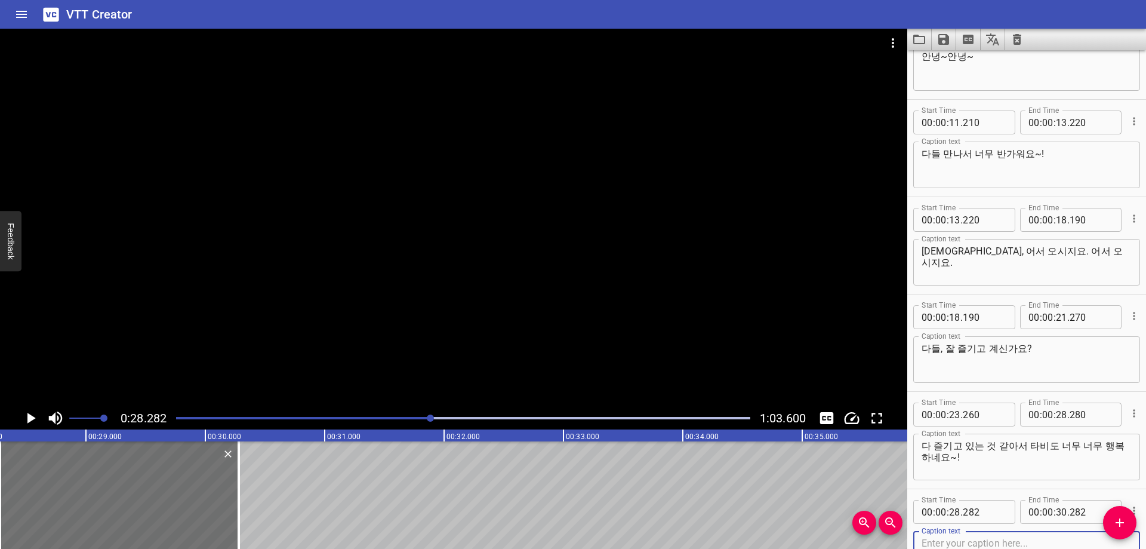
scroll to position [336, 0]
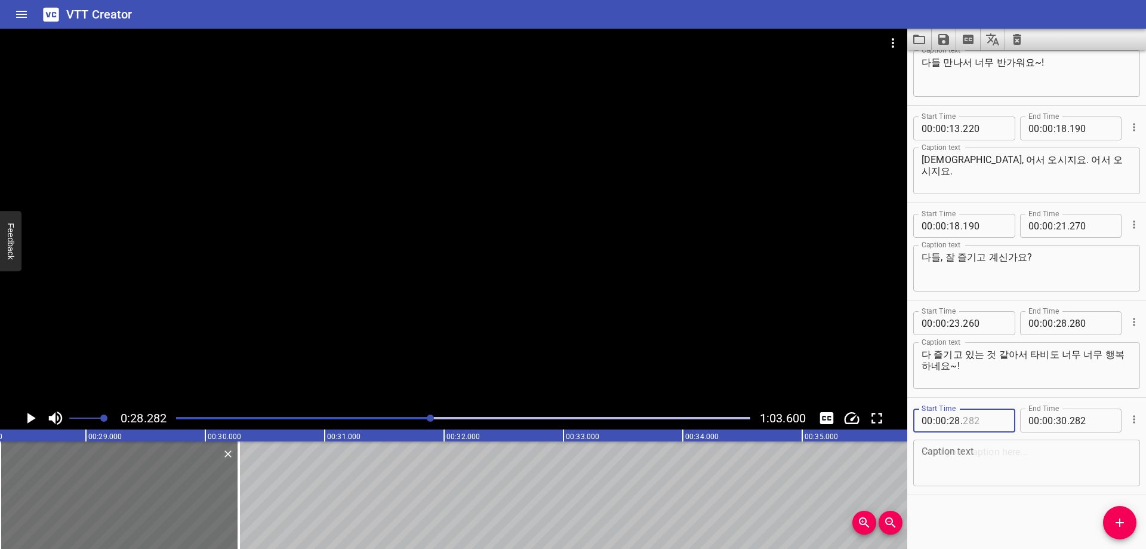
click at [993, 428] on input "number" at bounding box center [985, 420] width 44 height 24
type input "280"
drag, startPoint x: 1030, startPoint y: 510, endPoint x: 731, endPoint y: 453, distance: 303.8
click at [1030, 510] on div "Start Time 00 : 00 : 01 . 460 Start Time End Time 00 : 00 : 06 . 050 End Time C…" at bounding box center [1026, 299] width 239 height 498
click at [964, 476] on textarea at bounding box center [1027, 463] width 210 height 34
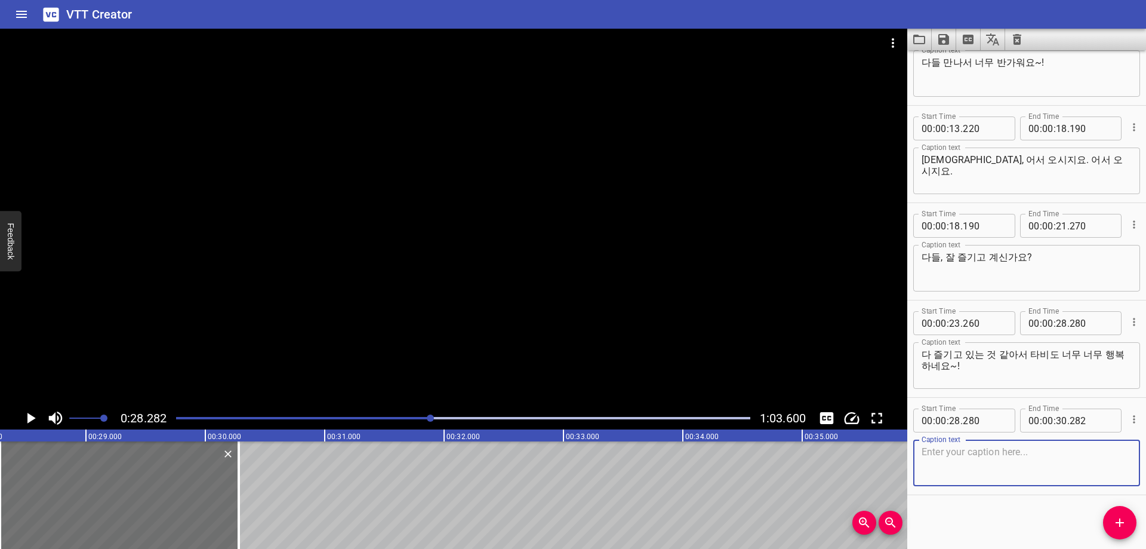
paste textarea "[DEMOGRAPHIC_DATA]는 다들, 잘 보셨나요?"
type textarea "[DEMOGRAPHIC_DATA]는 다들, 잘 보셨나요?"
click at [971, 505] on div "Start Time 00 : 00 : 01 . 460 Start Time End Time 00 : 00 : 06 . 050 End Time C…" at bounding box center [1026, 299] width 239 height 498
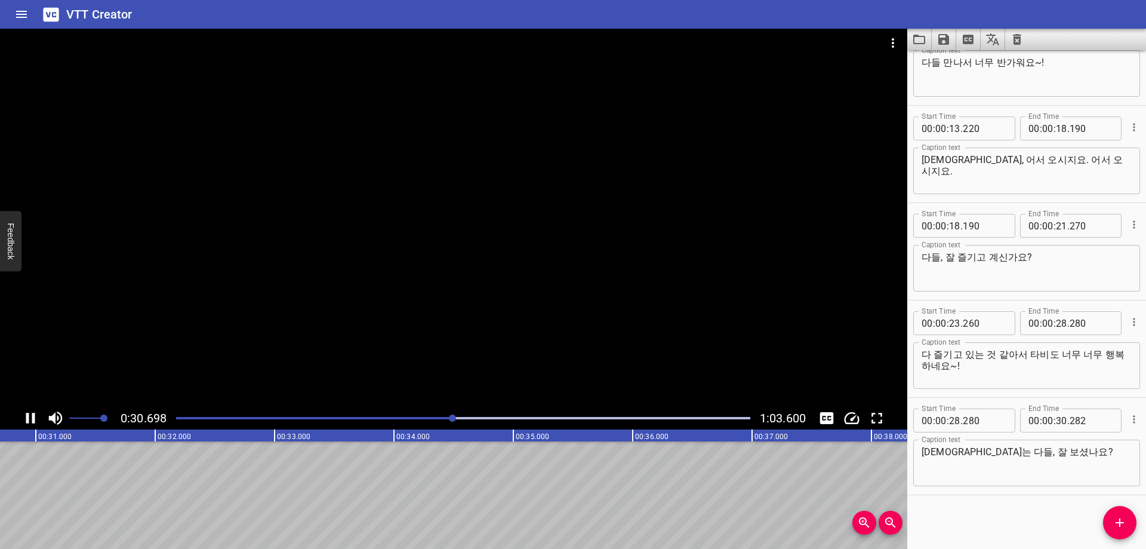
scroll to position [0, 3684]
click at [1058, 426] on input "number" at bounding box center [1061, 420] width 11 height 24
type input "30"
type input "850"
click at [1118, 516] on icon "Add Cue" at bounding box center [1120, 522] width 14 height 14
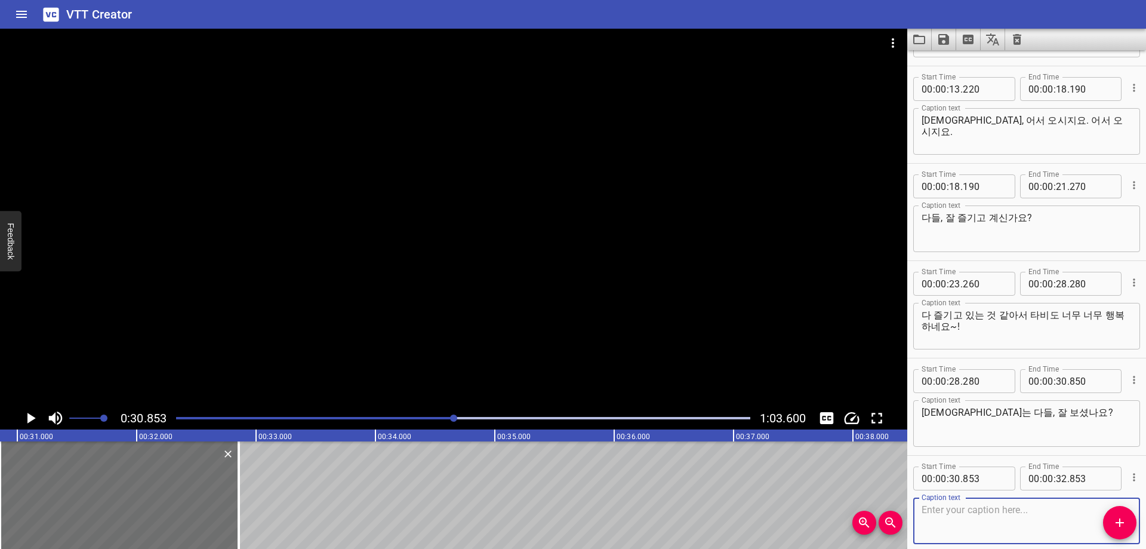
scroll to position [433, 0]
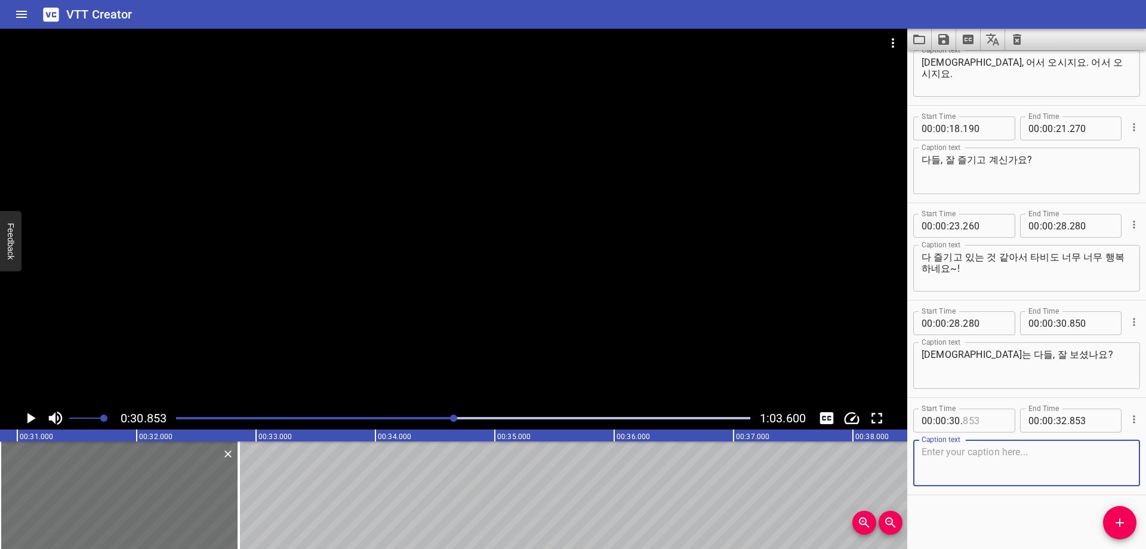
click at [982, 421] on input "number" at bounding box center [985, 420] width 44 height 24
type input "850"
click at [970, 472] on textarea at bounding box center [1027, 463] width 210 height 34
paste textarea "응원해줘서"
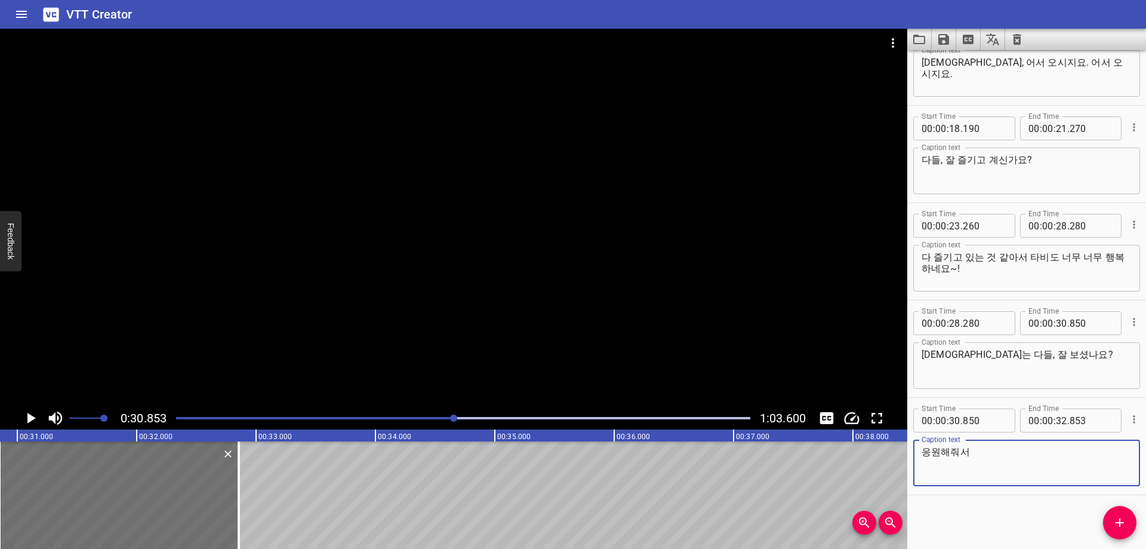
type textarea "응원해줘서"
click at [965, 515] on div "Start Time 00 : 00 : 01 . 460 Start Time End Time 00 : 00 : 06 . 050 End Time C…" at bounding box center [1026, 299] width 239 height 498
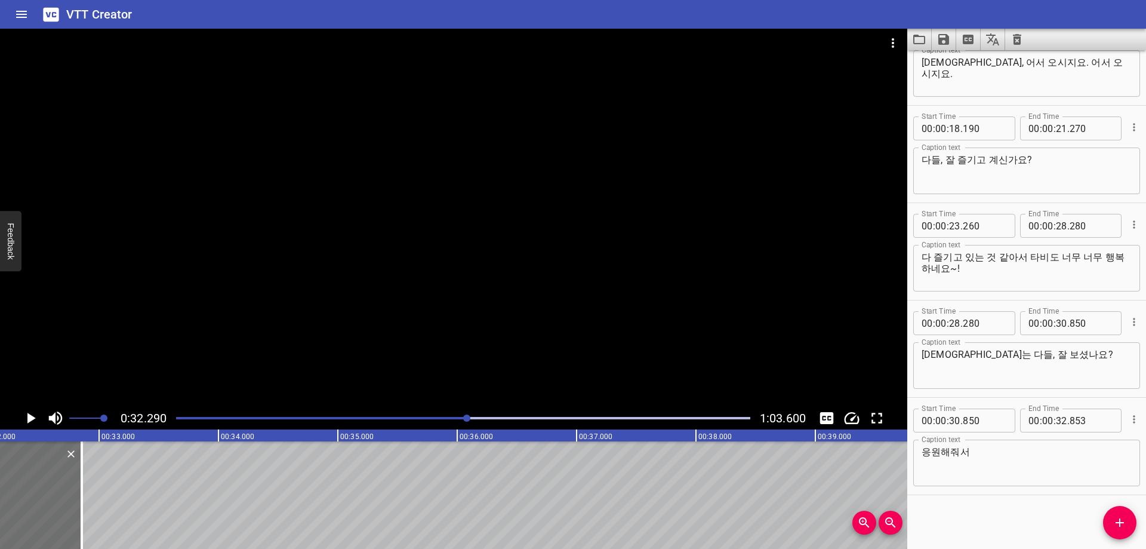
scroll to position [0, 3855]
click at [1060, 425] on input "number" at bounding box center [1061, 420] width 11 height 24
type input "32"
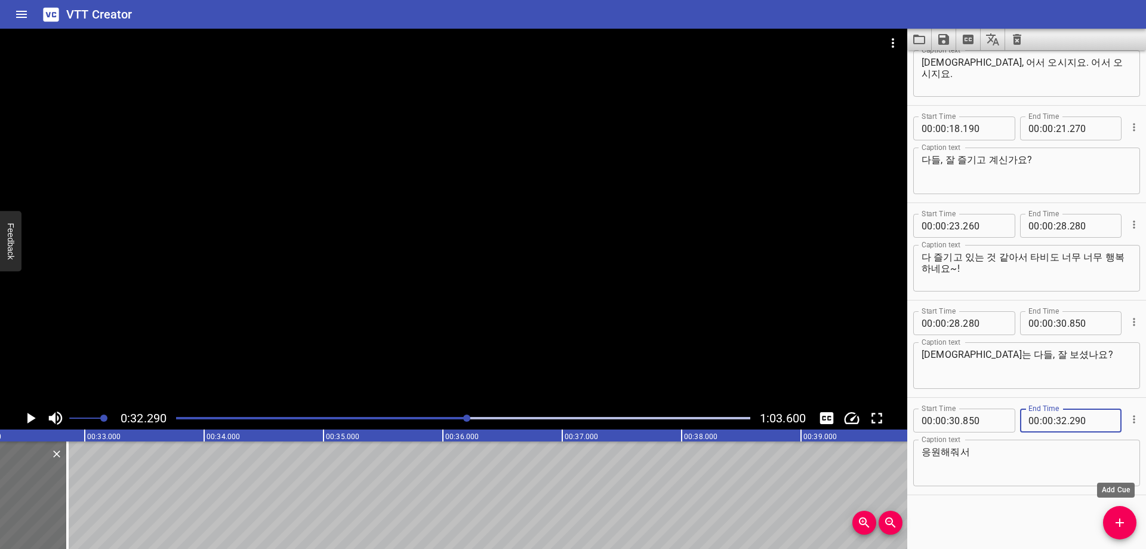
type input "290"
click at [1126, 508] on button "Add Cue" at bounding box center [1119, 522] width 33 height 33
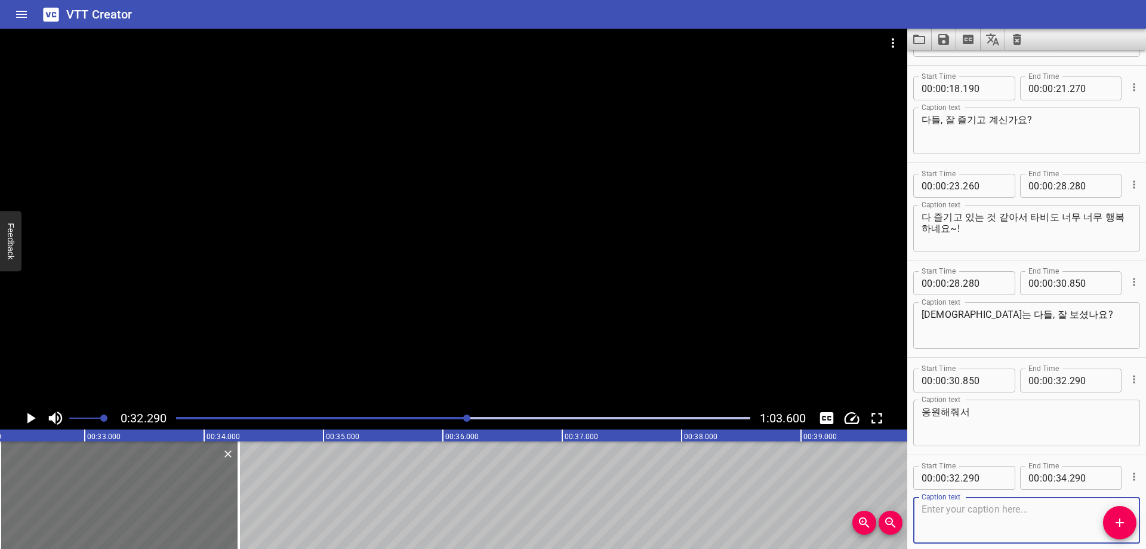
scroll to position [531, 0]
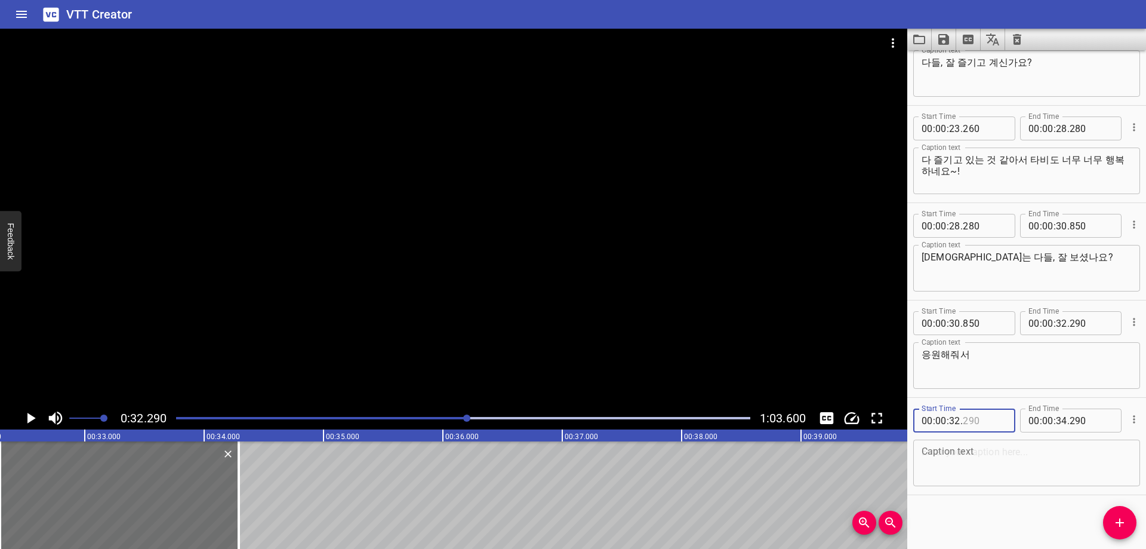
click at [997, 428] on input "number" at bounding box center [985, 420] width 44 height 24
type input "290"
click at [964, 461] on textarea at bounding box center [1027, 463] width 210 height 34
paste textarea "너무 너무"
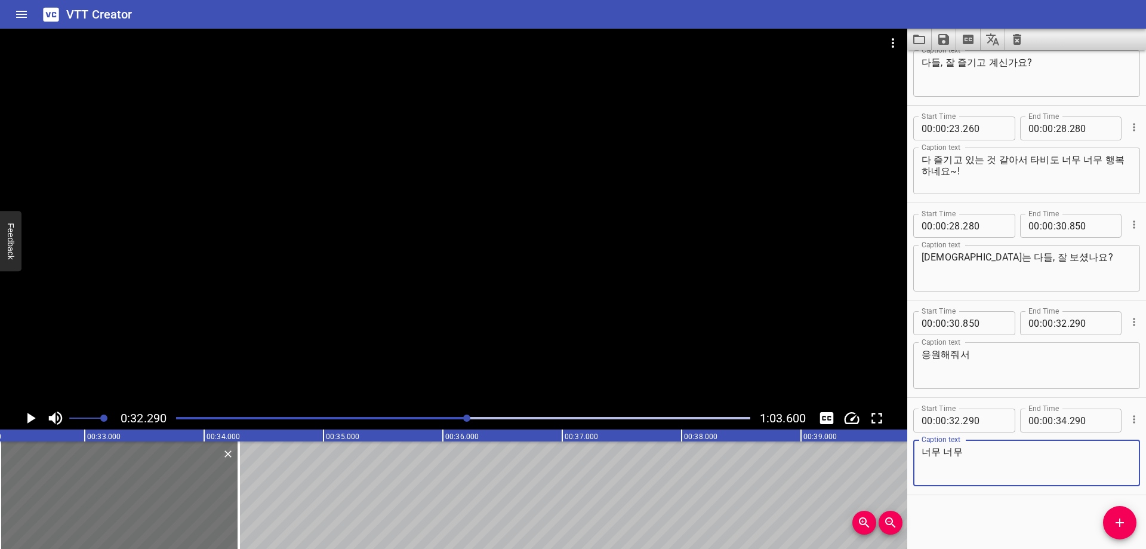
type textarea "너무 너무"
click at [969, 528] on div "Start Time 00 : 00 : 01 . 460 Start Time End Time 00 : 00 : 06 . 050 End Time C…" at bounding box center [1026, 299] width 239 height 498
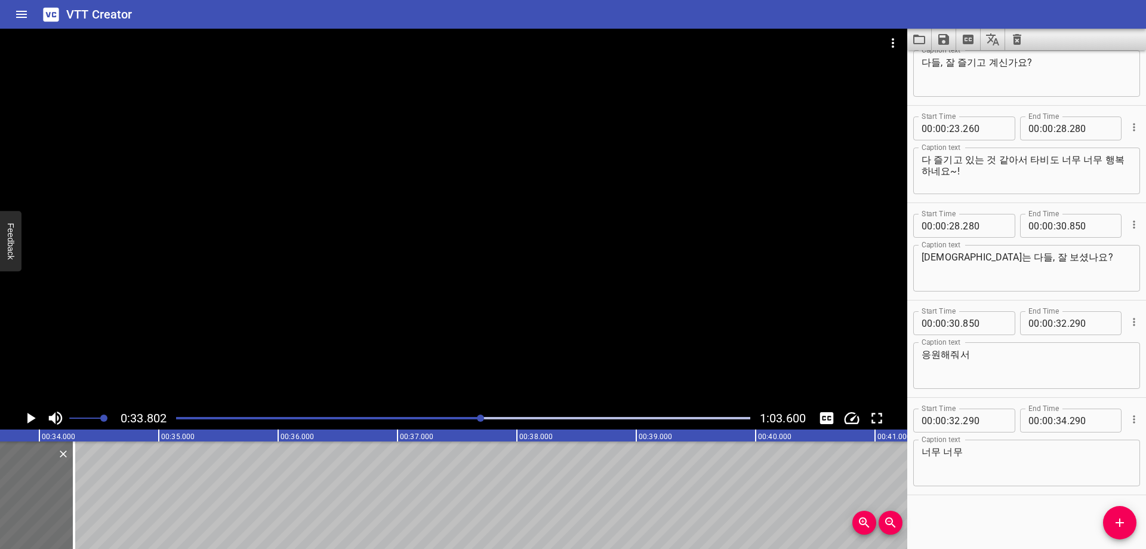
scroll to position [0, 4035]
drag, startPoint x: 1059, startPoint y: 426, endPoint x: 1071, endPoint y: 416, distance: 15.3
click at [1059, 425] on input "number" at bounding box center [1061, 420] width 11 height 24
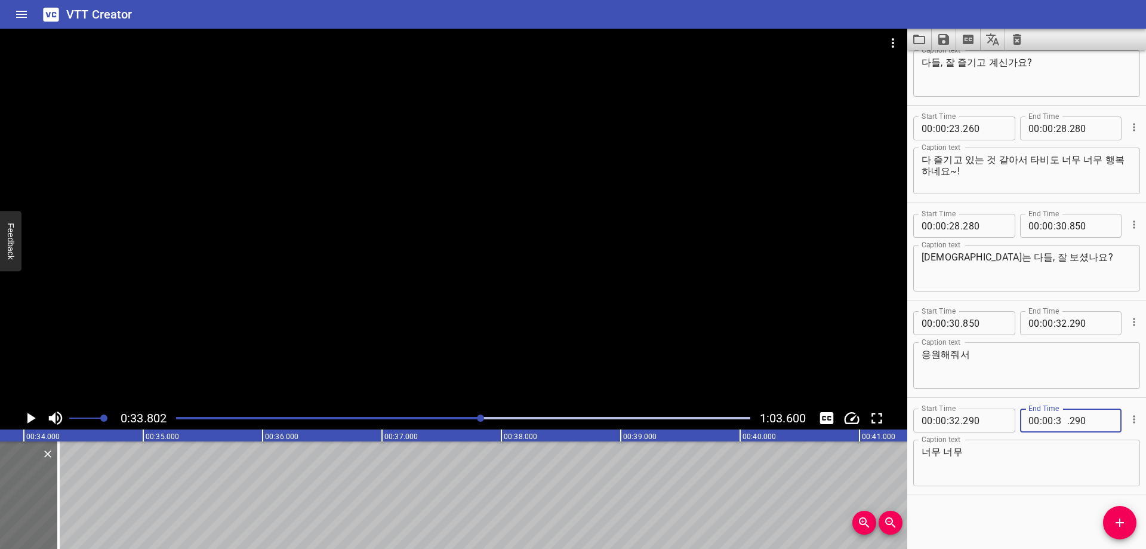
type input "33"
type input "800"
click at [1121, 526] on icon "Add Cue" at bounding box center [1120, 522] width 14 height 14
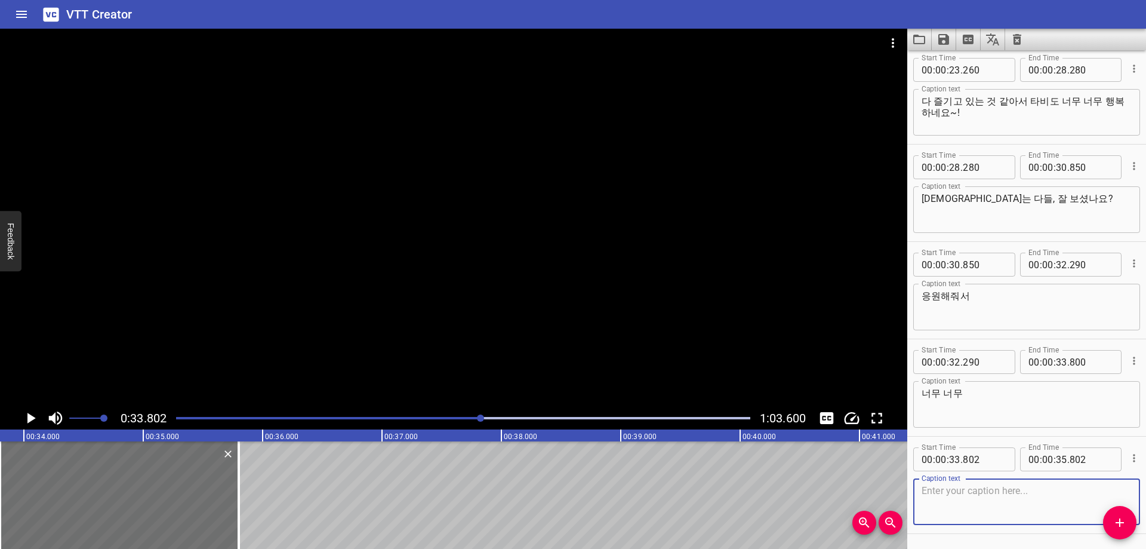
scroll to position [628, 0]
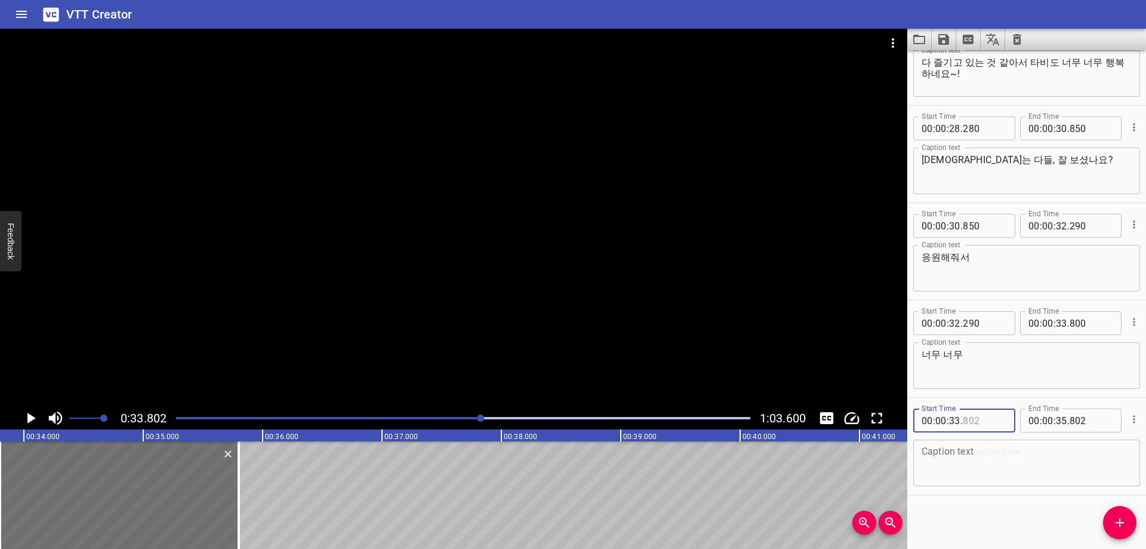
click at [976, 413] on input "number" at bounding box center [985, 420] width 44 height 24
type input "800"
click at [1007, 466] on textarea at bounding box center [1027, 463] width 210 height 34
paste textarea "고마워~!"
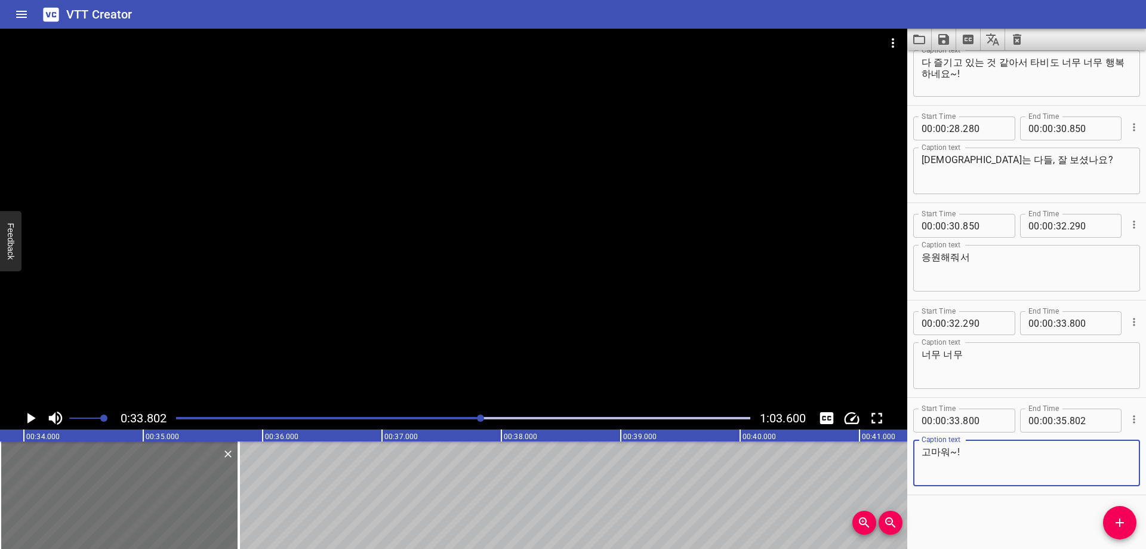
type textarea "고마워~!"
click at [977, 506] on div "Start Time 00 : 00 : 01 . 460 Start Time End Time 00 : 00 : 06 . 050 End Time C…" at bounding box center [1026, 299] width 239 height 498
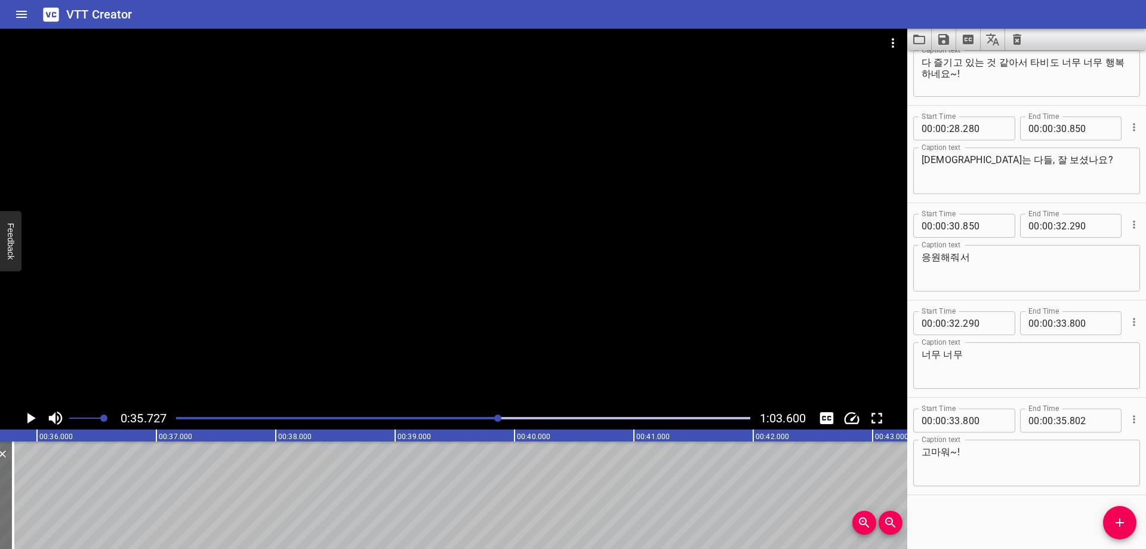
scroll to position [0, 4265]
click at [1056, 422] on input "number" at bounding box center [1061, 420] width 11 height 24
type input "35"
type input "720"
drag, startPoint x: 1027, startPoint y: 536, endPoint x: 1090, endPoint y: 517, distance: 65.5
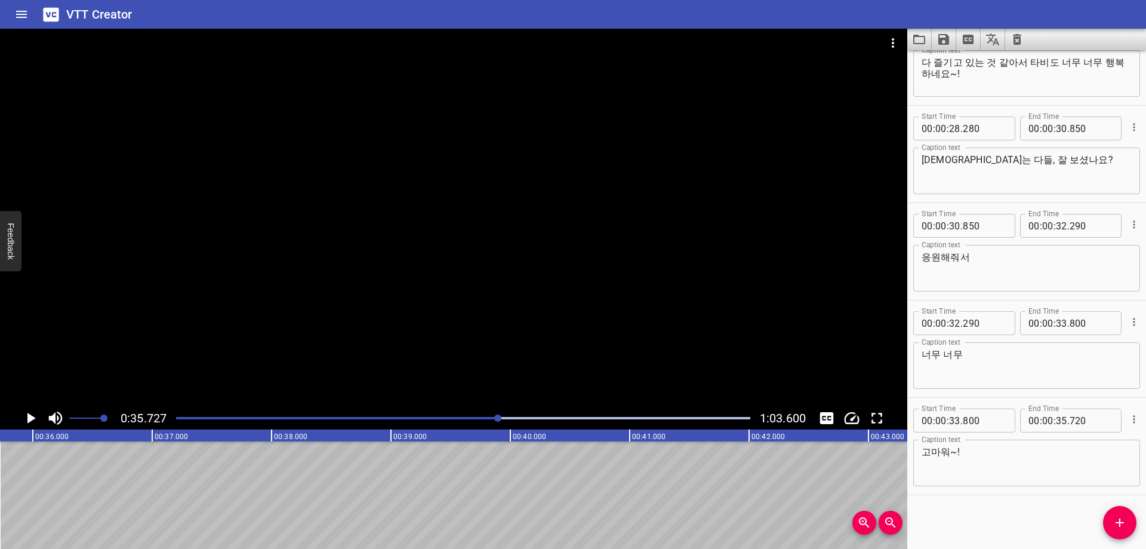
click at [1030, 535] on div "Start Time 00 : 00 : 01 . 460 Start Time End Time 00 : 00 : 06 . 050 End Time C…" at bounding box center [1026, 299] width 239 height 498
click at [1101, 525] on div "Start Time 00 : 00 : 01 . 460 Start Time End Time 00 : 00 : 06 . 050 End Time C…" at bounding box center [1026, 299] width 239 height 498
click at [1111, 527] on span "Add Cue" at bounding box center [1119, 522] width 33 height 14
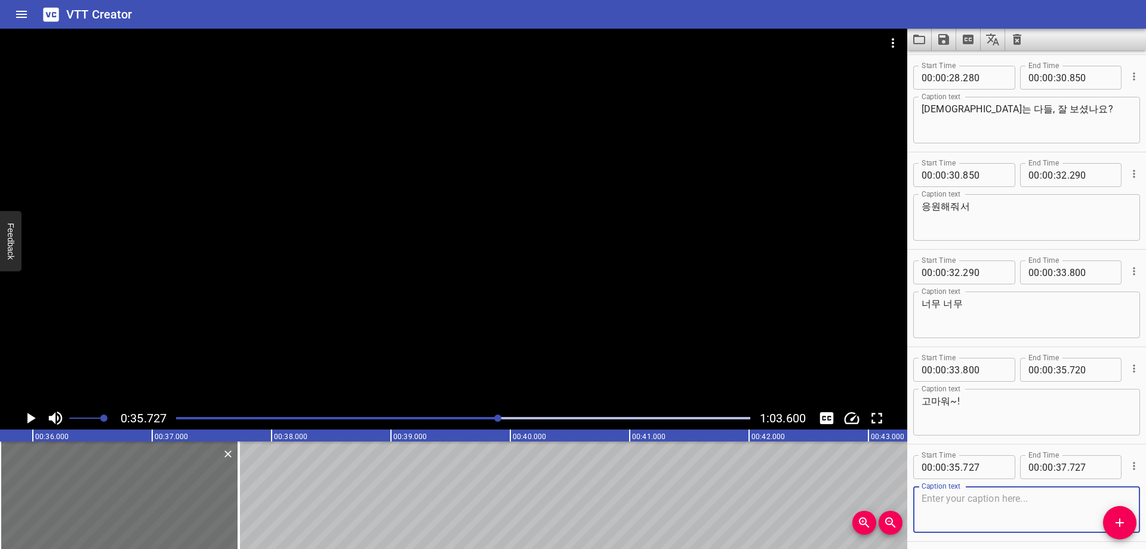
scroll to position [725, 0]
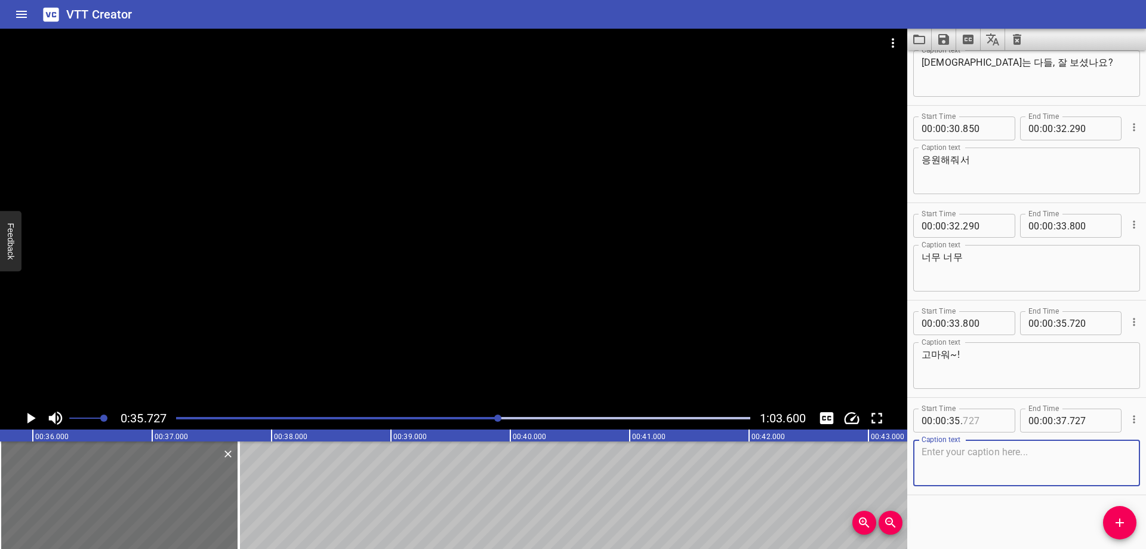
click at [965, 411] on input "number" at bounding box center [985, 420] width 44 height 24
type input "720"
click at [951, 513] on div "Start Time 00 : 00 : 01 . 460 Start Time End Time 00 : 00 : 06 . 050 End Time C…" at bounding box center [1026, 299] width 239 height 498
click at [998, 454] on textarea at bounding box center [1027, 463] width 210 height 34
paste textarea "우리는 모두 주인공[PERSON_NAME]."
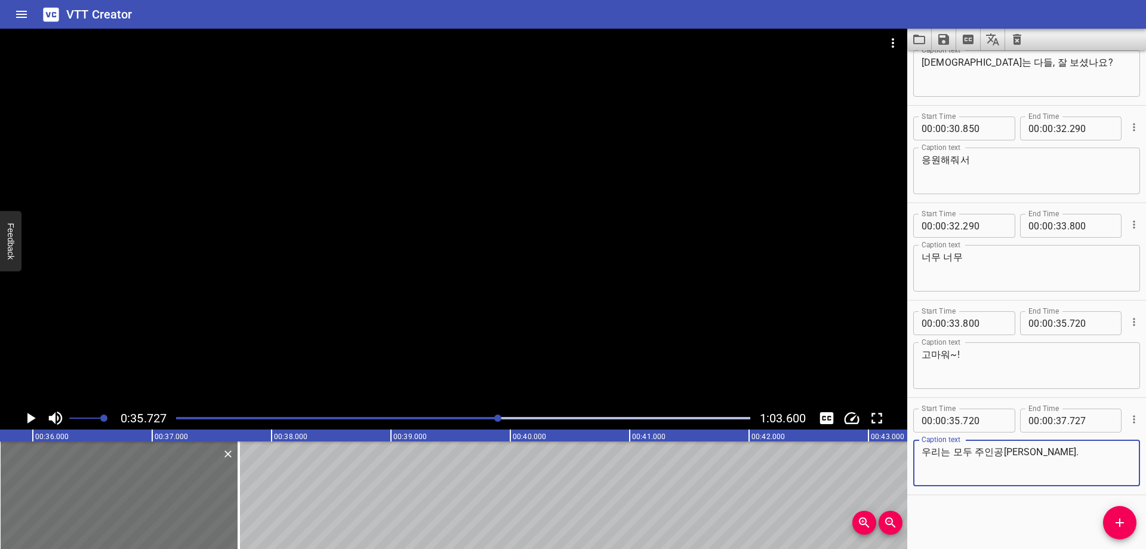
type textarea "우리는 모두 주인공[PERSON_NAME]."
click at [968, 514] on div "Start Time 00 : 00 : 01 . 460 Start Time End Time 00 : 00 : 06 . 050 End Time C…" at bounding box center [1026, 299] width 239 height 498
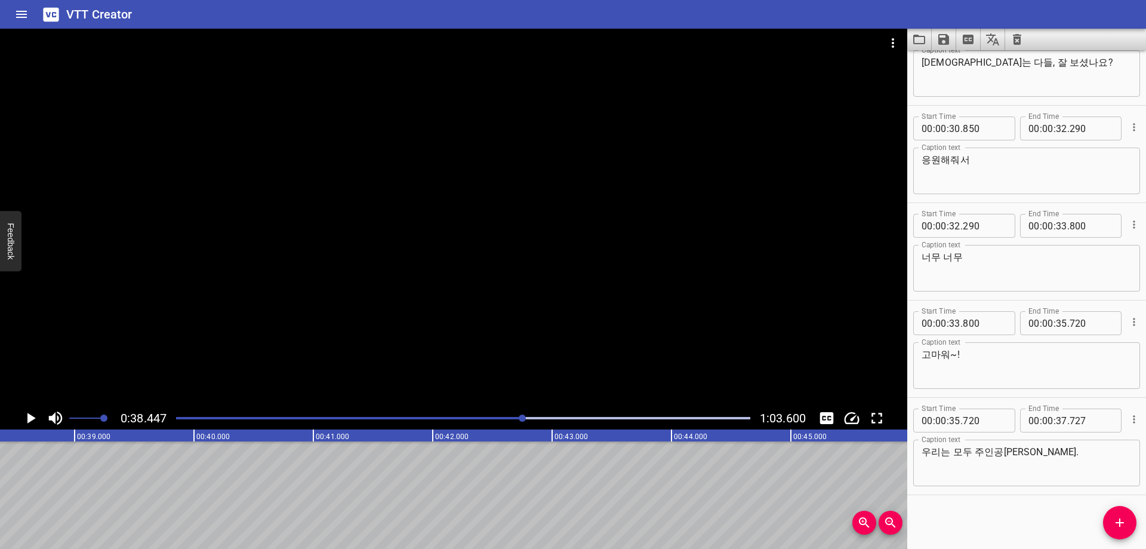
scroll to position [0, 4590]
drag, startPoint x: 486, startPoint y: 419, endPoint x: 310, endPoint y: 415, distance: 175.5
click at [487, 419] on div at bounding box center [463, 418] width 589 height 17
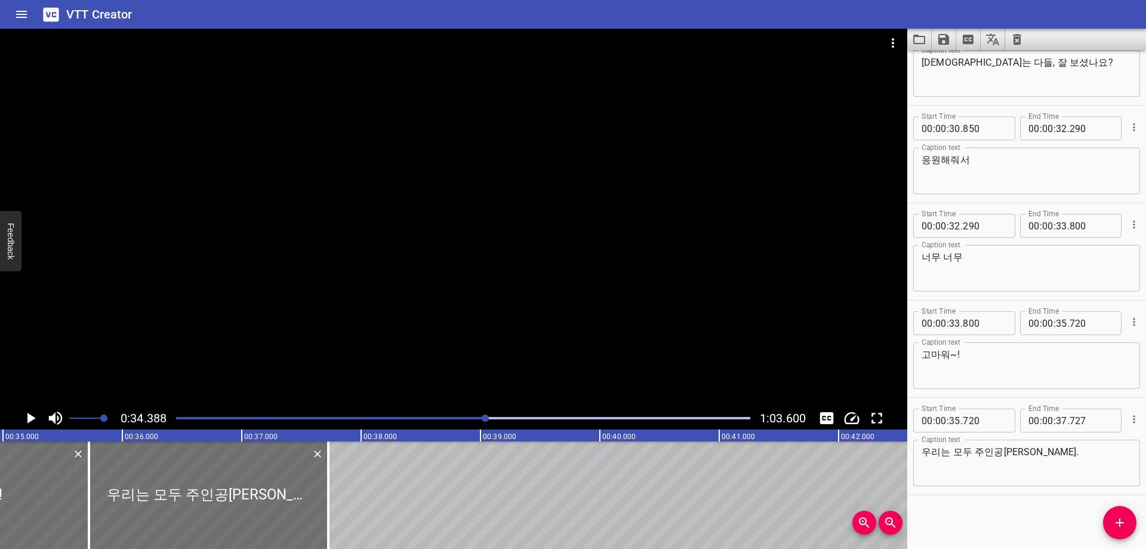
scroll to position [0, 4106]
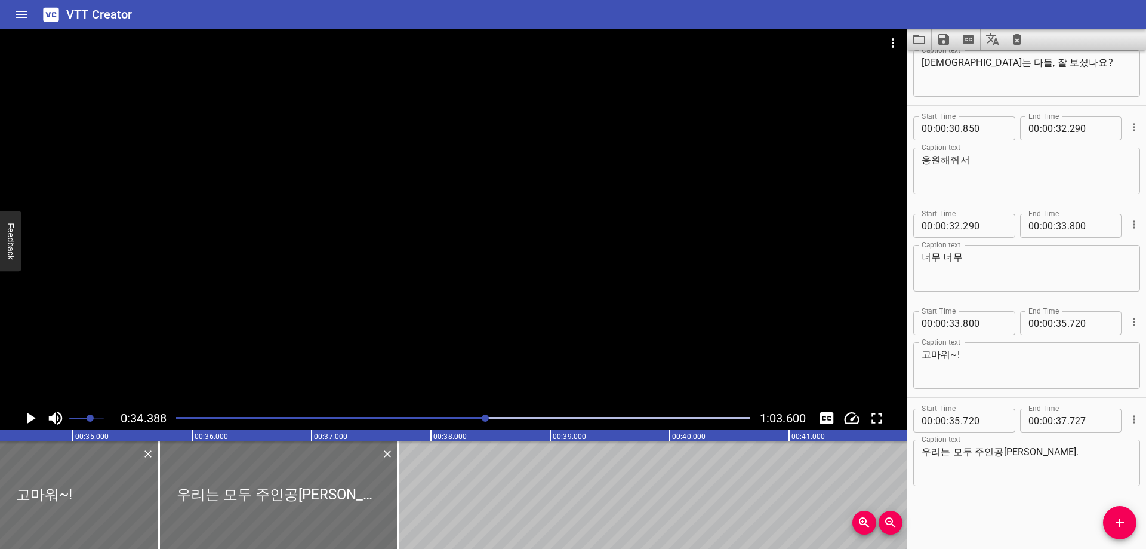
click at [90, 418] on span at bounding box center [86, 418] width 35 height 17
click at [1015, 521] on div "Start Time 00 : 00 : 01 . 460 Start Time End Time 00 : 00 : 06 . 050 End Time C…" at bounding box center [1026, 299] width 239 height 498
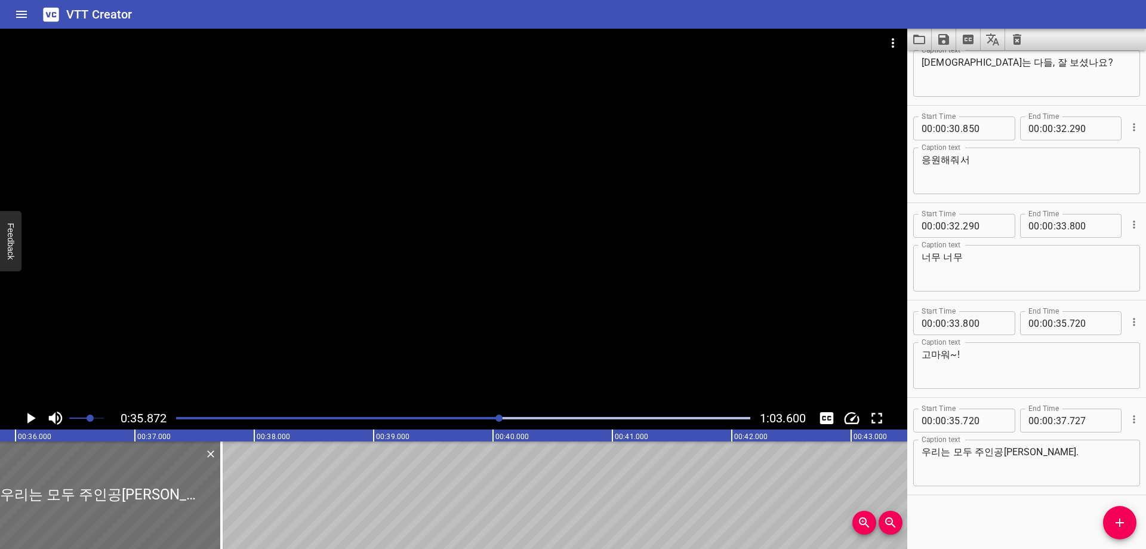
scroll to position [0, 4277]
click at [1056, 325] on input "number" at bounding box center [1061, 323] width 11 height 24
type input "35"
type input "2"
type input "720"
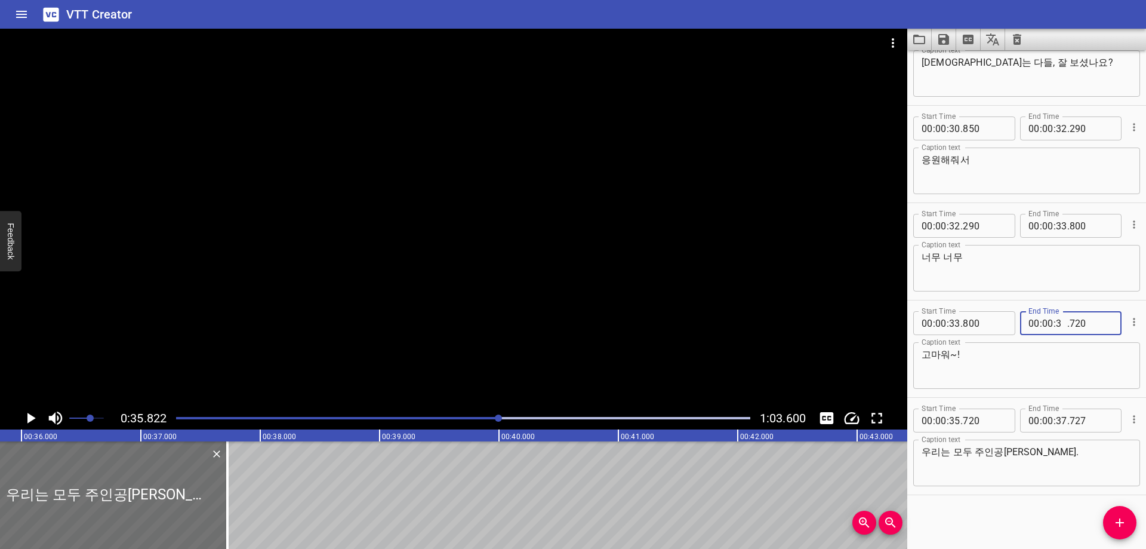
type input "35"
type input "820"
click at [986, 495] on div "Start Time 00 : 00 : 01 . 460 Start Time End Time 00 : 00 : 06 . 050 End Time C…" at bounding box center [1026, 299] width 239 height 498
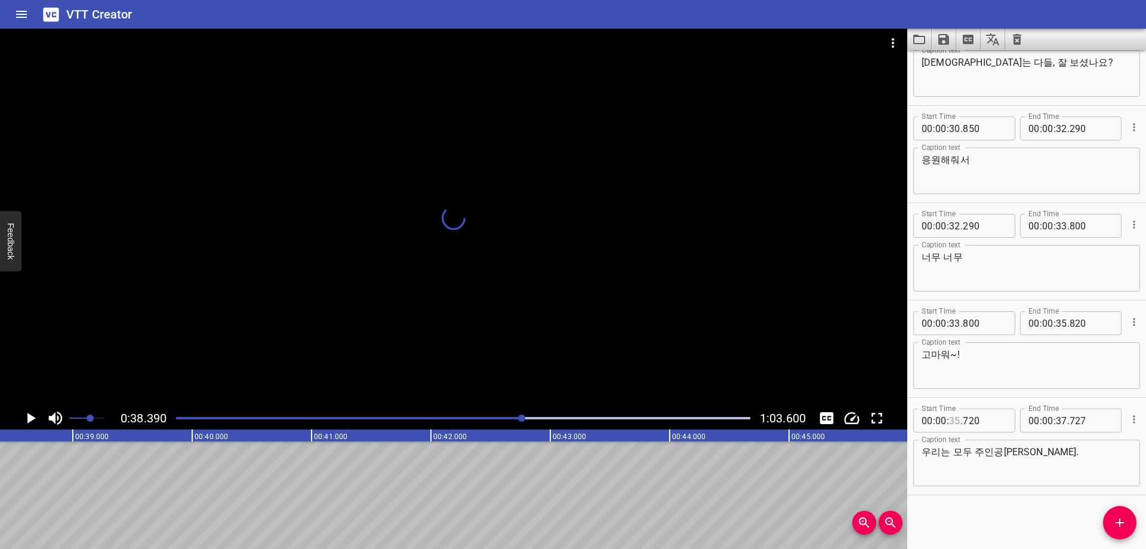
scroll to position [0, 4577]
click at [955, 423] on input "number" at bounding box center [954, 420] width 11 height 24
type input "38"
type input "340"
click at [963, 508] on div "Start Time 00 : 00 : 01 . 460 Start Time End Time 00 : 00 : 06 . 050 End Time C…" at bounding box center [1026, 299] width 239 height 498
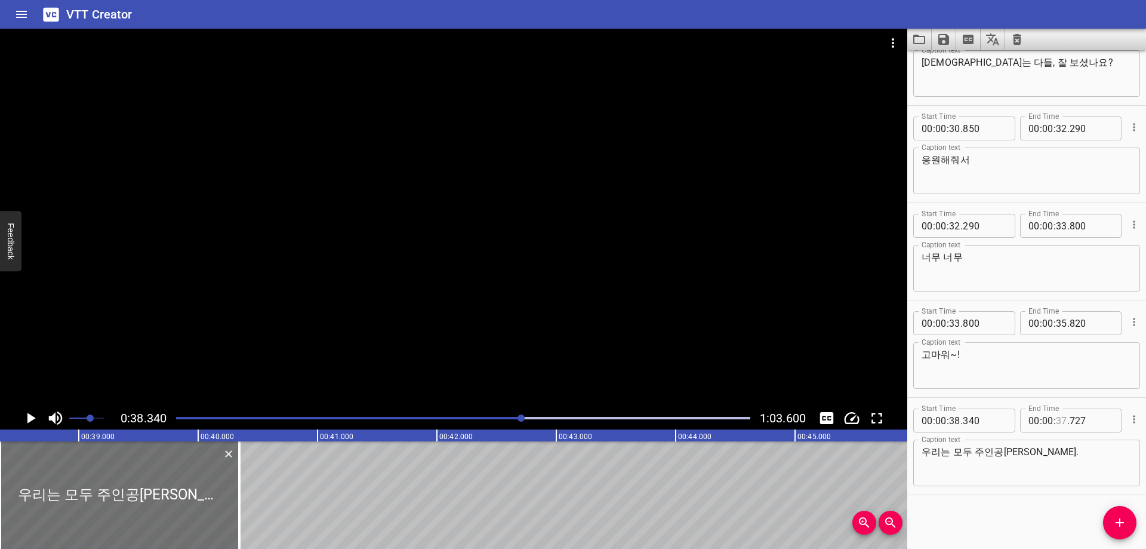
click at [1057, 426] on input "number" at bounding box center [1061, 420] width 11 height 24
type input "40"
type input "727"
click at [1003, 521] on div "Start Time 00 : 00 : 01 . 460 Start Time End Time 00 : 00 : 06 . 050 End Time C…" at bounding box center [1026, 299] width 239 height 498
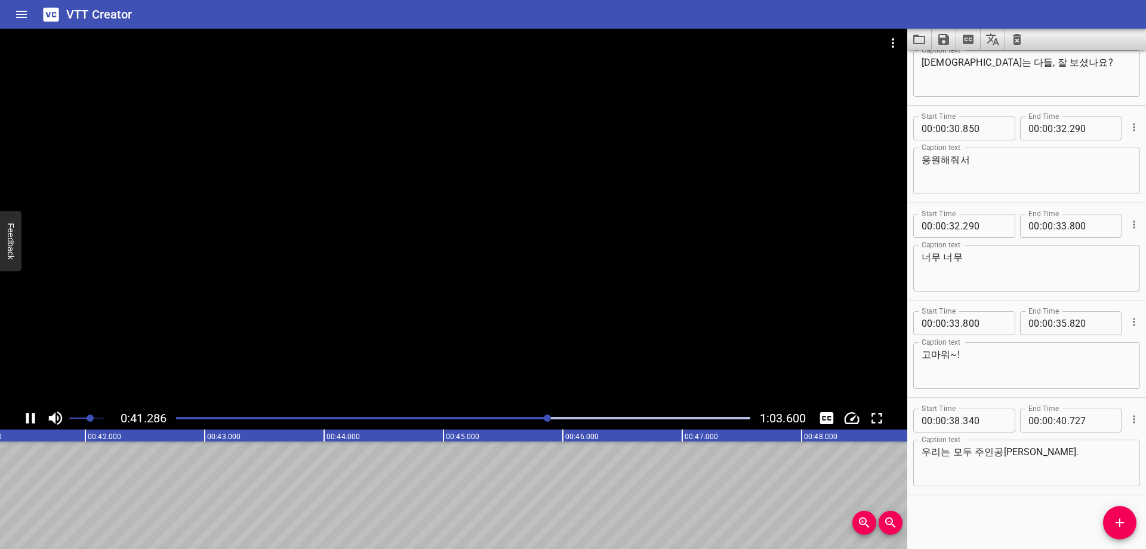
scroll to position [0, 4947]
click at [1057, 421] on input "number" at bounding box center [1061, 420] width 11 height 24
type input "41"
type input "430"
click at [1001, 518] on div "Start Time 00 : 00 : 01 . 460 Start Time End Time 00 : 00 : 06 . 050 End Time C…" at bounding box center [1026, 299] width 239 height 498
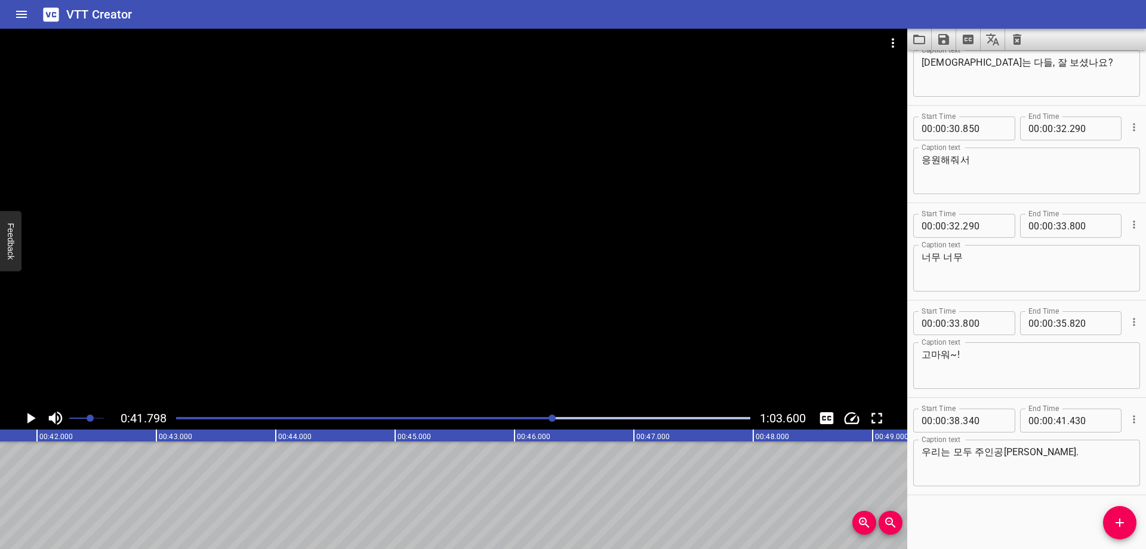
scroll to position [0, 4990]
click at [1123, 528] on icon "Add Cue" at bounding box center [1120, 522] width 14 height 14
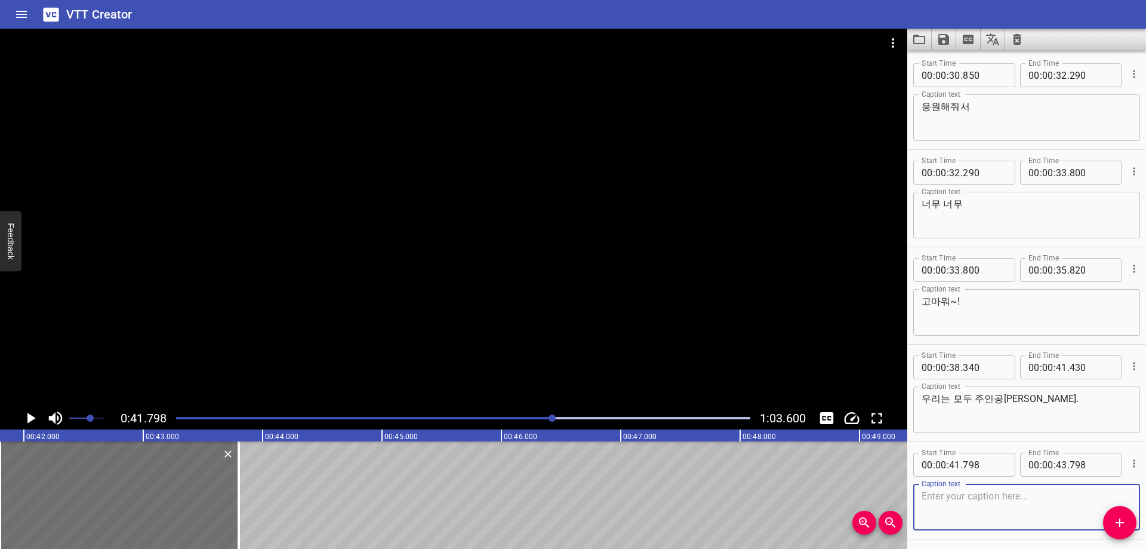
scroll to position [823, 0]
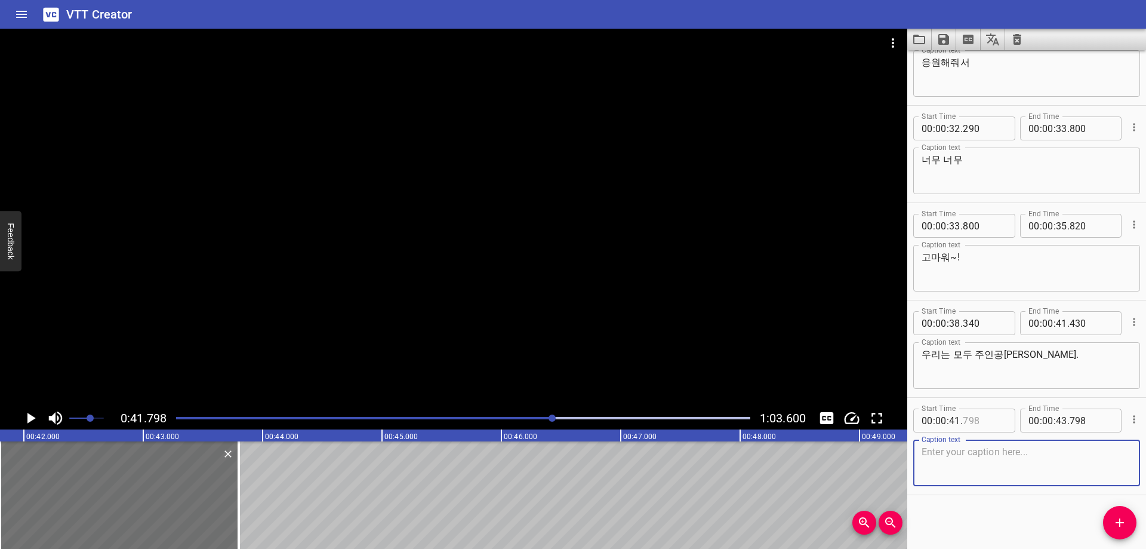
click at [987, 426] on input "number" at bounding box center [985, 420] width 44 height 24
type input "790"
click at [984, 461] on textarea at bounding box center [1027, 463] width 210 height 34
paste textarea "우리는 모두 주인공[PERSON_NAME]."
type textarea "우리는 모두 주인공[PERSON_NAME]."
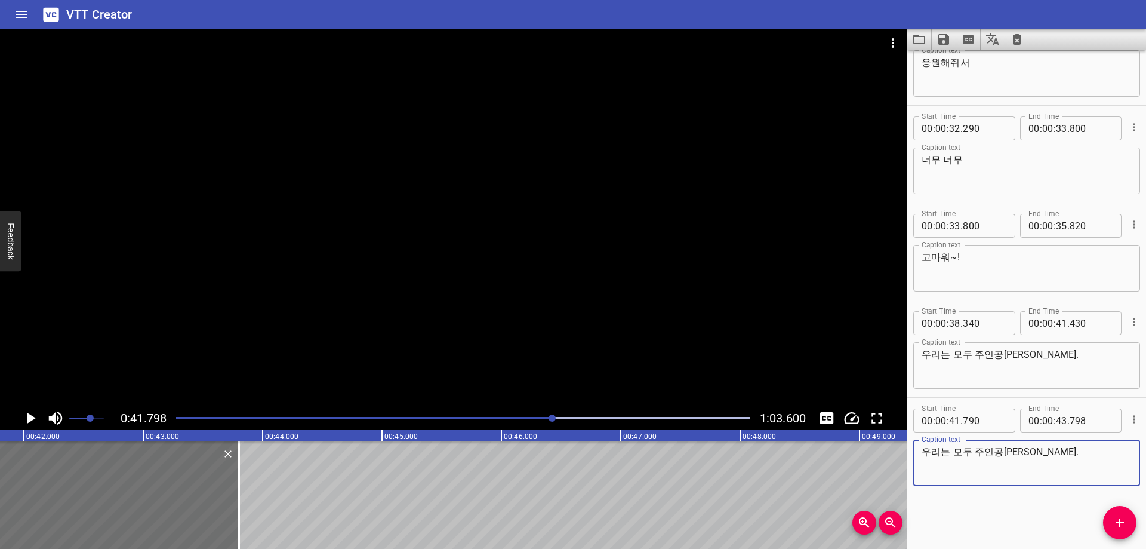
click at [965, 518] on div "Start Time 00 : 00 : 01 . 460 Start Time End Time 00 : 00 : 06 . 050 End Time C…" at bounding box center [1026, 299] width 239 height 498
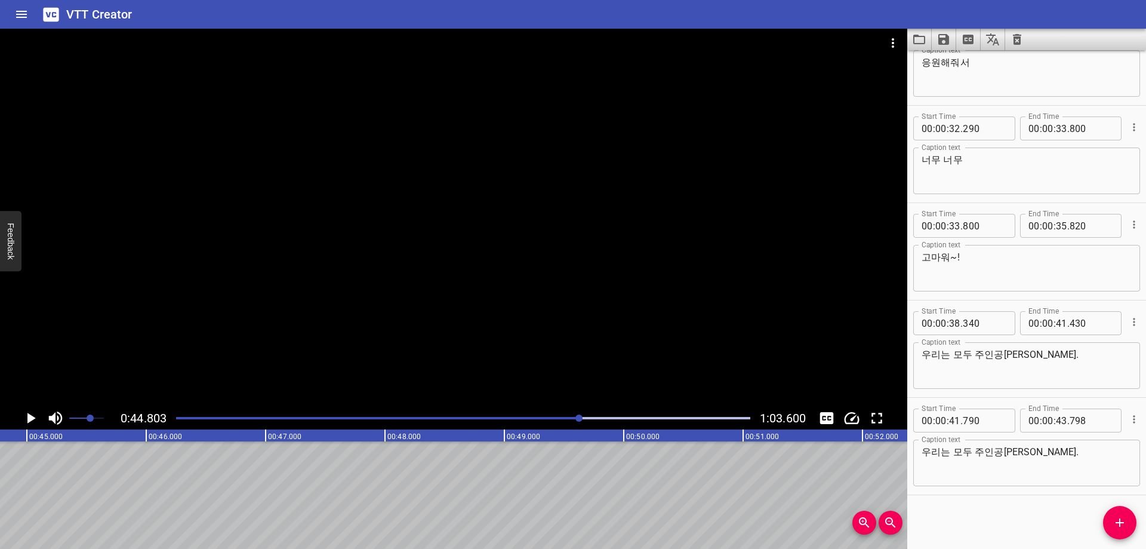
scroll to position [0, 5349]
click at [574, 419] on div at bounding box center [463, 418] width 589 height 17
click at [569, 419] on div at bounding box center [463, 418] width 589 height 17
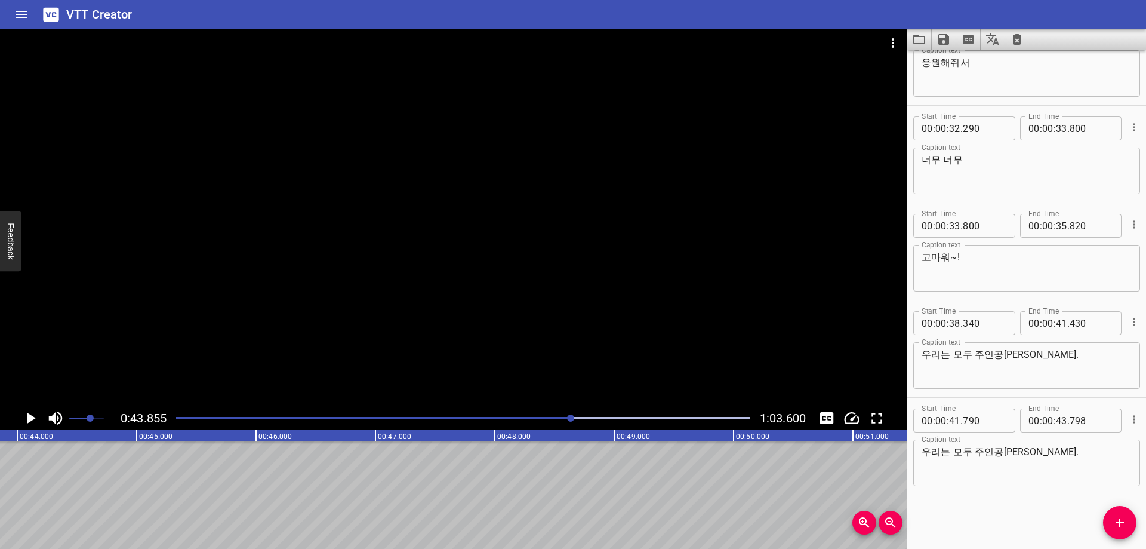
click at [557, 417] on div "Play progress" at bounding box center [285, 418] width 574 height 2
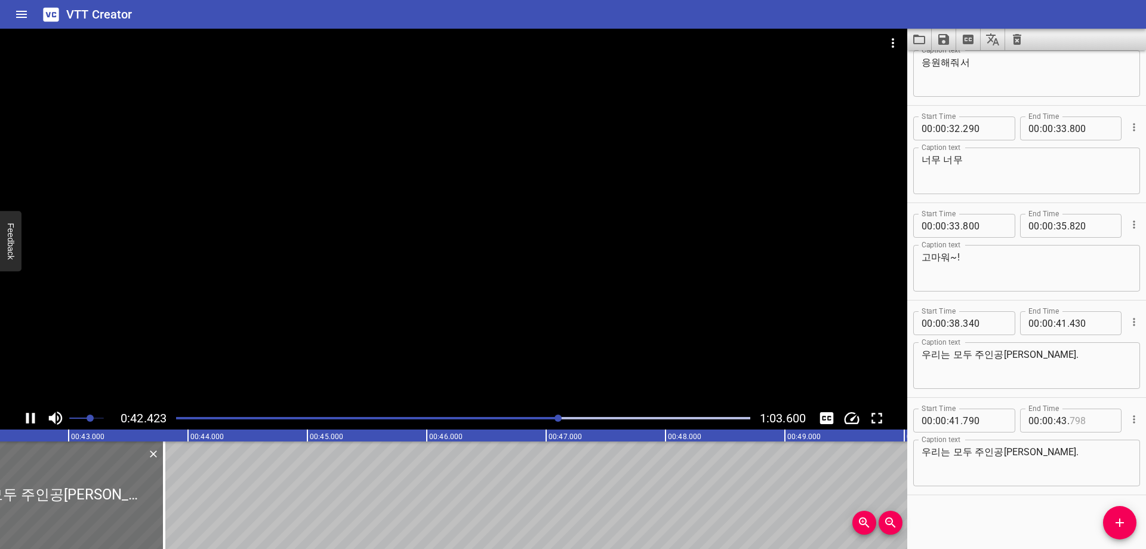
click at [1079, 421] on input "number" at bounding box center [1092, 420] width 44 height 24
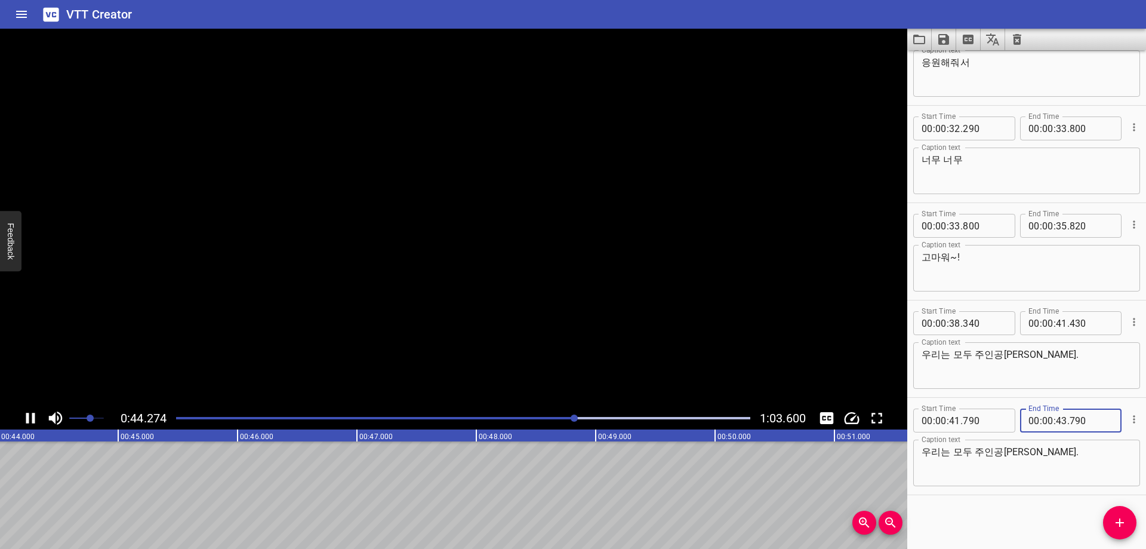
type input "790"
drag, startPoint x: 1067, startPoint y: 524, endPoint x: 985, endPoint y: 510, distance: 82.8
click at [1066, 524] on div "Start Time 00 : 00 : 01 . 460 Start Time End Time 00 : 00 : 06 . 050 End Time C…" at bounding box center [1026, 299] width 239 height 498
click at [567, 419] on div at bounding box center [463, 418] width 589 height 17
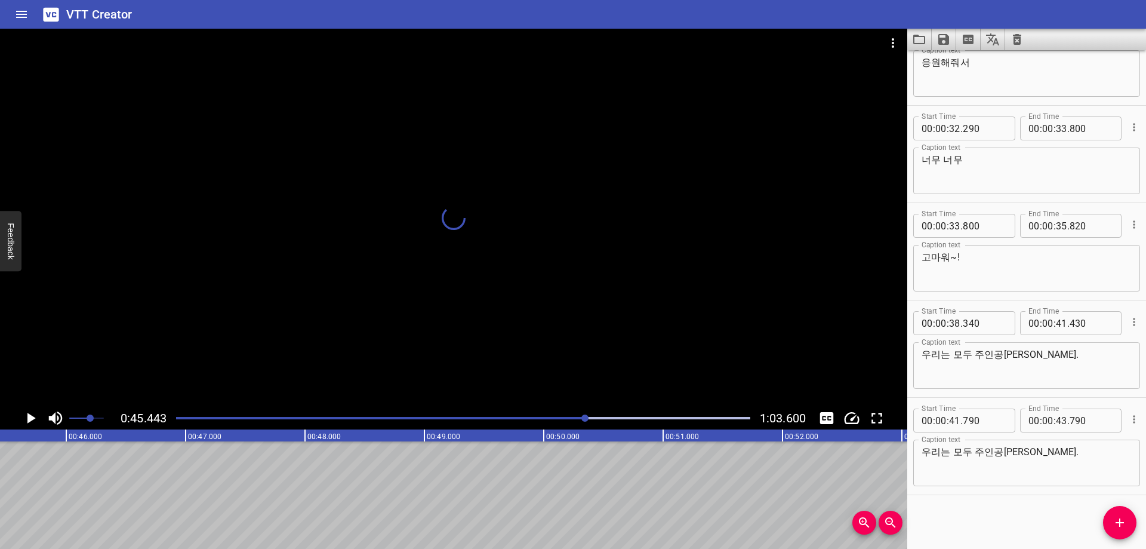
scroll to position [0, 5420]
click at [1111, 516] on span "Add Cue" at bounding box center [1119, 522] width 33 height 14
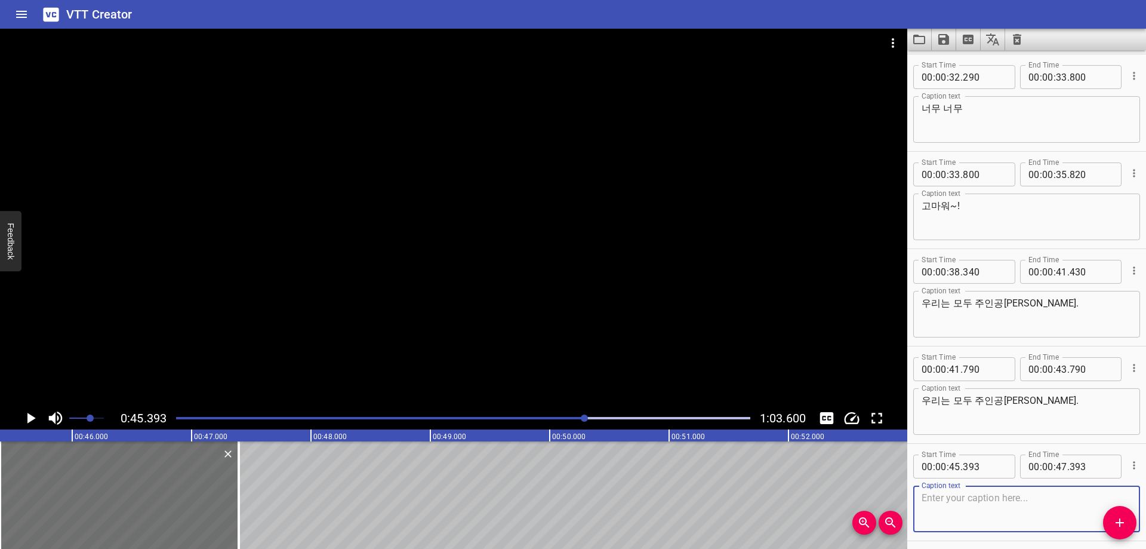
scroll to position [920, 0]
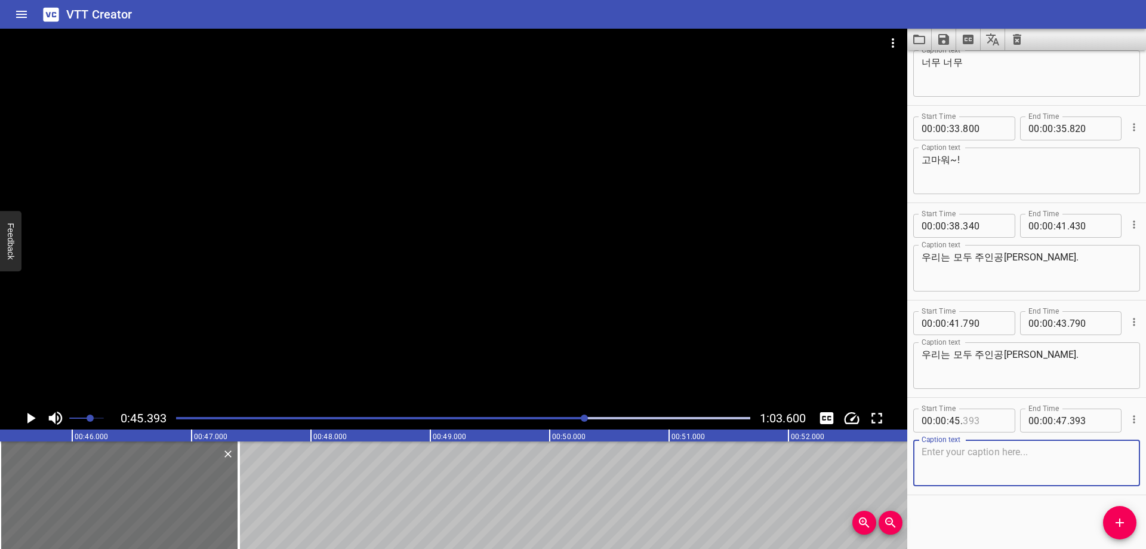
click at [980, 424] on input "number" at bounding box center [985, 420] width 44 height 24
type input "390"
drag, startPoint x: 983, startPoint y: 513, endPoint x: 974, endPoint y: 522, distance: 12.7
click at [982, 513] on div "Start Time 00 : 00 : 01 . 460 Start Time End Time 00 : 00 : 06 . 050 End Time C…" at bounding box center [1026, 299] width 239 height 498
drag, startPoint x: 1008, startPoint y: 463, endPoint x: 983, endPoint y: 503, distance: 46.7
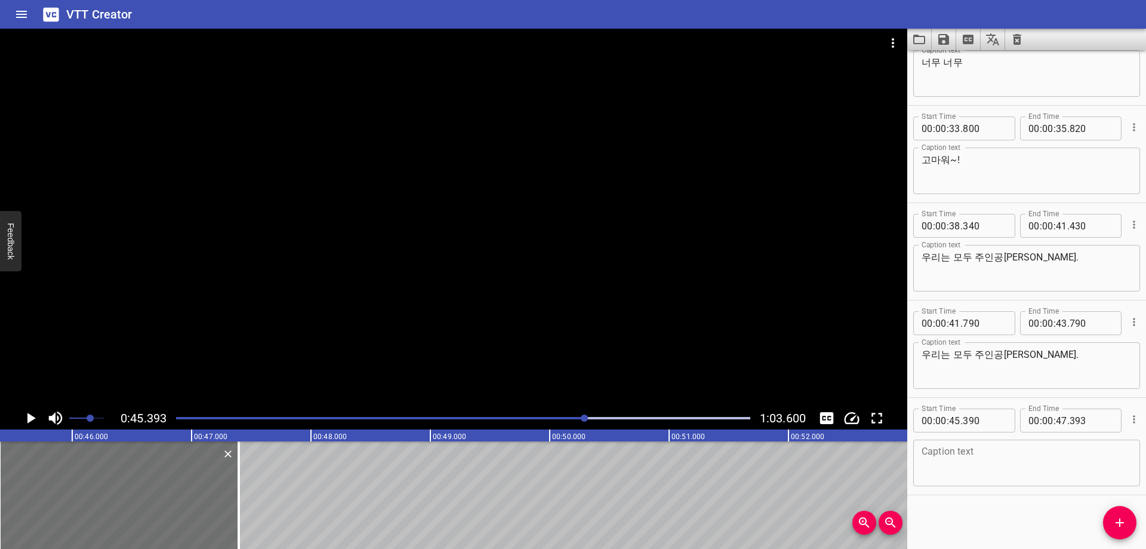
click at [1008, 464] on textarea at bounding box center [1027, 463] width 210 height 34
paste textarea "너무 너무 반갑고,"
type textarea "너무 너무 반갑고,"
click at [978, 516] on div "Start Time 00 : 00 : 01 . 460 Start Time End Time 00 : 00 : 06 . 050 End Time C…" at bounding box center [1026, 299] width 239 height 498
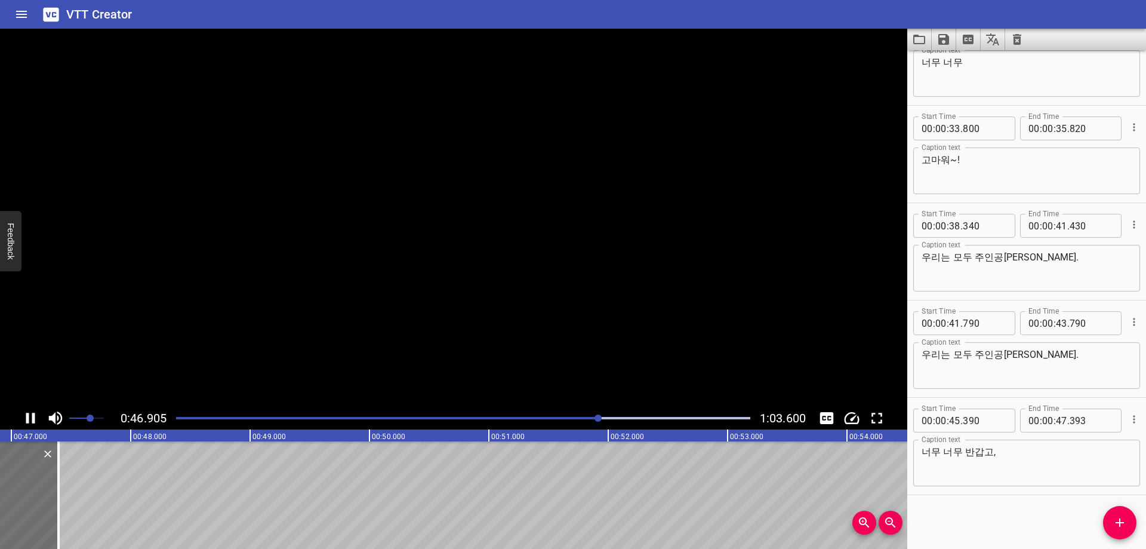
scroll to position [0, 5626]
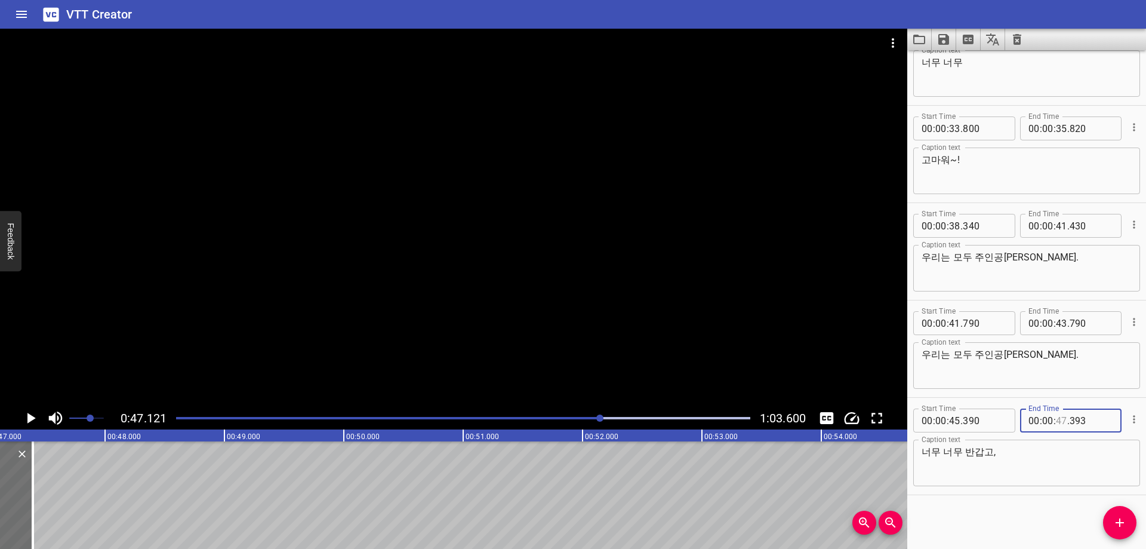
click at [1058, 421] on input "number" at bounding box center [1061, 420] width 11 height 24
type input "47"
type input "120"
click at [1011, 518] on div "Start Time 00 : 00 : 01 . 460 Start Time End Time 00 : 00 : 06 . 050 End Time C…" at bounding box center [1026, 299] width 239 height 498
click at [1129, 518] on span "Add Cue" at bounding box center [1119, 522] width 33 height 14
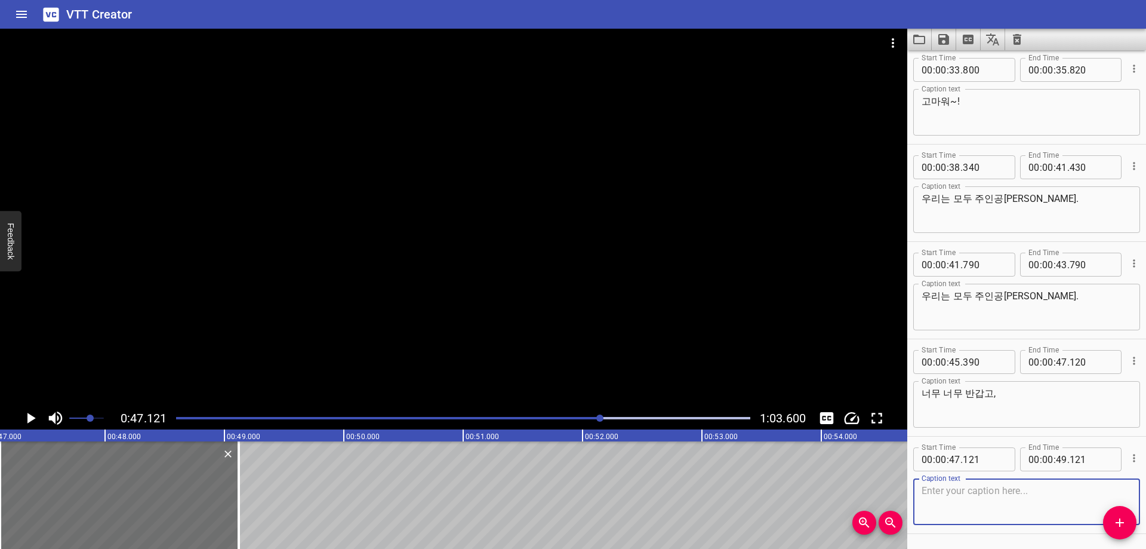
scroll to position [1017, 0]
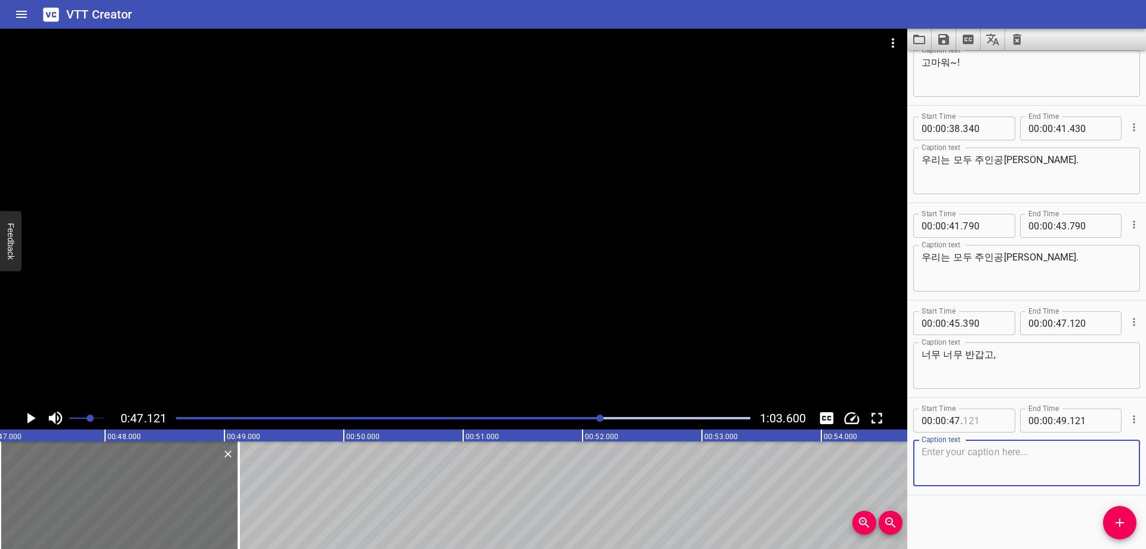
click at [989, 418] on input "number" at bounding box center [985, 420] width 44 height 24
type input "120"
click at [973, 515] on div "Start Time 00 : 00 : 01 . 460 Start Time End Time 00 : 00 : 06 . 050 End Time C…" at bounding box center [1026, 299] width 239 height 498
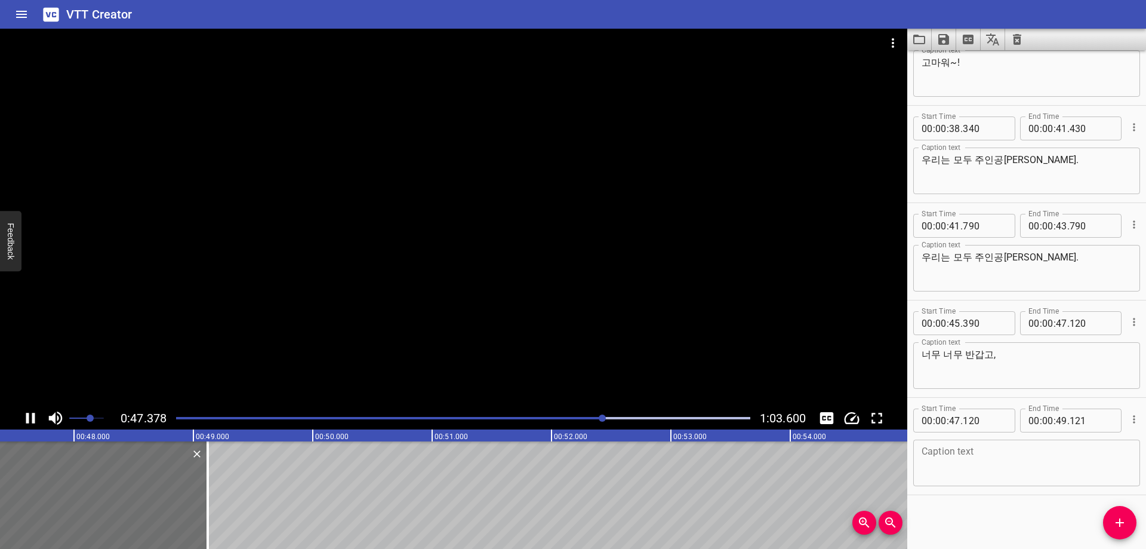
scroll to position [0, 5681]
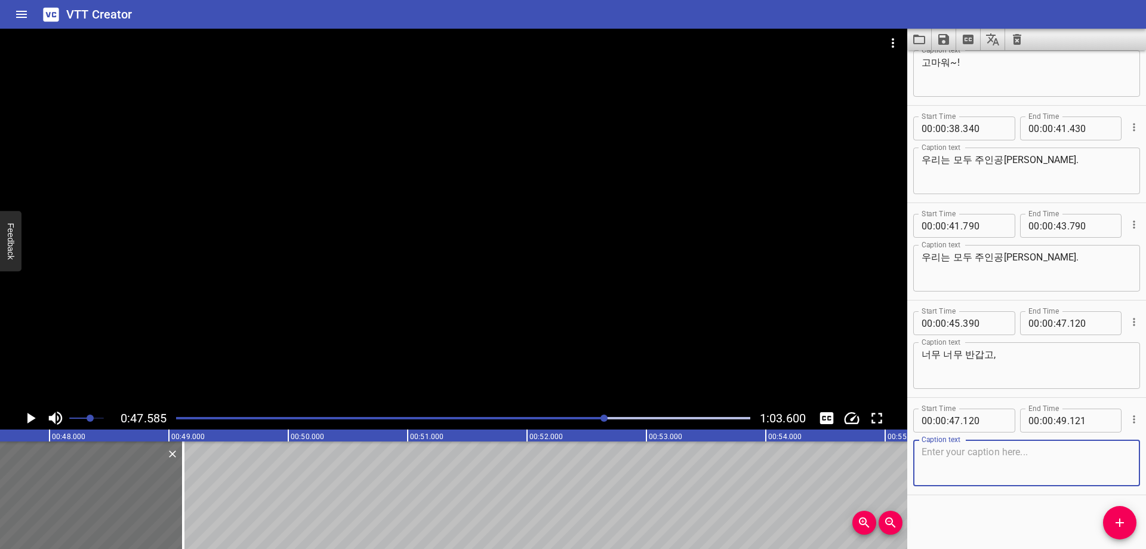
click at [957, 461] on textarea at bounding box center [1027, 463] width 210 height 34
paste textarea "타비를 이렇게, 예쁜, 모습으로, 만날 수 있게 해줘서 너무 고맙고"
type textarea "타비를 이렇게, 예쁜, 모습으로, 만날 수 있게 해줘서 너무 고맙고"
click at [958, 513] on div "Start Time 00 : 00 : 01 . 460 Start Time End Time 00 : 00 : 06 . 050 End Time C…" at bounding box center [1026, 299] width 239 height 498
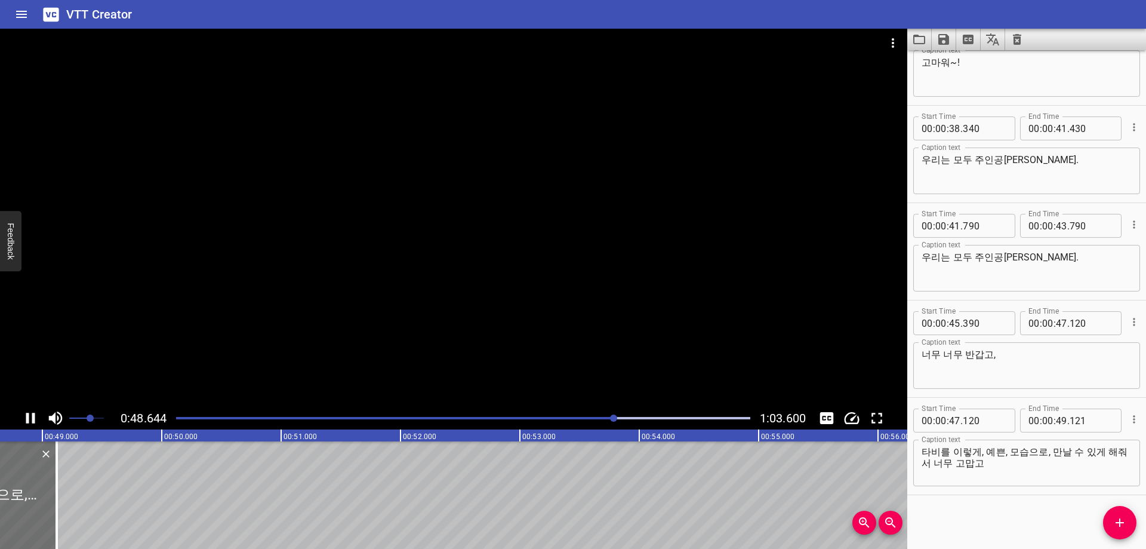
click at [626, 420] on div at bounding box center [463, 418] width 589 height 17
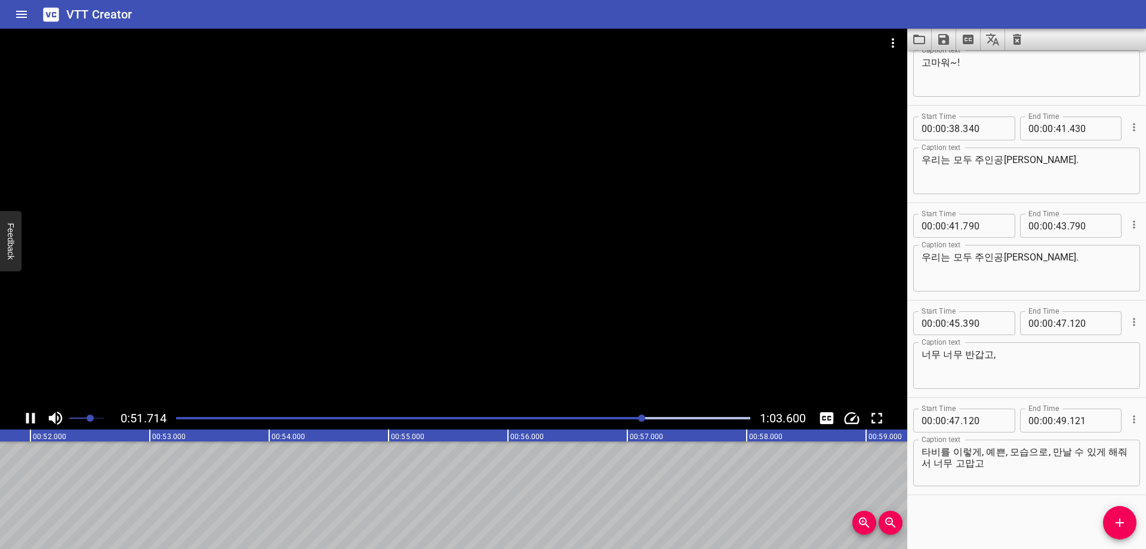
click at [666, 417] on div "Play progress" at bounding box center [463, 418] width 574 height 2
click at [655, 418] on div "Play progress" at bounding box center [386, 418] width 574 height 2
click at [646, 417] on div "Play progress" at bounding box center [374, 418] width 574 height 2
click at [1000, 518] on div "Start Time 00 : 00 : 01 . 460 Start Time End Time 00 : 00 : 06 . 050 End Time C…" at bounding box center [1026, 299] width 239 height 498
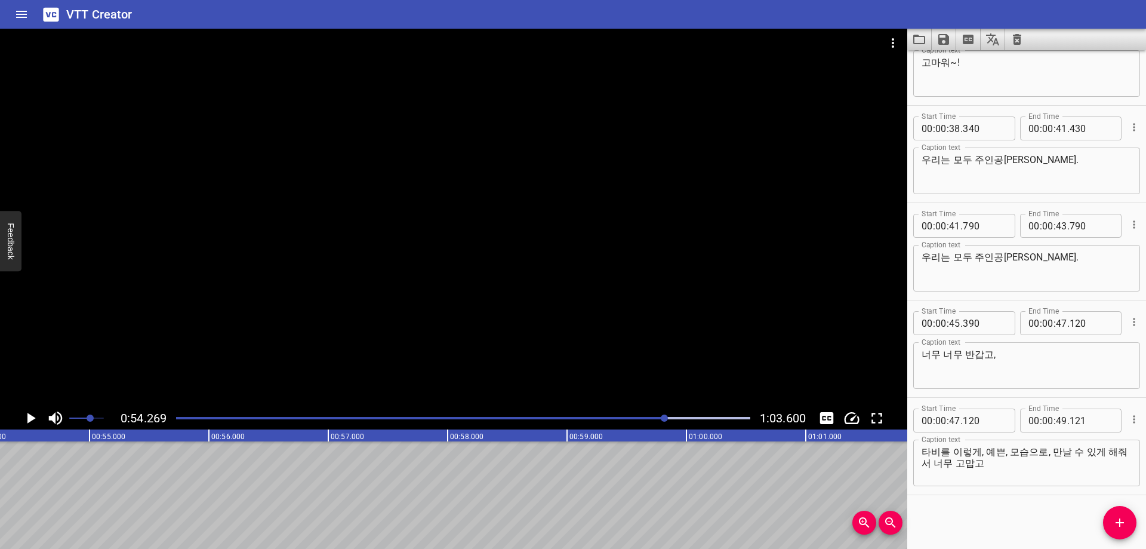
scroll to position [0, 6479]
click at [1056, 421] on input "number" at bounding box center [1061, 420] width 11 height 24
type input "54"
type input "260"
click at [1116, 526] on icon "Add Cue" at bounding box center [1120, 522] width 14 height 14
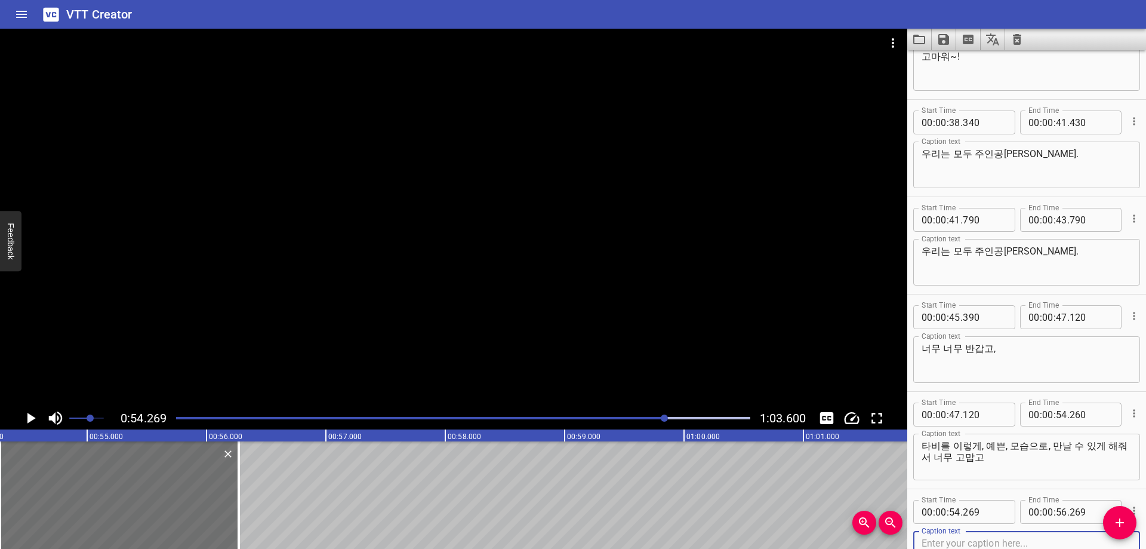
scroll to position [1114, 0]
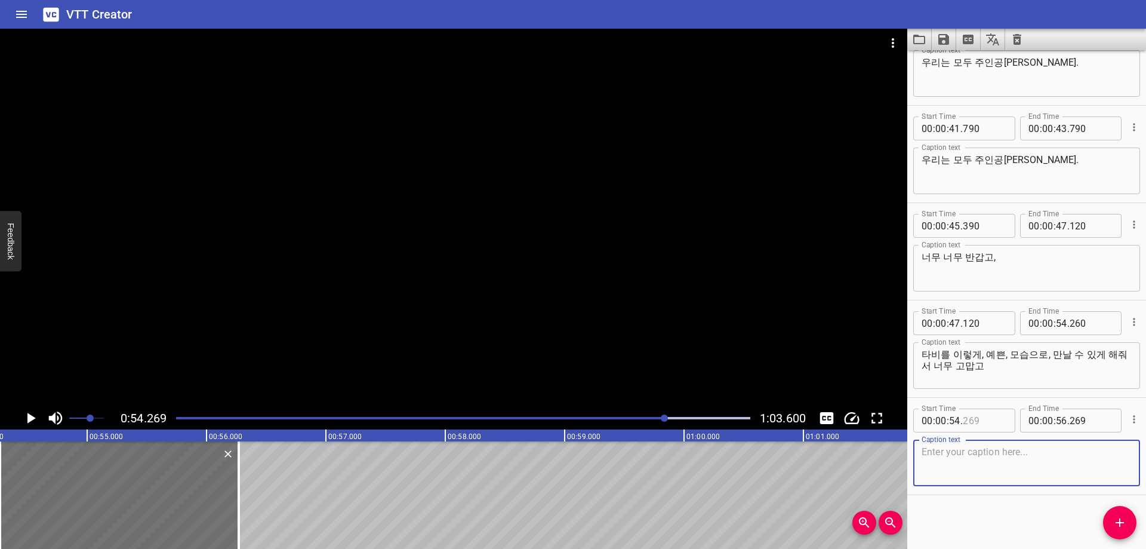
click at [981, 426] on input "number" at bounding box center [985, 420] width 44 height 24
type input "260"
click at [974, 515] on div "Start Time 00 : 00 : 01 . 460 Start Time End Time 00 : 00 : 06 . 050 End Time C…" at bounding box center [1026, 299] width 239 height 498
click at [1000, 455] on textarea at bounding box center [1027, 463] width 210 height 34
paste textarea "다들 이렇게 와줘서 너무 감사합니다. 감사합니다. 감사합니다~!"
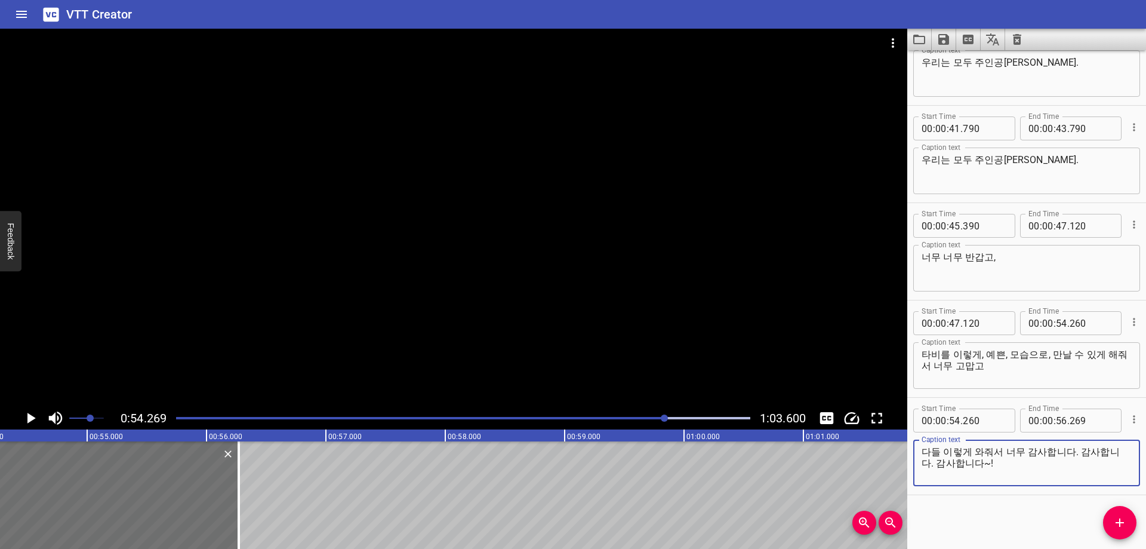
type textarea "다들 이렇게 와줘서 너무 감사합니다. 감사합니다. 감사합니다~!"
click at [949, 516] on div "Start Time 00 : 00 : 01 . 460 Start Time End Time 00 : 00 : 06 . 050 End Time C…" at bounding box center [1026, 299] width 239 height 498
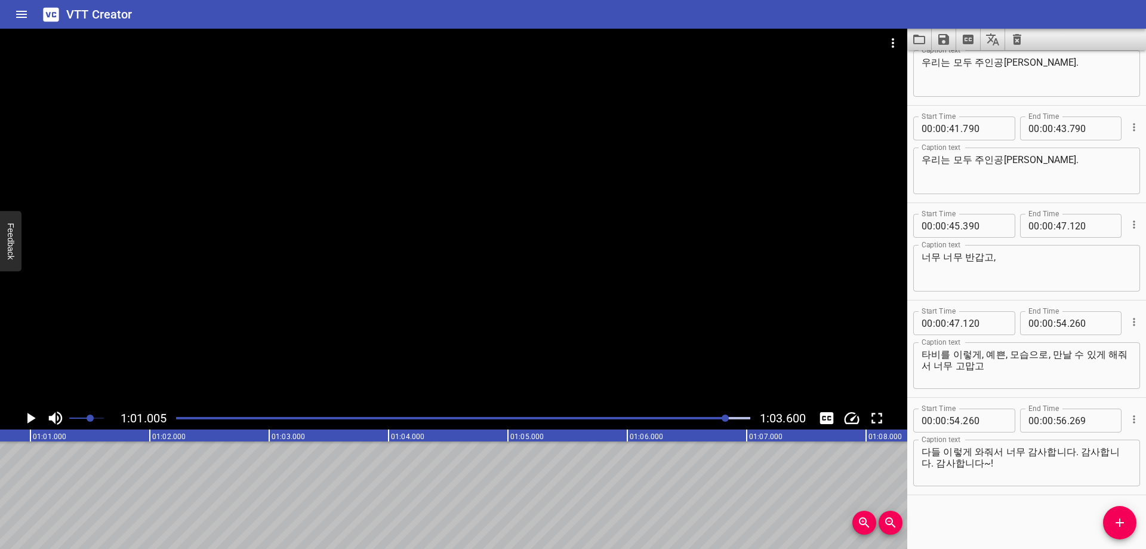
scroll to position [0, 7283]
click at [709, 418] on div "Play progress" at bounding box center [440, 418] width 574 height 2
click at [1056, 419] on input "number" at bounding box center [1061, 420] width 11 height 24
type input "59"
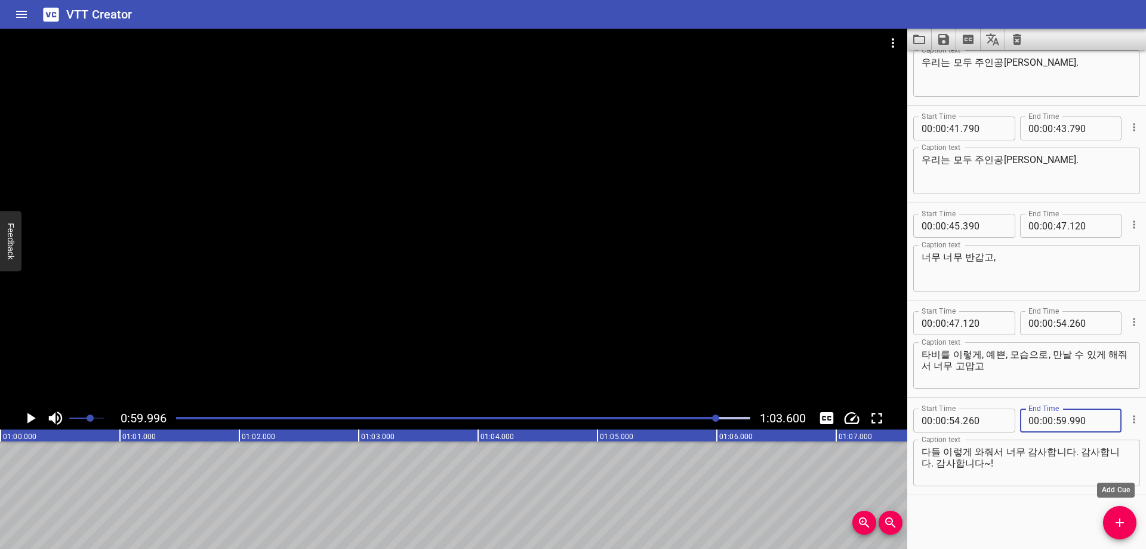
type input "990"
click at [1125, 513] on button "Add Cue" at bounding box center [1119, 522] width 33 height 33
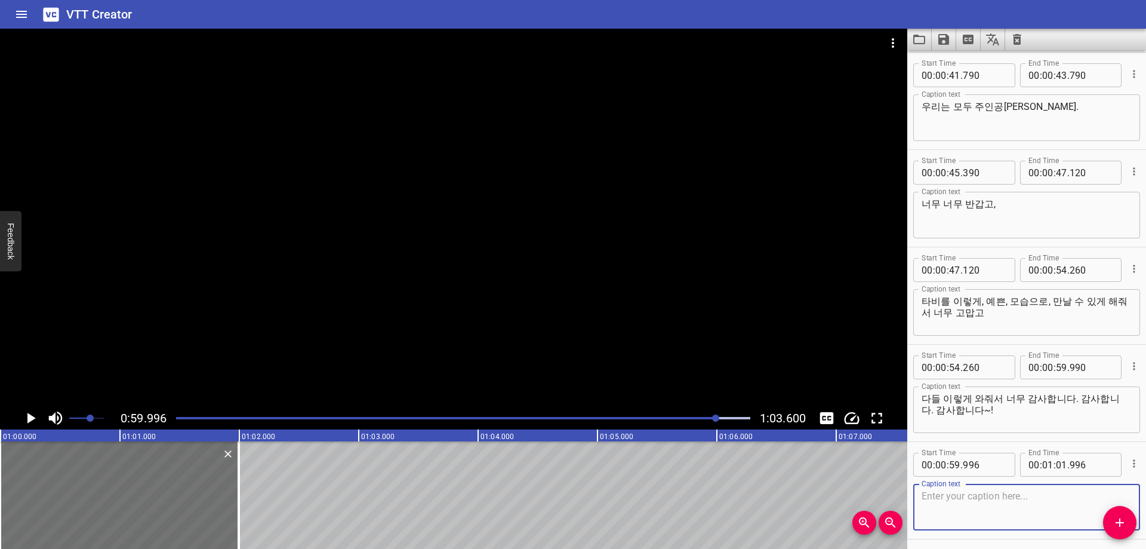
scroll to position [1212, 0]
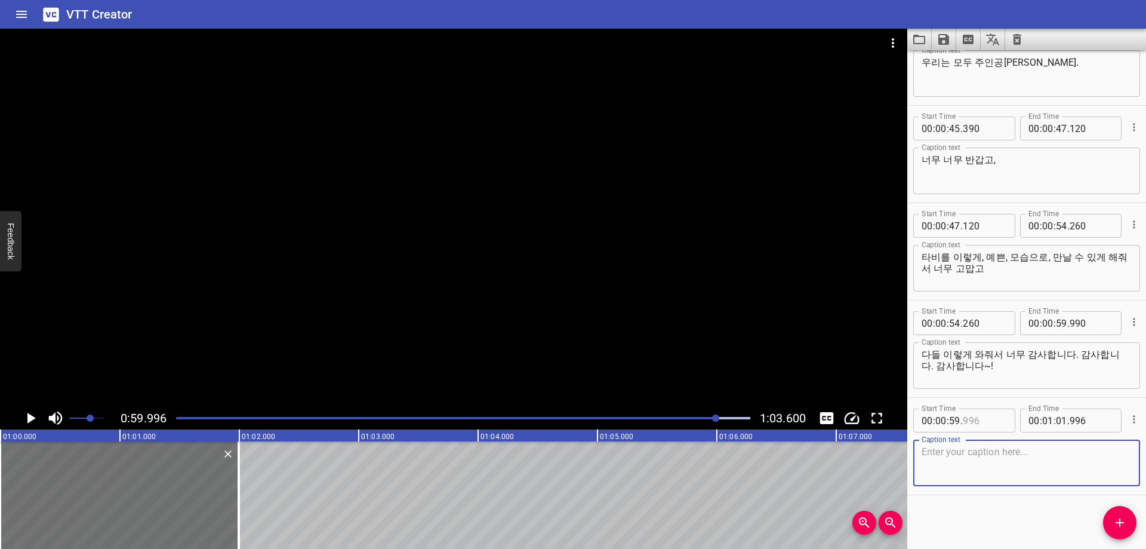
click at [989, 421] on input "number" at bounding box center [985, 420] width 44 height 24
type input "990"
click at [990, 466] on textarea at bounding box center [1027, 463] width 210 height 34
paste textarea "그럼 타비 이만 가볼게요?"
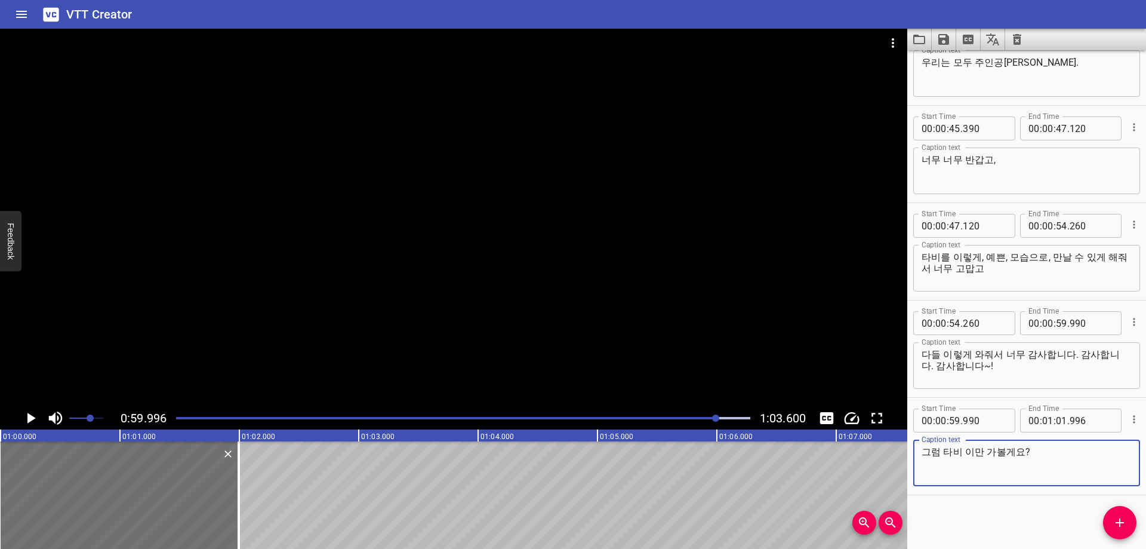
type textarea "그럼 타비 이만 가볼게요?"
click at [987, 525] on div "Start Time 00 : 00 : 01 . 460 Start Time End Time 00 : 00 : 06 . 050 End Time C…" at bounding box center [1026, 299] width 239 height 498
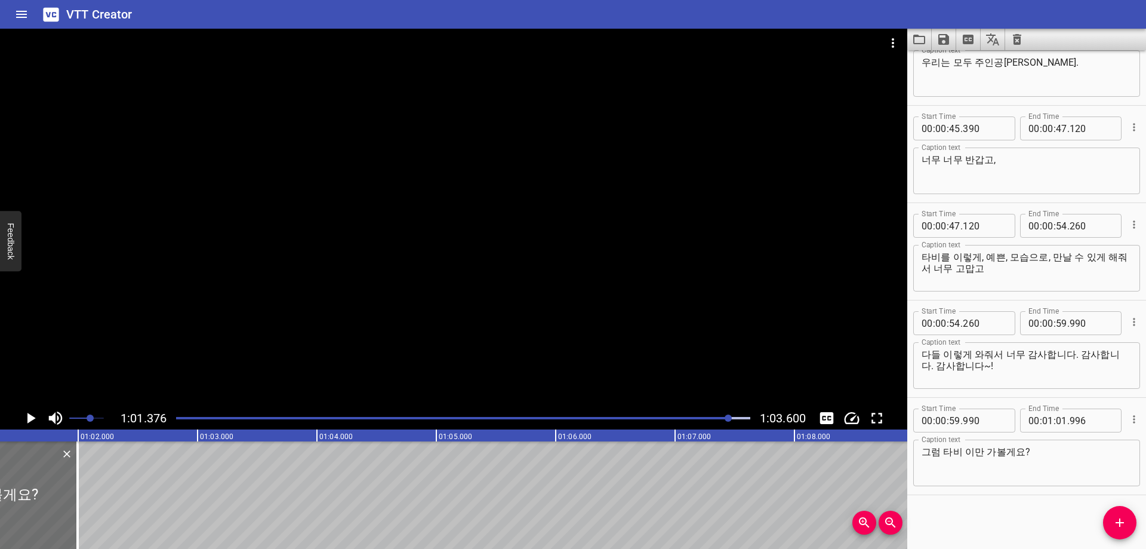
scroll to position [0, 7328]
drag, startPoint x: 1055, startPoint y: 421, endPoint x: 1064, endPoint y: 418, distance: 9.1
click at [1056, 421] on input "number" at bounding box center [1061, 420] width 11 height 24
type input "01"
type input "370"
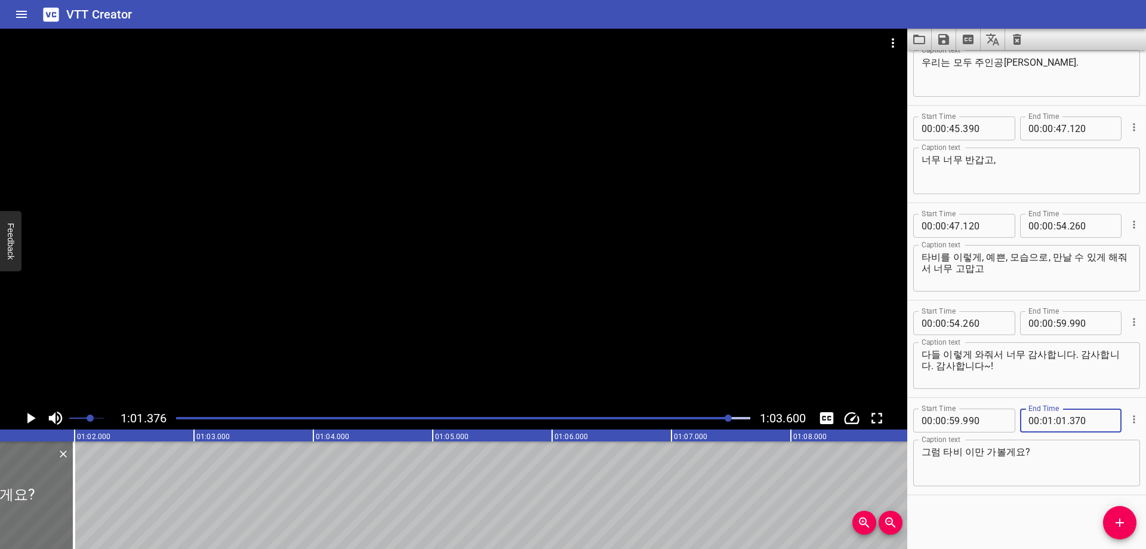
click at [1123, 527] on icon "Add Cue" at bounding box center [1120, 522] width 14 height 14
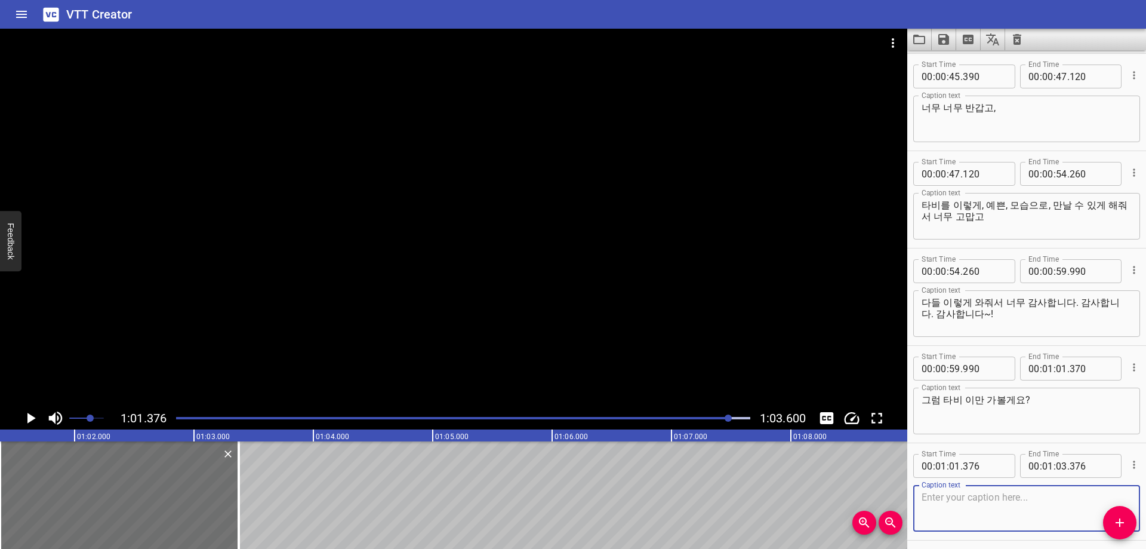
scroll to position [1309, 0]
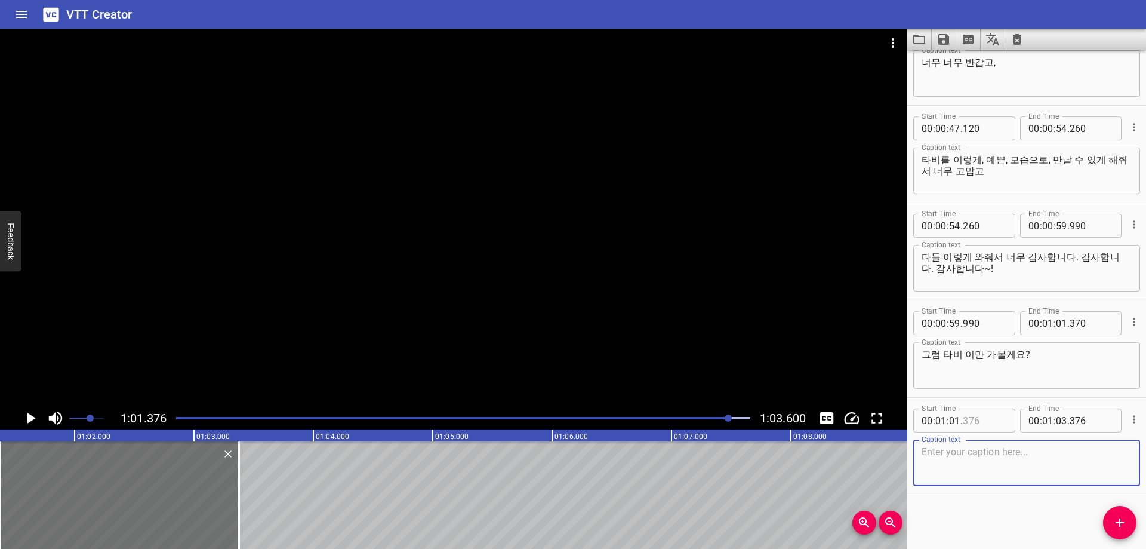
click at [993, 427] on input "number" at bounding box center [985, 420] width 44 height 24
type input "370"
click at [996, 474] on textarea at bounding box center [1027, 463] width 210 height 34
paste textarea "안녕! 빠이 빠이~!"
type textarea "안녕! 빠이 빠이~!"
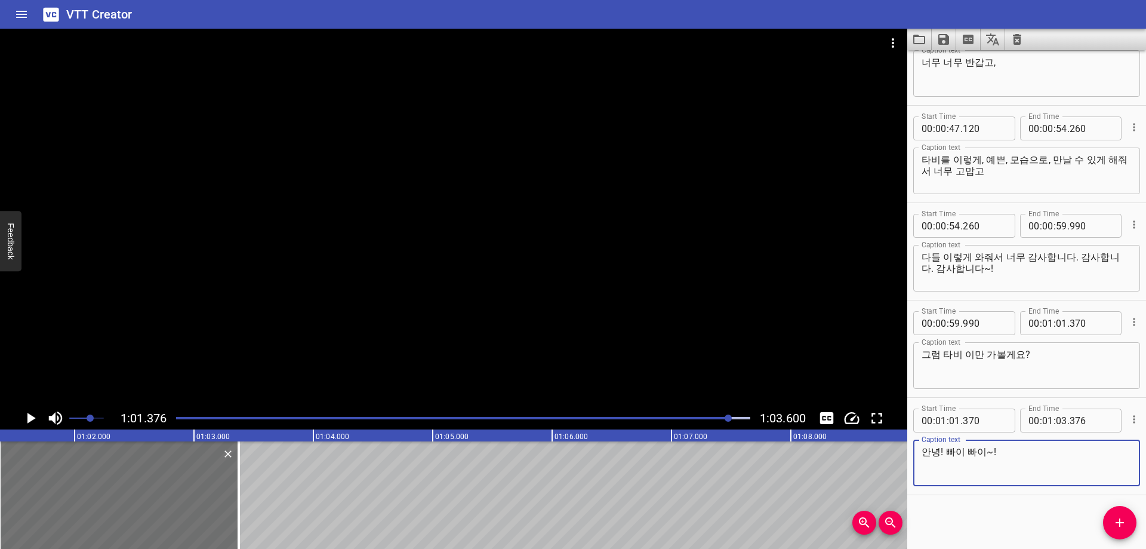
click at [986, 520] on div "Start Time 00 : 00 : 01 . 460 Start Time End Time 00 : 00 : 06 . 050 End Time C…" at bounding box center [1026, 299] width 239 height 498
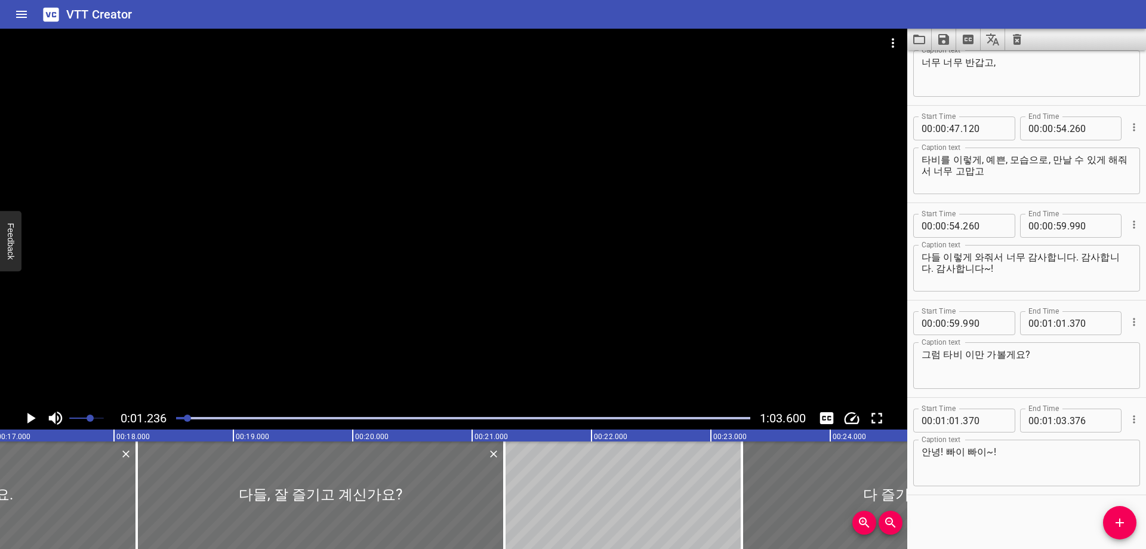
click at [740, 417] on div "Play progress" at bounding box center [463, 418] width 574 height 2
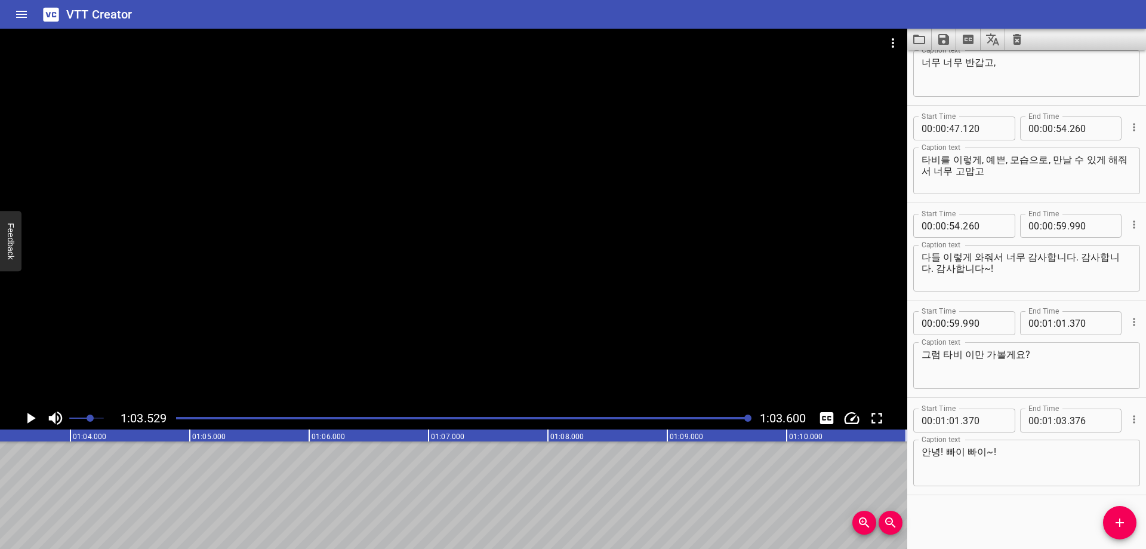
scroll to position [0, 7585]
click at [1084, 419] on input "number" at bounding box center [1092, 420] width 44 height 24
type input "530"
click at [989, 516] on div "Start Time 00 : 00 : 01 . 460 Start Time End Time 00 : 00 : 06 . 050 End Time C…" at bounding box center [1026, 299] width 239 height 498
click at [943, 36] on icon "Save captions to file" at bounding box center [944, 39] width 14 height 14
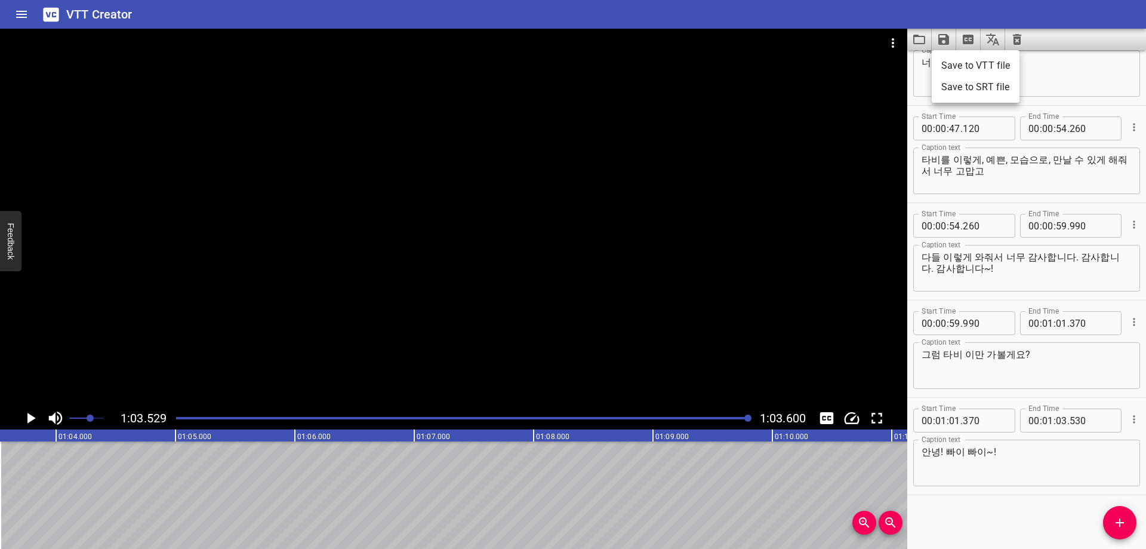
click at [954, 59] on li "Save to VTT file" at bounding box center [976, 65] width 88 height 21
click at [977, 516] on div "Start Time 00 : 00 : 01 . 460 Start Time End Time 00 : 00 : 06 . 050 End Time C…" at bounding box center [1026, 299] width 239 height 498
click at [1024, 38] on button "Clear captions" at bounding box center [1017, 39] width 24 height 21
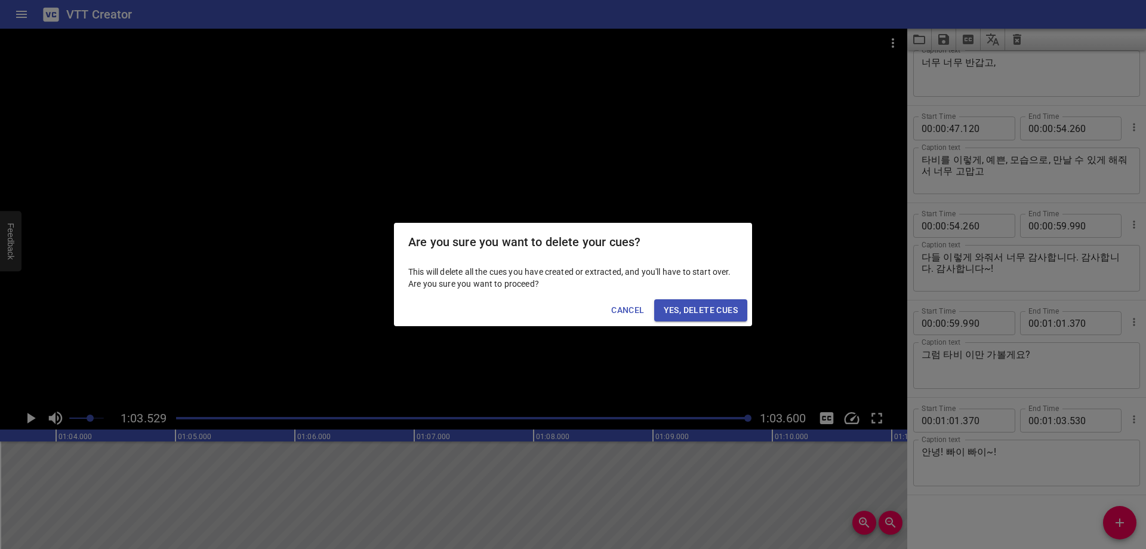
click at [707, 315] on span "Yes, Delete Cues" at bounding box center [701, 310] width 74 height 15
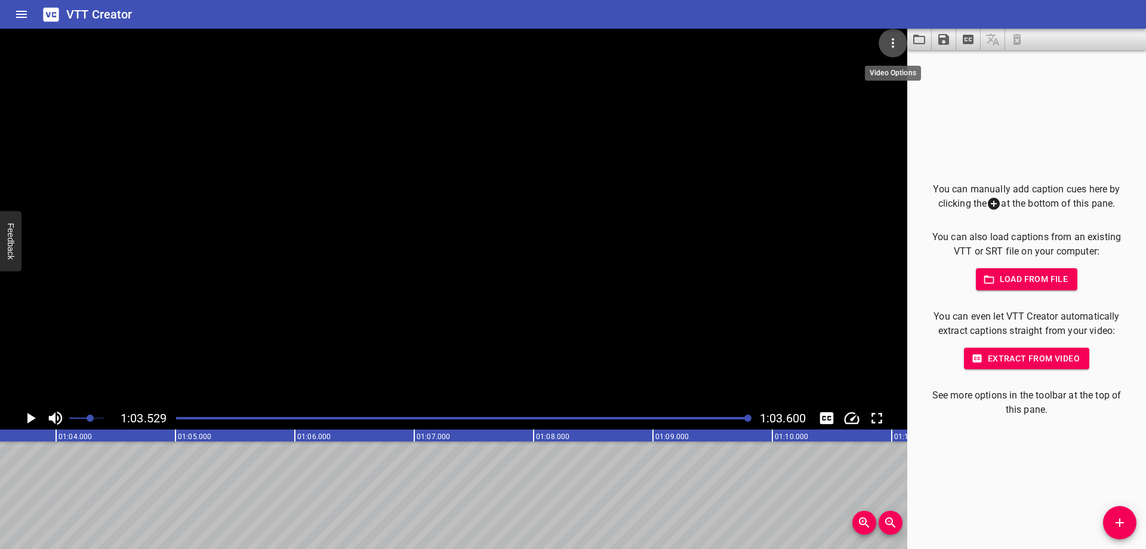
click at [891, 45] on icon "Video Options" at bounding box center [893, 43] width 14 height 14
click at [920, 51] on li "Select New Video File..." at bounding box center [938, 43] width 119 height 21
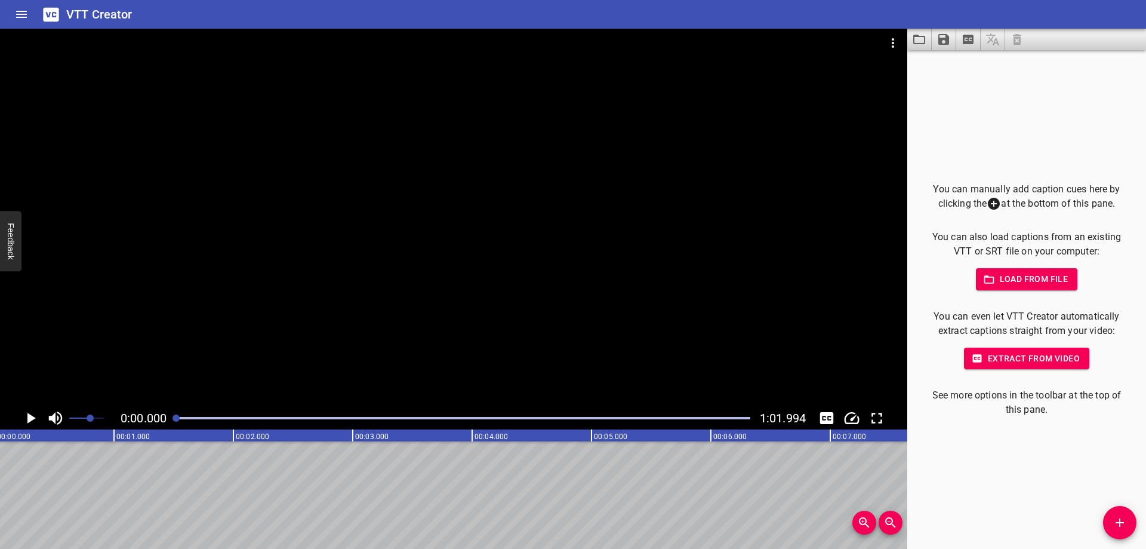
scroll to position [0, 0]
click at [191, 420] on div at bounding box center [463, 418] width 589 height 17
click at [201, 421] on div at bounding box center [463, 418] width 589 height 17
click at [210, 421] on div at bounding box center [463, 418] width 589 height 17
click at [221, 423] on div at bounding box center [463, 418] width 589 height 17
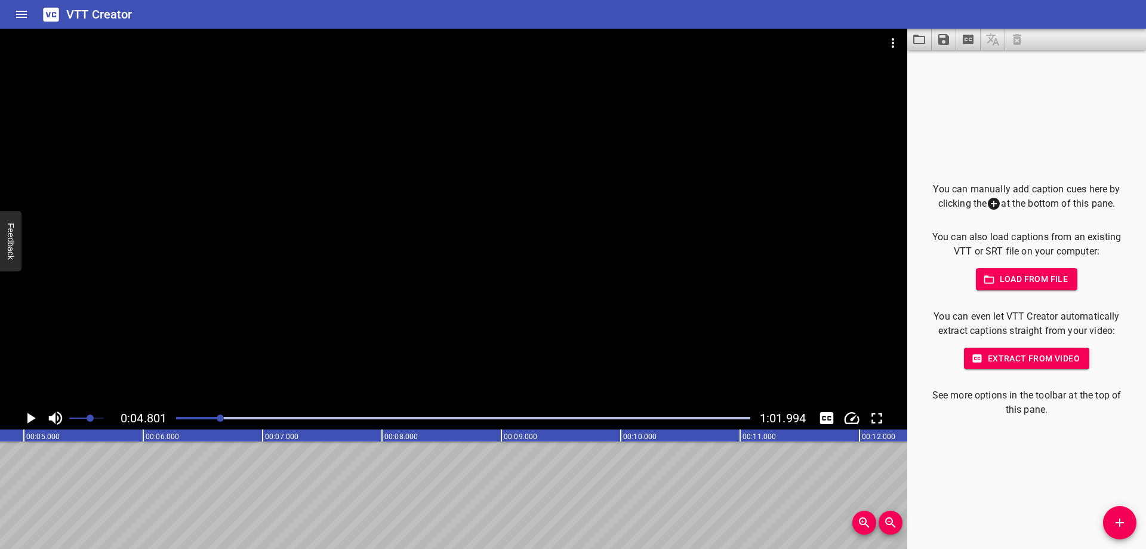
click at [239, 423] on div at bounding box center [463, 418] width 589 height 17
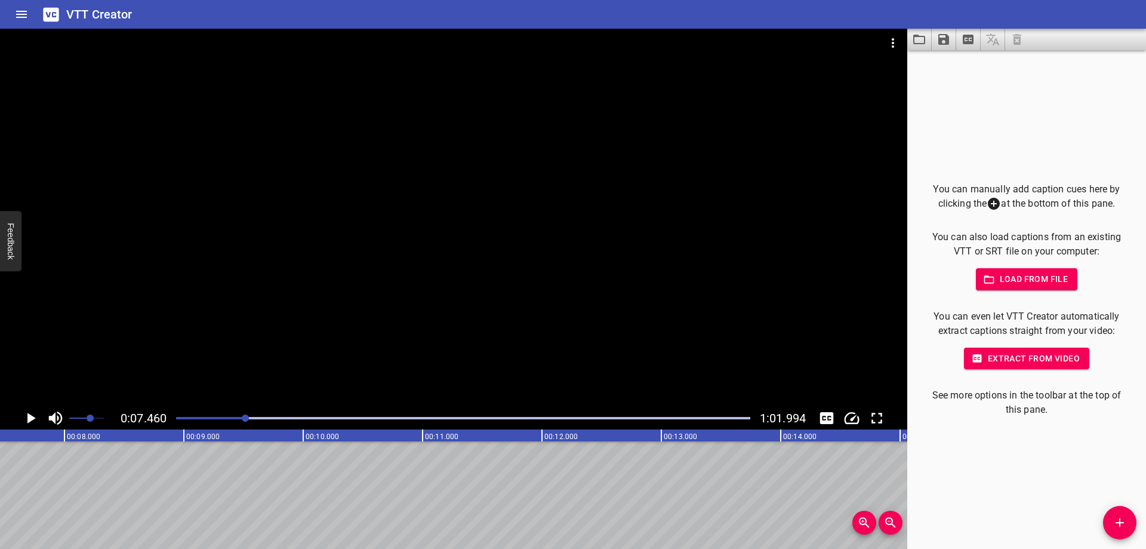
click at [234, 421] on div at bounding box center [463, 418] width 589 height 17
click at [1115, 522] on icon "Add Cue" at bounding box center [1120, 522] width 14 height 14
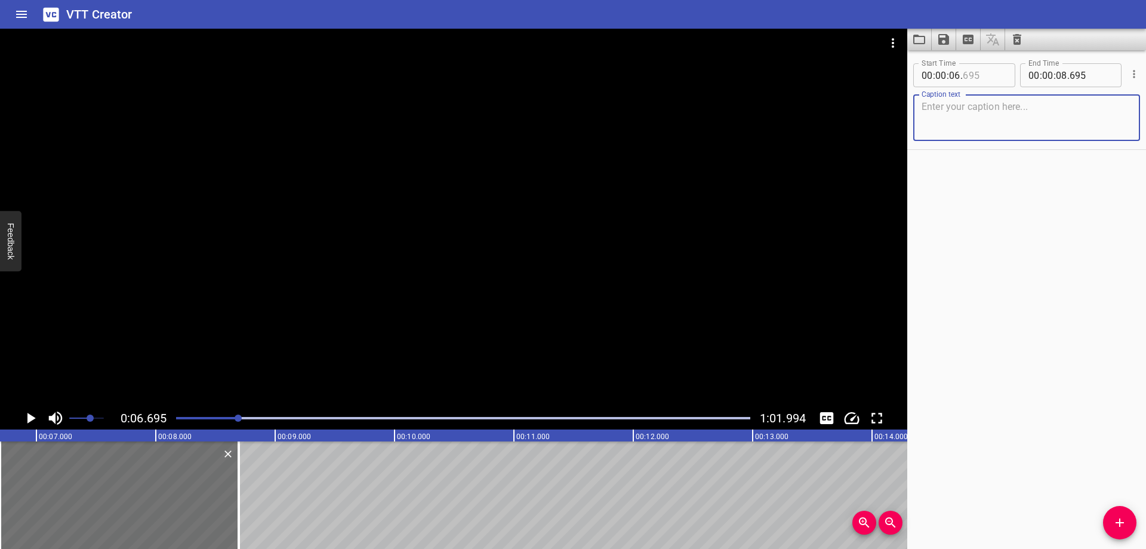
click at [981, 82] on input "number" at bounding box center [985, 75] width 44 height 24
type input "690"
click at [992, 118] on textarea at bounding box center [1027, 118] width 210 height 34
paste textarea "하아? 흠..."
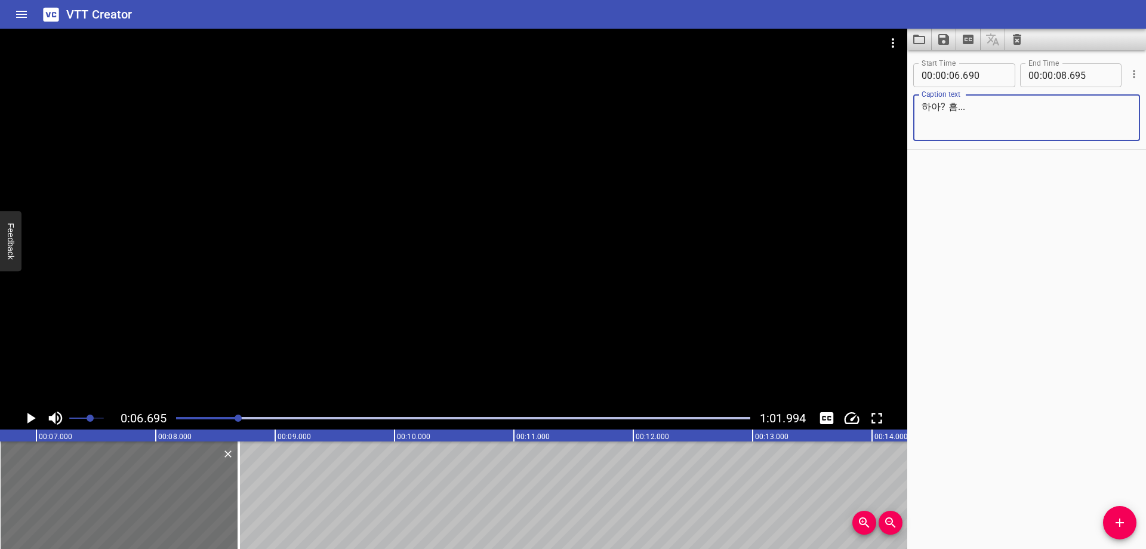
type textarea "하아? 흠..."
click at [1009, 229] on div "Start Time 00 : 00 : 06 . 690 Start Time End Time 00 : 00 : 08 . 695 End Time C…" at bounding box center [1026, 299] width 239 height 498
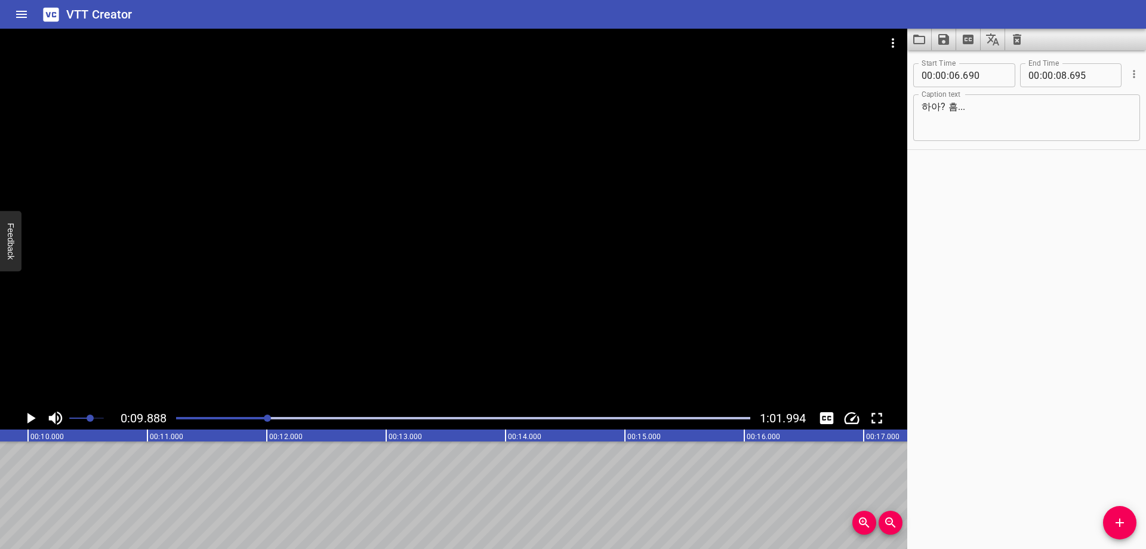
scroll to position [0, 1181]
click at [1056, 83] on input "number" at bounding box center [1061, 75] width 11 height 24
type input "09"
type input "880"
click at [1020, 254] on div "Start Time 00 : 00 : 06 . 690 Start Time End Time 00 : 00 : 09 . 880 End Time C…" at bounding box center [1026, 299] width 239 height 498
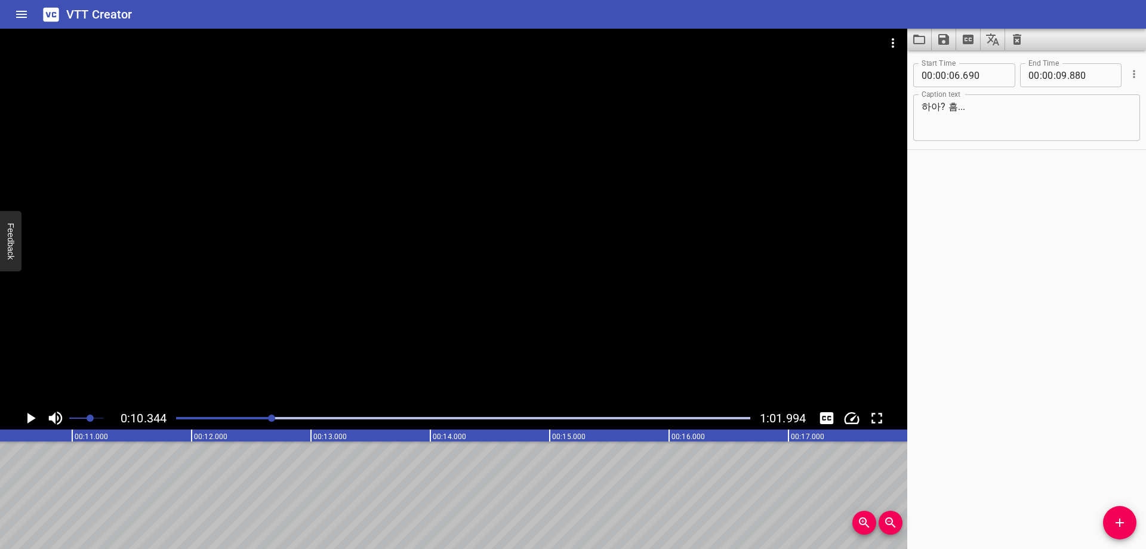
scroll to position [0, 1235]
click at [1109, 521] on span "Add Cue" at bounding box center [1119, 522] width 33 height 14
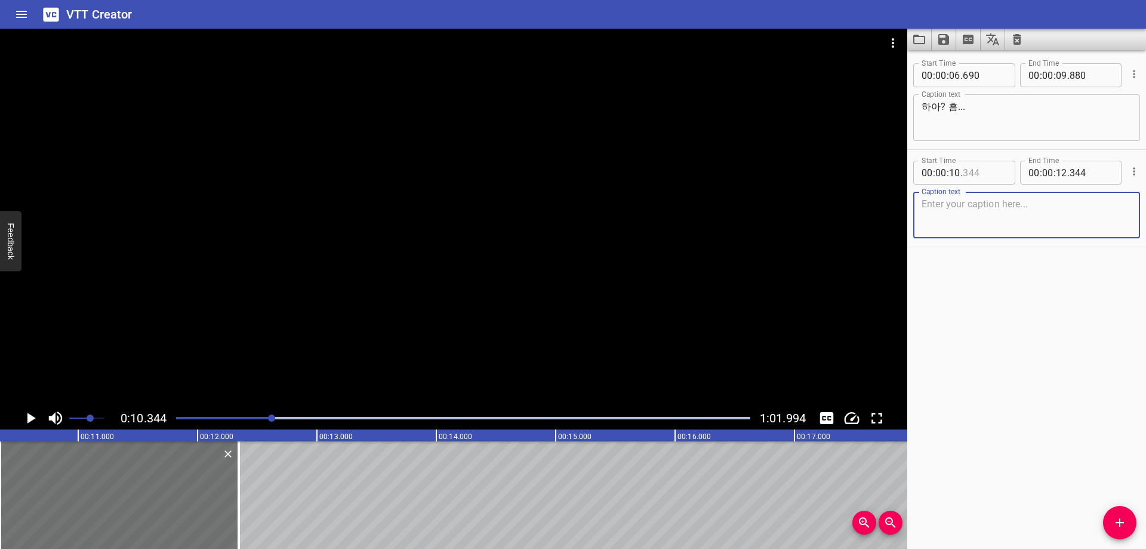
click at [974, 172] on input "number" at bounding box center [985, 173] width 44 height 24
type input "340"
drag, startPoint x: 1012, startPoint y: 413, endPoint x: 910, endPoint y: 406, distance: 102.9
click at [1013, 413] on div "Start Time 00 : 00 : 06 . 690 Start Time End Time 00 : 00 : 09 . 880 End Time C…" at bounding box center [1026, 299] width 239 height 498
click at [223, 415] on div at bounding box center [463, 418] width 589 height 17
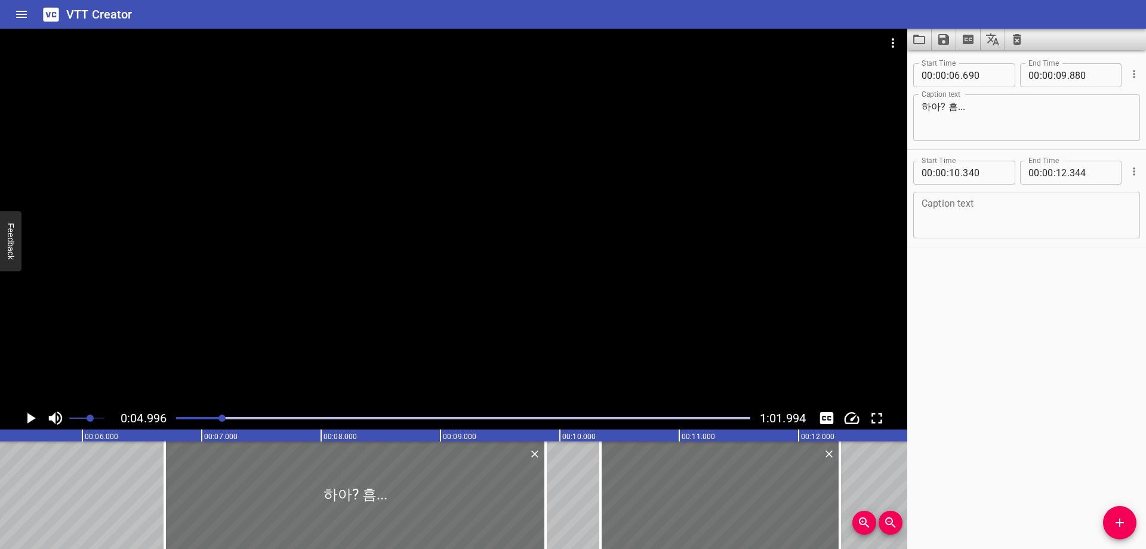
scroll to position [0, 596]
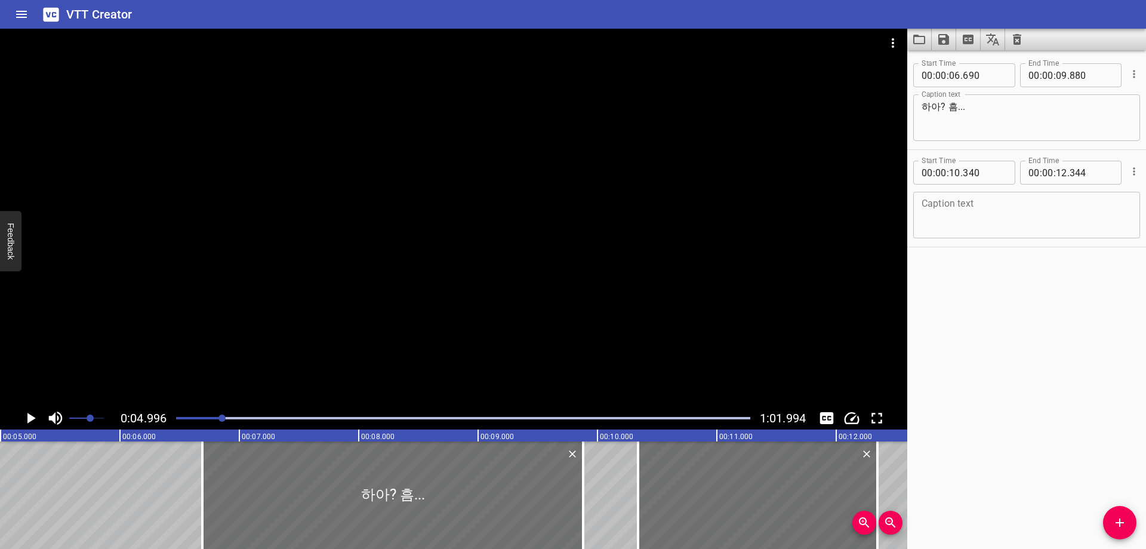
click at [1020, 403] on div "Start Time 00 : 00 : 06 . 690 Start Time End Time 00 : 00 : 09 . 880 End Time C…" at bounding box center [1026, 299] width 239 height 498
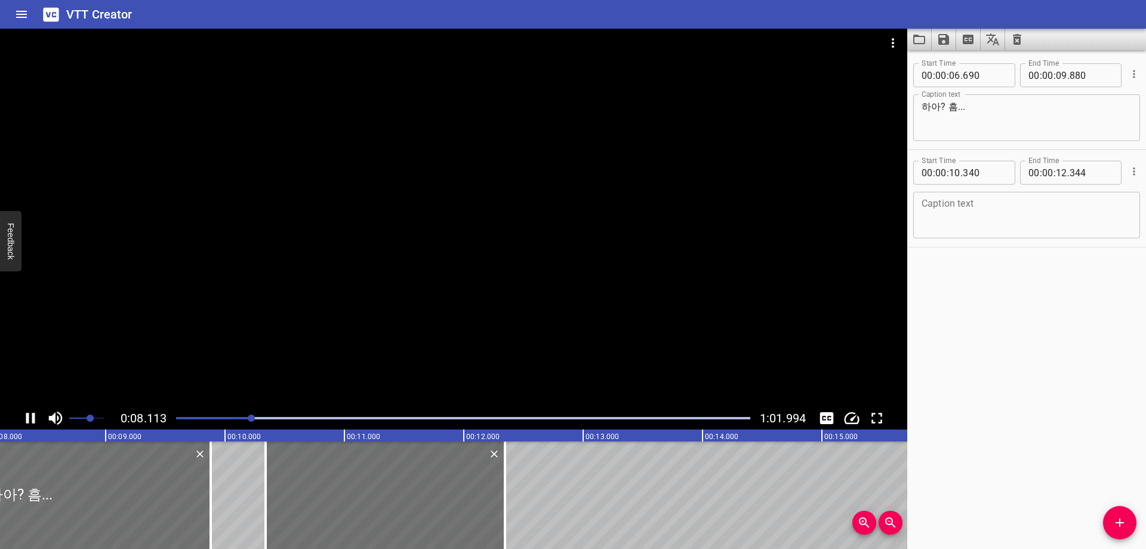
click at [1016, 335] on div "Start Time 00 : 00 : 06 . 690 Start Time End Time 00 : 00 : 09 . 880 End Time C…" at bounding box center [1026, 299] width 239 height 498
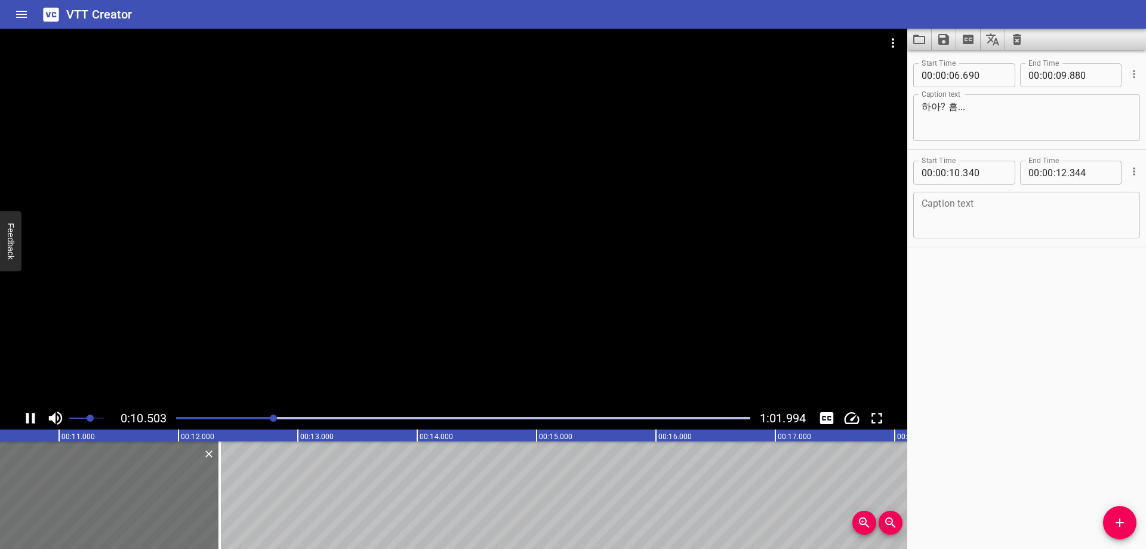
drag, startPoint x: 1077, startPoint y: 366, endPoint x: 1046, endPoint y: 361, distance: 32.0
click at [1069, 367] on div "Start Time 00 : 00 : 06 . 690 Start Time End Time 00 : 00 : 09 . 880 End Time C…" at bounding box center [1026, 299] width 239 height 498
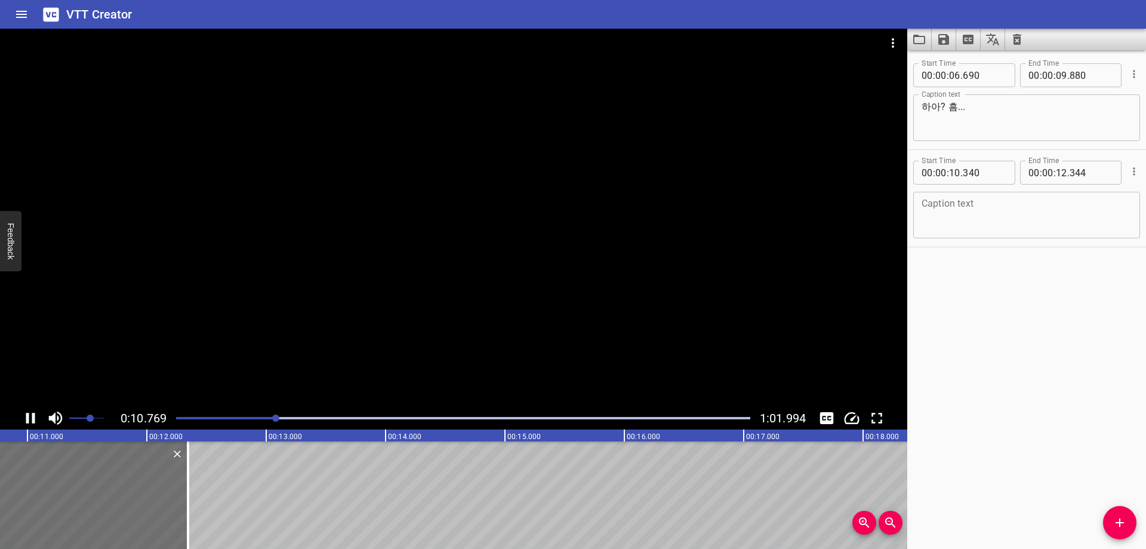
scroll to position [0, 1314]
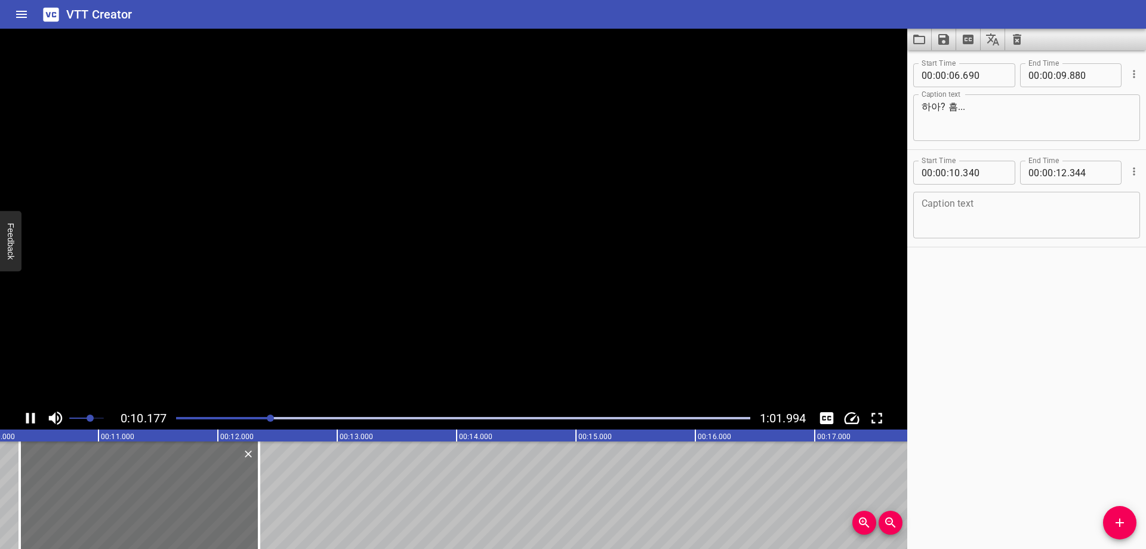
scroll to position [0, 1227]
click at [955, 211] on textarea at bounding box center [1027, 215] width 210 height 34
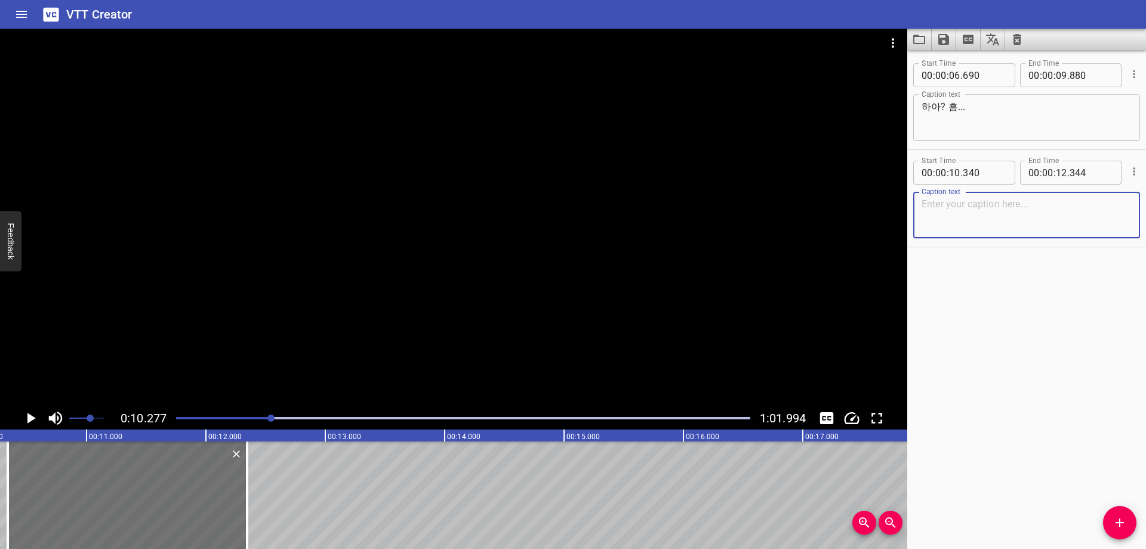
paste textarea "이얍~! 이나리 하위~! 파스텔 하위~! 안녀엉~!"
type textarea "이얍~! 이나리 하위~! 파스텔 하위~! 안녀엉~!"
click at [1027, 316] on div "Start Time 00 : 00 : 06 . 690 Start Time End Time 00 : 00 : 09 . 880 End Time C…" at bounding box center [1026, 299] width 239 height 498
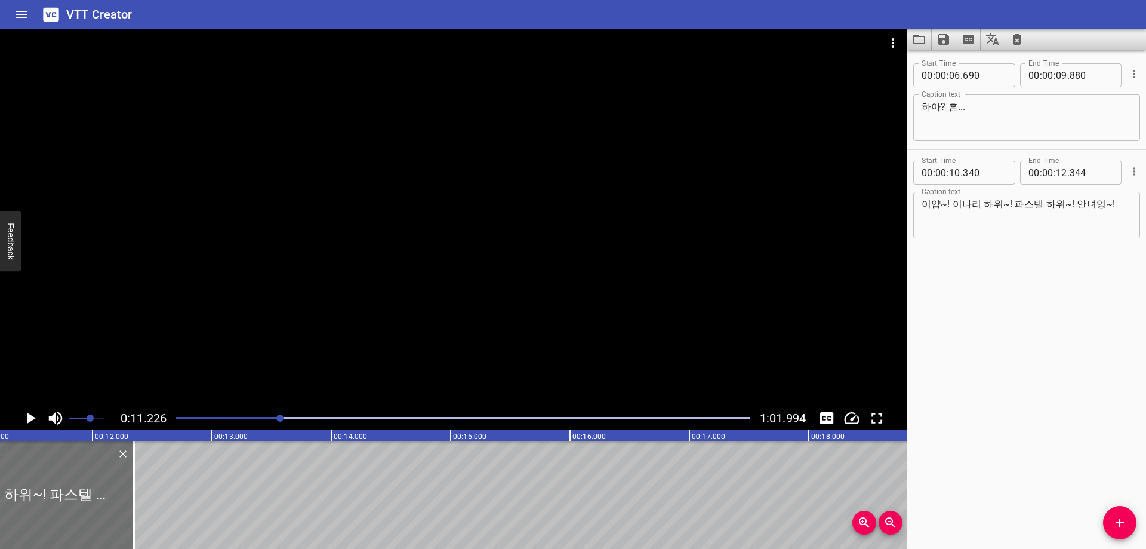
click at [298, 419] on div at bounding box center [463, 418] width 589 height 17
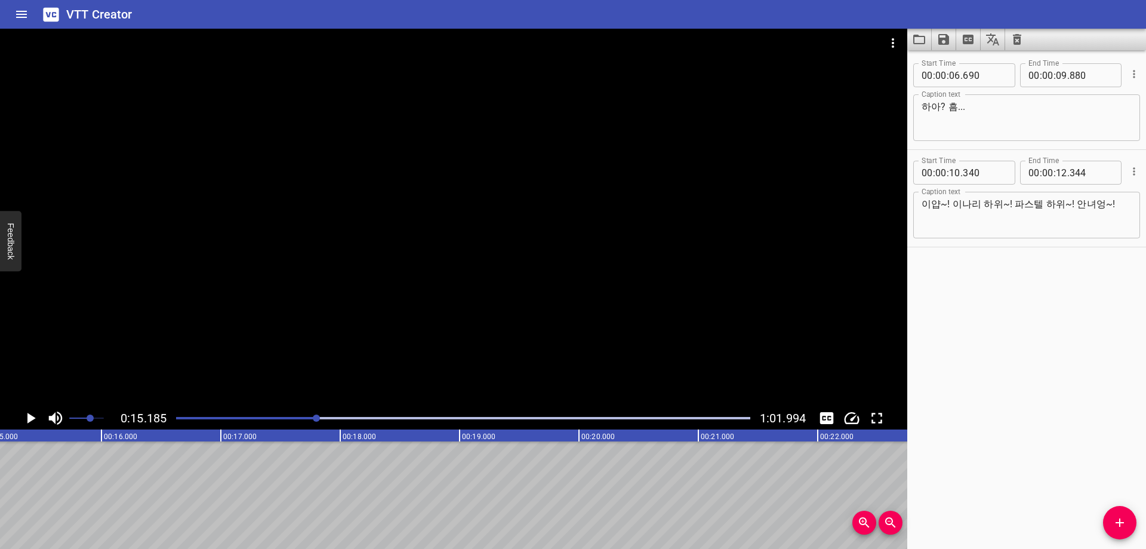
click at [347, 423] on div at bounding box center [463, 418] width 589 height 17
click at [337, 420] on div at bounding box center [463, 418] width 589 height 17
click at [325, 421] on div at bounding box center [463, 418] width 589 height 17
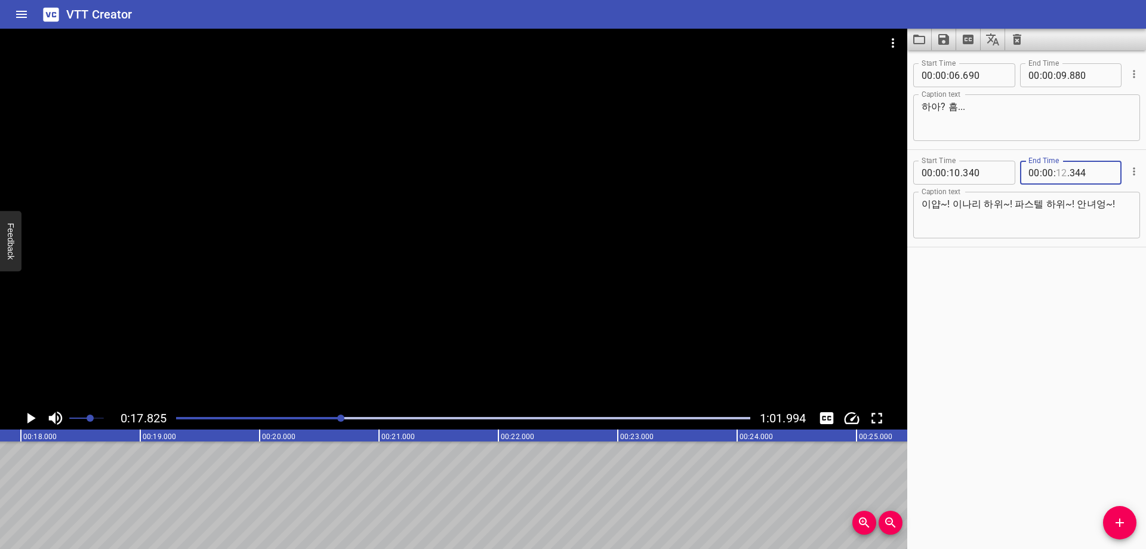
click at [1060, 176] on input "number" at bounding box center [1061, 173] width 11 height 24
type input "17"
type input "820"
click at [1126, 514] on button "Add Cue" at bounding box center [1119, 522] width 33 height 33
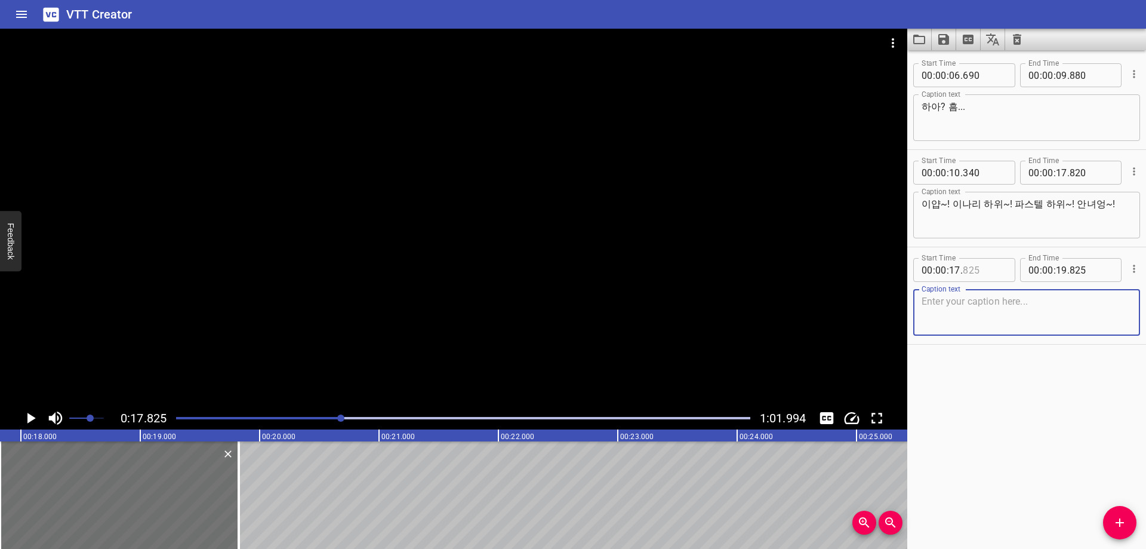
click at [987, 273] on input "number" at bounding box center [985, 270] width 44 height 24
type input "820"
drag, startPoint x: 976, startPoint y: 307, endPoint x: 975, endPoint y: 324, distance: 16.8
click at [976, 307] on textarea at bounding box center [1027, 312] width 210 height 34
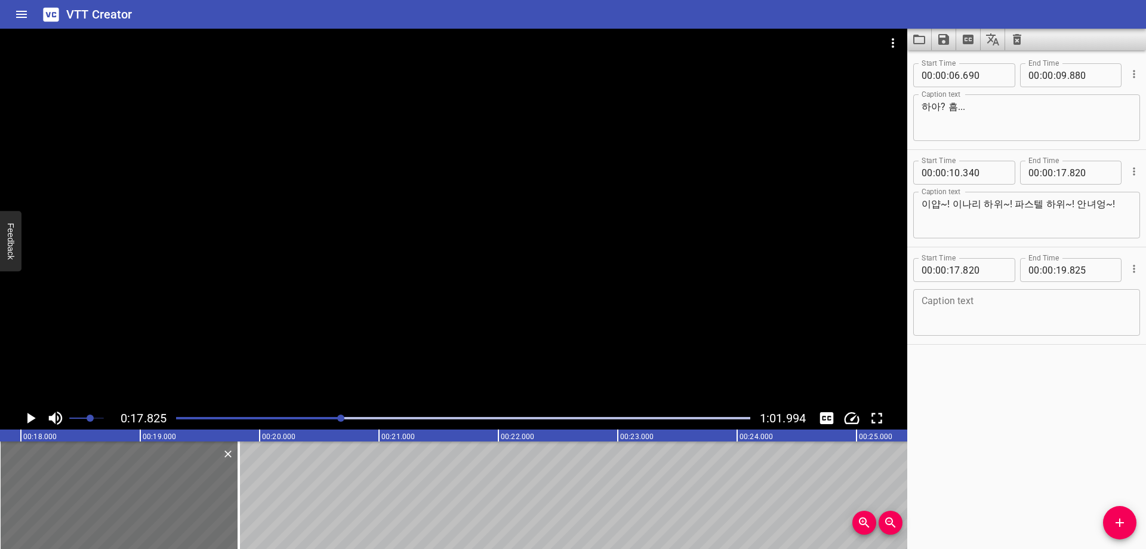
paste textarea "우와우~ 이제 날씨 겁나 덥지?"
type textarea "우와우~ 이제 날씨 겁나 덥지?"
click at [983, 384] on div "Start Time 00 : 00 : 06 . 690 Start Time End Time 00 : 00 : 09 . 880 End Time C…" at bounding box center [1026, 299] width 239 height 498
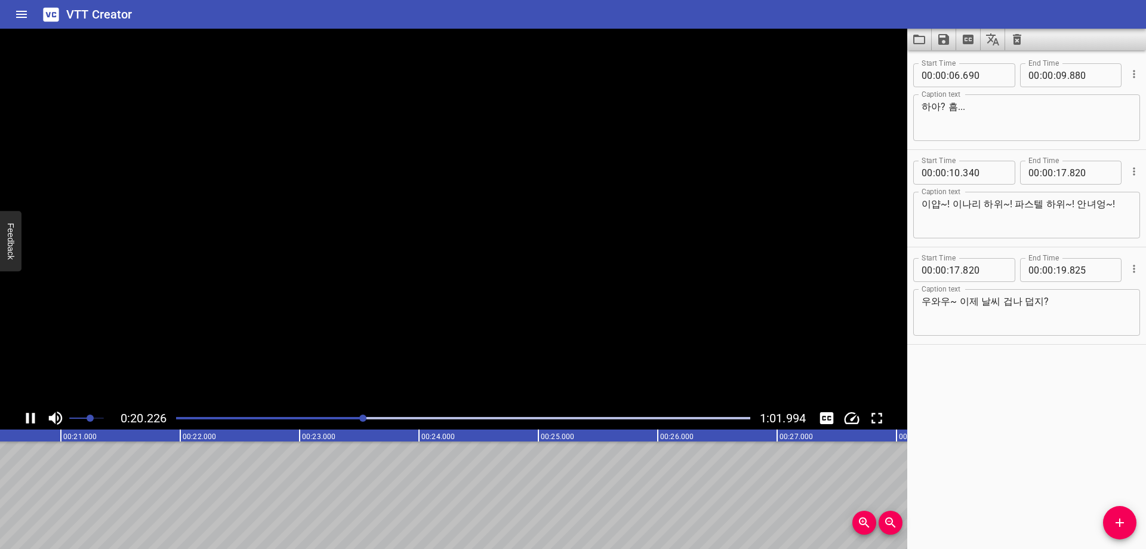
click at [1006, 398] on div "Start Time 00 : 00 : 06 . 690 Start Time End Time 00 : 00 : 09 . 880 End Time C…" at bounding box center [1026, 299] width 239 height 498
click at [1060, 274] on input "number" at bounding box center [1061, 270] width 11 height 24
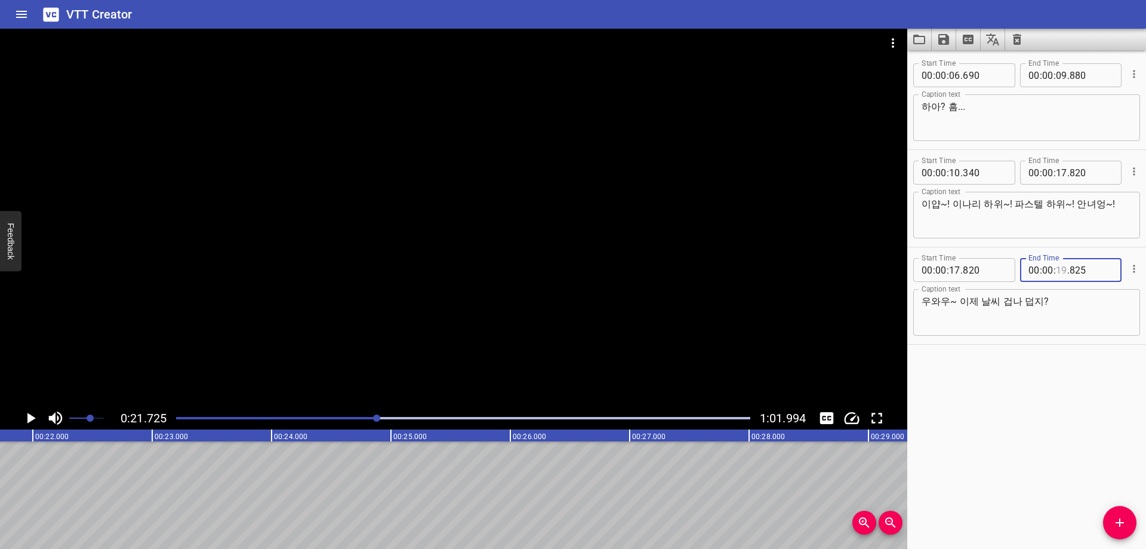
type input "12"
type input "720"
click at [1132, 522] on span "Add Cue" at bounding box center [1119, 522] width 33 height 14
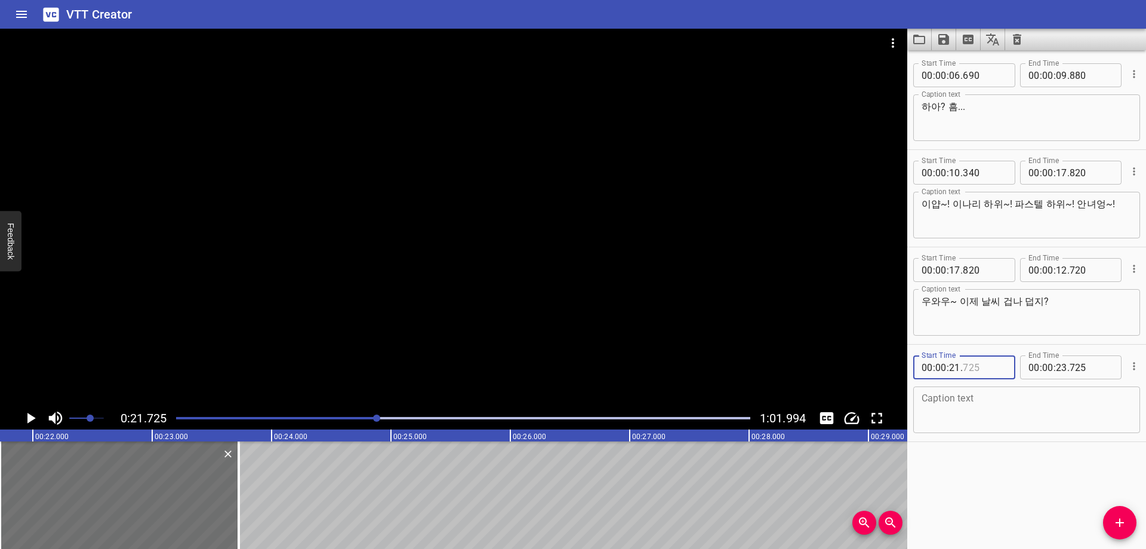
click at [984, 372] on input "number" at bounding box center [985, 367] width 44 height 24
type input "720"
drag, startPoint x: 1012, startPoint y: 405, endPoint x: 1000, endPoint y: 470, distance: 65.6
click at [1012, 405] on textarea at bounding box center [1027, 410] width 210 height 34
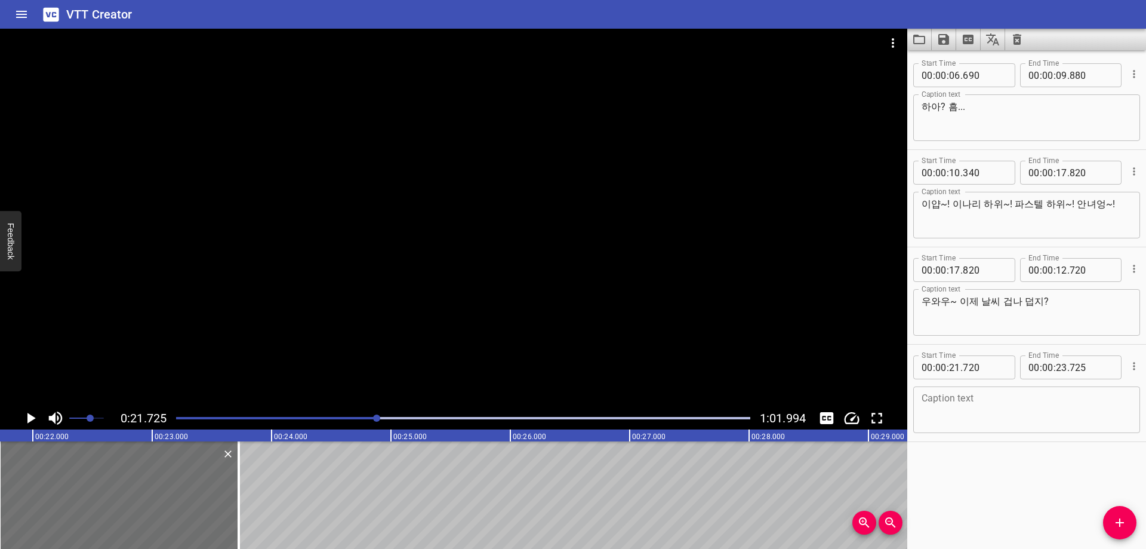
paste textarea "힘들 텐데 여기까지 와줘서 너~무 고마위!"
type textarea "힘들 텐데 여기까지 와줘서 너~무 고마위!"
click at [1002, 473] on div "Start Time 00 : 00 : 06 . 690 Start Time End Time 00 : 00 : 09 . 880 End Time C…" at bounding box center [1026, 299] width 239 height 498
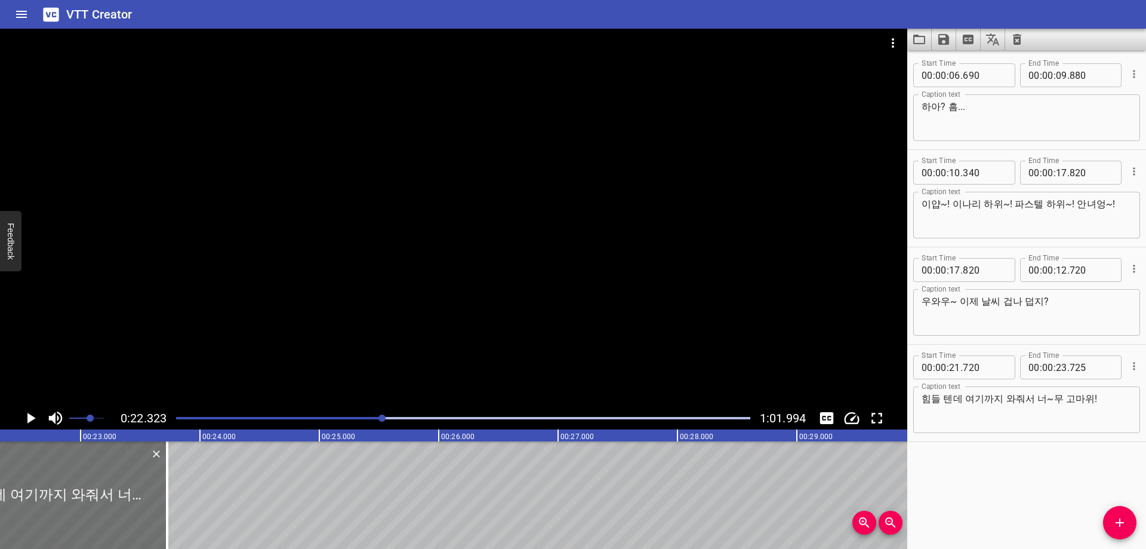
click at [403, 418] on div "Play progress" at bounding box center [463, 418] width 574 height 2
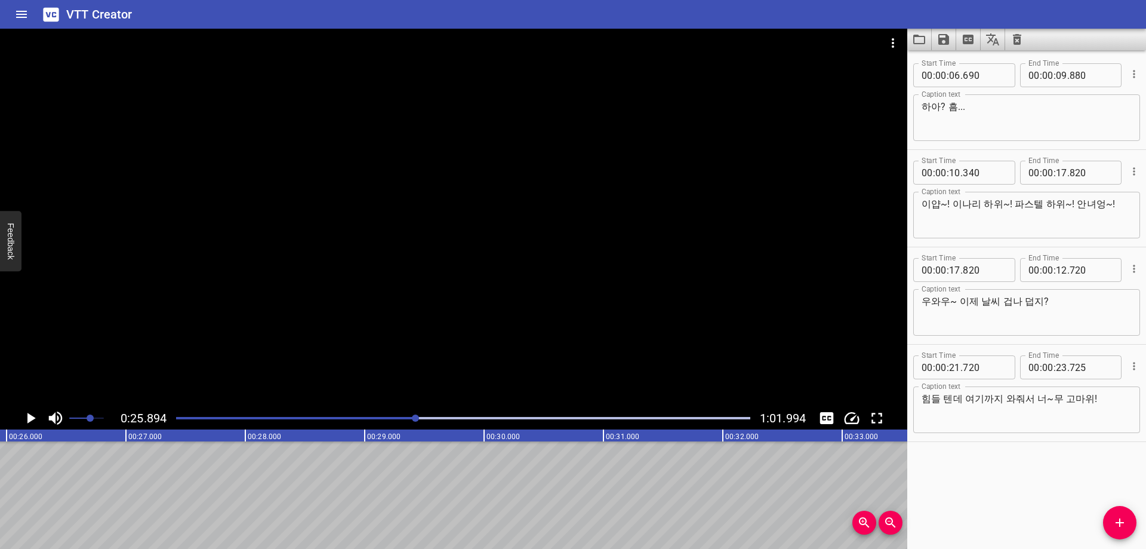
scroll to position [0, 3092]
click at [1056, 366] on input "number" at bounding box center [1061, 367] width 11 height 24
type input "25"
type input "890"
click at [1119, 525] on icon "Add Cue" at bounding box center [1120, 522] width 14 height 14
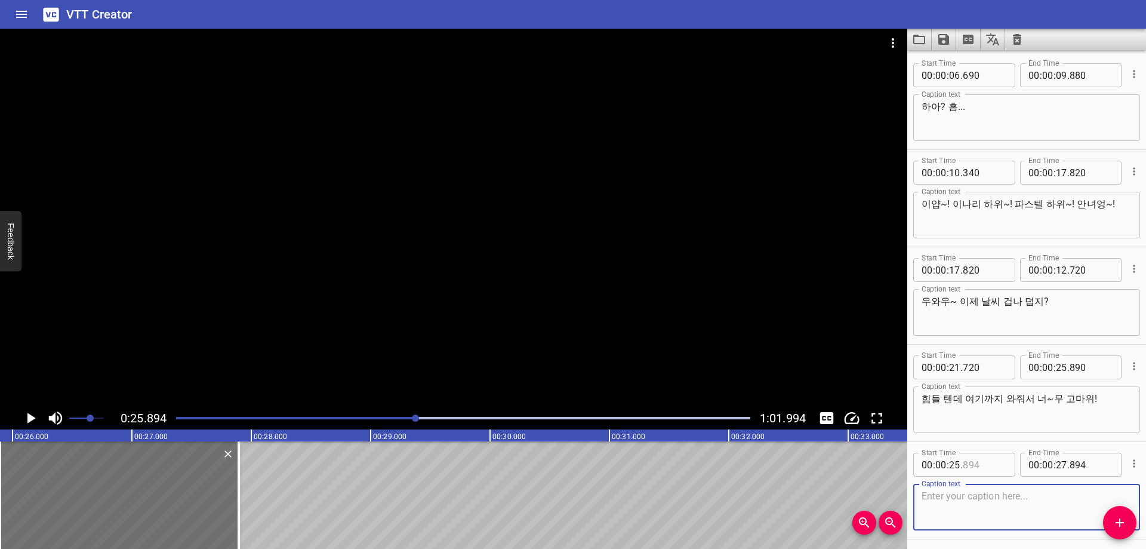
click at [983, 461] on input "number" at bounding box center [985, 464] width 44 height 24
type input "890"
click at [974, 497] on textarea at bounding box center [1027, 507] width 210 height 34
paste textarea "부키도 멤버들이랑 진짜 열심히 운동했더니 몸살 날 뻔 했지 뭐야~"
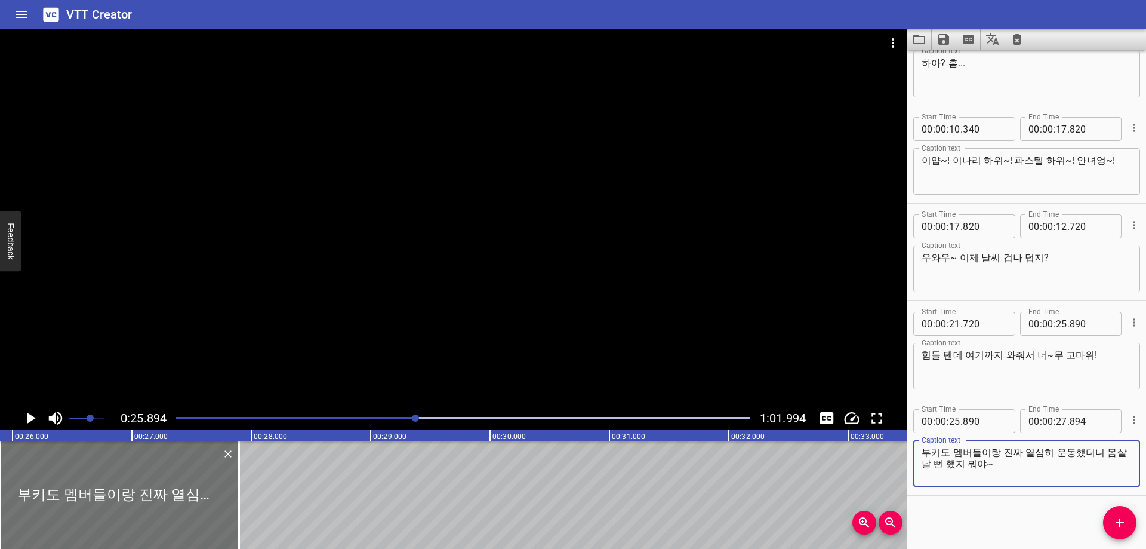
scroll to position [44, 0]
type textarea "부키도 멤버들이랑 진짜 열심히 운동했더니 몸살 날 뻔 했지 뭐야~"
click at [965, 510] on div "Start Time 00 : 00 : 06 . 690 Start Time End Time 00 : 00 : 09 . 880 End Time C…" at bounding box center [1026, 299] width 239 height 498
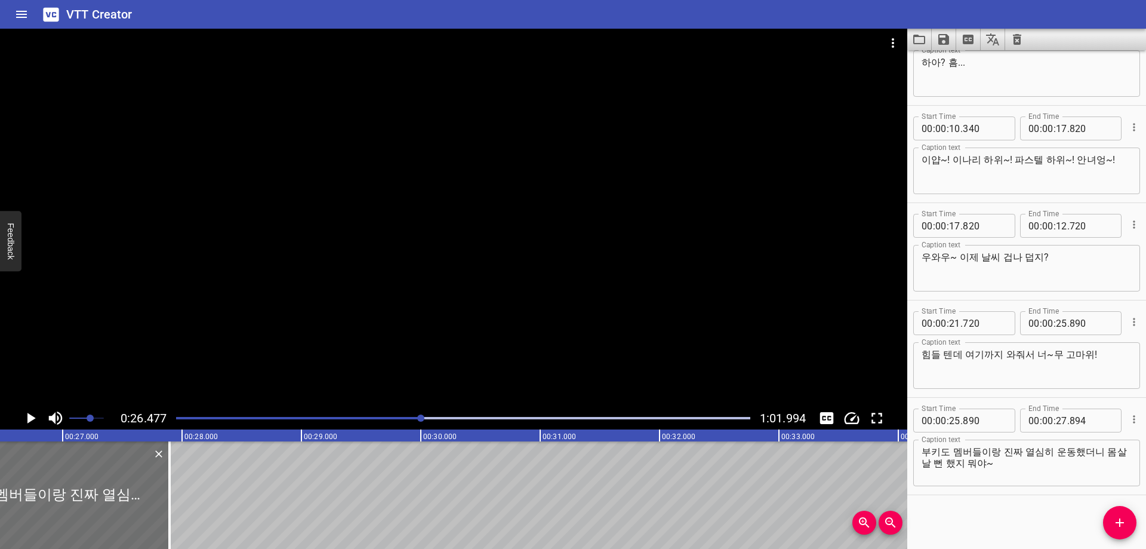
click at [433, 420] on div at bounding box center [463, 418] width 589 height 17
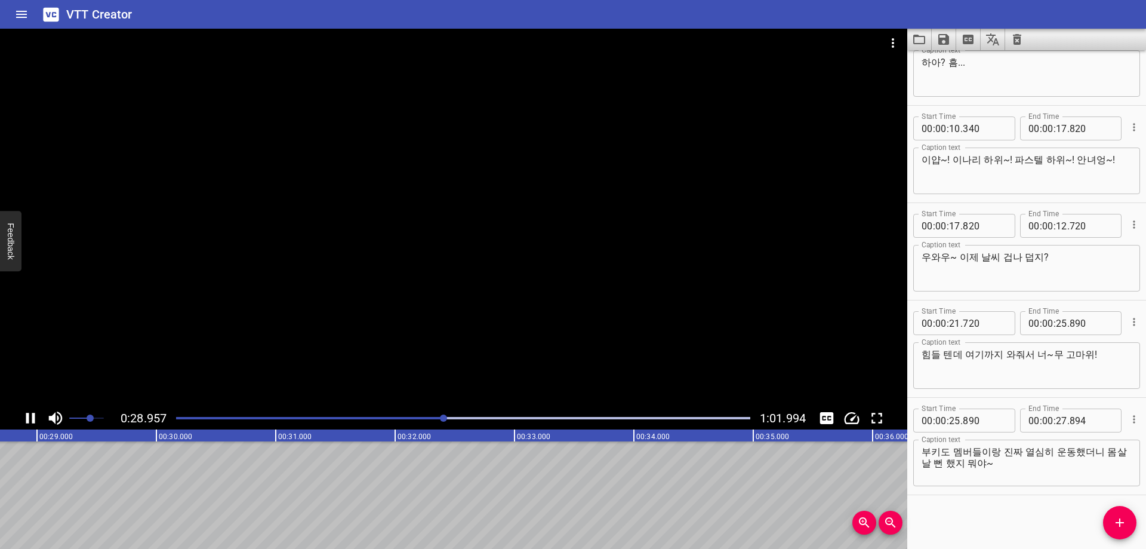
click at [457, 421] on div at bounding box center [463, 418] width 589 height 17
click at [476, 420] on div at bounding box center [463, 418] width 589 height 17
click at [472, 420] on div at bounding box center [463, 418] width 589 height 17
click at [1057, 421] on input "number" at bounding box center [1061, 420] width 11 height 24
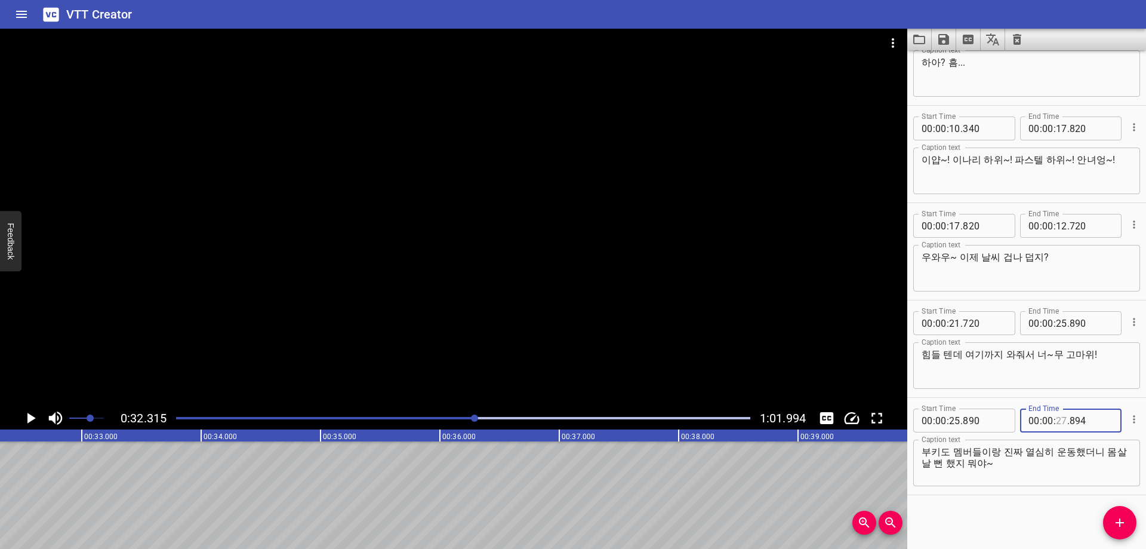
type input "27"
click at [1040, 525] on div "Start Time 00 : 00 : 06 . 690 Start Time End Time 00 : 00 : 09 . 880 End Time C…" at bounding box center [1026, 299] width 239 height 498
click at [1056, 421] on input "number" at bounding box center [1061, 420] width 11 height 24
type input "32"
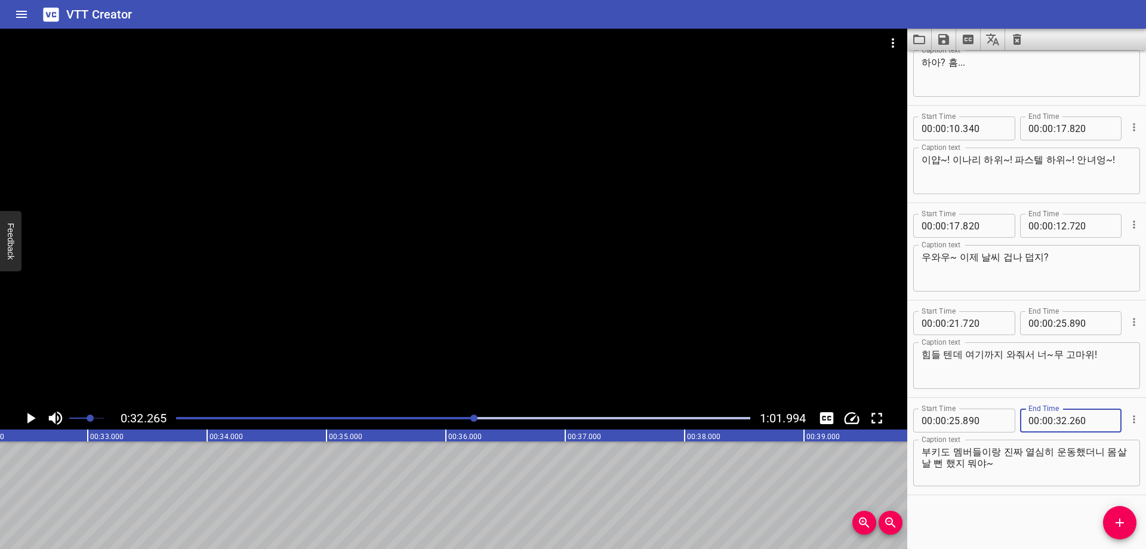
type input "260"
drag, startPoint x: 1119, startPoint y: 524, endPoint x: 1049, endPoint y: 508, distance: 71.5
click at [1116, 524] on icon "Add Cue" at bounding box center [1120, 522] width 14 height 14
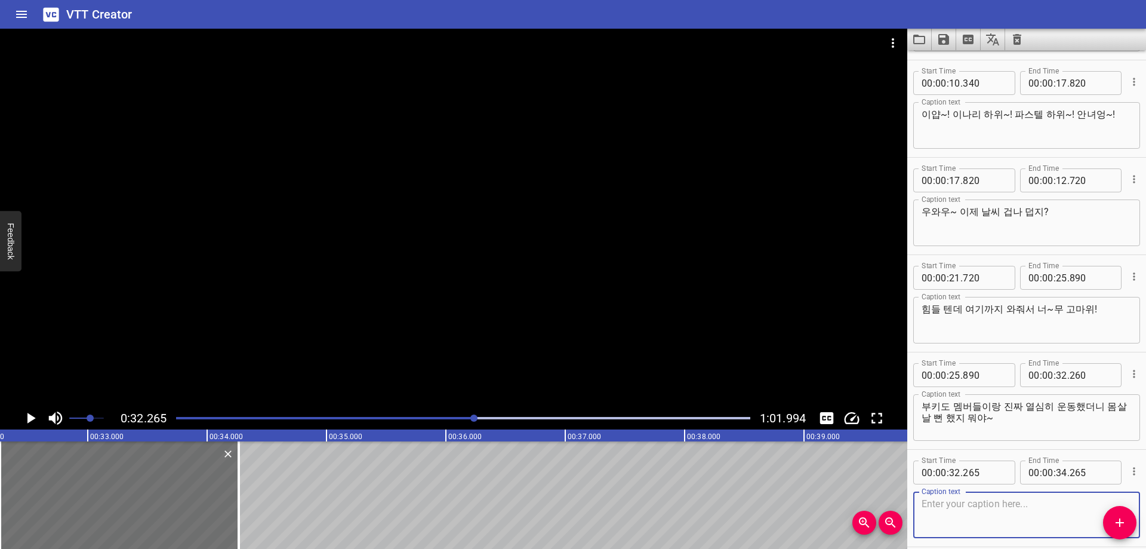
scroll to position [141, 0]
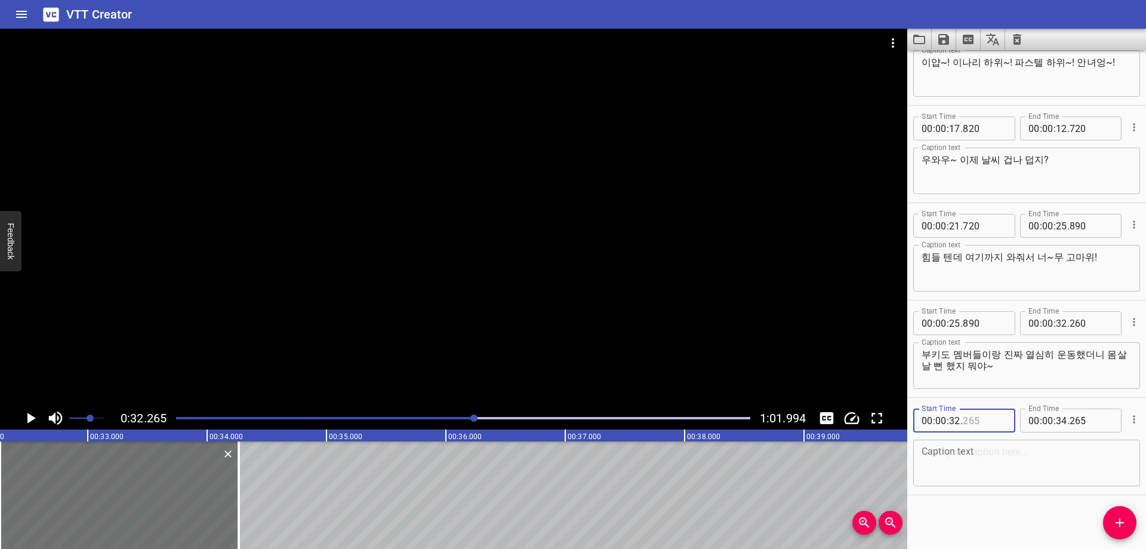
click at [992, 422] on input "number" at bounding box center [985, 420] width 44 height 24
type input "260"
drag, startPoint x: 948, startPoint y: 461, endPoint x: 978, endPoint y: 509, distance: 56.3
click at [948, 462] on textarea at bounding box center [1027, 463] width 210 height 34
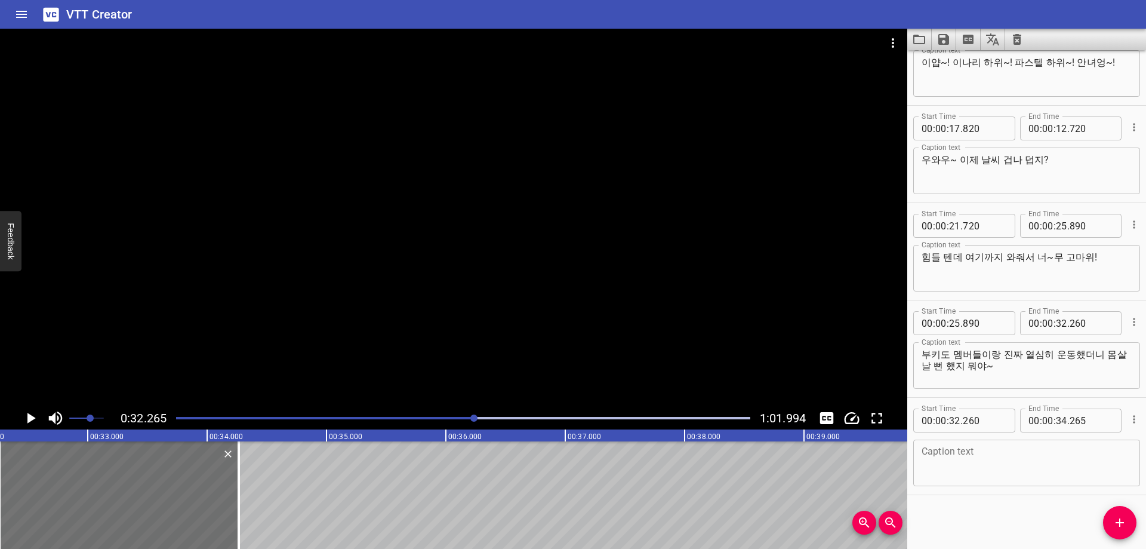
paste textarea "아이고 힘들어, 아이고 힘들어."
type textarea "아이고 힘들어, 아이고 힘들어."
click at [979, 510] on div "Start Time 00 : 00 : 06 . 690 Start Time End Time 00 : 00 : 09 . 880 End Time C…" at bounding box center [1026, 299] width 239 height 498
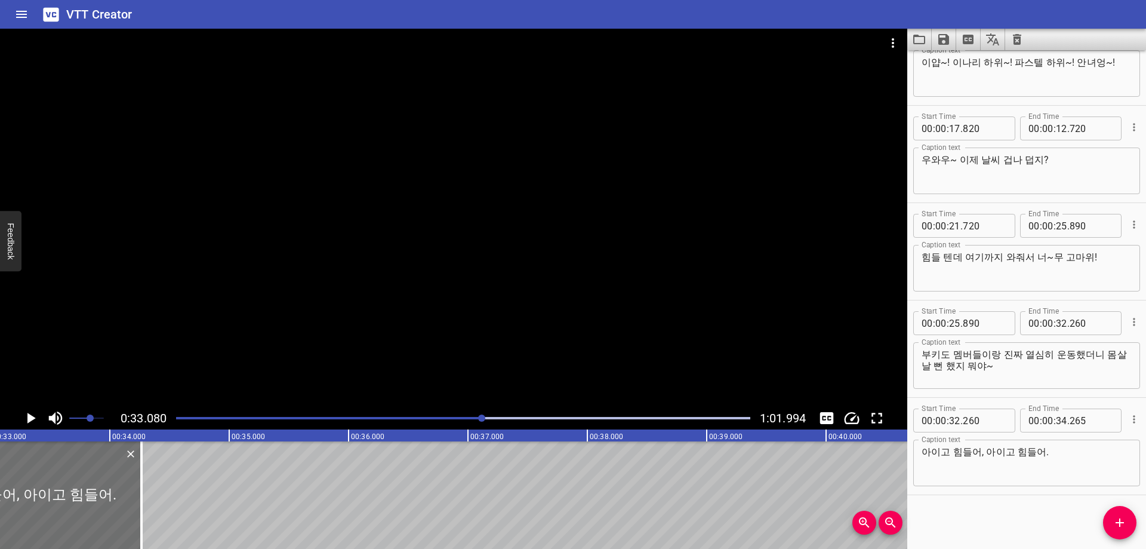
click at [493, 420] on div at bounding box center [463, 418] width 589 height 17
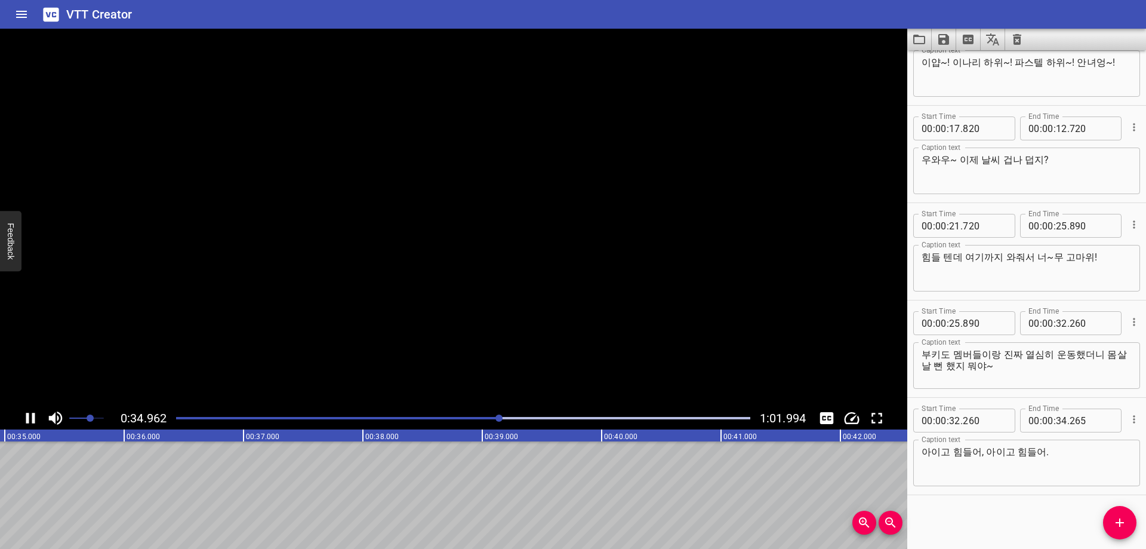
scroll to position [0, 4189]
click at [1057, 420] on input "number" at bounding box center [1061, 420] width 11 height 24
type input "35"
type input "090"
click at [1114, 518] on icon "Add Cue" at bounding box center [1120, 522] width 14 height 14
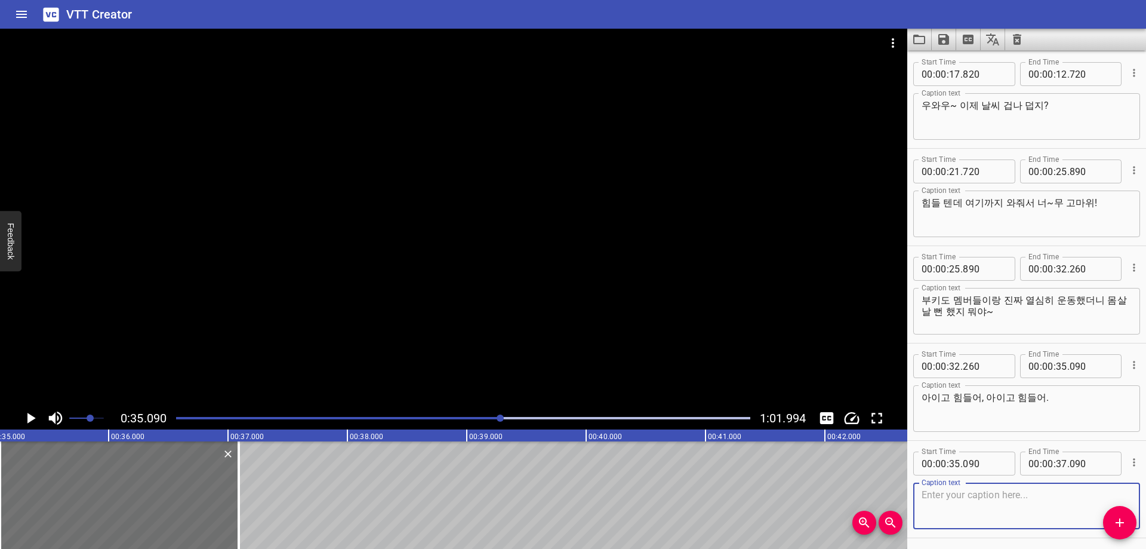
scroll to position [239, 0]
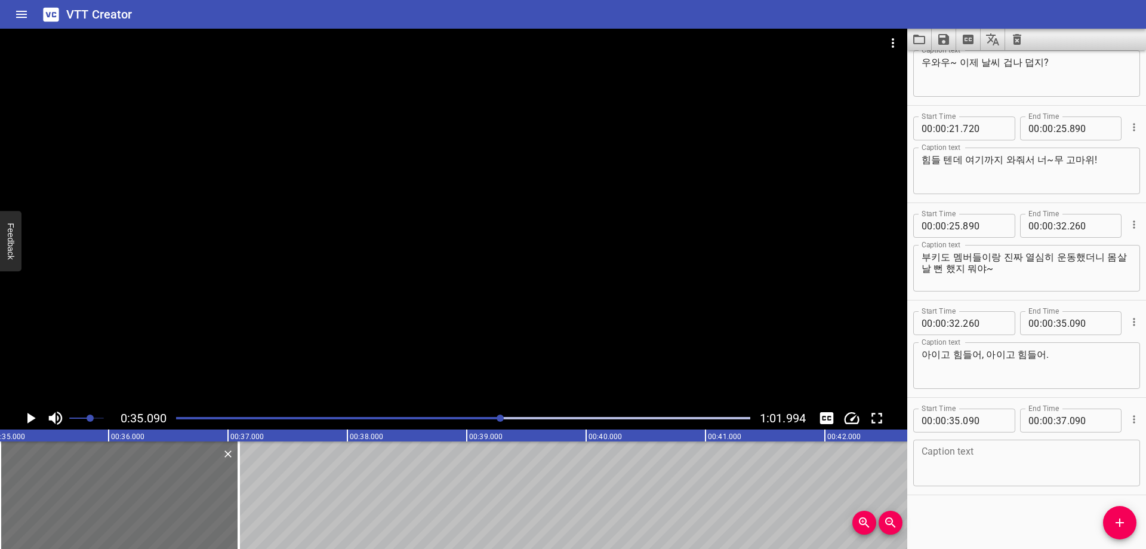
click at [999, 460] on textarea at bounding box center [1027, 463] width 210 height 34
paste textarea "그만큼 파스텔들도 재밌었으면 좋겠다~"
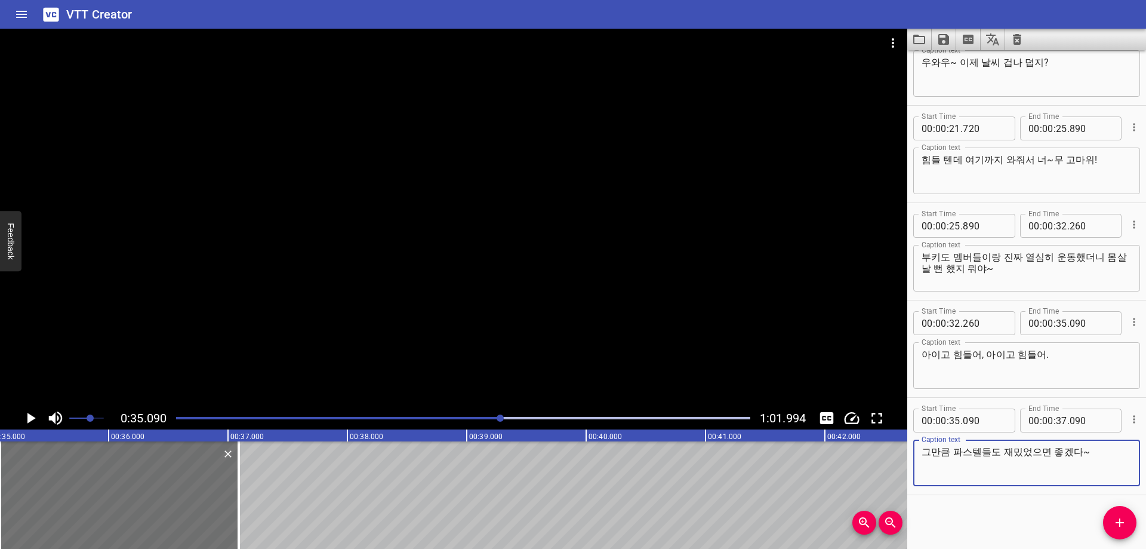
type textarea "그만큼 파스텔들도 재밌었으면 좋겠다~"
click at [990, 510] on div "Start Time 00 : 00 : 06 . 690 Start Time End Time 00 : 00 : 09 . 880 End Time C…" at bounding box center [1026, 299] width 239 height 498
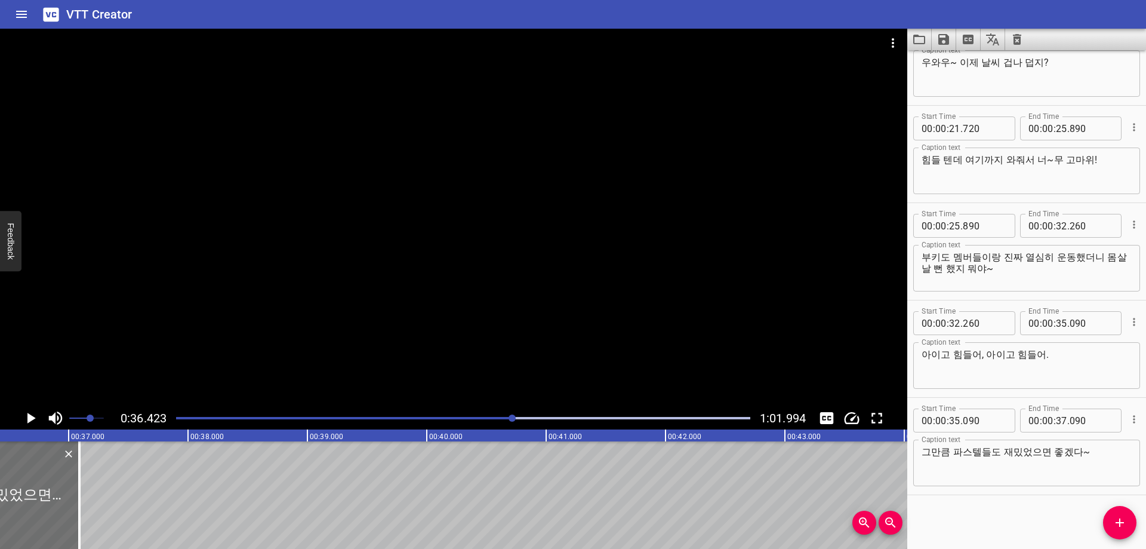
click at [529, 420] on div at bounding box center [463, 418] width 589 height 17
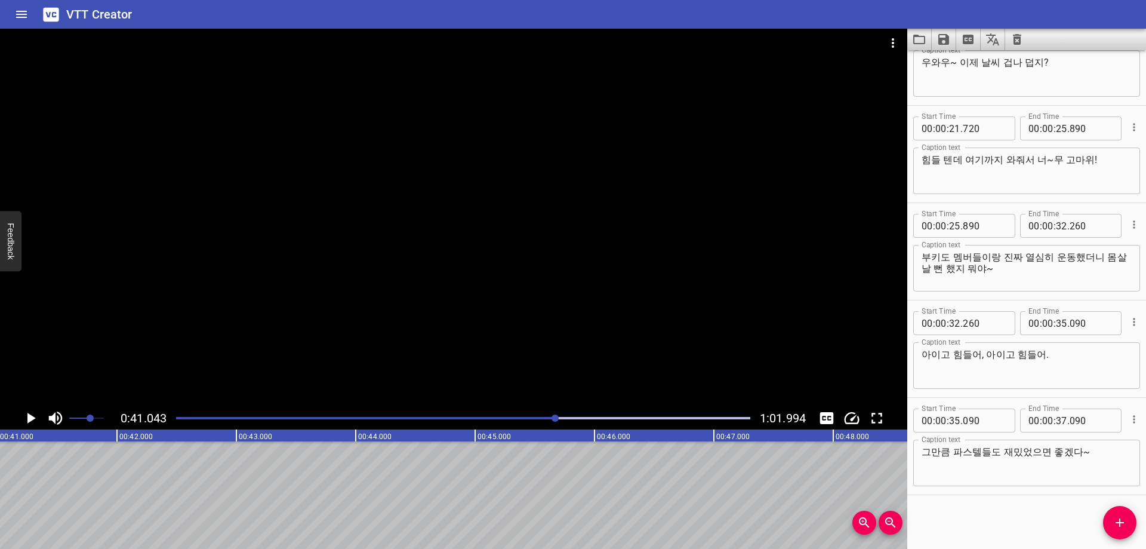
scroll to position [0, 4900]
click at [538, 420] on div at bounding box center [463, 418] width 589 height 17
click at [534, 419] on div at bounding box center [463, 418] width 589 height 17
click at [1059, 420] on input "number" at bounding box center [1061, 420] width 11 height 24
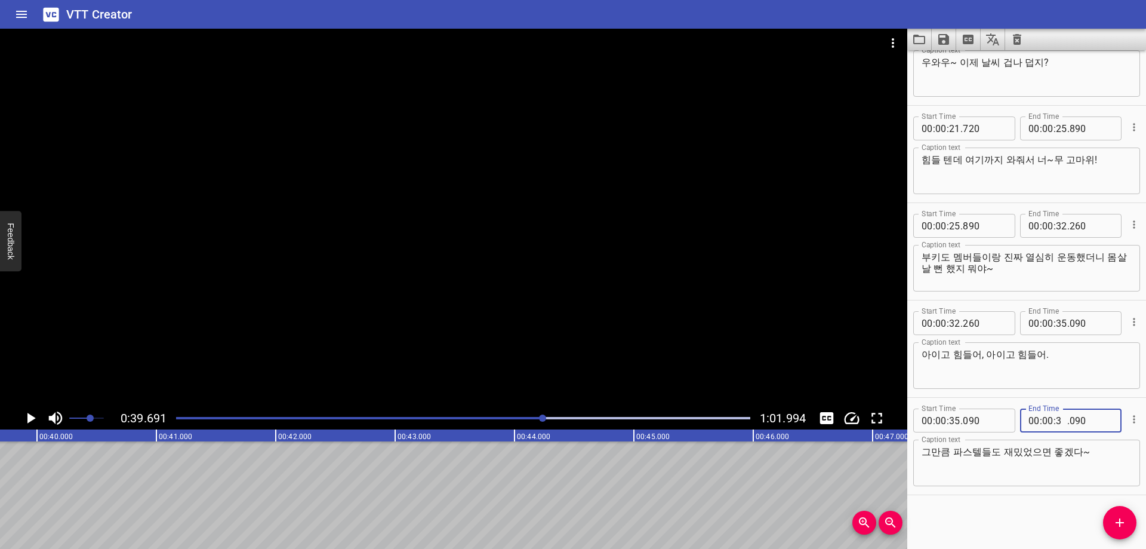
type input "39"
type input "690"
click at [1123, 516] on icon "Add Cue" at bounding box center [1120, 522] width 14 height 14
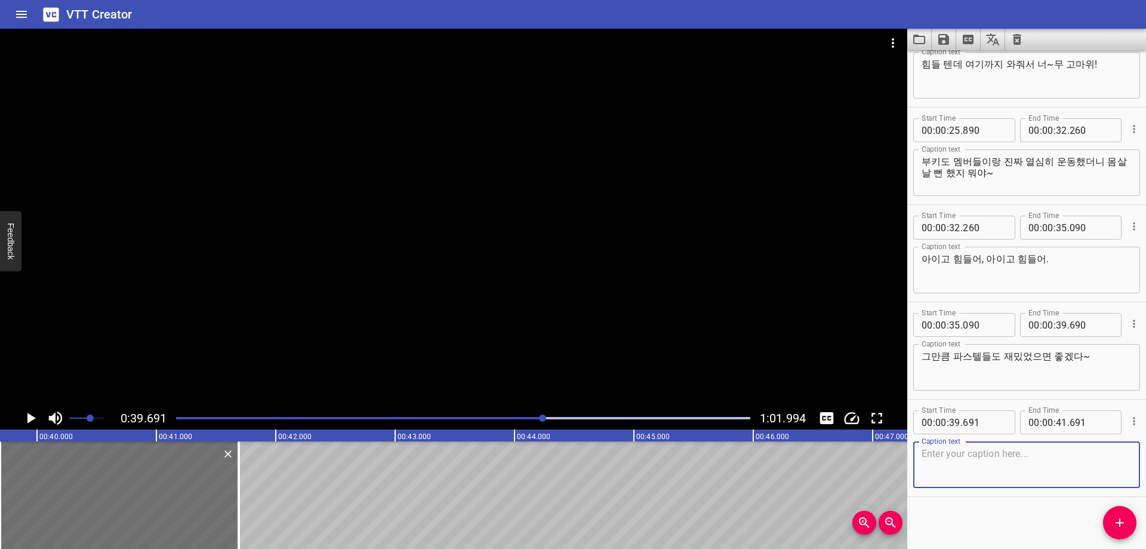
scroll to position [336, 0]
click at [1000, 504] on div "Start Time 00 : 00 : 06 . 690 Start Time End Time 00 : 00 : 09 . 880 End Time C…" at bounding box center [1026, 299] width 239 height 498
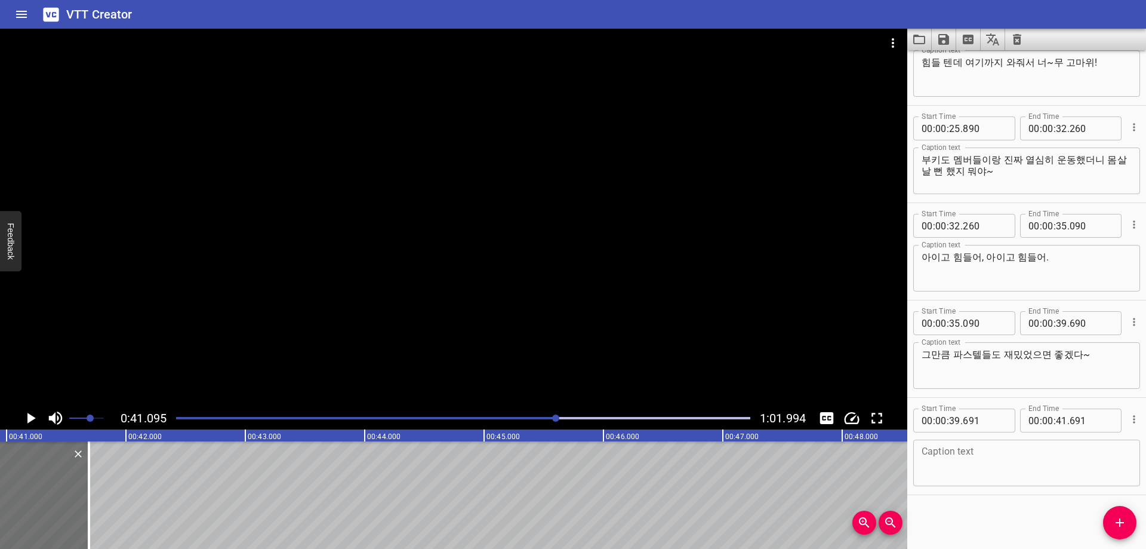
scroll to position [0, 4906]
drag, startPoint x: 966, startPoint y: 510, endPoint x: 965, endPoint y: 501, distance: 9.0
click at [966, 511] on div "Start Time 00 : 00 : 06 . 690 Start Time End Time 00 : 00 : 09 . 880 End Time C…" at bounding box center [1026, 299] width 239 height 498
click at [956, 422] on input "number" at bounding box center [954, 420] width 11 height 24
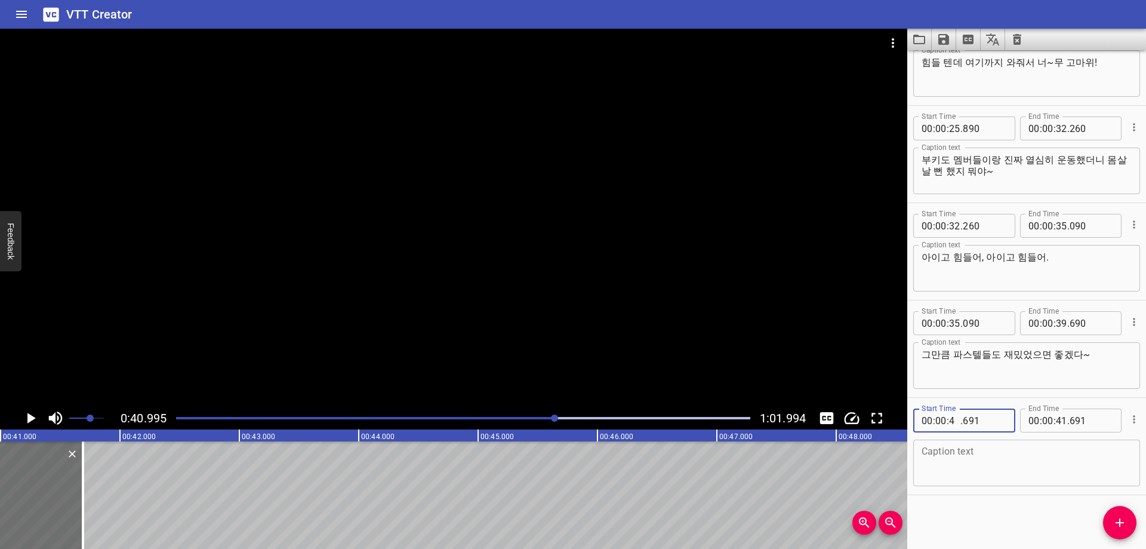
type input "40"
type input "990"
click at [946, 465] on textarea at bounding box center [1027, 463] width 210 height 34
paste textarea "돌아갈 때는 차 조심! 개 조심! 사람 조심!"
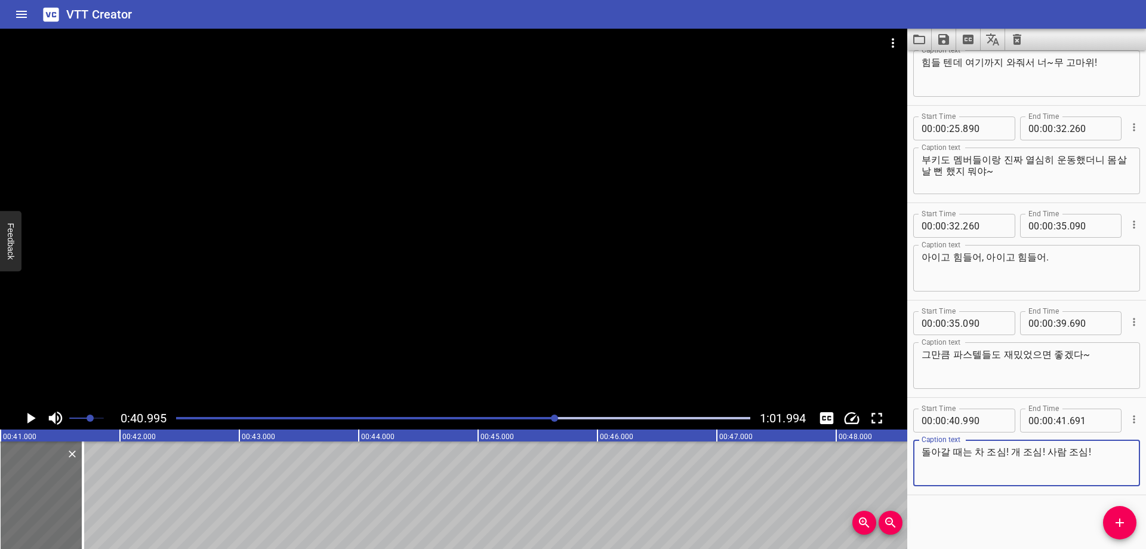
type textarea "돌아갈 때는 차 조심! 개 조심! 사람 조심!"
click at [971, 519] on div "Start Time 00 : 00 : 06 . 690 Start Time End Time 00 : 00 : 09 . 880 End Time C…" at bounding box center [1026, 299] width 239 height 498
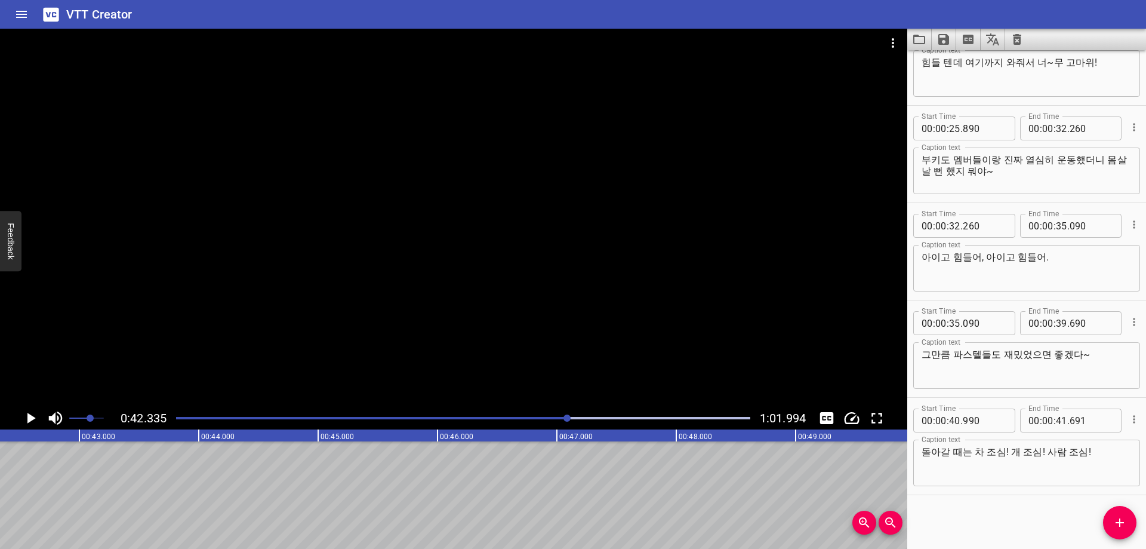
click at [589, 417] on div "Play progress" at bounding box center [463, 418] width 574 height 2
click at [609, 420] on div at bounding box center [463, 418] width 589 height 17
click at [604, 420] on div at bounding box center [463, 418] width 589 height 17
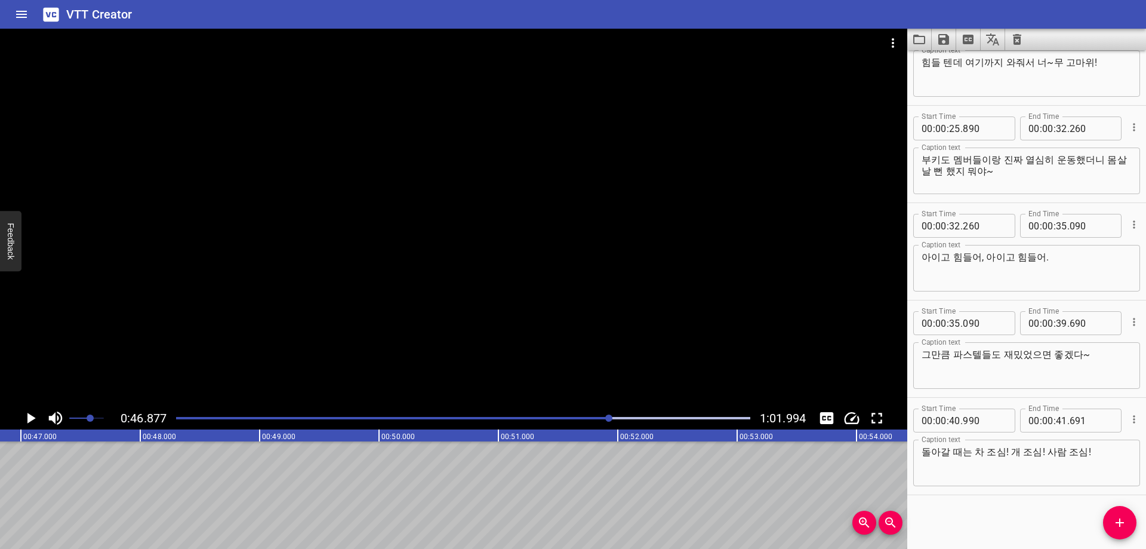
scroll to position [0, 5596]
click at [1056, 421] on input "number" at bounding box center [1061, 420] width 11 height 24
type input "46"
type input "870"
click at [1033, 537] on div "Start Time 00 : 00 : 06 . 690 Start Time End Time 00 : 00 : 09 . 880 End Time C…" at bounding box center [1026, 299] width 239 height 498
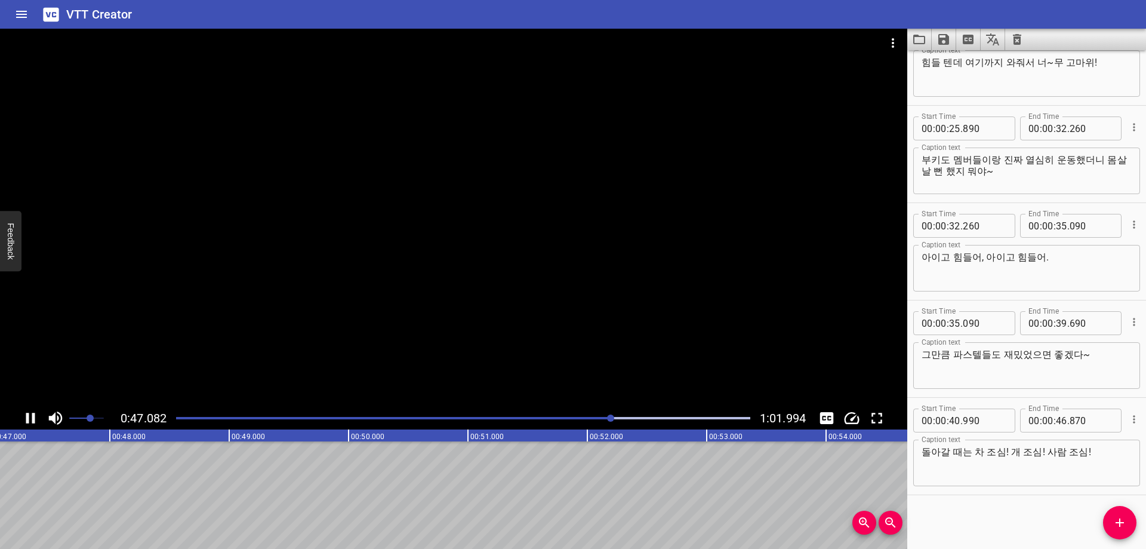
scroll to position [0, 5644]
click at [1112, 527] on span "Add Cue" at bounding box center [1119, 522] width 33 height 14
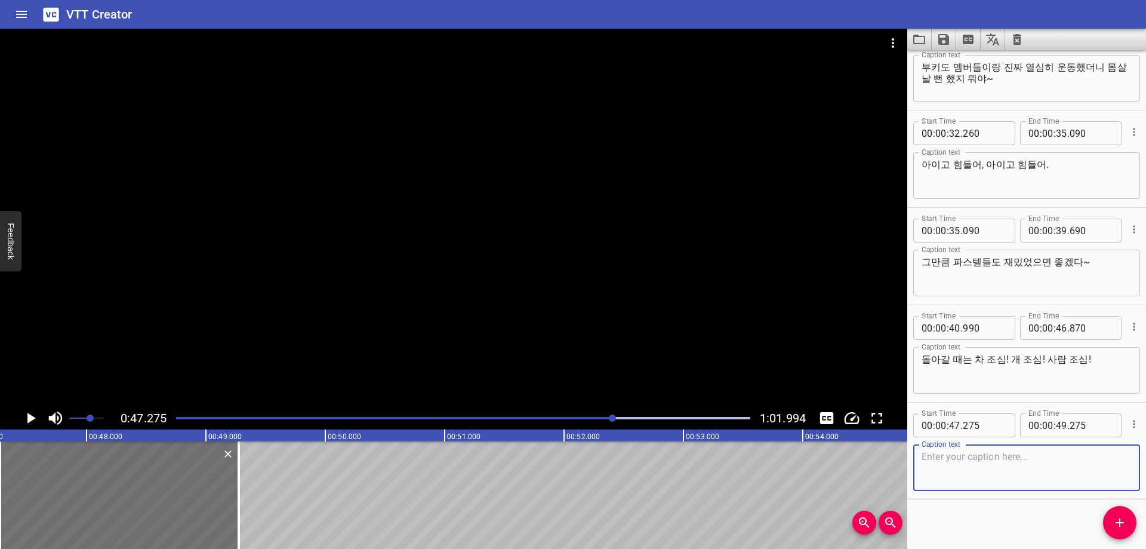
scroll to position [433, 0]
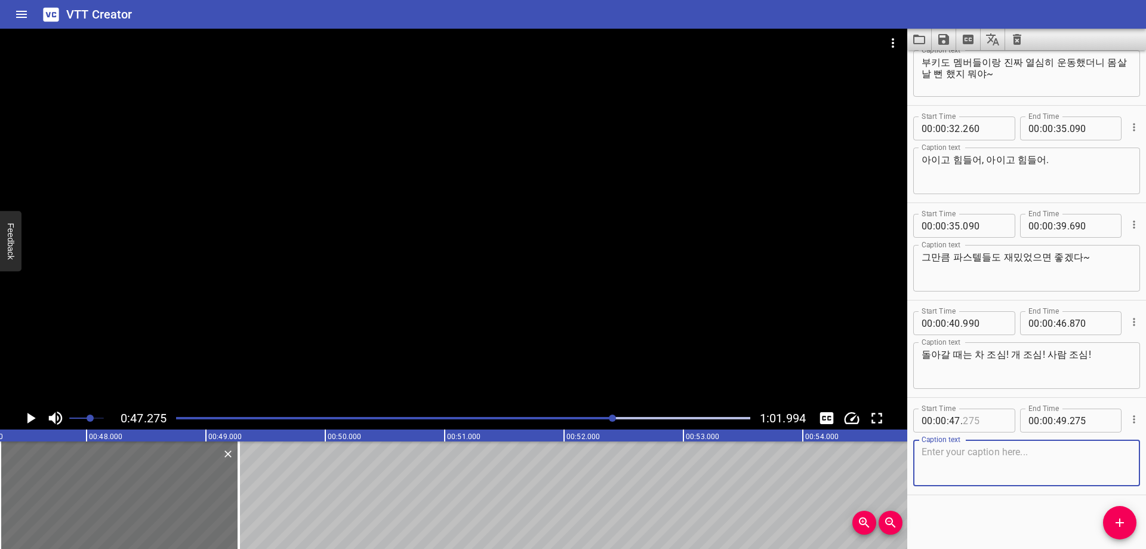
click at [974, 423] on input "number" at bounding box center [985, 420] width 44 height 24
type input "170"
click at [605, 417] on div "Play progress" at bounding box center [327, 418] width 574 height 2
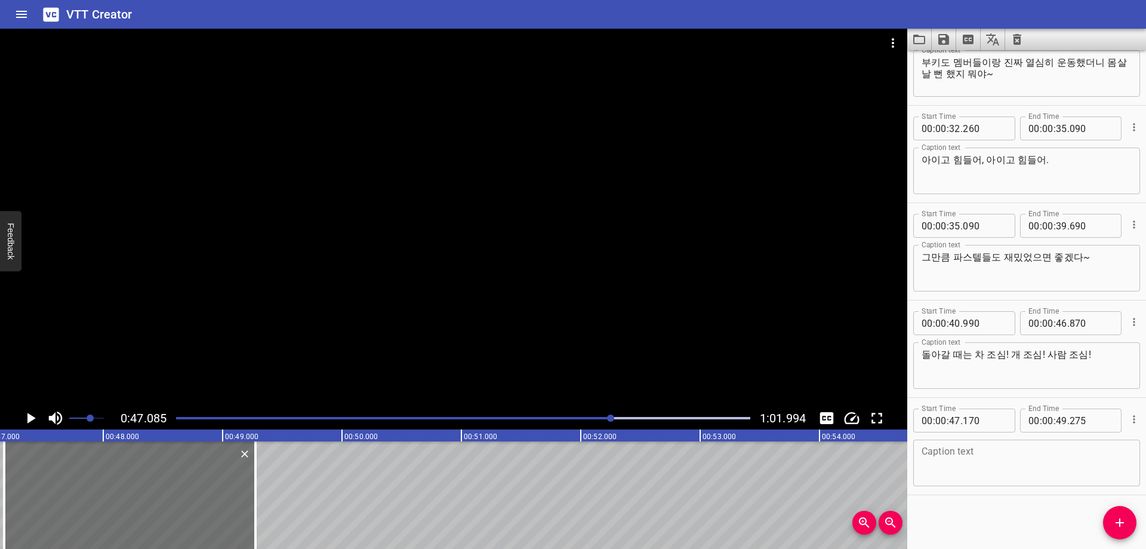
scroll to position [0, 5621]
click at [608, 420] on div at bounding box center [463, 418] width 589 height 17
click at [1060, 325] on input "number" at bounding box center [1061, 323] width 11 height 24
type input "47"
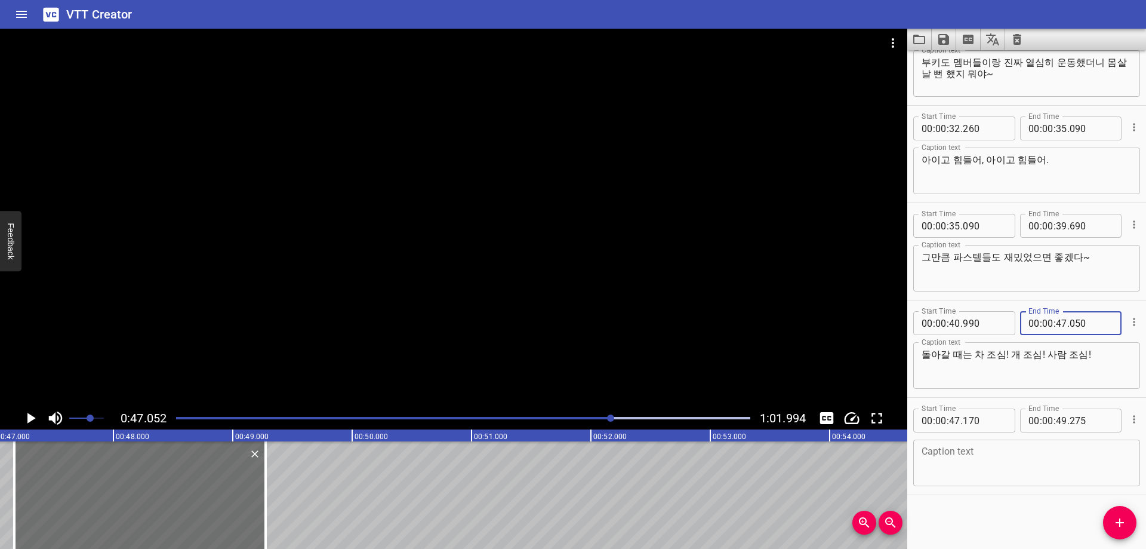
type input "050"
click at [979, 421] on input "number" at bounding box center [985, 420] width 44 height 24
type input "050"
click at [993, 512] on div "Start Time 00 : 00 : 06 . 690 Start Time End Time 00 : 00 : 09 . 880 End Time C…" at bounding box center [1026, 299] width 239 height 498
click at [956, 457] on textarea at bounding box center [1027, 463] width 210 height 34
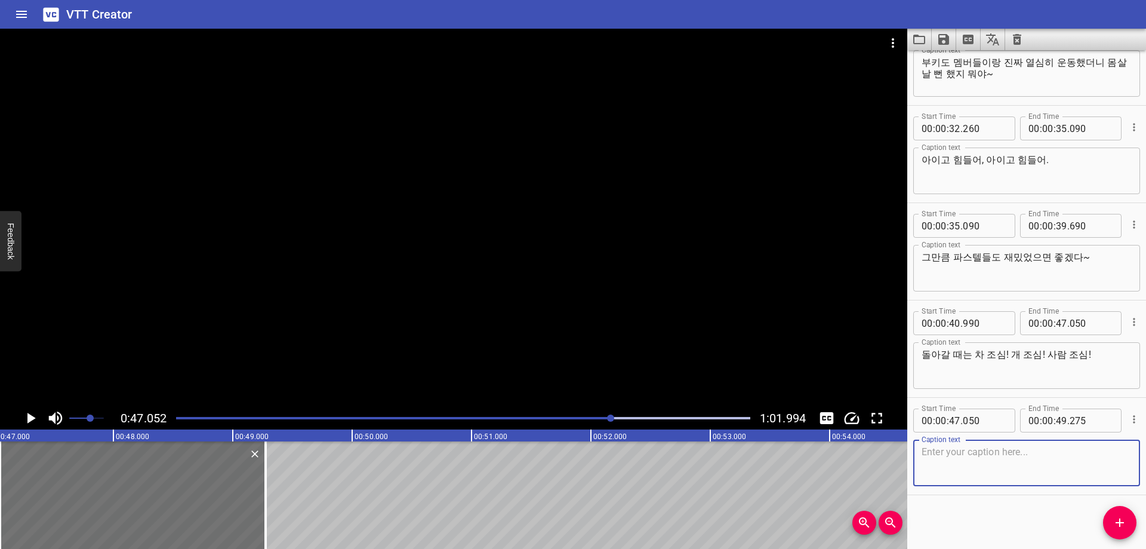
paste textarea "응, 알았지?"
type textarea "응, 알았지?"
click at [965, 510] on div "Start Time 00 : 00 : 06 . 690 Start Time End Time 00 : 00 : 09 . 880 End Time C…" at bounding box center [1026, 299] width 239 height 498
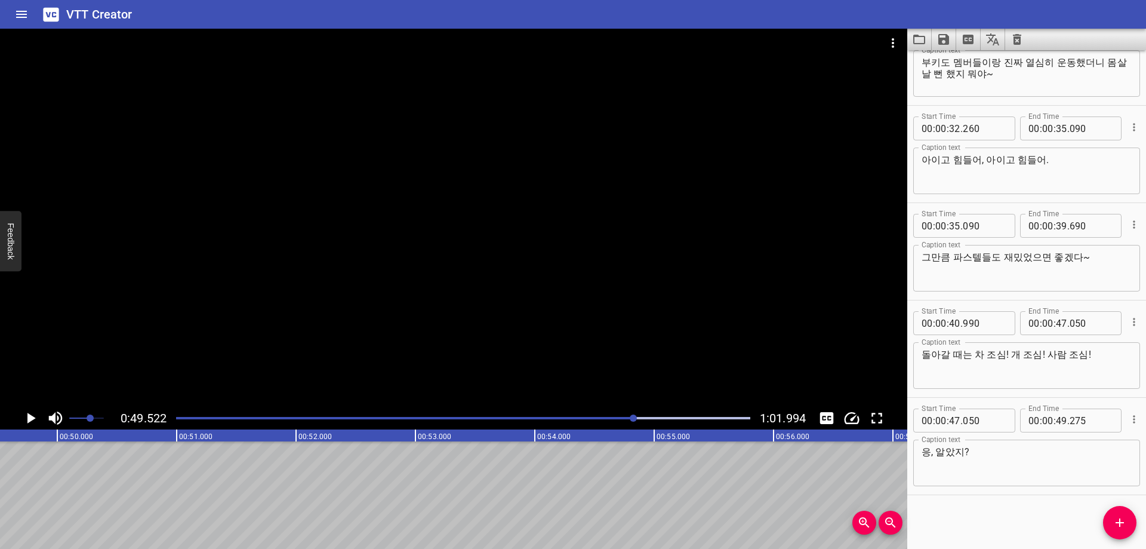
click at [618, 418] on div "Play progress" at bounding box center [348, 418] width 574 height 2
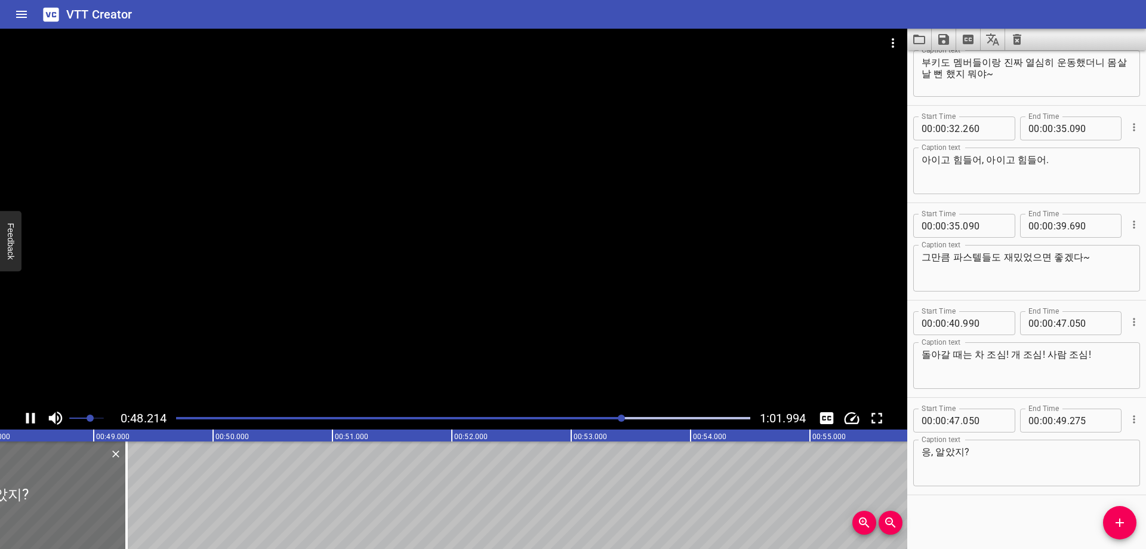
click at [601, 418] on div "Play progress" at bounding box center [335, 418] width 574 height 2
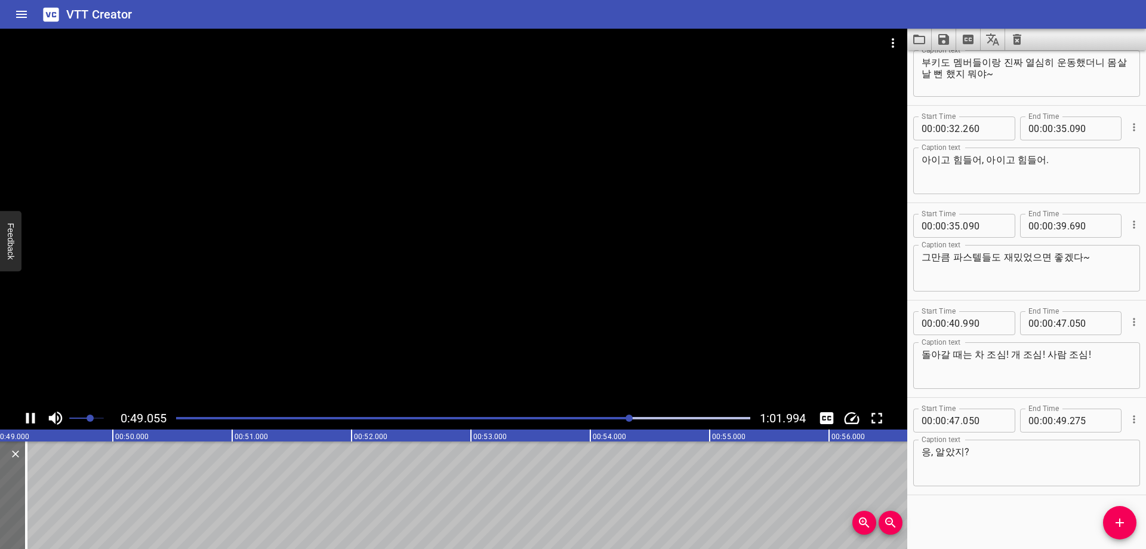
scroll to position [0, 5884]
click at [629, 421] on div at bounding box center [463, 418] width 589 height 17
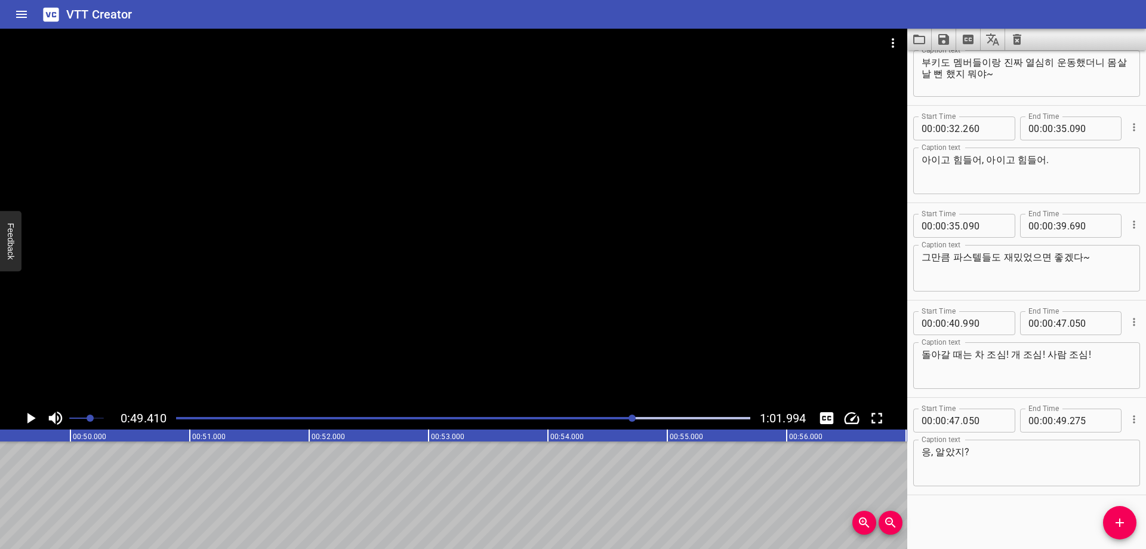
click at [618, 420] on div at bounding box center [463, 418] width 589 height 17
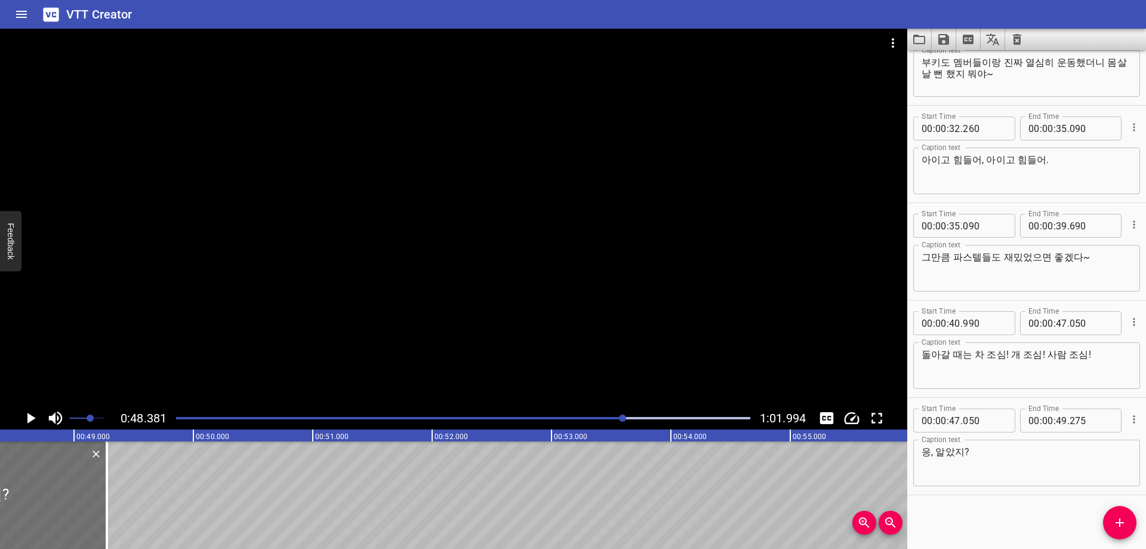
click at [609, 416] on div at bounding box center [463, 418] width 589 height 17
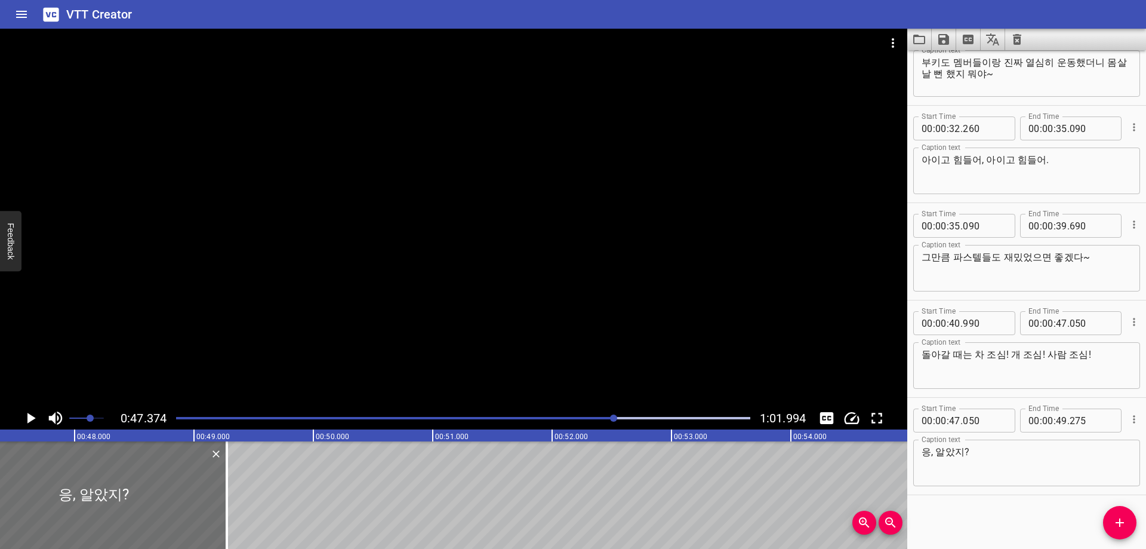
click at [601, 418] on div "Play progress" at bounding box center [328, 418] width 574 height 2
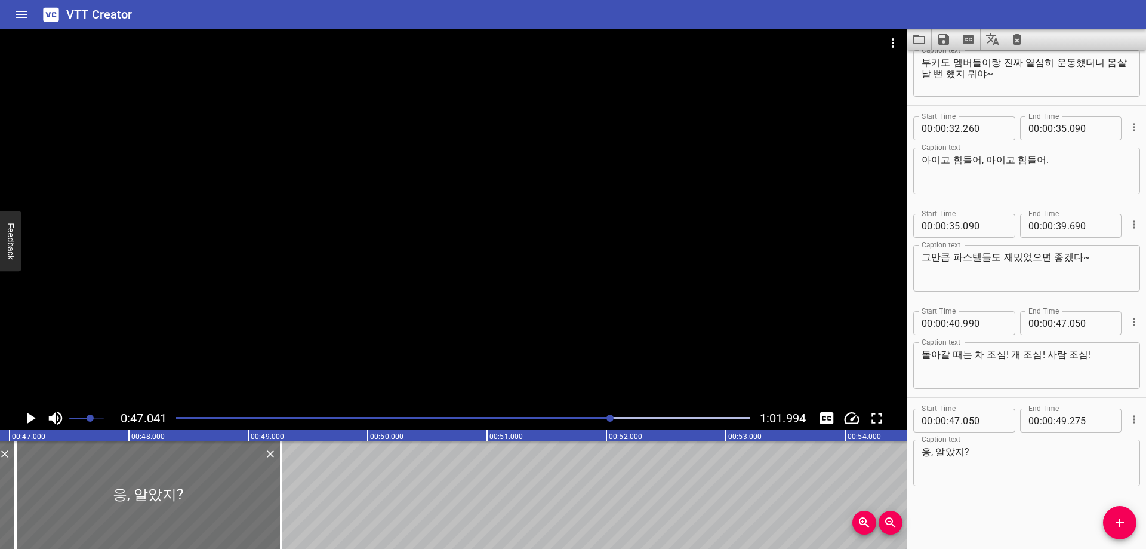
scroll to position [0, 5616]
click at [1057, 326] on input "number" at bounding box center [1061, 323] width 11 height 24
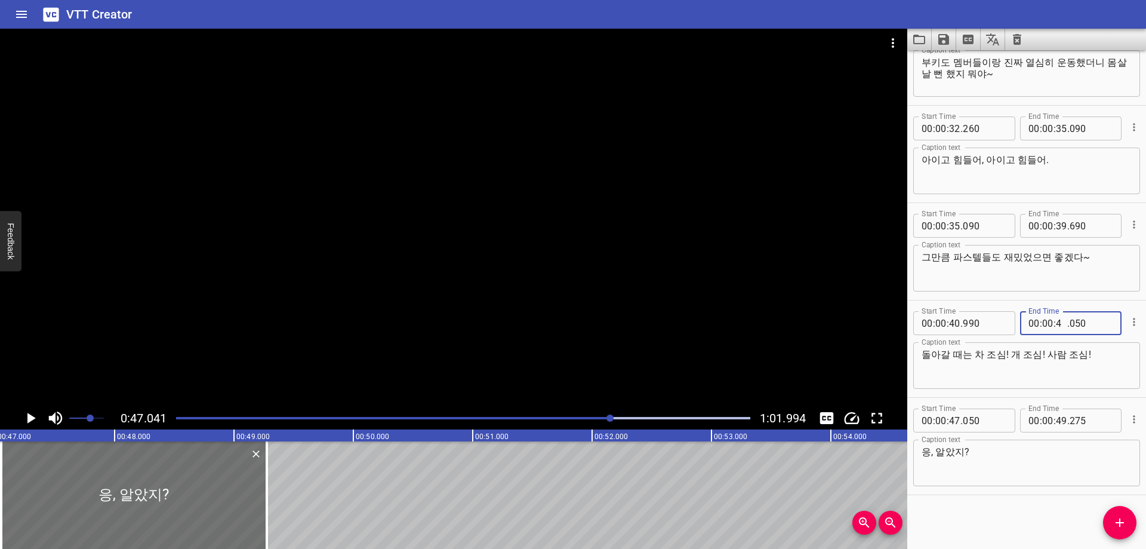
type input "47"
type input "040"
click at [983, 516] on div "Start Time 00 : 00 : 06 . 690 Start Time End Time 00 : 00 : 09 . 880 End Time C…" at bounding box center [1026, 299] width 239 height 498
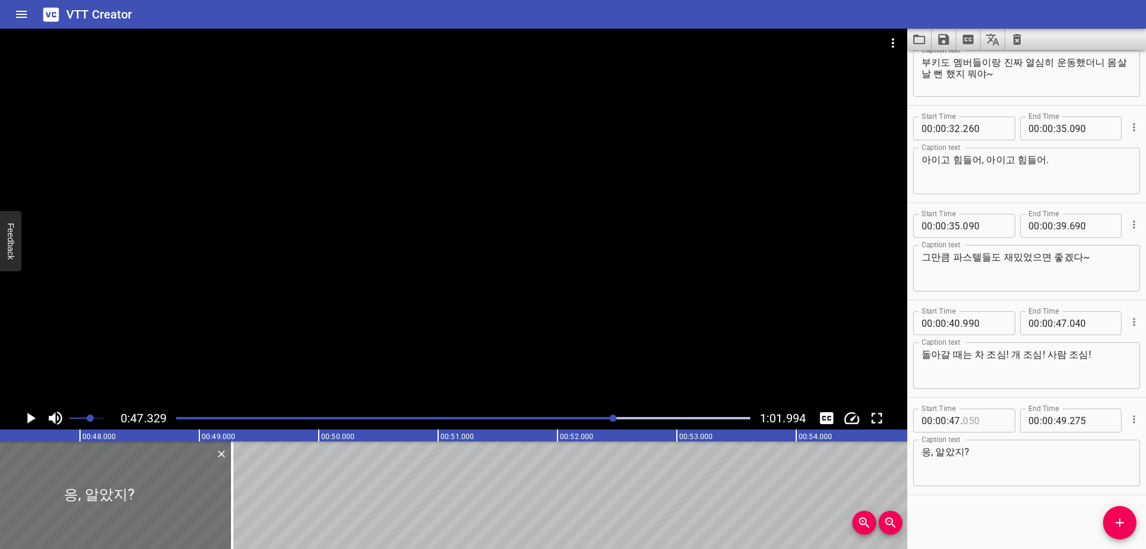
click at [983, 422] on input "number" at bounding box center [985, 420] width 44 height 24
type input "0"
type input "000"
click at [953, 417] on input "number" at bounding box center [954, 420] width 11 height 24
type input "47"
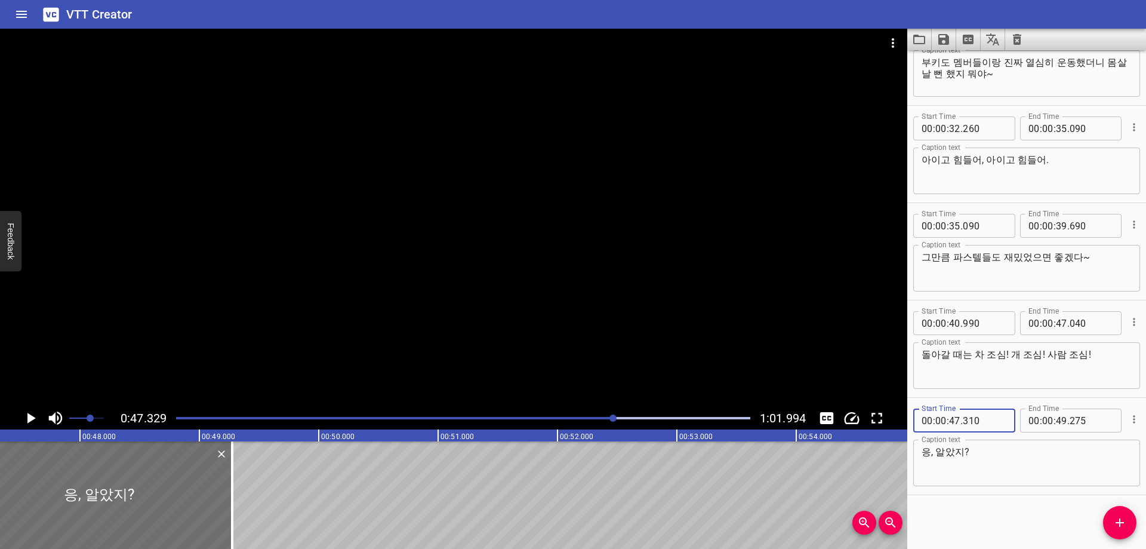
type input "310"
click at [609, 415] on div at bounding box center [463, 418] width 589 height 17
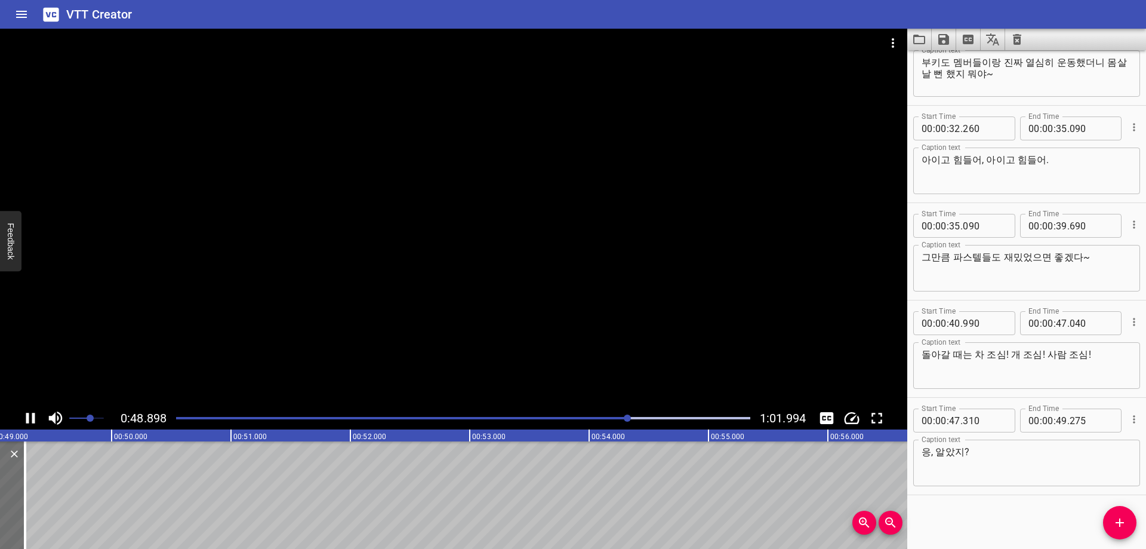
click at [981, 510] on div "Start Time 00 : 00 : 06 . 690 Start Time End Time 00 : 00 : 09 . 880 End Time C…" at bounding box center [1026, 299] width 239 height 498
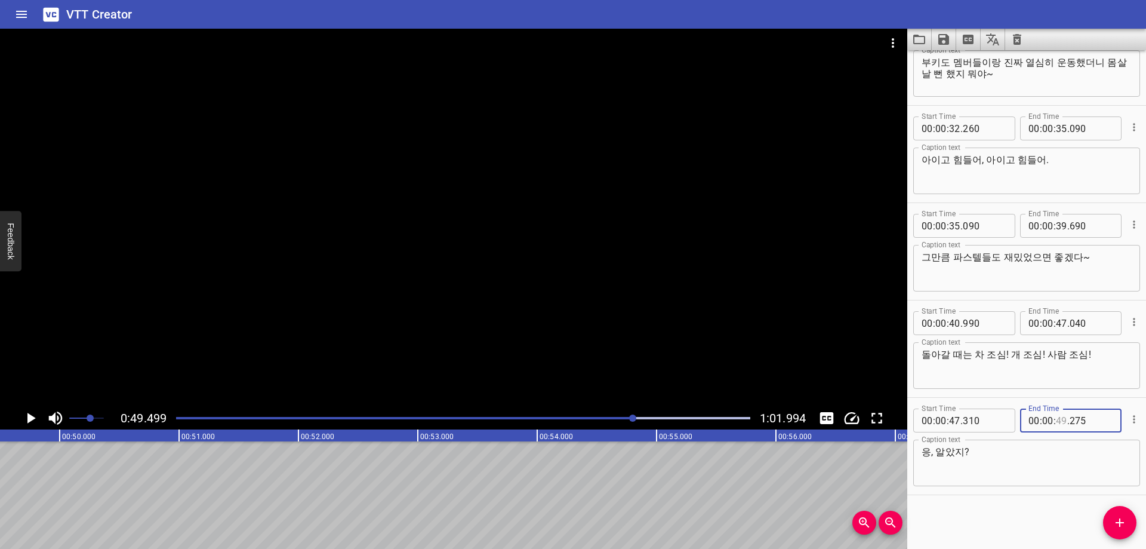
click at [1058, 421] on input "number" at bounding box center [1061, 420] width 11 height 24
type input "49"
type input "490"
click at [1116, 518] on icon "Add Cue" at bounding box center [1120, 522] width 14 height 14
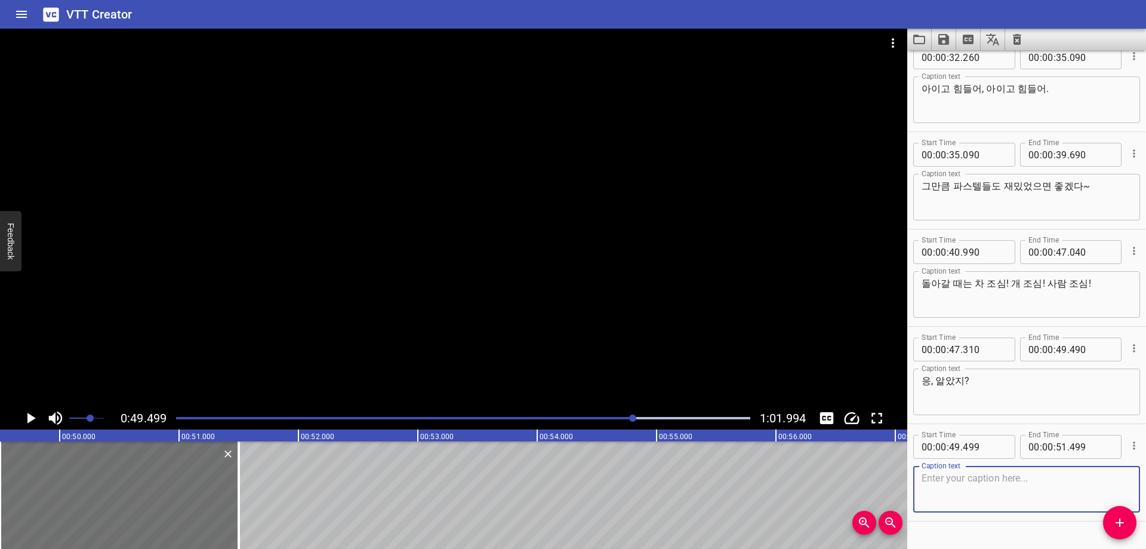
scroll to position [531, 0]
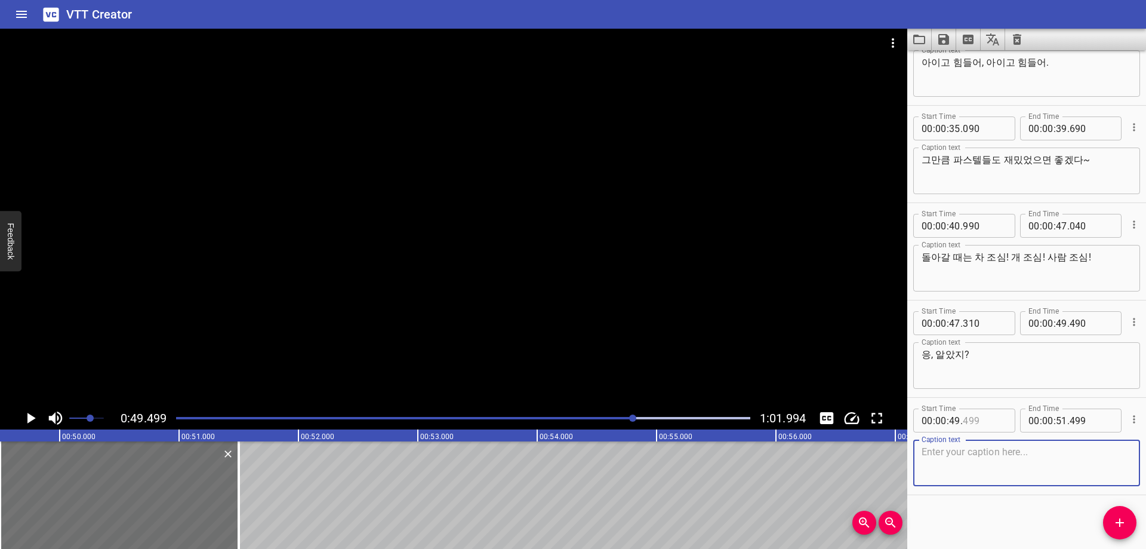
click at [971, 427] on input "number" at bounding box center [985, 420] width 44 height 24
type input "490"
click at [957, 444] on div "Caption text" at bounding box center [1026, 462] width 227 height 47
paste textarea "부키 빼고 다 조심해야 돼~"
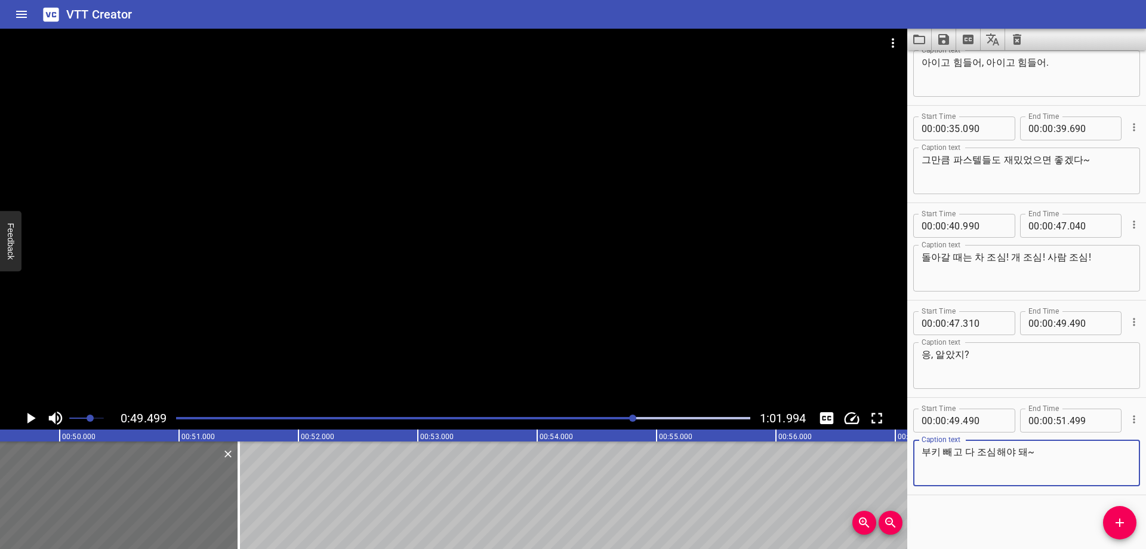
type textarea "부키 빼고 다 조심해야 돼~"
click at [963, 497] on div "Start Time 00 : 00 : 06 . 690 Start Time End Time 00 : 00 : 09 . 880 End Time C…" at bounding box center [1026, 299] width 239 height 498
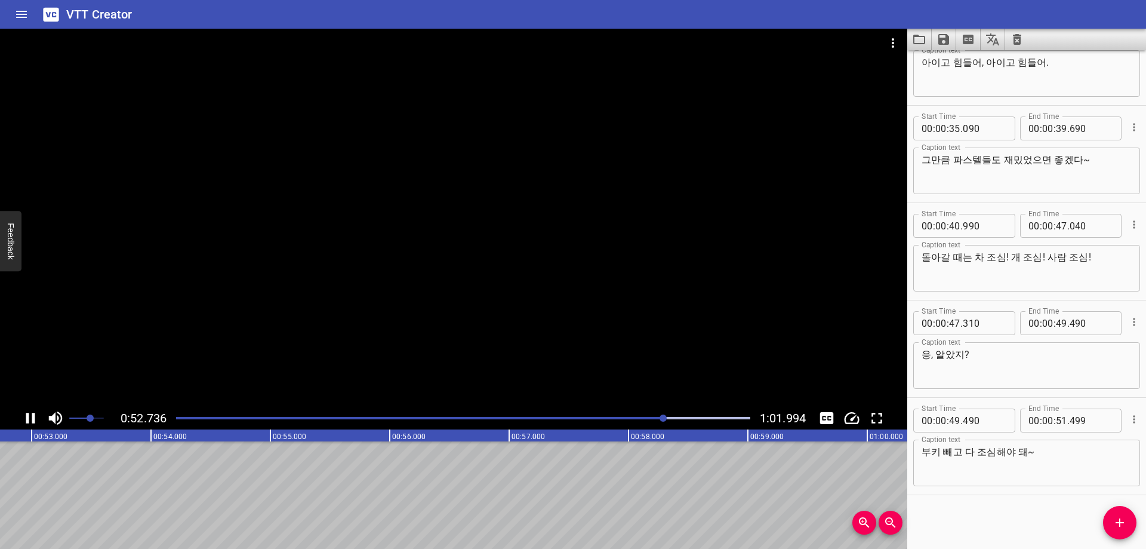
scroll to position [0, 6321]
click at [657, 420] on div at bounding box center [463, 418] width 589 height 17
click at [1056, 421] on input "number" at bounding box center [1061, 420] width 11 height 24
type input "52"
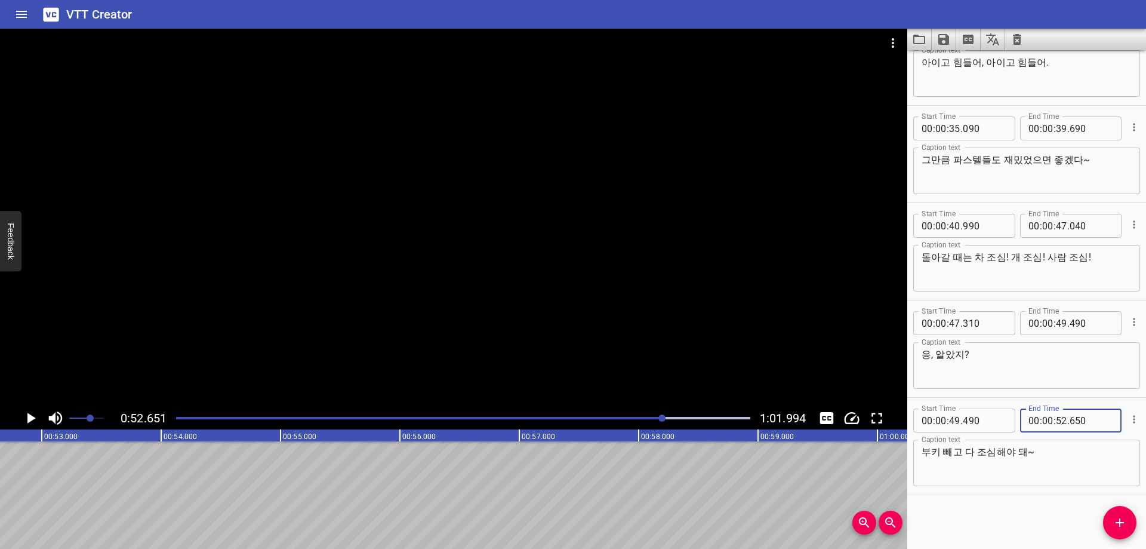
type input "650"
click at [997, 509] on div "Start Time 00 : 00 : 06 . 690 Start Time End Time 00 : 00 : 09 . 880 End Time C…" at bounding box center [1026, 299] width 239 height 498
click at [1121, 515] on button "Add Cue" at bounding box center [1119, 522] width 33 height 33
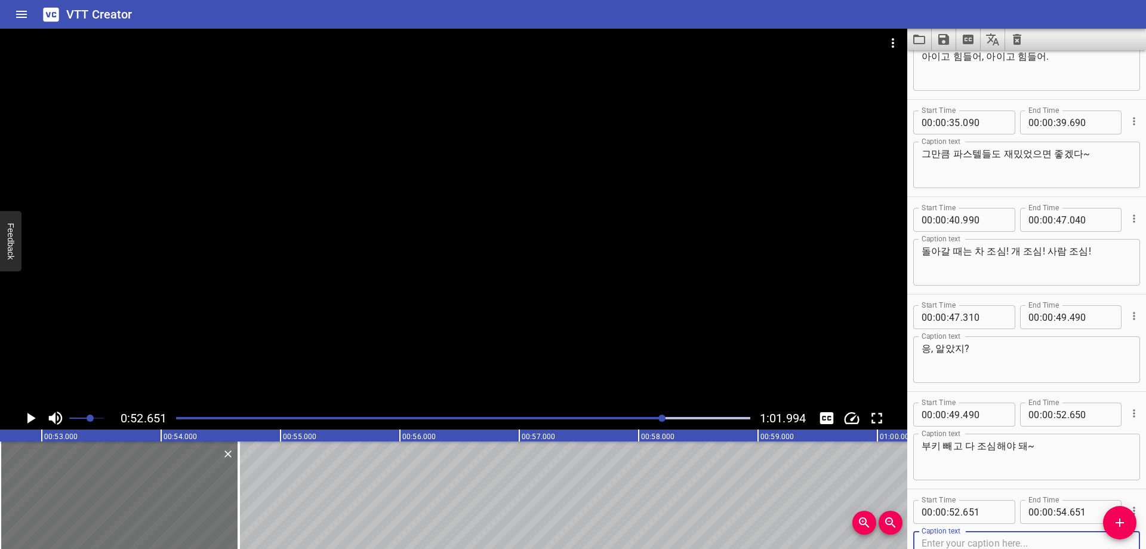
scroll to position [628, 0]
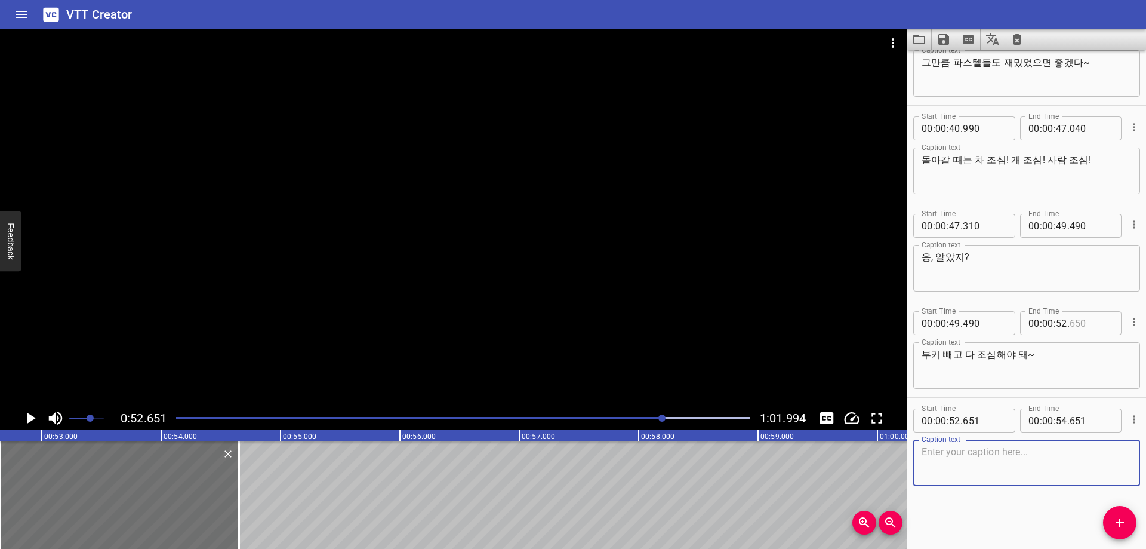
click at [1083, 318] on input "number" at bounding box center [1092, 323] width 44 height 24
type input "640"
click at [989, 424] on input "number" at bounding box center [985, 420] width 44 height 24
type input "640"
click at [976, 457] on textarea at bounding box center [1027, 463] width 210 height 34
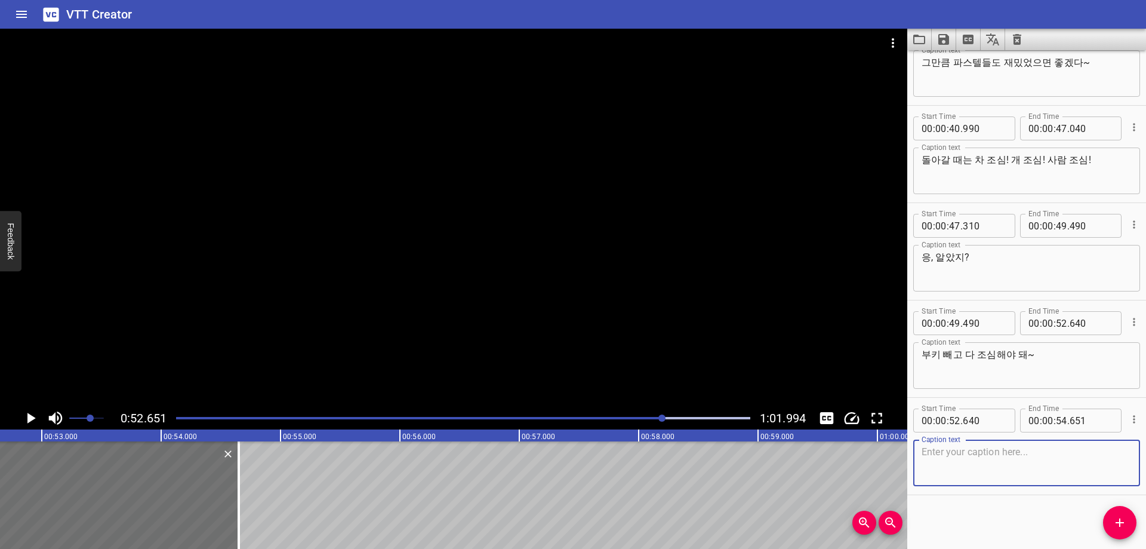
paste textarea "흥, 그럼 안녕~"
type textarea "흥, 그럼 안녕~"
click at [657, 421] on div at bounding box center [463, 418] width 589 height 17
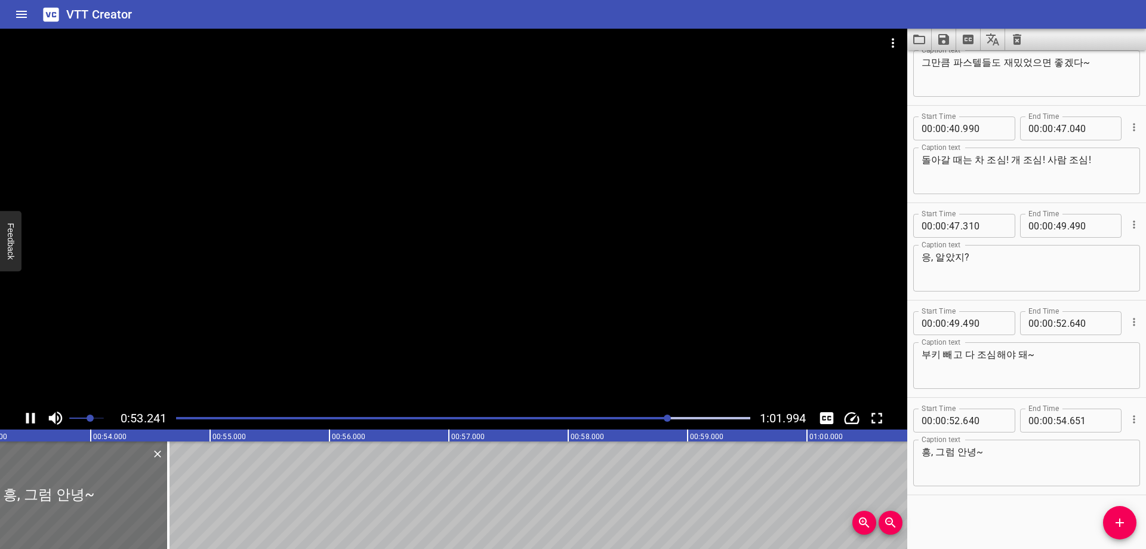
click at [993, 527] on div "Start Time 00 : 00 : 06 . 690 Start Time End Time 00 : 00 : 09 . 880 End Time C…" at bounding box center [1026, 299] width 239 height 498
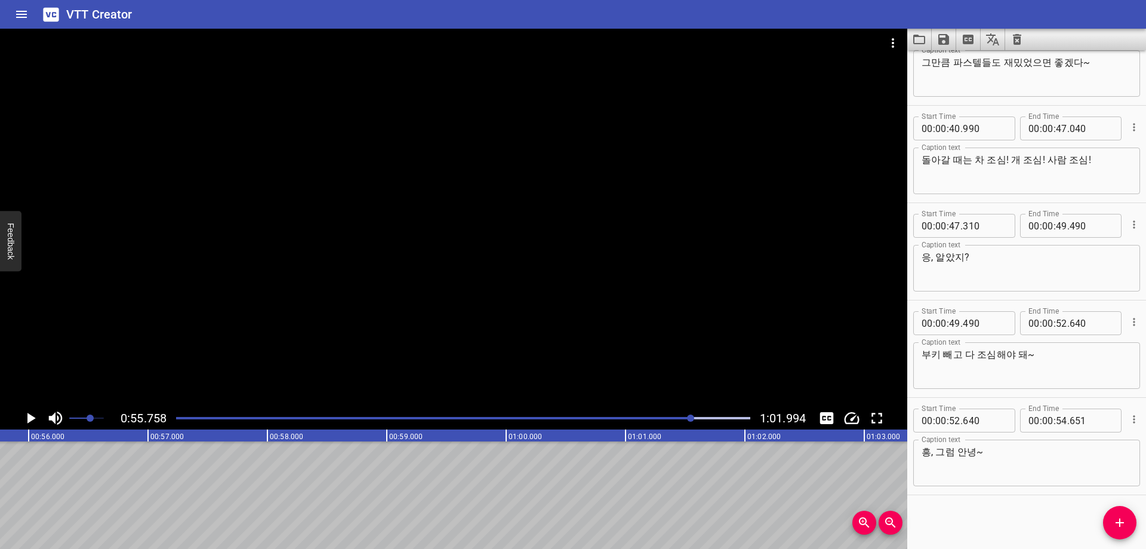
scroll to position [0, 6651]
click at [1056, 423] on input "number" at bounding box center [1061, 420] width 11 height 24
type input "55"
type input "700"
click at [1115, 506] on button "Add Cue" at bounding box center [1119, 522] width 33 height 33
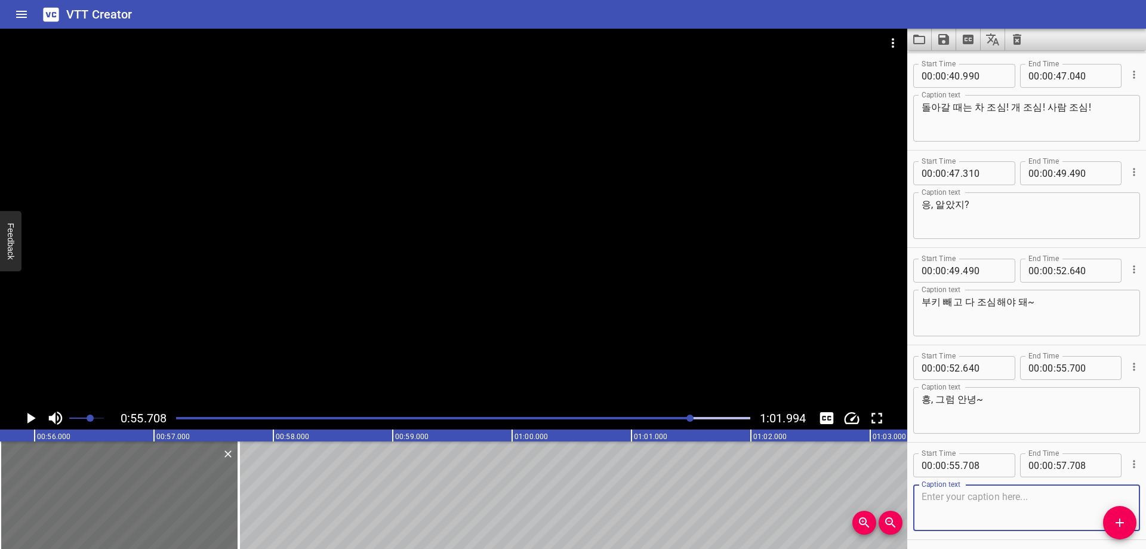
scroll to position [725, 0]
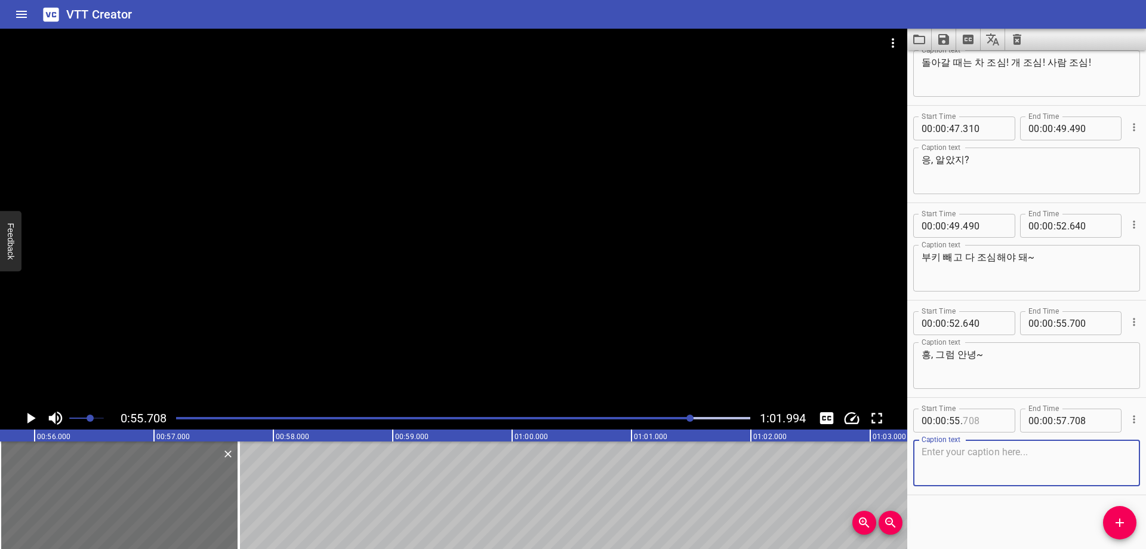
click at [996, 424] on input "number" at bounding box center [985, 420] width 44 height 24
type input "700"
click at [984, 460] on textarea at bounding box center [1027, 463] width 210 height 34
paste textarea "빠바이~ 슝~!"
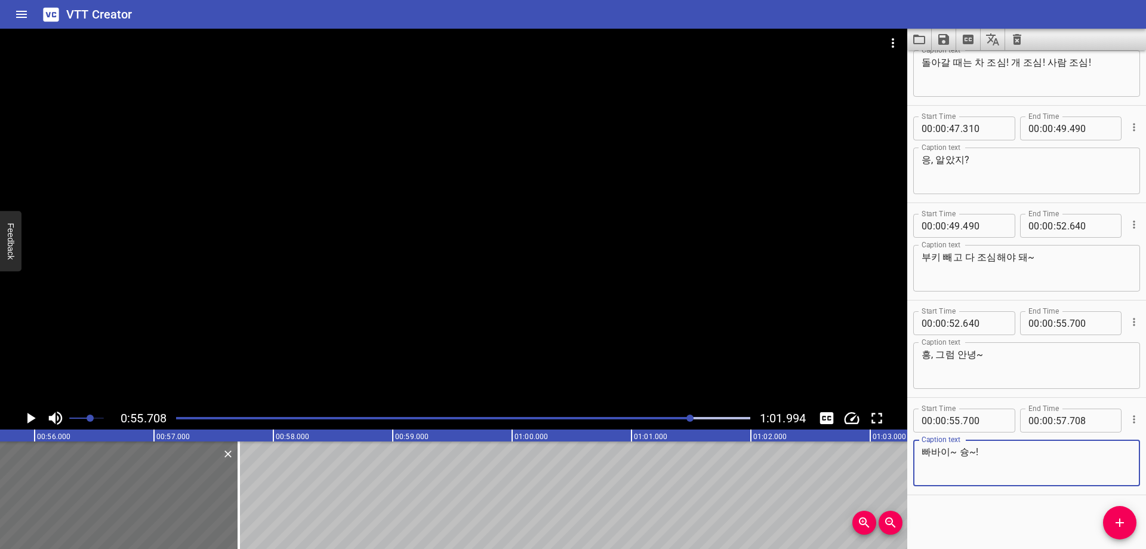
type textarea "빠바이~ 슝~!"
click at [970, 503] on div "Start Time 00 : 00 : 06 . 690 Start Time End Time 00 : 00 : 09 . 880 End Time C…" at bounding box center [1026, 299] width 239 height 498
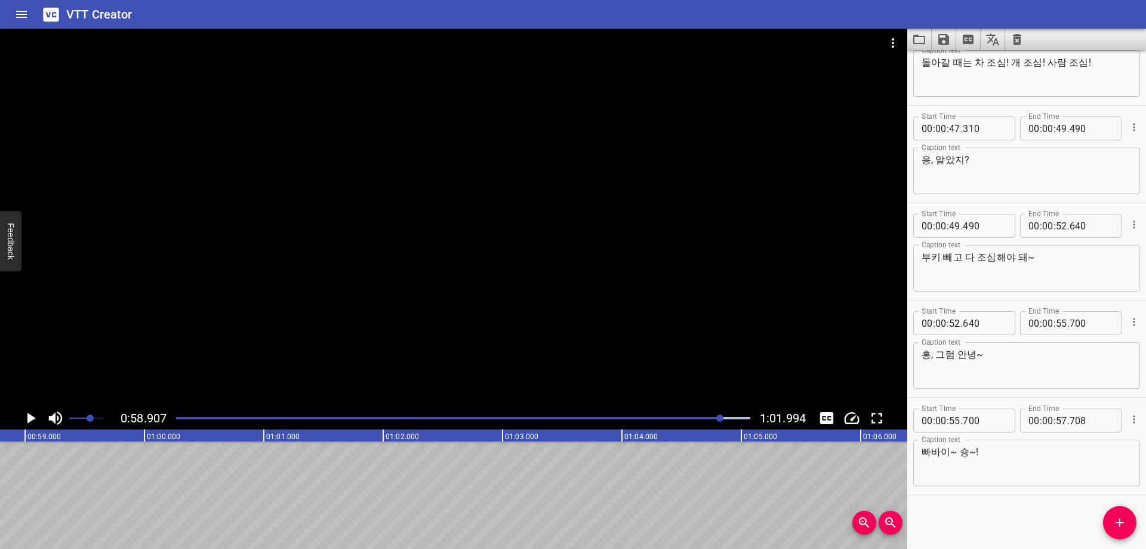
scroll to position [0, 7033]
click at [1056, 424] on input "number" at bounding box center [1061, 420] width 11 height 24
type input "58"
type input "900"
click at [1013, 513] on div "Start Time 00 : 00 : 06 . 690 Start Time End Time 00 : 00 : 09 . 880 End Time C…" at bounding box center [1026, 299] width 239 height 498
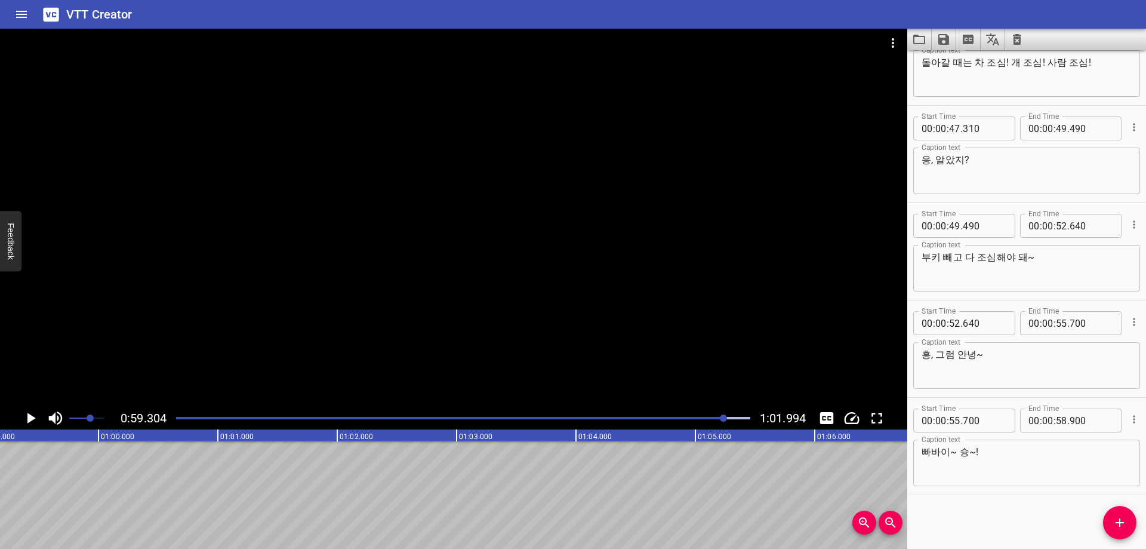
scroll to position [0, 7080]
click at [952, 47] on button "Save captions to file" at bounding box center [944, 39] width 24 height 21
click at [961, 61] on li "Save to VTT file" at bounding box center [976, 65] width 88 height 21
click at [900, 46] on button "Video Options" at bounding box center [893, 43] width 29 height 29
click at [919, 53] on li "Select New Video File..." at bounding box center [938, 43] width 119 height 21
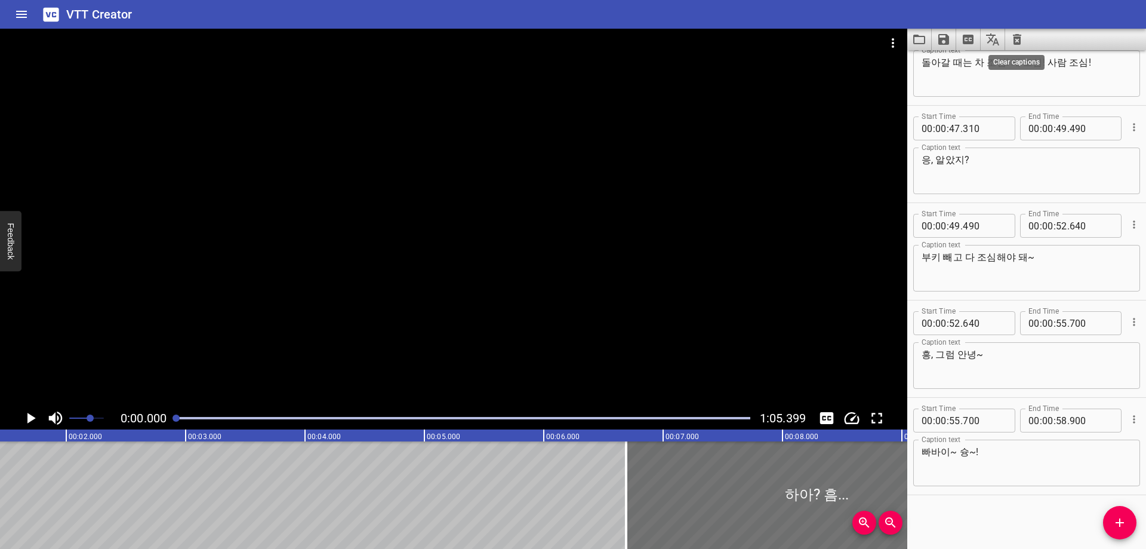
scroll to position [0, 20]
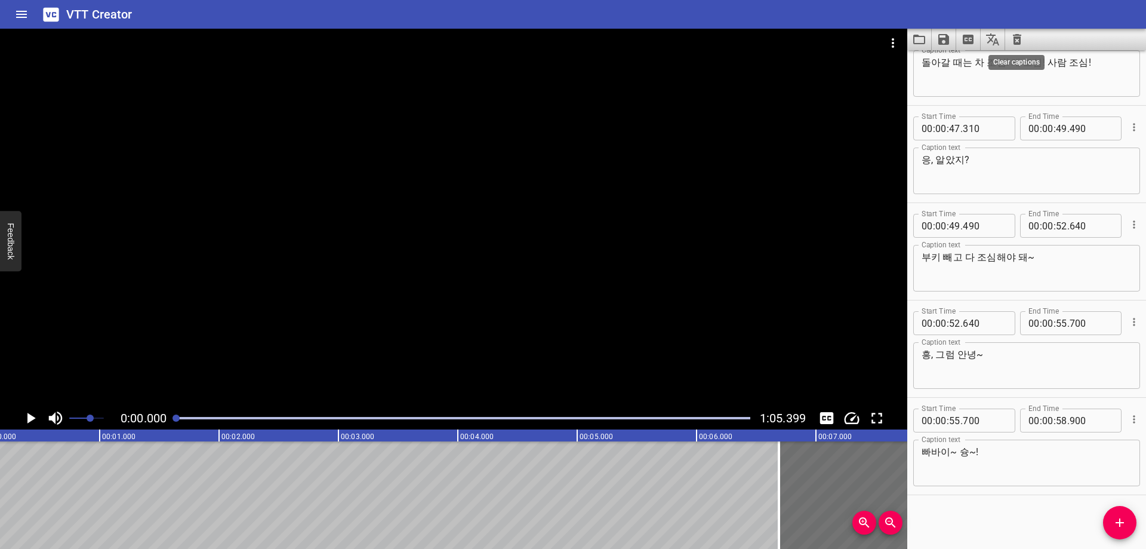
click at [1017, 38] on icon "Clear captions" at bounding box center [1017, 39] width 8 height 11
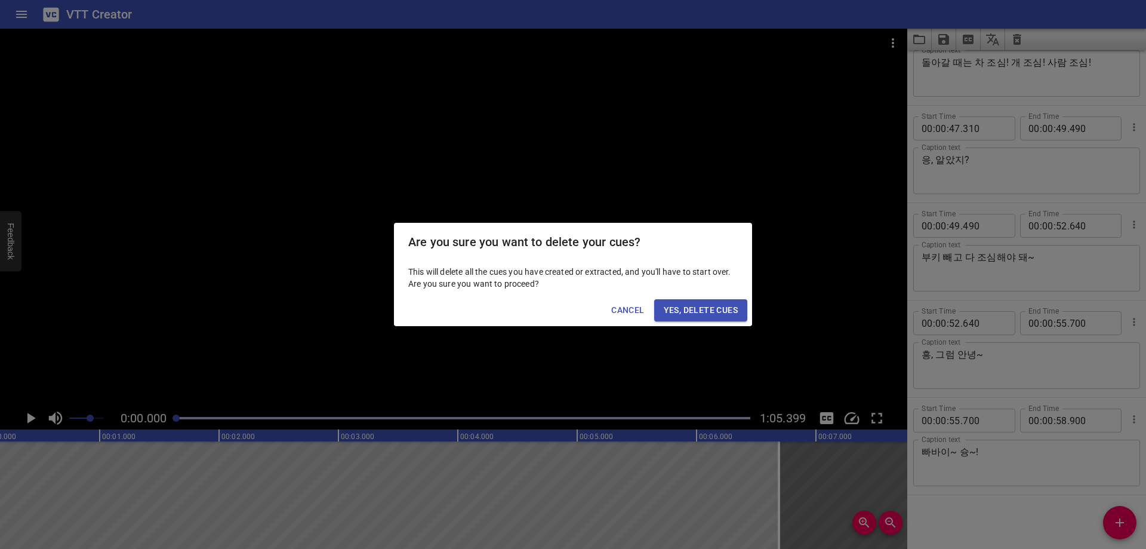
scroll to position [0, 0]
click at [691, 312] on span "Yes, Delete Cues" at bounding box center [701, 310] width 74 height 15
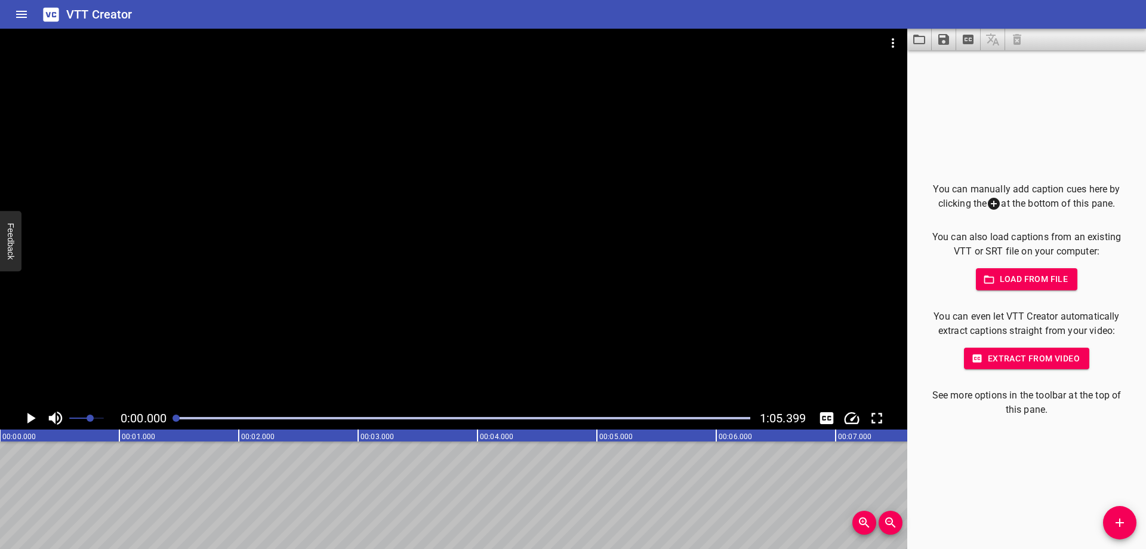
click at [188, 420] on div at bounding box center [463, 418] width 589 height 17
click at [199, 420] on div at bounding box center [463, 418] width 589 height 17
click at [211, 422] on div at bounding box center [463, 418] width 589 height 17
click at [224, 423] on div at bounding box center [463, 418] width 589 height 17
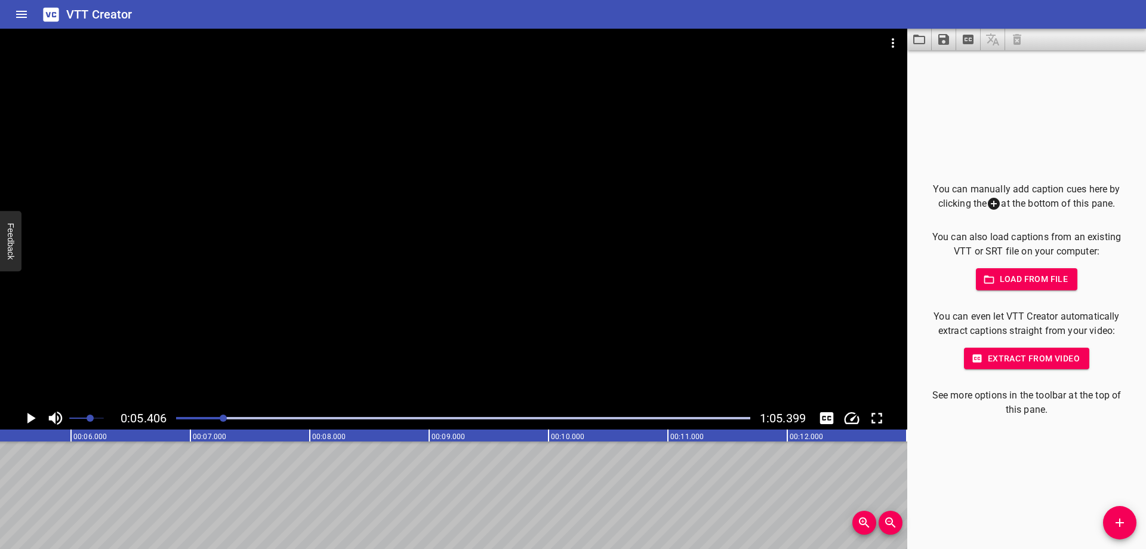
click at [218, 422] on div at bounding box center [463, 418] width 589 height 17
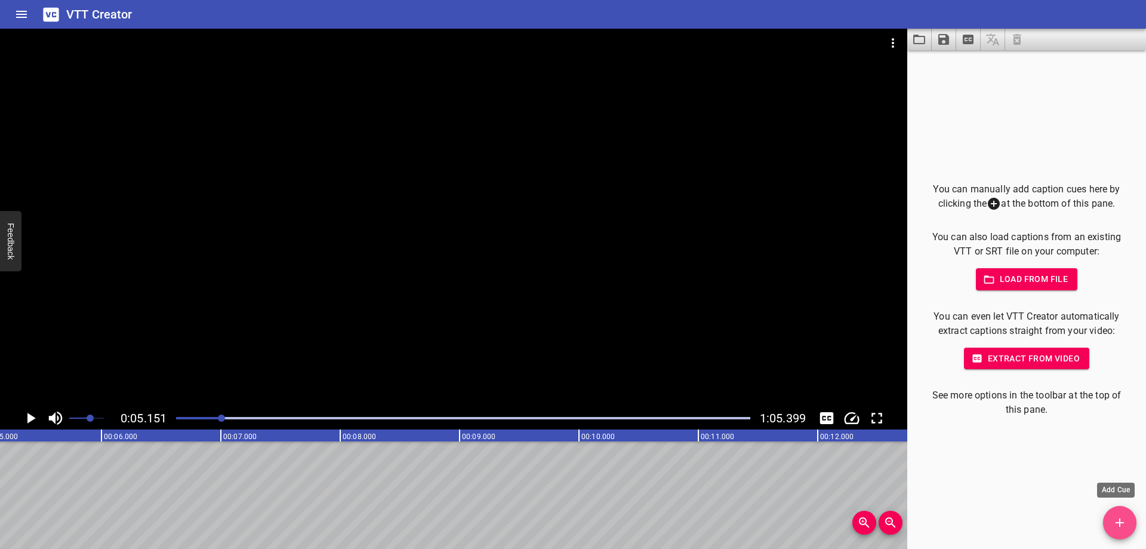
click at [1126, 513] on button "Add Cue" at bounding box center [1119, 522] width 33 height 33
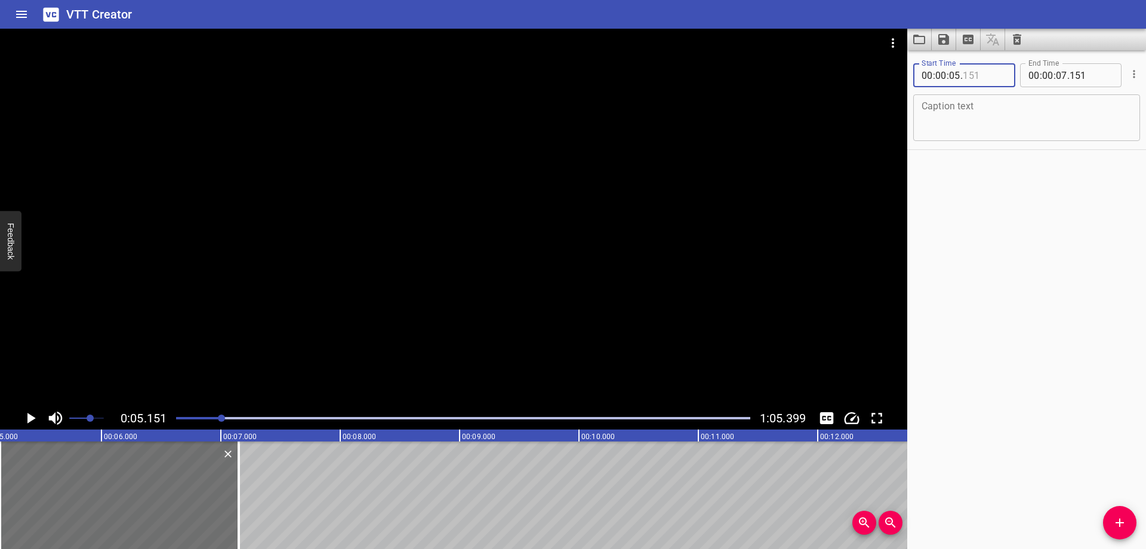
click at [975, 79] on input "number" at bounding box center [985, 75] width 44 height 24
type input "160"
click at [1042, 121] on textarea at bounding box center [1027, 118] width 210 height 34
paste textarea "Myaaaaa!"
type textarea "Myaaaaa!"
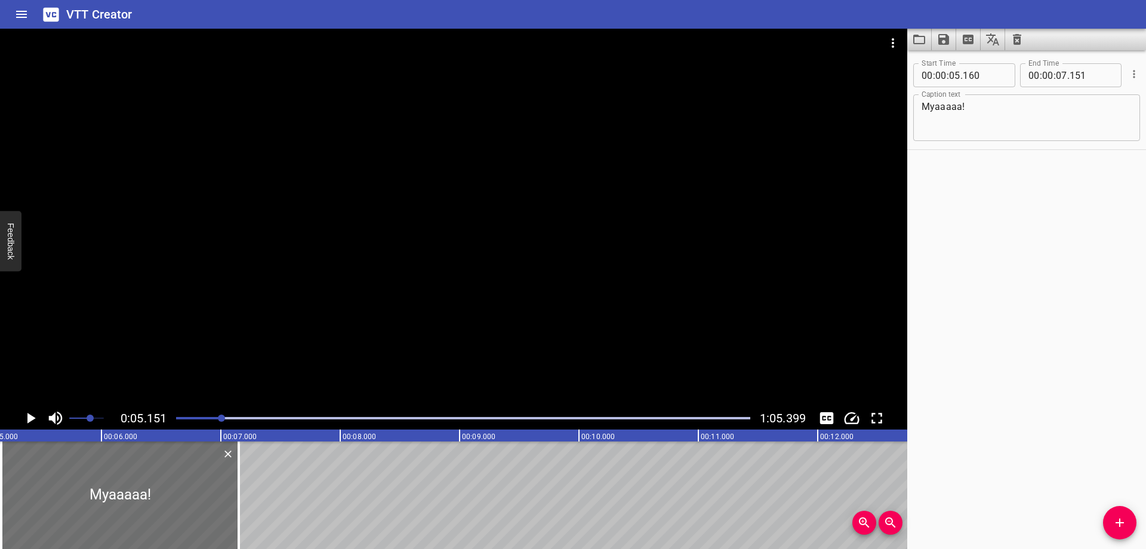
click at [995, 279] on div "Start Time 00 : 00 : 05 . 160 Start Time End Time 00 : 00 : 07 . 151 End Time C…" at bounding box center [1026, 299] width 239 height 498
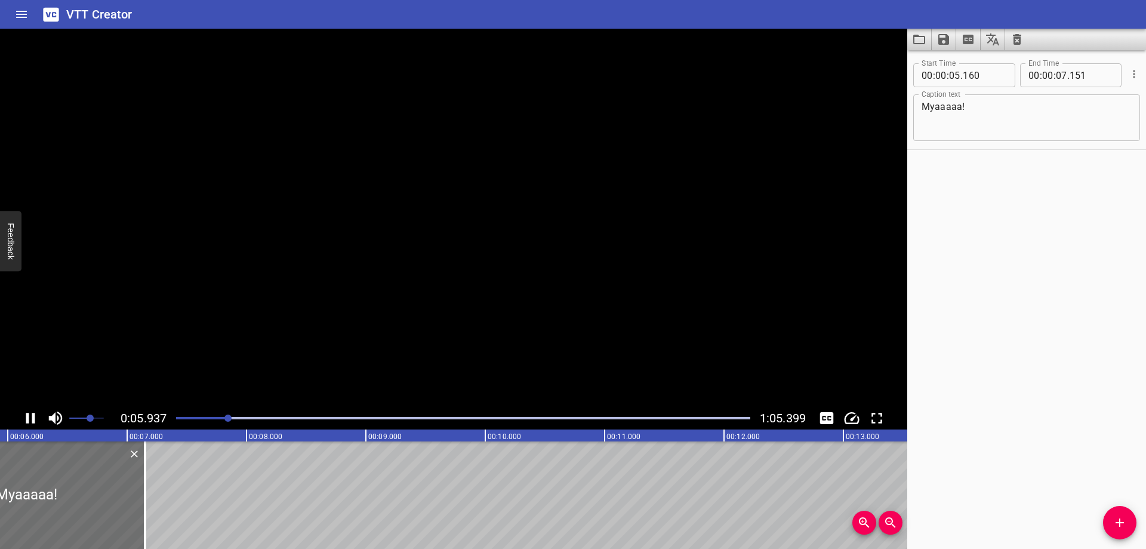
scroll to position [0, 720]
click at [975, 79] on input "number" at bounding box center [985, 75] width 44 height 24
type input "180"
click at [224, 421] on div at bounding box center [463, 418] width 589 height 17
click at [220, 420] on div at bounding box center [463, 418] width 589 height 17
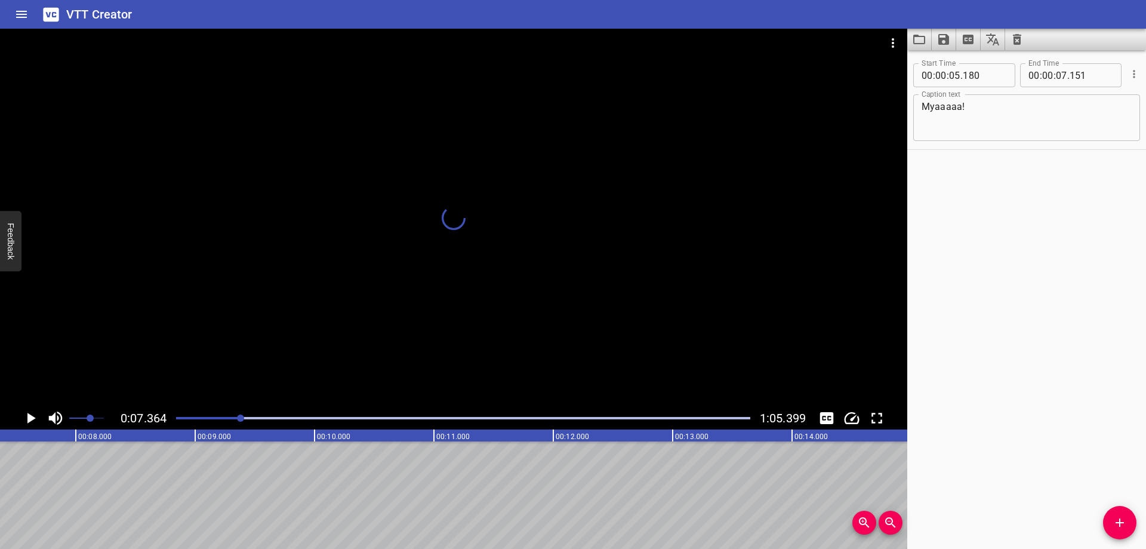
scroll to position [0, 873]
click at [1061, 78] on input "number" at bounding box center [1061, 75] width 11 height 24
type input "07"
type input "310"
click at [1111, 521] on span "Add Cue" at bounding box center [1119, 522] width 33 height 14
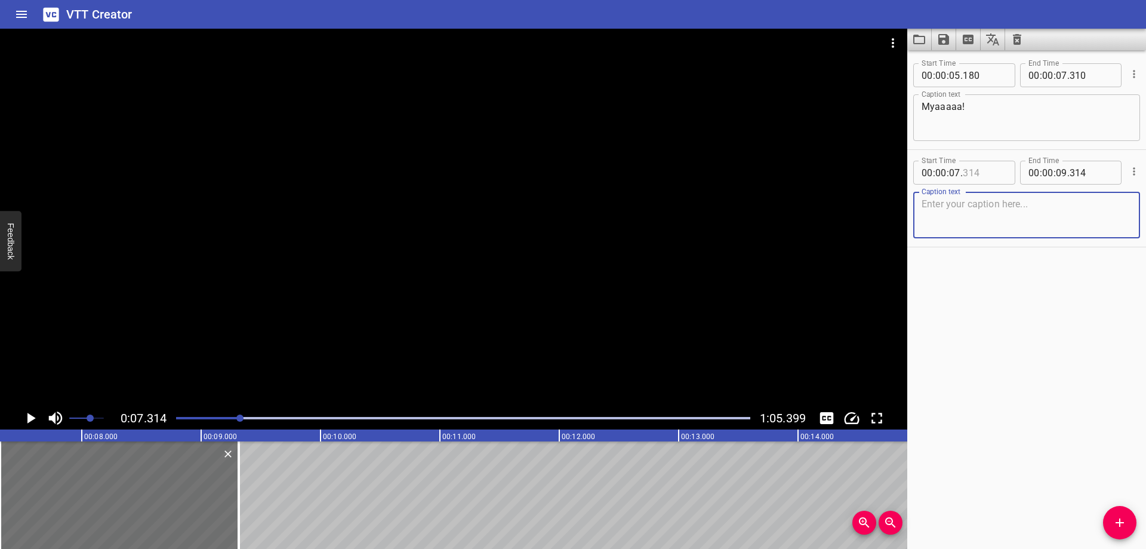
click at [990, 184] on input "number" at bounding box center [985, 173] width 44 height 24
type input "310"
click at [1018, 239] on div "Caption text Caption text" at bounding box center [1026, 214] width 227 height 54
click at [1011, 223] on textarea at bounding box center [1027, 215] width 210 height 34
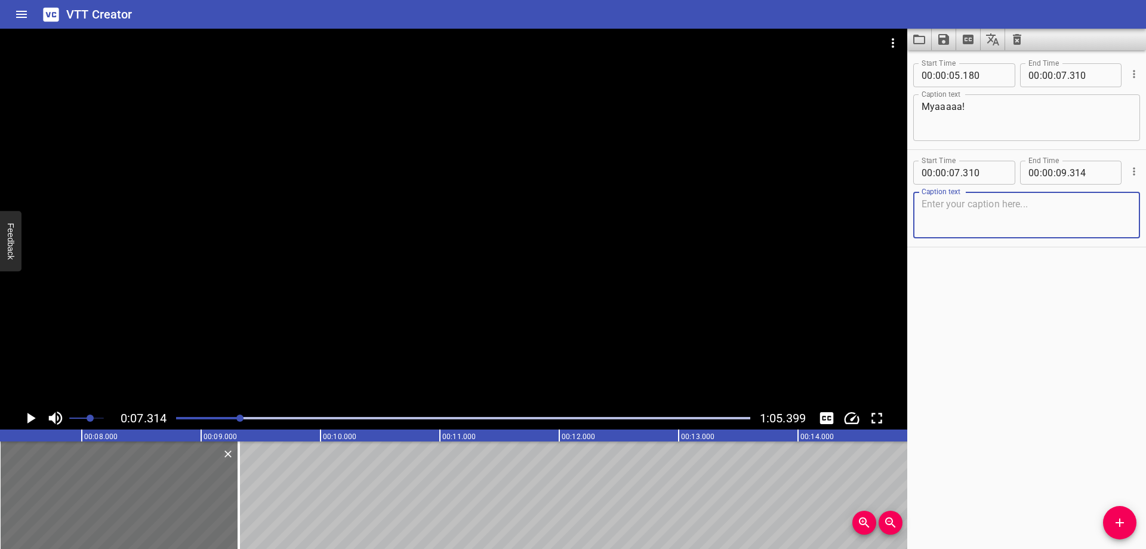
paste textarea "쿠모린~!"
type textarea "쿠모린~!"
click at [993, 298] on div "Start Time 00 : 00 : 05 . 180 Start Time End Time 00 : 00 : 07 . 310 End Time C…" at bounding box center [1026, 299] width 239 height 498
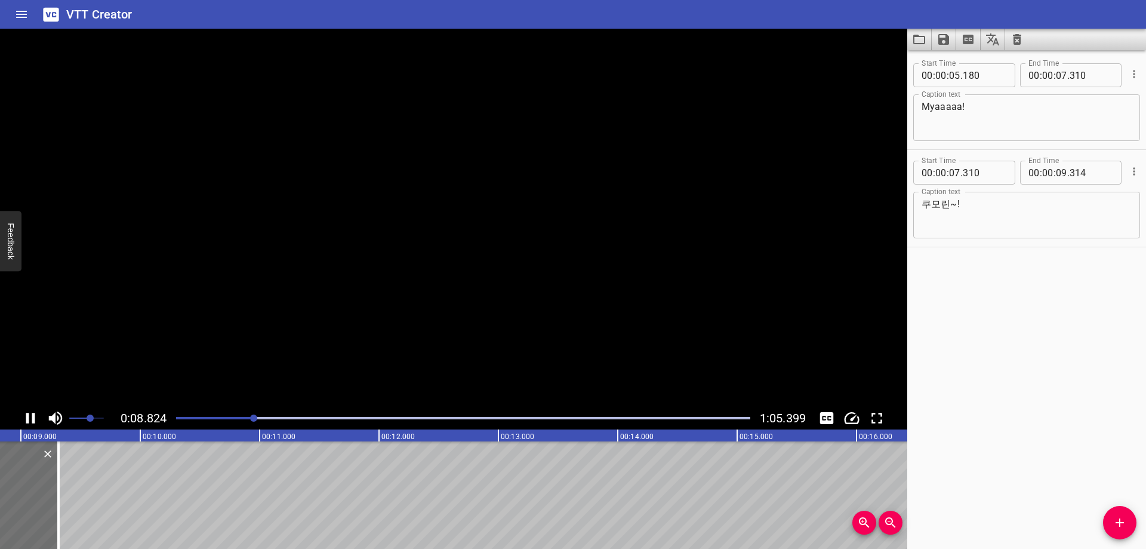
scroll to position [0, 1072]
click at [1057, 175] on input "number" at bounding box center [1061, 173] width 11 height 24
type input "08"
type input "970"
click at [1119, 513] on button "Add Cue" at bounding box center [1119, 522] width 33 height 33
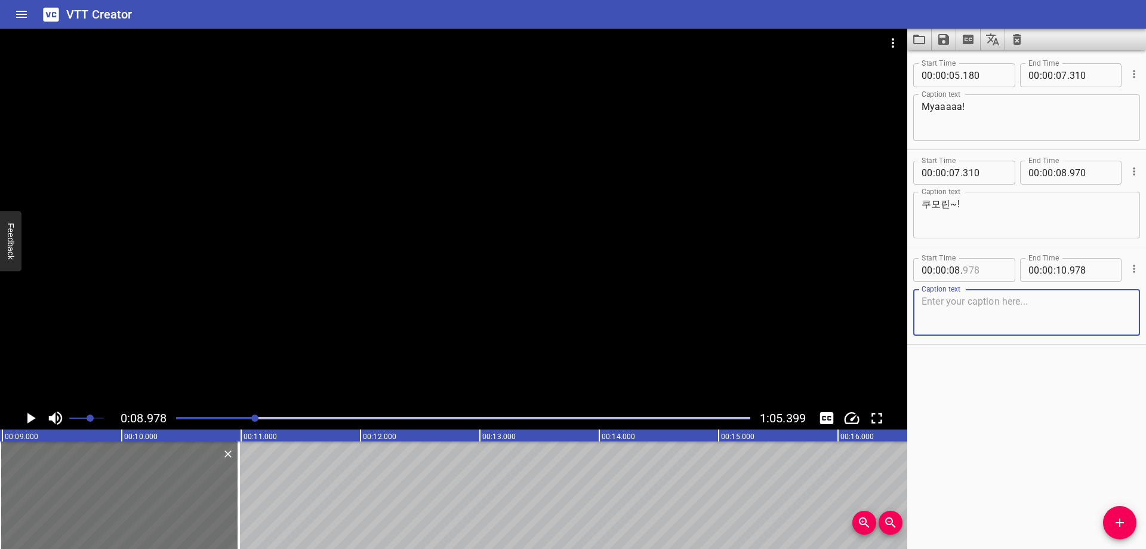
click at [984, 271] on input "number" at bounding box center [985, 270] width 44 height 24
type input "970"
click at [990, 303] on textarea at bounding box center [1027, 312] width 210 height 34
paste textarea "안녕하세요, 여러분. 스텔라이브 3기생 [PERSON_NAME]입니다!"
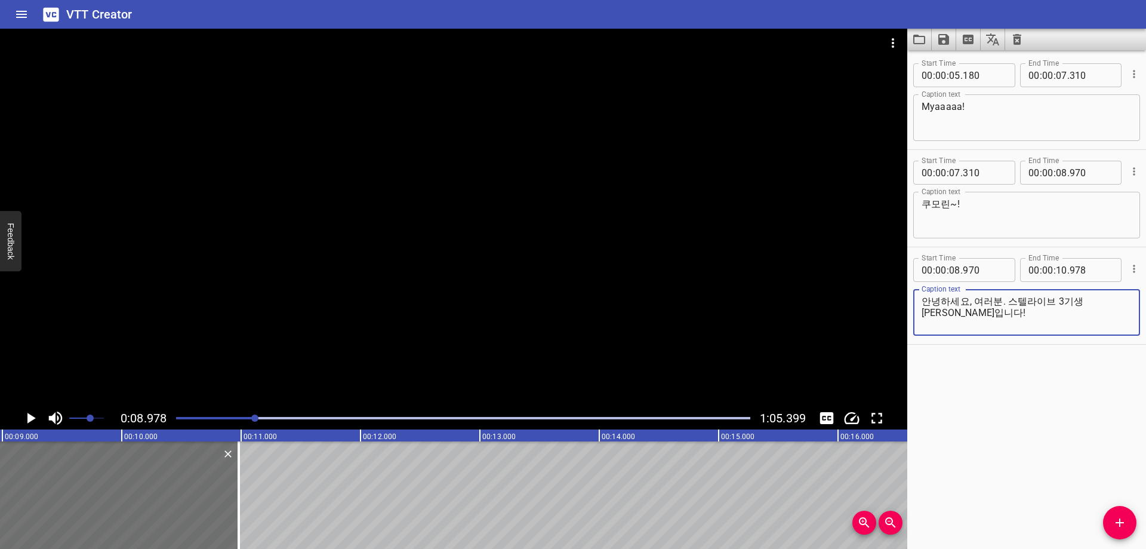
type textarea "안녕하세요, 여러분. 스텔라이브 3기생 [PERSON_NAME]입니다!"
click at [1014, 385] on div "Start Time 00 : 00 : 05 . 180 Start Time End Time 00 : 00 : 07 . 310 End Time C…" at bounding box center [1026, 299] width 239 height 498
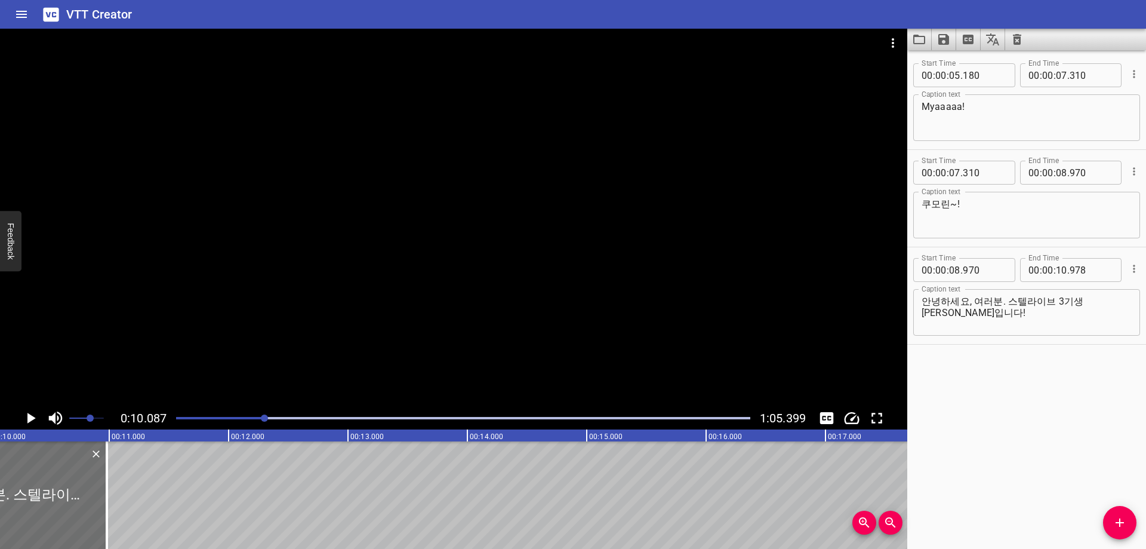
click at [274, 417] on div "Play progress" at bounding box center [463, 418] width 574 height 2
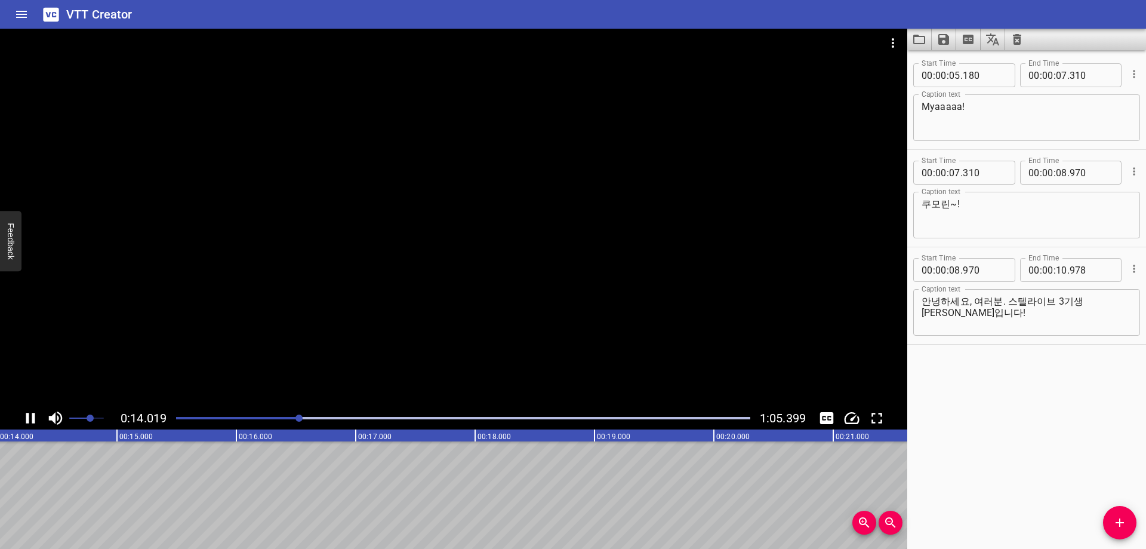
scroll to position [0, 1689]
click at [1057, 275] on input "number" at bounding box center [1061, 270] width 11 height 24
type input "14"
type input "140"
click at [1103, 435] on div "Start Time 00 : 00 : 05 . 180 Start Time End Time 00 : 00 : 07 . 310 End Time C…" at bounding box center [1026, 299] width 239 height 498
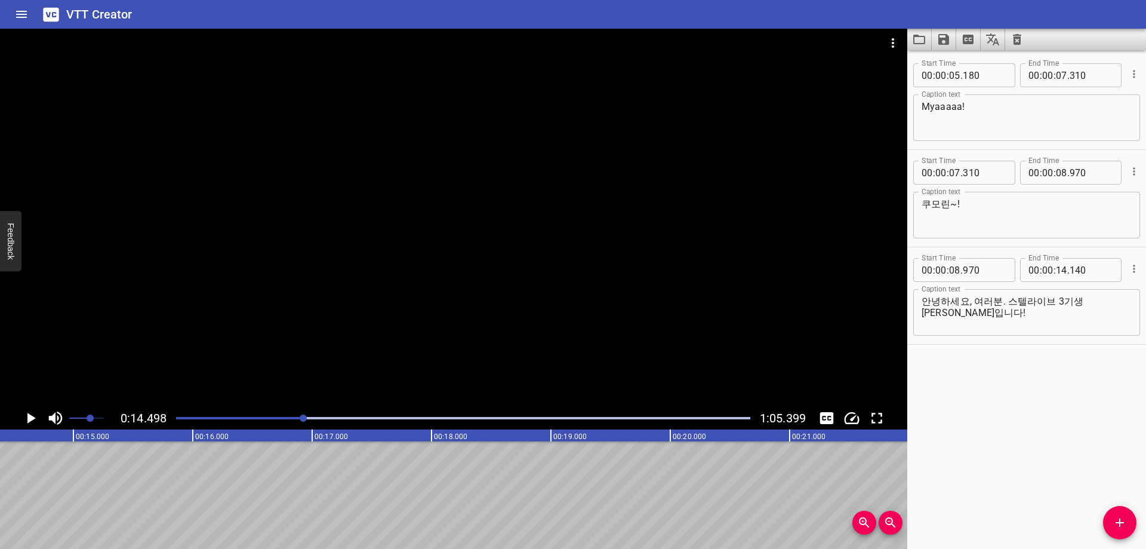
scroll to position [0, 1731]
click at [1117, 521] on icon "Add Cue" at bounding box center [1120, 522] width 14 height 14
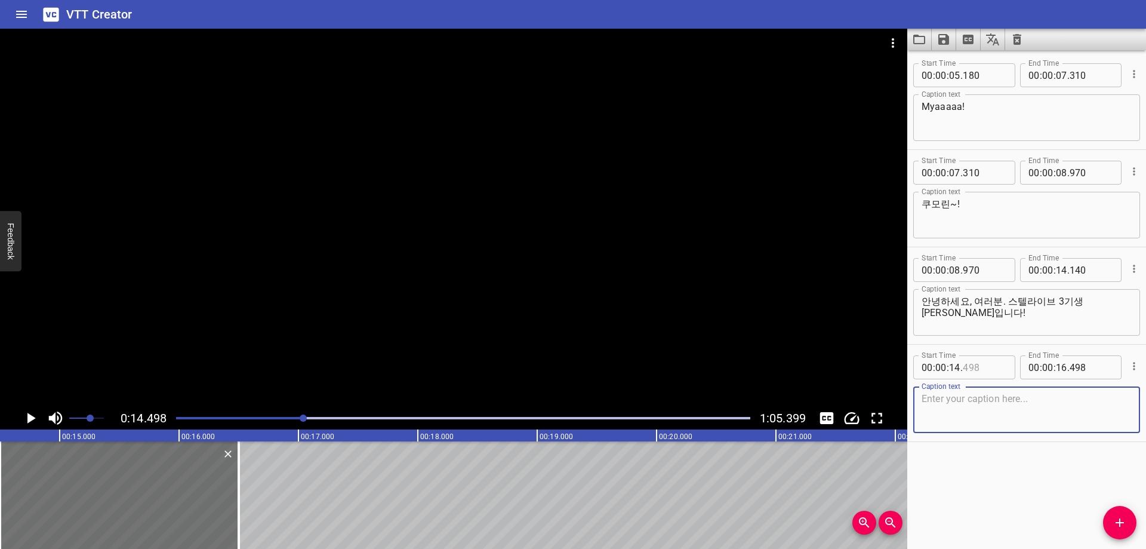
click at [980, 370] on input "number" at bounding box center [985, 367] width 44 height 24
type input "140"
click at [985, 414] on textarea at bounding box center [1027, 410] width 210 height 34
paste textarea "여러분, 더현대 운동회 팝업 재미있게 즐기고 계신가요?"
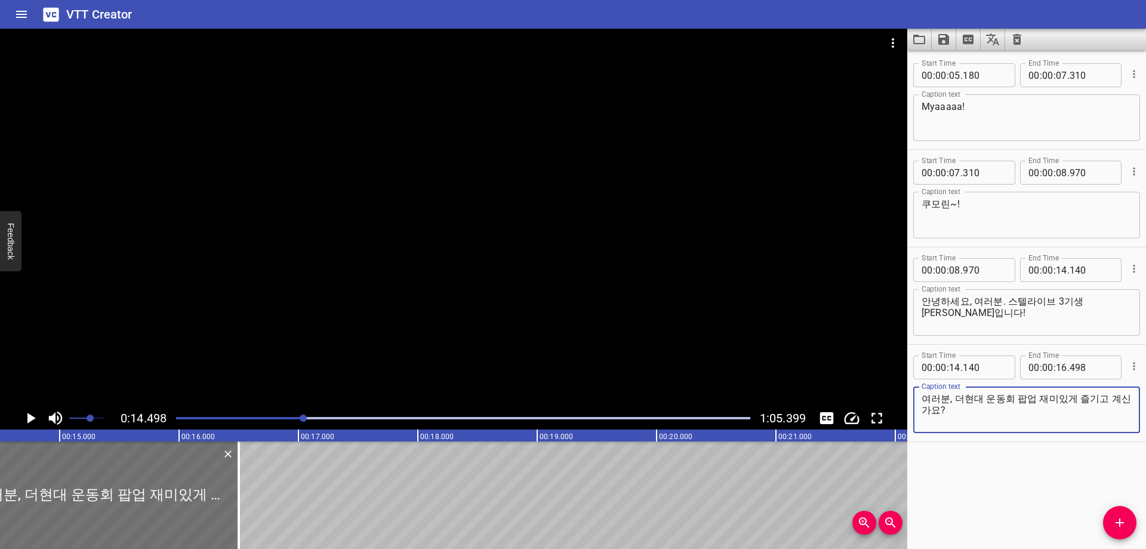
type textarea "여러분, 더현대 운동회 팝업 재미있게 즐기고 계신가요?"
click at [294, 418] on div "Play progress" at bounding box center [17, 418] width 574 height 2
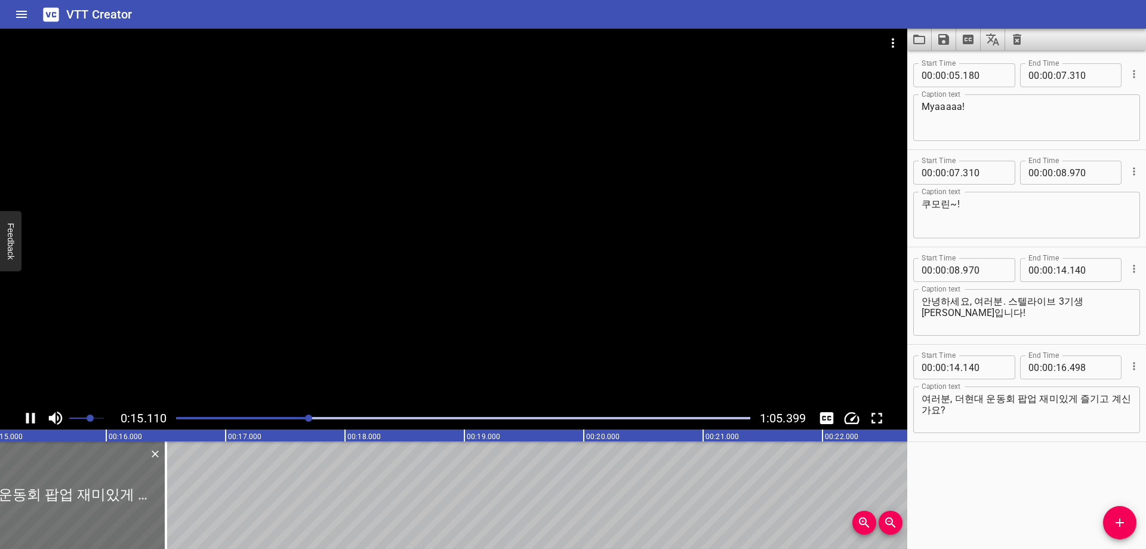
click at [318, 417] on div "Play progress" at bounding box center [463, 418] width 574 height 2
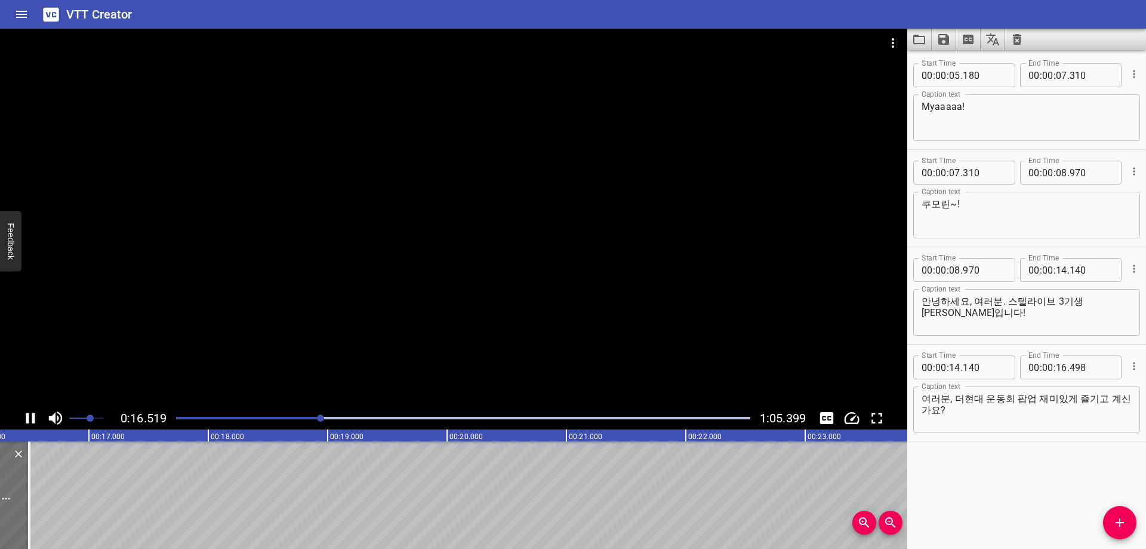
click at [328, 418] on div "Play progress" at bounding box center [463, 418] width 574 height 2
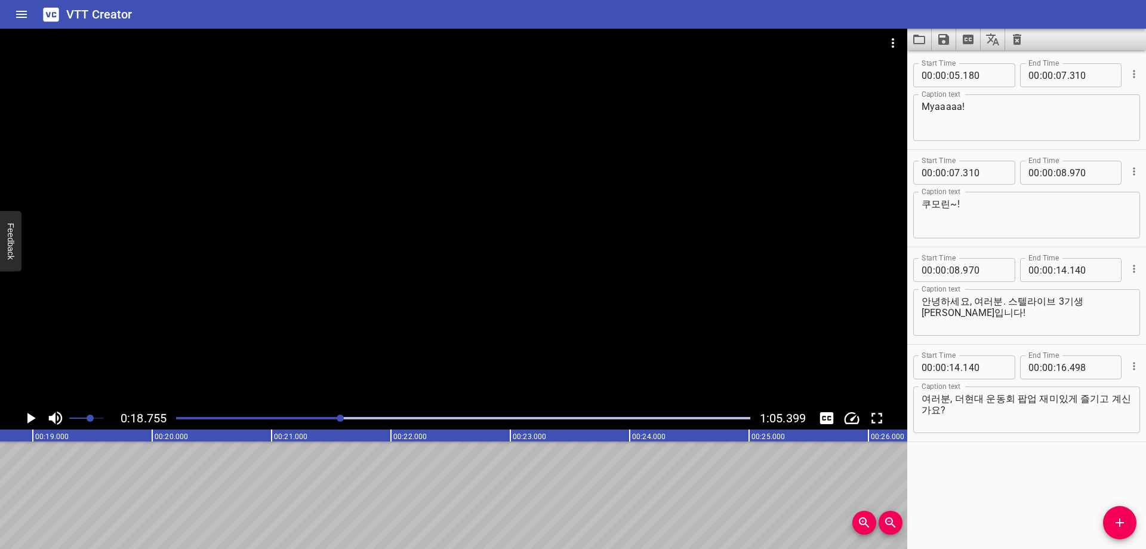
scroll to position [0, 2239]
click at [329, 420] on div at bounding box center [463, 418] width 589 height 17
click at [1058, 367] on input "number" at bounding box center [1061, 367] width 11 height 24
type input "18"
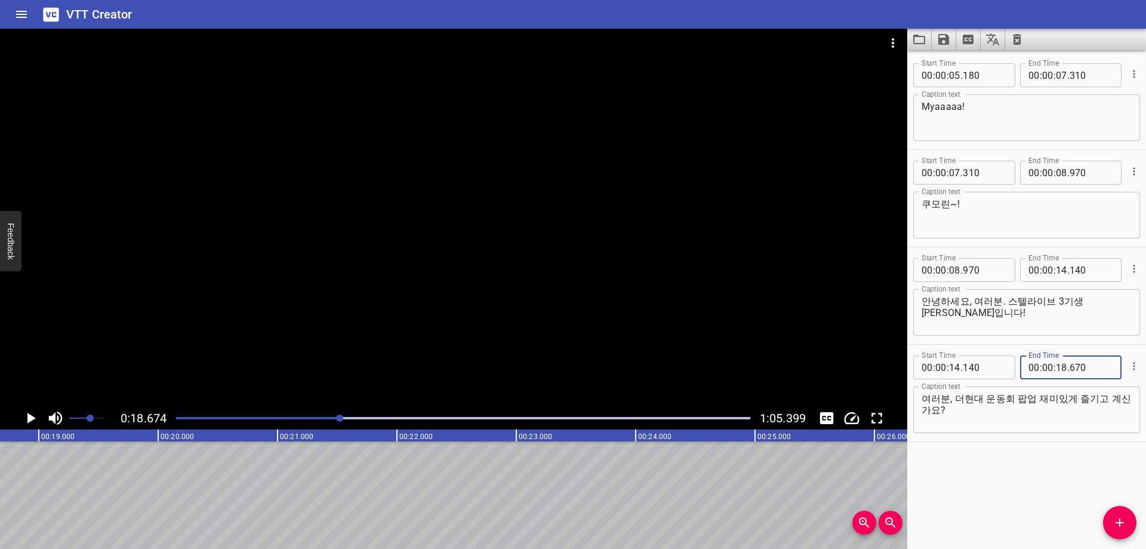
type input "670"
click at [986, 482] on div "Start Time 00 : 00 : 05 . 180 Start Time End Time 00 : 00 : 07 . 310 End Time C…" at bounding box center [1026, 299] width 239 height 498
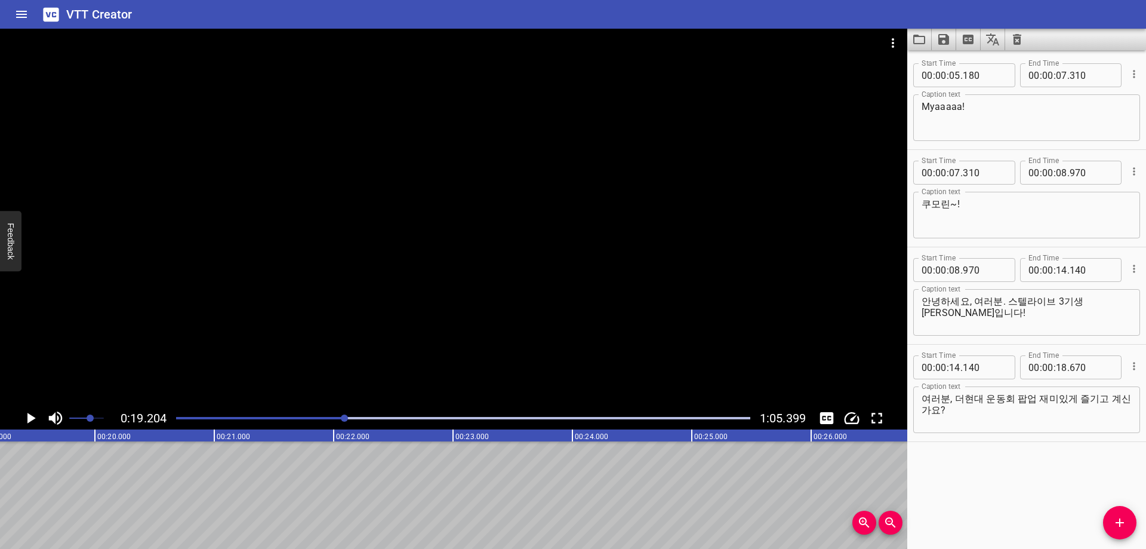
drag, startPoint x: 1124, startPoint y: 530, endPoint x: 1112, endPoint y: 528, distance: 12.7
click at [1125, 531] on button "Add Cue" at bounding box center [1119, 522] width 33 height 33
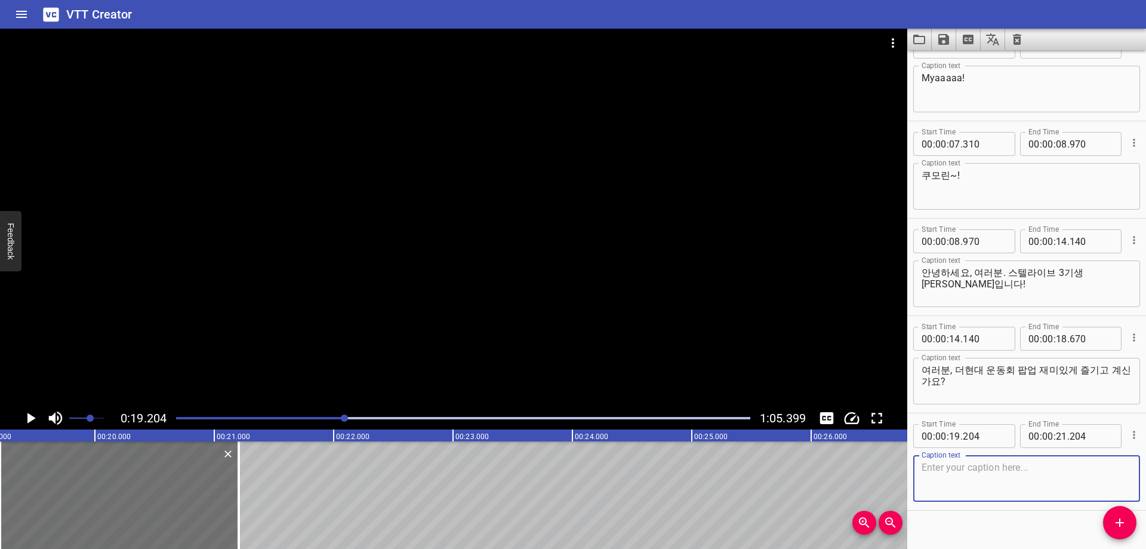
scroll to position [44, 0]
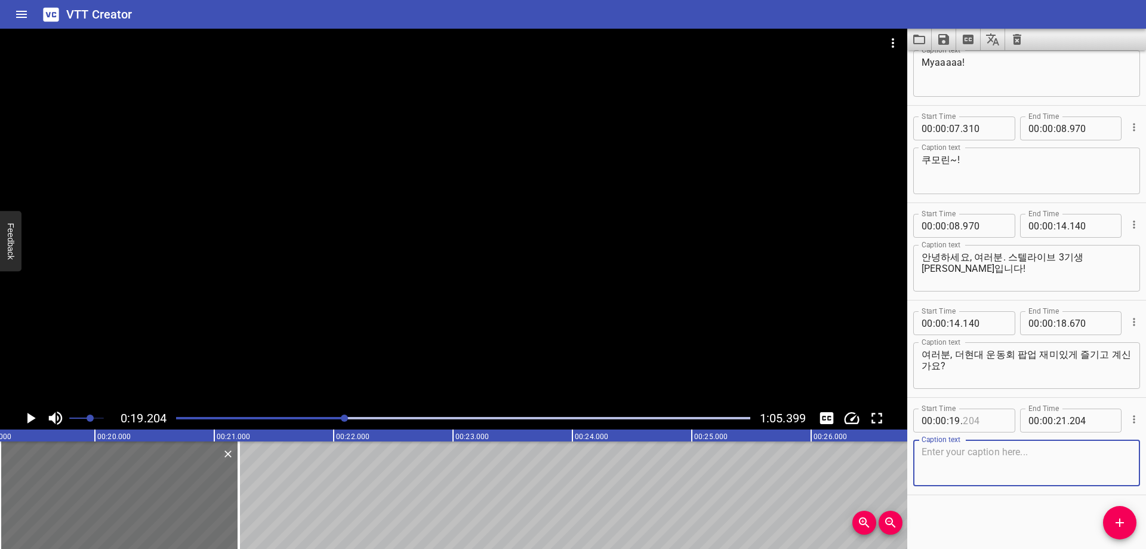
click at [996, 412] on input "number" at bounding box center [985, 420] width 44 height 24
type input "200"
drag, startPoint x: 993, startPoint y: 463, endPoint x: 991, endPoint y: 492, distance: 29.9
click at [995, 463] on textarea at bounding box center [1027, 463] width 210 height 34
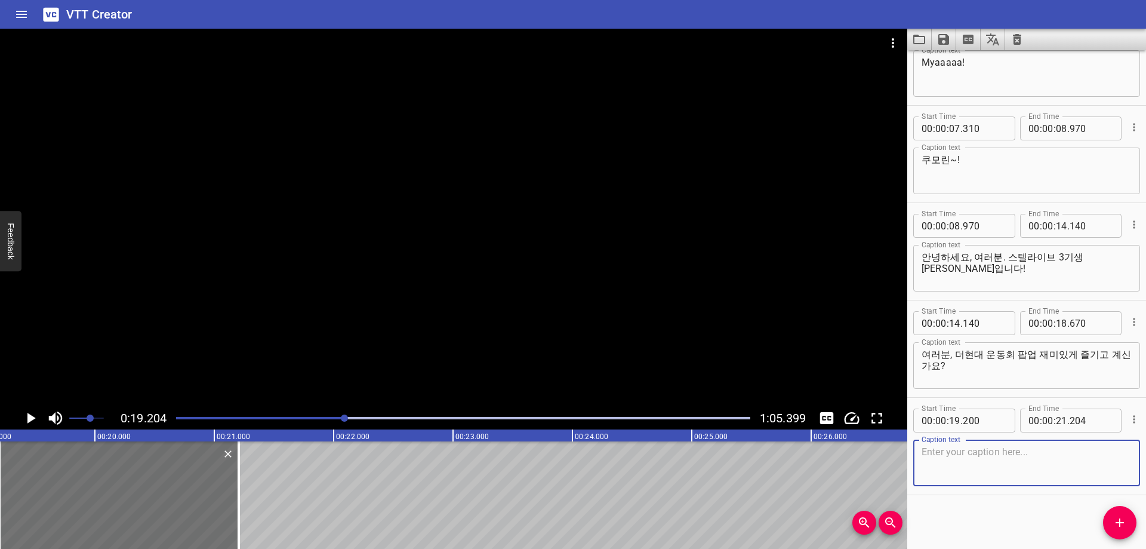
paste textarea "(네~!) (네~!)"
type textarea "(네~!) (네~!)"
click at [991, 494] on div "Start Time 00 : 00 : 19 . 200 Start Time End Time 00 : 00 : 21 . 204 End Time C…" at bounding box center [1026, 446] width 239 height 97
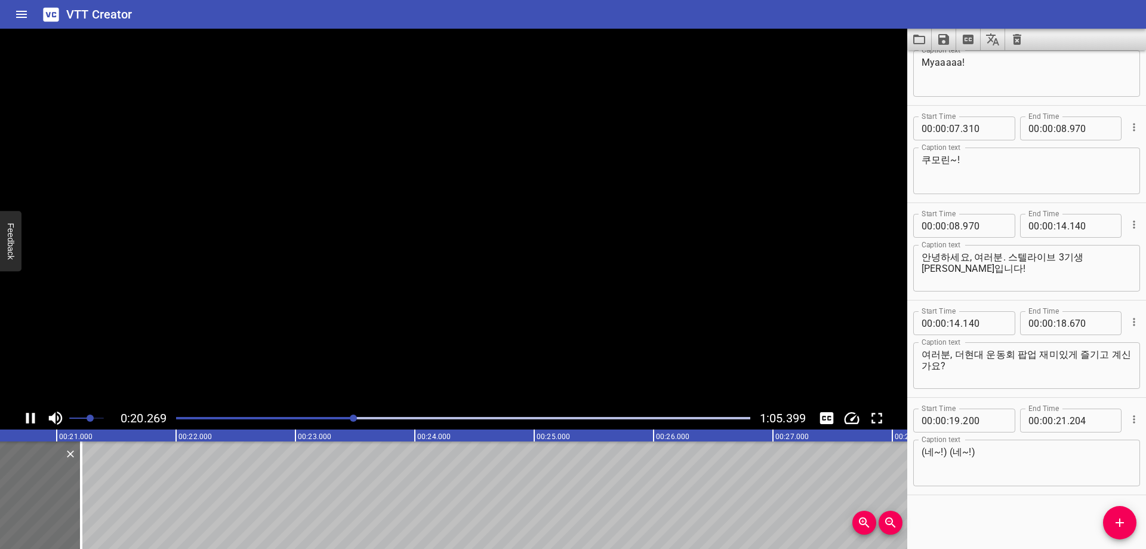
click at [977, 516] on div "Start Time 00 : 00 : 05 . 180 Start Time End Time 00 : 00 : 07 . 310 End Time C…" at bounding box center [1026, 299] width 239 height 498
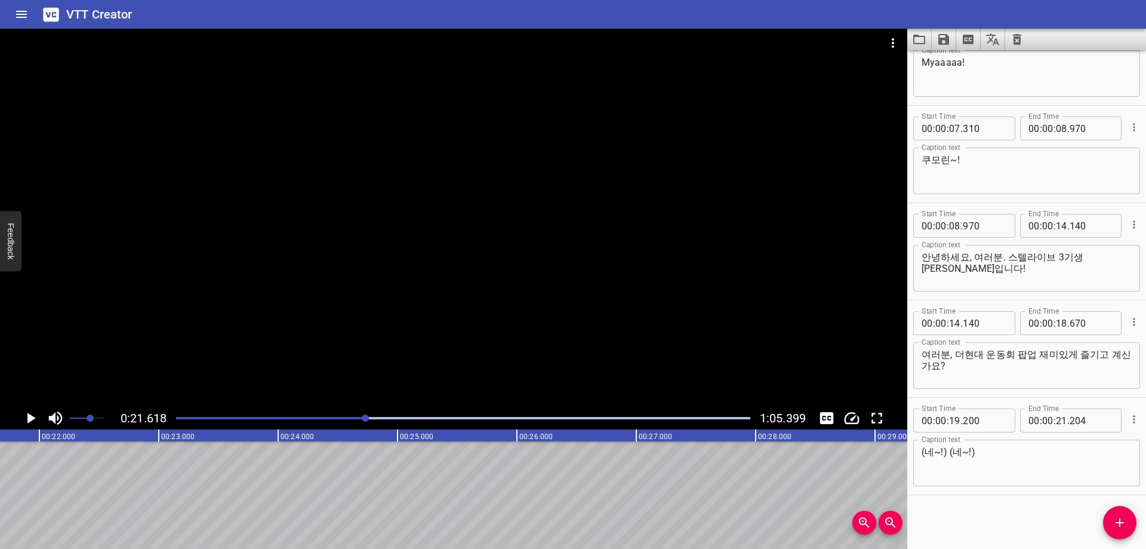
scroll to position [0, 2581]
click at [1056, 423] on input "number" at bounding box center [1061, 420] width 11 height 24
type input "21"
type input "610"
click at [1008, 523] on div "Start Time 00 : 00 : 05 . 180 Start Time End Time 00 : 00 : 07 . 310 End Time C…" at bounding box center [1026, 299] width 239 height 498
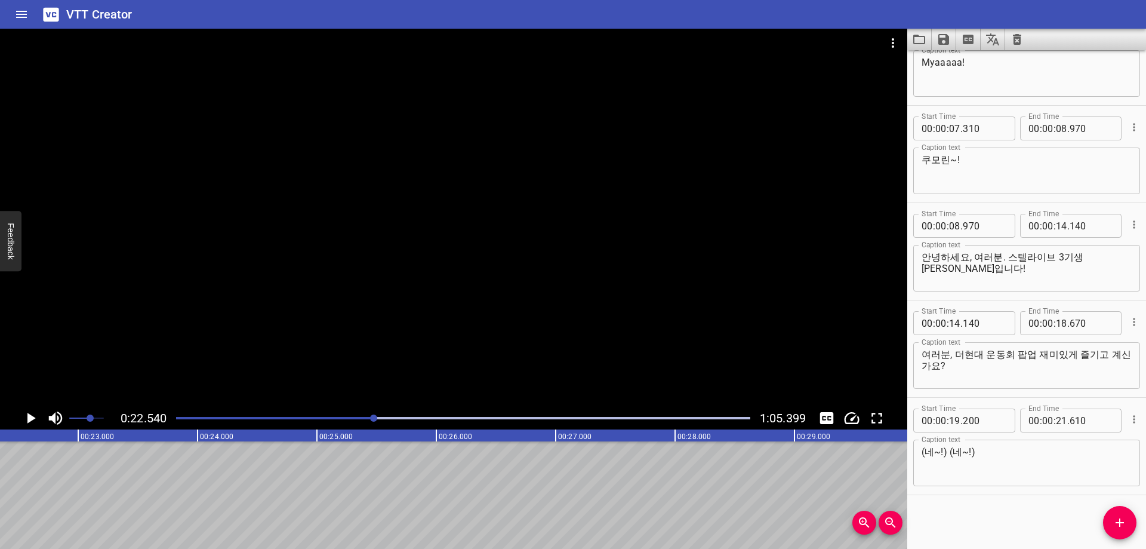
scroll to position [0, 2691]
click at [1112, 516] on span "Add Cue" at bounding box center [1119, 522] width 33 height 14
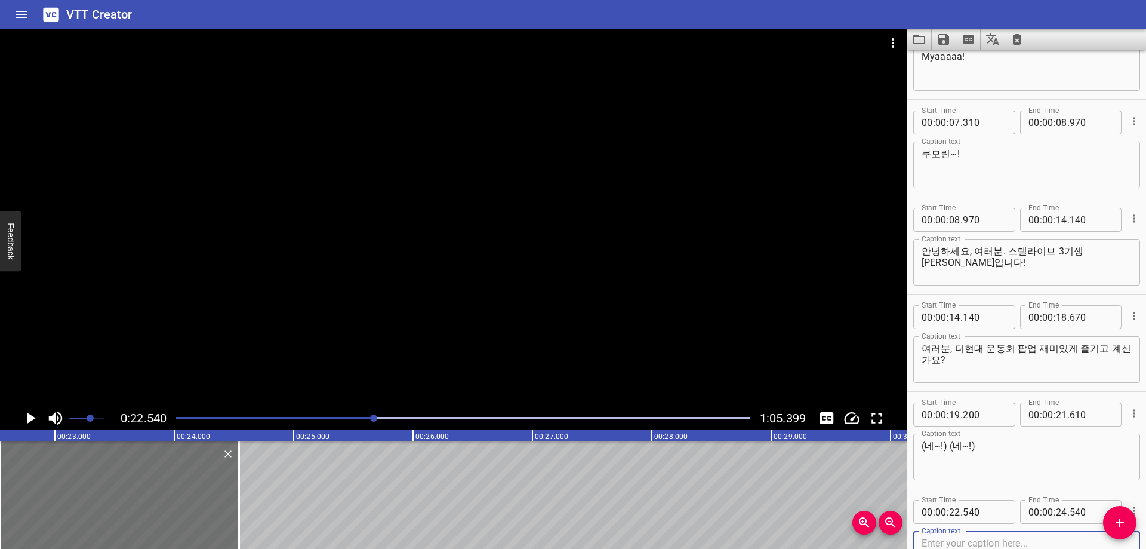
scroll to position [141, 0]
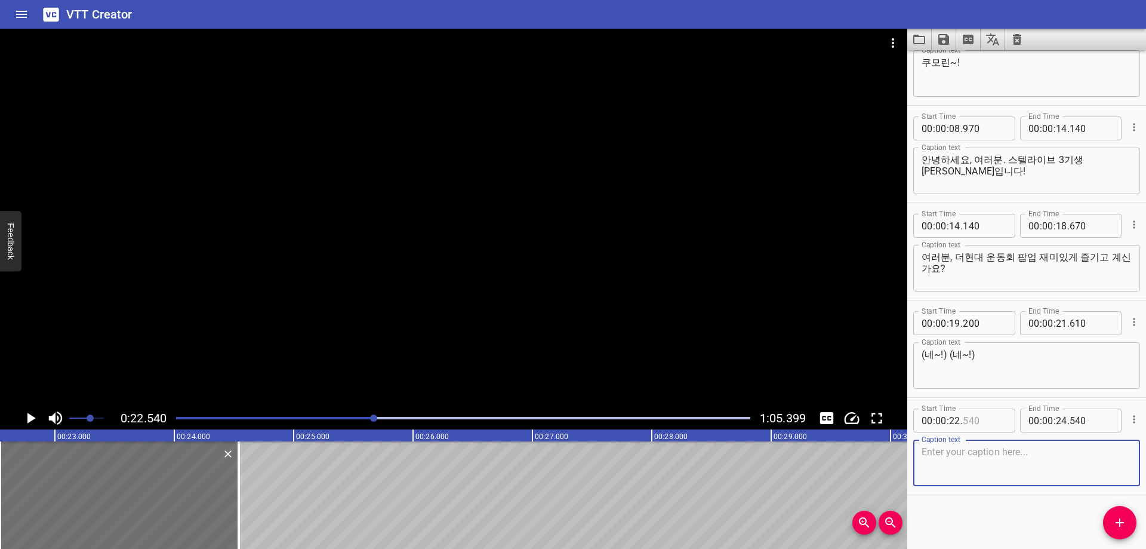
click at [990, 421] on input "number" at bounding box center [985, 420] width 44 height 24
type input "540"
drag, startPoint x: 975, startPoint y: 457, endPoint x: 967, endPoint y: 490, distance: 34.5
click at [974, 457] on textarea at bounding box center [1027, 463] width 210 height 34
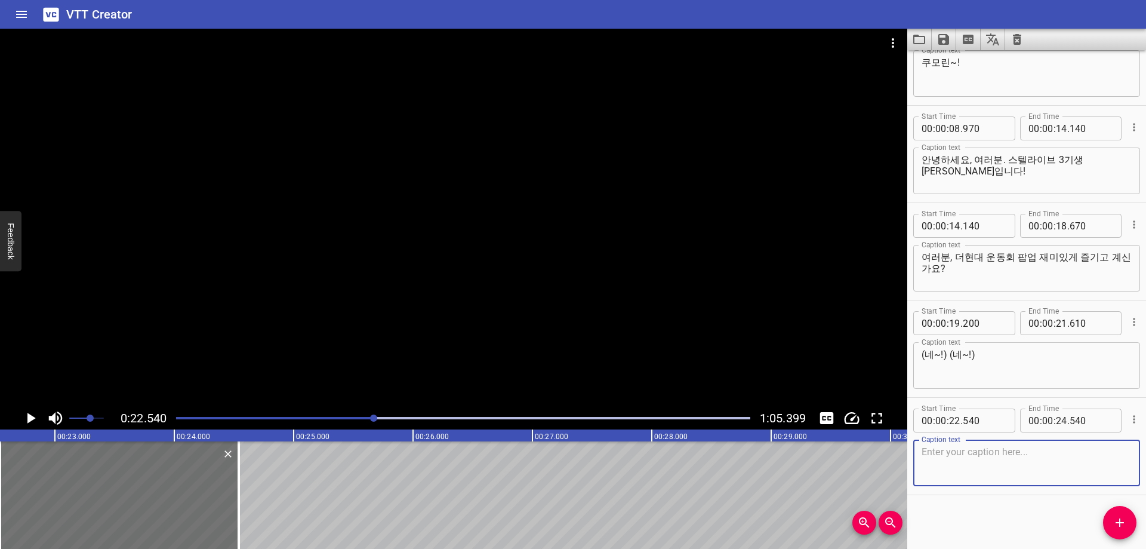
paste textarea "혹시 저희 멤버들이 다 같이 했던 운동회 콘텐츠 다들 보셨을까요? 음?"
type textarea "혹시 저희 멤버들이 다 같이 했던 운동회 콘텐츠 다들 보셨을까요? 음?"
click at [970, 500] on div "Start Time 00 : 00 : 05 . 180 Start Time End Time 00 : 00 : 07 . 310 End Time C…" at bounding box center [1026, 299] width 239 height 498
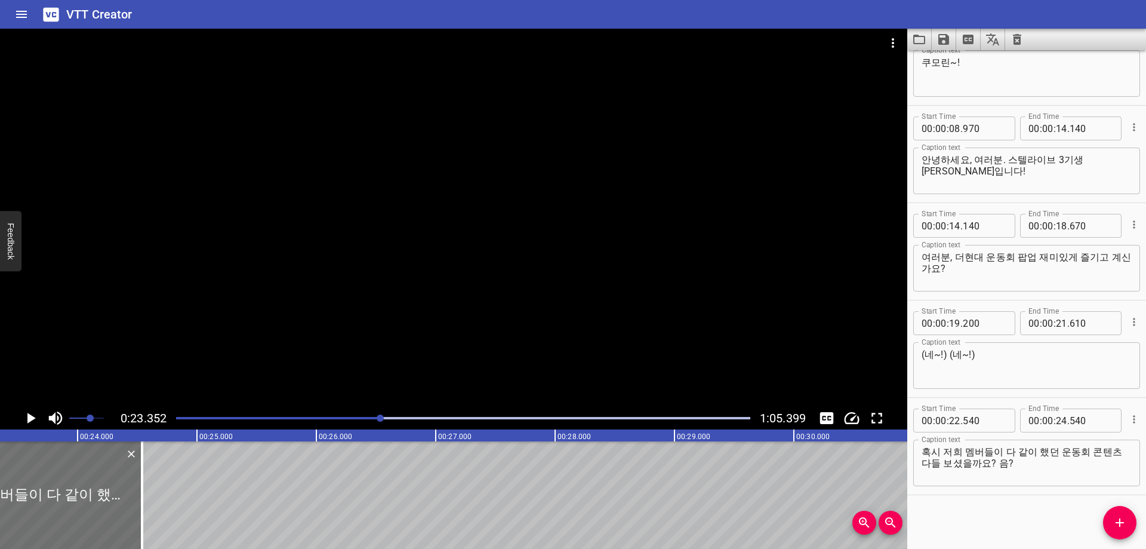
click at [395, 422] on div at bounding box center [463, 418] width 589 height 17
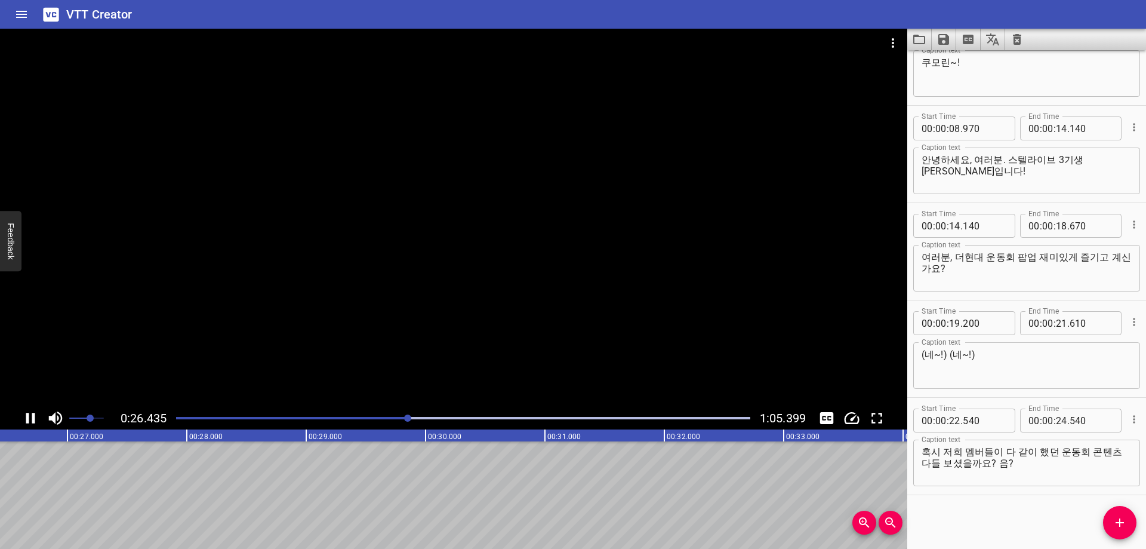
click at [414, 418] on div "Play progress" at bounding box center [463, 418] width 574 height 2
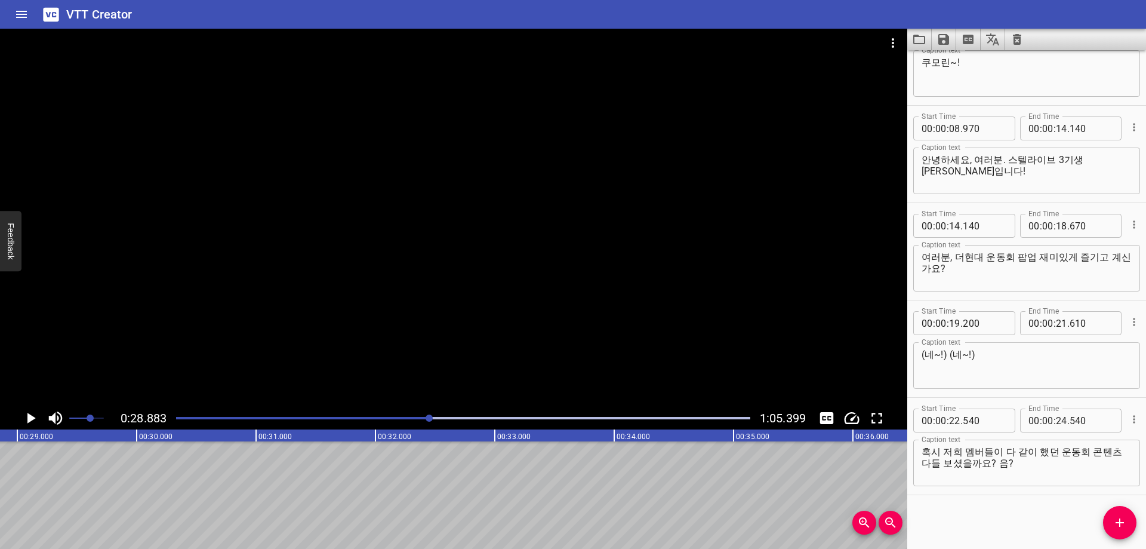
scroll to position [0, 3449]
click at [1057, 418] on input "number" at bounding box center [1061, 420] width 11 height 24
type input "28"
type input "880"
click at [1033, 518] on div "Start Time 00 : 00 : 05 . 180 Start Time End Time 00 : 00 : 07 . 310 End Time C…" at bounding box center [1026, 299] width 239 height 498
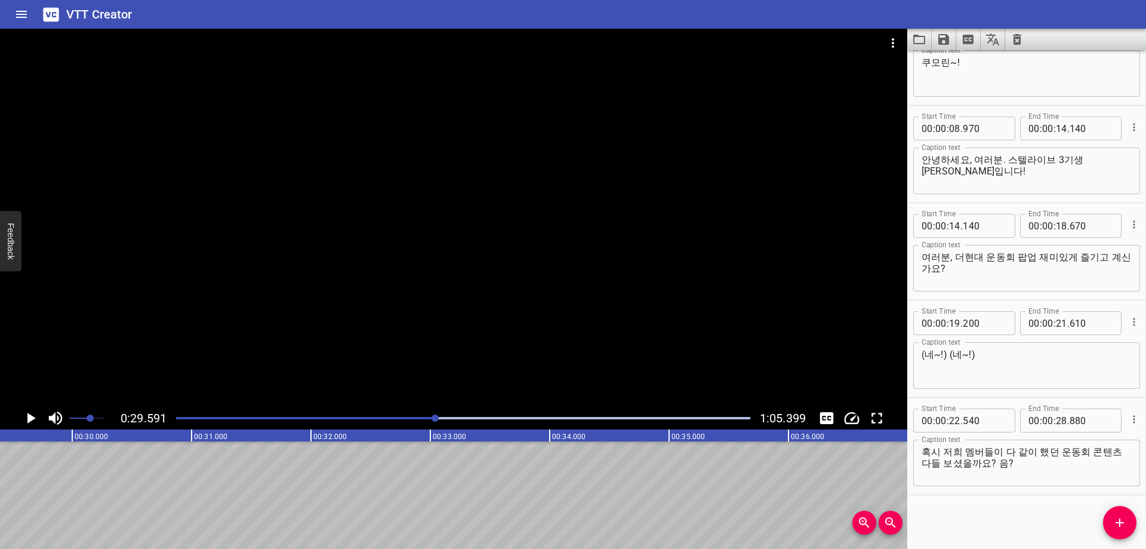
scroll to position [0, 3533]
click at [1113, 527] on icon "Add Cue" at bounding box center [1120, 522] width 14 height 14
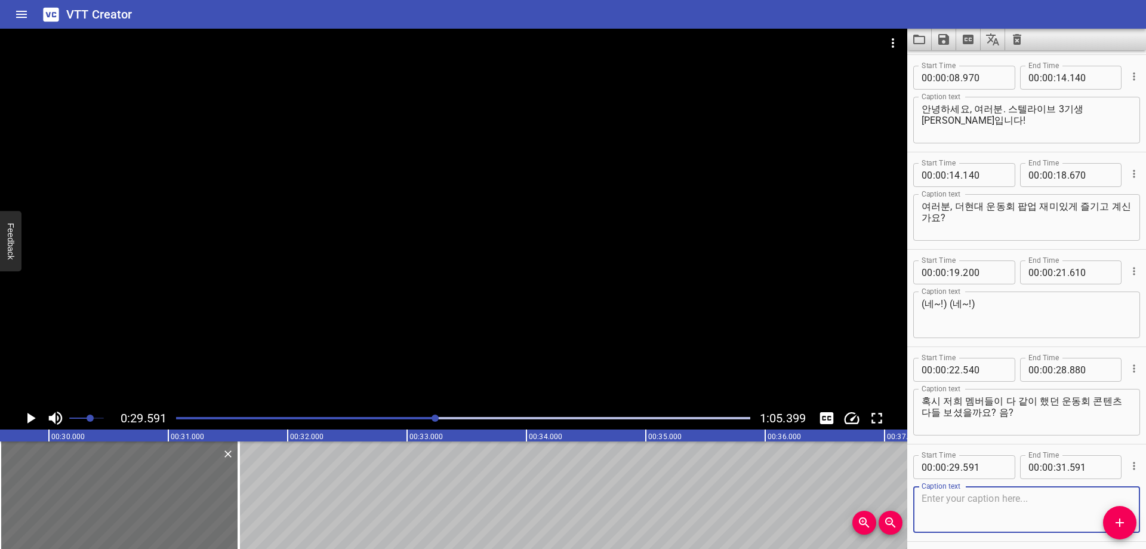
scroll to position [239, 0]
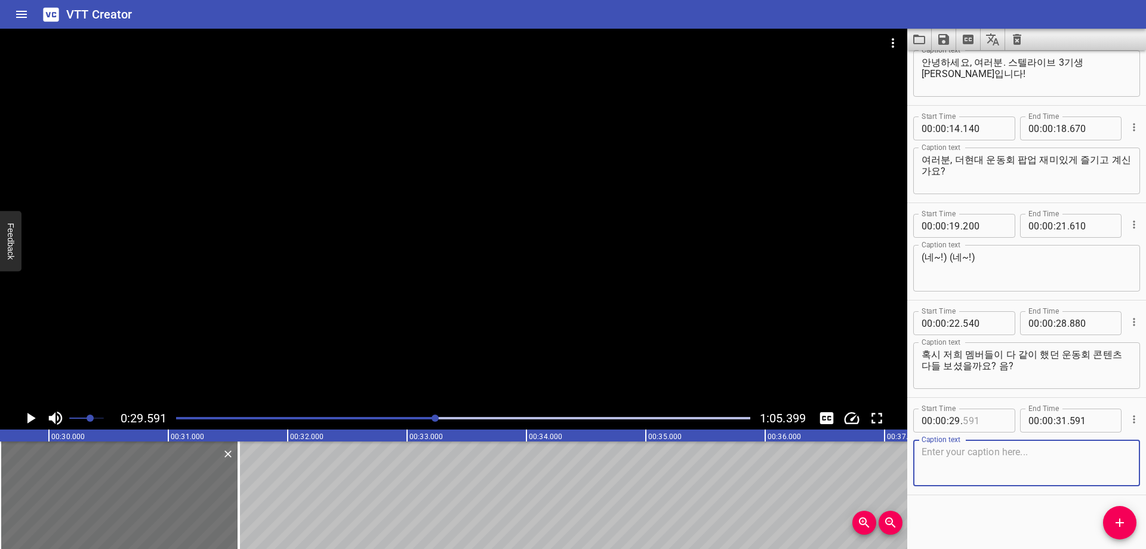
drag, startPoint x: 986, startPoint y: 426, endPoint x: 992, endPoint y: 424, distance: 6.1
click at [988, 426] on input "number" at bounding box center [985, 420] width 44 height 24
type input "590"
drag, startPoint x: 986, startPoint y: 464, endPoint x: 960, endPoint y: 509, distance: 51.6
click at [986, 464] on textarea at bounding box center [1027, 463] width 210 height 34
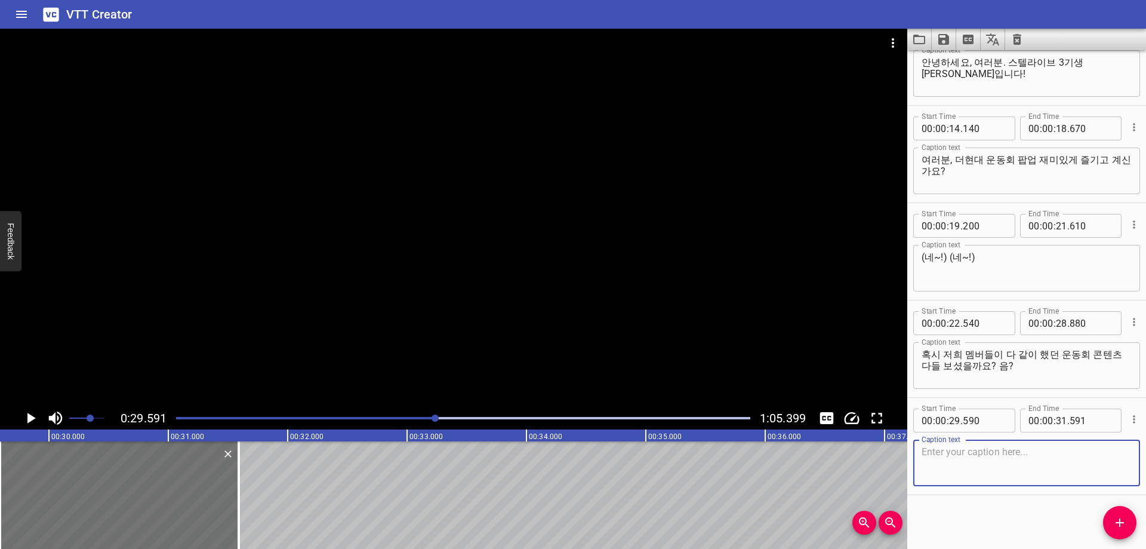
paste textarea "여러분들이 새로 만들어 준 결과 덕분에, 다 같이 우승하고 다들 행복해하는 모습 보니까"
drag, startPoint x: 959, startPoint y: 517, endPoint x: 966, endPoint y: 517, distance: 6.6
click at [963, 518] on div "Start Time 00 : 00 : 05 . 180 Start Time End Time 00 : 00 : 07 . 310 End Time C…" at bounding box center [1026, 299] width 239 height 498
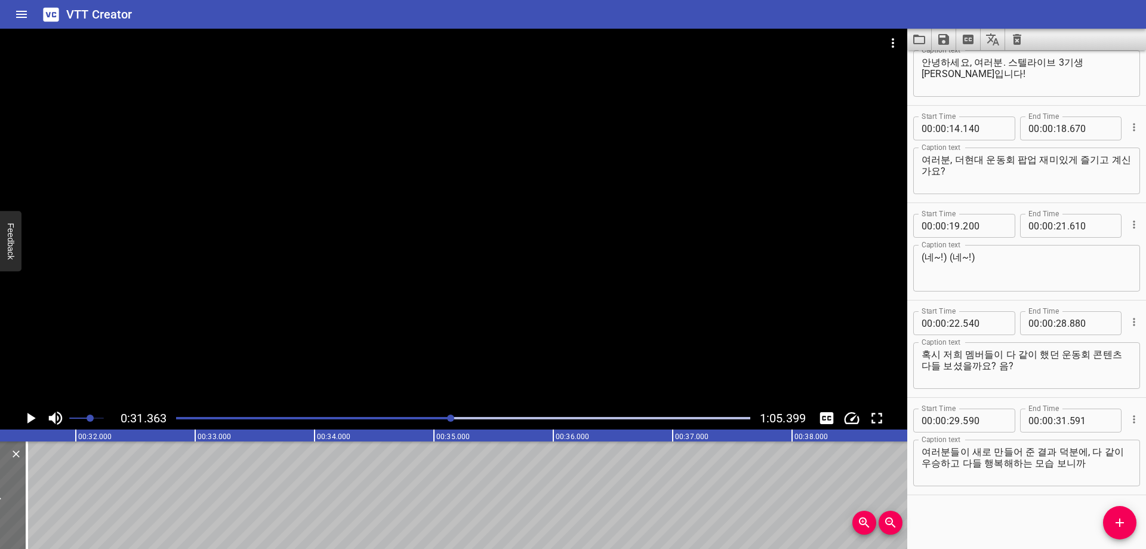
click at [481, 419] on div at bounding box center [463, 418] width 589 height 17
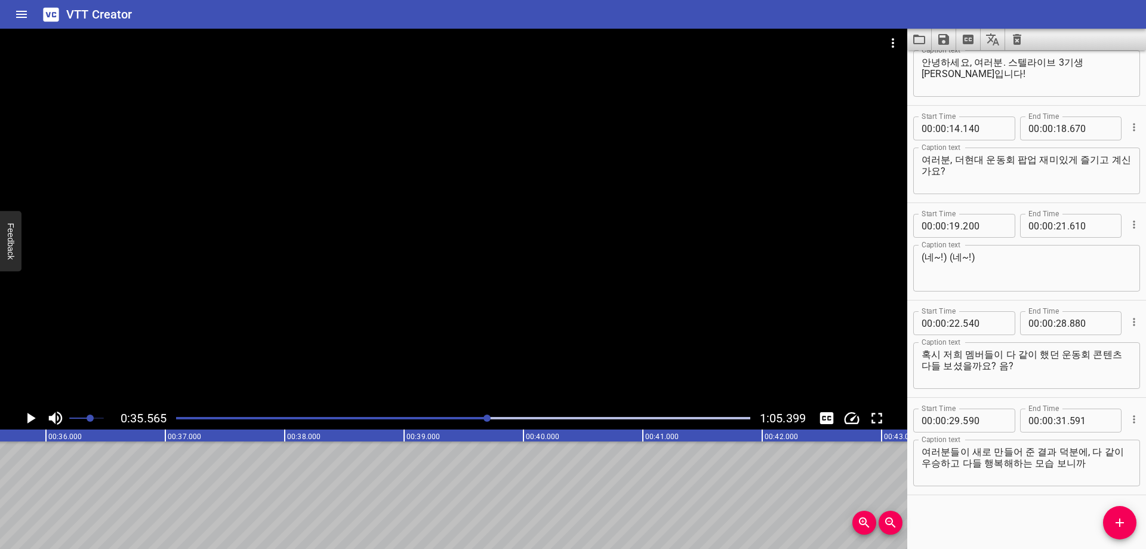
scroll to position [0, 4246]
click at [1058, 420] on input "number" at bounding box center [1061, 420] width 11 height 24
click at [1106, 516] on span "Add Cue" at bounding box center [1119, 522] width 33 height 14
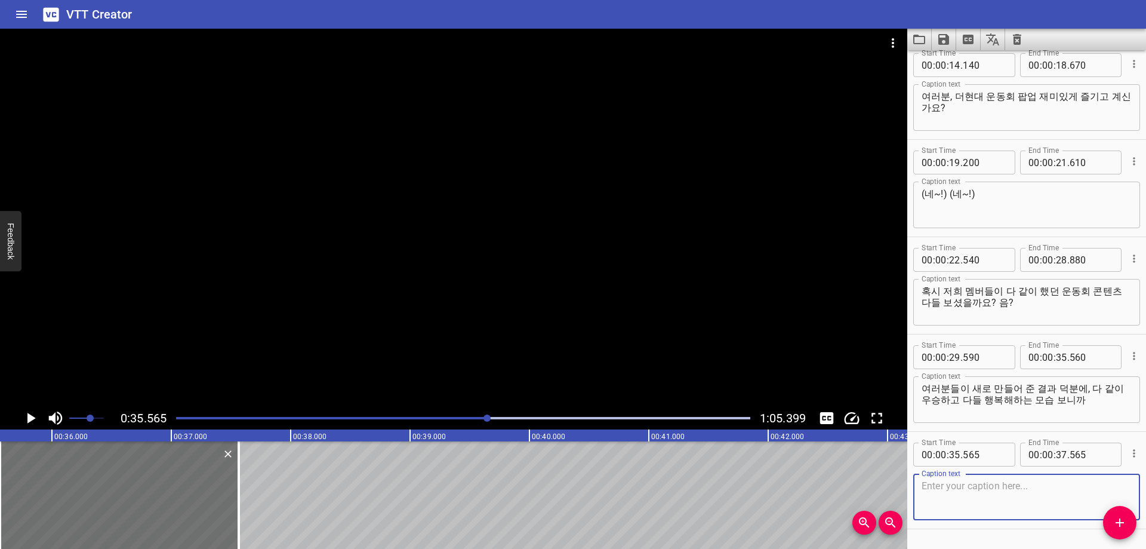
scroll to position [336, 0]
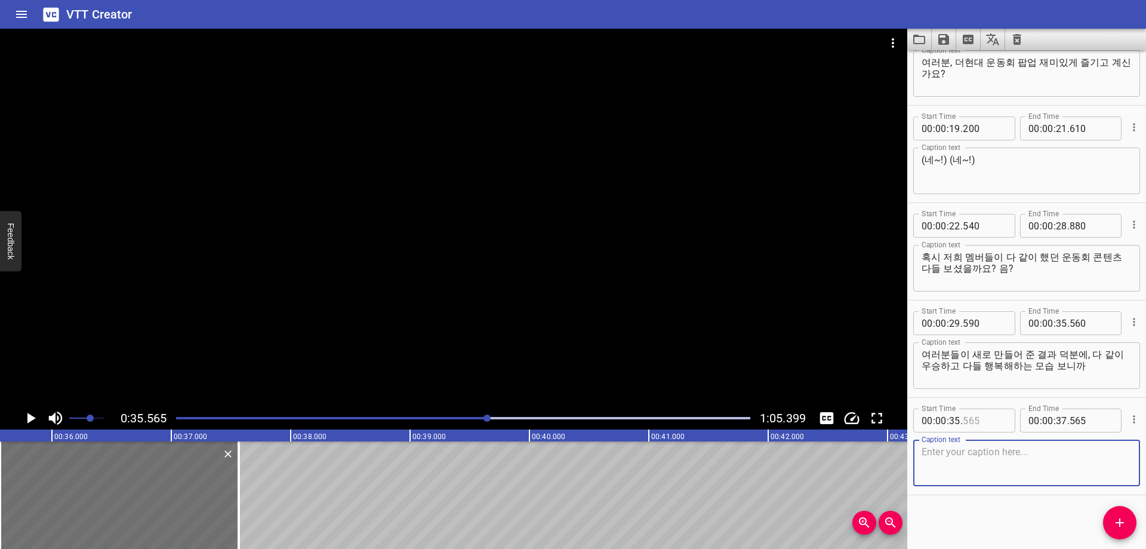
click at [979, 419] on input "number" at bounding box center [985, 420] width 44 height 24
click at [949, 451] on textarea at bounding box center [1027, 463] width 210 height 34
paste textarea "어, 기분이 진짜 짱 좋더라고요, 음."
click at [1000, 513] on div "Start Time 00 : 00 : 05 . 180 Start Time End Time 00 : 00 : 07 . 310 End Time C…" at bounding box center [1026, 299] width 239 height 498
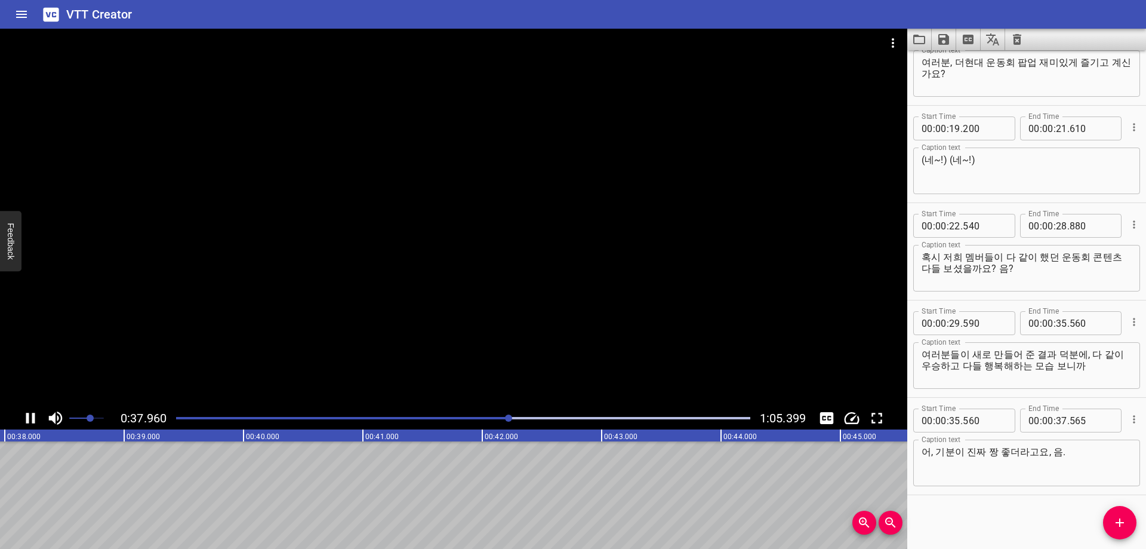
scroll to position [0, 4548]
click at [1057, 421] on input "number" at bounding box center [1061, 420] width 11 height 24
click at [1122, 510] on button "Add Cue" at bounding box center [1119, 522] width 33 height 33
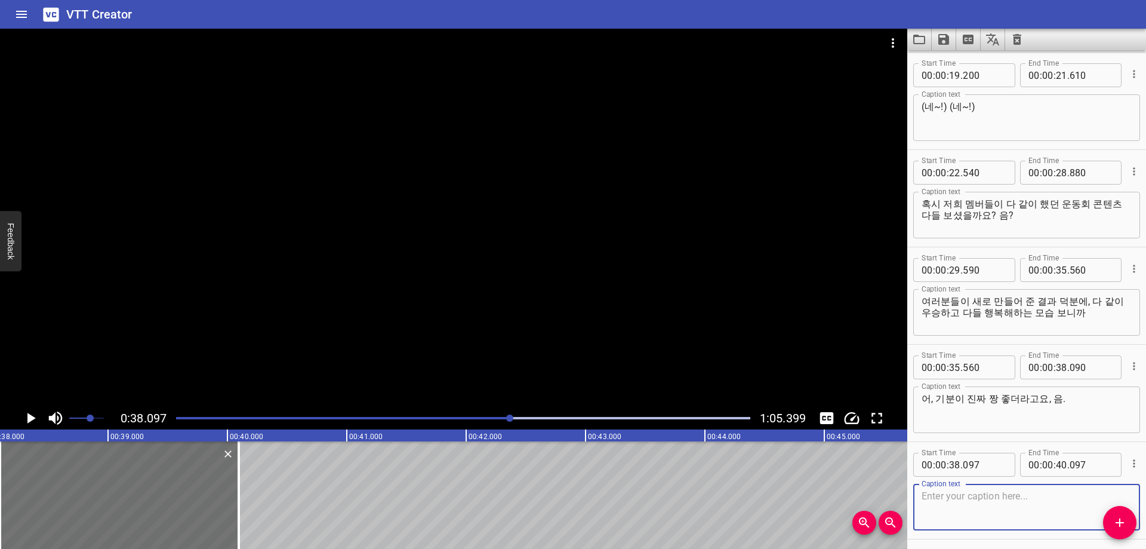
scroll to position [433, 0]
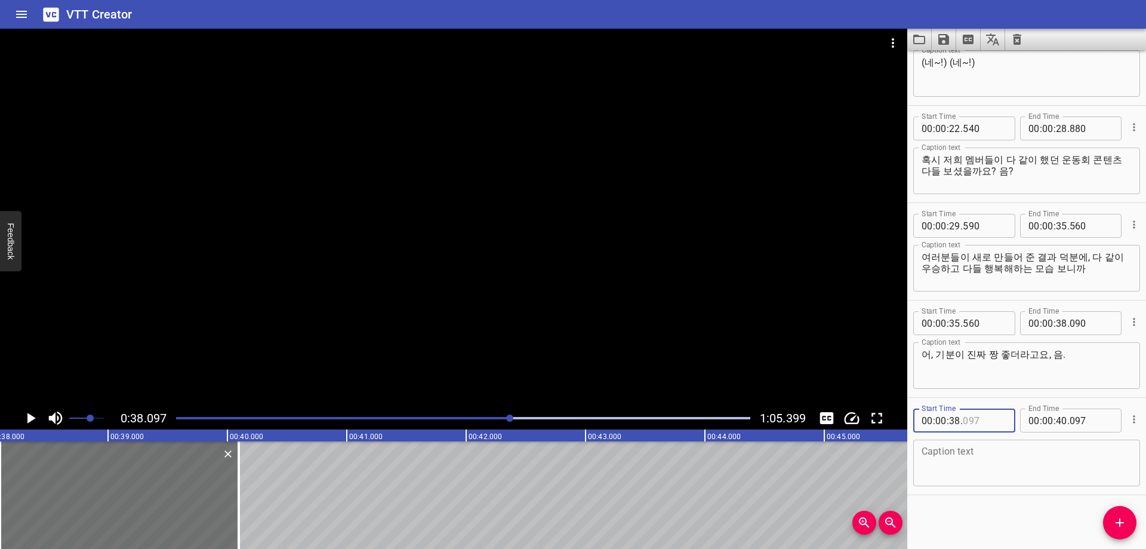
click at [965, 418] on input "number" at bounding box center [985, 420] width 44 height 24
click at [1008, 463] on textarea at bounding box center [1027, 463] width 210 height 34
paste textarea "고마워요 파스텔 여러분~!"
click at [993, 520] on div "Start Time 00 : 00 : 05 . 180 Start Time End Time 00 : 00 : 07 . 310 End Time C…" at bounding box center [1026, 299] width 239 height 498
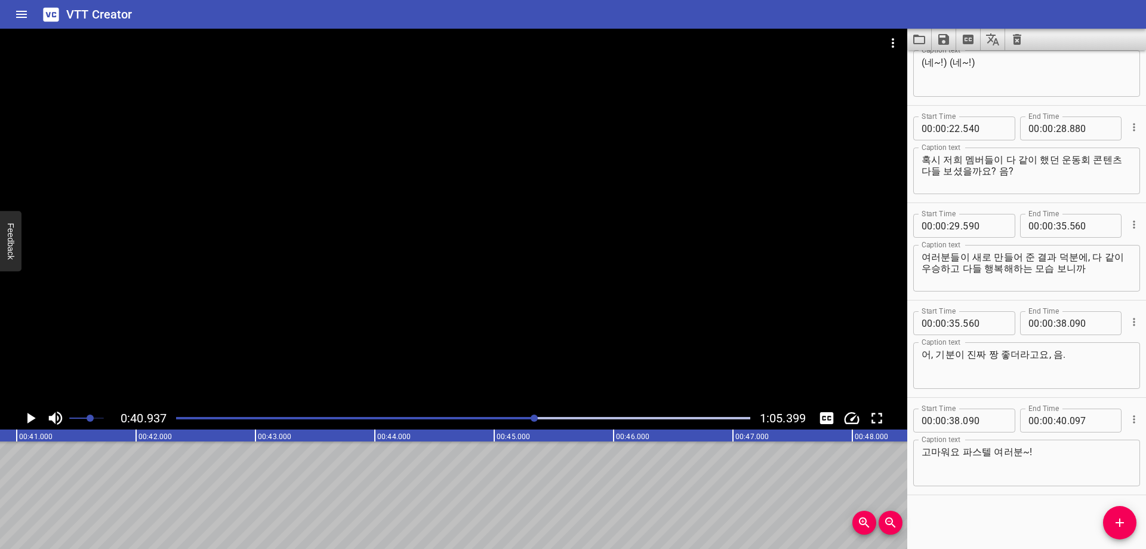
scroll to position [0, 4887]
click at [525, 419] on div at bounding box center [463, 418] width 589 height 17
click at [1060, 424] on input "number" at bounding box center [1061, 420] width 11 height 24
click at [1017, 521] on div "Start Time 00 : 00 : 05 . 180 Start Time End Time 00 : 00 : 07 . 310 End Time C…" at bounding box center [1026, 299] width 239 height 498
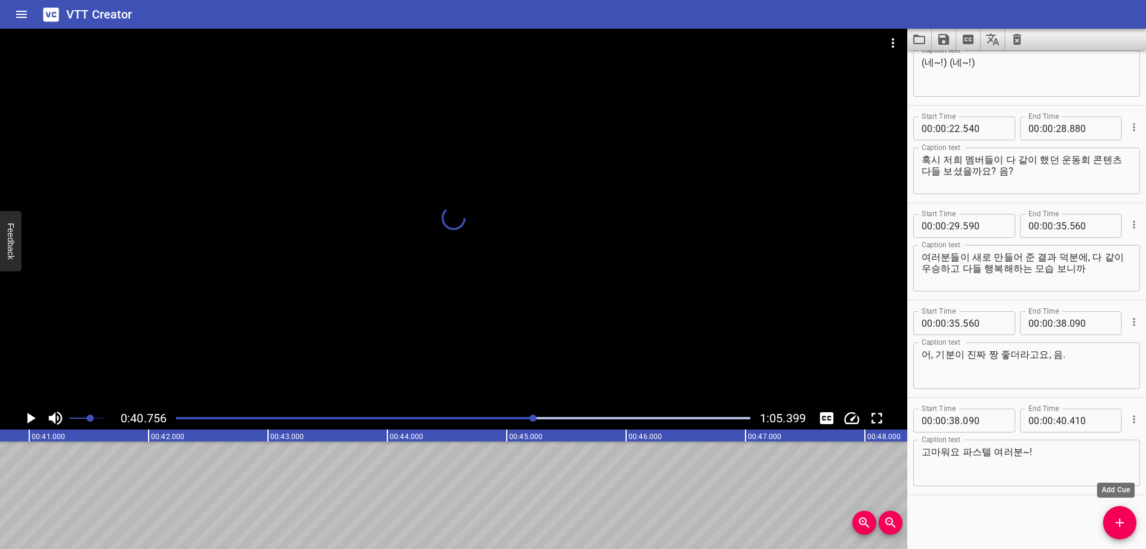
scroll to position [0, 4860]
click at [1118, 523] on icon "Add Cue" at bounding box center [1120, 522] width 8 height 8
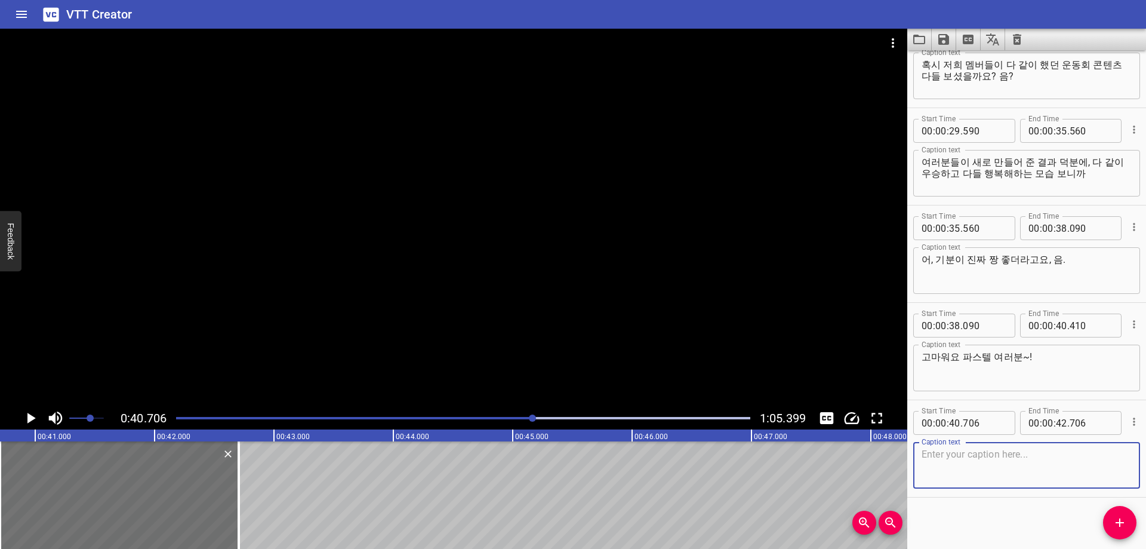
scroll to position [531, 0]
click at [983, 422] on input "number" at bounding box center [985, 420] width 44 height 24
click at [1008, 475] on textarea at bounding box center [1027, 463] width 210 height 34
paste textarea "저희도 신나게 즐겼으니 파스텔 여러분 그리고 쿠리미 여러분들도"
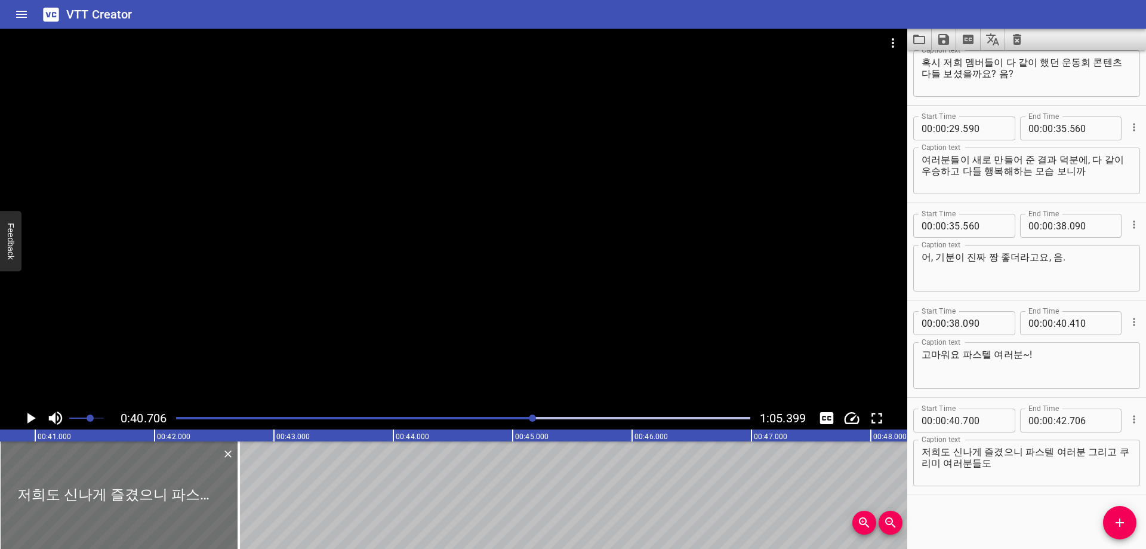
click at [992, 512] on div "Start Time 00 : 00 : 05 . 180 Start Time End Time 00 : 00 : 07 . 310 End Time C…" at bounding box center [1026, 299] width 239 height 498
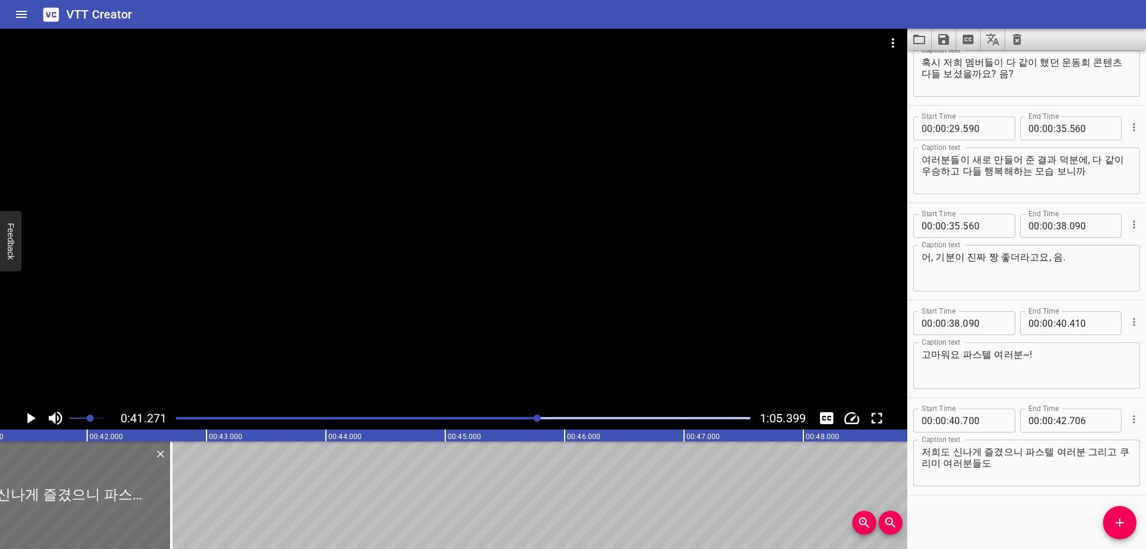
click at [553, 421] on div at bounding box center [463, 418] width 589 height 17
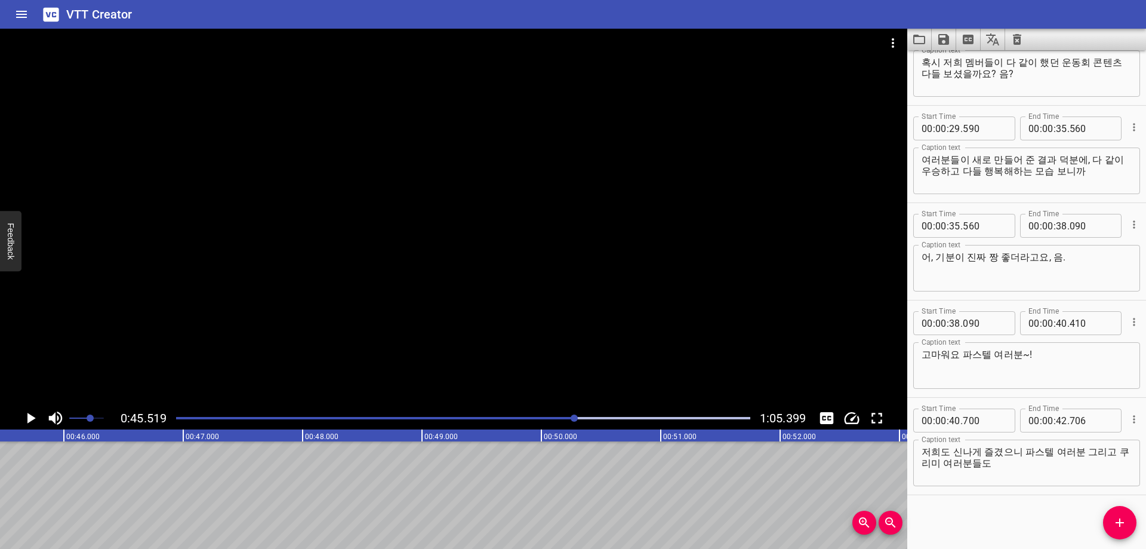
scroll to position [0, 5435]
click at [564, 415] on div at bounding box center [463, 418] width 589 height 17
click at [1056, 420] on input "number" at bounding box center [1061, 420] width 11 height 24
drag, startPoint x: 1117, startPoint y: 521, endPoint x: 1098, endPoint y: 507, distance: 23.4
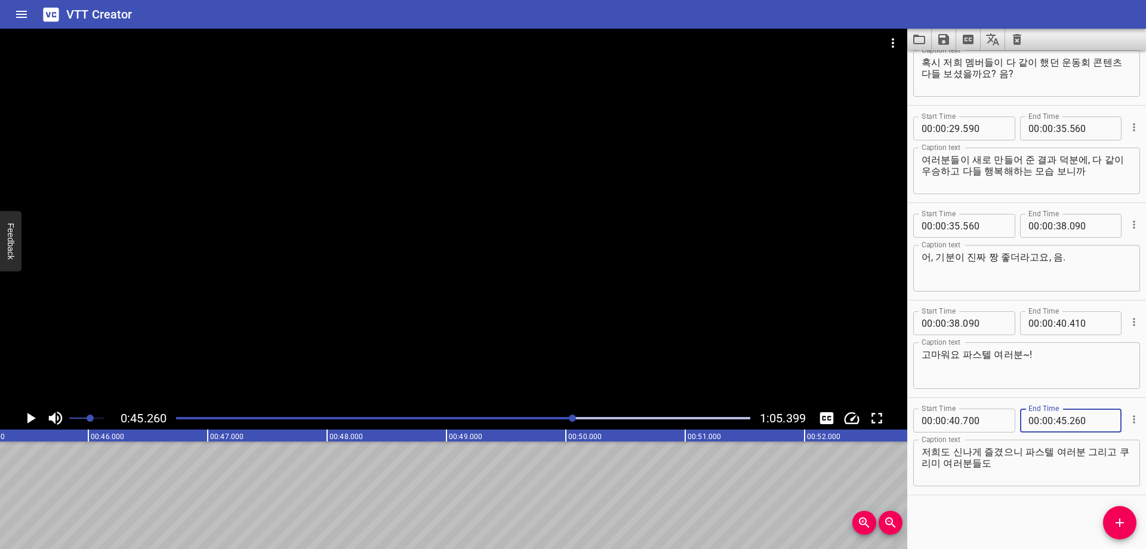
click at [1119, 521] on span "Add Cue" at bounding box center [1119, 522] width 33 height 14
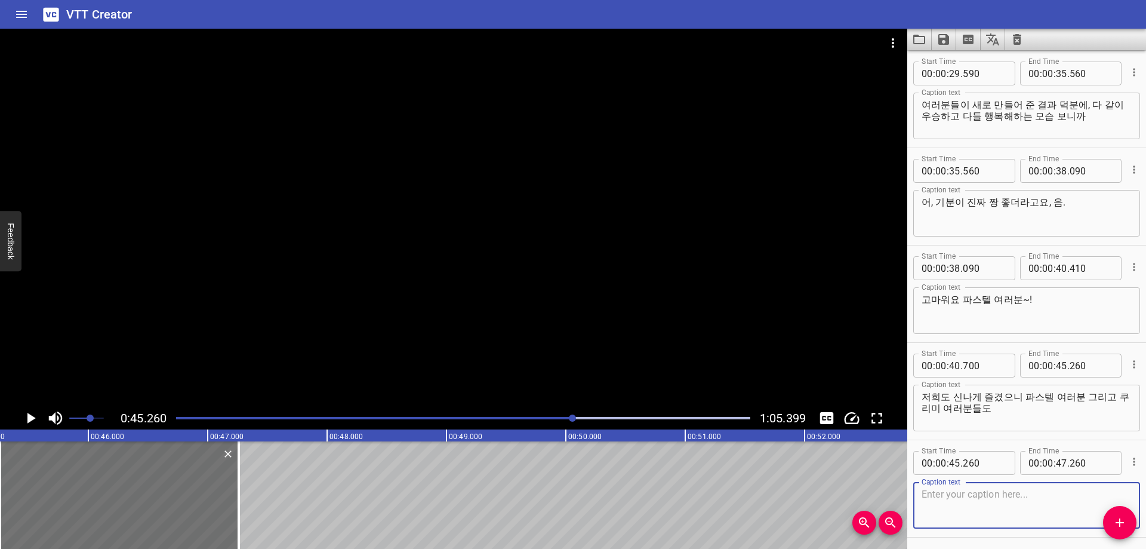
scroll to position [628, 0]
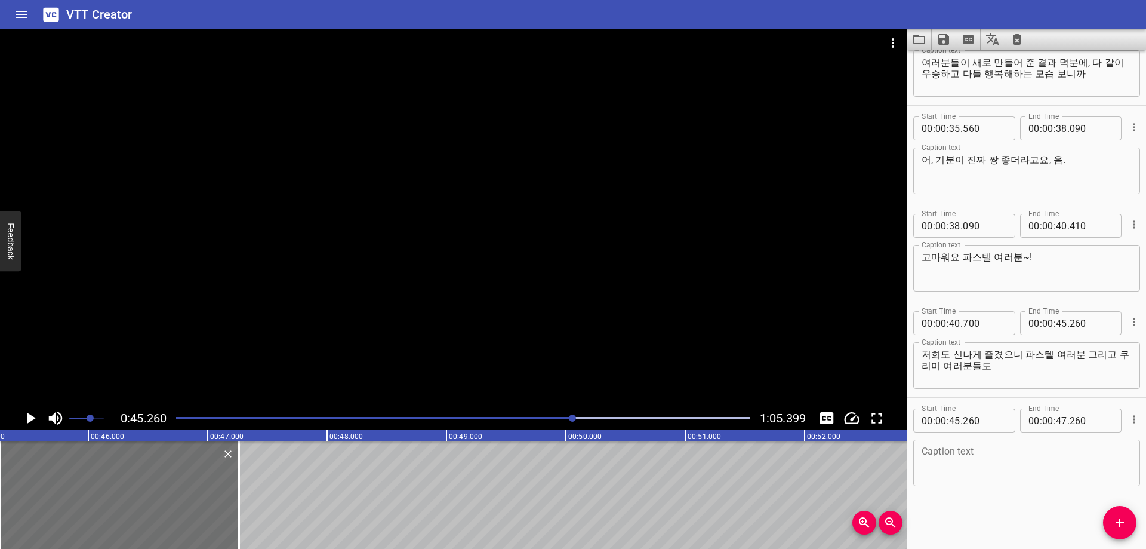
click at [1059, 469] on textarea at bounding box center [1027, 463] width 210 height 34
paste textarea "최고 즐거운 추억 만들고 가면 좋겠어요! 음!"
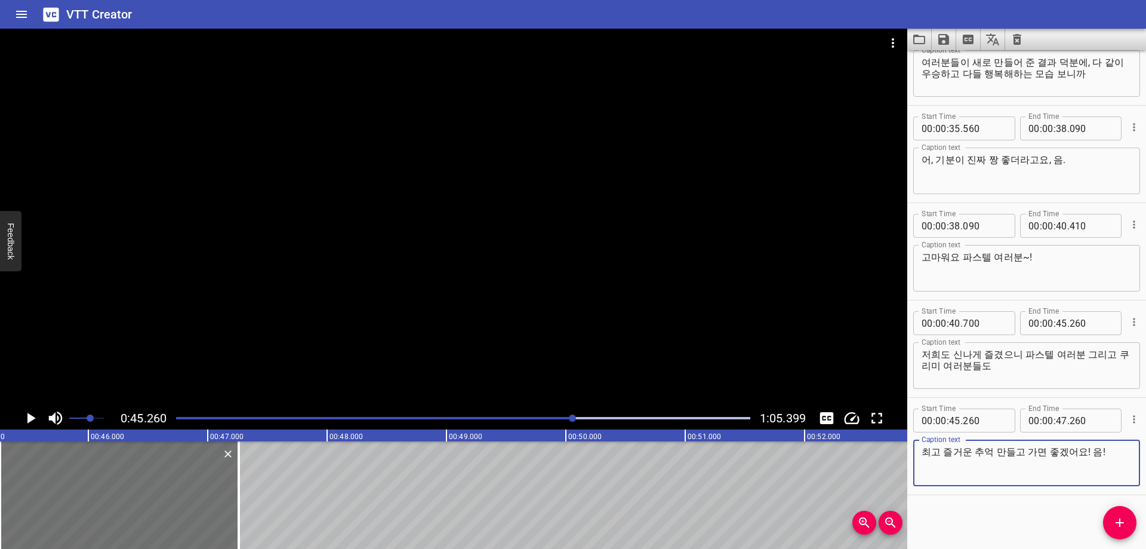
click at [1002, 504] on div "Start Time 00 : 00 : 05 . 180 Start Time End Time 00 : 00 : 07 . 310 End Time C…" at bounding box center [1026, 299] width 239 height 498
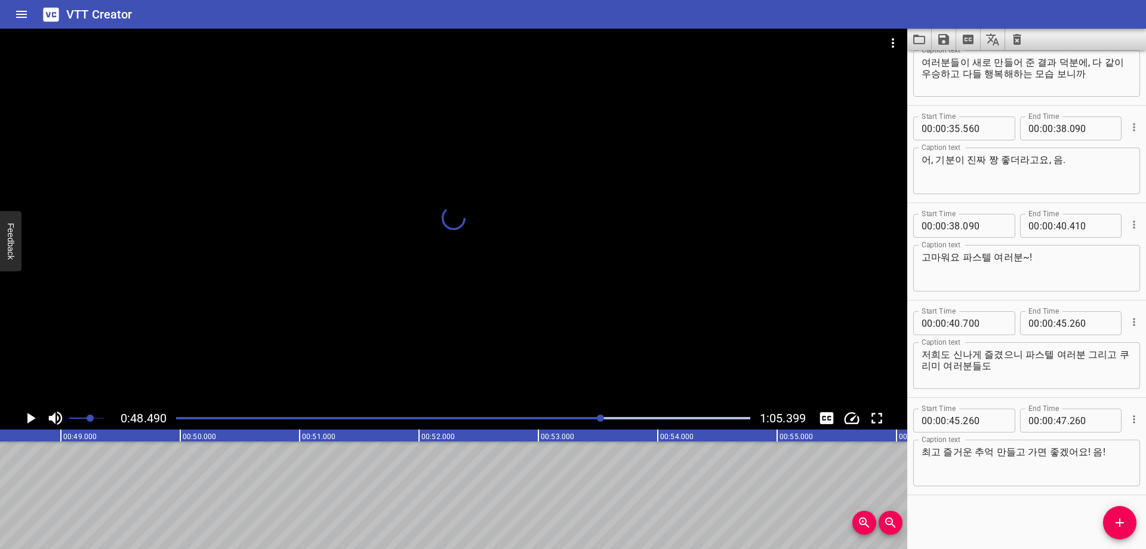
scroll to position [0, 5783]
click at [1056, 420] on input "number" at bounding box center [1061, 420] width 11 height 24
drag, startPoint x: 1012, startPoint y: 500, endPoint x: 1013, endPoint y: 508, distance: 7.8
click at [1011, 509] on div "Start Time 00 : 00 : 05 . 180 Start Time End Time 00 : 00 : 07 . 310 End Time C…" at bounding box center [1026, 299] width 239 height 498
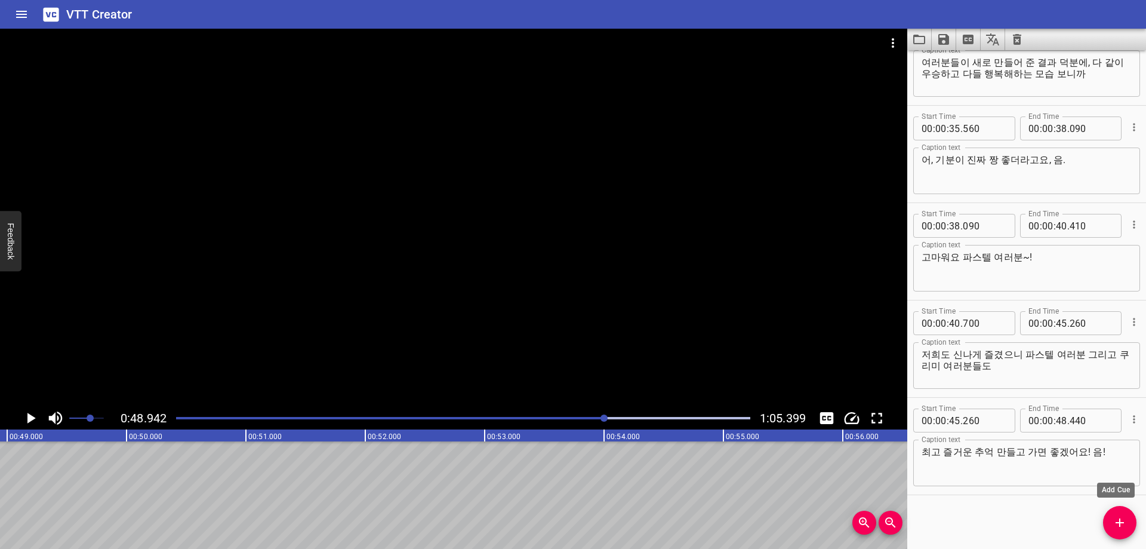
click at [1114, 528] on icon "Add Cue" at bounding box center [1120, 522] width 14 height 14
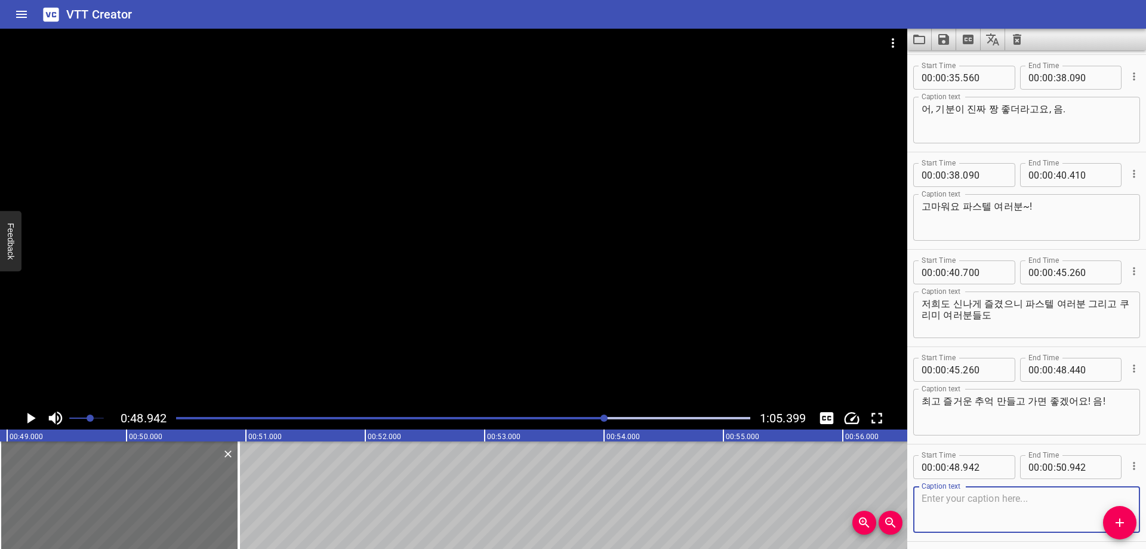
scroll to position [725, 0]
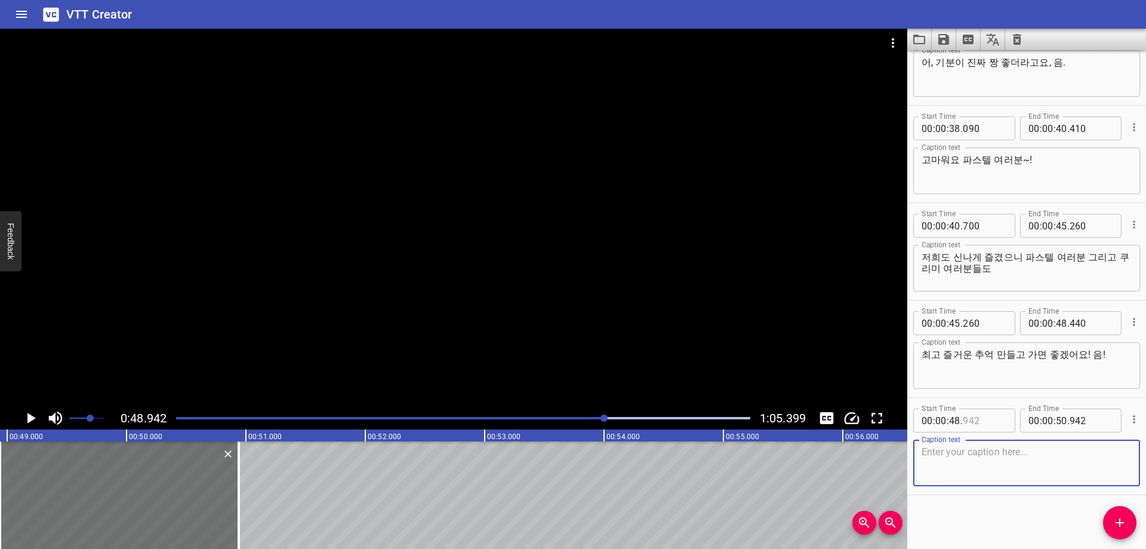
click at [986, 421] on input "number" at bounding box center [985, 420] width 44 height 24
drag, startPoint x: 1021, startPoint y: 469, endPoint x: 966, endPoint y: 507, distance: 66.1
click at [1020, 469] on textarea at bounding box center [1027, 463] width 210 height 34
paste textarea "다들 그럼 짱 좋은 하루 보내시고 많이 많이 사랑해요~!"
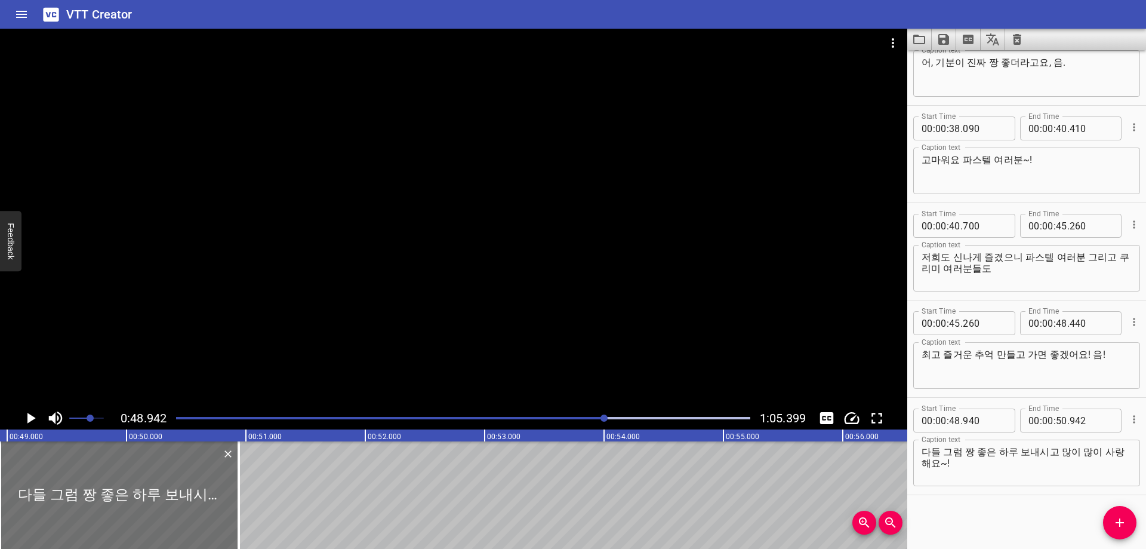
drag, startPoint x: 968, startPoint y: 507, endPoint x: 976, endPoint y: 509, distance: 8.0
click at [975, 509] on div "Start Time 00 : 00 : 05 . 180 Start Time End Time 00 : 00 : 07 . 310 End Time C…" at bounding box center [1026, 299] width 239 height 498
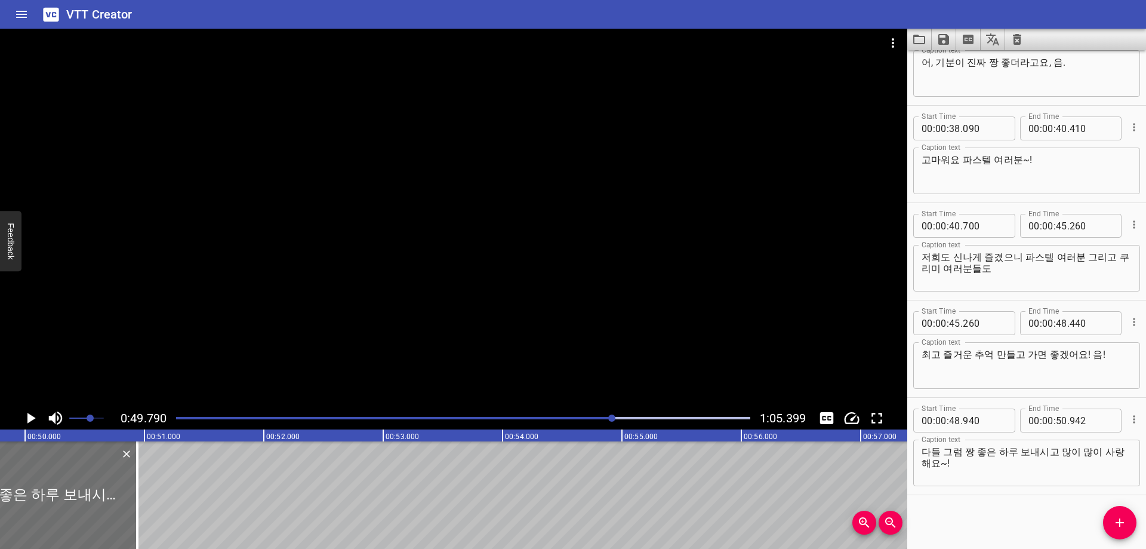
click at [602, 418] on div "Play progress" at bounding box center [326, 418] width 574 height 2
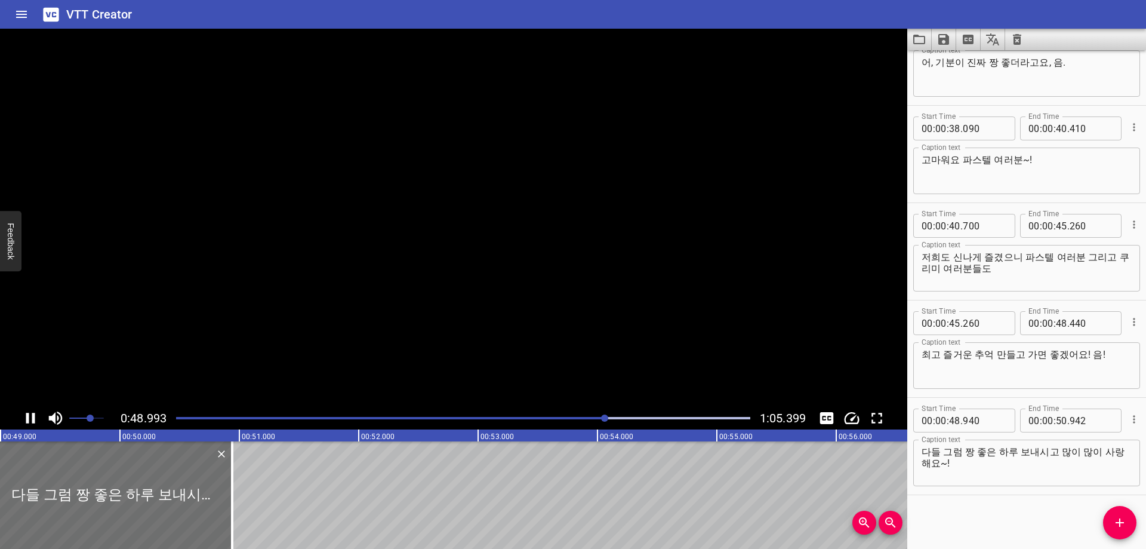
scroll to position [0, 5872]
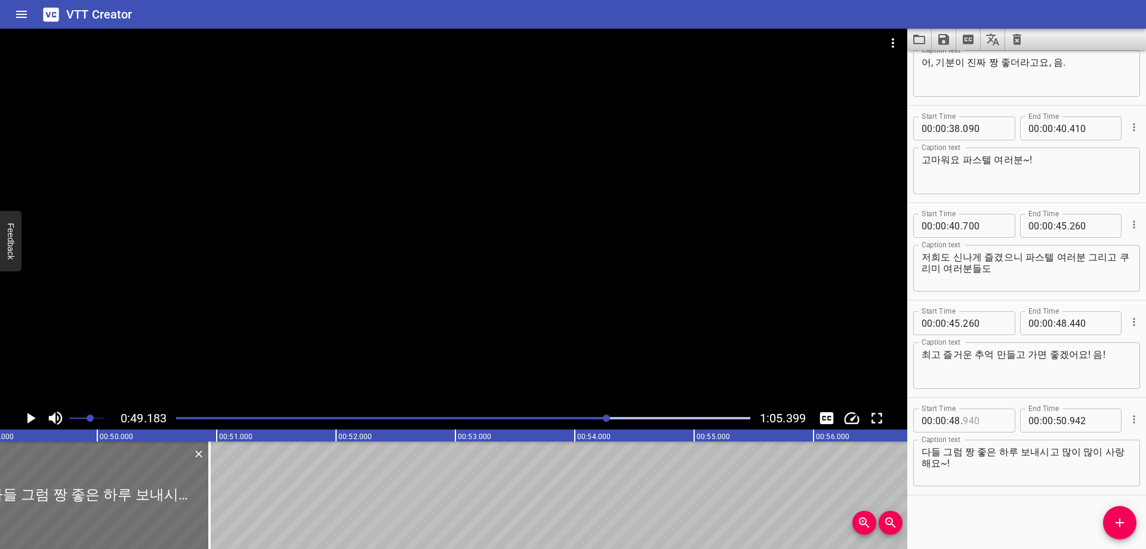
click at [974, 426] on input "number" at bounding box center [985, 420] width 44 height 24
click at [953, 418] on input "number" at bounding box center [954, 420] width 11 height 24
click at [969, 512] on div "Start Time 00 : 00 : 05 . 180 Start Time End Time 00 : 00 : 07 . 310 End Time C…" at bounding box center [1026, 299] width 239 height 498
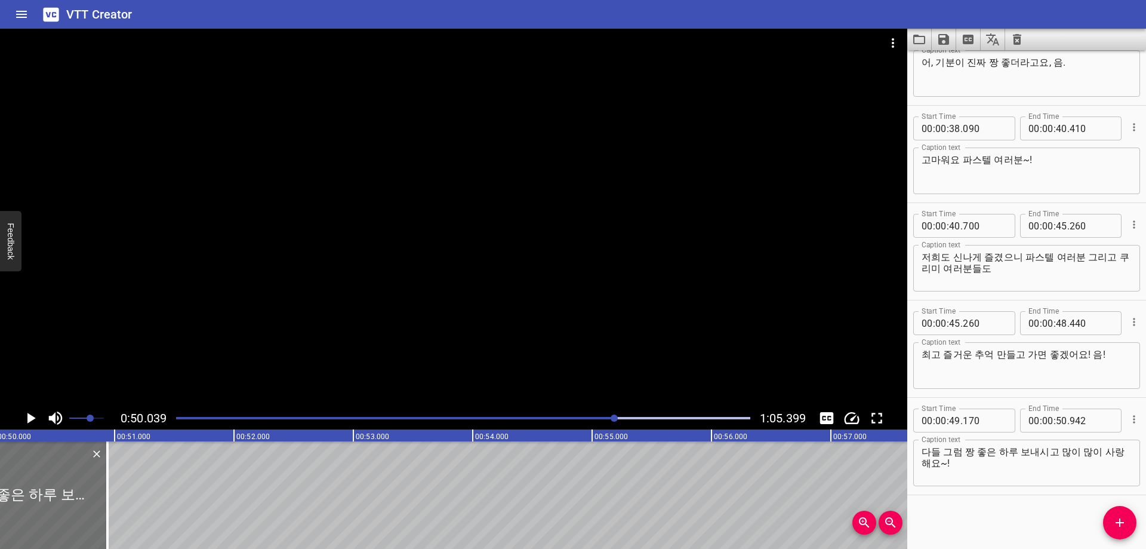
click at [628, 417] on div "Play progress" at bounding box center [463, 418] width 574 height 2
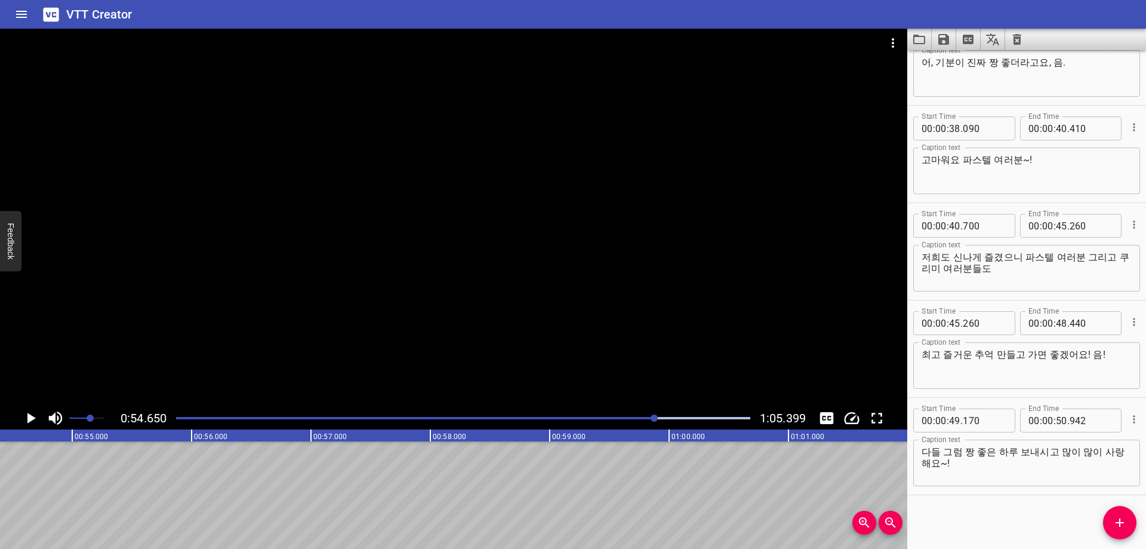
scroll to position [0, 6525]
click at [1056, 426] on input "number" at bounding box center [1061, 420] width 11 height 24
click at [1114, 514] on button "Add Cue" at bounding box center [1119, 522] width 33 height 33
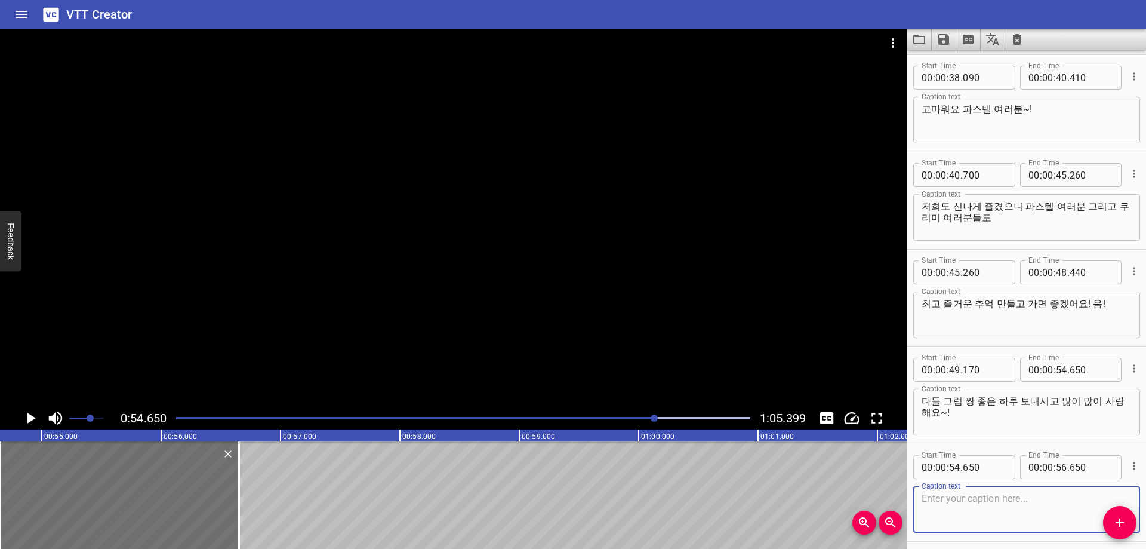
scroll to position [823, 0]
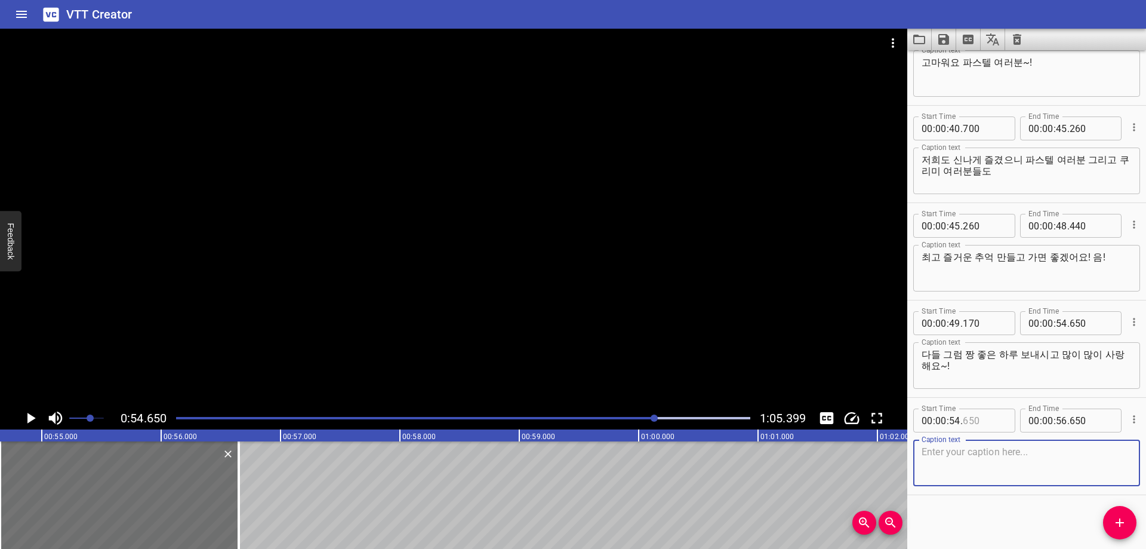
click at [993, 427] on input "number" at bounding box center [985, 420] width 44 height 24
click at [1047, 470] on textarea at bounding box center [1027, 463] width 210 height 34
paste textarea "안녕~ 안녕~"
drag, startPoint x: 988, startPoint y: 527, endPoint x: 993, endPoint y: 521, distance: 7.6
click at [992, 525] on div "Start Time 00 : 00 : 05 . 180 Start Time End Time 00 : 00 : 07 . 310 End Time C…" at bounding box center [1026, 299] width 239 height 498
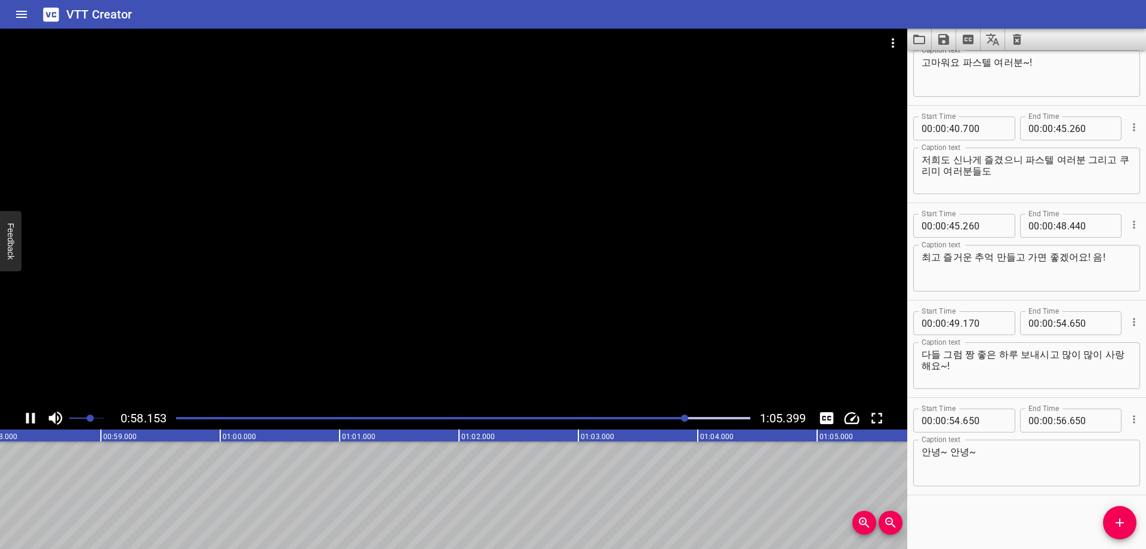
scroll to position [0, 6959]
click at [1057, 422] on input "number" at bounding box center [1061, 420] width 11 height 24
click at [1009, 514] on div "Start Time 00 : 00 : 05 . 180 Start Time End Time 00 : 00 : 07 . 310 End Time C…" at bounding box center [1026, 299] width 239 height 498
click at [946, 30] on button "Save captions to file" at bounding box center [944, 39] width 24 height 21
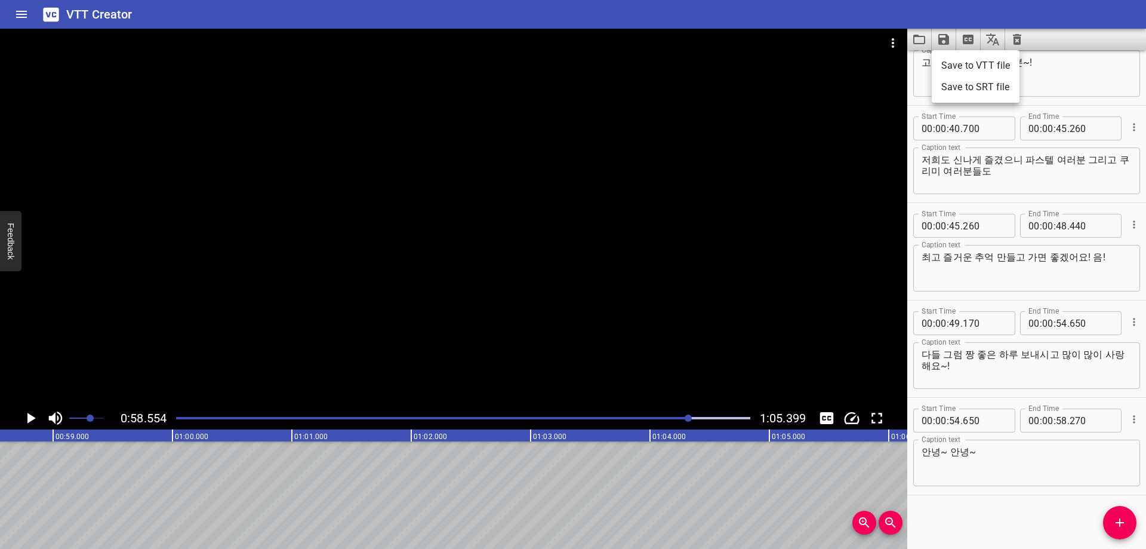
click at [960, 63] on li "Save to VTT file" at bounding box center [976, 65] width 88 height 21
click at [985, 500] on div "Start Time 00 : 00 : 05 . 180 Start Time End Time 00 : 00 : 07 . 310 End Time C…" at bounding box center [1026, 299] width 239 height 498
click at [890, 45] on icon "Video Options" at bounding box center [893, 43] width 14 height 14
click at [904, 48] on li "Select New Video File..." at bounding box center [938, 43] width 119 height 21
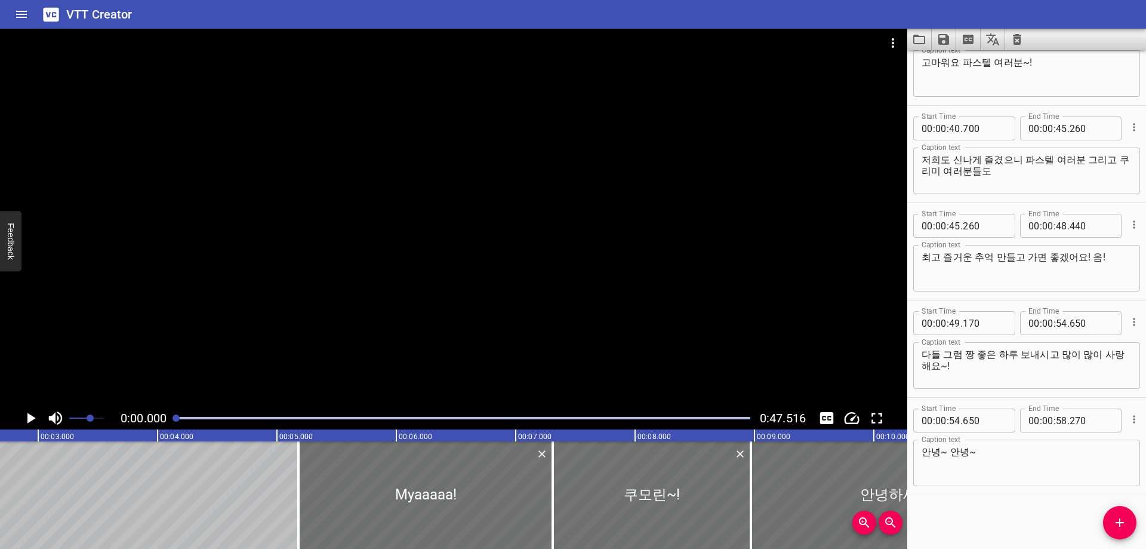
click at [1015, 38] on icon "Clear captions" at bounding box center [1017, 39] width 8 height 11
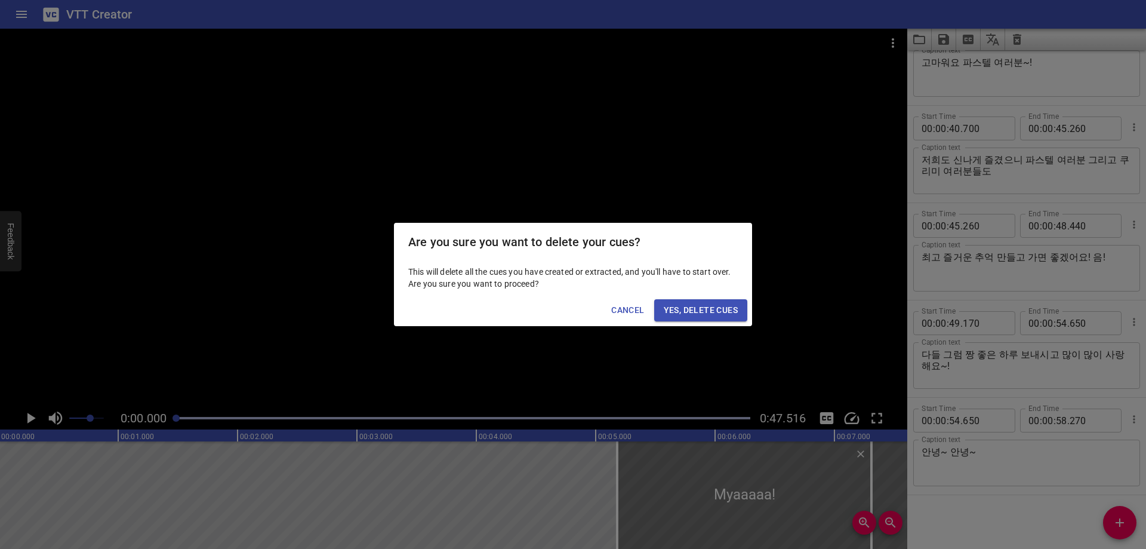
scroll to position [0, 0]
click at [695, 312] on span "Yes, Delete Cues" at bounding box center [701, 310] width 74 height 15
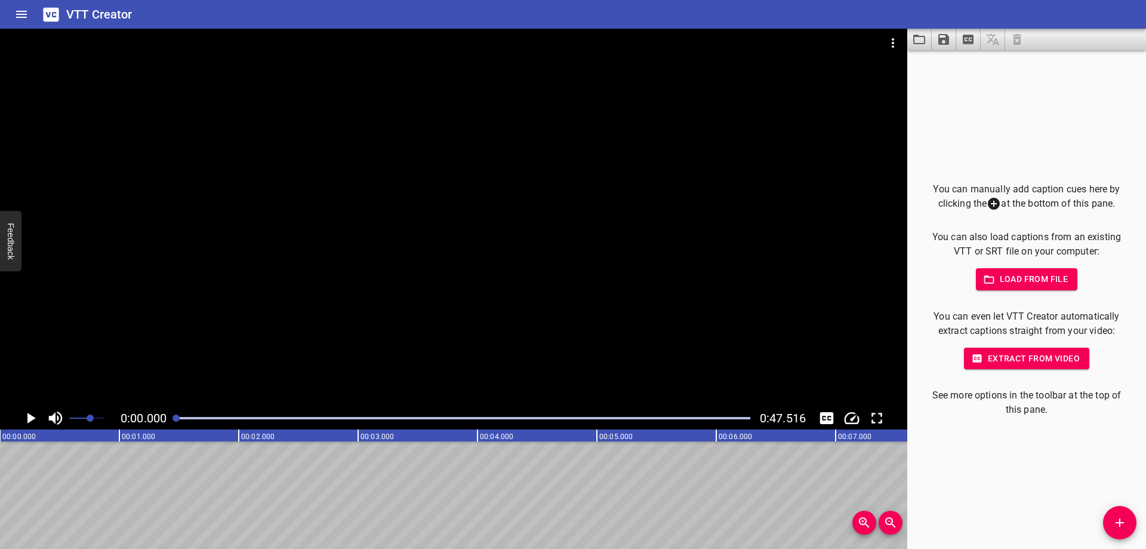
click at [961, 493] on div "You can manually add caption cues here by clicking the at the bottom of this pa…" at bounding box center [1026, 299] width 239 height 498
click at [1118, 520] on icon "Add Cue" at bounding box center [1120, 522] width 14 height 14
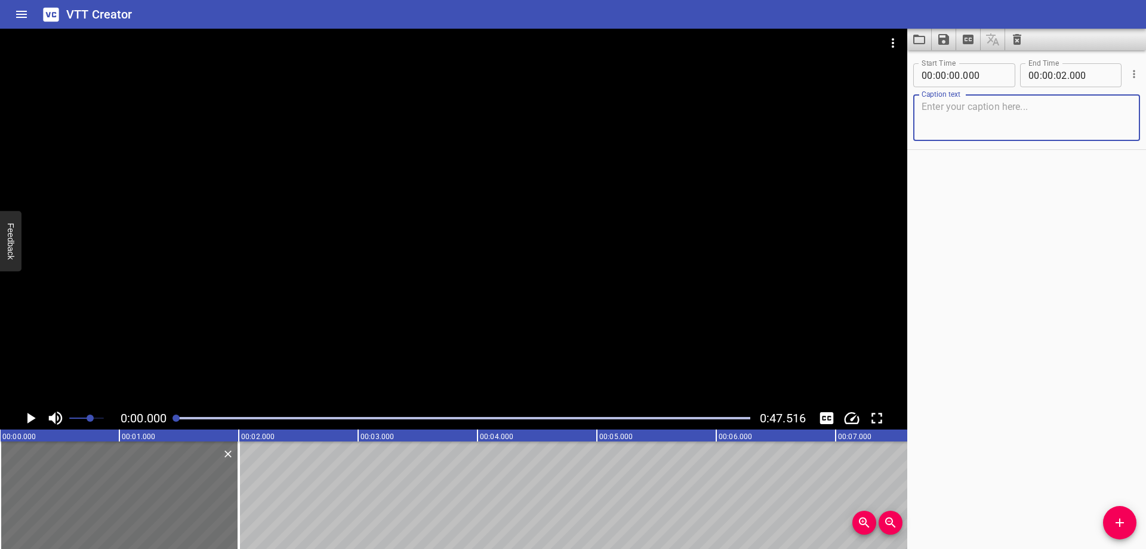
click at [1005, 492] on div "Start Time 00 : 00 : 00 . 000 Start Time End Time 00 : 00 : 02 . 000 End Time C…" at bounding box center [1026, 299] width 239 height 498
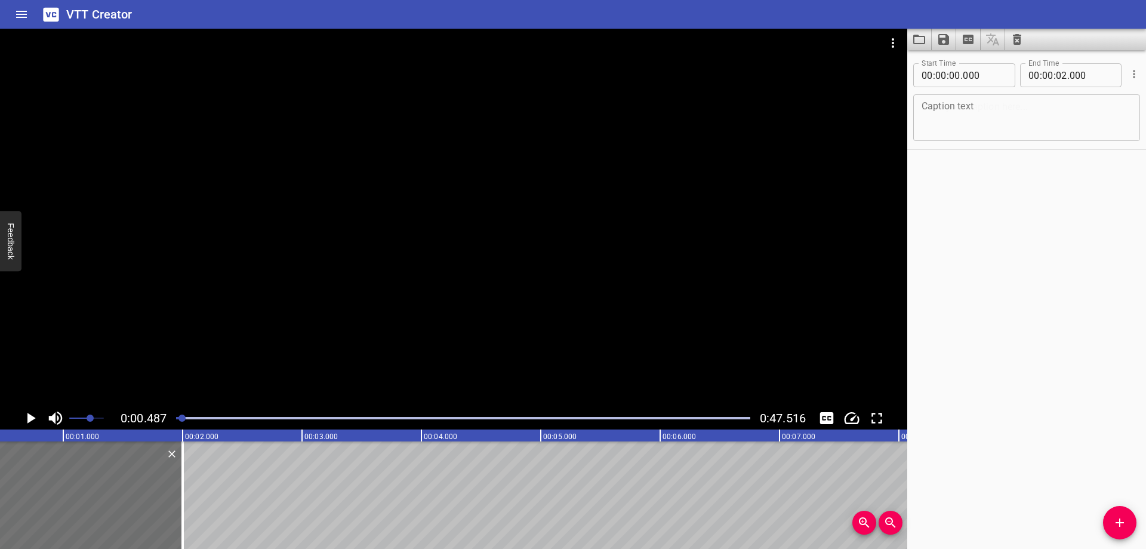
scroll to position [0, 58]
click at [956, 79] on input "number" at bounding box center [954, 75] width 11 height 24
click at [1002, 127] on textarea at bounding box center [1027, 118] width 210 height 34
paste textarea "우~~~와!"
click at [998, 268] on div "Start Time 00 : 00 : 00 . 480 Start Time End Time 00 : 00 : 02 . 000 End Time C…" at bounding box center [1026, 299] width 239 height 498
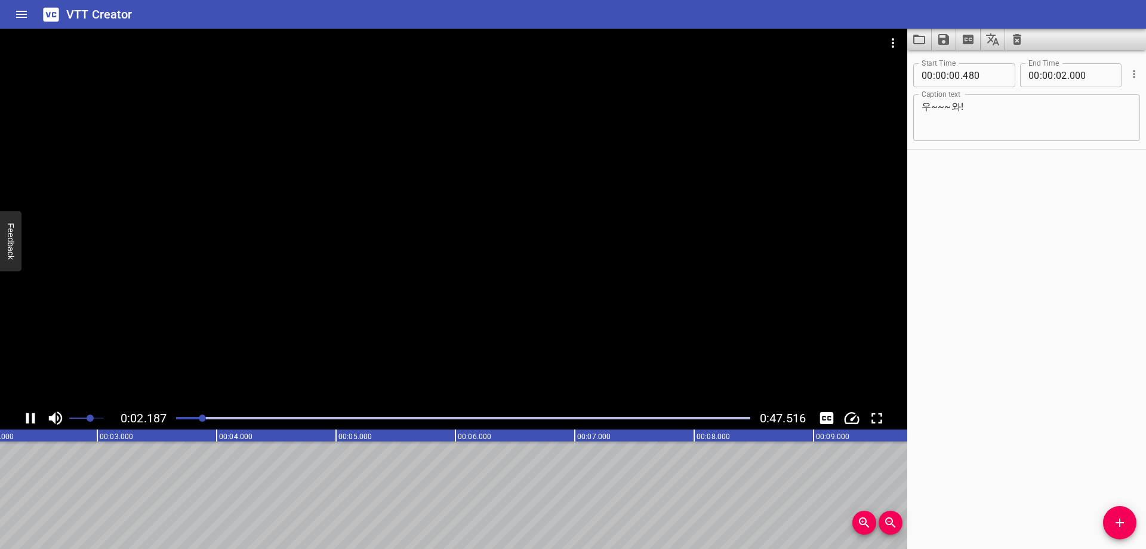
scroll to position [0, 275]
click at [1060, 75] on input "number" at bounding box center [1061, 75] width 11 height 24
click at [1120, 509] on button "Add Cue" at bounding box center [1119, 522] width 33 height 33
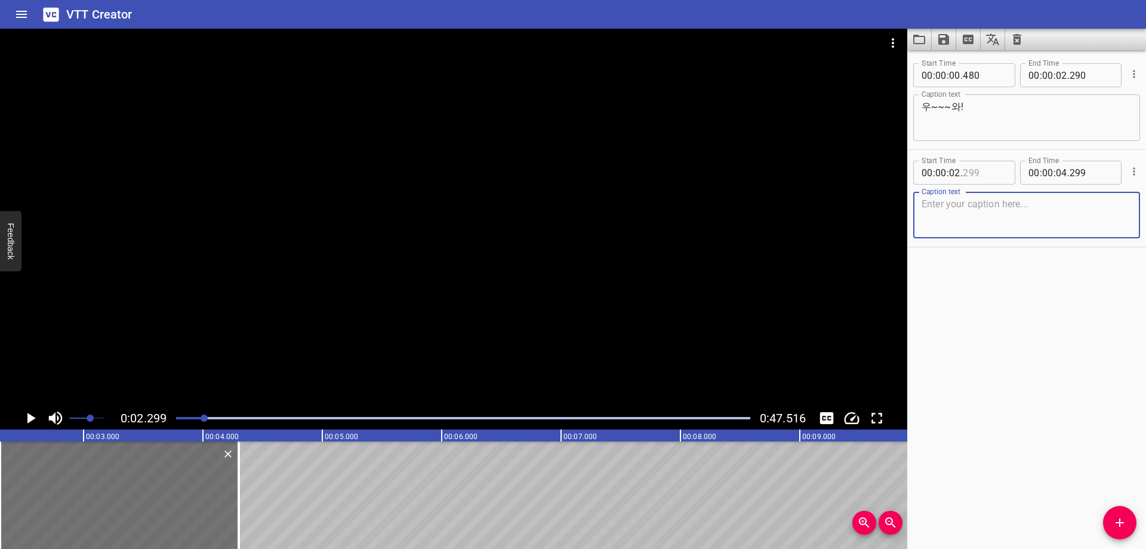
click at [972, 178] on input "number" at bounding box center [985, 173] width 44 height 24
click at [978, 226] on textarea at bounding box center [1027, 215] width 210 height 34
paste textarea "안녕 파스텔들! 반갑나나~ 나나입니다."
click at [996, 307] on div "Start Time 00 : 00 : 00 . 480 Start Time End Time 00 : 00 : 02 . 290 End Time C…" at bounding box center [1026, 299] width 239 height 498
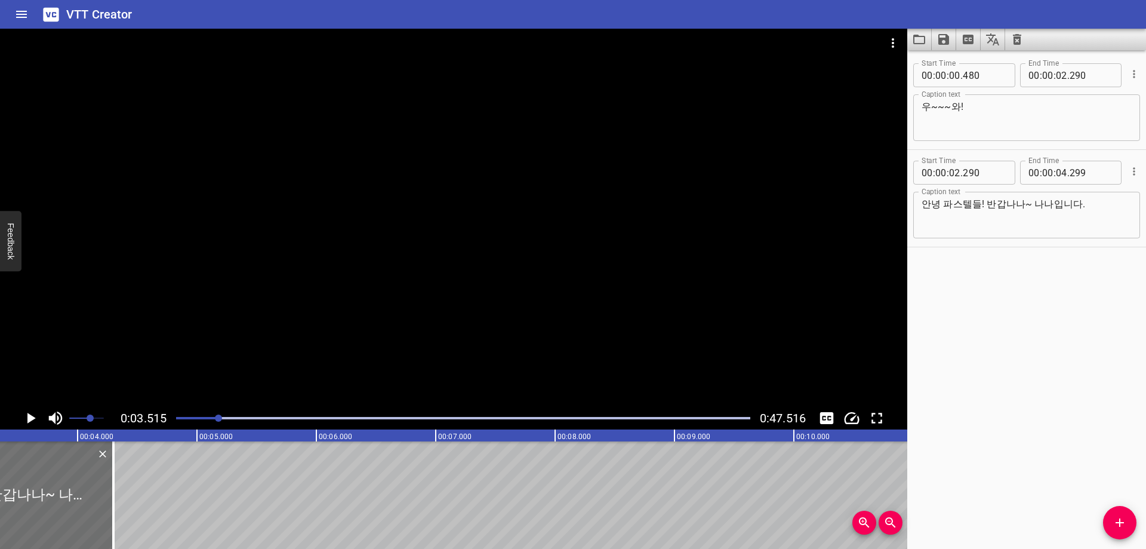
scroll to position [0, 420]
click at [206, 420] on div at bounding box center [463, 418] width 589 height 17
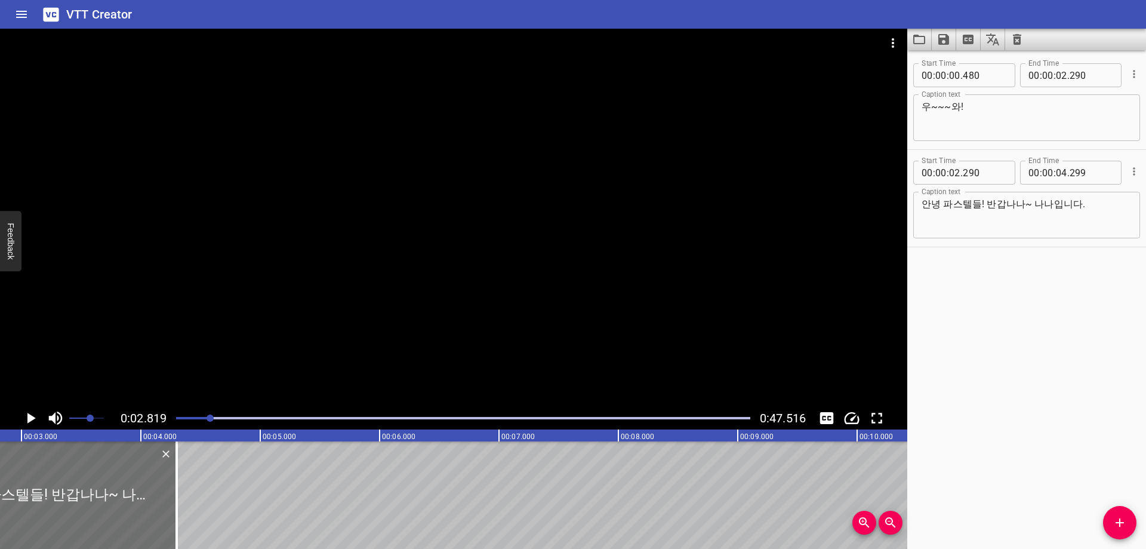
click at [195, 420] on div at bounding box center [463, 418] width 589 height 17
click at [1073, 79] on input "number" at bounding box center [1092, 75] width 44 height 24
click at [1051, 352] on div "Start Time 00 : 00 : 00 . 480 Start Time End Time 00 : 00 : 02 . 300 End Time C…" at bounding box center [1026, 299] width 239 height 498
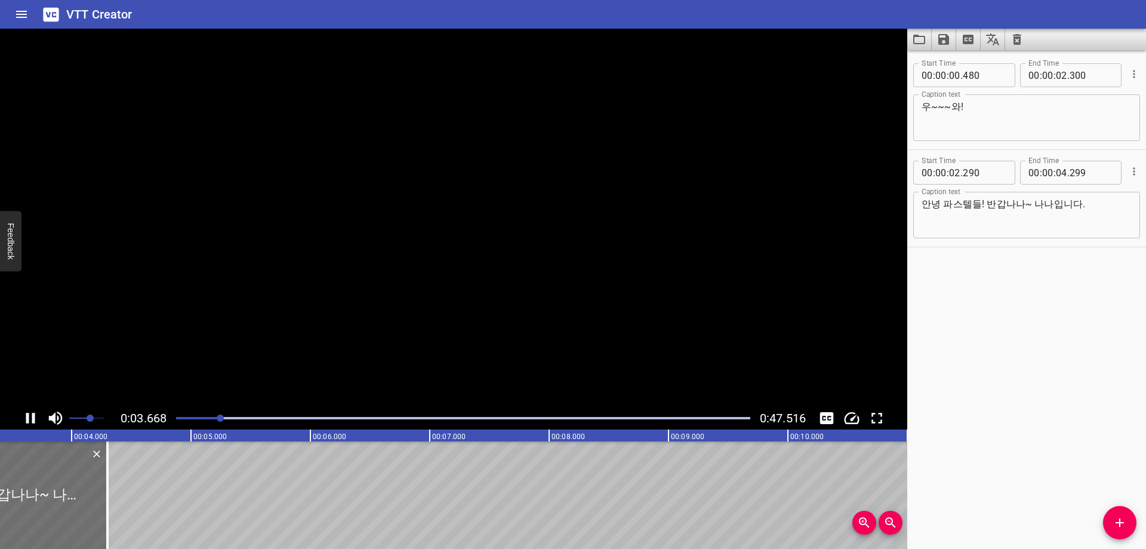
scroll to position [0, 448]
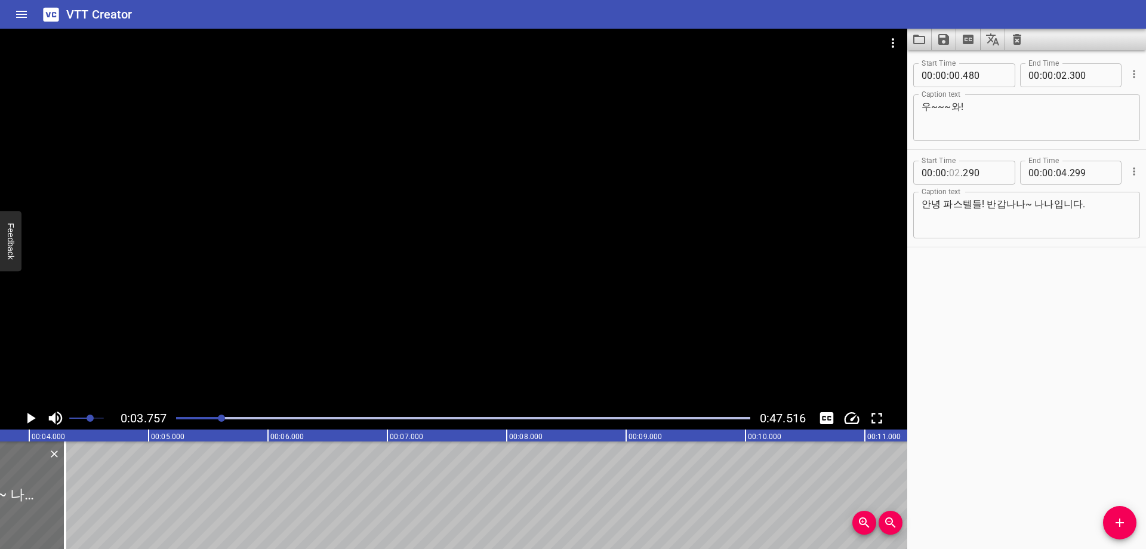
click at [957, 179] on input "number" at bounding box center [954, 173] width 11 height 24
click at [1014, 359] on div "Start Time 00 : 00 : 00 . 480 Start Time End Time 00 : 00 : 02 . 300 End Time C…" at bounding box center [1026, 299] width 239 height 498
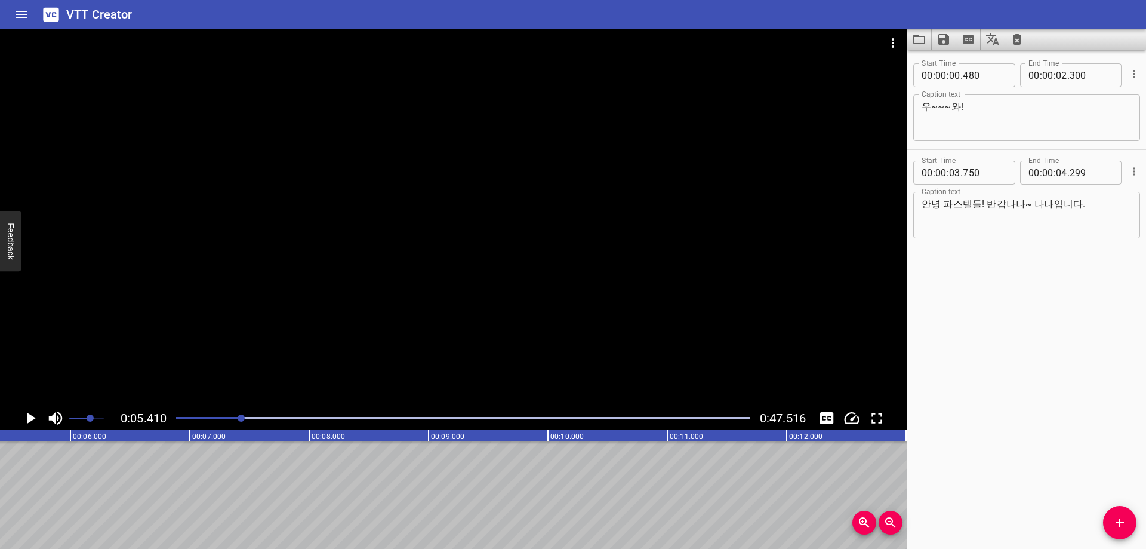
click at [254, 415] on div at bounding box center [463, 418] width 589 height 17
click at [1060, 170] on input "number" at bounding box center [1061, 173] width 11 height 24
click at [1113, 515] on button "Add Cue" at bounding box center [1119, 522] width 33 height 33
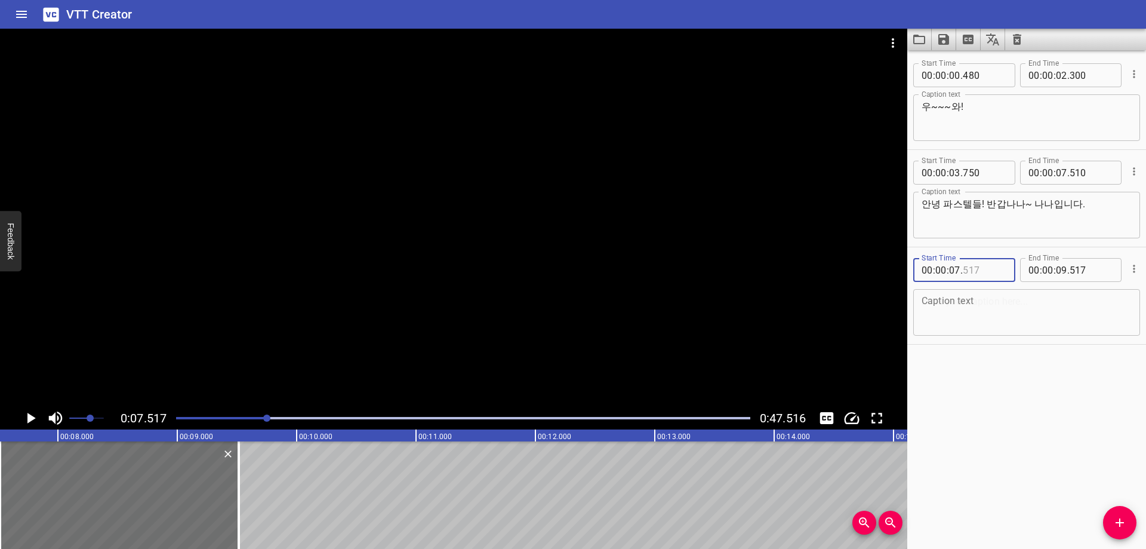
click at [992, 275] on input "number" at bounding box center [985, 270] width 44 height 24
click at [968, 304] on textarea at bounding box center [1027, 312] width 210 height 34
paste textarea "파스텔 여러분들!"
click at [995, 386] on div "Start Time 00 : 00 : 00 . 480 Start Time End Time 00 : 00 : 02 . 300 End Time C…" at bounding box center [1026, 299] width 239 height 498
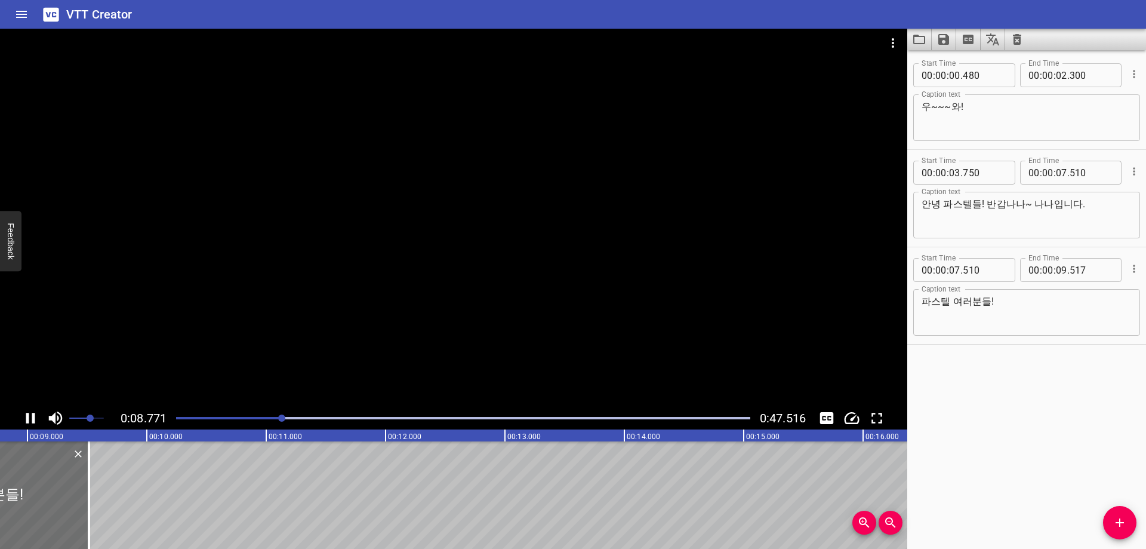
scroll to position [0, 1063]
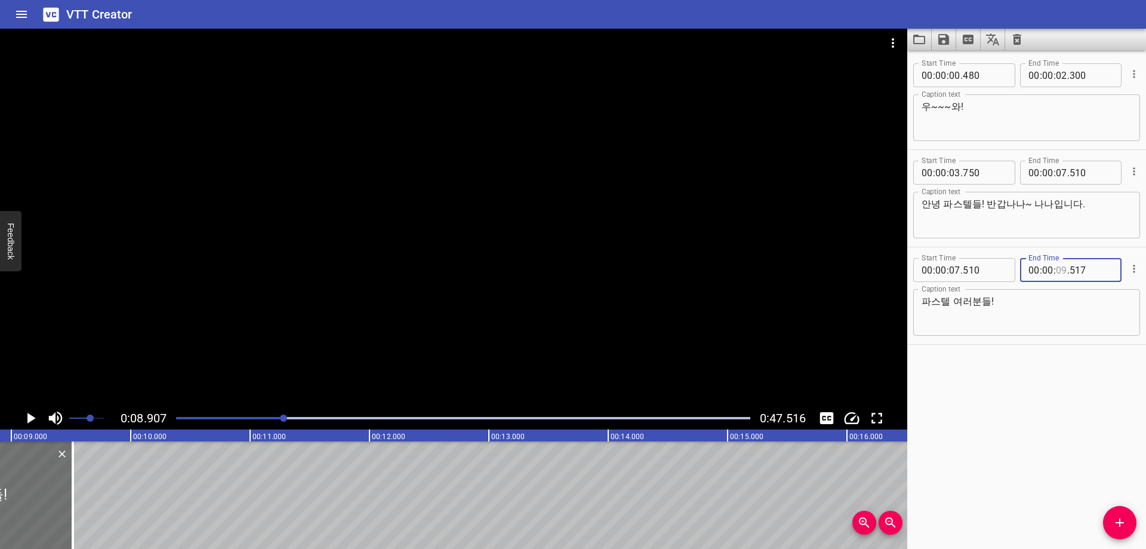
click at [1056, 267] on input "number" at bounding box center [1061, 270] width 11 height 24
click at [1037, 401] on div "Start Time 00 : 00 : 00 . 480 Start Time End Time 00 : 00 : 02 . 300 End Time C…" at bounding box center [1026, 299] width 239 height 498
click at [1059, 273] on input "number" at bounding box center [1061, 270] width 11 height 24
click at [1061, 280] on input "number" at bounding box center [1061, 270] width 11 height 24
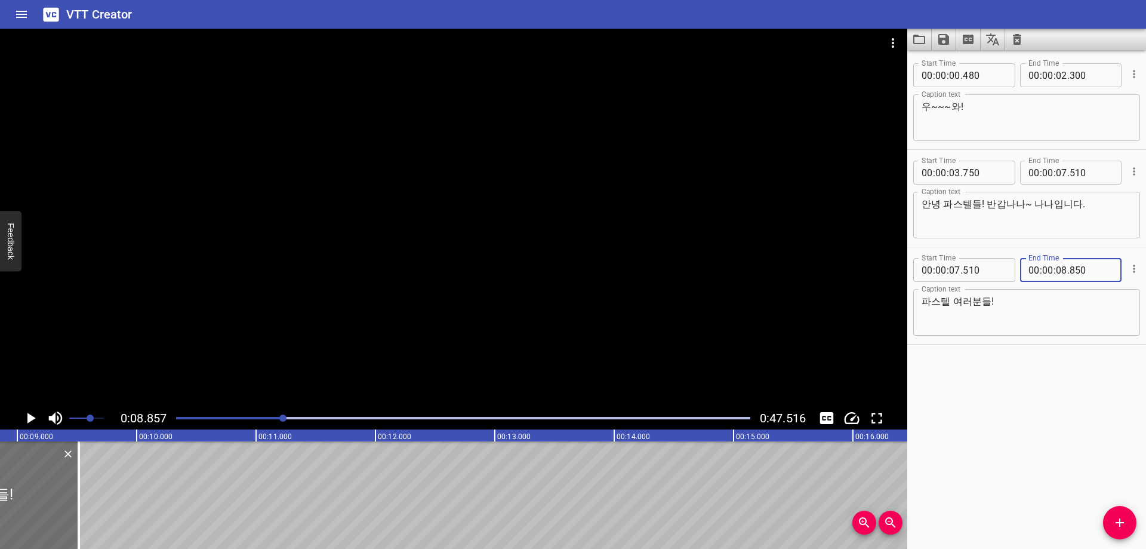
click at [1014, 388] on div "Start Time 00 : 00 : 00 . 480 Start Time End Time 00 : 00 : 02 . 300 End Time C…" at bounding box center [1026, 299] width 239 height 498
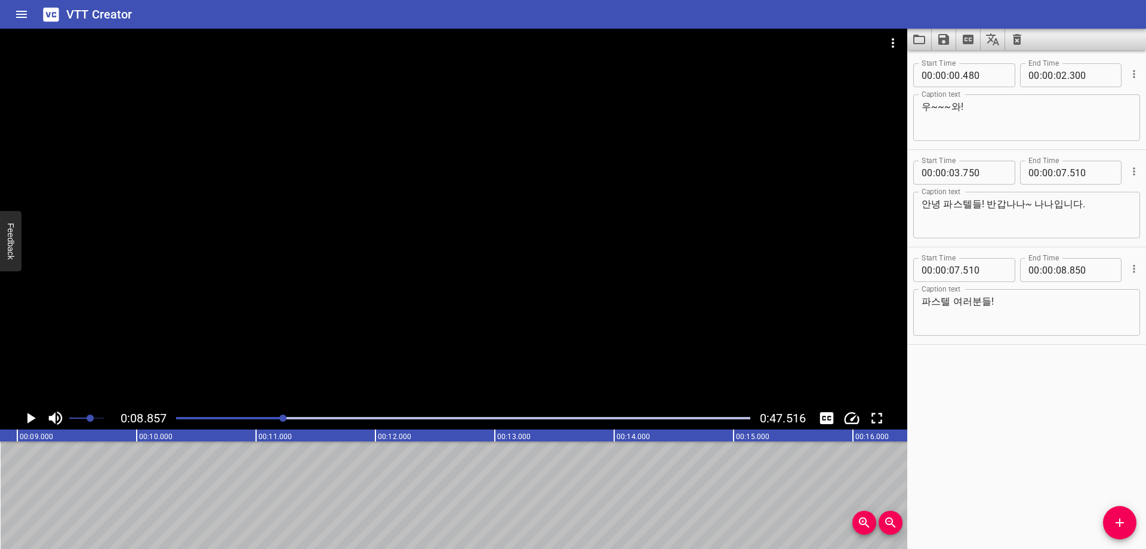
click at [1119, 522] on icon "Add Cue" at bounding box center [1120, 522] width 8 height 8
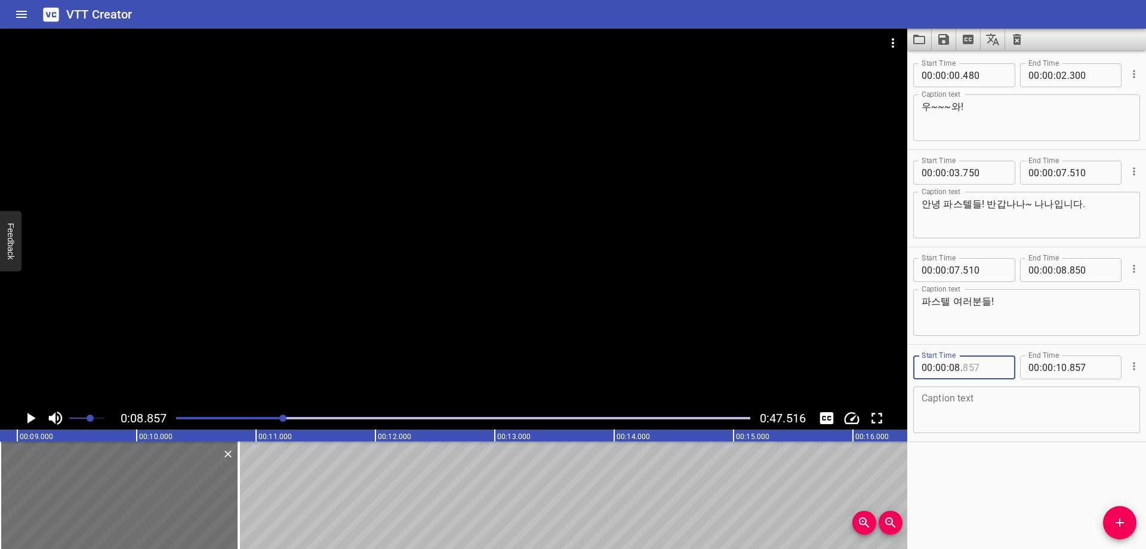
click at [969, 364] on input "number" at bounding box center [985, 367] width 44 height 24
click at [962, 431] on div "Caption text" at bounding box center [1026, 409] width 227 height 47
paste textarea "이번에 스텔라이브 운동회 콘텐츠!"
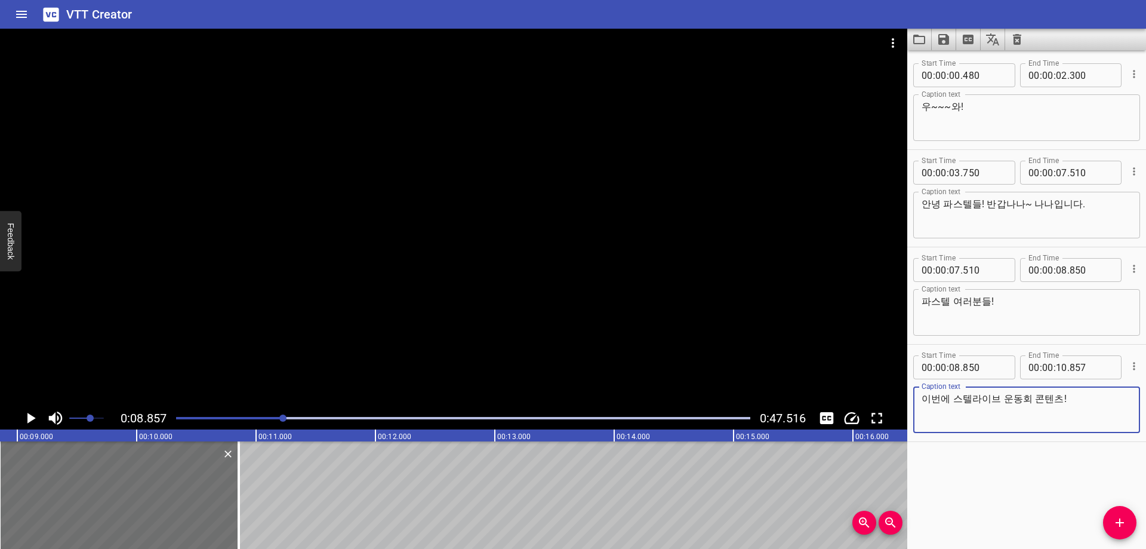
drag, startPoint x: 971, startPoint y: 497, endPoint x: 973, endPoint y: 491, distance: 6.2
click at [972, 495] on div "Start Time 00 : 00 : 00 . 480 Start Time End Time 00 : 00 : 02 . 300 End Time C…" at bounding box center [1026, 299] width 239 height 498
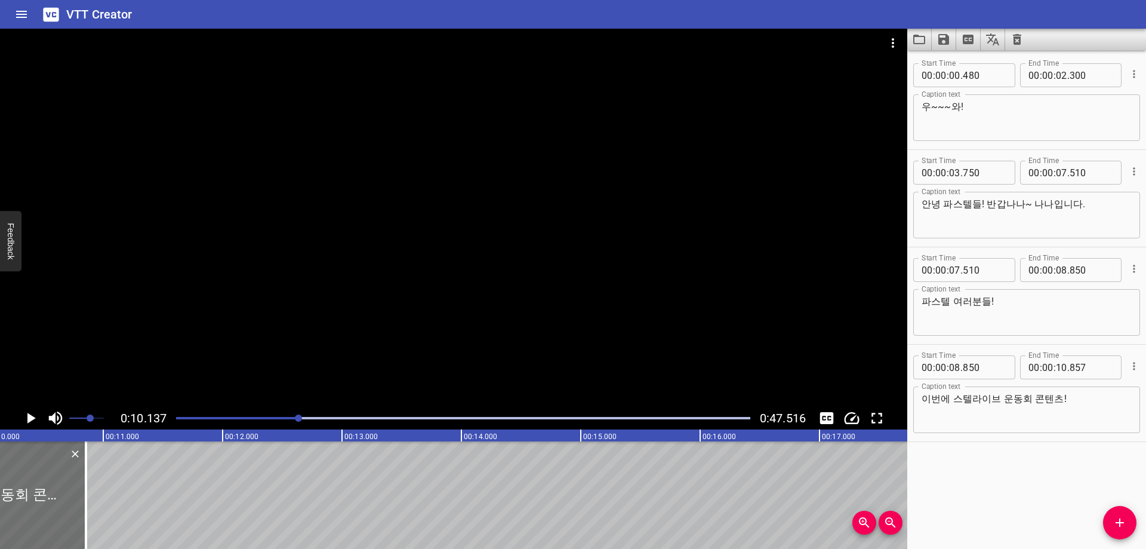
click at [310, 420] on div at bounding box center [463, 418] width 589 height 17
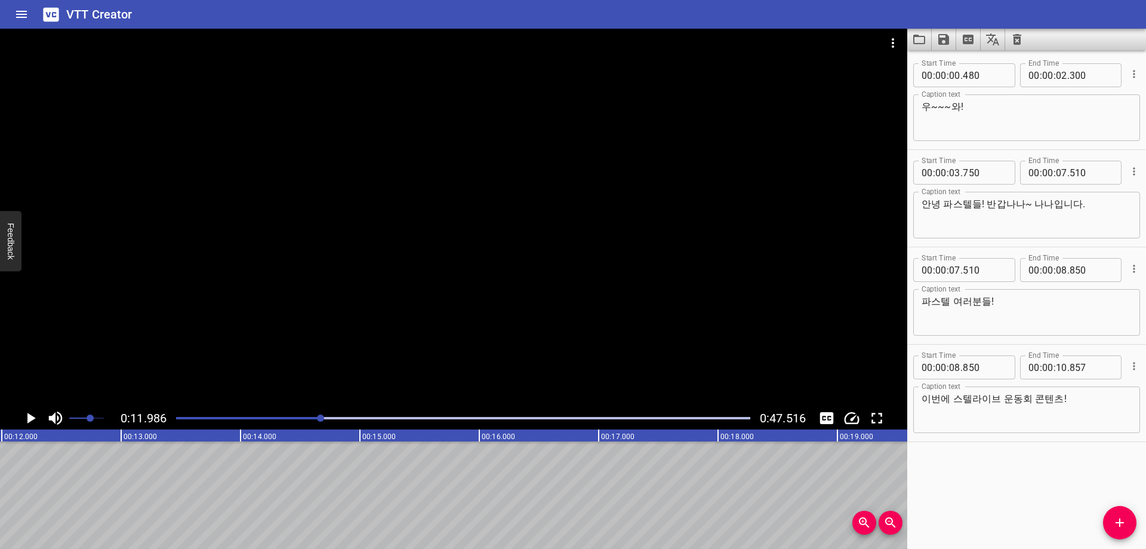
click at [307, 416] on div at bounding box center [463, 418] width 589 height 17
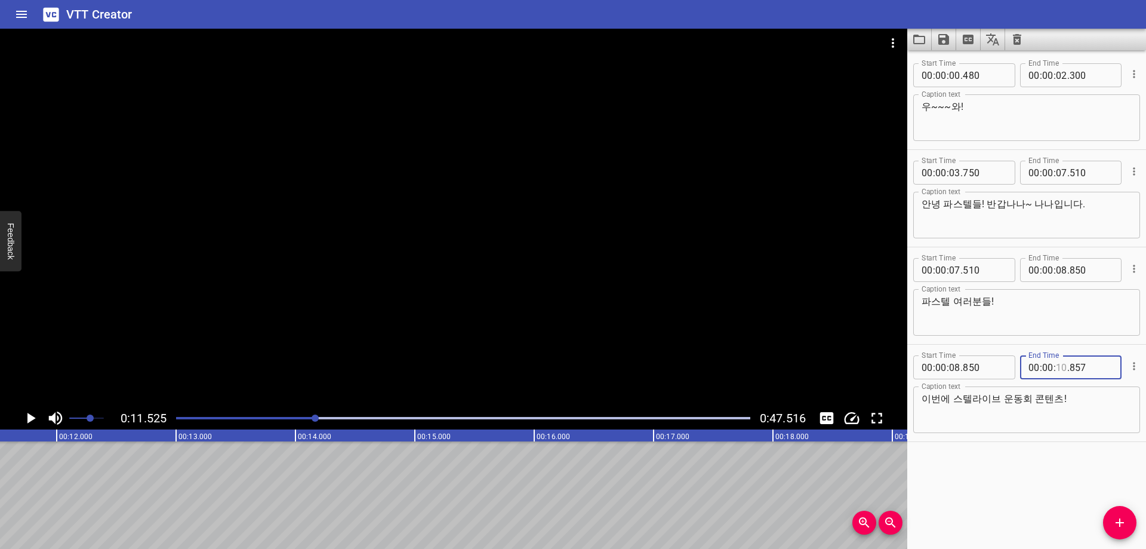
click at [1057, 367] on input "number" at bounding box center [1061, 367] width 11 height 24
click at [1117, 526] on icon "Add Cue" at bounding box center [1120, 522] width 14 height 14
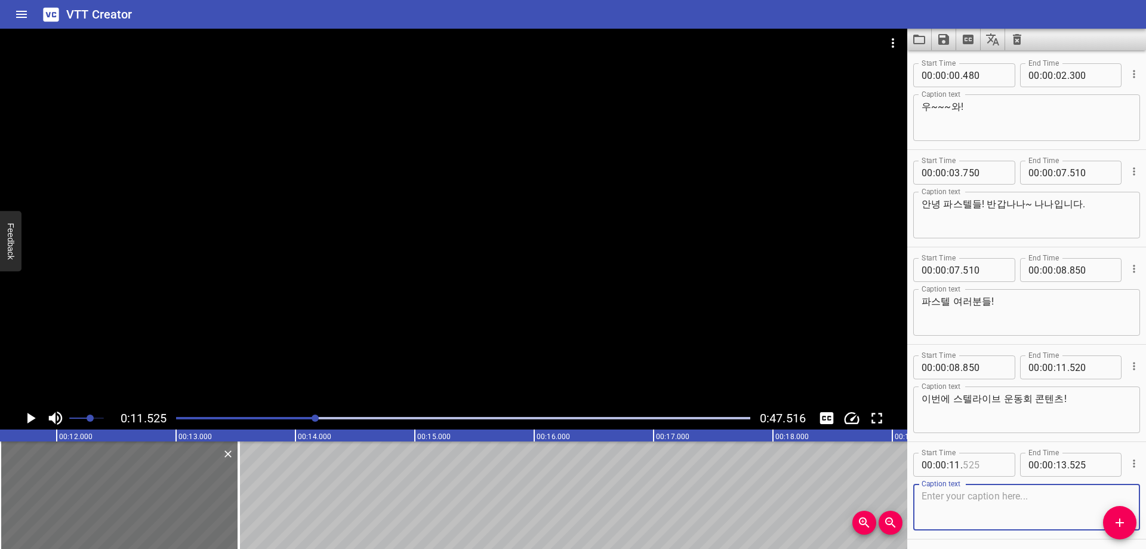
click at [984, 465] on input "number" at bounding box center [985, 464] width 44 height 24
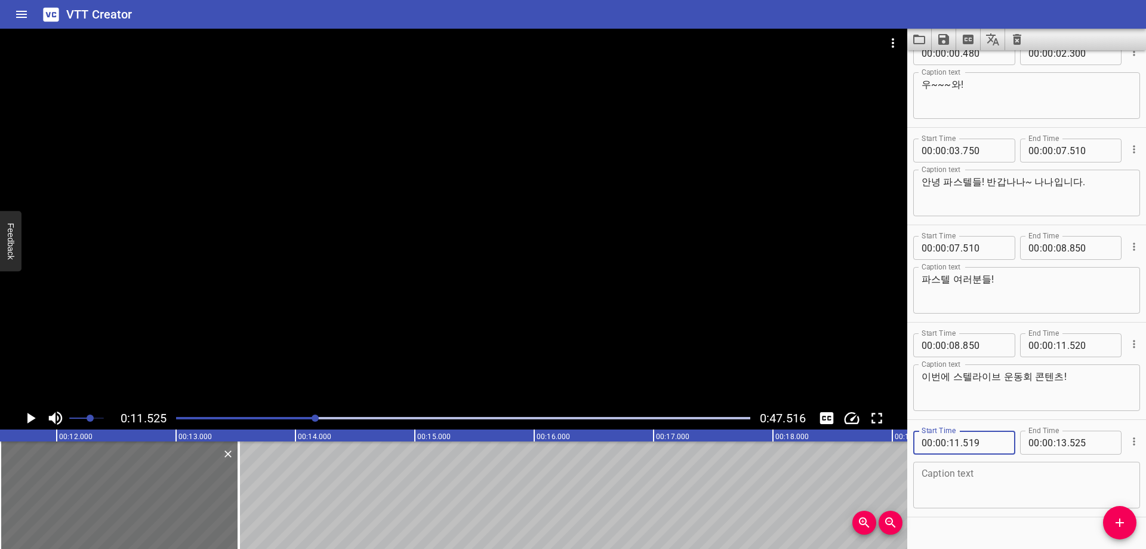
scroll to position [44, 0]
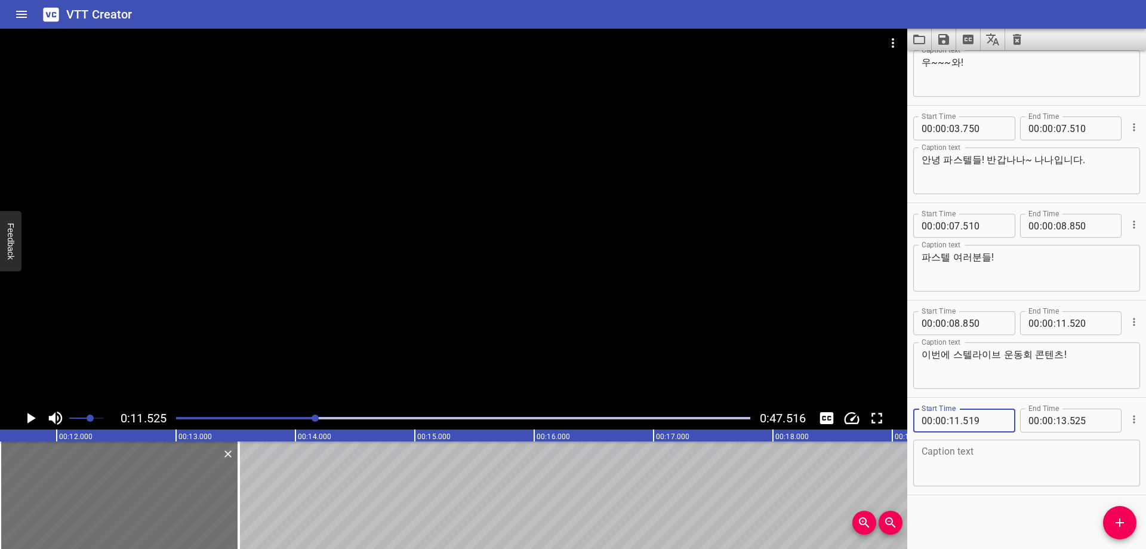
click at [996, 520] on div "Start Time 00 : 00 : 00 . 480 Start Time End Time 00 : 00 : 02 . 300 End Time C…" at bounding box center [1026, 299] width 239 height 498
click at [1005, 444] on div "Caption text" at bounding box center [1026, 462] width 227 height 47
paste textarea "다들 재밌게 즐겨주셨나요?"
click at [984, 506] on div "Start Time 00 : 00 : 00 . 480 Start Time End Time 00 : 00 : 02 . 300 End Time C…" at bounding box center [1026, 299] width 239 height 498
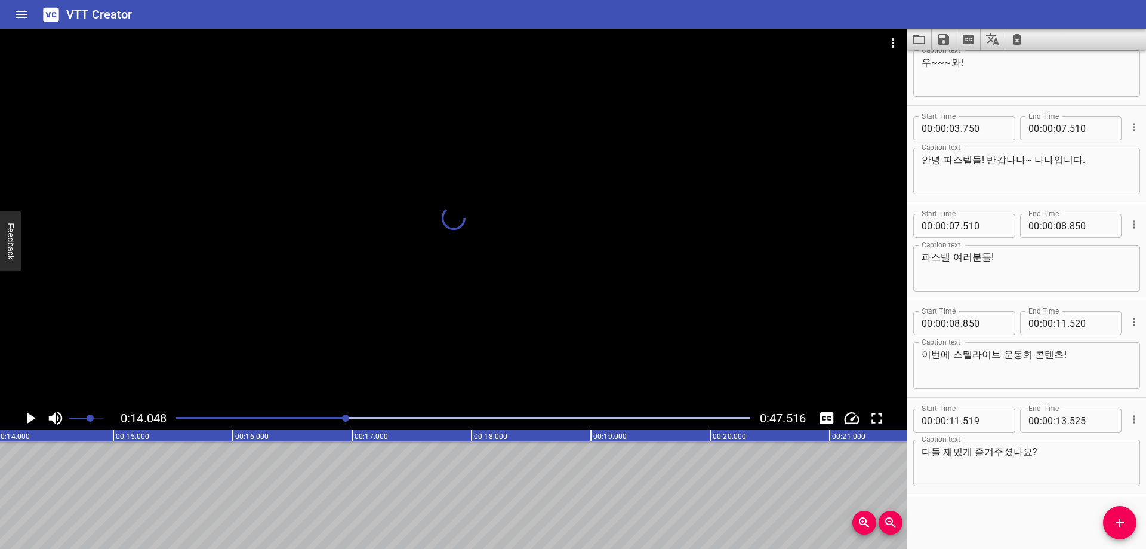
scroll to position [0, 1671]
click at [1057, 424] on input "number" at bounding box center [1061, 420] width 11 height 24
click at [1009, 518] on div "Start Time 00 : 00 : 00 . 480 Start Time End Time 00 : 00 : 02 . 300 End Time C…" at bounding box center [1026, 299] width 239 height 498
click at [1113, 520] on icon "Add Cue" at bounding box center [1120, 522] width 14 height 14
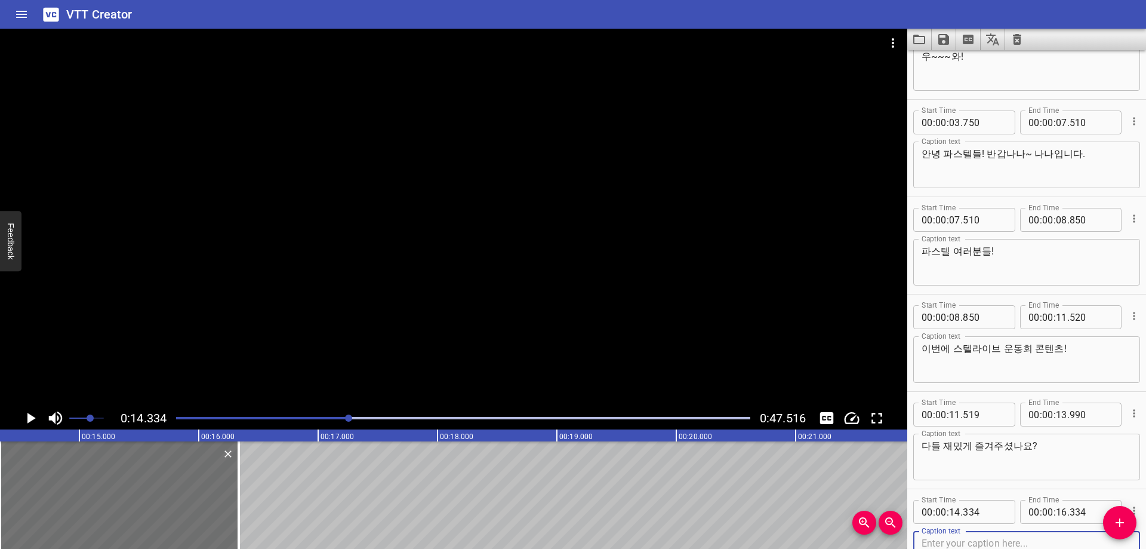
scroll to position [141, 0]
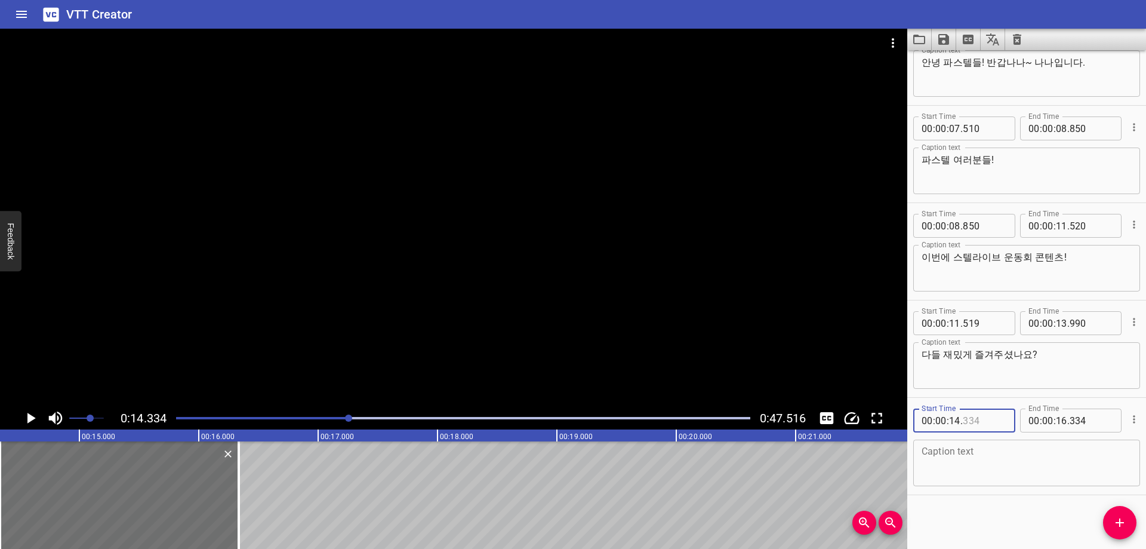
click at [987, 428] on input "number" at bounding box center [985, 420] width 44 height 24
click at [998, 469] on textarea at bounding box center [1027, 463] width 210 height 34
paste textarea "재밌게 즐겨주셨다면 너무너무 감사드리고."
click at [997, 518] on div "Start Time 00 : 00 : 00 . 480 Start Time End Time 00 : 00 : 02 . 300 End Time C…" at bounding box center [1026, 299] width 239 height 498
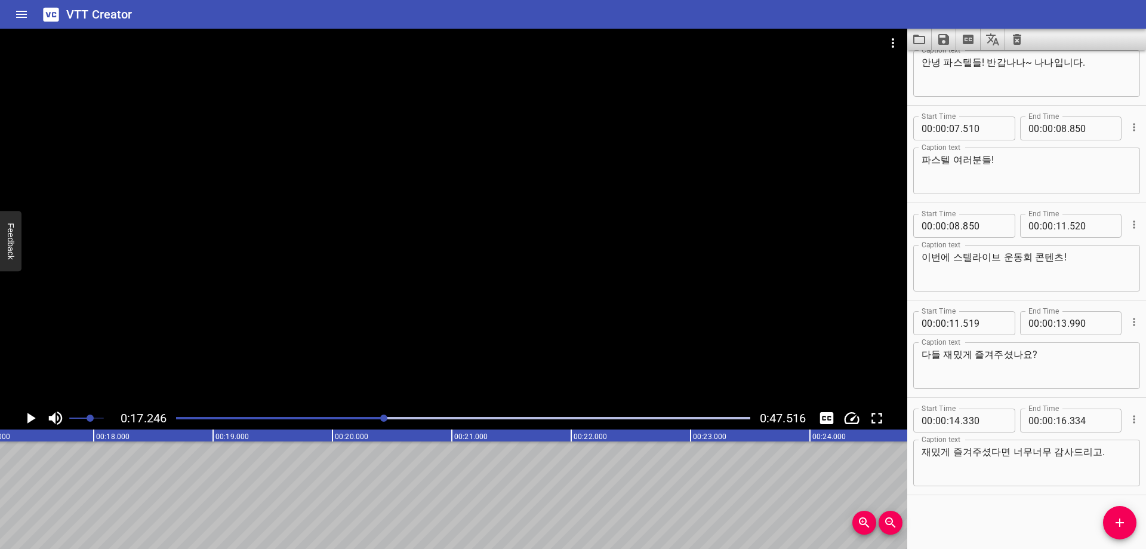
scroll to position [0, 2059]
click at [1056, 418] on input "number" at bounding box center [1061, 420] width 11 height 24
click at [1110, 526] on span "Add Cue" at bounding box center [1119, 522] width 33 height 14
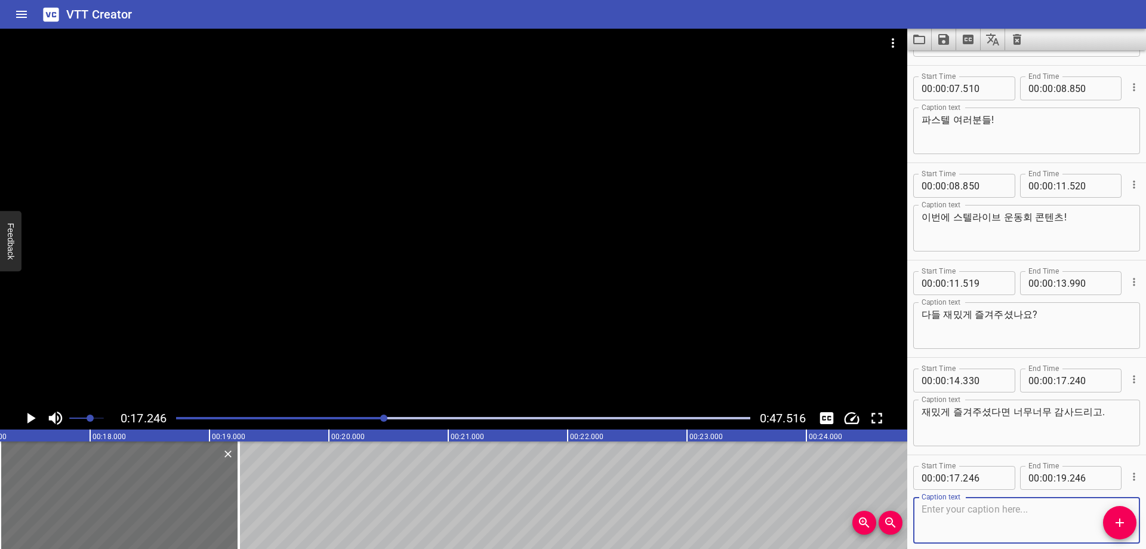
scroll to position [239, 0]
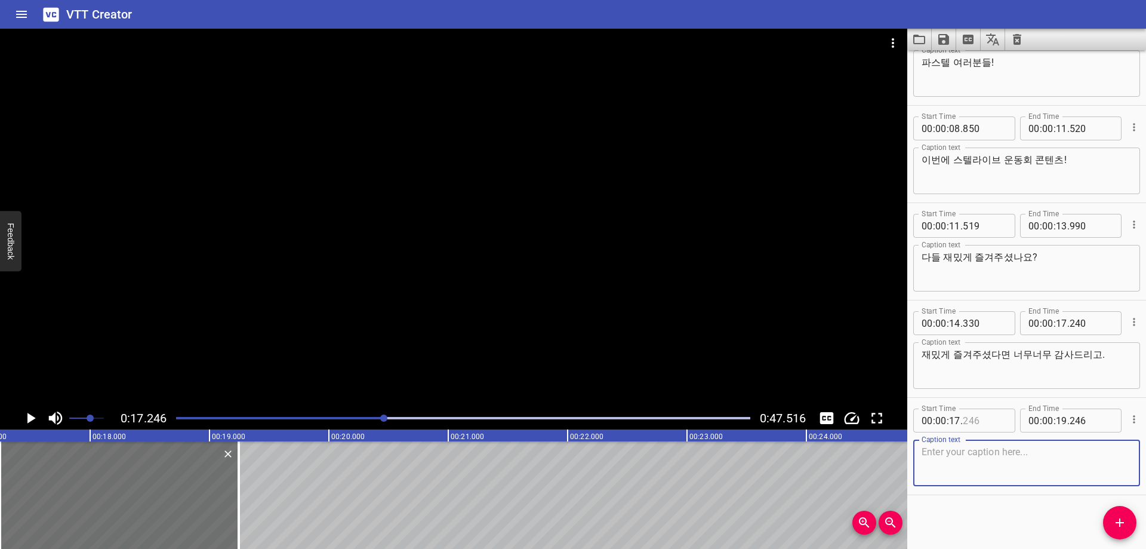
drag, startPoint x: 987, startPoint y: 419, endPoint x: 995, endPoint y: 414, distance: 9.6
click at [988, 419] on input "number" at bounding box center [985, 420] width 44 height 24
click at [980, 479] on textarea at bounding box center [1027, 463] width 210 height 34
paste textarea "[PERSON_NAME]는 이번 운동회 콘텐츠 때 직접적으로 참여를 [DATE] 못했지만!"
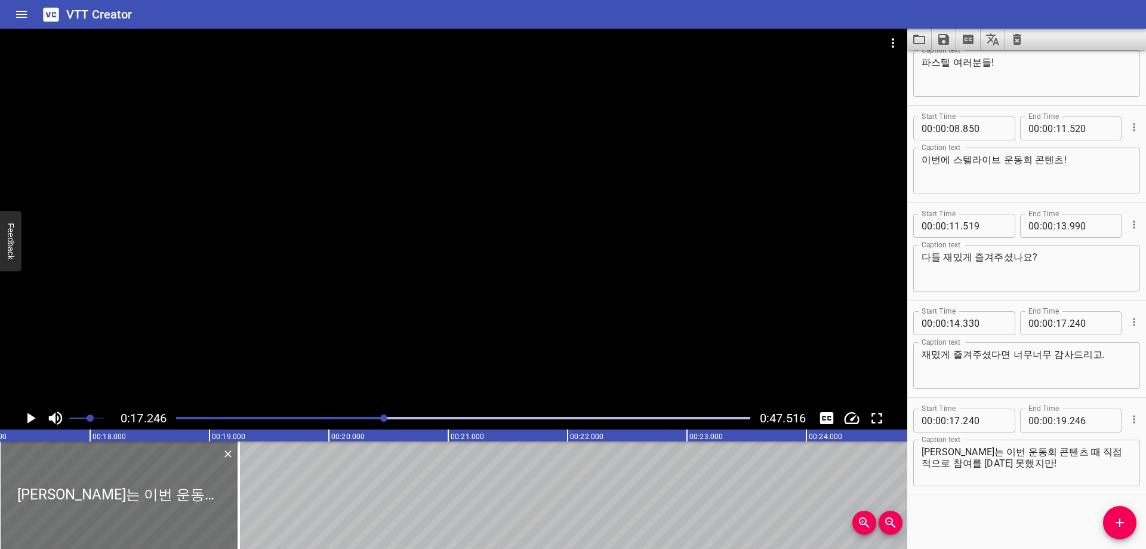
click at [980, 522] on div "Start Time 00 : 00 : 00 . 480 Start Time End Time 00 : 00 : 02 . 300 End Time C…" at bounding box center [1026, 299] width 239 height 498
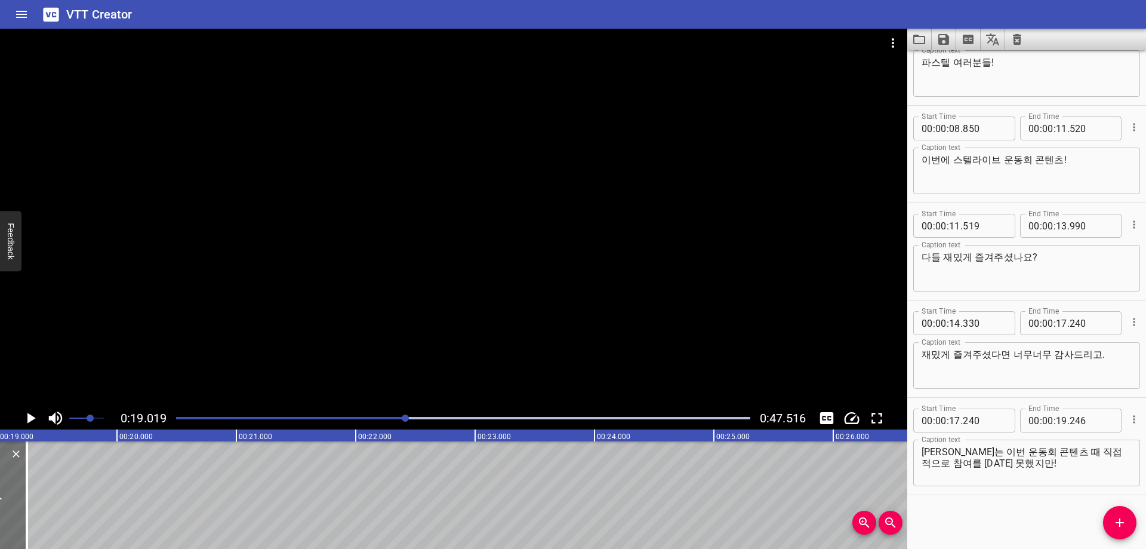
click at [416, 418] on div "Play progress" at bounding box center [463, 418] width 574 height 2
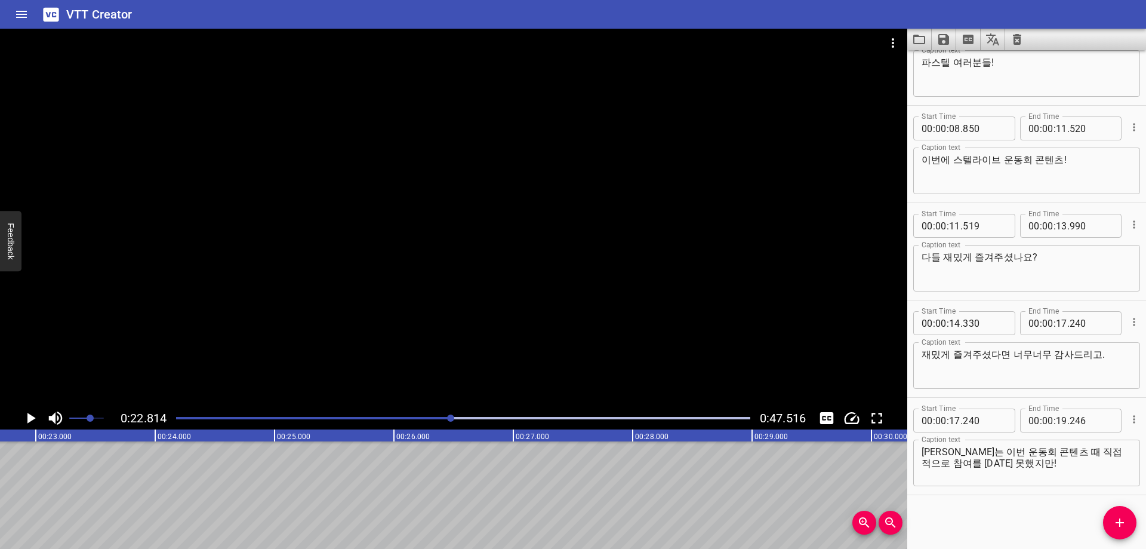
scroll to position [0, 2724]
click at [1058, 420] on input "number" at bounding box center [1061, 420] width 11 height 24
click at [1120, 527] on icon "Add Cue" at bounding box center [1120, 522] width 8 height 8
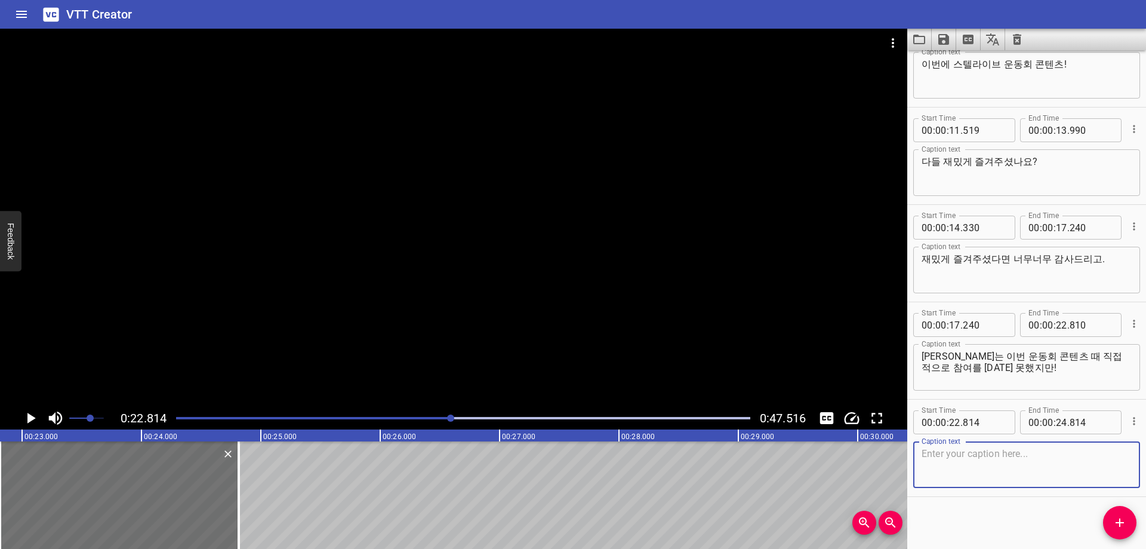
scroll to position [336, 0]
click at [980, 417] on input "number" at bounding box center [985, 420] width 44 height 24
click at [986, 489] on div "Start Time 00 : 00 : 22 . 810 Start Time End Time 00 : 00 : 24 . 814 End Time C…" at bounding box center [1026, 446] width 239 height 97
click at [981, 469] on textarea at bounding box center [1027, 463] width 210 height 34
paste textarea "계라든지, 바깥에서 도움을, 외야에서! 도움을! 주면서,"
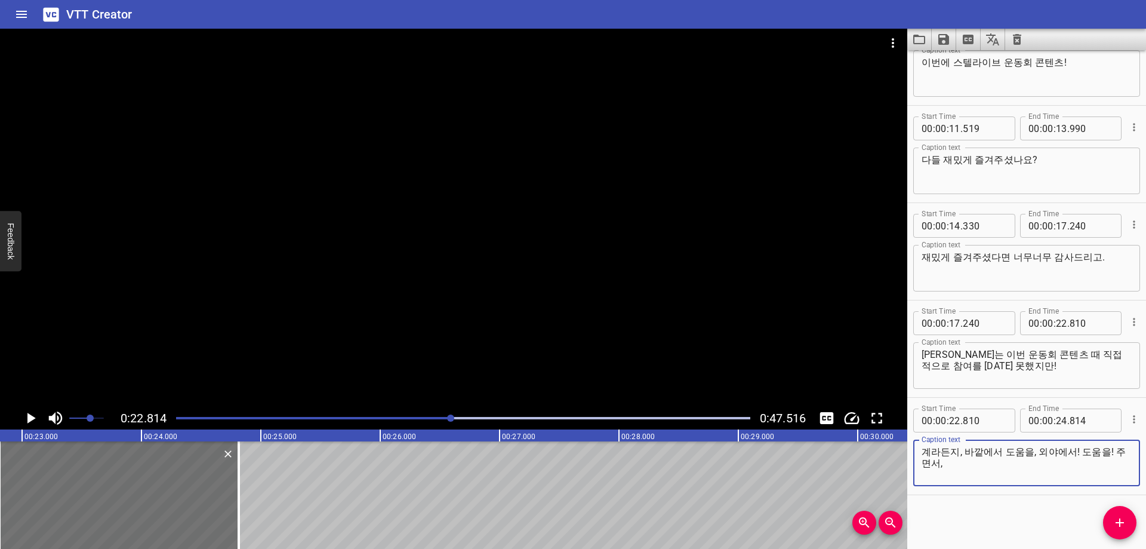
click at [990, 516] on div "Start Time 00 : 00 : 00 . 480 Start Time End Time 00 : 00 : 02 . 300 End Time C…" at bounding box center [1026, 299] width 239 height 498
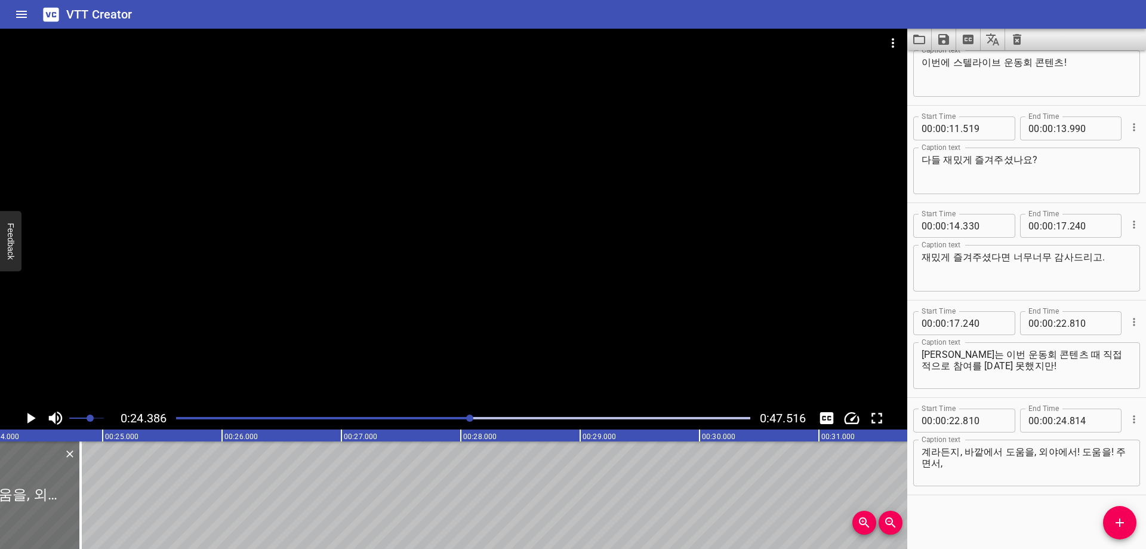
scroll to position [0, 2911]
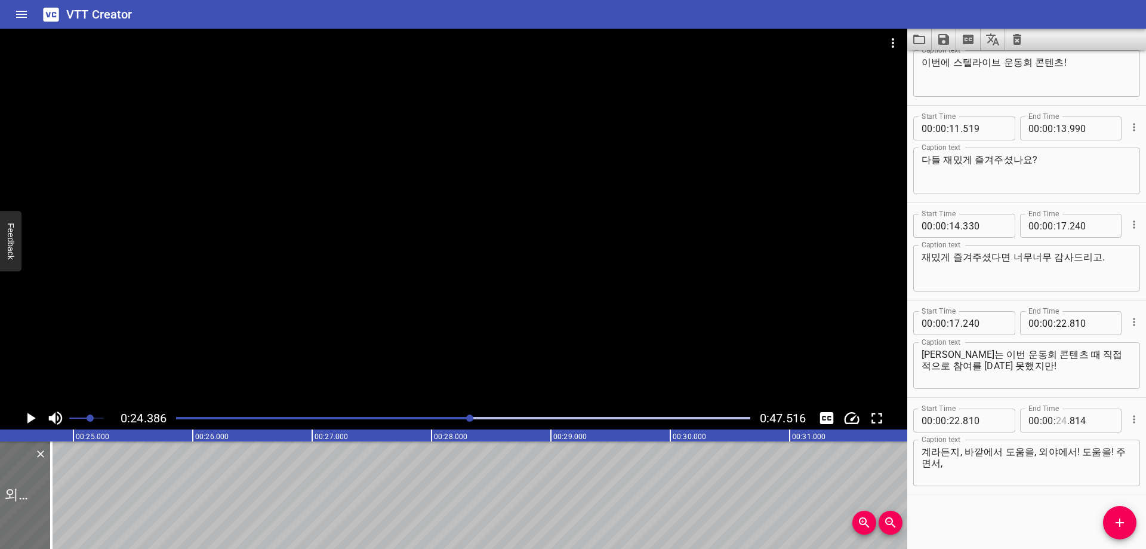
click at [1056, 423] on input "number" at bounding box center [1061, 420] width 11 height 24
click at [1114, 515] on button "Add Cue" at bounding box center [1119, 522] width 33 height 33
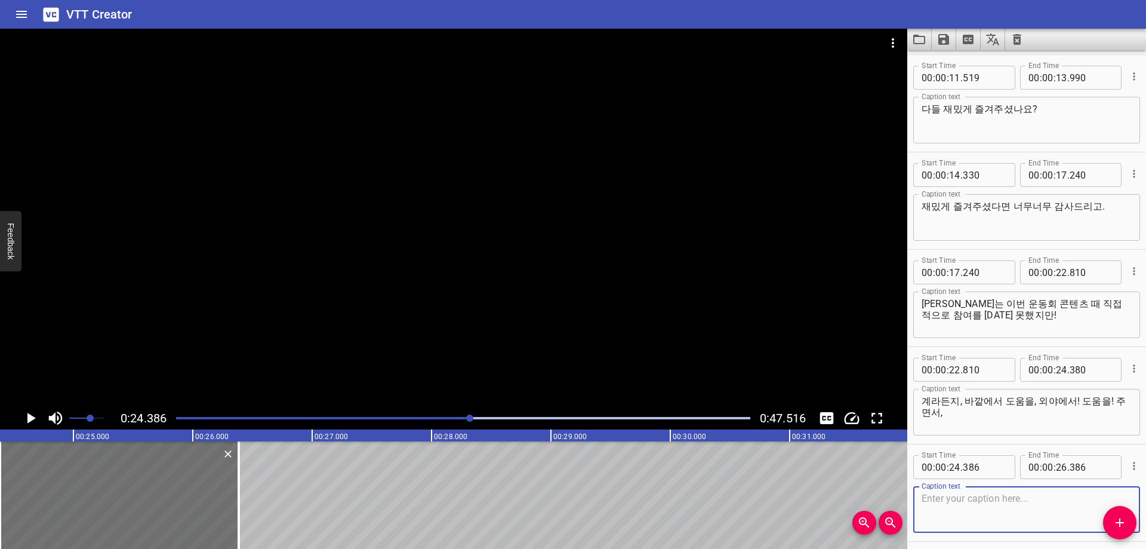
scroll to position [433, 0]
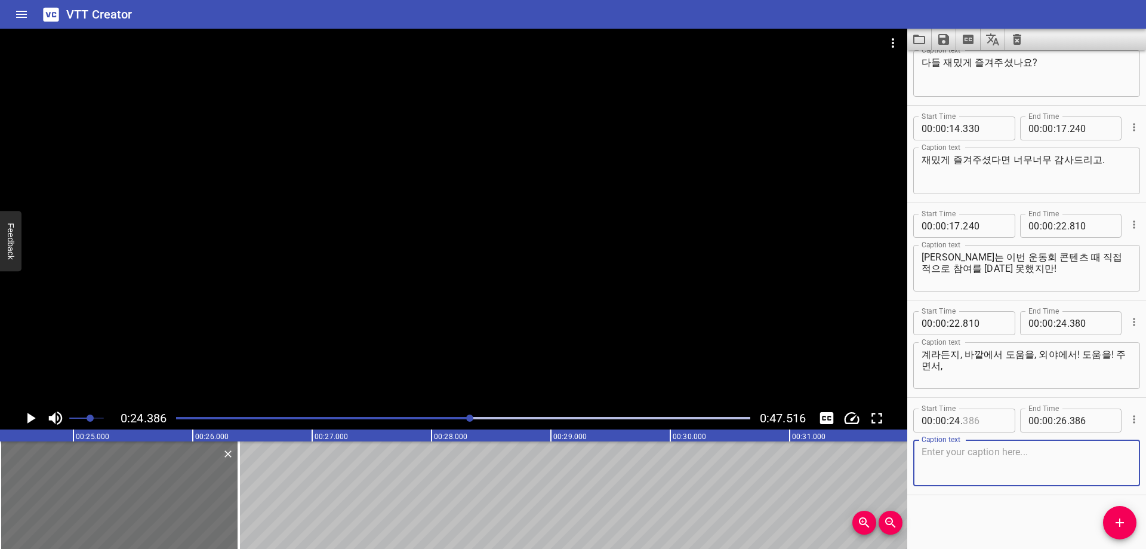
click at [986, 425] on input "number" at bounding box center [985, 420] width 44 height 24
click at [923, 352] on textarea "계라든지, 바깥에서 도움을, 외야에서! 도움을! 주면서," at bounding box center [1027, 366] width 210 height 34
click at [957, 462] on textarea at bounding box center [1027, 463] width 210 height 34
paste textarea "너무너무 재밌는 콘텐츠를 했던 것 같아요."
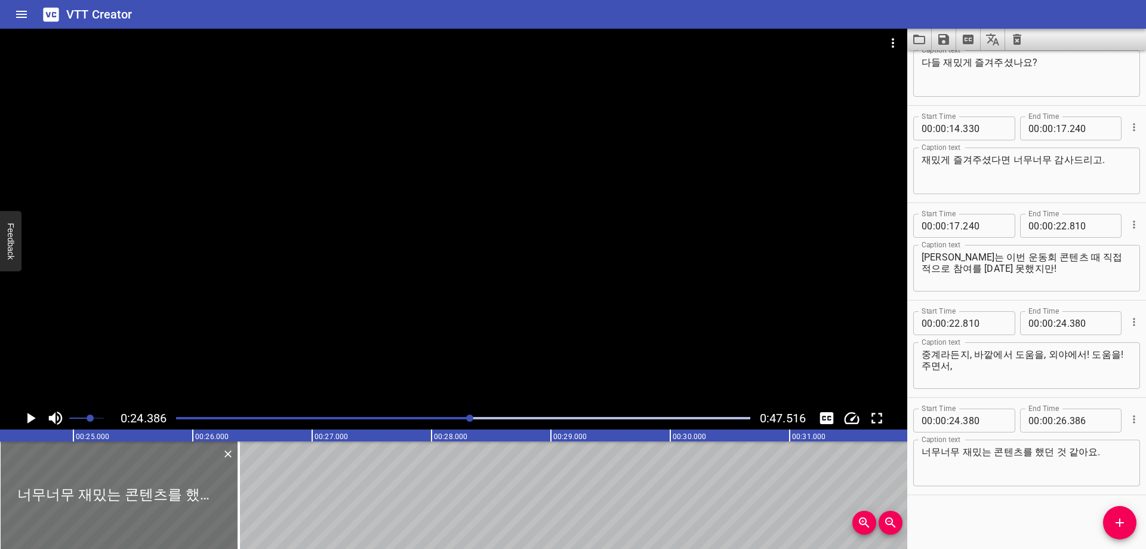
click at [1003, 524] on div "Start Time 00 : 00 : 00 . 480 Start Time End Time 00 : 00 : 02 . 300 End Time C…" at bounding box center [1026, 299] width 239 height 498
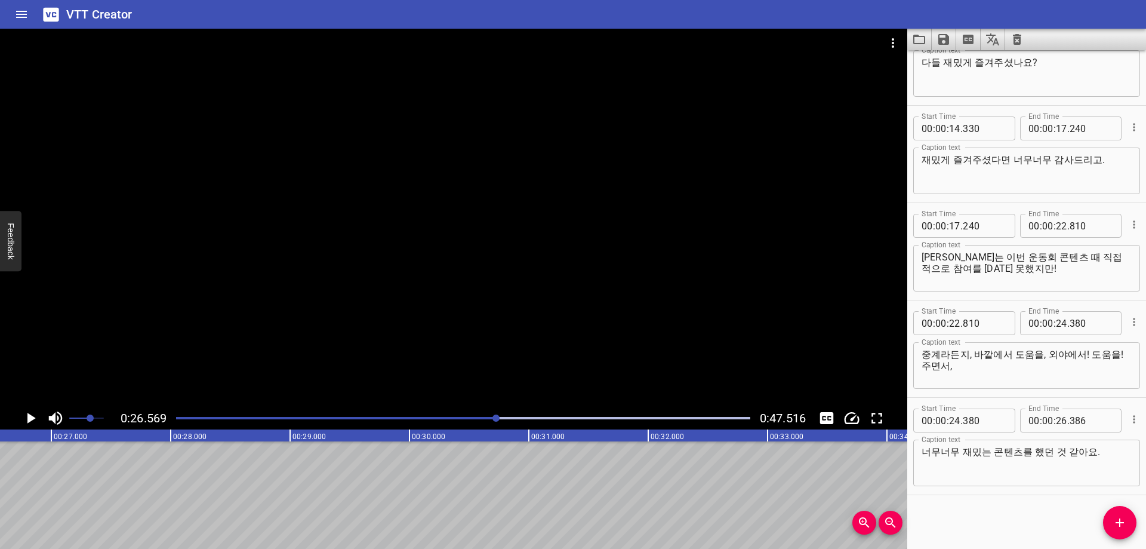
click at [457, 414] on div at bounding box center [463, 418] width 589 height 17
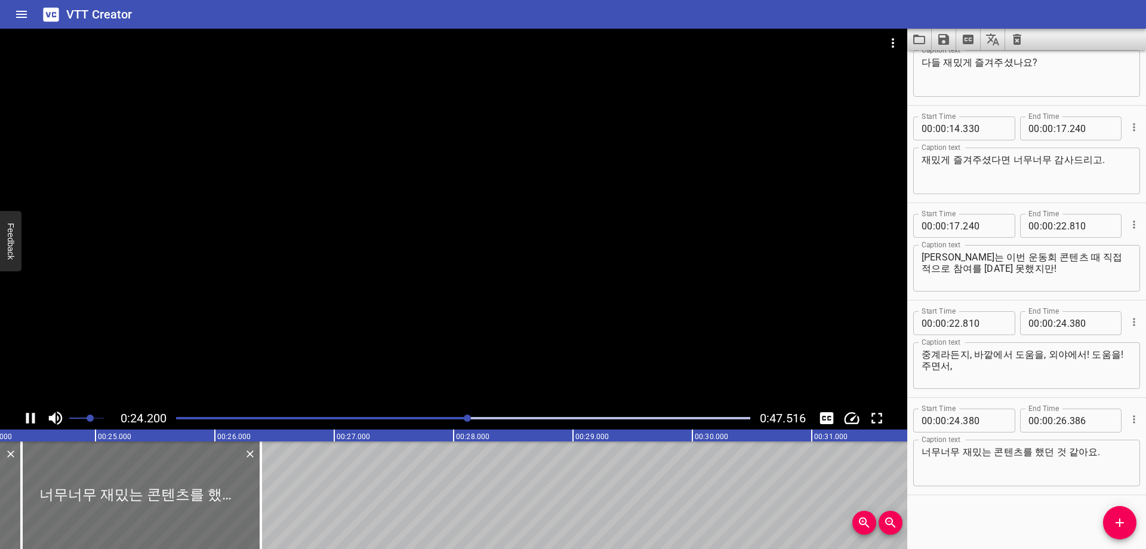
click at [505, 420] on div at bounding box center [463, 418] width 589 height 17
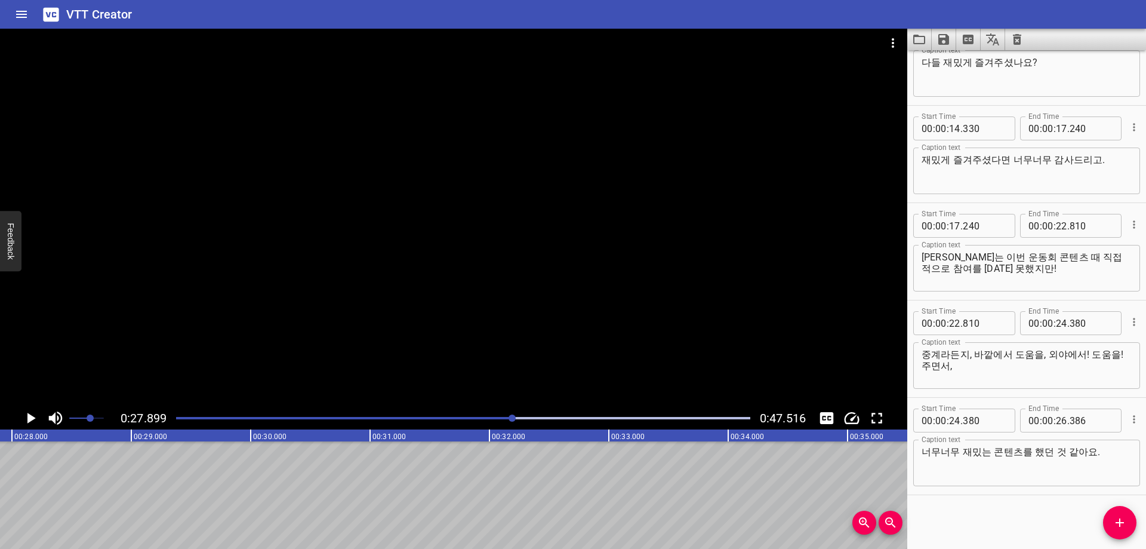
click at [500, 420] on div at bounding box center [463, 418] width 589 height 17
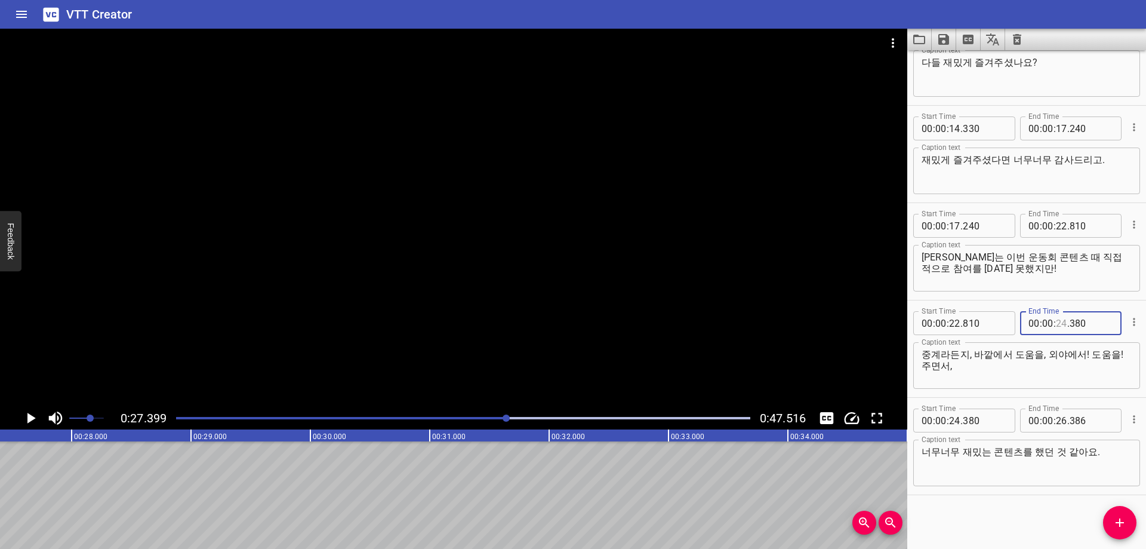
click at [1056, 325] on input "number" at bounding box center [1061, 323] width 11 height 24
click at [954, 424] on input "number" at bounding box center [954, 420] width 11 height 24
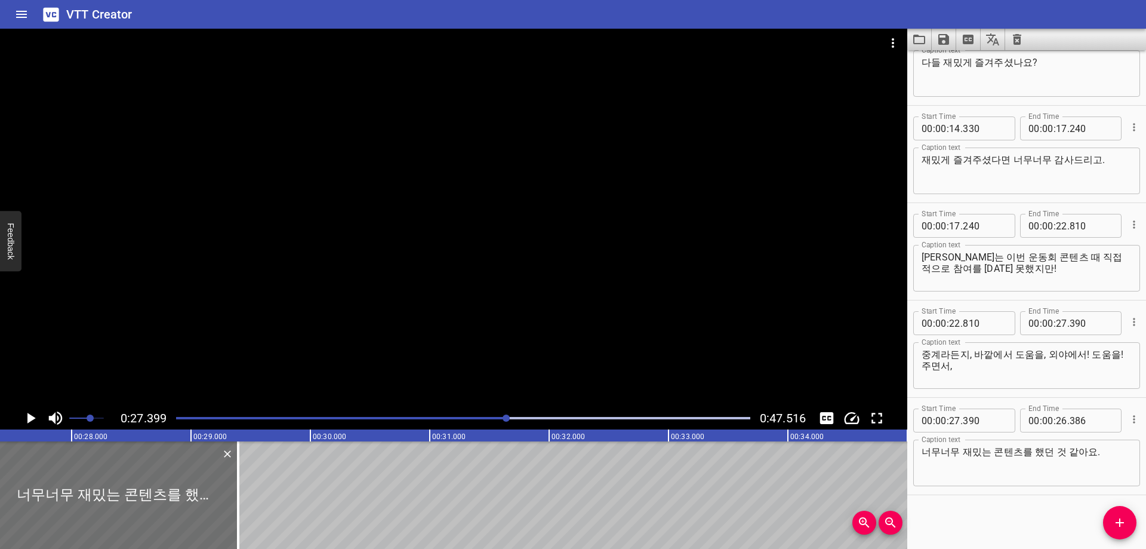
click at [984, 537] on div "Start Time 00 : 00 : 00 . 480 Start Time End Time 00 : 00 : 02 . 300 End Time C…" at bounding box center [1026, 299] width 239 height 498
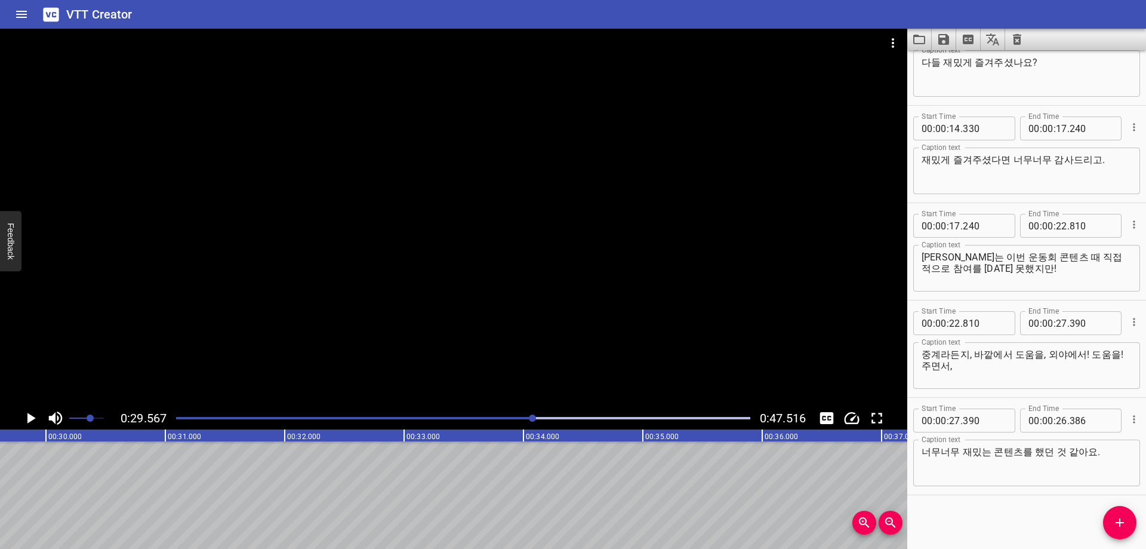
scroll to position [0, 3530]
click at [1057, 424] on input "number" at bounding box center [1061, 420] width 11 height 24
click at [1117, 517] on icon "Add Cue" at bounding box center [1120, 522] width 14 height 14
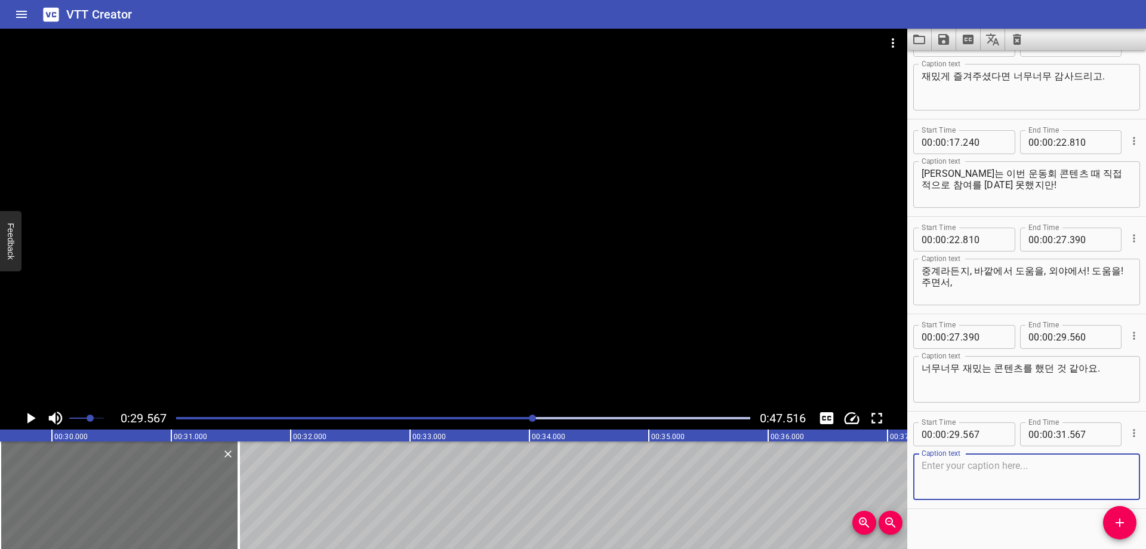
scroll to position [531, 0]
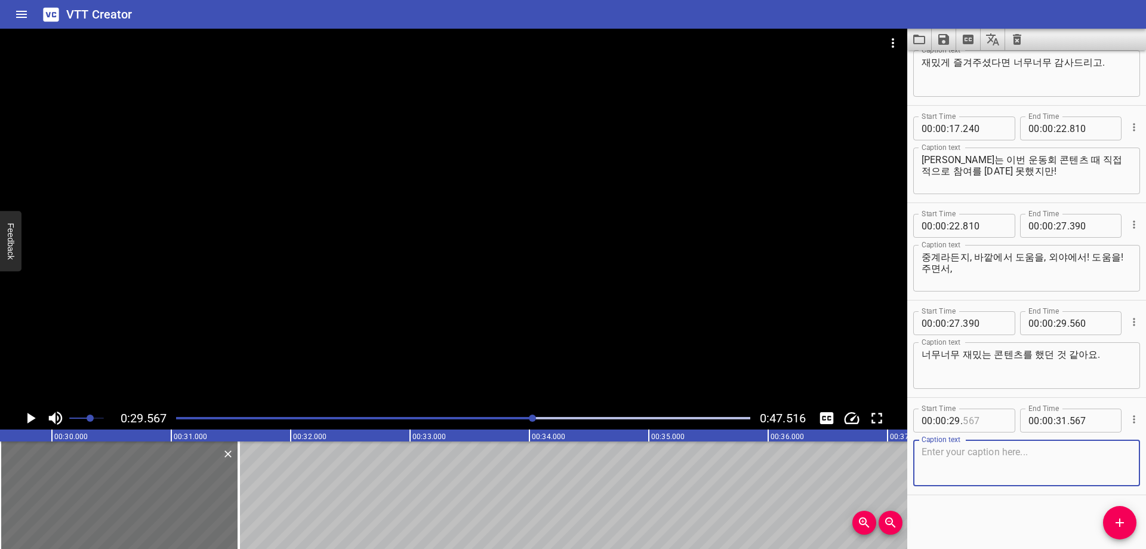
click at [990, 429] on input "number" at bounding box center [985, 420] width 44 height 24
click at [1030, 446] on textarea at bounding box center [1027, 463] width 210 height 34
paste textarea "다음에도 이런 콘텐츠 있으면은 열심히 응원해주세요!"
click at [986, 514] on div "Start Time 00 : 00 : 00 . 480 Start Time End Time 00 : 00 : 02 . 300 End Time C…" at bounding box center [1026, 299] width 239 height 498
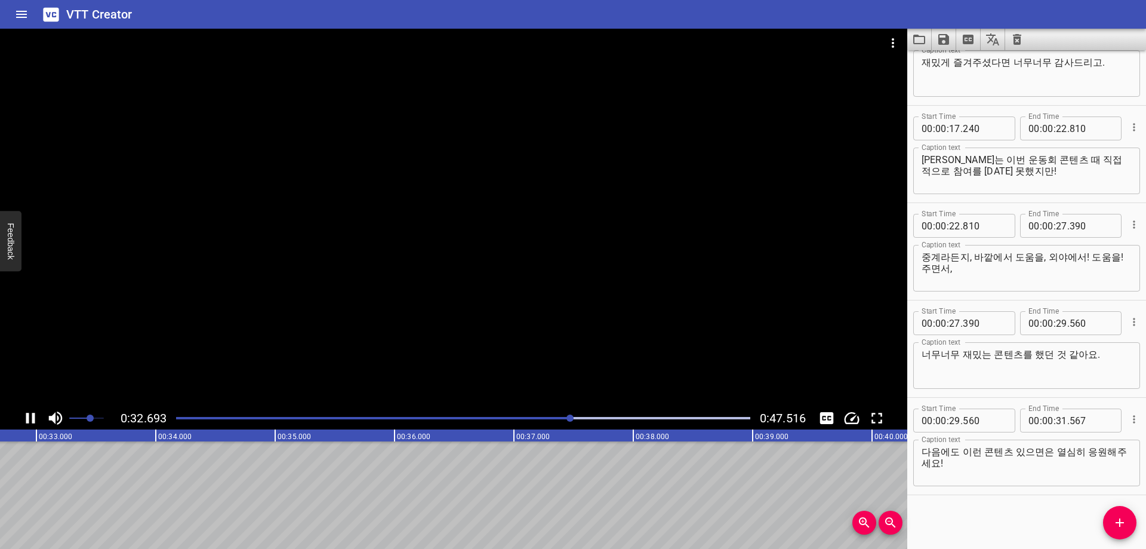
click at [582, 417] on div "Play progress" at bounding box center [463, 418] width 574 height 2
click at [578, 417] on div "Play progress" at bounding box center [314, 418] width 574 height 2
click at [575, 420] on div at bounding box center [463, 418] width 589 height 17
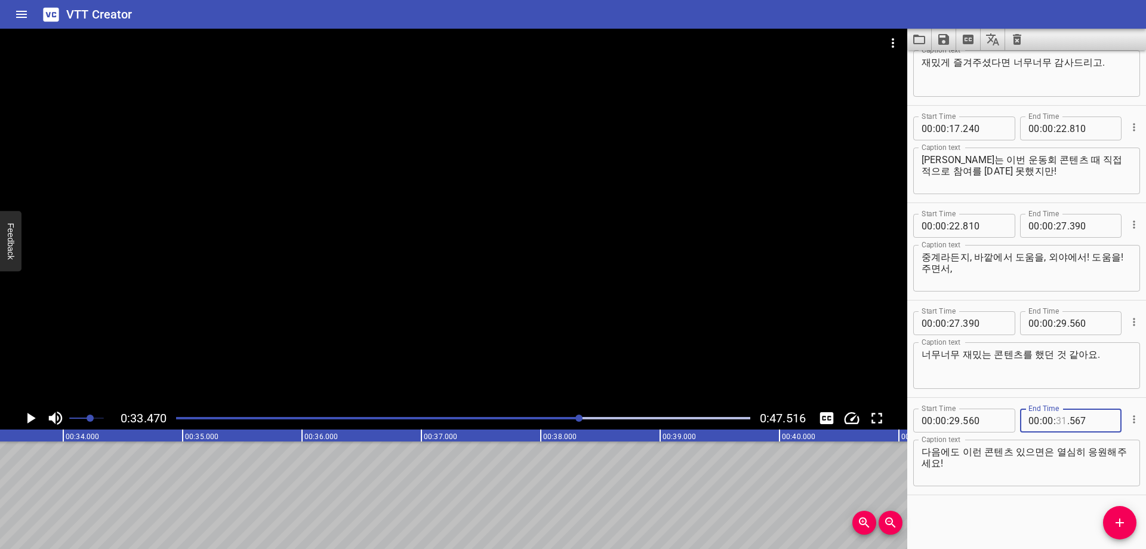
click at [1056, 426] on input "number" at bounding box center [1061, 420] width 11 height 24
click at [1122, 522] on icon "Add Cue" at bounding box center [1120, 522] width 8 height 8
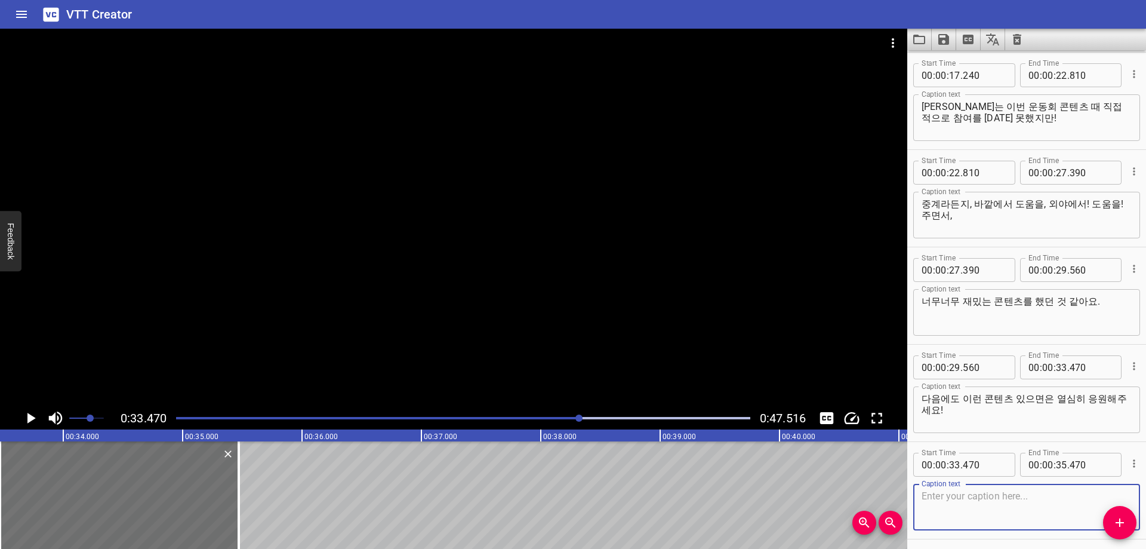
scroll to position [628, 0]
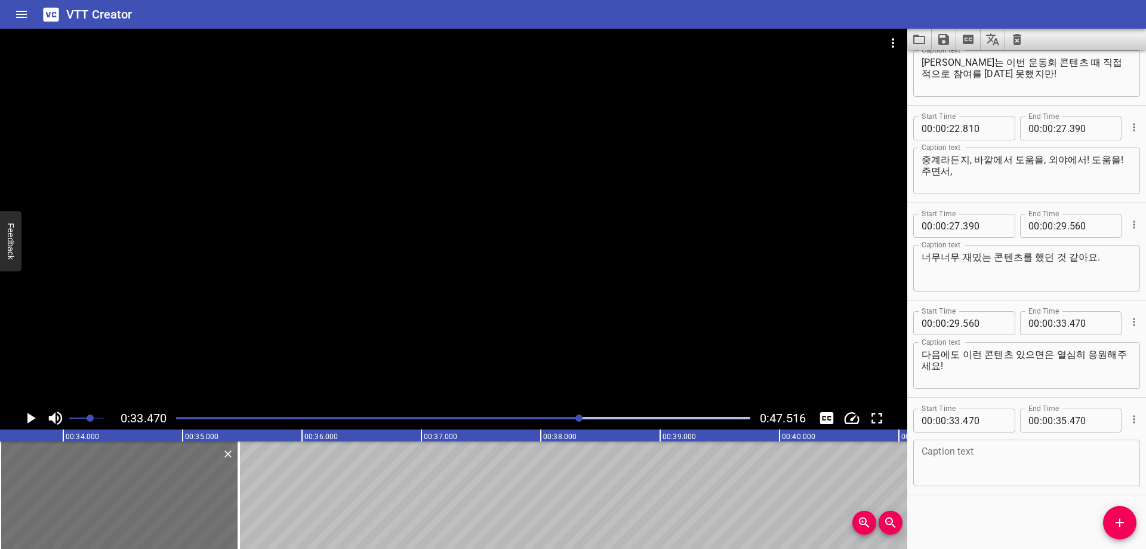
drag, startPoint x: 991, startPoint y: 479, endPoint x: 982, endPoint y: 475, distance: 9.6
click at [989, 479] on textarea at bounding box center [1027, 463] width 210 height 34
paste textarea "이번에 열심히 응원해줘서~ 물론 모두가 이겼지만!"
click at [995, 525] on div "Start Time 00 : 00 : 00 . 480 Start Time End Time 00 : 00 : 02 . 300 End Time C…" at bounding box center [1026, 299] width 239 height 498
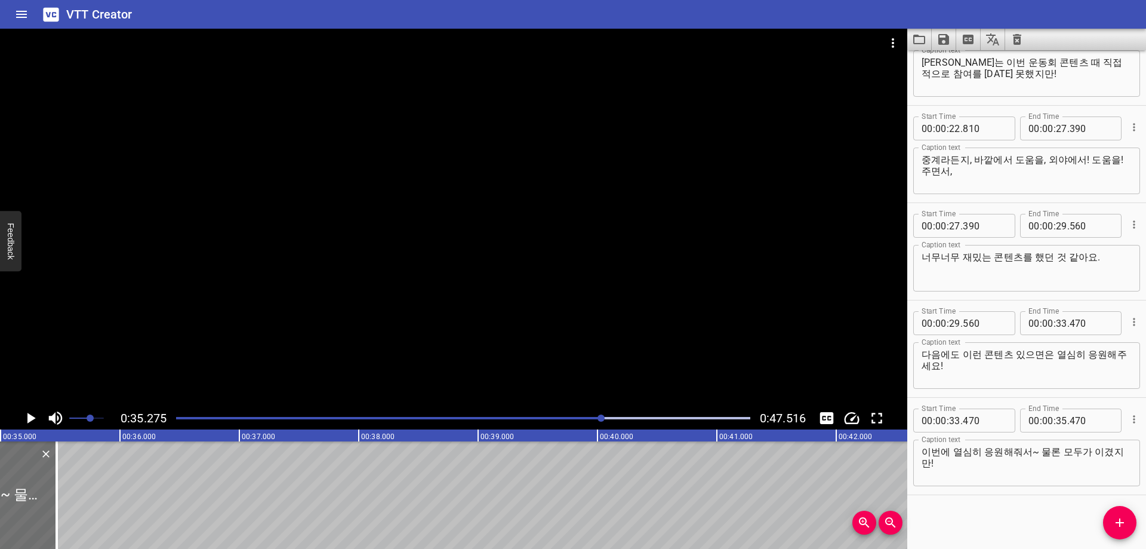
scroll to position [0, 4211]
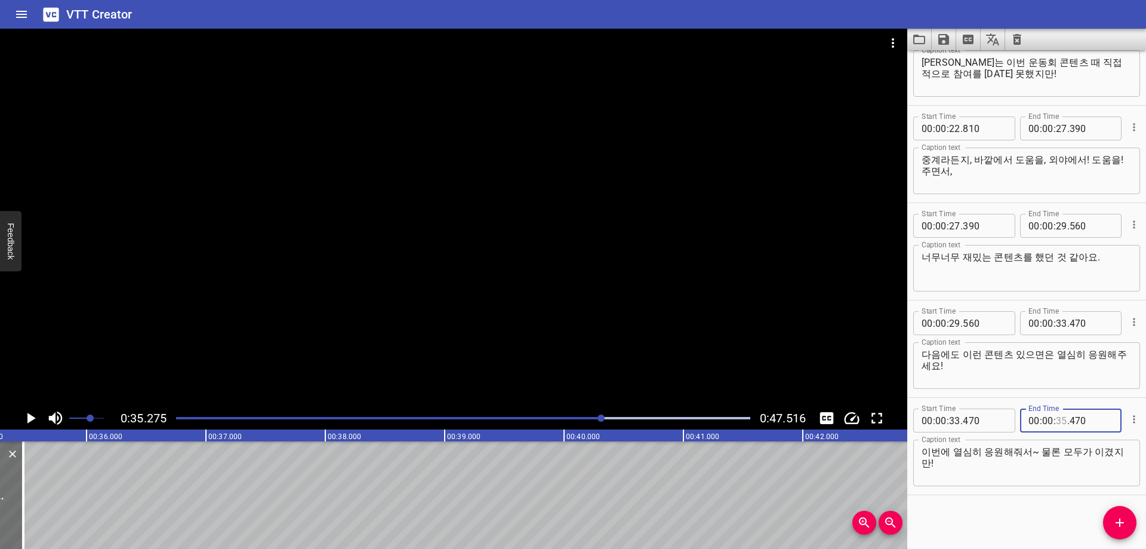
click at [1058, 418] on input "number" at bounding box center [1061, 420] width 11 height 24
click at [1032, 516] on div "Start Time 00 : 00 : 00 . 480 Start Time End Time 00 : 00 : 02 . 300 End Time C…" at bounding box center [1026, 299] width 239 height 498
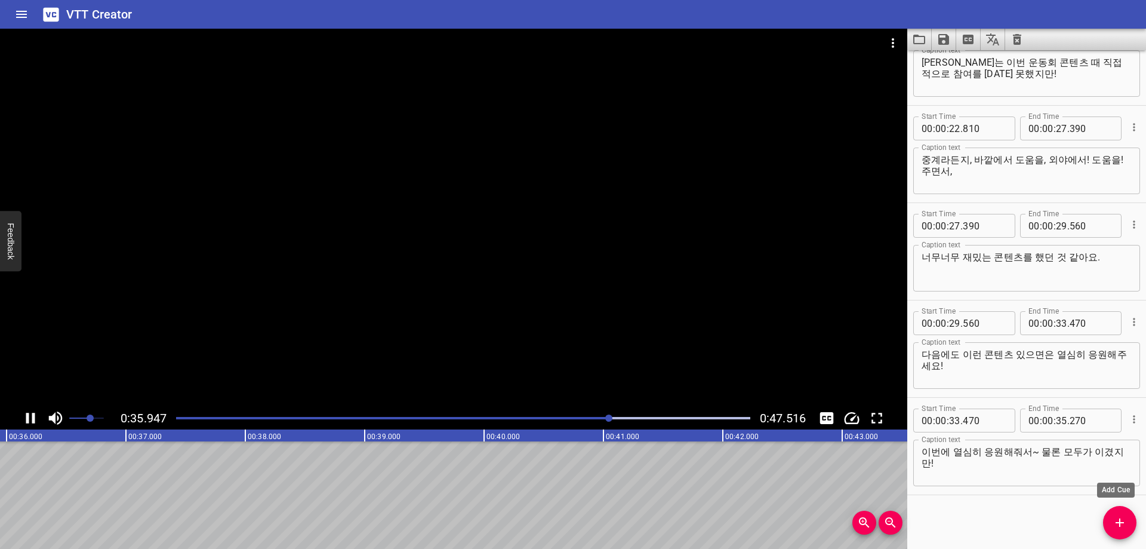
scroll to position [0, 4312]
click at [1117, 515] on button "Add Cue" at bounding box center [1119, 522] width 33 height 33
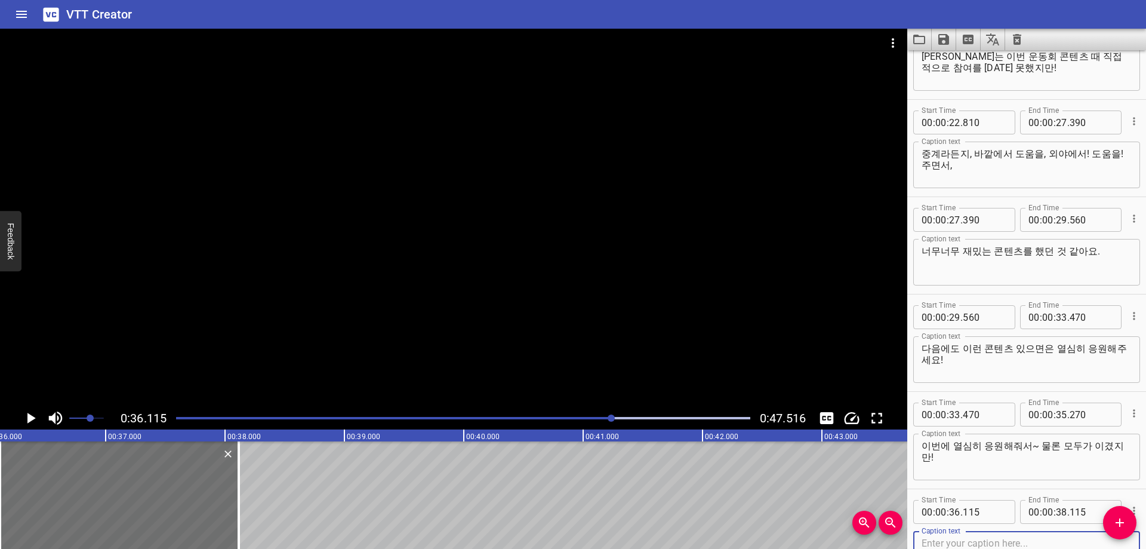
scroll to position [725, 0]
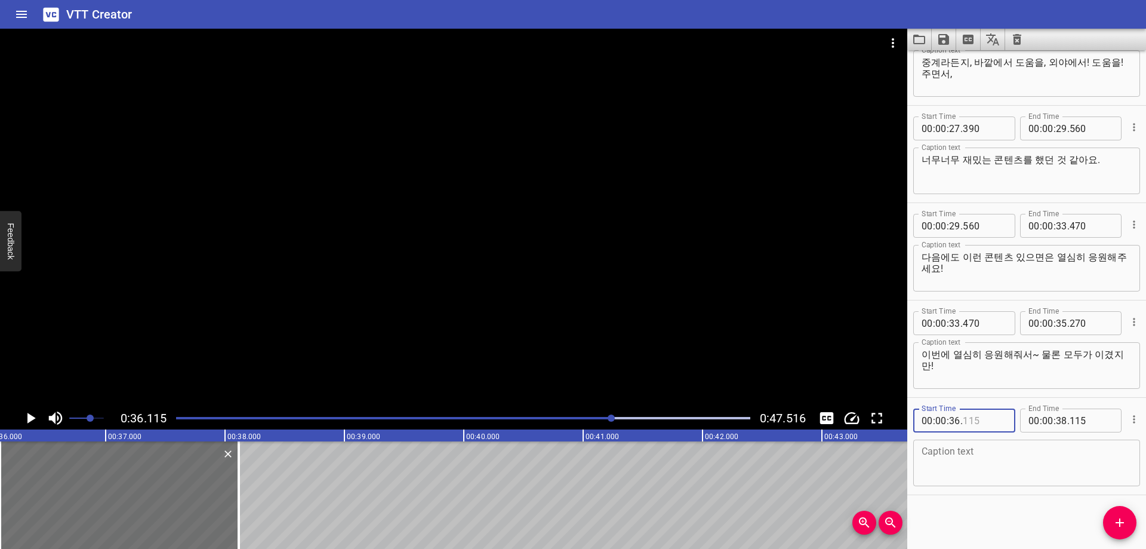
click at [987, 415] on input "number" at bounding box center [985, 420] width 44 height 24
click at [1003, 525] on div "Start Time 00 : 00 : 00 . 480 Start Time End Time 00 : 00 : 02 . 300 End Time C…" at bounding box center [1026, 299] width 239 height 498
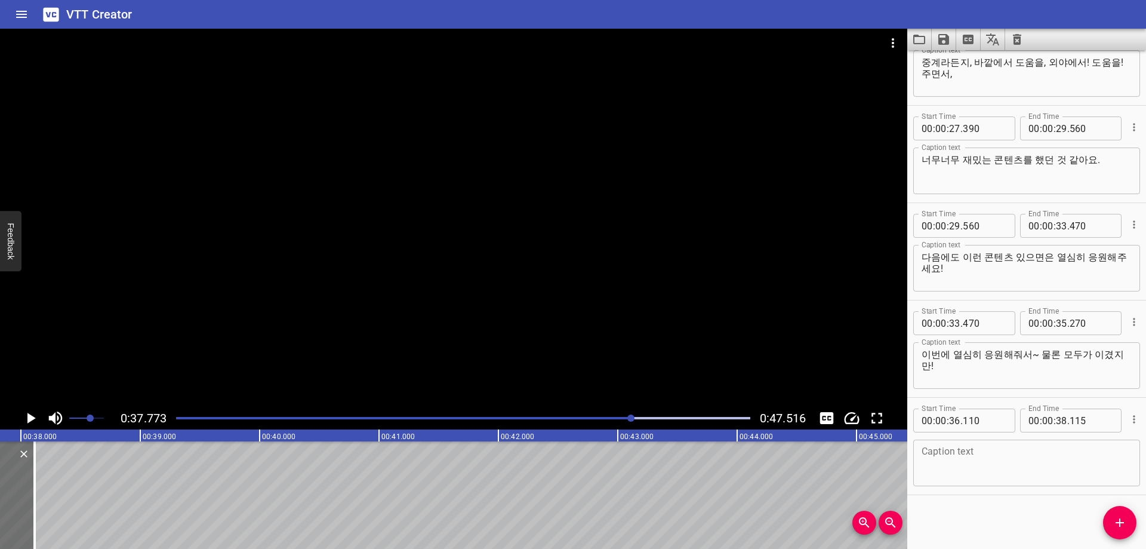
scroll to position [0, 4510]
click at [1058, 322] on input "number" at bounding box center [1061, 323] width 11 height 24
click at [1058, 319] on input "number" at bounding box center [1061, 323] width 11 height 24
click at [608, 423] on div at bounding box center [463, 418] width 589 height 17
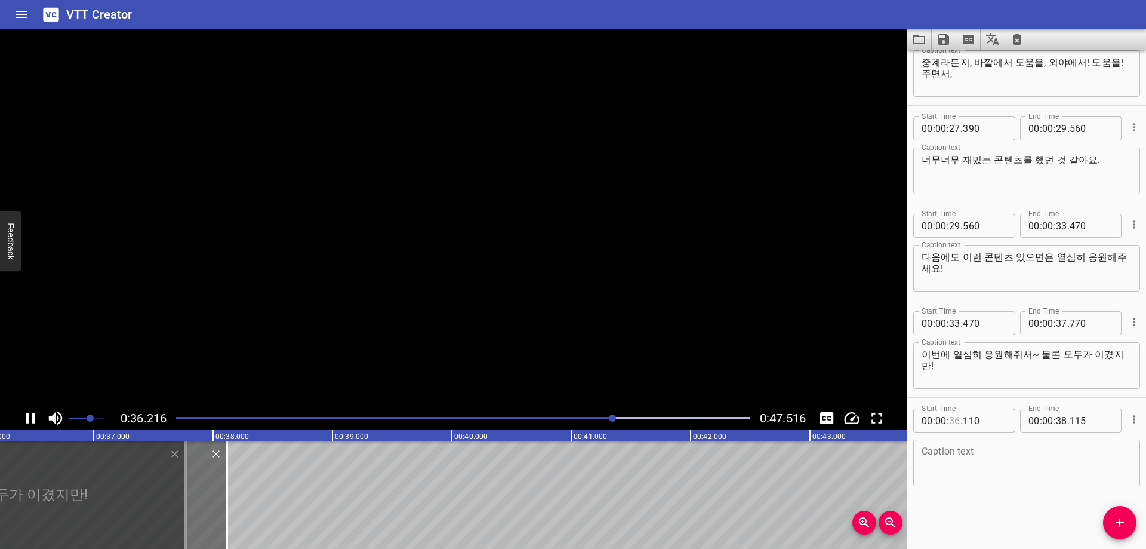
click at [953, 424] on input "number" at bounding box center [954, 420] width 11 height 24
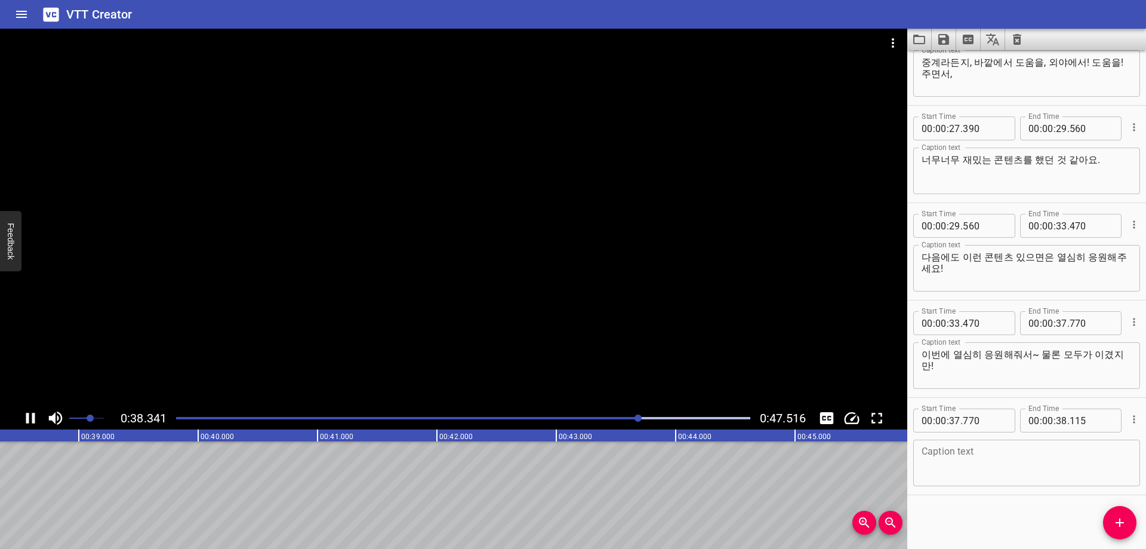
click at [587, 415] on div at bounding box center [463, 418] width 589 height 17
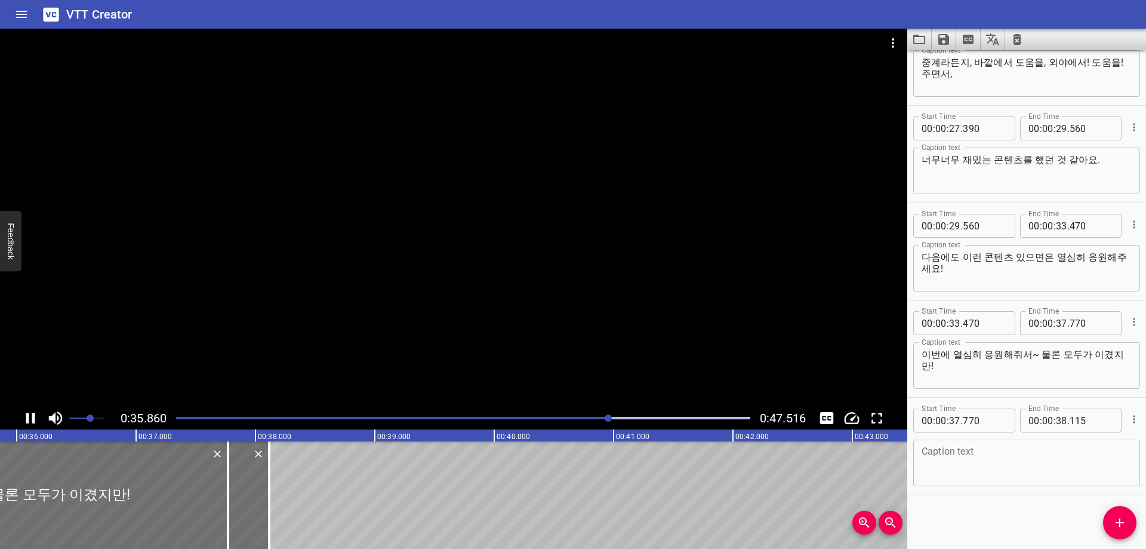
click at [1030, 513] on div "Start Time 00 : 00 : 00 . 480 Start Time End Time 00 : 00 : 02 . 300 End Time C…" at bounding box center [1026, 299] width 239 height 498
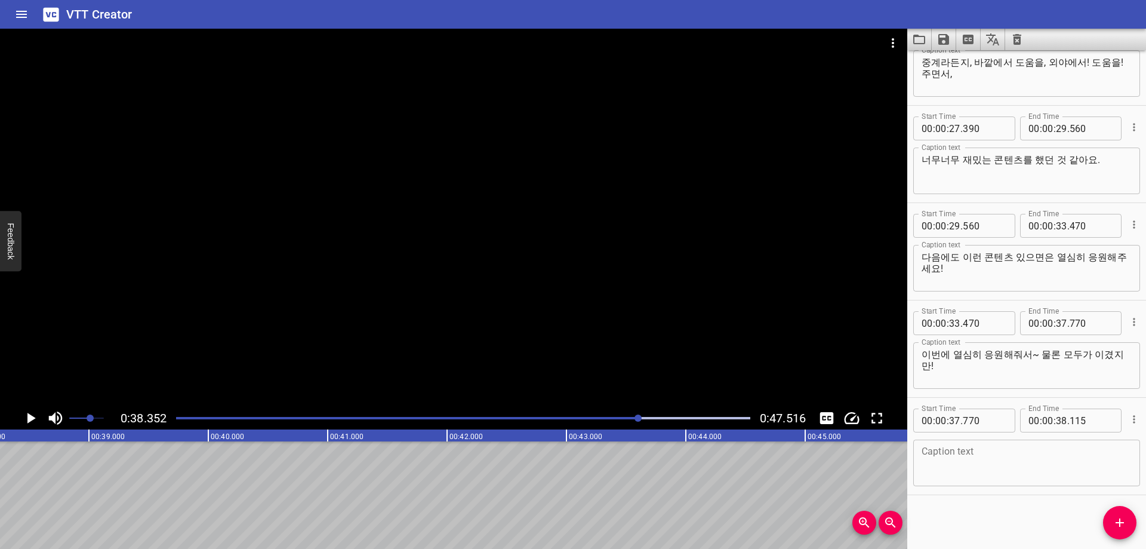
scroll to position [0, 4579]
click at [951, 421] on input "number" at bounding box center [954, 420] width 11 height 24
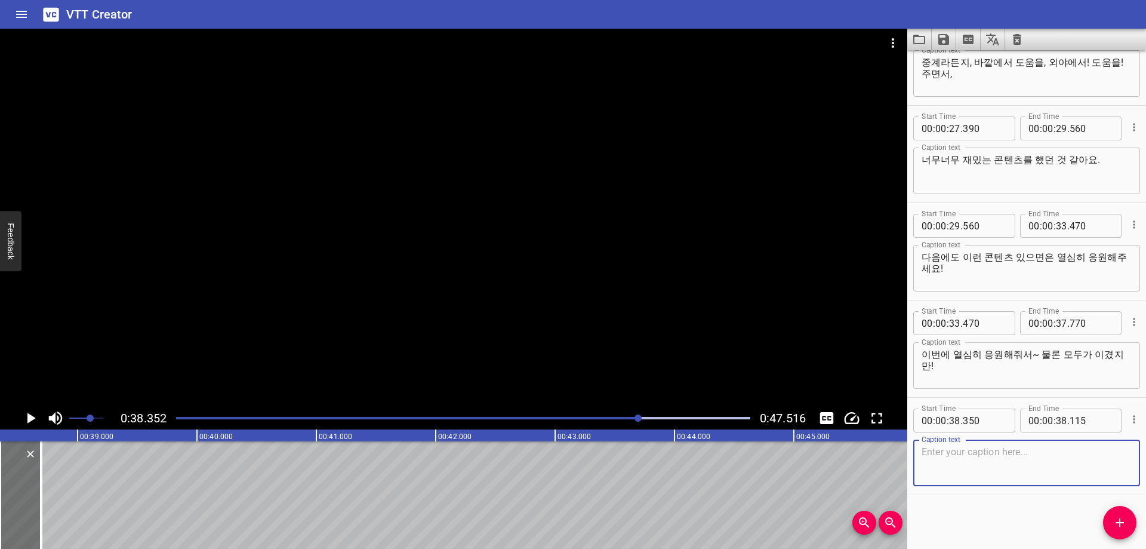
drag, startPoint x: 974, startPoint y: 455, endPoint x: 975, endPoint y: 466, distance: 10.8
click at [975, 457] on textarea at bounding box center [1027, 463] width 210 height 34
paste textarea "더 열심히 할 수 있었을지도?"
click at [979, 521] on div "Start Time 00 : 00 : 00 . 480 Start Time End Time 00 : 00 : 02 . 300 End Time C…" at bounding box center [1026, 299] width 239 height 498
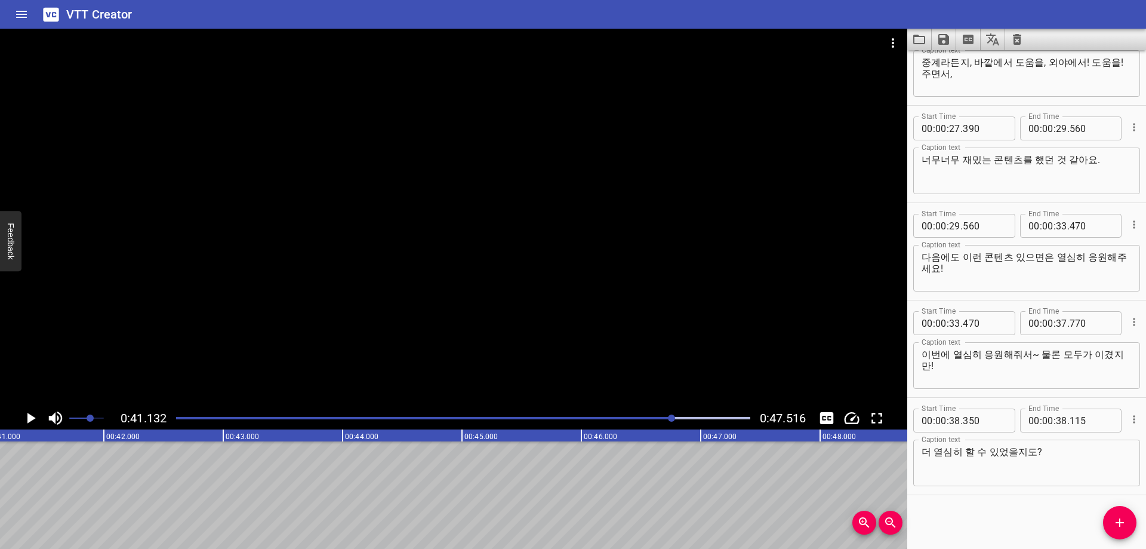
click at [635, 416] on div at bounding box center [463, 418] width 589 height 17
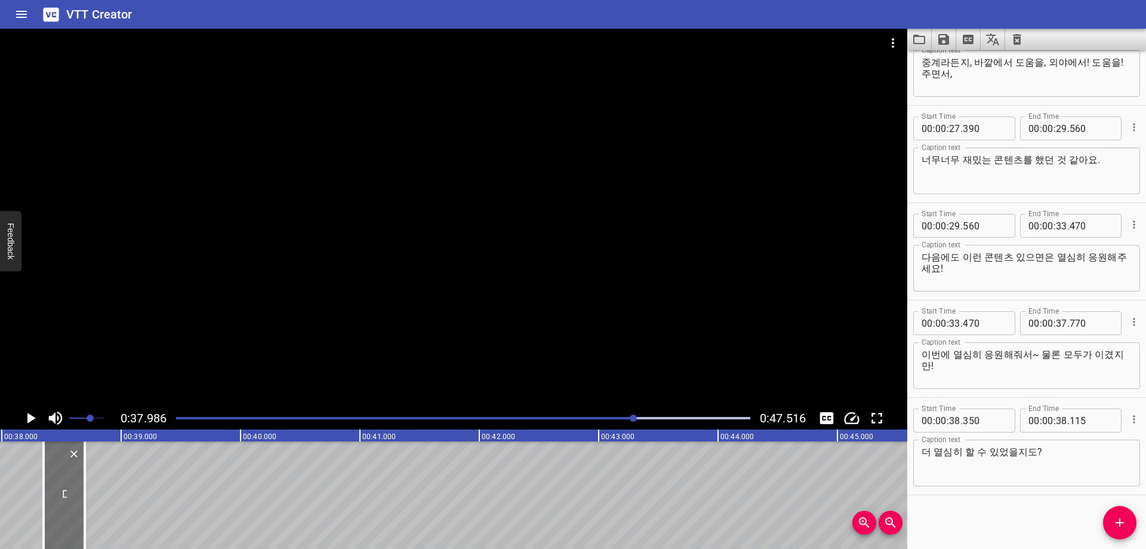
click at [615, 420] on div at bounding box center [463, 418] width 589 height 17
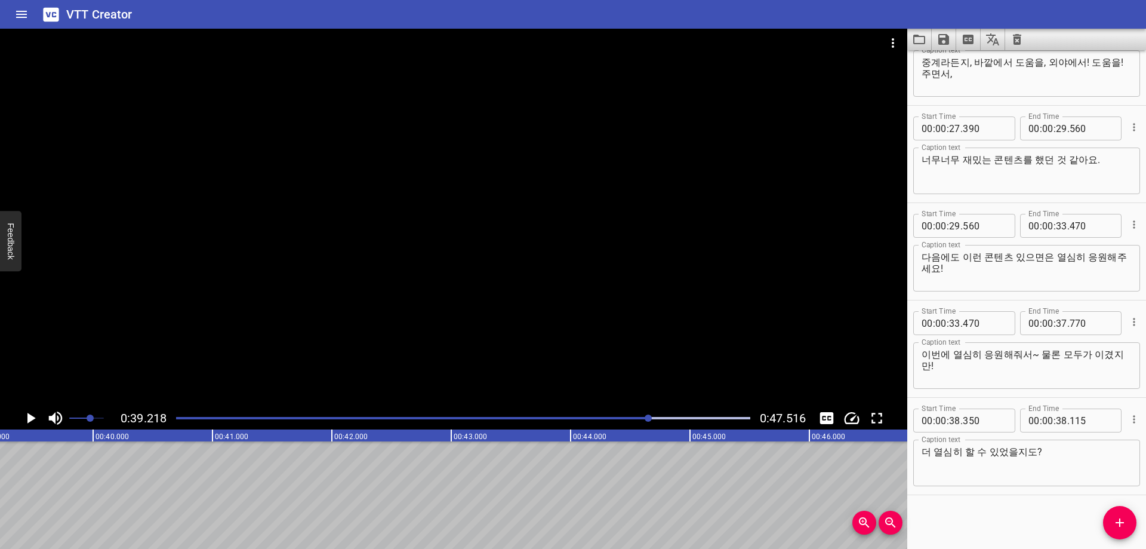
click at [626, 421] on div at bounding box center [463, 418] width 589 height 17
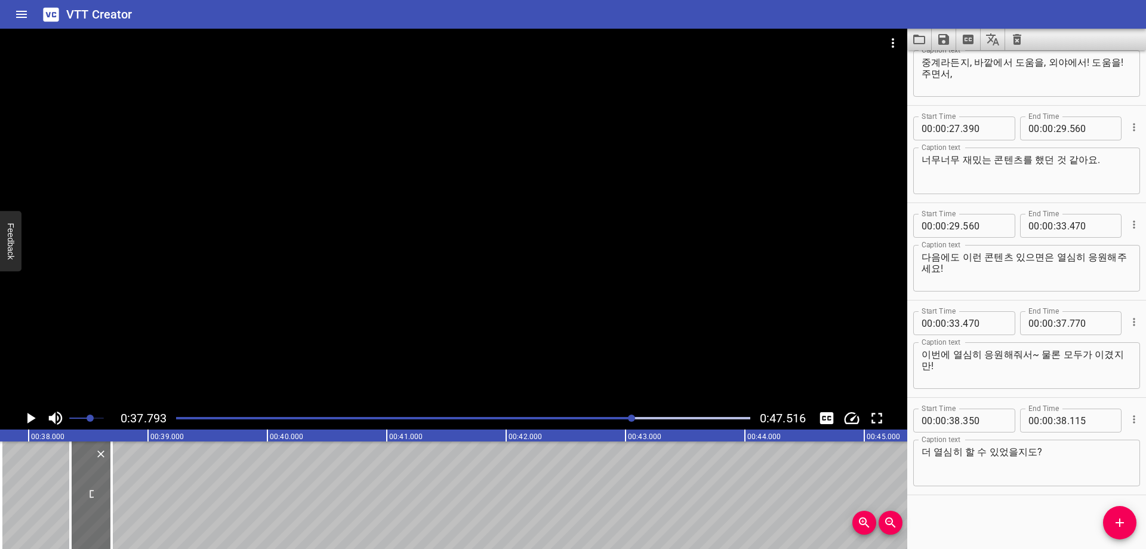
scroll to position [0, 4512]
click at [1058, 424] on input "number" at bounding box center [1061, 420] width 11 height 24
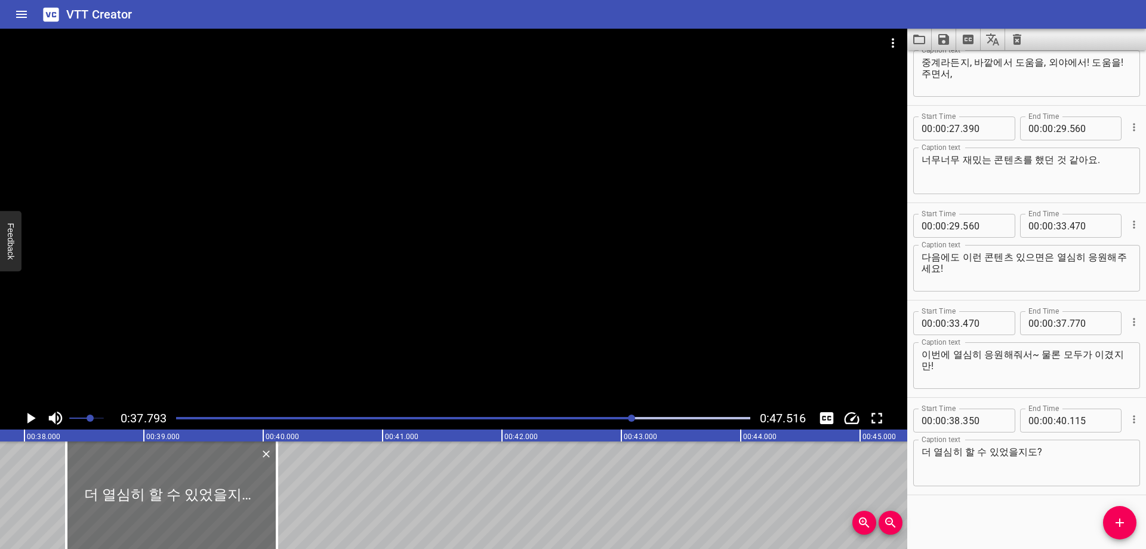
click at [1018, 522] on div "Start Time 00 : 00 : 00 . 480 Start Time End Time 00 : 00 : 02 . 300 End Time C…" at bounding box center [1026, 299] width 239 height 498
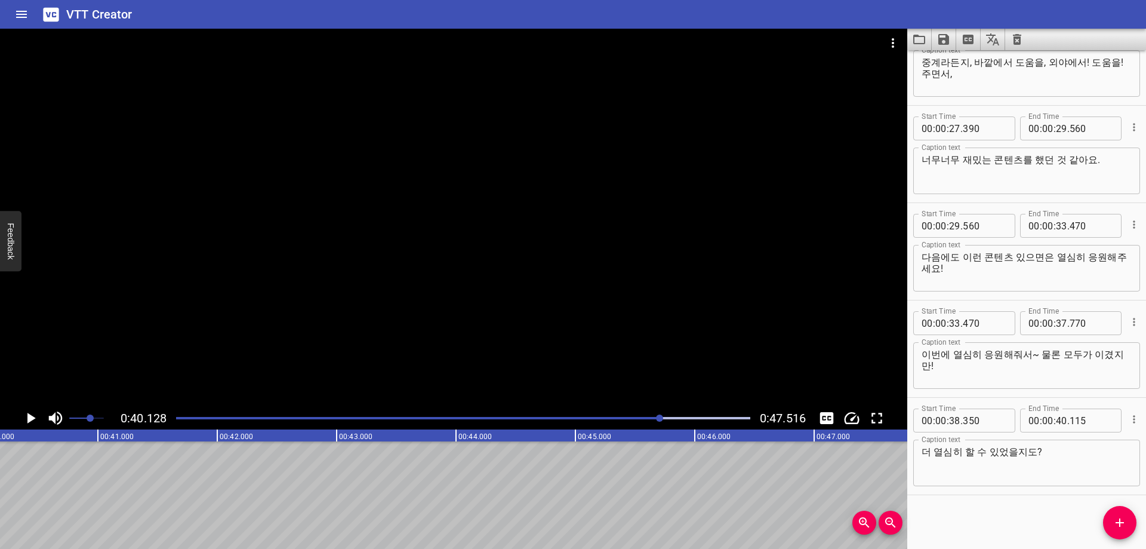
scroll to position [0, 4791]
click at [1058, 421] on input "number" at bounding box center [1061, 420] width 11 height 24
click at [978, 424] on input "number" at bounding box center [985, 420] width 44 height 24
click at [640, 418] on div "Play progress" at bounding box center [374, 418] width 574 height 2
click at [629, 417] on div "Play progress" at bounding box center [377, 418] width 574 height 2
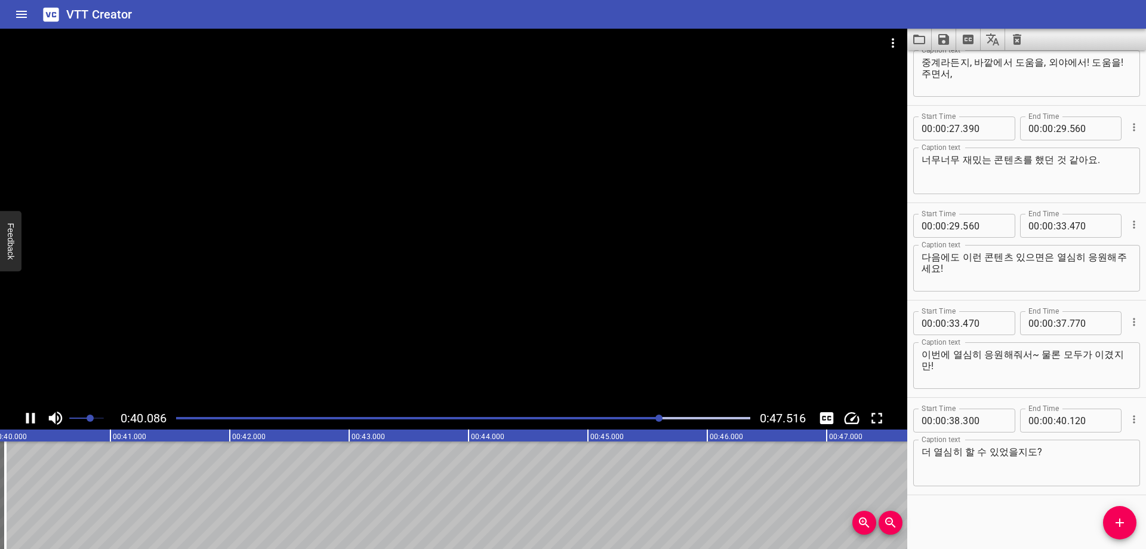
drag, startPoint x: 1008, startPoint y: 513, endPoint x: 999, endPoint y: 510, distance: 10.2
click at [1007, 513] on div "Start Time 00 : 00 : 00 . 480 Start Time End Time 00 : 00 : 02 . 300 End Time C…" at bounding box center [1026, 299] width 239 height 498
click at [1119, 513] on button "Add Cue" at bounding box center [1119, 522] width 33 height 33
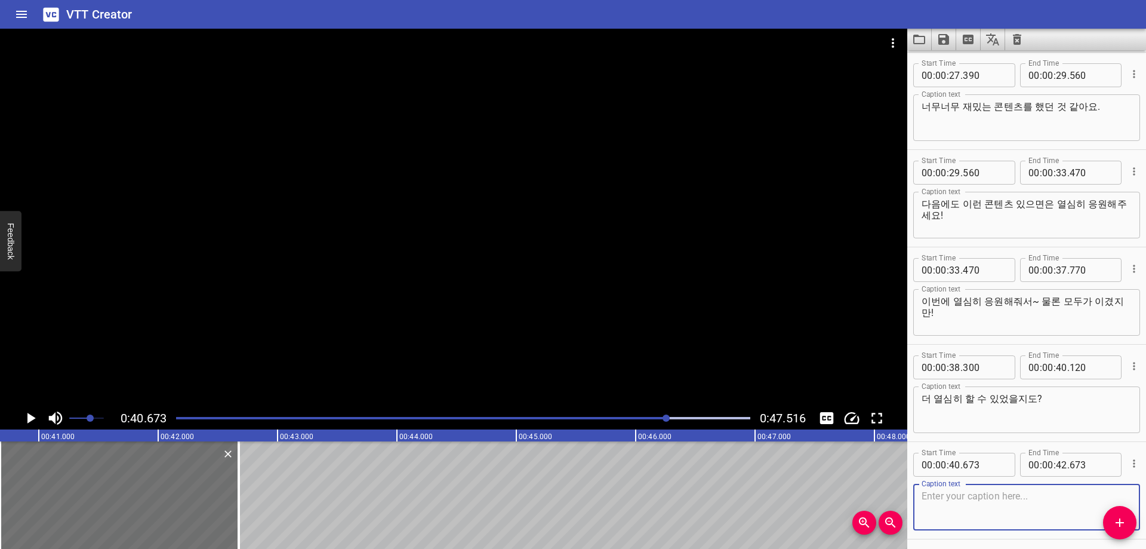
scroll to position [823, 0]
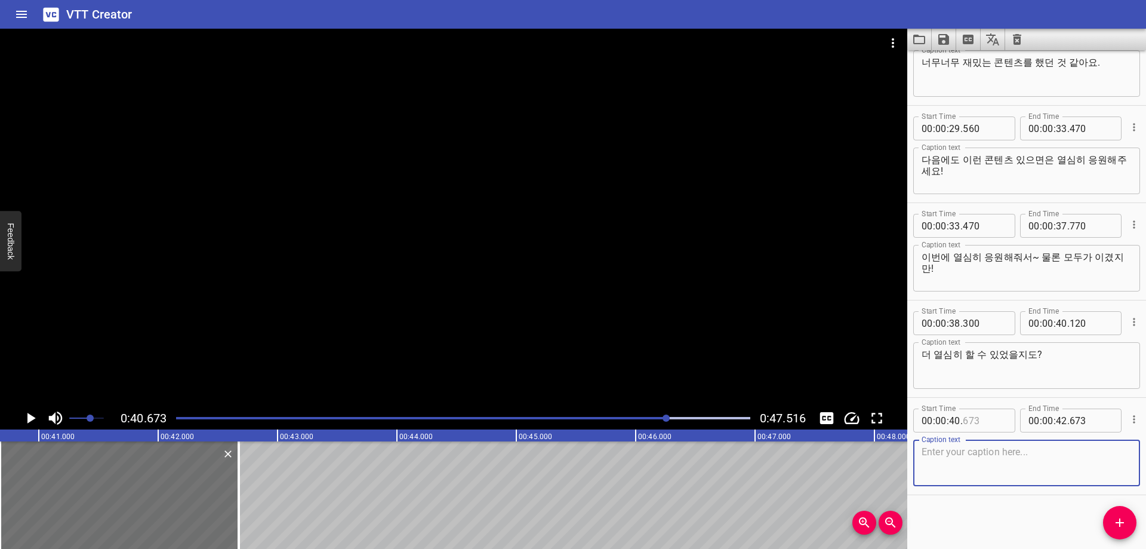
click at [984, 422] on input "number" at bounding box center [985, 420] width 44 height 24
click at [964, 457] on textarea at bounding box center [1027, 463] width 210 height 34
paste textarea "항상 고맙습니다."
click at [646, 420] on div at bounding box center [463, 418] width 589 height 17
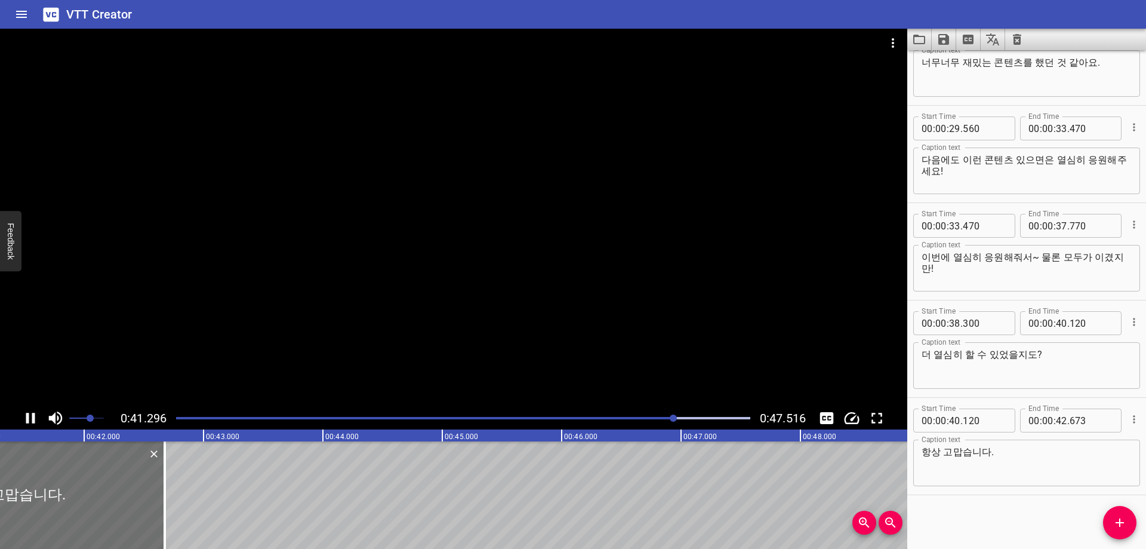
click at [1009, 498] on div "Start Time 00 : 00 : 00 . 480 Start Time End Time 00 : 00 : 02 . 300 End Time C…" at bounding box center [1026, 299] width 239 height 498
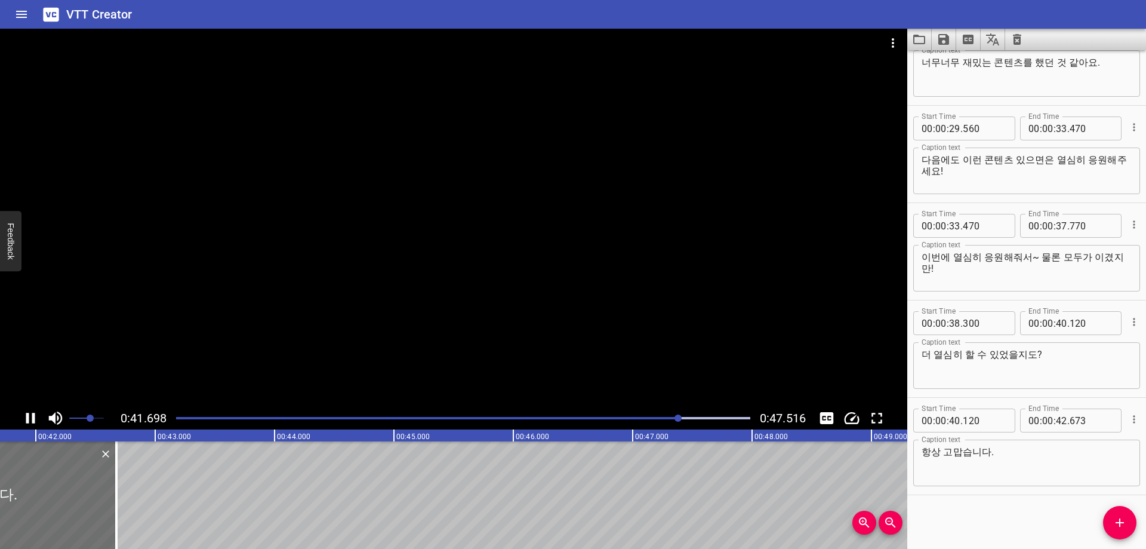
scroll to position [0, 4998]
click at [1058, 420] on input "number" at bounding box center [1061, 420] width 11 height 24
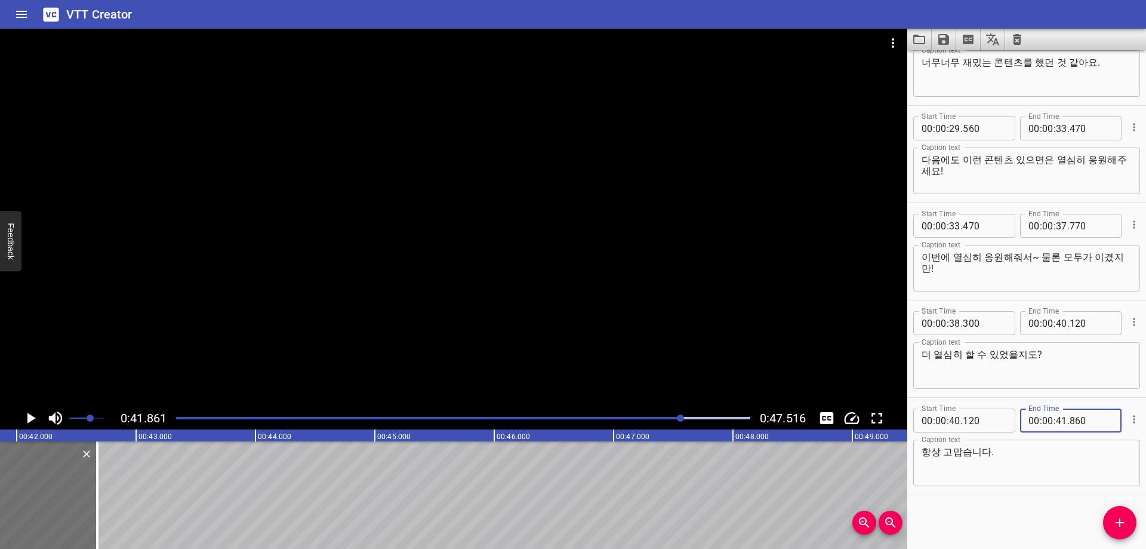
drag, startPoint x: 1108, startPoint y: 521, endPoint x: 1091, endPoint y: 514, distance: 18.0
click at [1109, 521] on span "Add Cue" at bounding box center [1119, 522] width 33 height 14
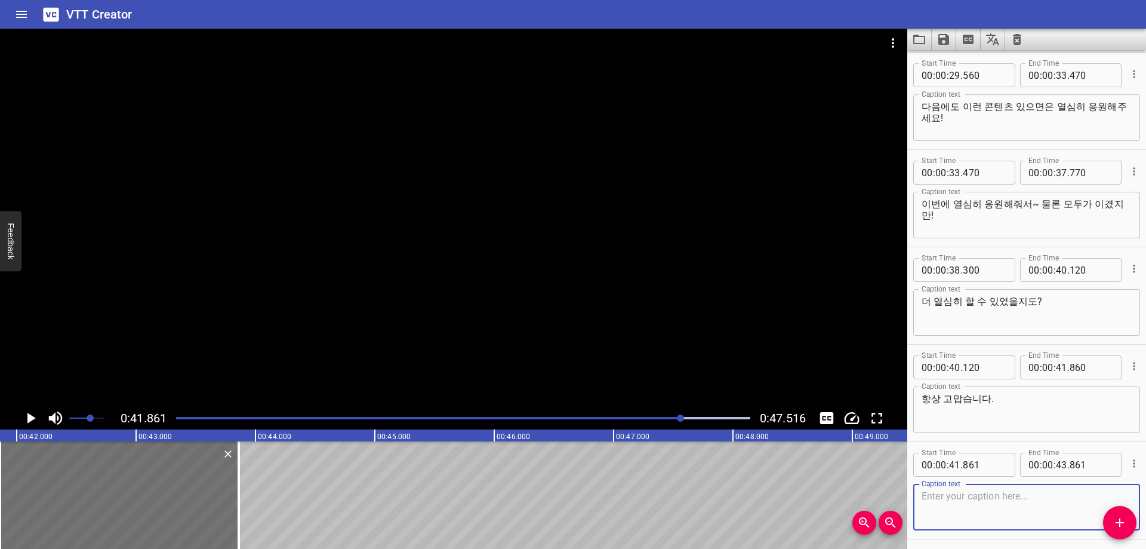
scroll to position [920, 0]
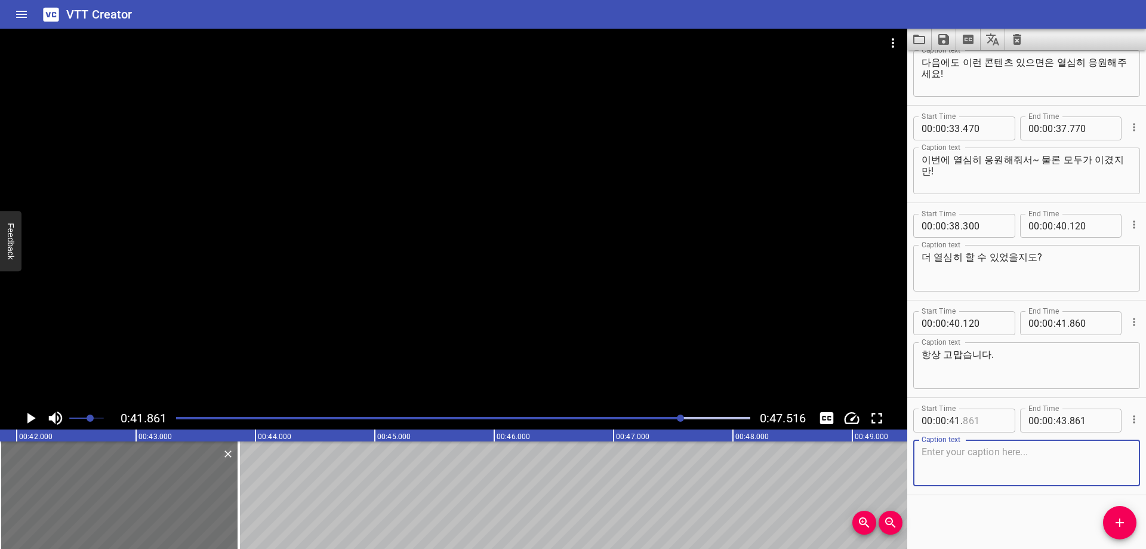
drag, startPoint x: 983, startPoint y: 426, endPoint x: 989, endPoint y: 427, distance: 6.0
click at [987, 427] on input "number" at bounding box center [985, 420] width 44 height 24
click at [951, 466] on textarea at bounding box center [1027, 463] width 210 height 34
paste textarea "고마워~파스텔~부부부부"
click at [962, 506] on div "Start Time 00 : 00 : 00 . 480 Start Time End Time 00 : 00 : 02 . 300 End Time C…" at bounding box center [1026, 299] width 239 height 498
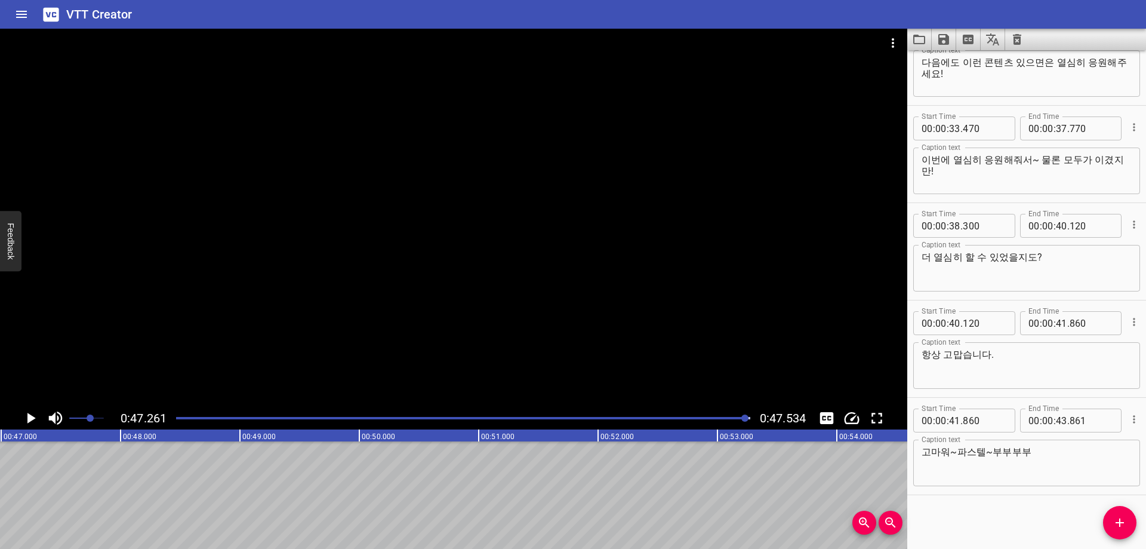
scroll to position [0, 5642]
click at [1057, 422] on input "number" at bounding box center [1061, 420] width 11 height 24
drag, startPoint x: 974, startPoint y: 524, endPoint x: 974, endPoint y: 517, distance: 7.2
click at [974, 523] on div "Start Time 00 : 00 : 00 . 480 Start Time End Time 00 : 00 : 02 . 300 End Time C…" at bounding box center [1026, 299] width 239 height 498
click at [946, 37] on icon "Save captions to file" at bounding box center [943, 39] width 11 height 11
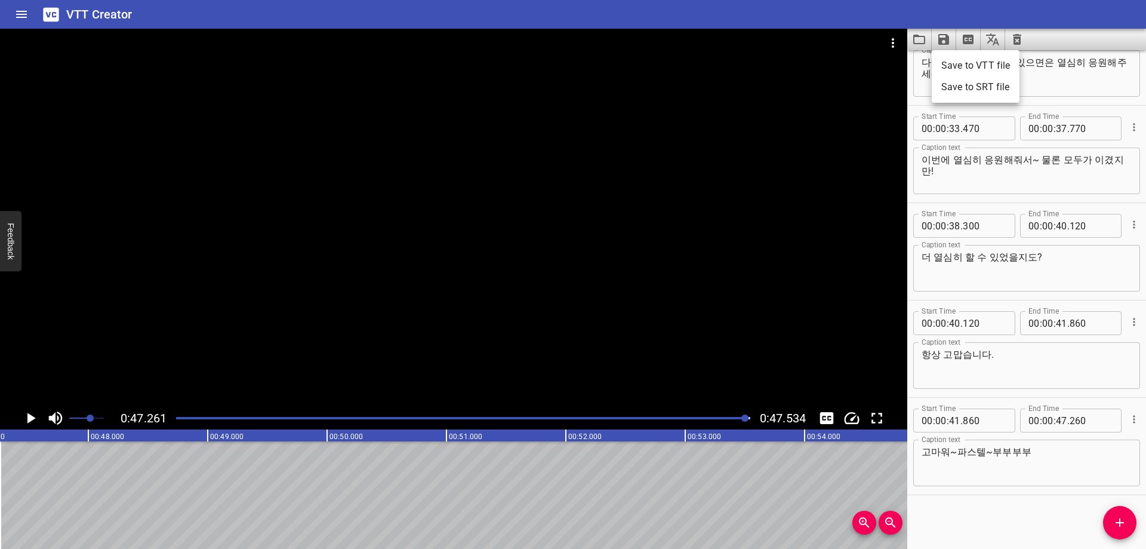
click at [956, 63] on li "Save to VTT file" at bounding box center [976, 65] width 88 height 21
drag, startPoint x: 971, startPoint y: 522, endPoint x: 897, endPoint y: 292, distance: 241.5
click at [971, 521] on div "Start Time 00 : 00 : 00 . 480 Start Time End Time 00 : 00 : 02 . 300 End Time C…" at bounding box center [1026, 299] width 239 height 498
click at [895, 44] on icon "Video Options" at bounding box center [893, 43] width 14 height 14
click at [917, 45] on li "Select New Video File..." at bounding box center [938, 43] width 119 height 21
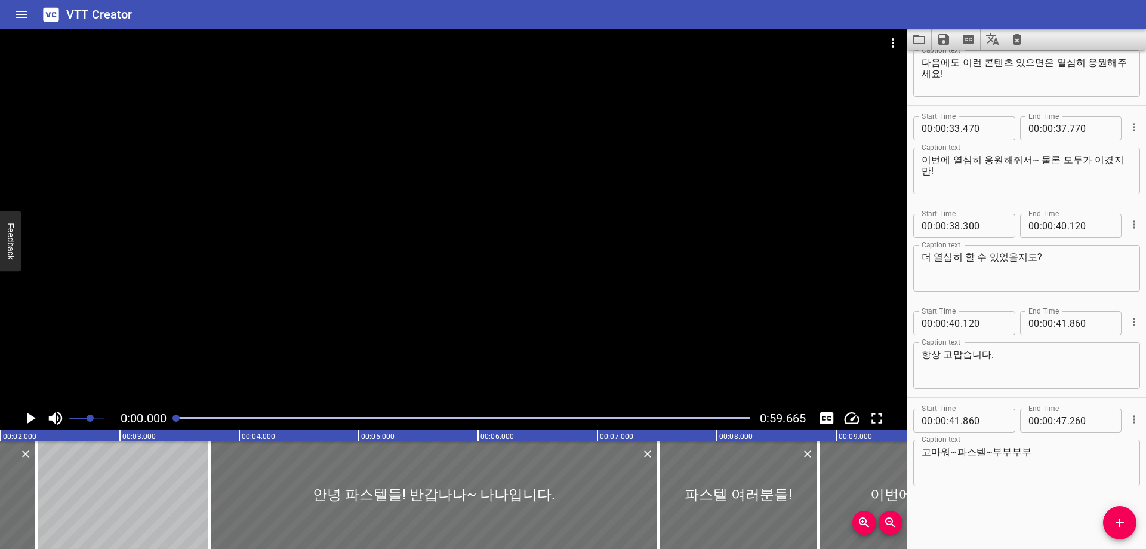
click at [1021, 33] on icon "Clear captions" at bounding box center [1017, 39] width 14 height 14
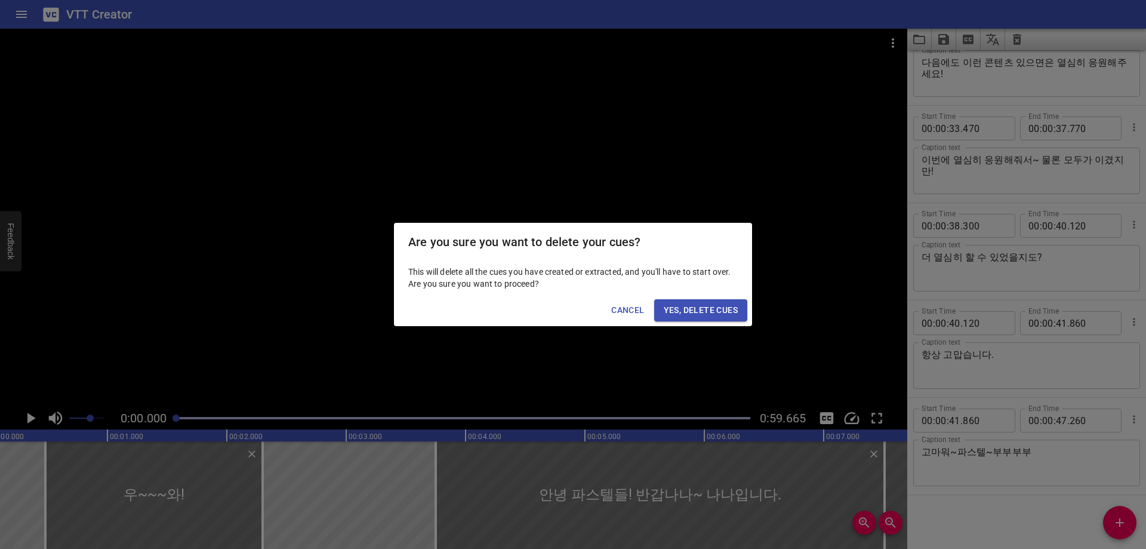
scroll to position [0, 0]
click at [686, 310] on span "Yes, Delete Cues" at bounding box center [701, 310] width 74 height 15
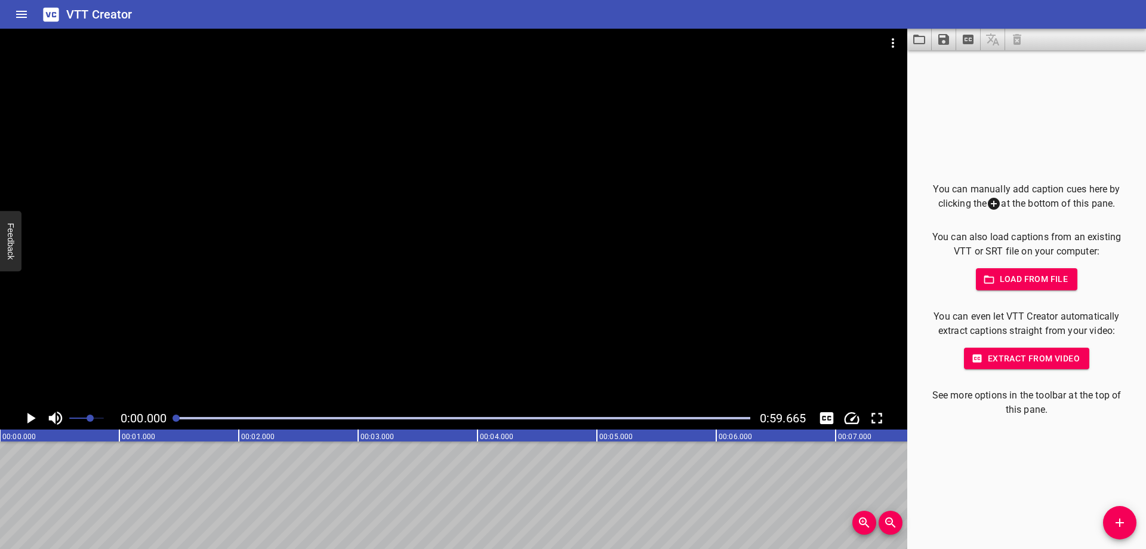
drag, startPoint x: 1003, startPoint y: 511, endPoint x: 996, endPoint y: 510, distance: 6.7
click at [1003, 511] on div "You can manually add caption cues here by clicking the at the bottom of this pa…" at bounding box center [1026, 299] width 239 height 498
click at [201, 421] on div at bounding box center [463, 418] width 589 height 17
click at [1027, 485] on div "You can manually add caption cues here by clicking the at the bottom of this pa…" at bounding box center [1026, 299] width 239 height 498
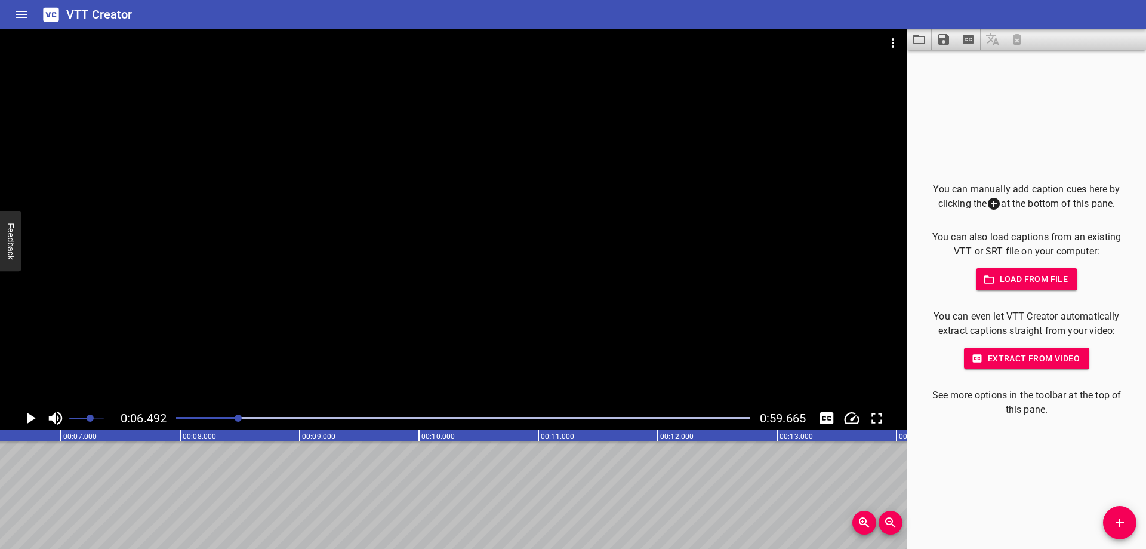
click at [1125, 518] on icon "Add Cue" at bounding box center [1120, 522] width 14 height 14
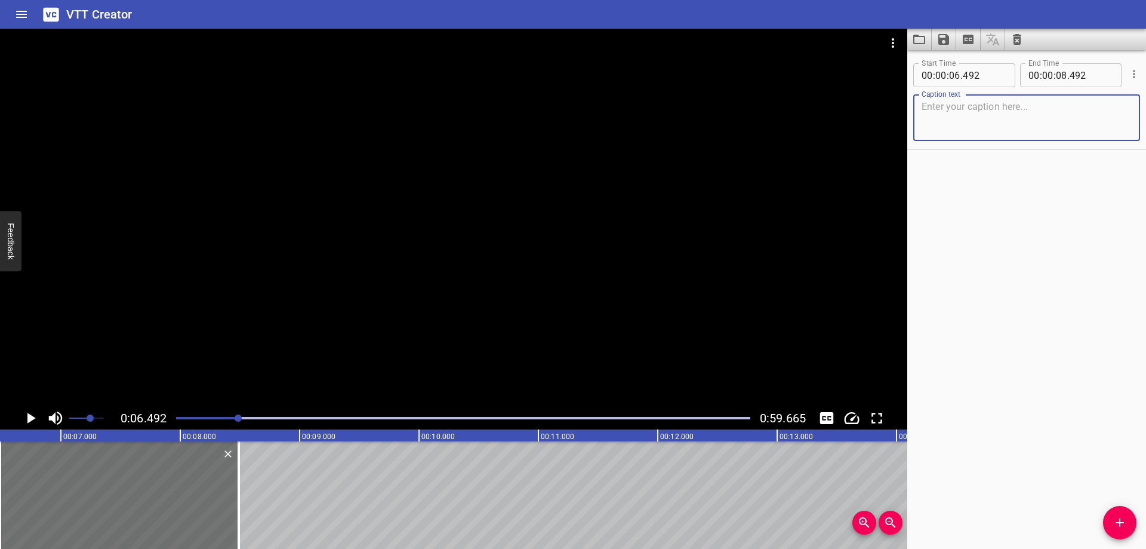
click at [1014, 404] on div "Start Time 00 : 00 : 06 . 492 Start Time End Time 00 : 00 : 08 . 492 End Time C…" at bounding box center [1026, 299] width 239 height 498
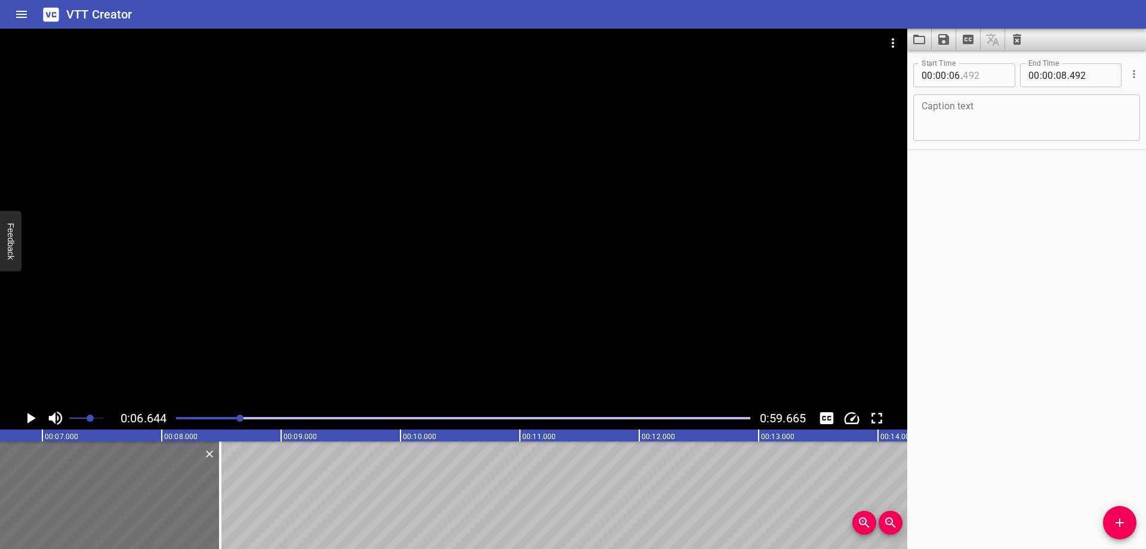
click at [977, 75] on input "number" at bounding box center [985, 75] width 44 height 24
click at [1018, 119] on textarea at bounding box center [1027, 118] width 210 height 34
paste textarea "어?"
click at [963, 230] on div "Start Time 00 : 00 : 06 . 640 Start Time End Time 00 : 00 : 08 . 492 End Time C…" at bounding box center [1026, 299] width 239 height 498
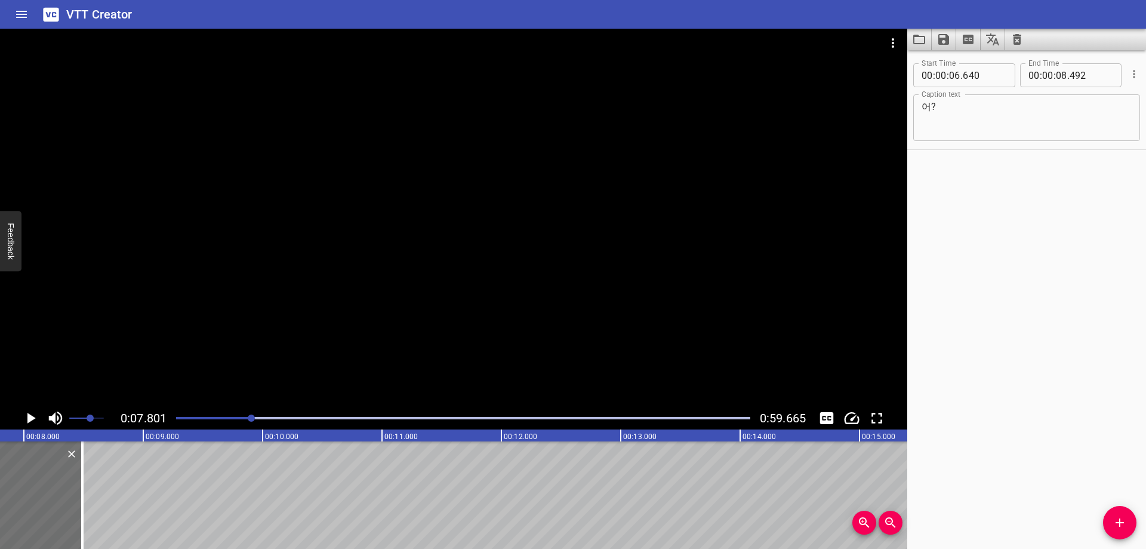
click at [245, 419] on div at bounding box center [463, 418] width 589 height 17
click at [235, 421] on div at bounding box center [463, 418] width 589 height 17
click at [1057, 80] on input "number" at bounding box center [1061, 75] width 11 height 24
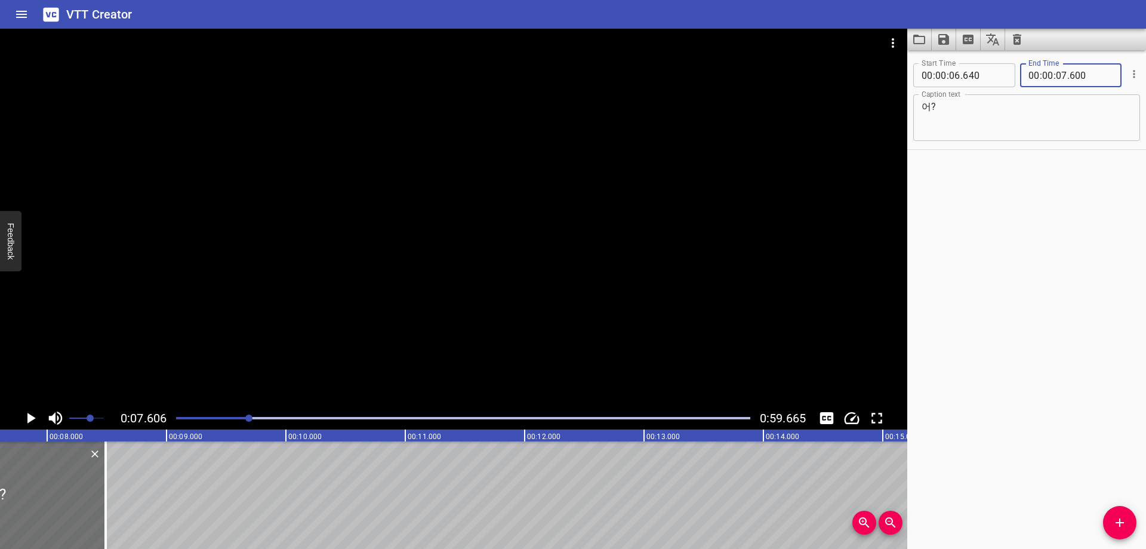
drag, startPoint x: 1060, startPoint y: 249, endPoint x: 1051, endPoint y: 252, distance: 10.0
click at [1059, 250] on div "Start Time 00 : 00 : 06 . 640 Start Time End Time 00 : 00 : 07 . 600 End Time C…" at bounding box center [1026, 299] width 239 height 498
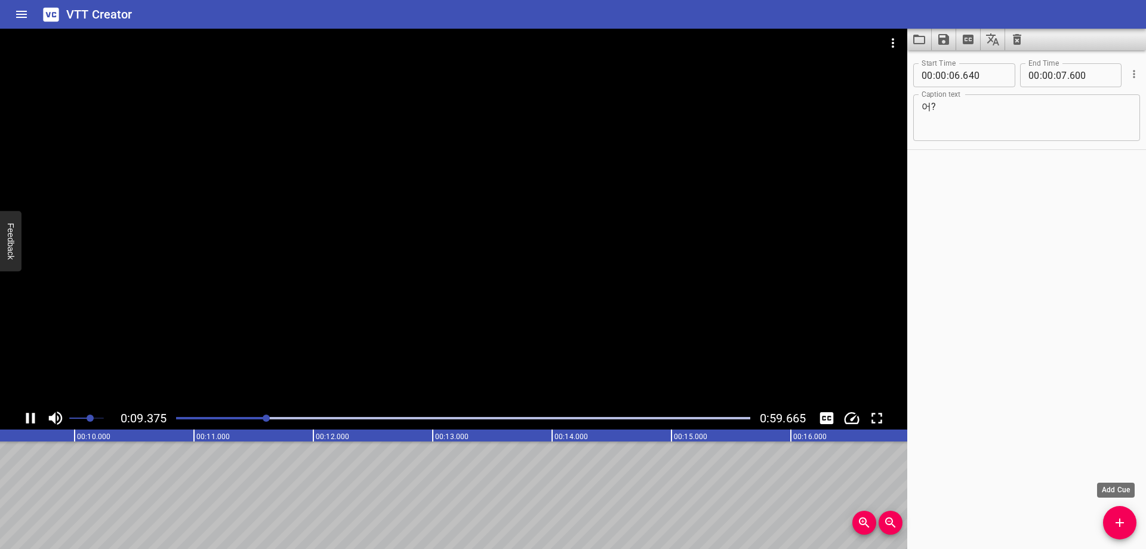
scroll to position [0, 1141]
click at [1118, 518] on icon "Add Cue" at bounding box center [1120, 522] width 14 height 14
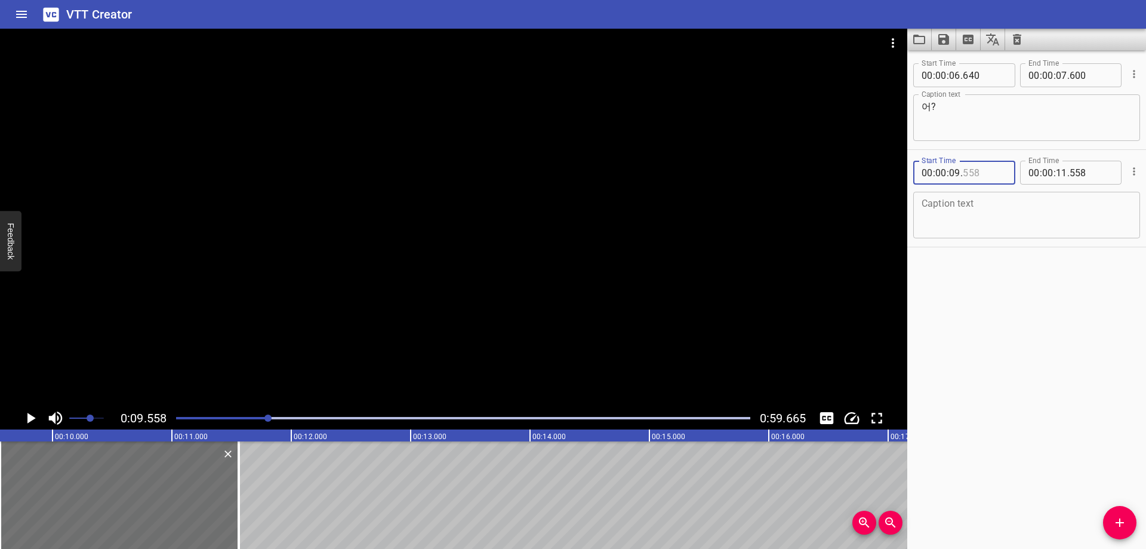
click at [972, 178] on input "number" at bounding box center [985, 173] width 44 height 24
drag, startPoint x: 960, startPoint y: 315, endPoint x: 953, endPoint y: 315, distance: 6.6
click at [959, 315] on div "Start Time 00 : 00 : 06 . 640 Start Time End Time 00 : 00 : 07 . 600 End Time C…" at bounding box center [1026, 299] width 239 height 498
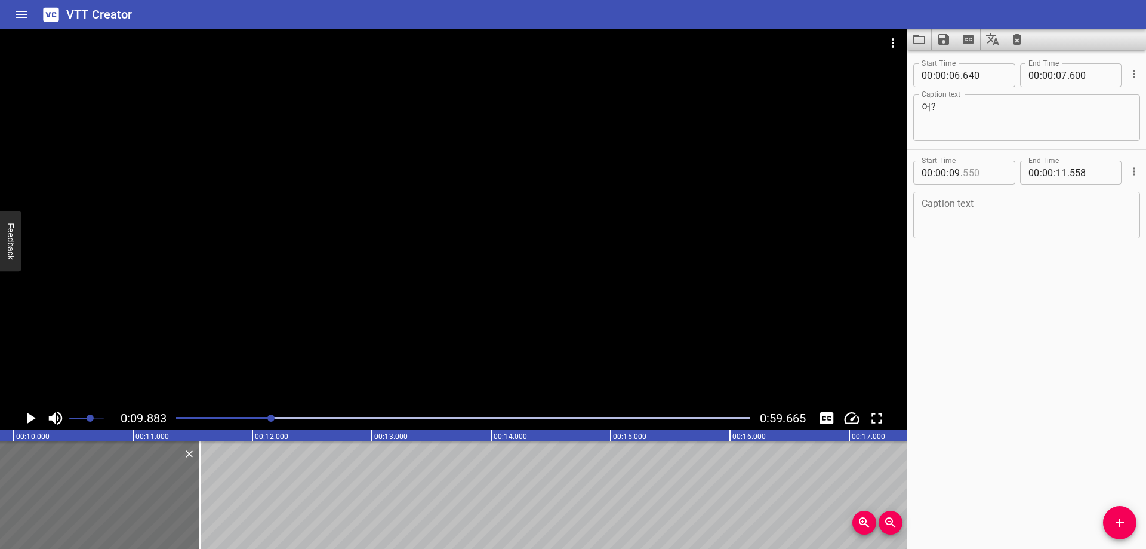
click at [976, 179] on input "number" at bounding box center [985, 173] width 44 height 24
click at [965, 360] on div "Start Time 00 : 00 : 06 . 640 Start Time End Time 00 : 00 : 07 . 600 End Time C…" at bounding box center [1026, 299] width 239 height 498
click at [1021, 221] on textarea at bounding box center [1027, 215] width 210 height 34
paste textarea "안녕~ 하이용사~ 치코 안녕~!"
click at [1001, 310] on div "Start Time 00 : 00 : 06 . 640 Start Time End Time 00 : 00 : 07 . 600 End Time C…" at bounding box center [1026, 299] width 239 height 498
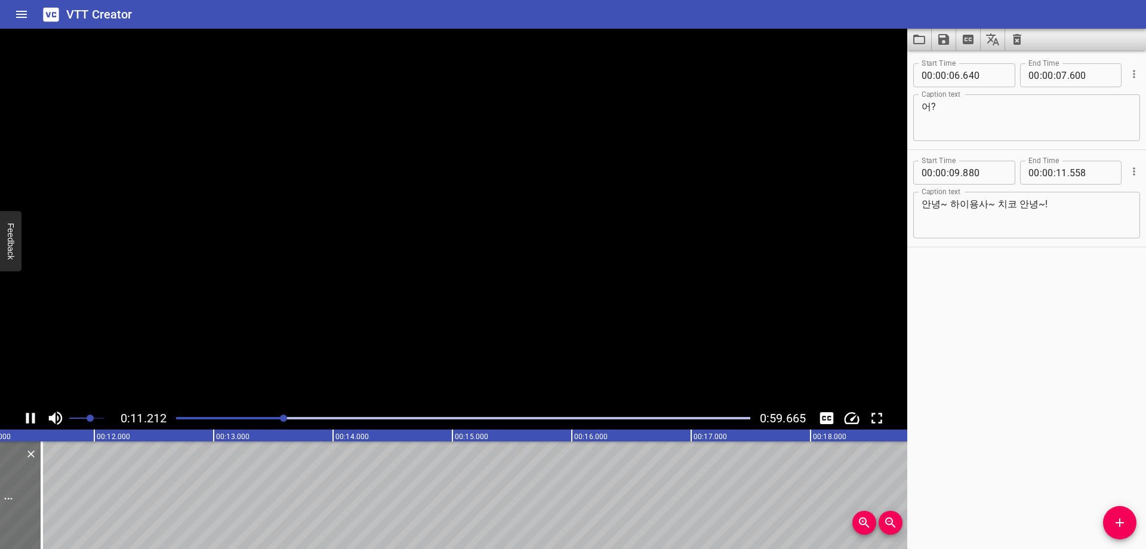
click at [1017, 328] on div "Start Time 00 : 00 : 06 . 640 Start Time End Time 00 : 00 : 07 . 600 End Time C…" at bounding box center [1026, 299] width 239 height 498
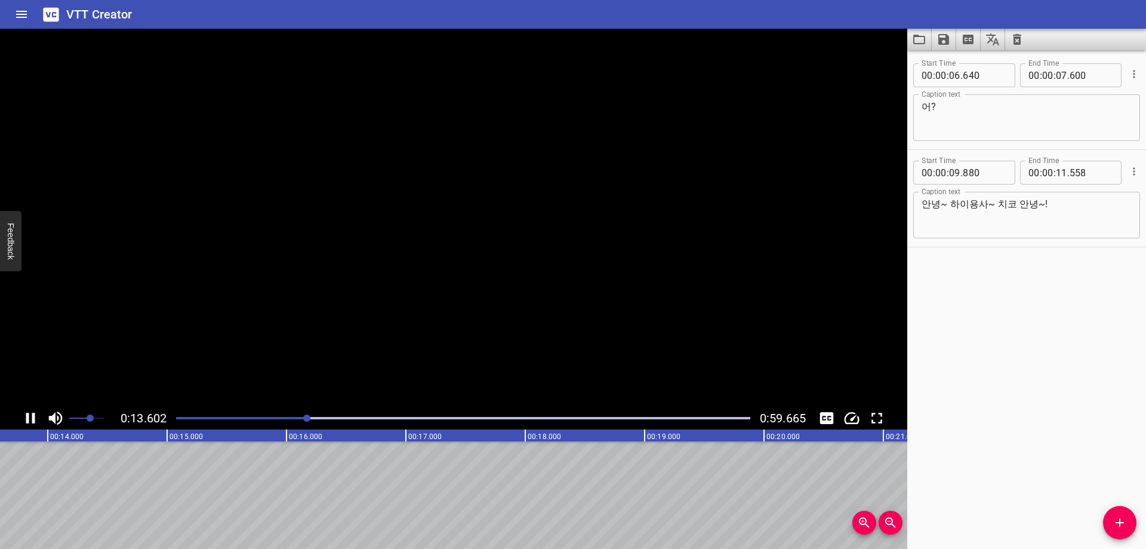
scroll to position [0, 1649]
click at [1057, 174] on input "number" at bounding box center [1061, 173] width 11 height 24
click at [1120, 516] on icon "Add Cue" at bounding box center [1120, 522] width 14 height 14
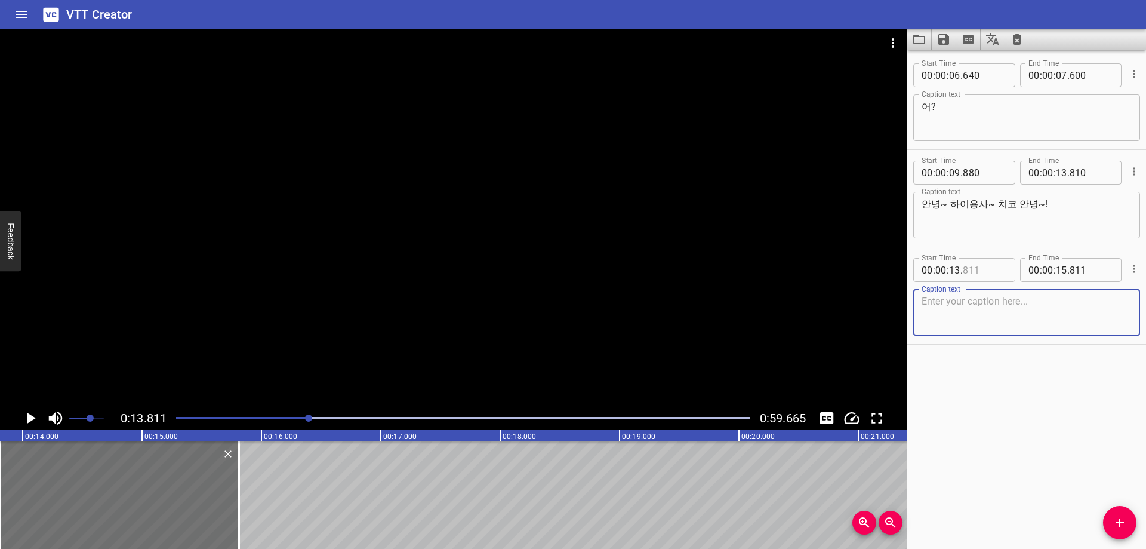
click at [974, 269] on input "number" at bounding box center [985, 270] width 44 height 24
drag, startPoint x: 974, startPoint y: 312, endPoint x: 984, endPoint y: 394, distance: 82.3
click at [974, 312] on textarea at bounding box center [1027, 312] width 210 height 34
paste textarea "안녕, 안녕? 안녕~"
click at [986, 396] on div "Start Time 00 : 00 : 06 . 640 Start Time End Time 00 : 00 : 07 . 600 End Time C…" at bounding box center [1026, 299] width 239 height 498
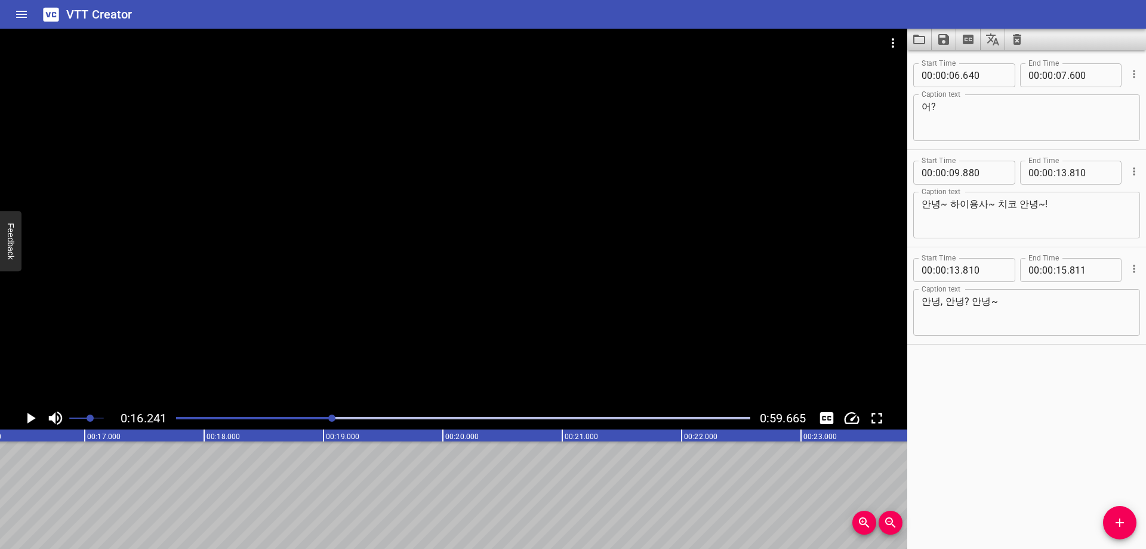
scroll to position [0, 1939]
click at [1056, 265] on input "number" at bounding box center [1061, 270] width 11 height 24
click at [1019, 409] on div "Start Time 00 : 00 : 06 . 640 Start Time End Time 00 : 00 : 07 . 600 End Time C…" at bounding box center [1026, 299] width 239 height 498
click at [1122, 516] on icon "Add Cue" at bounding box center [1120, 522] width 14 height 14
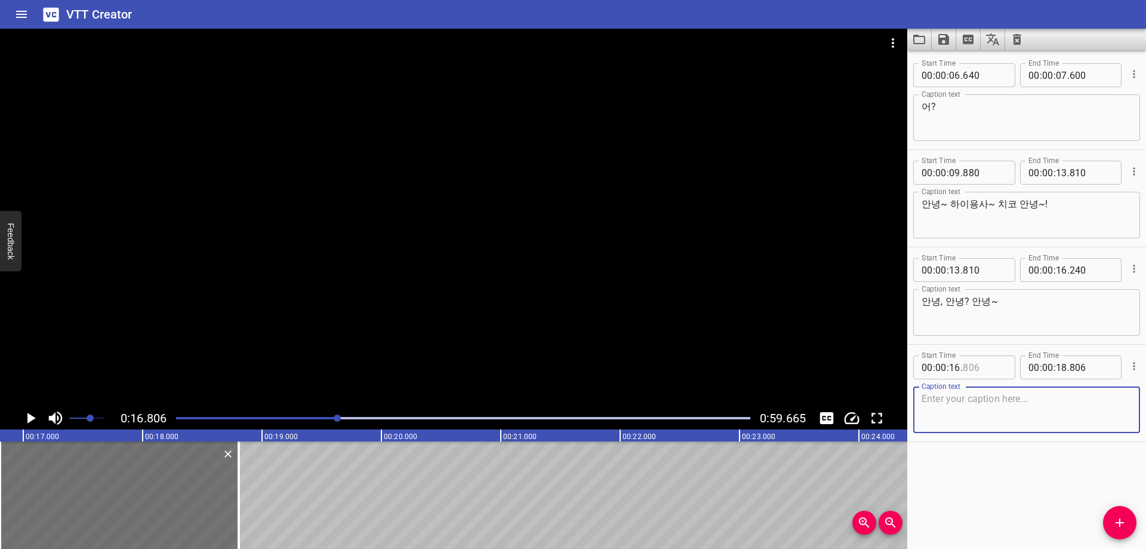
click at [983, 368] on input "number" at bounding box center [985, 367] width 44 height 24
drag, startPoint x: 969, startPoint y: 475, endPoint x: 295, endPoint y: 269, distance: 704.7
click at [967, 475] on div "Start Time 00 : 00 : 06 . 640 Start Time End Time 00 : 00 : 07 . 600 End Time C…" at bounding box center [1026, 299] width 239 height 498
drag, startPoint x: 971, startPoint y: 404, endPoint x: 975, endPoint y: 430, distance: 26.7
click at [971, 404] on textarea at bounding box center [1027, 410] width 210 height 34
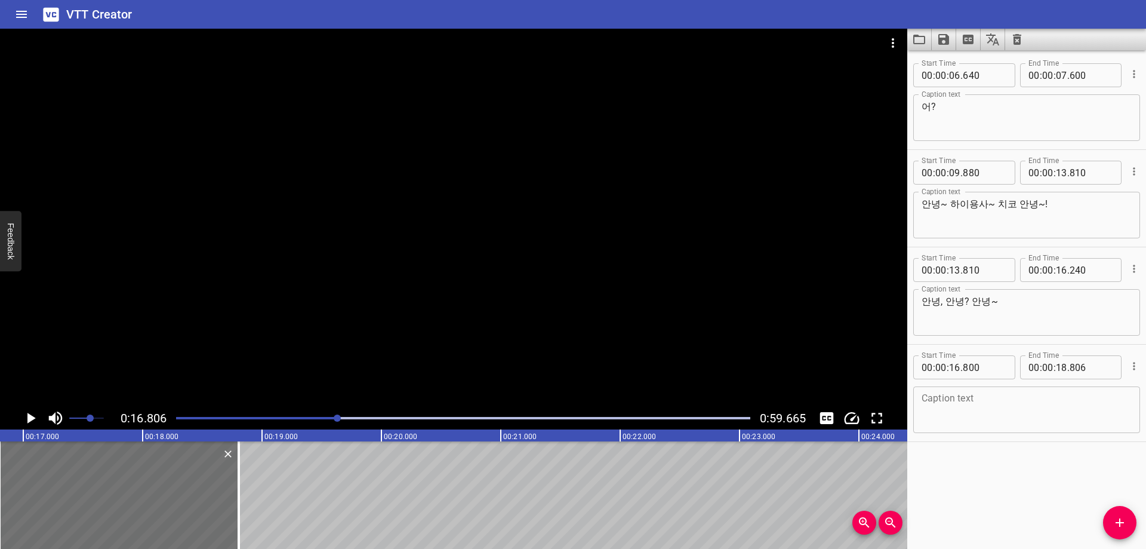
paste textarea "[DEMOGRAPHIC_DATA] 팝업에 와준 파스텔 여러분!"
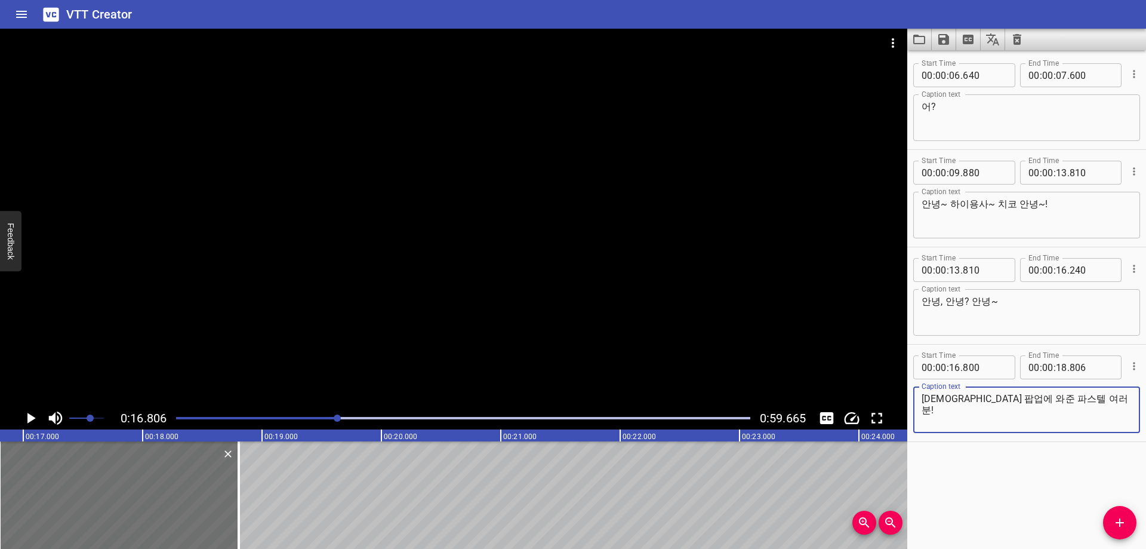
click at [993, 460] on div "Start Time 00 : 00 : 06 . 640 Start Time End Time 00 : 00 : 07 . 600 End Time C…" at bounding box center [1026, 299] width 239 height 498
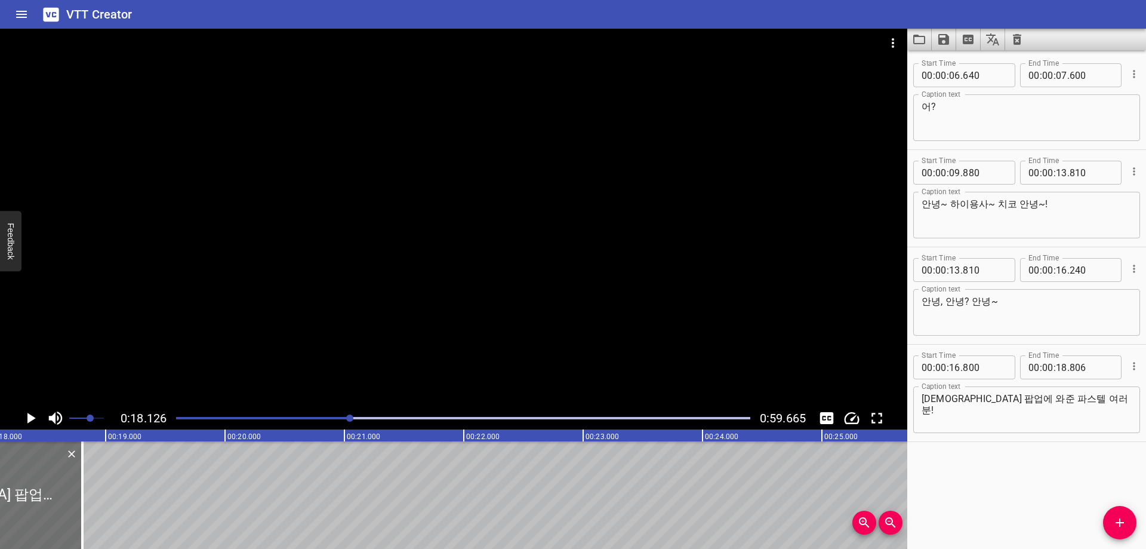
click at [359, 420] on div at bounding box center [463, 418] width 589 height 17
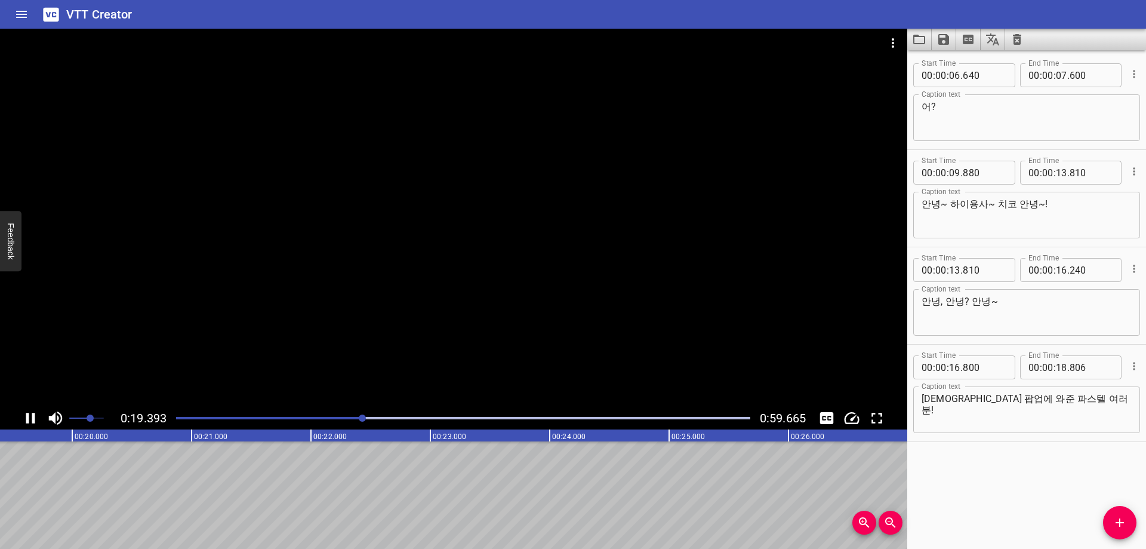
scroll to position [0, 2332]
click at [1056, 371] on input "number" at bounding box center [1061, 367] width 11 height 24
click at [1123, 514] on button "Add Cue" at bounding box center [1119, 522] width 33 height 33
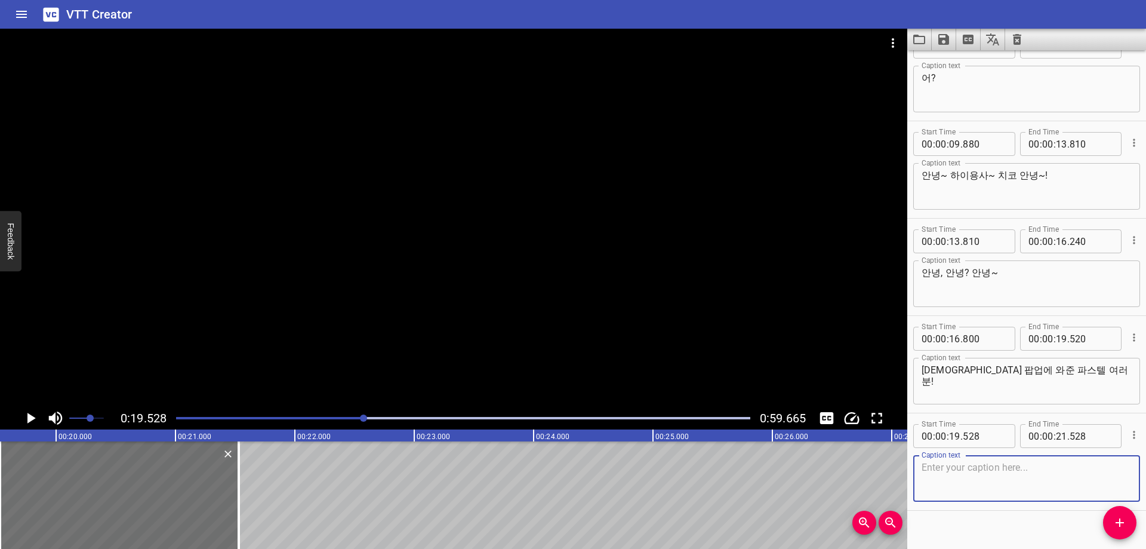
scroll to position [44, 0]
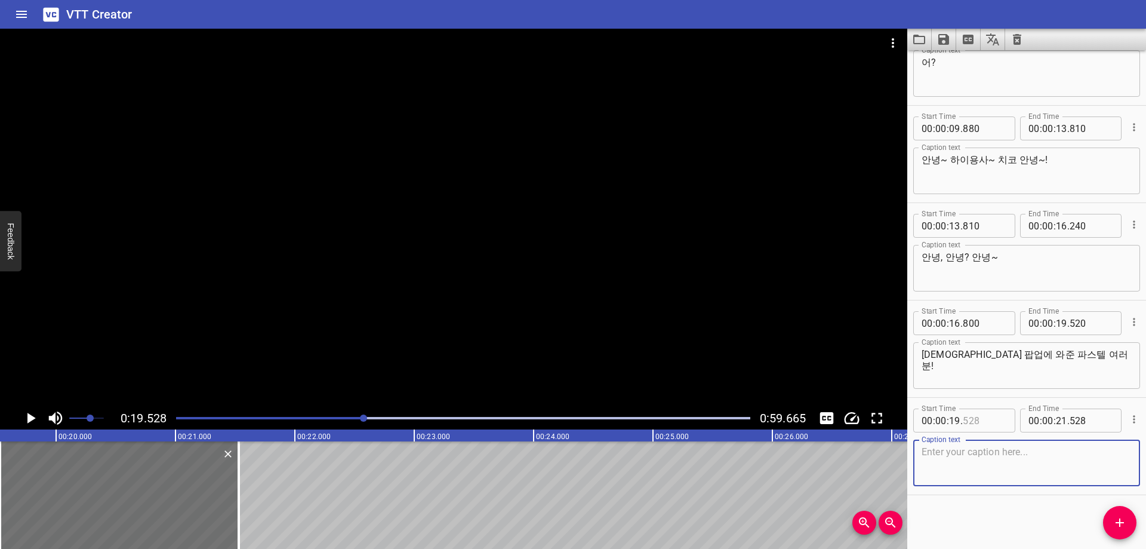
click at [981, 423] on input "number" at bounding box center [985, 420] width 44 height 24
click at [1006, 473] on textarea at bounding box center [1027, 463] width 210 height 34
paste textarea "재밌게 즐기고 있나요?"
click at [987, 518] on div "Start Time 00 : 00 : 06 . 640 Start Time End Time 00 : 00 : 07 . 600 End Time C…" at bounding box center [1026, 299] width 239 height 498
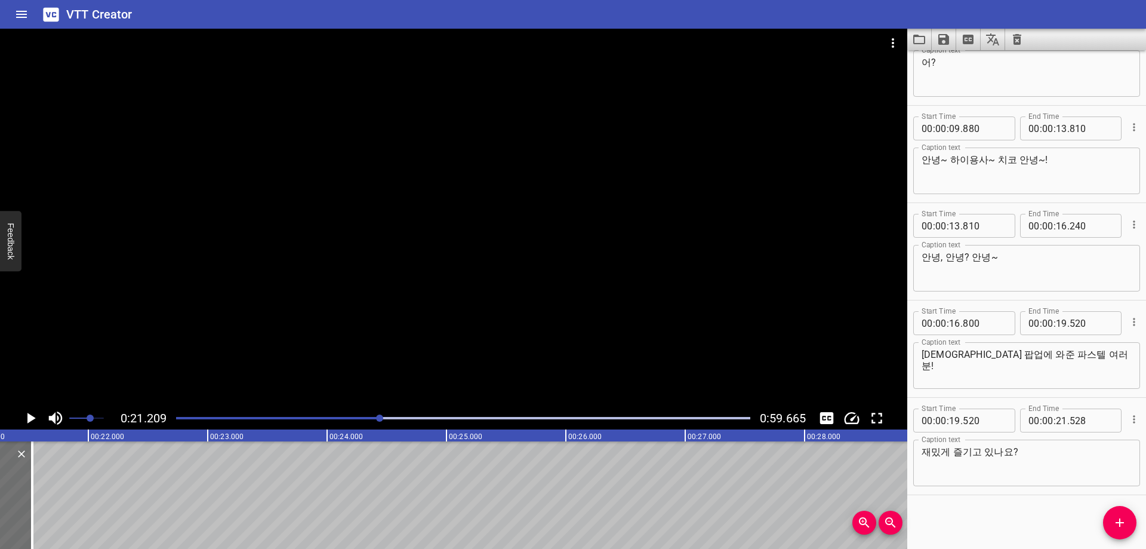
scroll to position [0, 2532]
click at [1056, 423] on input "number" at bounding box center [1061, 420] width 11 height 24
click at [970, 513] on div "Start Time 00 : 00 : 06 . 640 Start Time End Time 00 : 00 : 07 . 600 End Time C…" at bounding box center [1026, 299] width 239 height 498
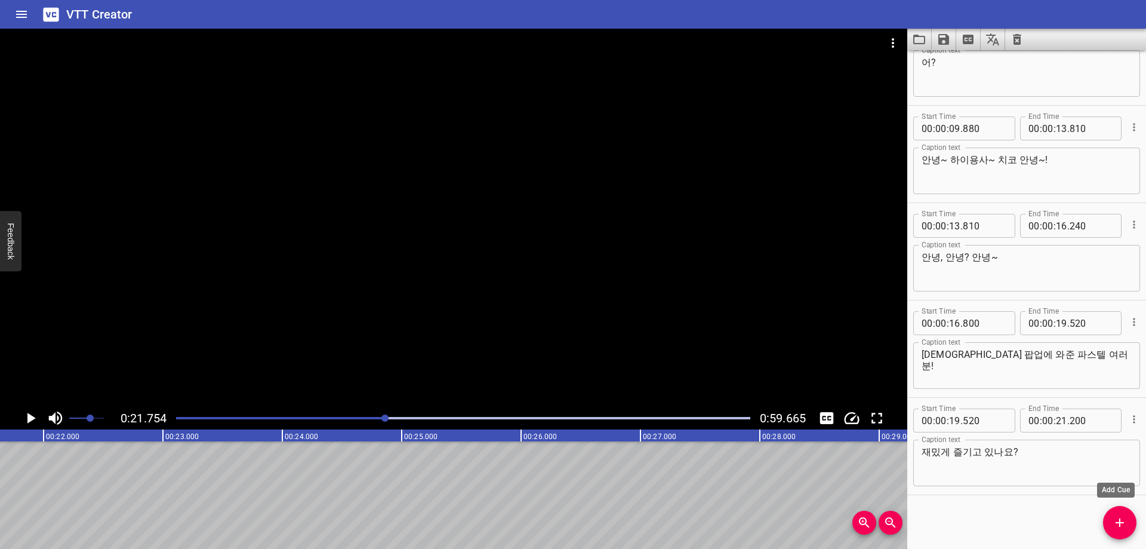
scroll to position [0, 2597]
click at [1114, 516] on icon "Add Cue" at bounding box center [1120, 522] width 14 height 14
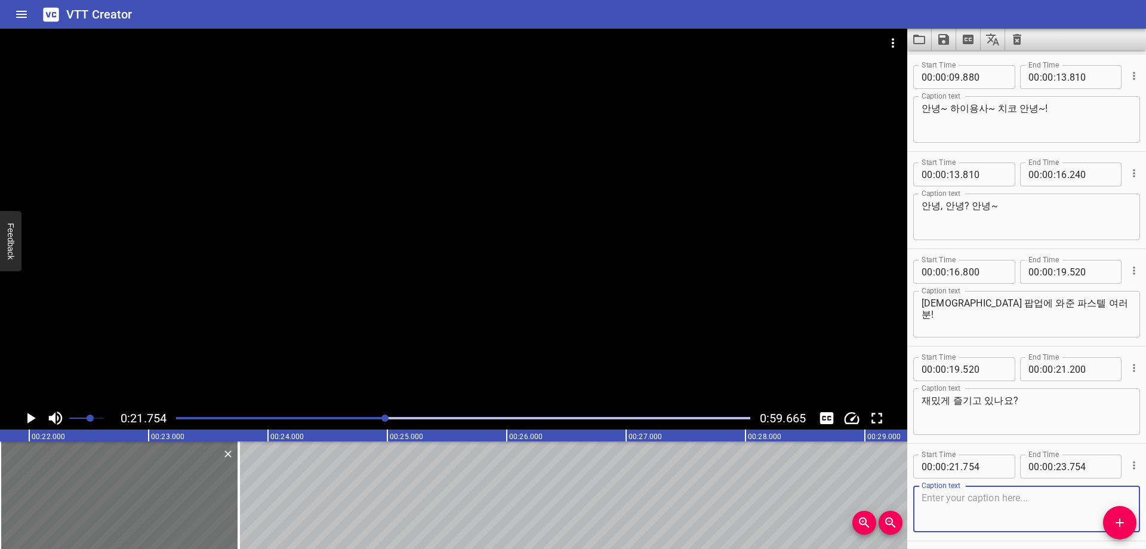
scroll to position [141, 0]
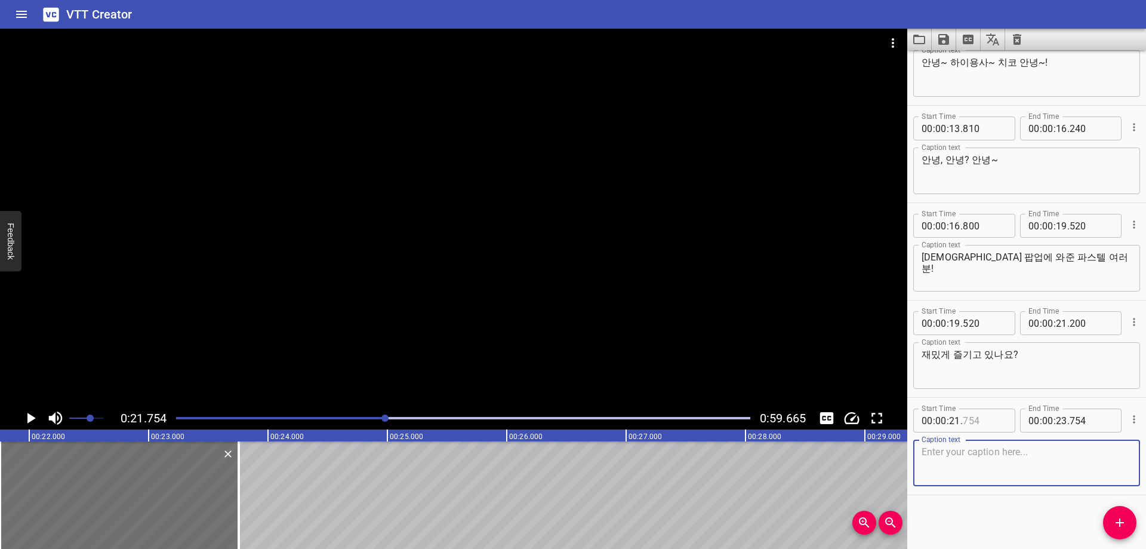
click at [986, 426] on input "number" at bounding box center [985, 420] width 44 height 24
click at [977, 484] on div "Caption text" at bounding box center [1026, 462] width 227 height 47
paste textarea "[PERSON_NAME]는 운동회 참여하고 왔는데,"
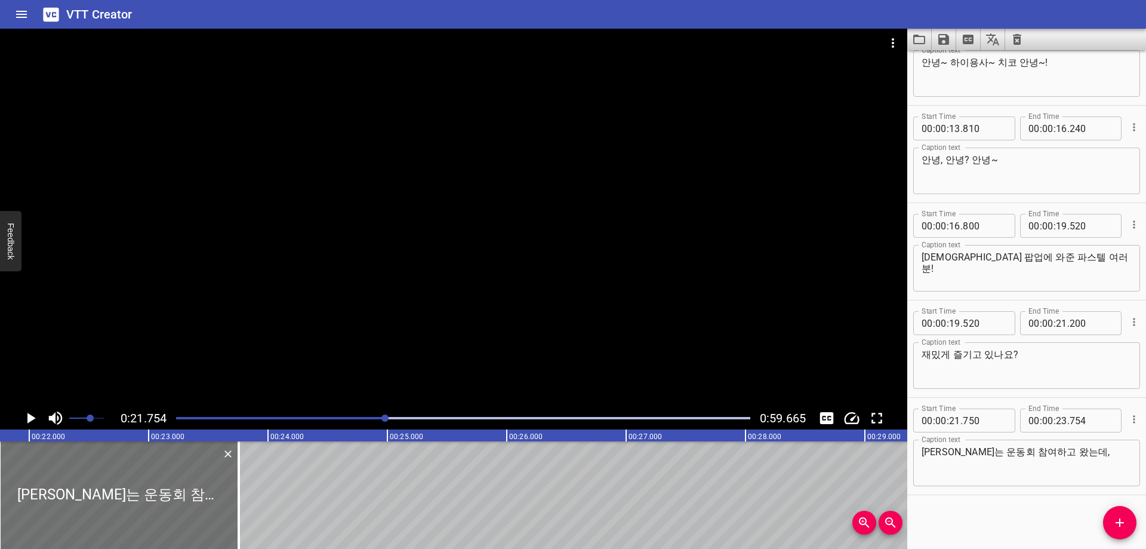
click at [983, 524] on div "Start Time 00 : 00 : 06 . 640 Start Time End Time 00 : 00 : 07 . 600 End Time C…" at bounding box center [1026, 299] width 239 height 498
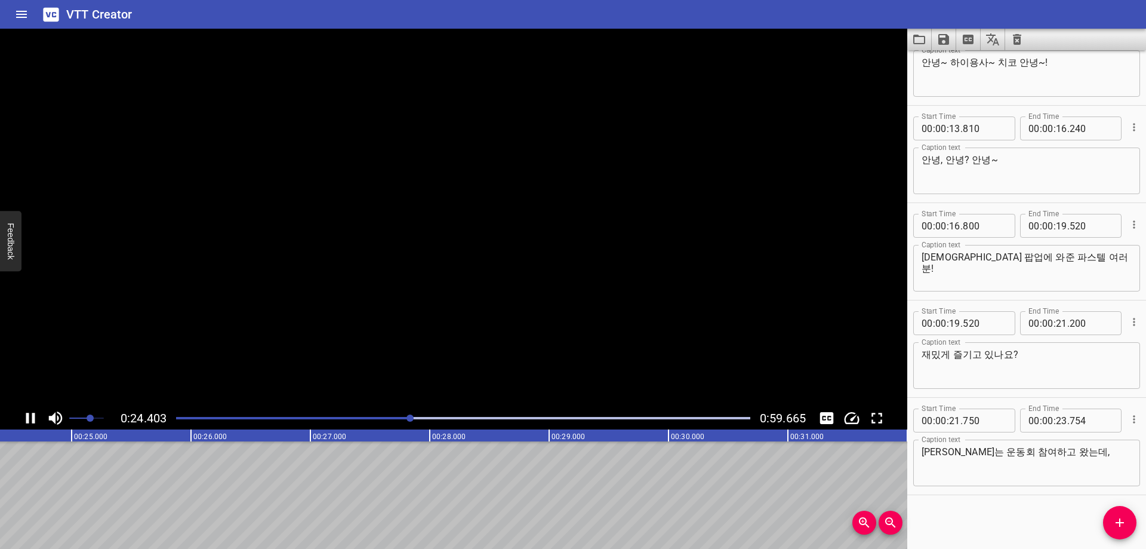
scroll to position [0, 2945]
click at [1058, 426] on input "number" at bounding box center [1061, 420] width 11 height 24
drag, startPoint x: 1117, startPoint y: 522, endPoint x: 1094, endPoint y: 506, distance: 28.0
click at [1116, 522] on icon "Add Cue" at bounding box center [1120, 522] width 8 height 8
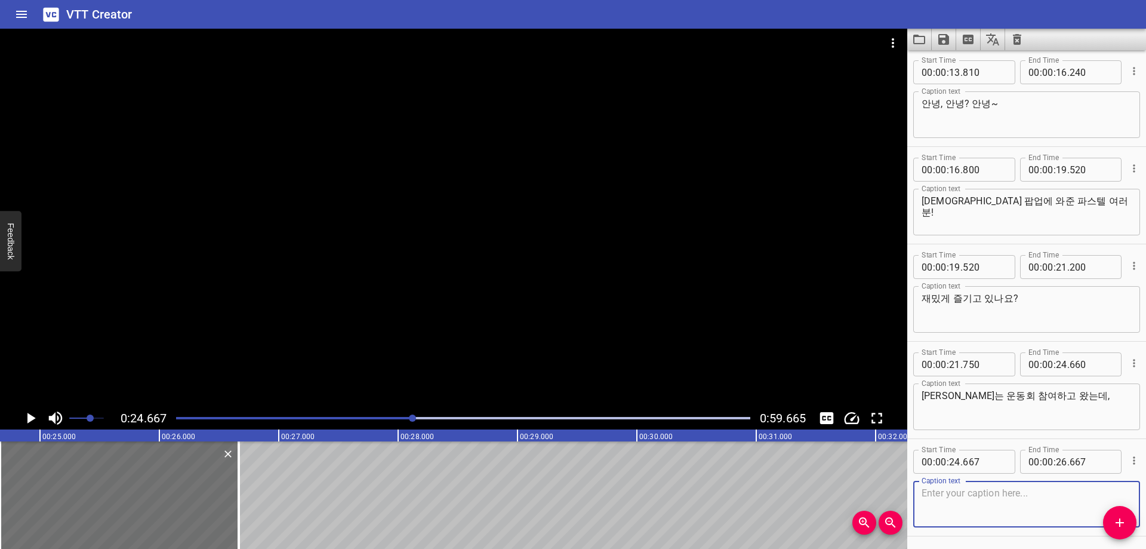
scroll to position [239, 0]
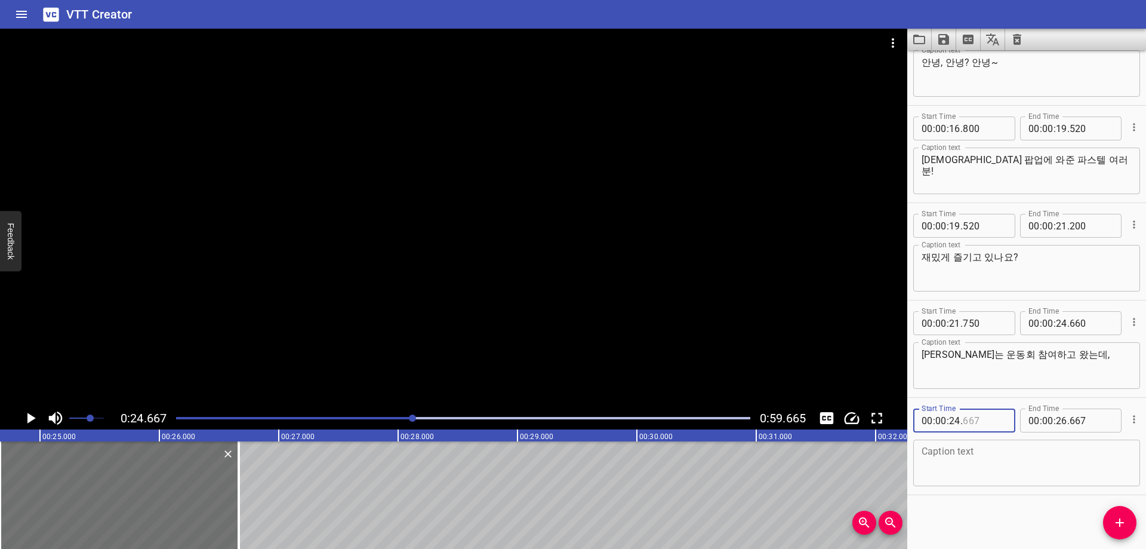
drag, startPoint x: 978, startPoint y: 414, endPoint x: 986, endPoint y: 420, distance: 9.7
click at [980, 415] on input "number" at bounding box center [985, 420] width 44 height 24
click at [1028, 463] on textarea at bounding box center [1027, 463] width 210 height 34
paste textarea "잊지 못할 소중한 추억을 만들고 온 것 같아가지고~"
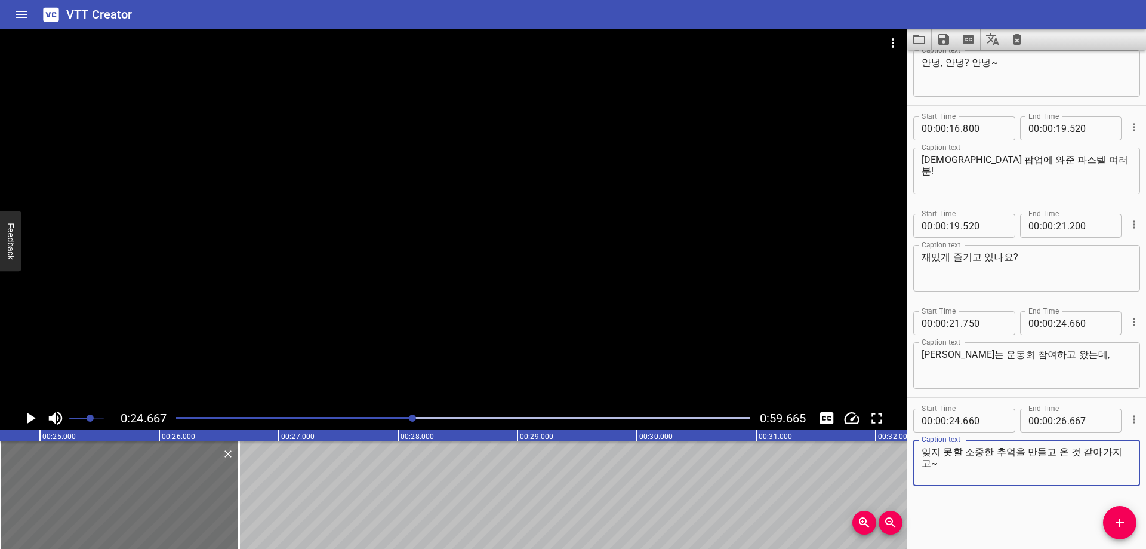
click at [1014, 516] on div "Start Time 00 : 00 : 06 . 640 Start Time End Time 00 : 00 : 07 . 600 End Time C…" at bounding box center [1026, 299] width 239 height 498
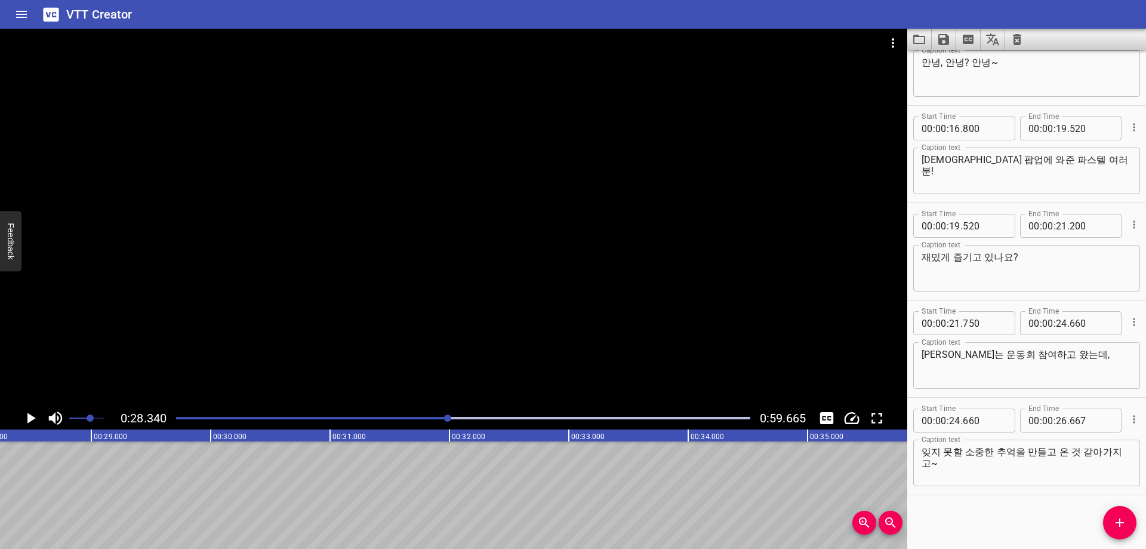
scroll to position [0, 3383]
click at [442, 419] on div at bounding box center [463, 418] width 589 height 17
click at [1056, 417] on input "number" at bounding box center [1061, 420] width 11 height 24
click at [1125, 521] on span "Add Cue" at bounding box center [1119, 522] width 33 height 14
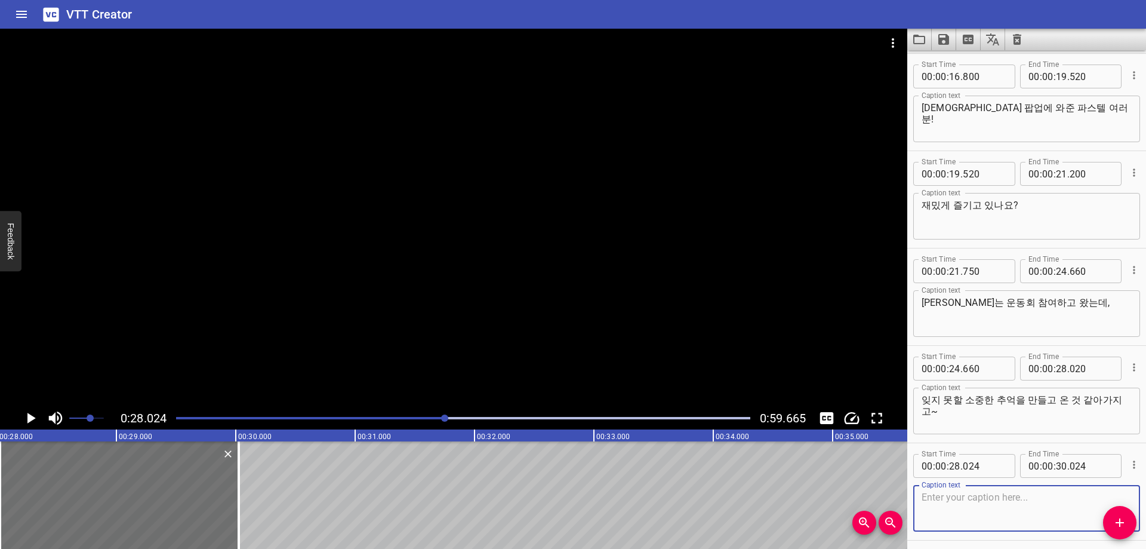
scroll to position [336, 0]
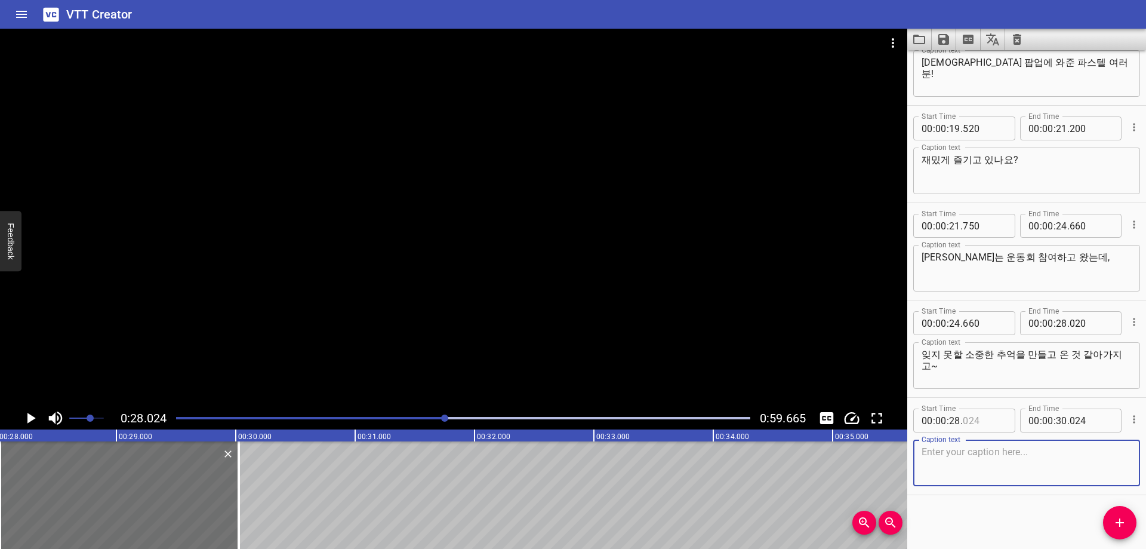
click at [987, 415] on input "number" at bounding box center [985, 420] width 44 height 24
click at [1016, 452] on textarea at bounding box center [1027, 463] width 210 height 34
paste textarea "아, 괜히 뿌듯한 거 있죠?"
click at [975, 518] on div "Start Time 00 : 00 : 06 . 640 Start Time End Time 00 : 00 : 07 . 600 End Time C…" at bounding box center [1026, 299] width 239 height 498
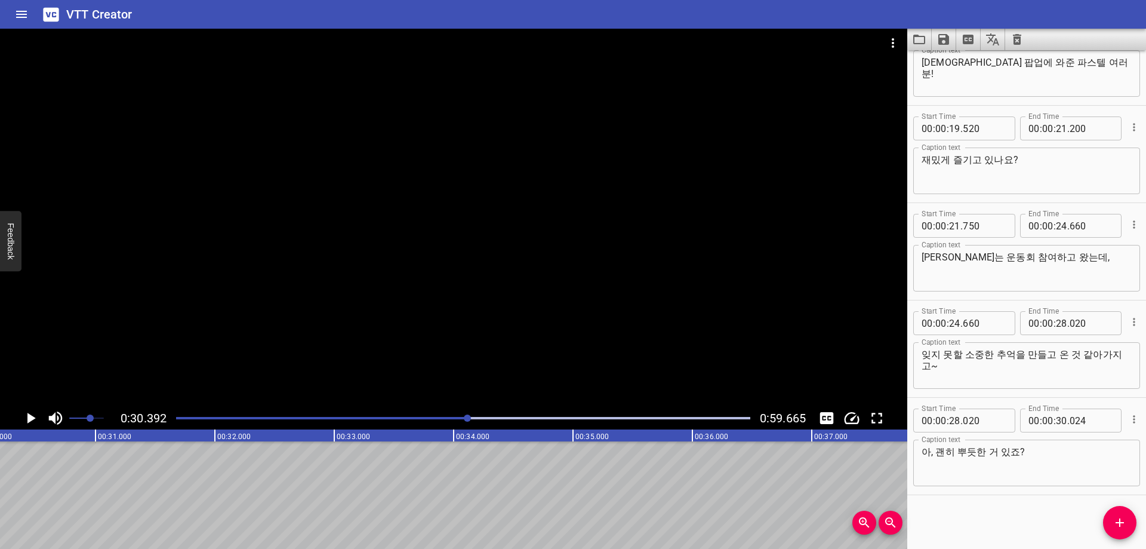
scroll to position [0, 3628]
click at [1056, 418] on input "number" at bounding box center [1061, 420] width 11 height 24
click at [959, 515] on div "Start Time 00 : 00 : 06 . 640 Start Time End Time 00 : 00 : 07 . 600 End Time C…" at bounding box center [1026, 299] width 239 height 498
click at [1127, 525] on span "Add Cue" at bounding box center [1119, 522] width 33 height 14
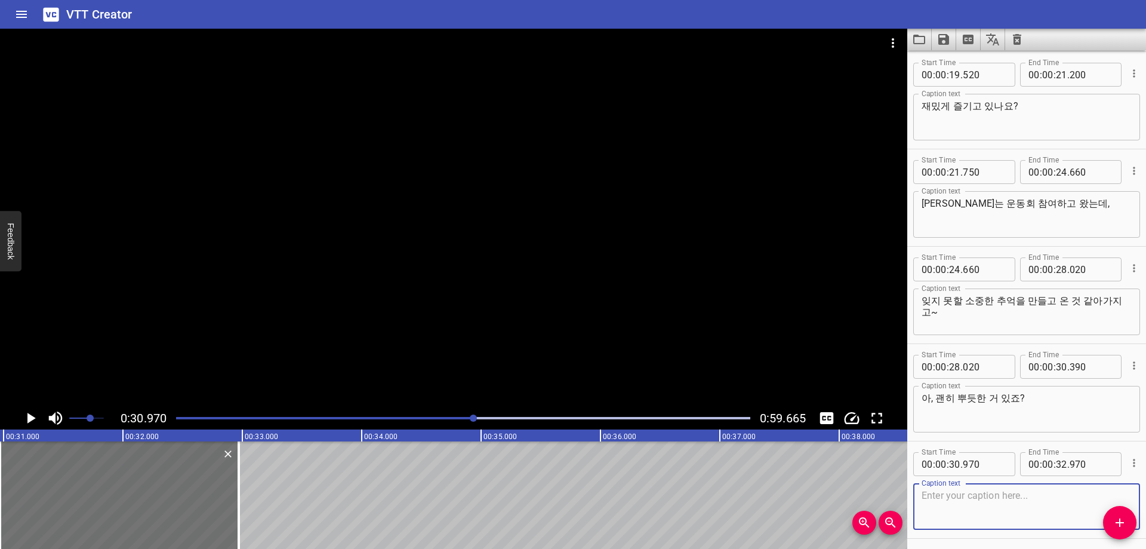
scroll to position [433, 0]
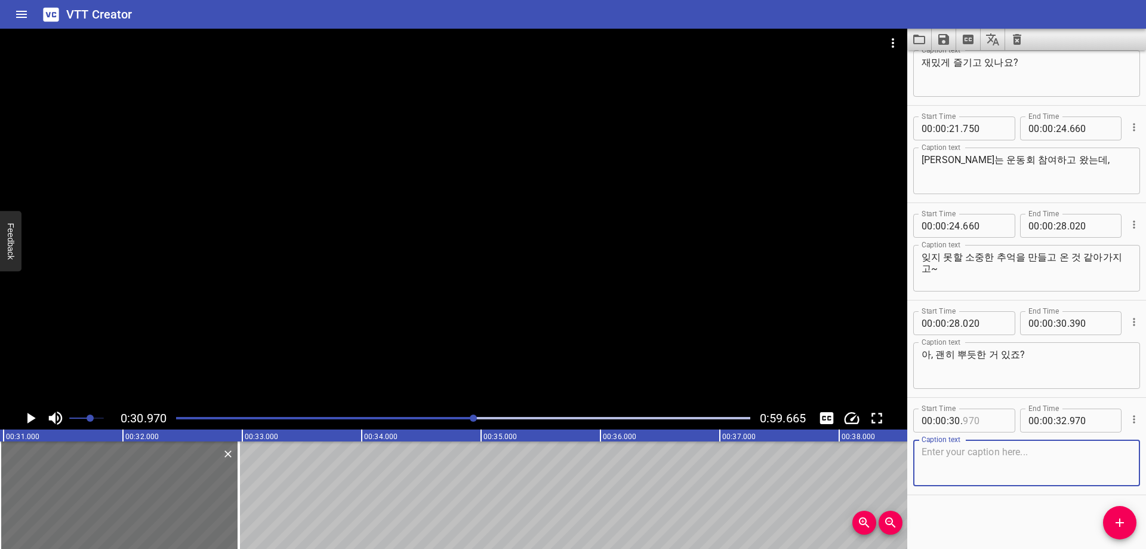
click at [991, 421] on input "number" at bounding box center [985, 420] width 44 height 24
click at [991, 478] on textarea at bounding box center [1027, 463] width 210 height 34
paste textarea "운동회 어느 팀이 우승했는지 궁금해요?"
click at [982, 521] on div "Start Time 00 : 00 : 06 . 640 Start Time End Time 00 : 00 : 07 . 600 End Time C…" at bounding box center [1026, 299] width 239 height 498
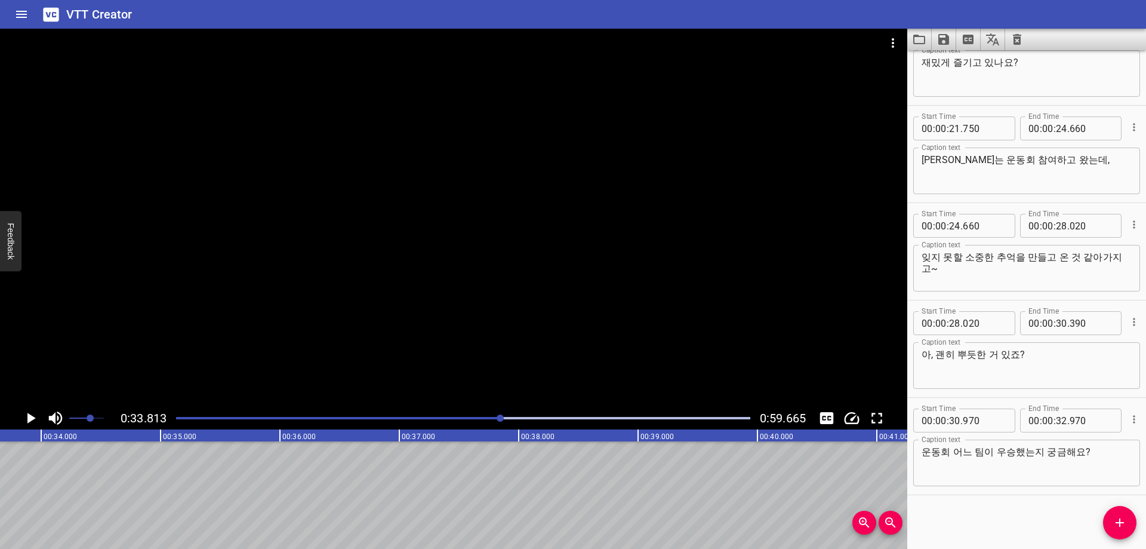
scroll to position [0, 4037]
click at [1058, 423] on input "number" at bounding box center [1061, 420] width 11 height 24
drag, startPoint x: 983, startPoint y: 524, endPoint x: 974, endPoint y: 525, distance: 9.0
click at [981, 524] on div "Start Time 00 : 00 : 06 . 640 Start Time End Time 00 : 00 : 07 . 600 End Time C…" at bounding box center [1026, 299] width 239 height 498
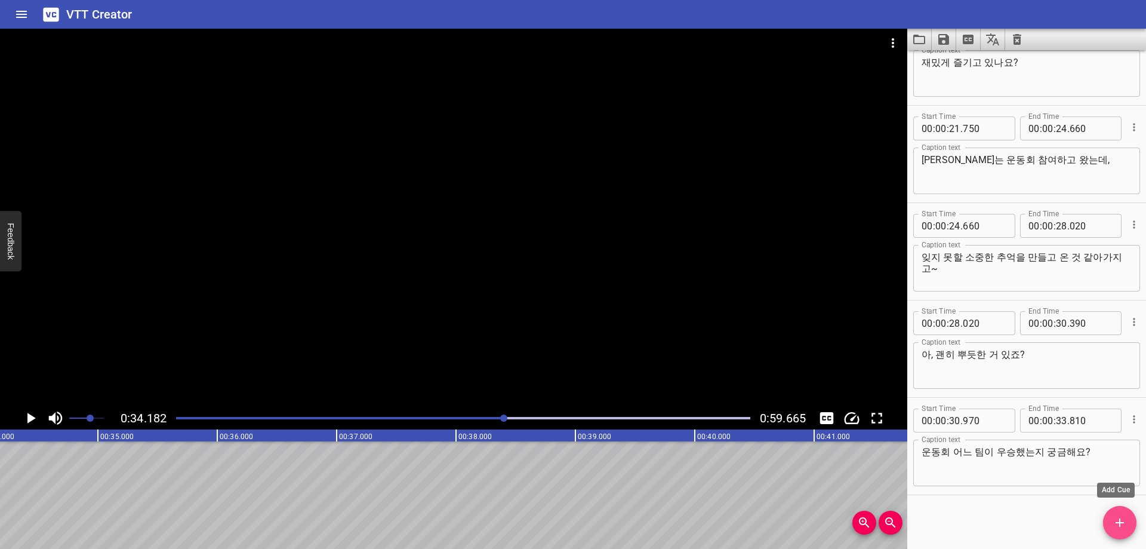
click at [1119, 525] on icon "Add Cue" at bounding box center [1120, 522] width 8 height 8
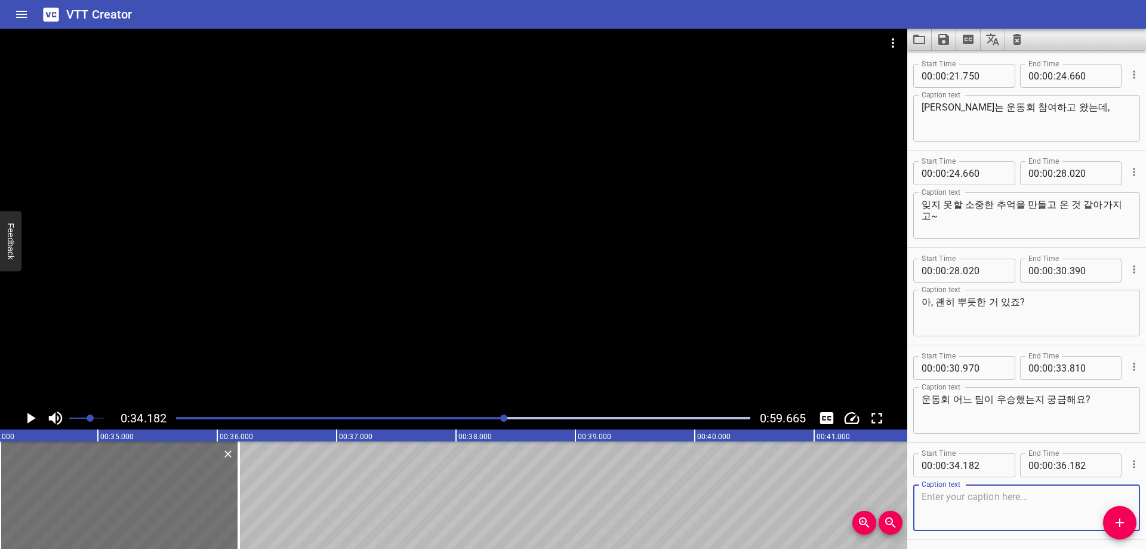
scroll to position [531, 0]
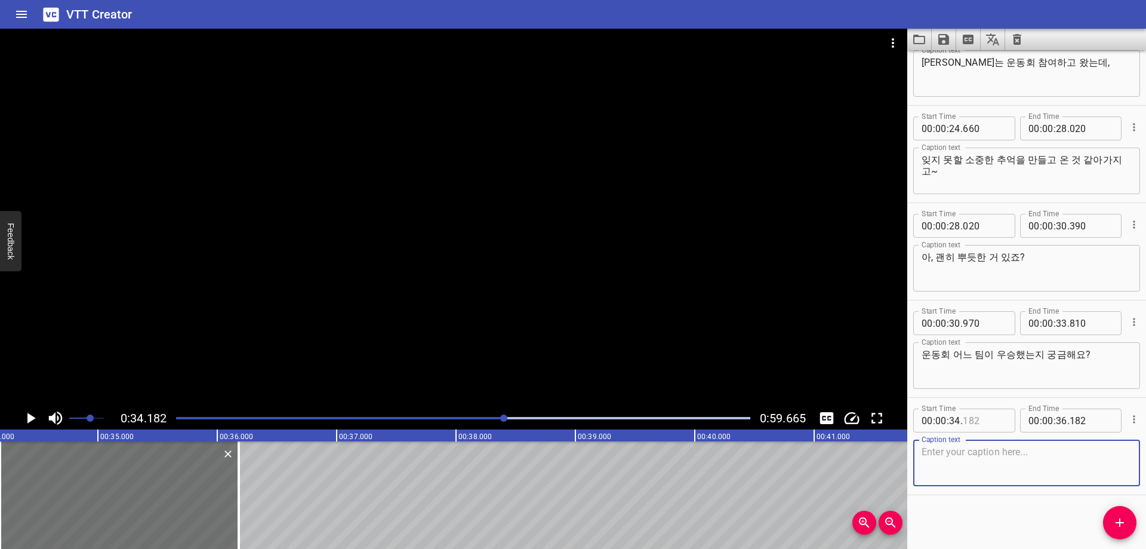
click at [974, 422] on input "number" at bounding box center [985, 420] width 44 height 24
click at [950, 456] on textarea at bounding box center [1027, 463] width 210 height 34
paste textarea "음... 궁금하면 뭐?"
click at [962, 514] on div "Start Time 00 : 00 : 06 . 640 Start Time End Time 00 : 00 : 07 . 600 End Time C…" at bounding box center [1026, 299] width 239 height 498
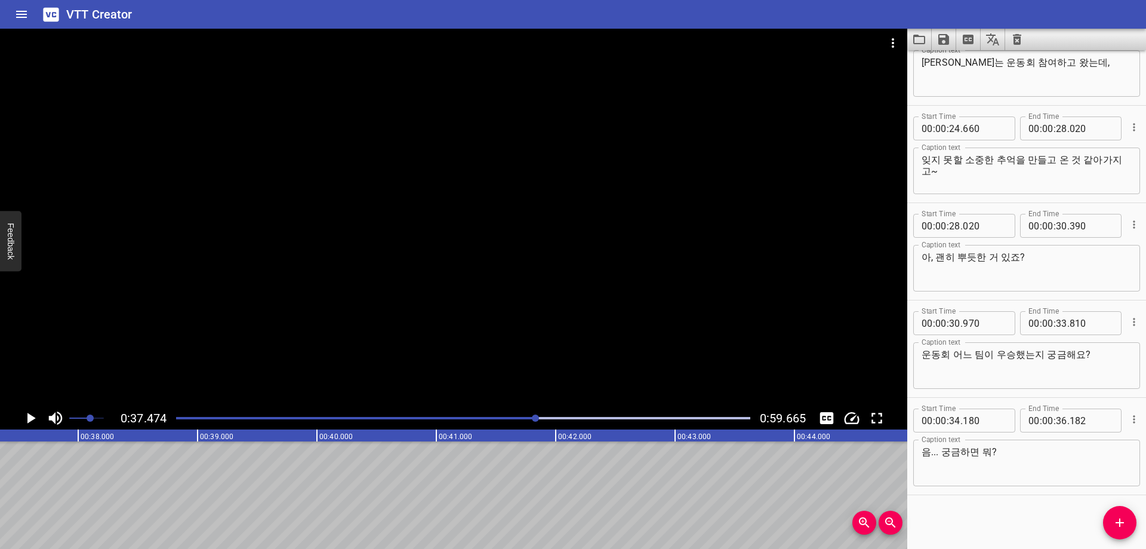
scroll to position [0, 4474]
click at [1056, 424] on input "number" at bounding box center [1061, 420] width 11 height 24
click at [1120, 519] on icon "Add Cue" at bounding box center [1120, 522] width 8 height 8
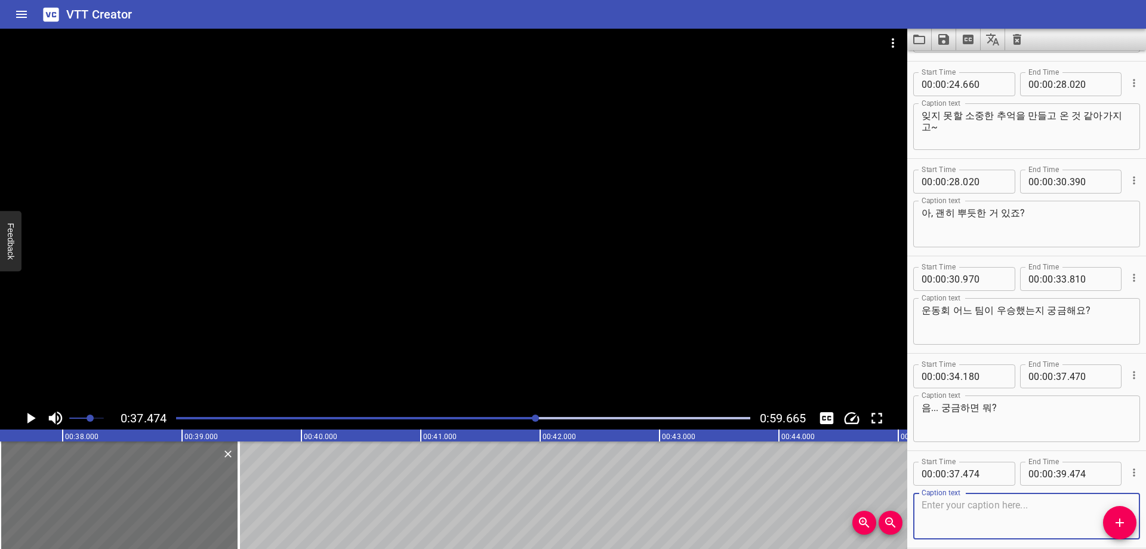
scroll to position [628, 0]
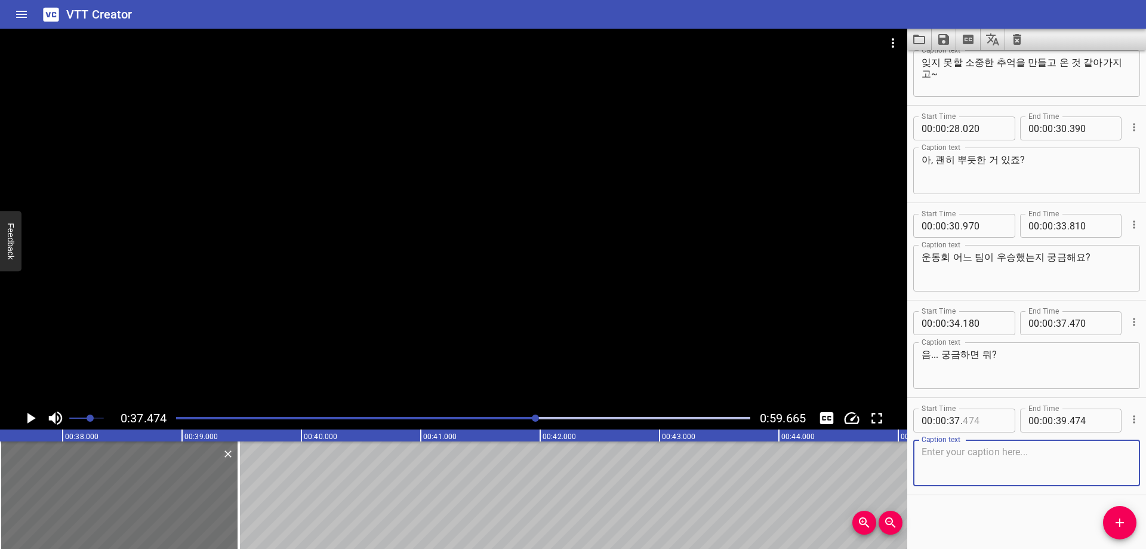
click at [991, 414] on input "number" at bounding box center [985, 420] width 44 height 24
drag, startPoint x: 960, startPoint y: 469, endPoint x: 953, endPoint y: 501, distance: 33.5
click at [960, 470] on textarea at bounding box center [1027, 463] width 210 height 34
paste textarea "스텔라이브 운동회 봐야겠지?"
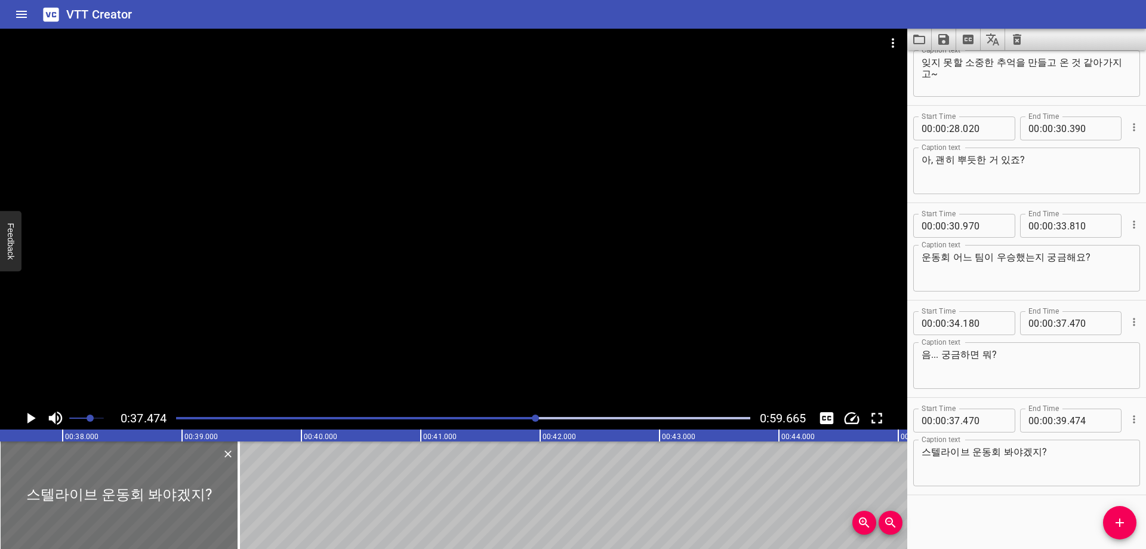
click at [960, 526] on div "Start Time 00 : 00 : 06 . 640 Start Time End Time 00 : 00 : 07 . 600 End Time C…" at bounding box center [1026, 299] width 239 height 498
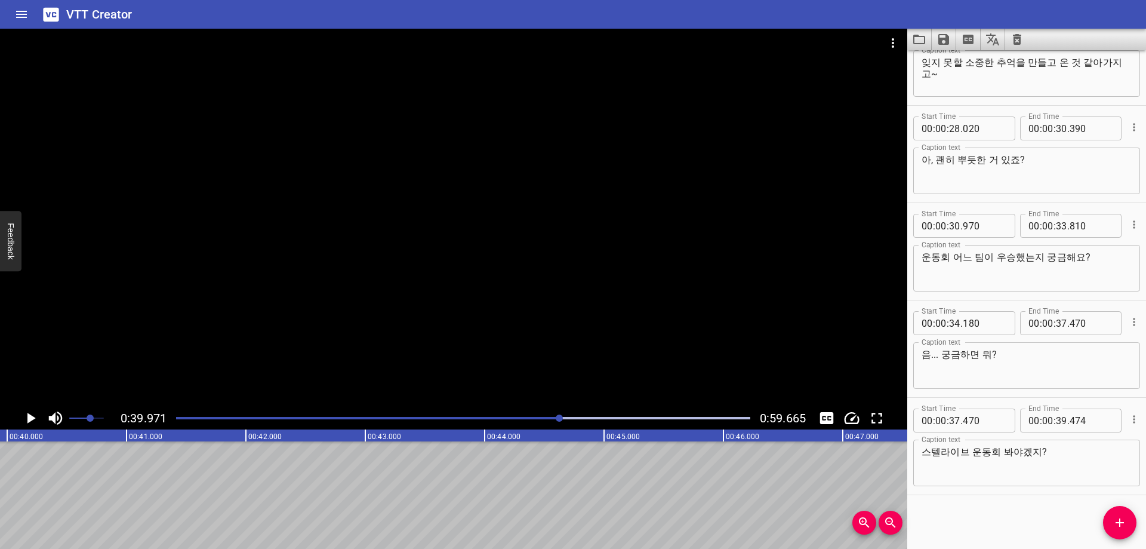
scroll to position [0, 4772]
click at [550, 419] on div at bounding box center [463, 418] width 589 height 17
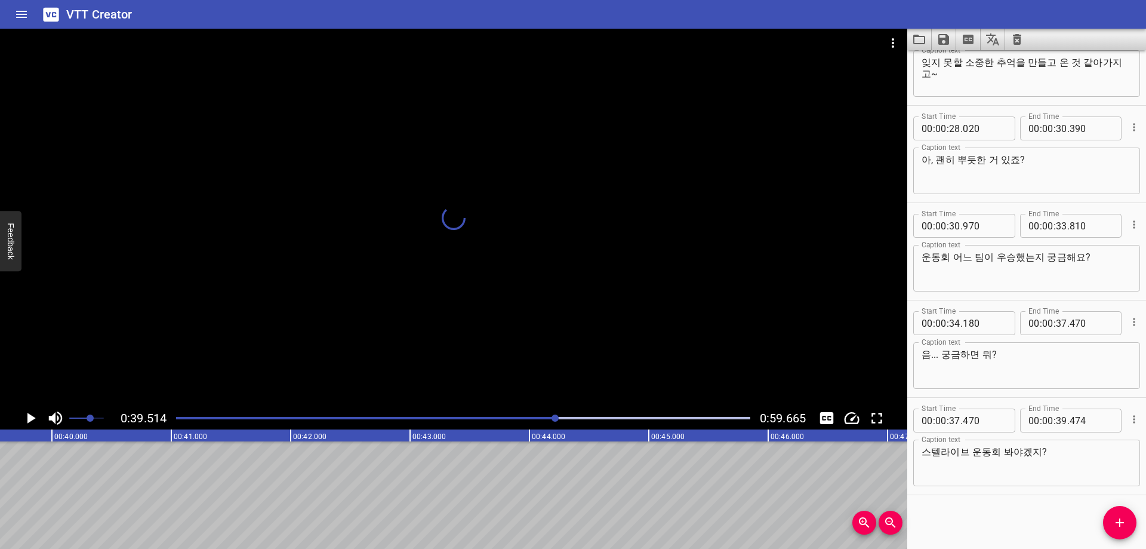
scroll to position [0, 4712]
click at [1057, 423] on input "number" at bounding box center [1061, 420] width 11 height 24
click at [549, 417] on div "Play progress" at bounding box center [269, 418] width 574 height 2
click at [1005, 521] on div "Start Time 00 : 00 : 06 . 640 Start Time End Time 00 : 00 : 07 . 600 End Time C…" at bounding box center [1026, 299] width 239 height 498
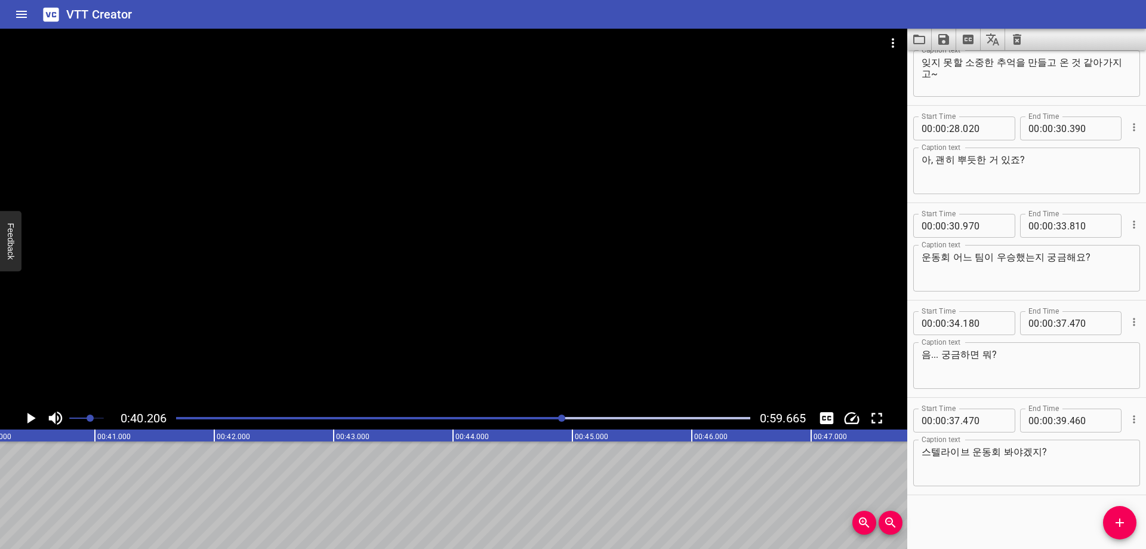
click at [1114, 526] on icon "Add Cue" at bounding box center [1120, 522] width 14 height 14
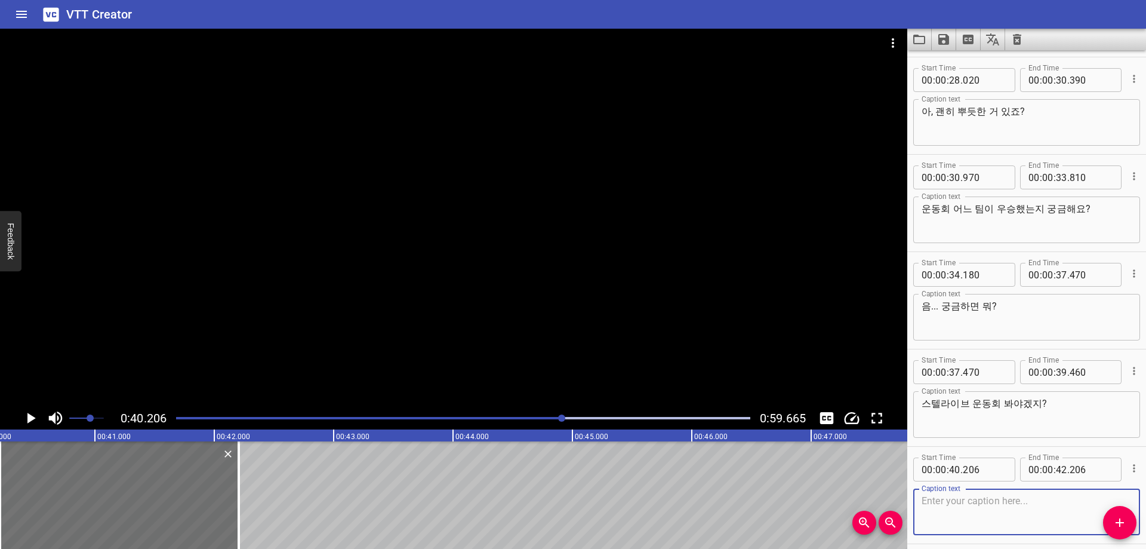
scroll to position [725, 0]
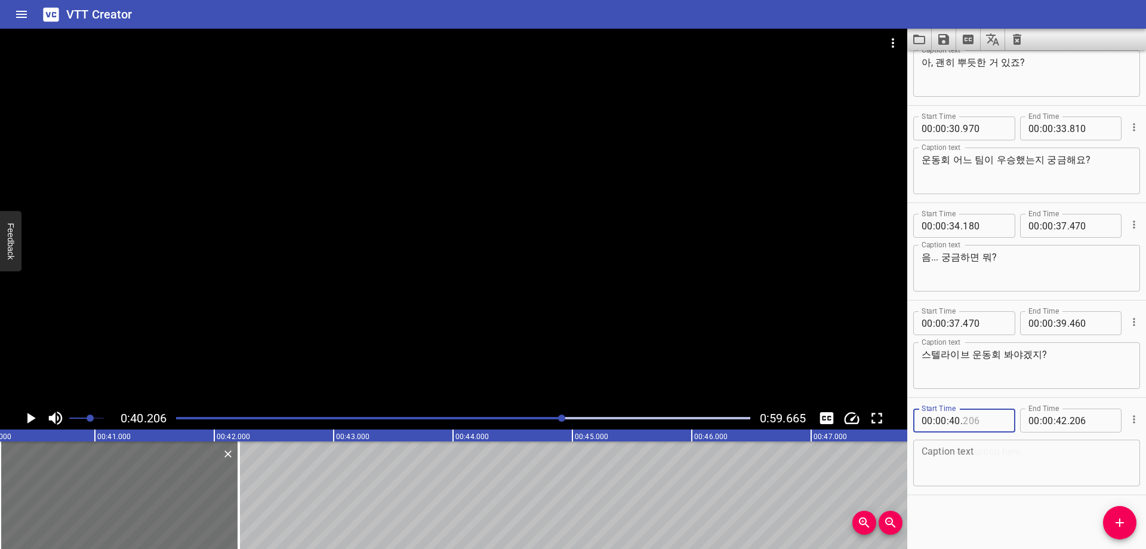
click at [981, 423] on input "number" at bounding box center [985, 420] width 44 height 24
click at [968, 457] on textarea at bounding box center [1027, 463] width 210 height 34
paste textarea "파스텔하고 같이 좋은 추억 많이 공유하고 싶으니까,"
click at [955, 508] on div "Start Time 00 : 00 : 06 . 640 Start Time End Time 00 : 00 : 07 . 600 End Time C…" at bounding box center [1026, 299] width 239 height 498
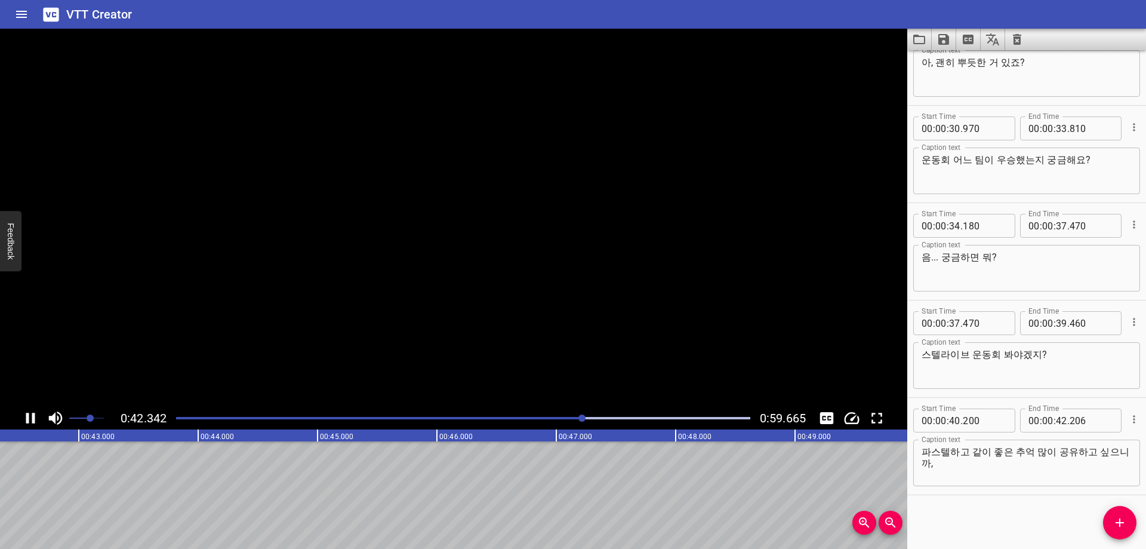
click at [991, 509] on div "Start Time 00 : 00 : 06 . 640 Start Time End Time 00 : 00 : 07 . 600 End Time C…" at bounding box center [1026, 299] width 239 height 498
click at [1056, 425] on input "number" at bounding box center [1061, 420] width 11 height 24
drag, startPoint x: 1108, startPoint y: 513, endPoint x: 1111, endPoint y: 521, distance: 7.8
click at [1111, 521] on button "Add Cue" at bounding box center [1119, 522] width 33 height 33
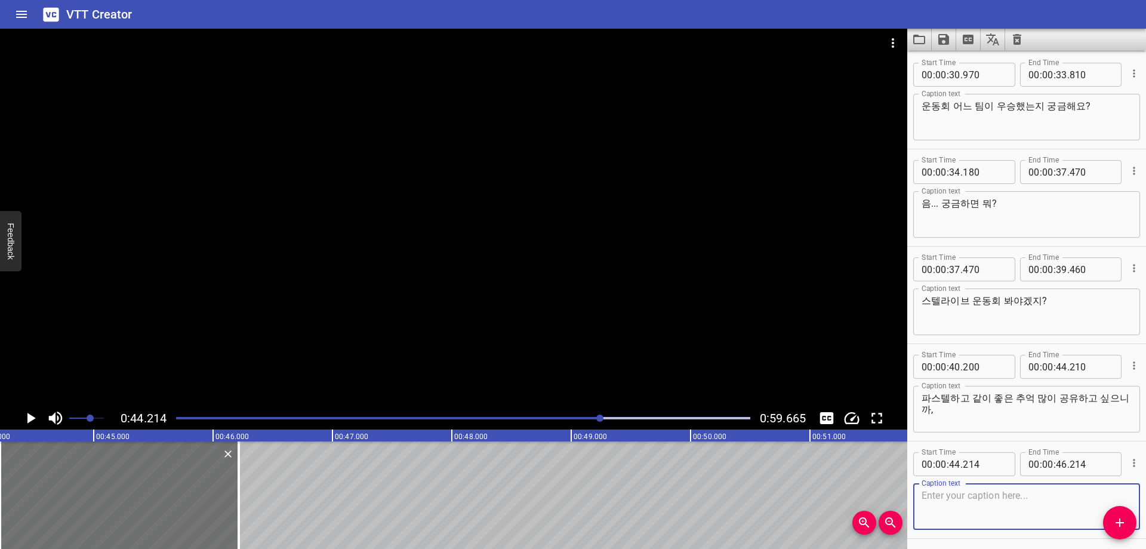
scroll to position [823, 0]
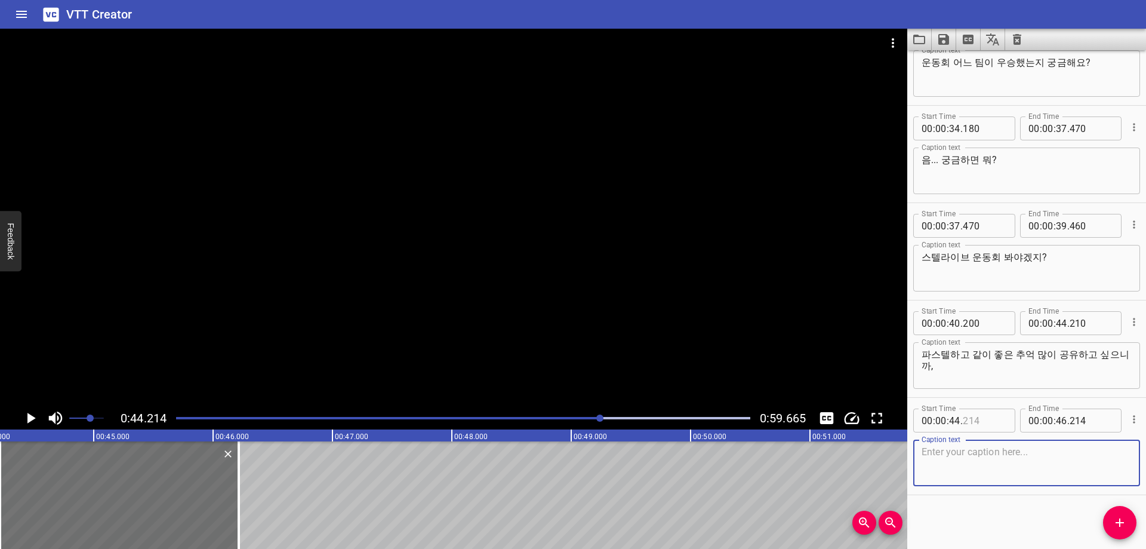
click at [991, 423] on input "number" at bounding box center [985, 420] width 44 height 24
click at [953, 452] on textarea at bounding box center [1027, 463] width 210 height 34
paste textarea "많은 관심 부탁드려요!"
click at [986, 521] on div "Start Time 00 : 00 : 06 . 640 Start Time End Time 00 : 00 : 07 . 600 End Time C…" at bounding box center [1026, 299] width 239 height 498
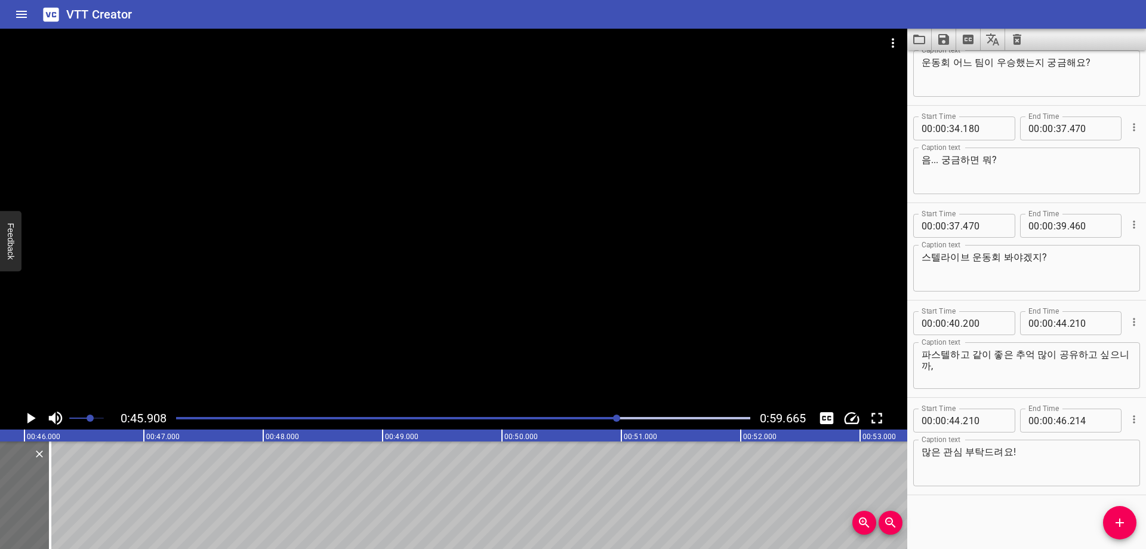
scroll to position [0, 5481]
click at [1059, 424] on input "number" at bounding box center [1061, 420] width 11 height 24
click at [975, 511] on div "Start Time 00 : 00 : 06 . 640 Start Time End Time 00 : 00 : 07 . 600 End Time C…" at bounding box center [1026, 299] width 239 height 498
click at [611, 415] on div at bounding box center [463, 418] width 589 height 17
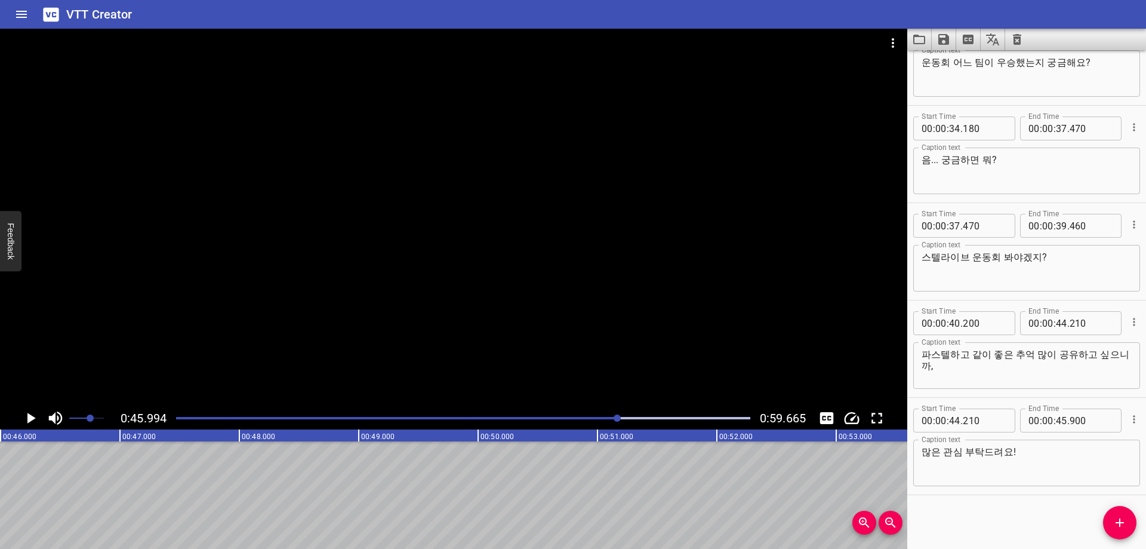
click at [605, 418] on div "Play progress" at bounding box center [332, 418] width 574 height 2
click at [1075, 423] on input "number" at bounding box center [1092, 420] width 44 height 24
click at [983, 512] on div "Start Time 00 : 00 : 06 . 640 Start Time End Time 00 : 00 : 07 . 600 End Time C…" at bounding box center [1026, 299] width 239 height 498
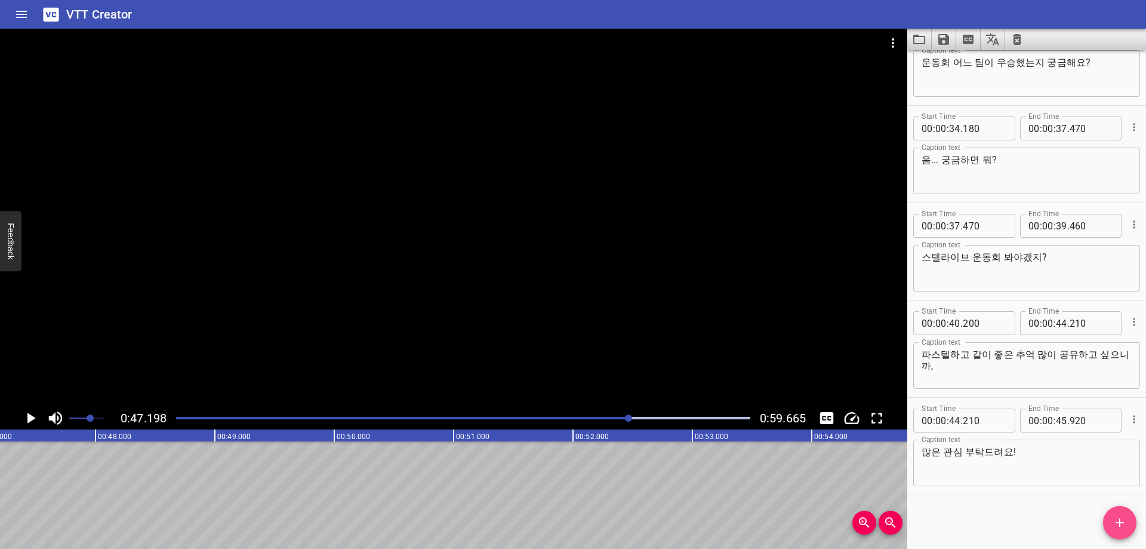
drag, startPoint x: 1106, startPoint y: 519, endPoint x: 1084, endPoint y: 506, distance: 25.7
click at [1107, 519] on span "Add Cue" at bounding box center [1119, 522] width 33 height 14
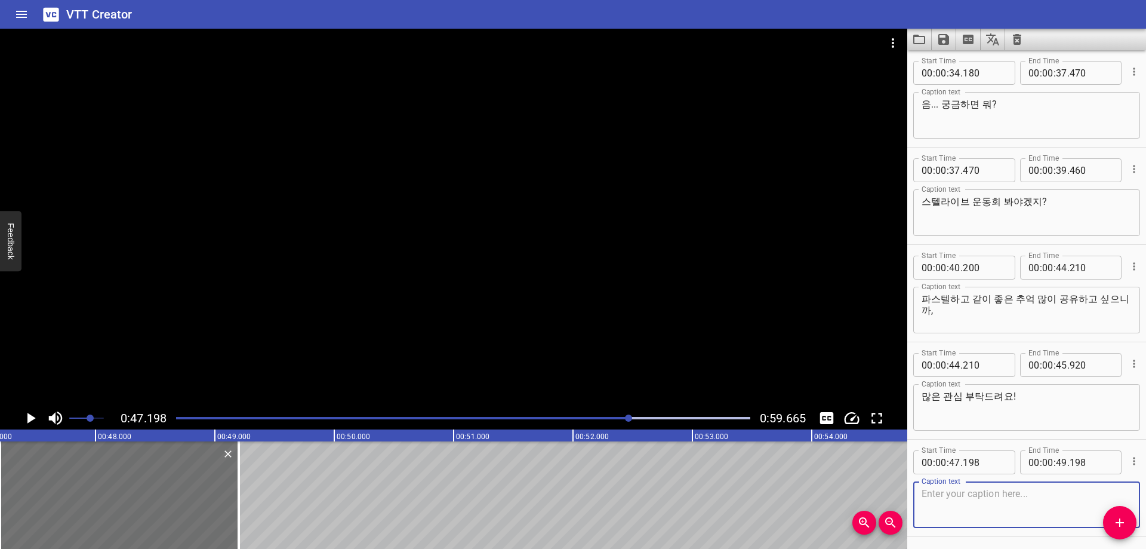
scroll to position [920, 0]
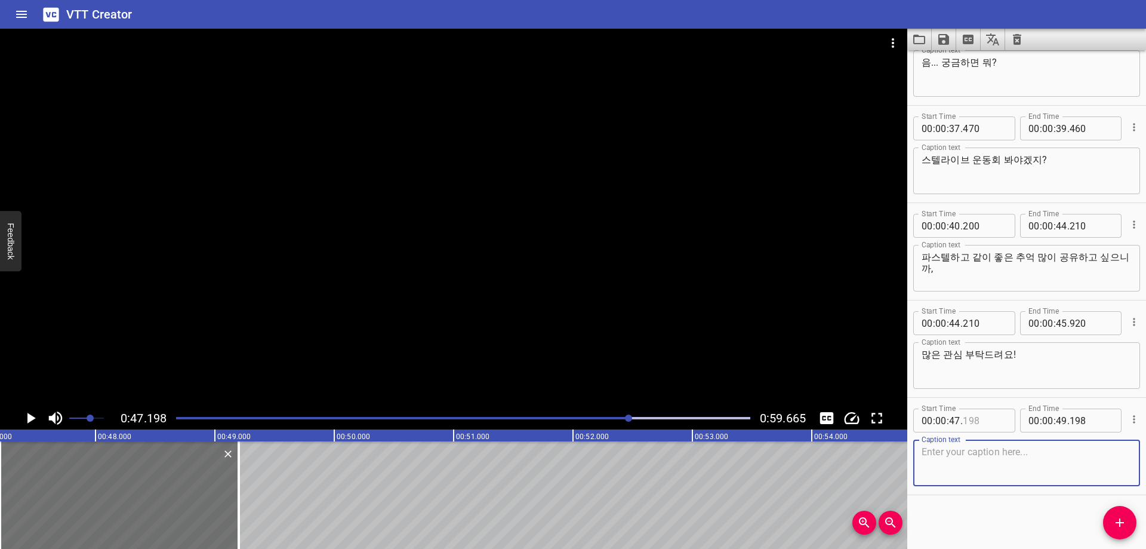
click at [988, 424] on input "number" at bounding box center [985, 420] width 44 height 24
click at [1058, 467] on textarea at bounding box center [1027, 463] width 210 height 34
paste textarea "치코 덥지는 않아?"
click at [614, 421] on div at bounding box center [463, 418] width 589 height 17
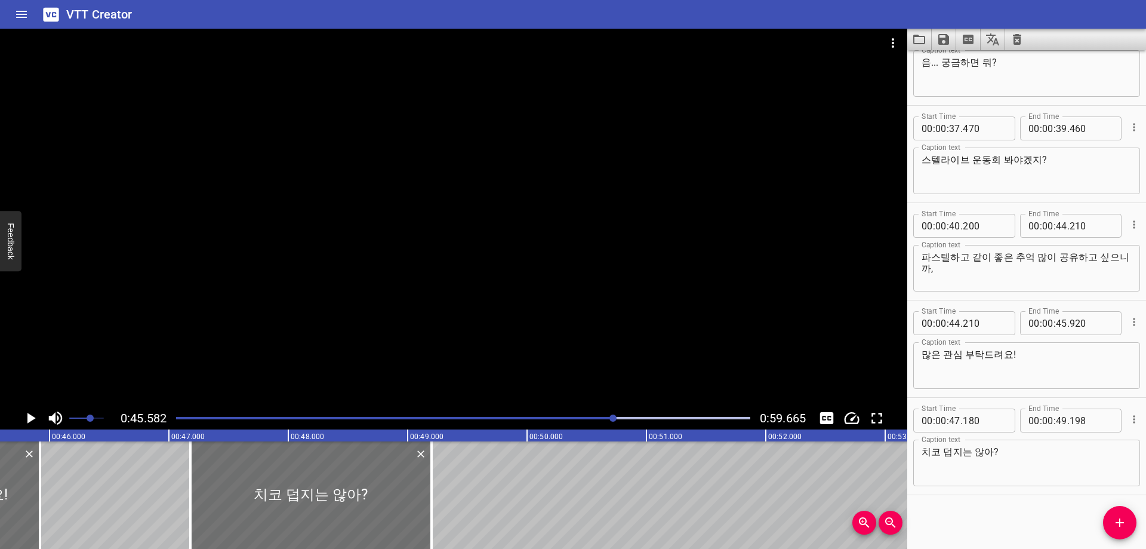
click at [1011, 536] on div "Start Time 00 : 00 : 06 . 640 Start Time End Time 00 : 00 : 07 . 600 End Time C…" at bounding box center [1026, 299] width 239 height 498
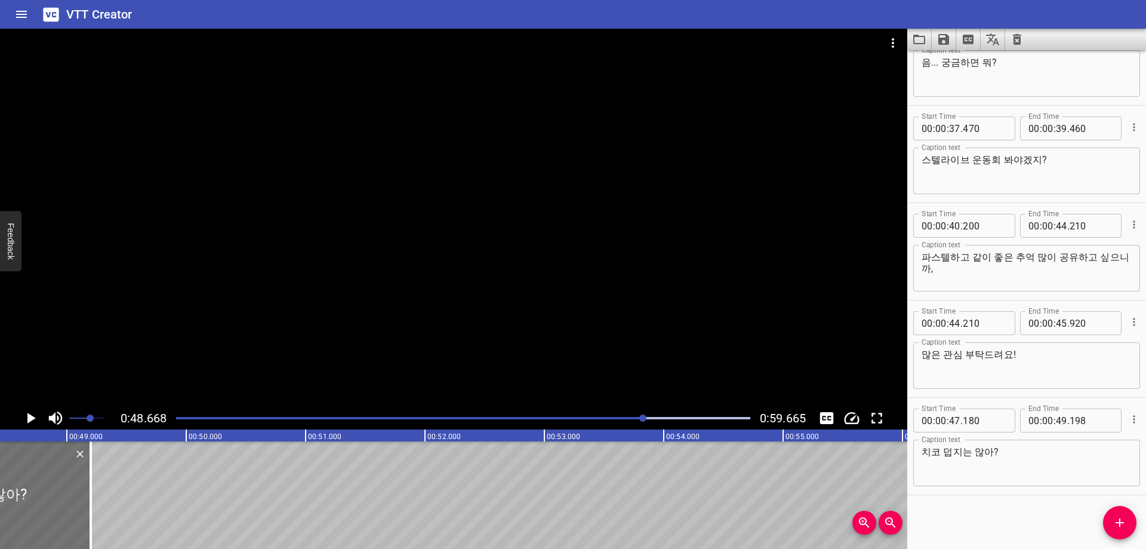
scroll to position [0, 5811]
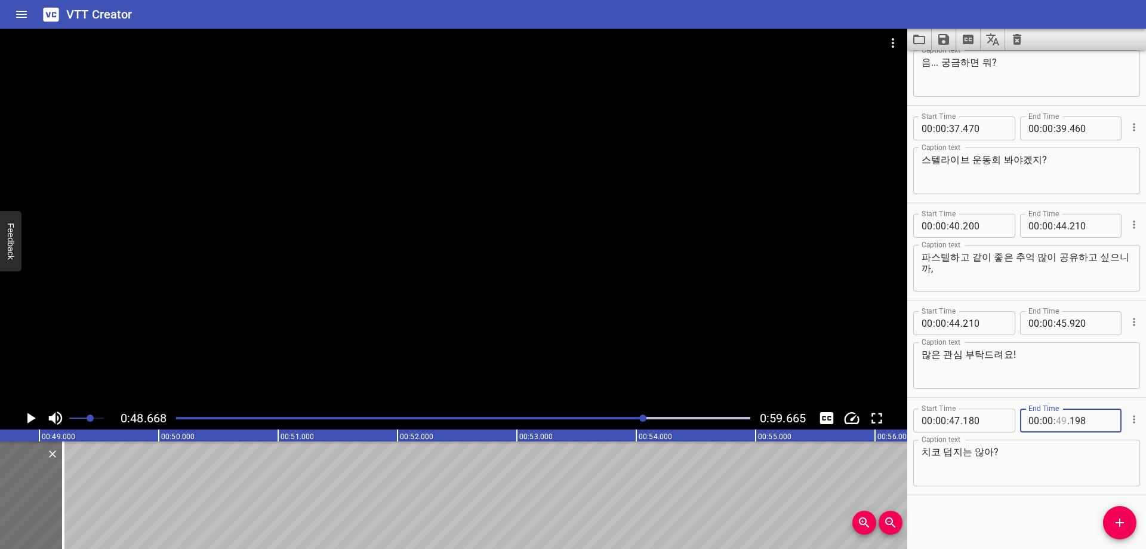
click at [1057, 423] on input "number" at bounding box center [1061, 420] width 11 height 24
click at [1119, 529] on icon "Add Cue" at bounding box center [1120, 522] width 14 height 14
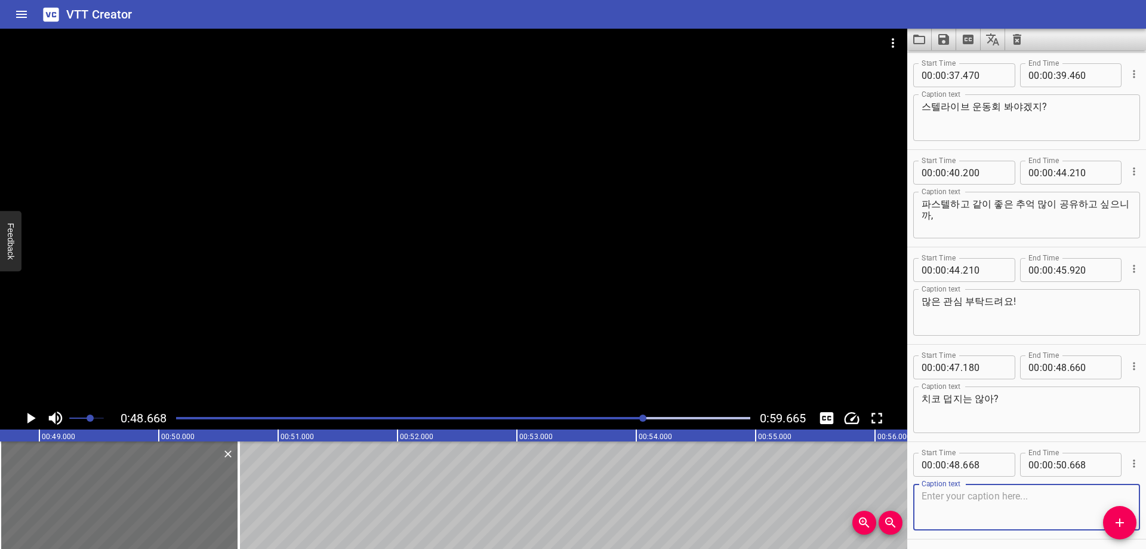
scroll to position [1017, 0]
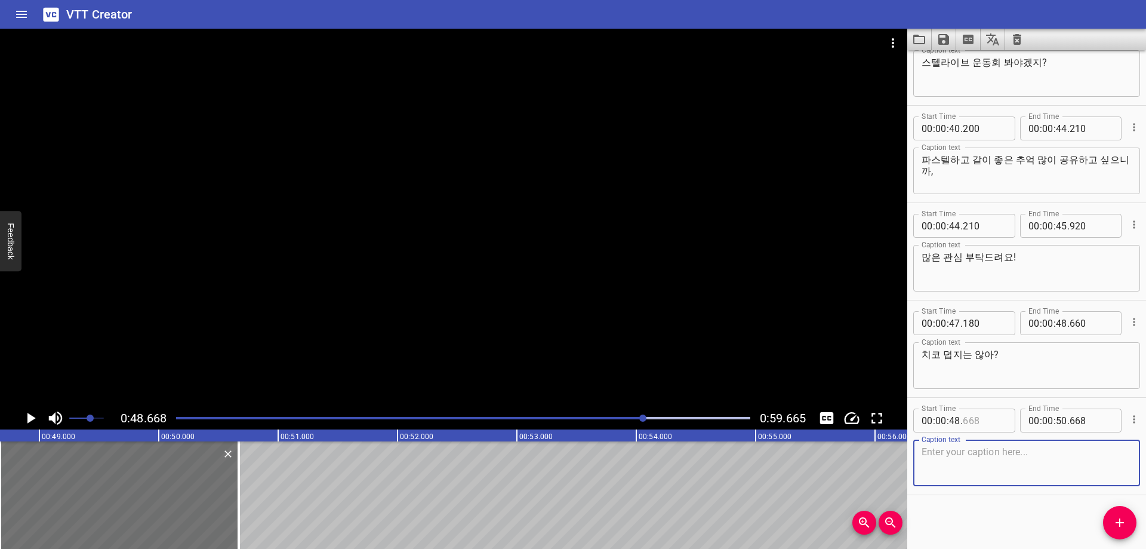
click at [986, 427] on input "number" at bounding box center [985, 420] width 44 height 24
click at [994, 455] on textarea at bounding box center [1027, 463] width 210 height 34
paste textarea "시원한 거 좀 마시고 가면서 구경해요."
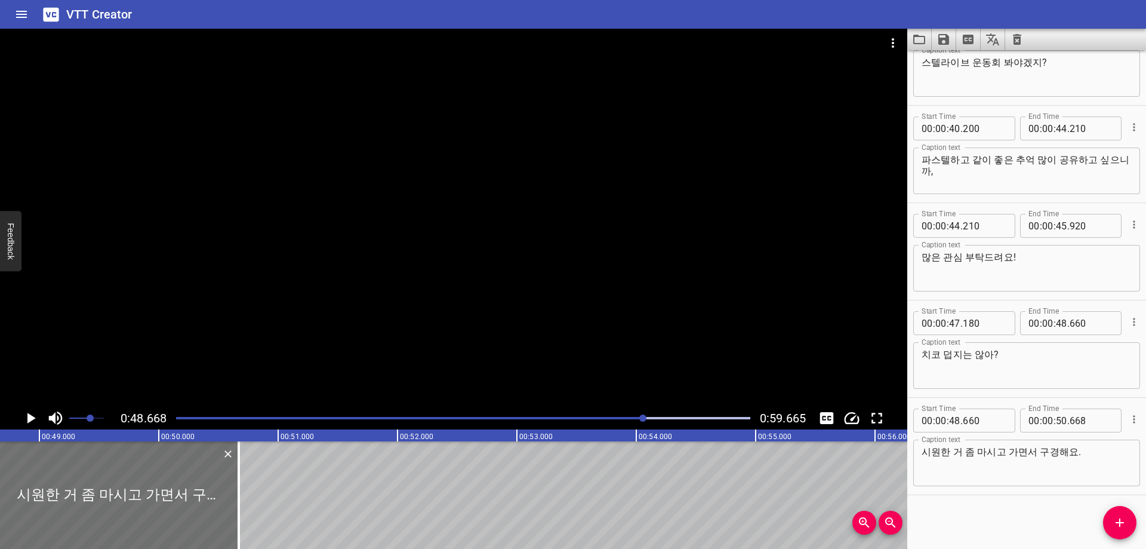
click at [971, 522] on div "Start Time 00 : 00 : 06 . 640 Start Time End Time 00 : 00 : 07 . 600 End Time C…" at bounding box center [1026, 299] width 239 height 498
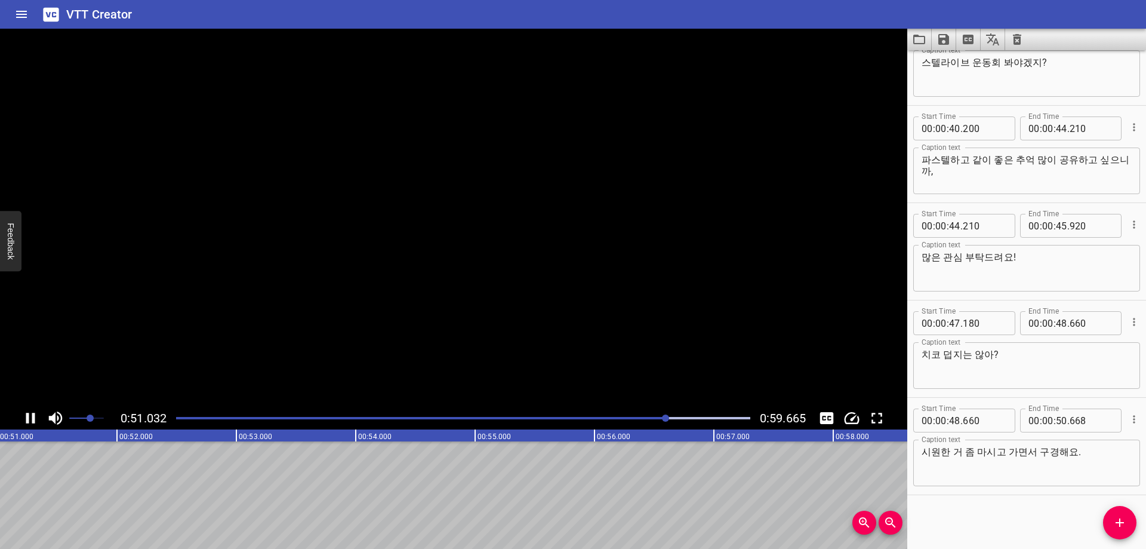
scroll to position [0, 6106]
click at [1057, 424] on input "number" at bounding box center [1061, 420] width 11 height 24
click at [1021, 524] on div "Start Time 00 : 00 : 06 . 640 Start Time End Time 00 : 00 : 07 . 600 End Time C…" at bounding box center [1026, 299] width 239 height 498
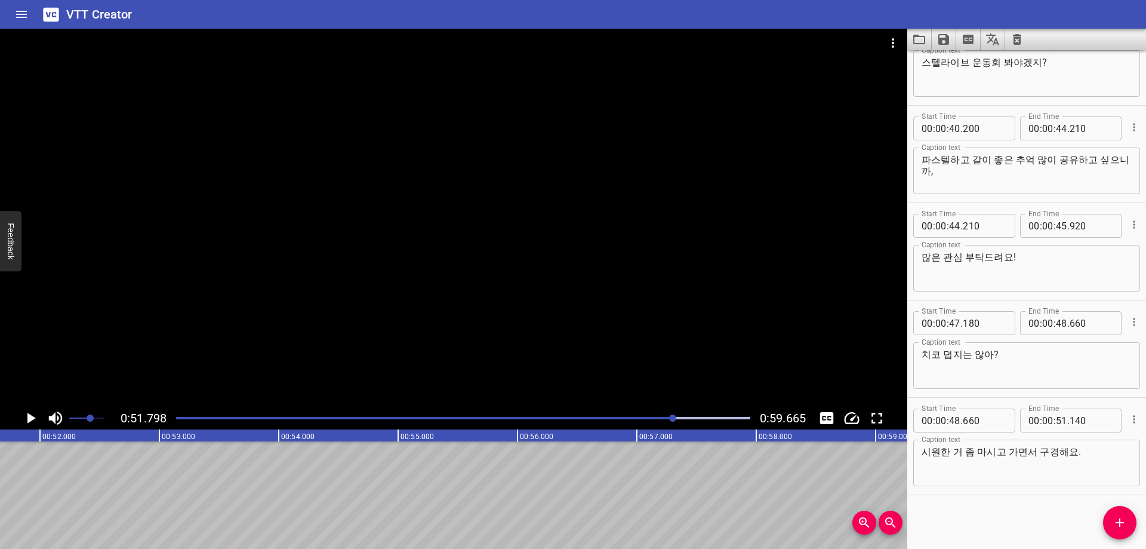
scroll to position [0, 6184]
click at [1120, 529] on icon "Add Cue" at bounding box center [1120, 522] width 14 height 14
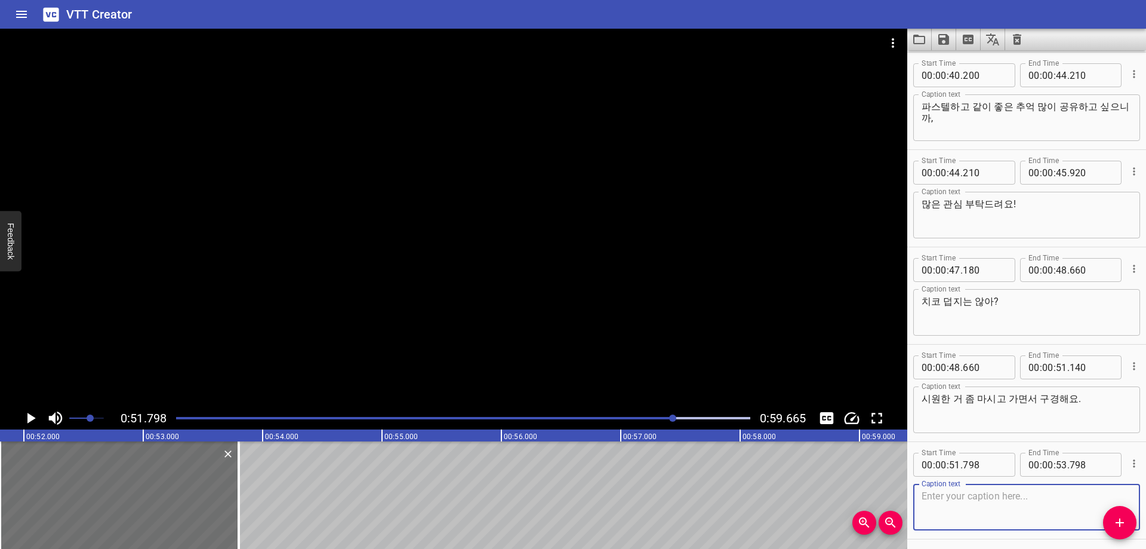
scroll to position [1114, 0]
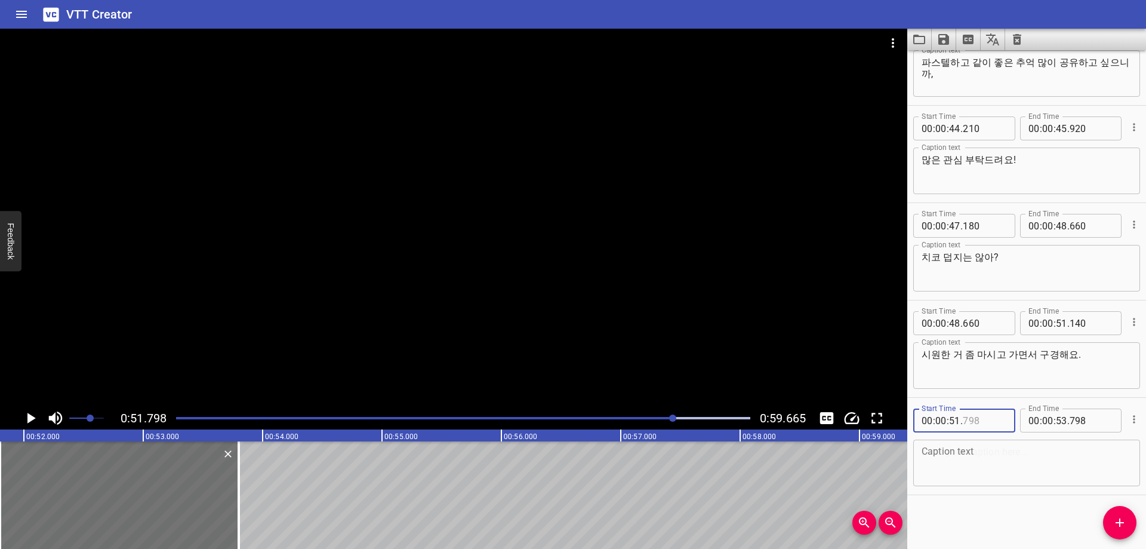
click at [988, 412] on input "number" at bounding box center [985, 420] width 44 height 24
click at [1002, 461] on textarea at bounding box center [1027, 463] width 210 height 34
paste textarea "어, 잠깐 리코 부른다."
click at [968, 524] on div "Start Time 00 : 00 : 06 . 640 Start Time End Time 00 : 00 : 07 . 600 End Time C…" at bounding box center [1026, 299] width 239 height 498
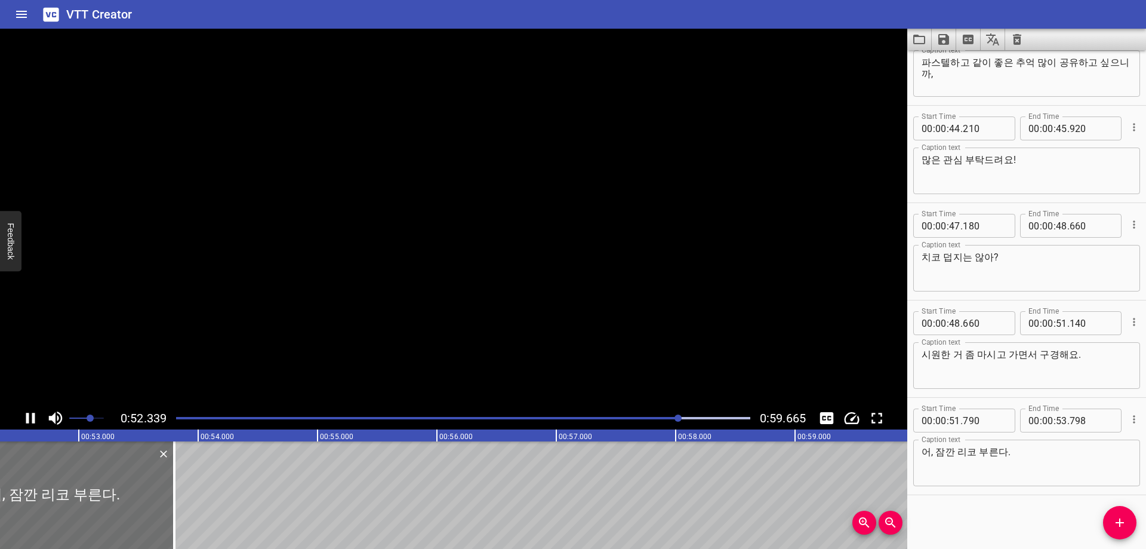
scroll to position [0, 6256]
click at [980, 509] on div "Start Time 00 : 00 : 06 . 640 Start Time End Time 00 : 00 : 07 . 600 End Time C…" at bounding box center [1026, 299] width 239 height 498
click at [1056, 421] on input "number" at bounding box center [1061, 420] width 11 height 24
click at [1120, 518] on icon "Add Cue" at bounding box center [1120, 522] width 14 height 14
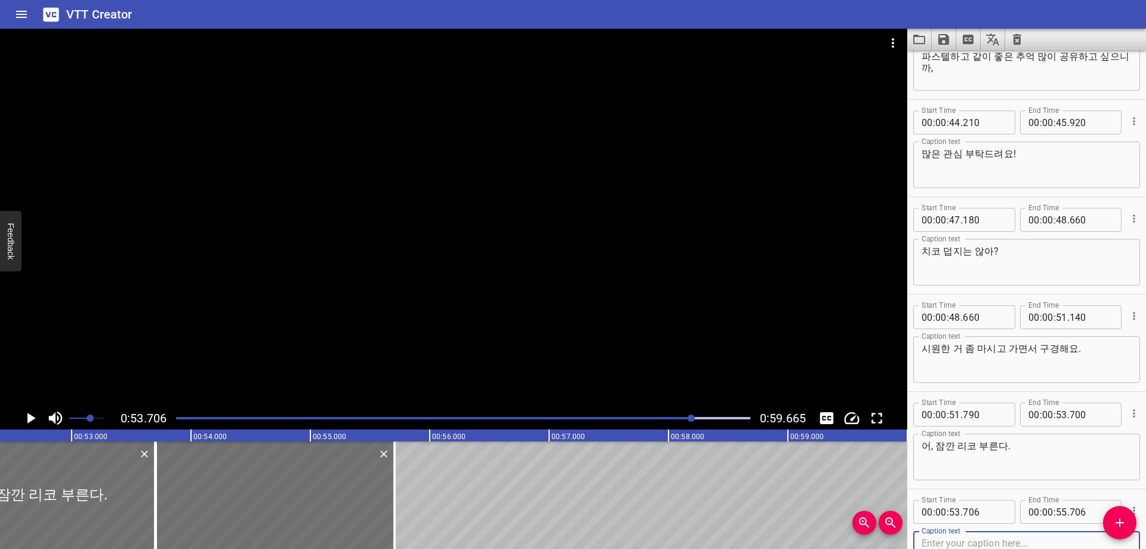
scroll to position [1212, 0]
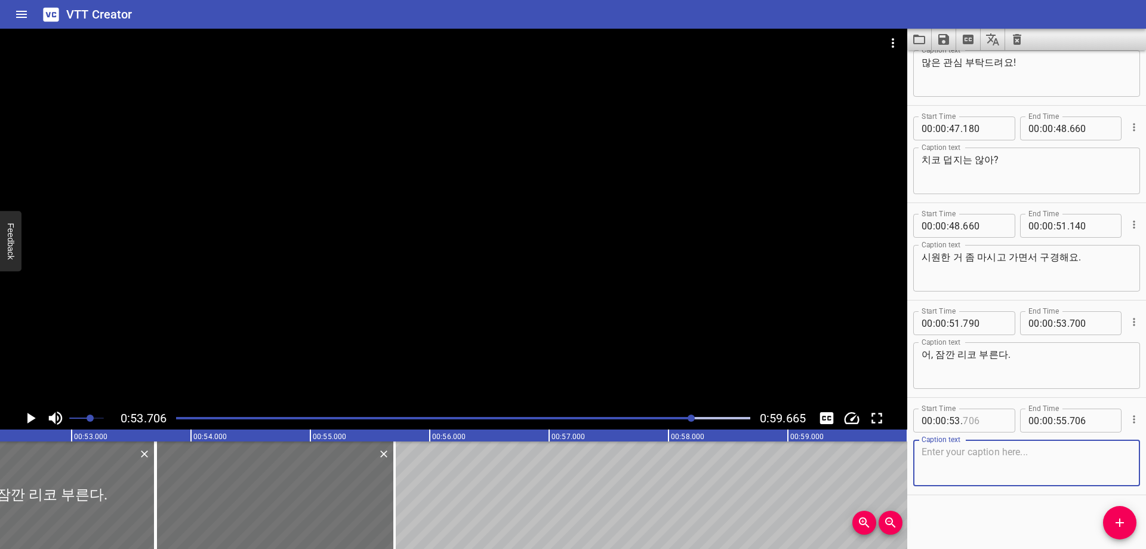
click at [988, 430] on input "number" at bounding box center [985, 420] width 44 height 24
click at [980, 466] on textarea at bounding box center [1027, 463] width 210 height 34
paste textarea "[PERSON_NAME] 가볼게!"
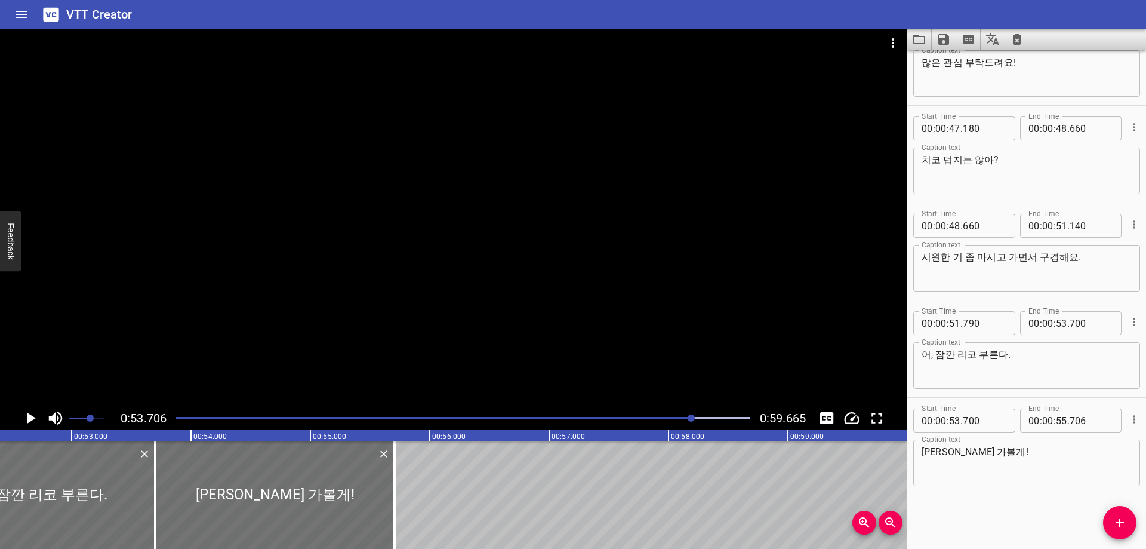
click at [979, 519] on div "Start Time 00 : 00 : 06 . 640 Start Time End Time 00 : 00 : 07 . 600 End Time C…" at bounding box center [1026, 299] width 239 height 498
drag, startPoint x: 698, startPoint y: 418, endPoint x: 689, endPoint y: 418, distance: 9.0
click at [697, 418] on div "Play progress" at bounding box center [423, 418] width 574 height 2
click at [683, 420] on div at bounding box center [463, 418] width 589 height 17
click at [664, 418] on div "Play progress" at bounding box center [397, 418] width 574 height 2
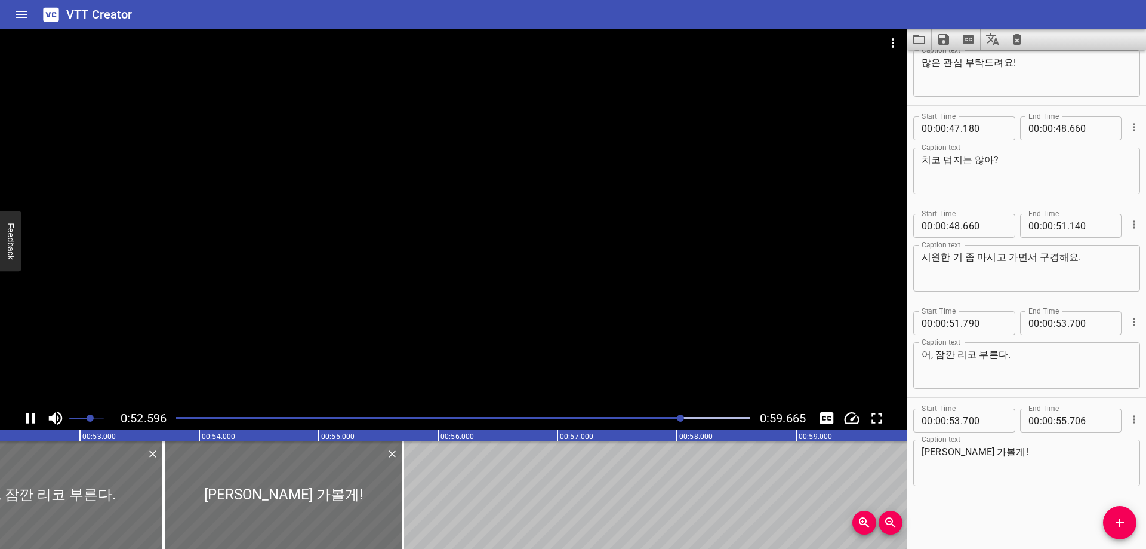
scroll to position [0, 6256]
click at [689, 420] on div at bounding box center [463, 418] width 589 height 17
click at [691, 422] on div at bounding box center [463, 418] width 589 height 17
click at [1056, 422] on input "number" at bounding box center [1061, 420] width 11 height 24
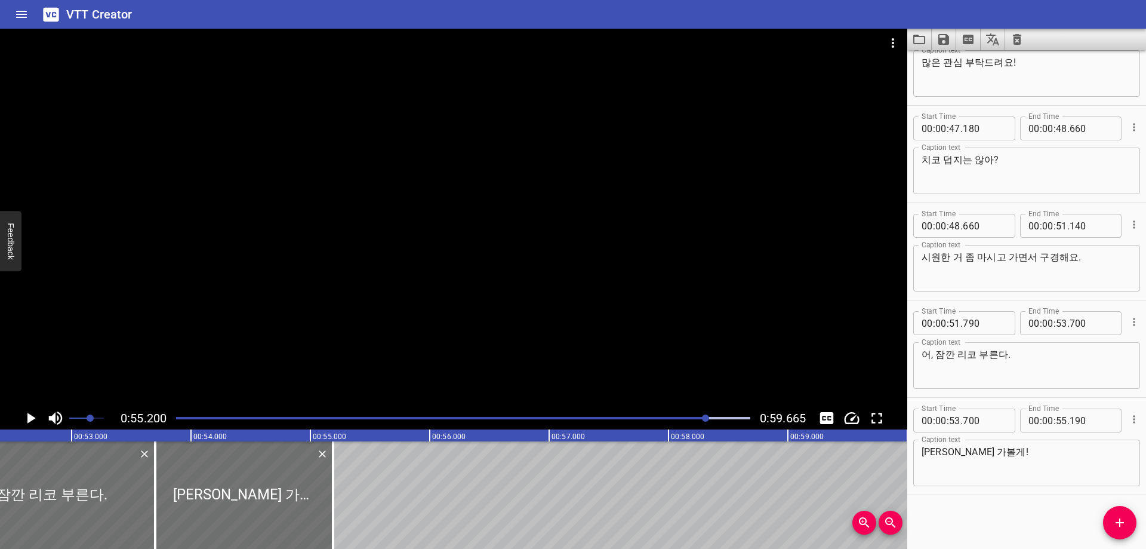
click at [694, 417] on div "Play progress" at bounding box center [420, 418] width 574 height 2
click at [690, 421] on div at bounding box center [463, 418] width 589 height 17
click at [1082, 422] on input "number" at bounding box center [1092, 420] width 44 height 24
click at [694, 414] on div at bounding box center [463, 418] width 589 height 17
click at [1120, 516] on icon "Add Cue" at bounding box center [1120, 522] width 14 height 14
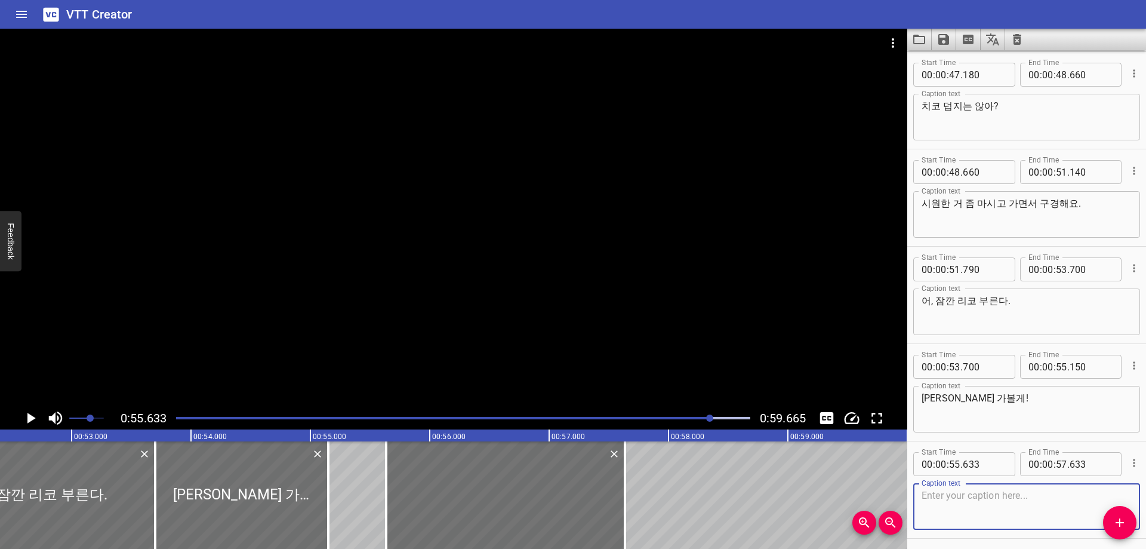
scroll to position [1309, 0]
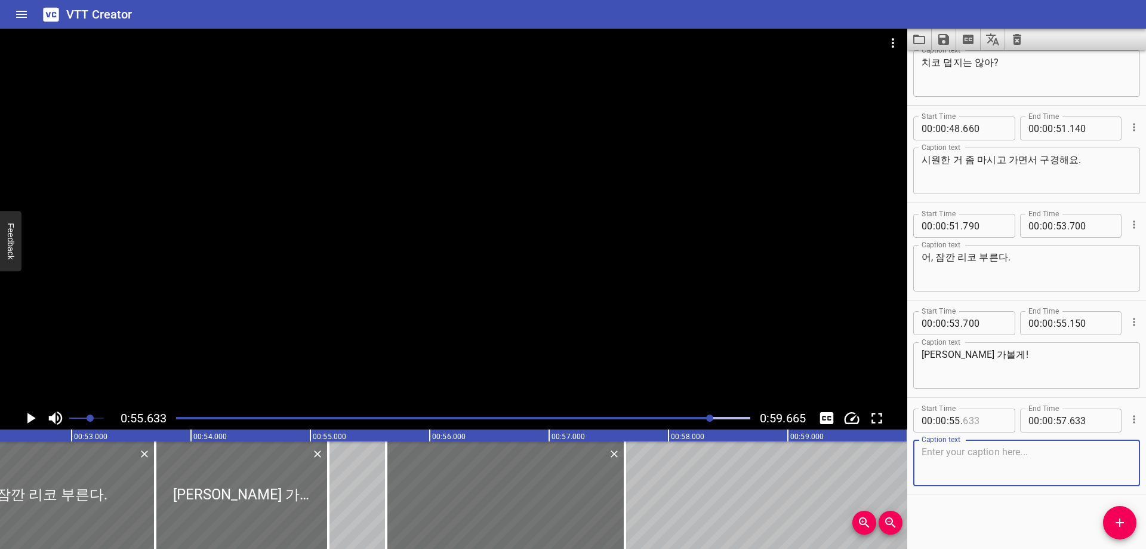
drag, startPoint x: 985, startPoint y: 422, endPoint x: 1058, endPoint y: 430, distance: 73.3
click at [1018, 423] on div "Start Time 00 : 00 : 55 . Start Time End Time 00 : 00 : 57 . 633 End Time" at bounding box center [1026, 419] width 227 height 31
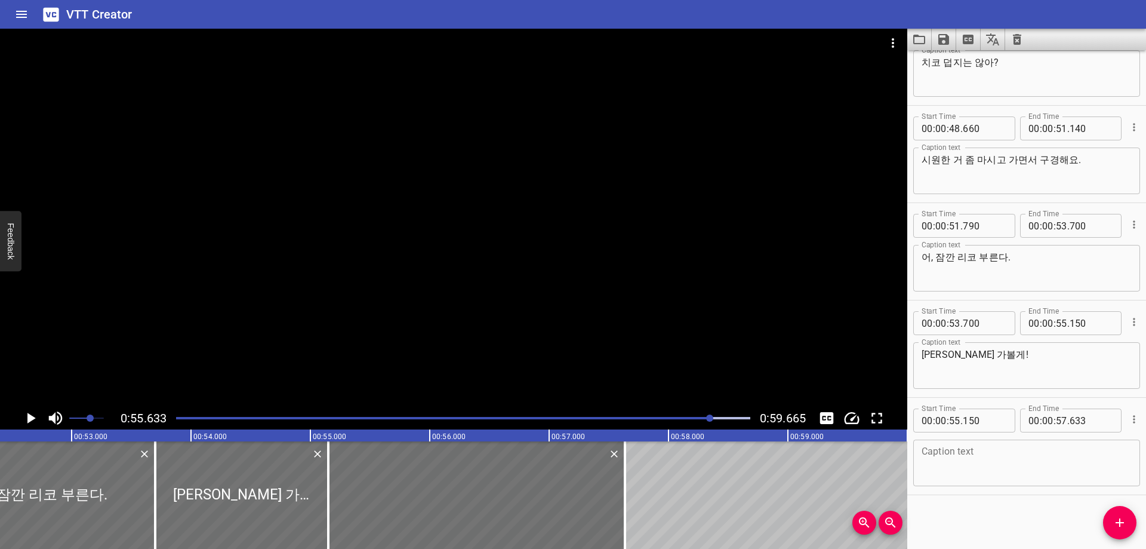
click at [963, 473] on textarea at bounding box center [1027, 463] width 210 height 34
paste textarea "치코, 사랑해? 안녕!"
click at [697, 420] on div at bounding box center [463, 418] width 589 height 17
click at [1076, 420] on input "number" at bounding box center [1092, 420] width 44 height 24
drag, startPoint x: 1008, startPoint y: 531, endPoint x: 982, endPoint y: 223, distance: 308.5
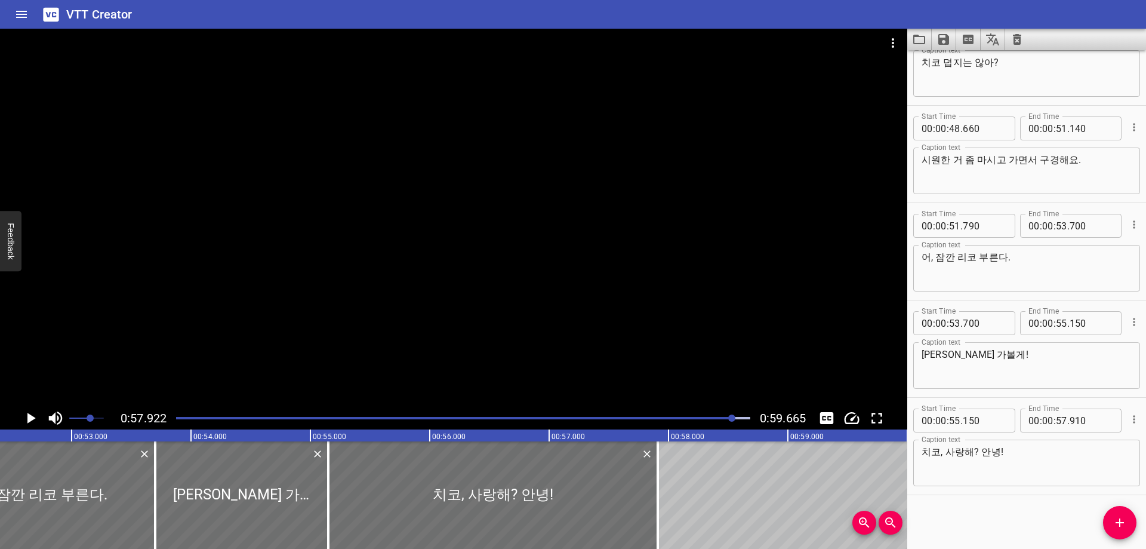
click at [1008, 530] on div "Start Time 00 : 00 : 06 . 640 Start Time End Time 00 : 00 : 07 . 600 End Time C…" at bounding box center [1026, 299] width 239 height 498
click at [943, 35] on icon "Save captions to file" at bounding box center [943, 39] width 11 height 11
click at [960, 67] on li "Save to VTT file" at bounding box center [976, 65] width 88 height 21
